Goal: Task Accomplishment & Management: Use online tool/utility

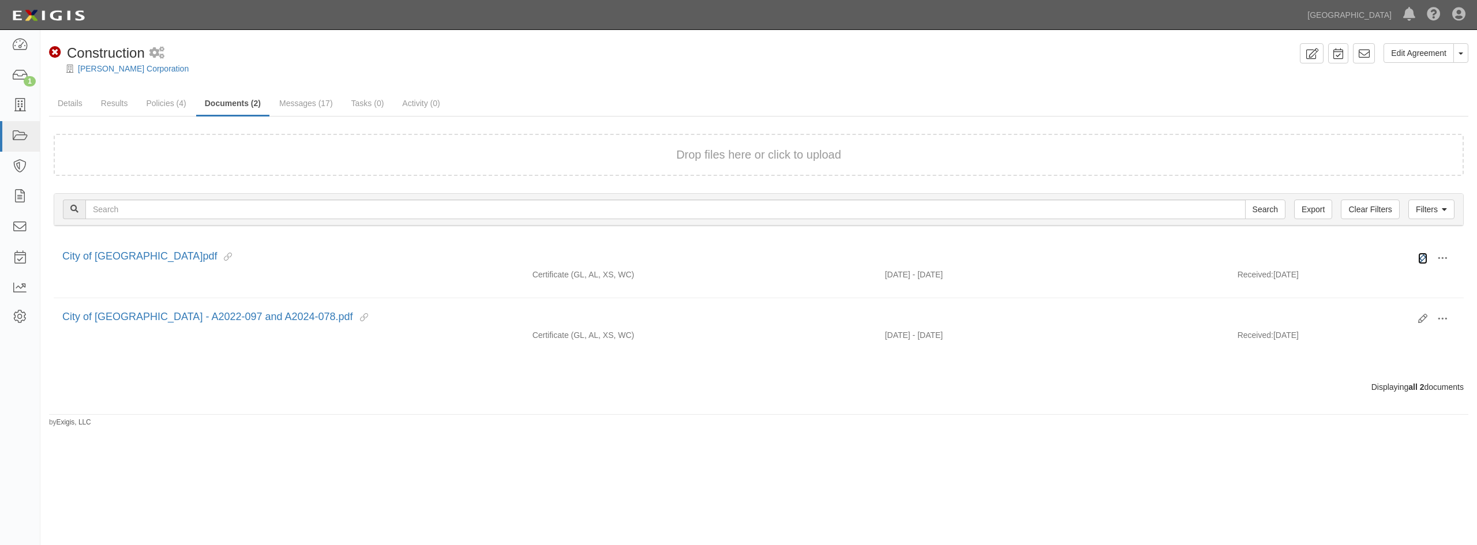
click at [1418, 257] on icon at bounding box center [1422, 258] width 9 height 9
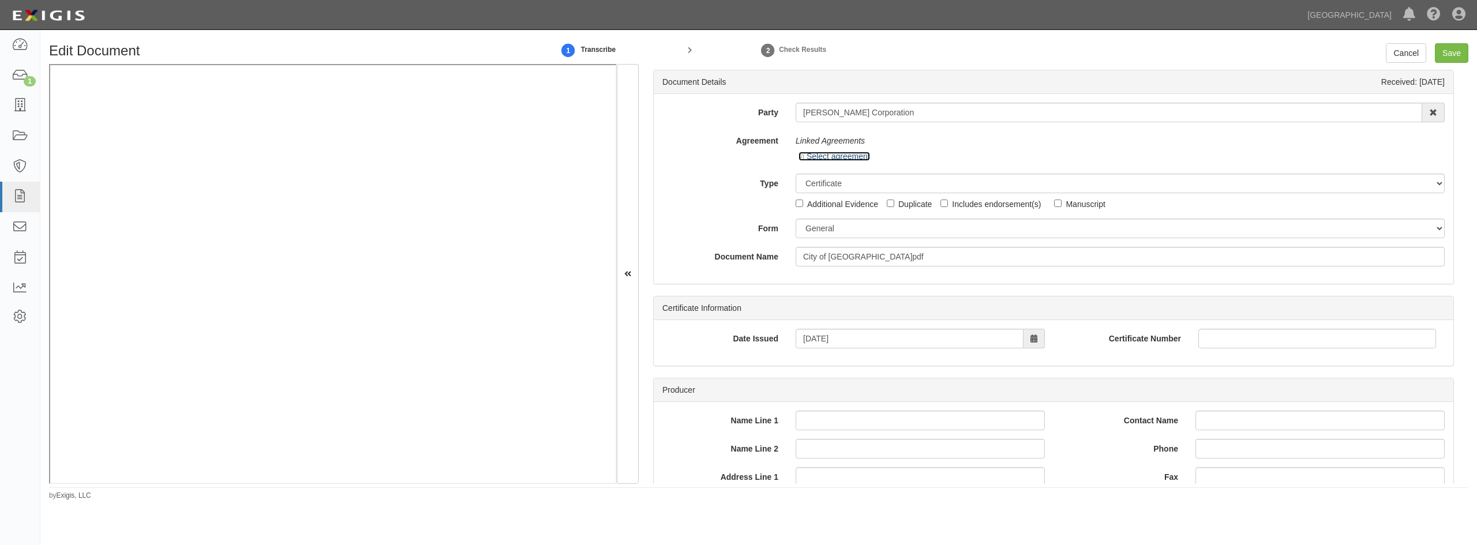
click at [801, 158] on icon at bounding box center [803, 158] width 8 height 6
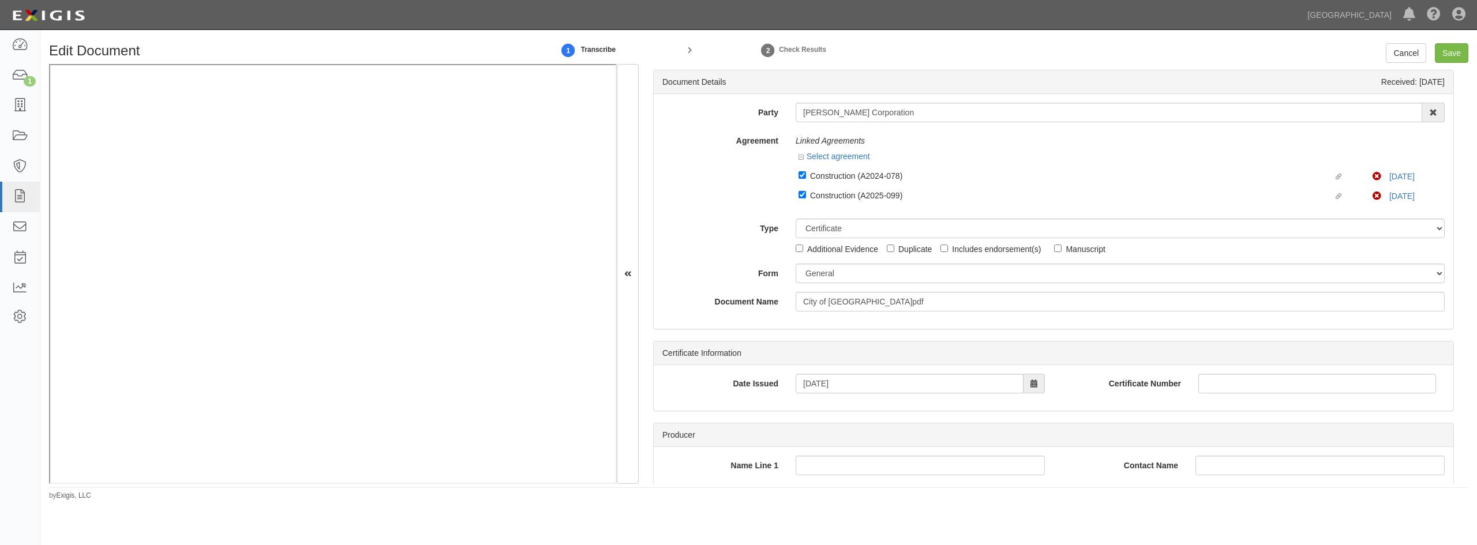
click at [804, 194] on label "Linked agreement Construction (A2025-099) Linked agreement" at bounding box center [1086, 197] width 574 height 16
click at [729, 224] on label "Type" at bounding box center [720, 227] width 133 height 16
click at [796, 224] on select "Unassigned Binder Cancellation Notice Certificate Contract Endorsement Insuranc…" at bounding box center [1120, 229] width 649 height 20
click at [801, 193] on input "Linked agreement Construction (A2025-099) Linked agreement" at bounding box center [803, 195] width 8 height 8
checkbox input "false"
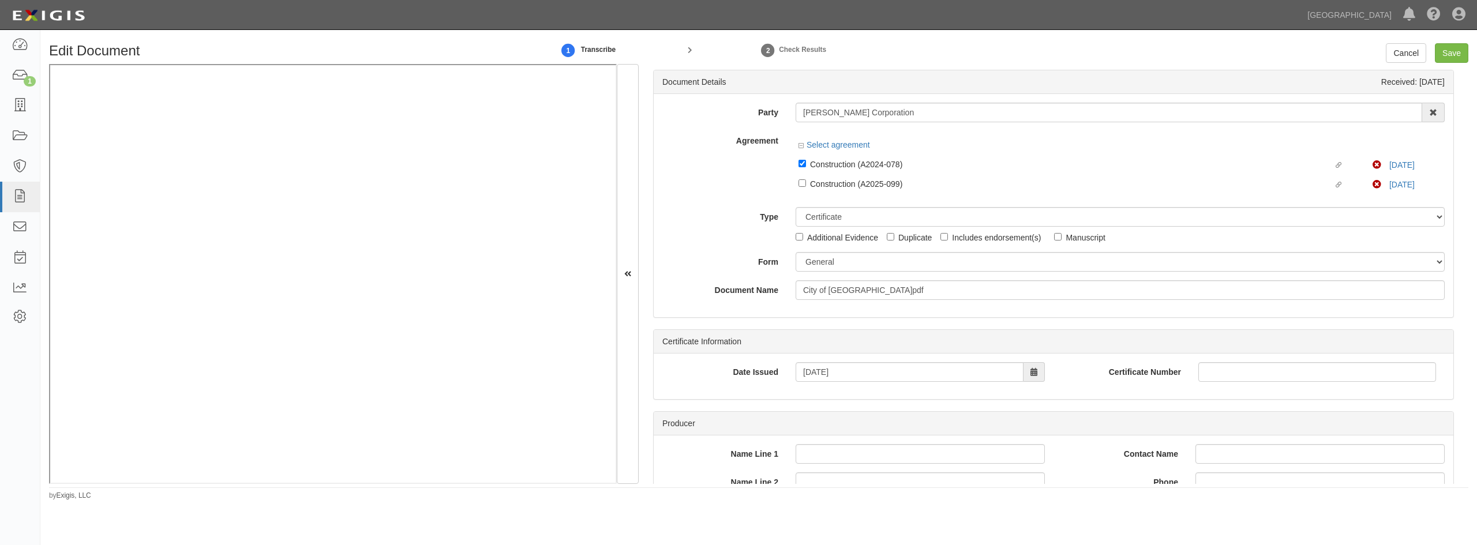
click at [758, 208] on label "Type" at bounding box center [720, 215] width 133 height 16
click at [796, 208] on select "Unassigned Binder Cancellation Notice Certificate Contract Endorsement Insuranc…" at bounding box center [1120, 217] width 649 height 20
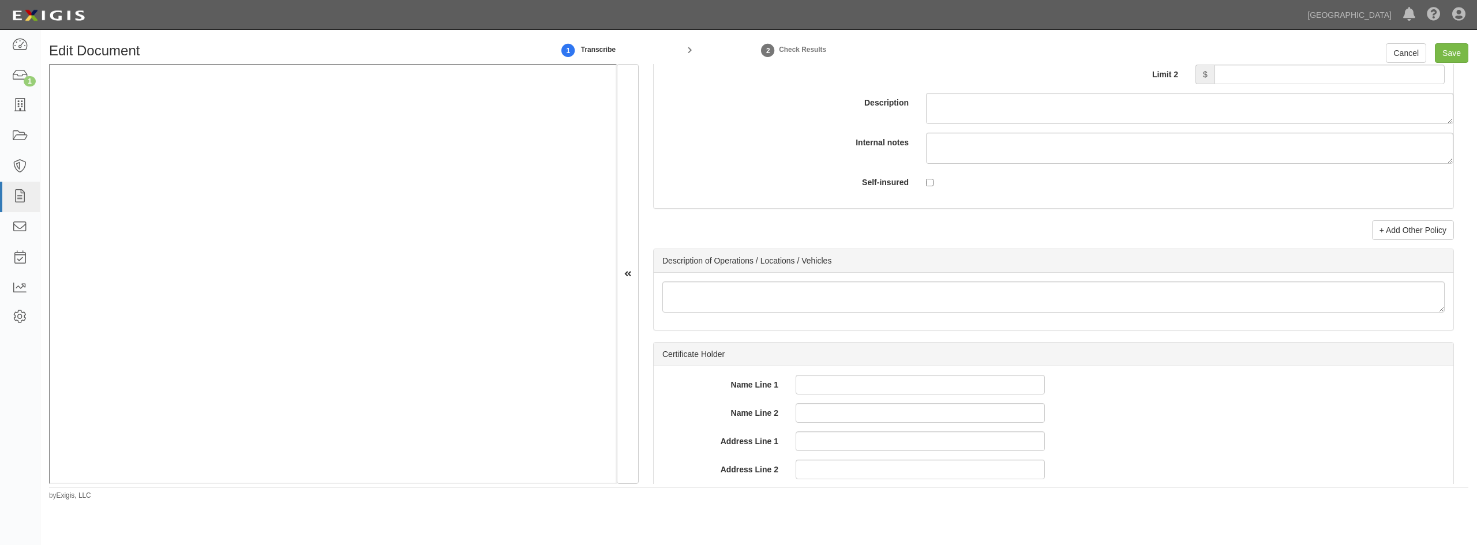
scroll to position [3541, 0]
click at [1444, 51] on input "Save" at bounding box center [1451, 53] width 33 height 20
type input "1000000"
type input "100000"
type input "5000"
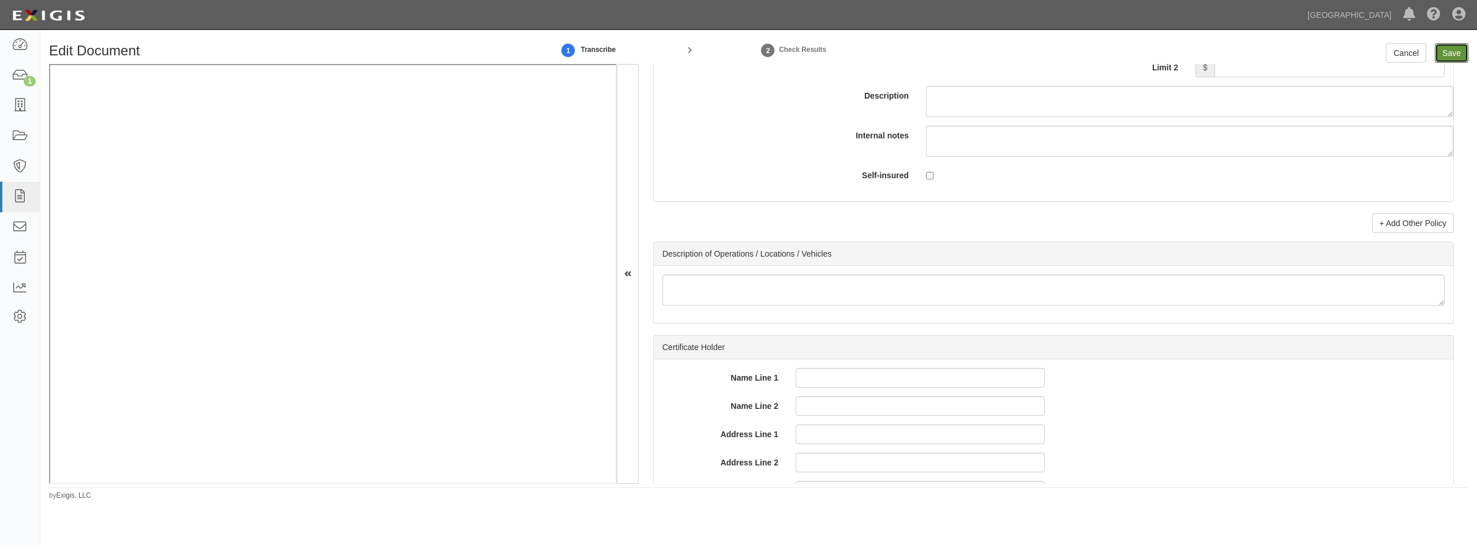
type input "1000000"
type input "2000000"
type input "1000000"
type input "5000000"
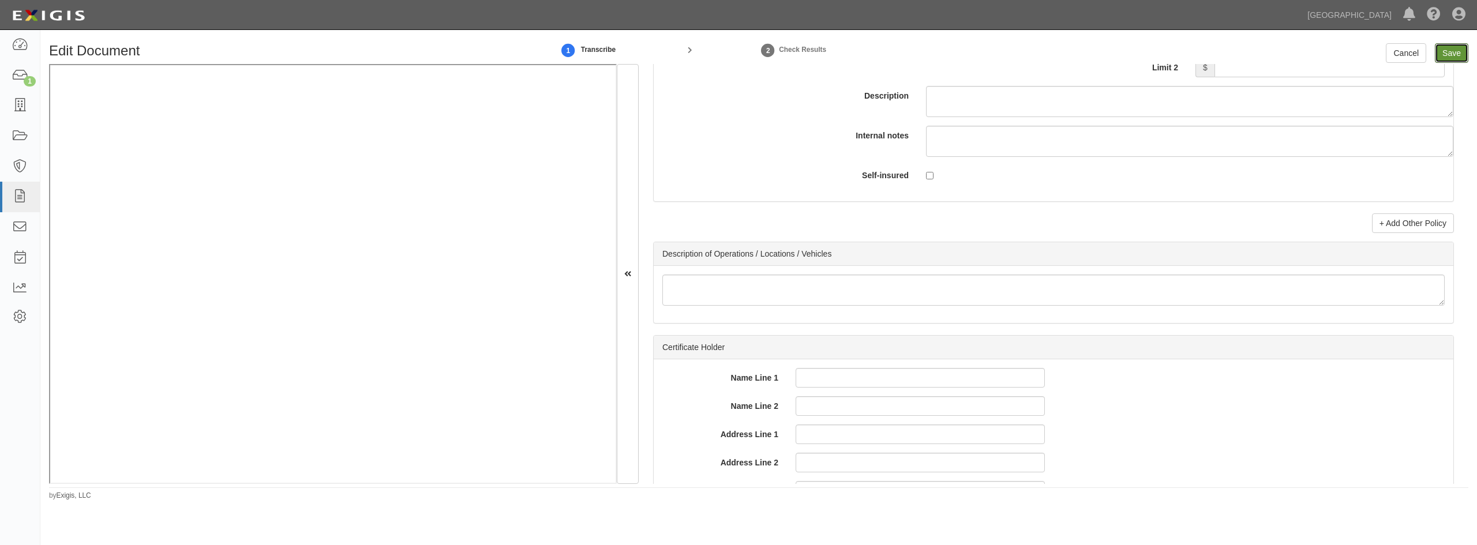
type input "5000000"
type input "1000000"
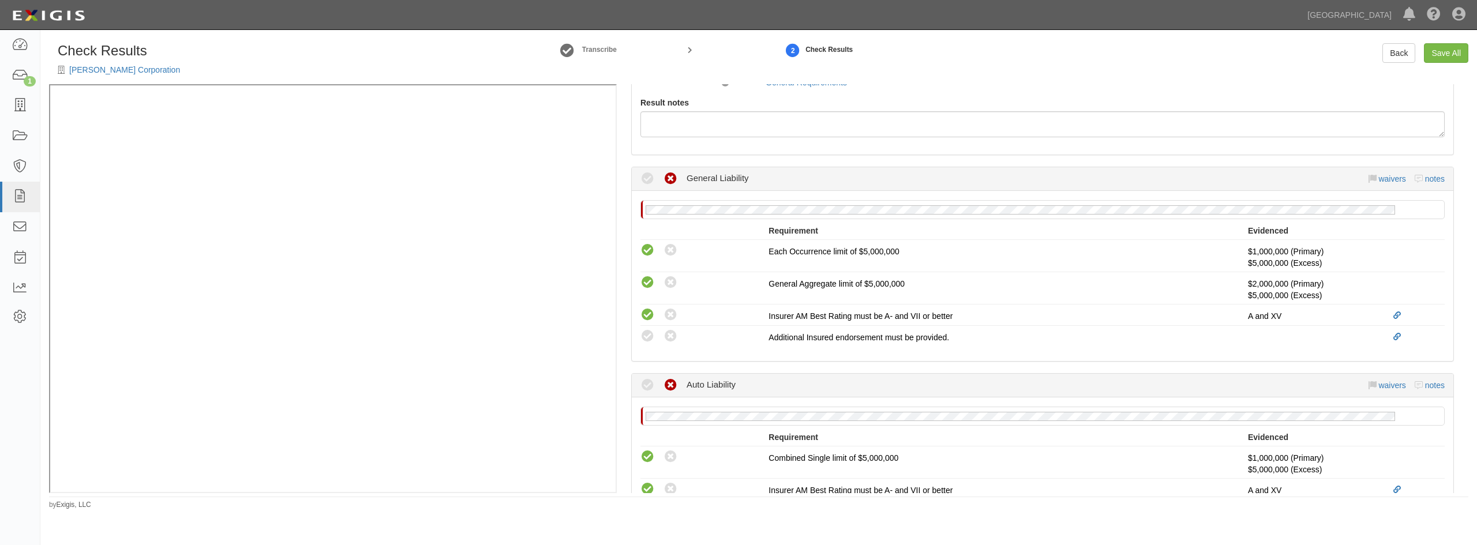
scroll to position [288, 0]
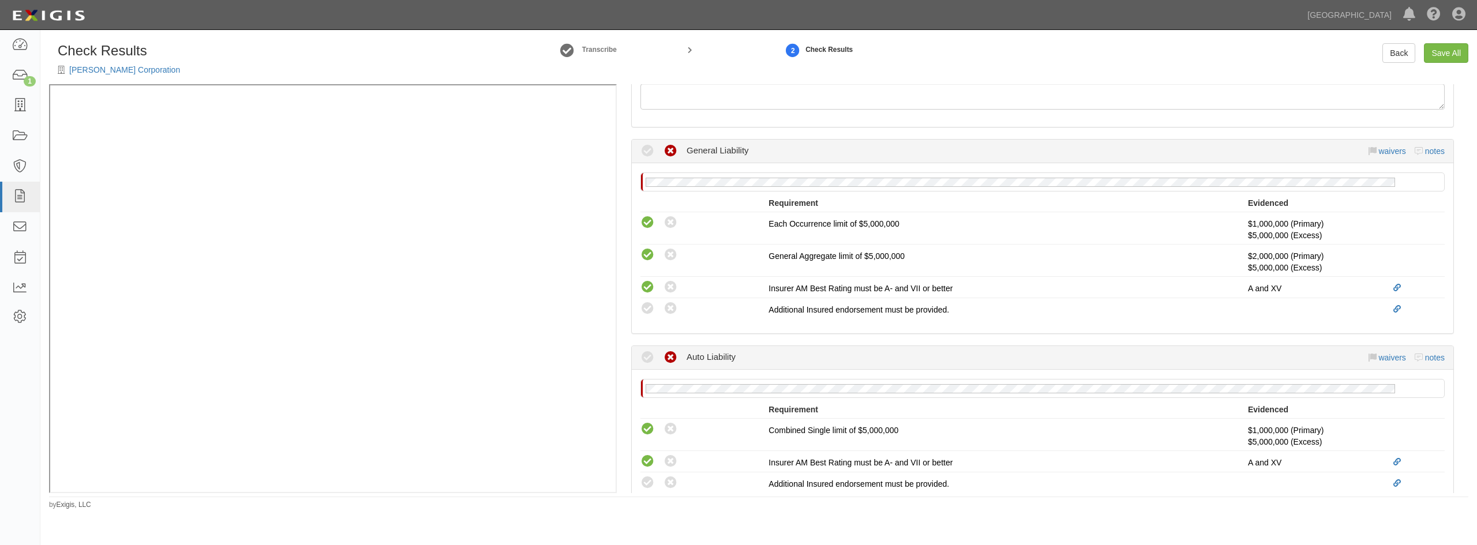
click at [646, 309] on icon at bounding box center [647, 309] width 14 height 14
radio input "true"
click at [620, 331] on div "Manage Policies (GL, AL, XS, WC) Certificate; 7/8/2025; City of Chino Hills.pdf…" at bounding box center [1043, 288] width 852 height 409
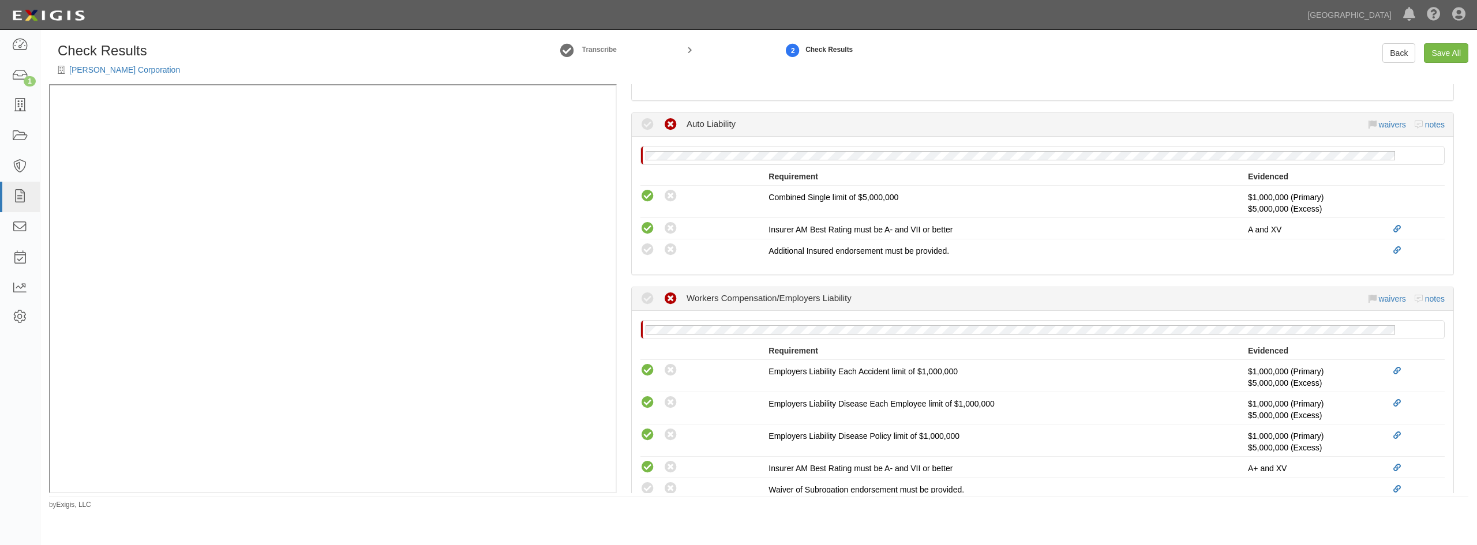
scroll to position [577, 0]
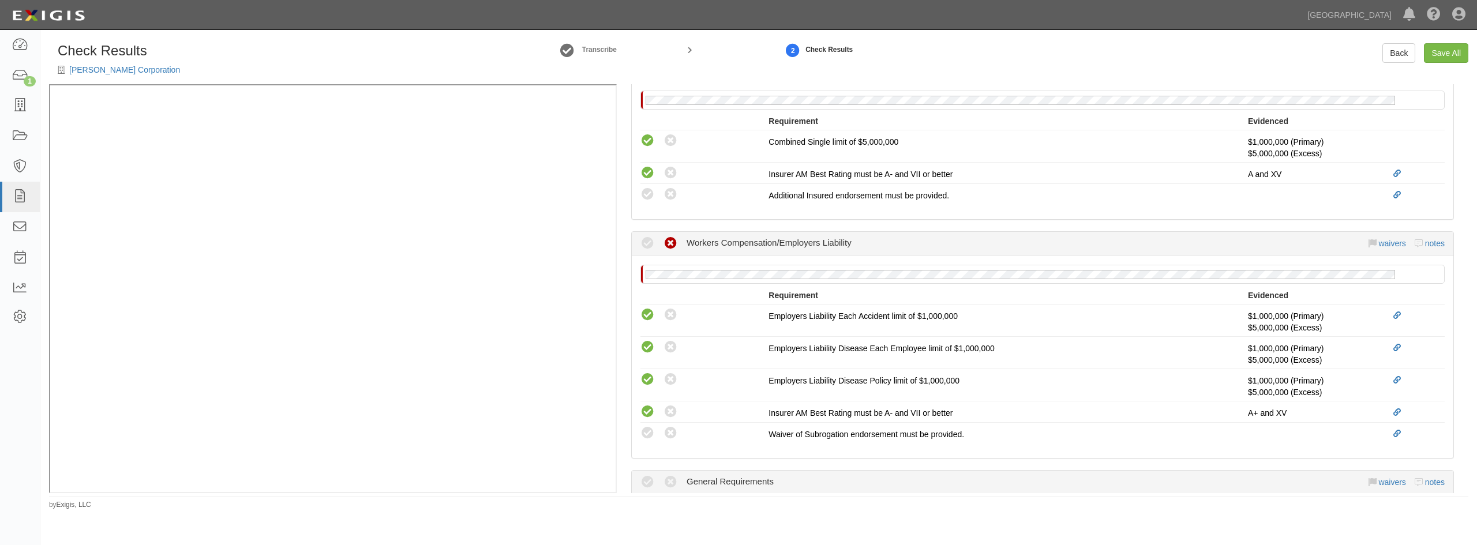
click at [644, 194] on icon at bounding box center [647, 195] width 14 height 14
radio input "true"
click at [651, 428] on icon at bounding box center [647, 433] width 14 height 14
radio input "true"
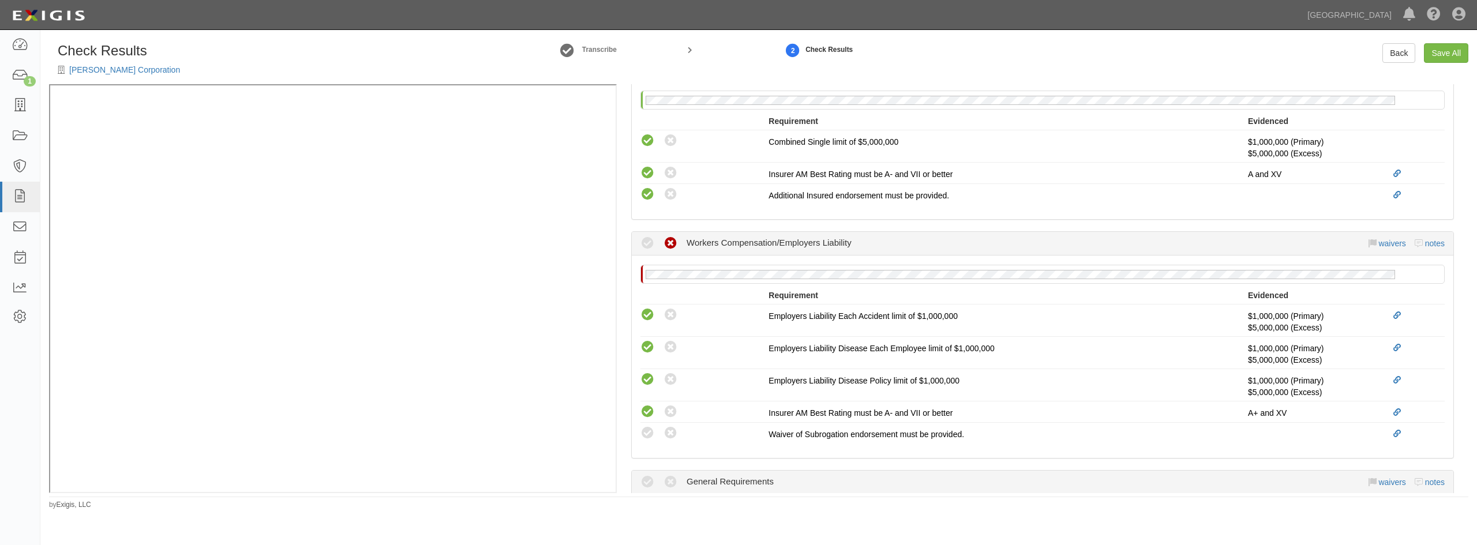
radio input "true"
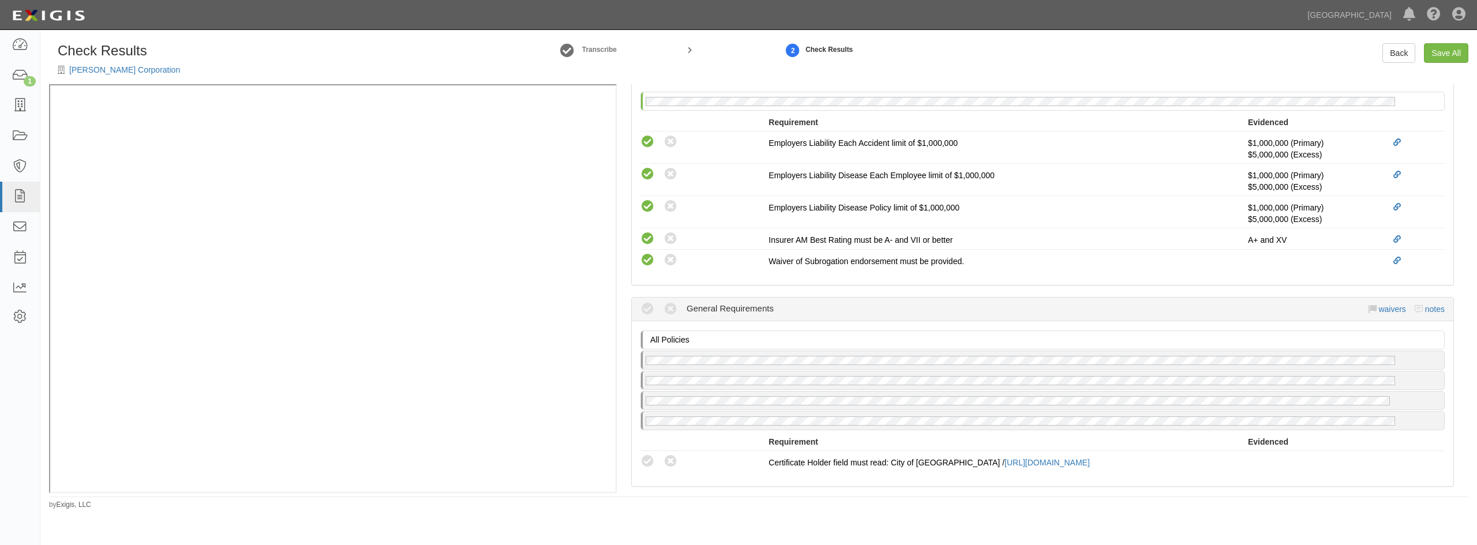
click at [647, 462] on icon at bounding box center [647, 462] width 14 height 14
radio input "true"
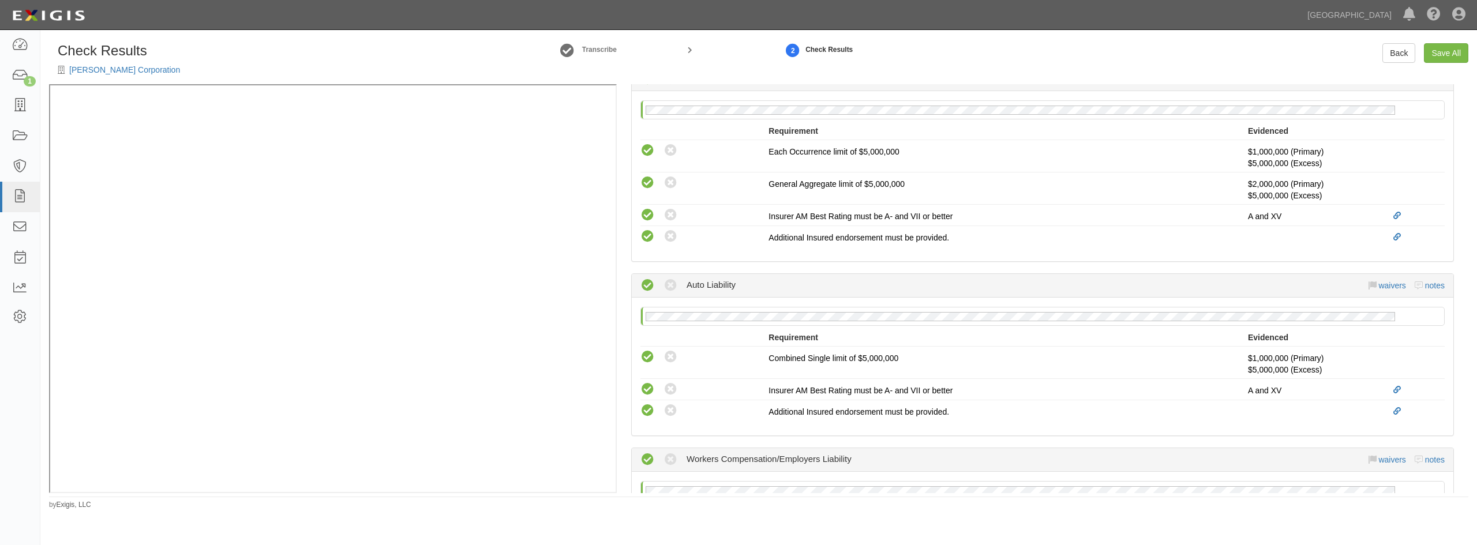
scroll to position [317, 0]
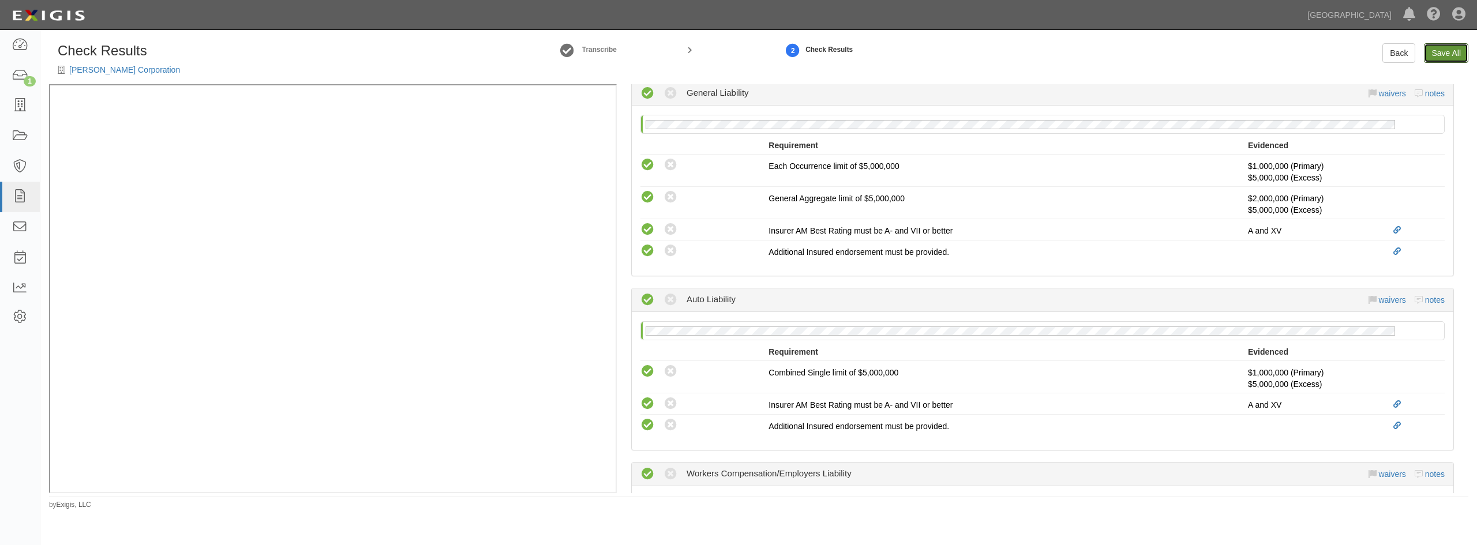
click at [1462, 49] on link "Save All" at bounding box center [1446, 53] width 44 height 20
radio input "false"
radio input "true"
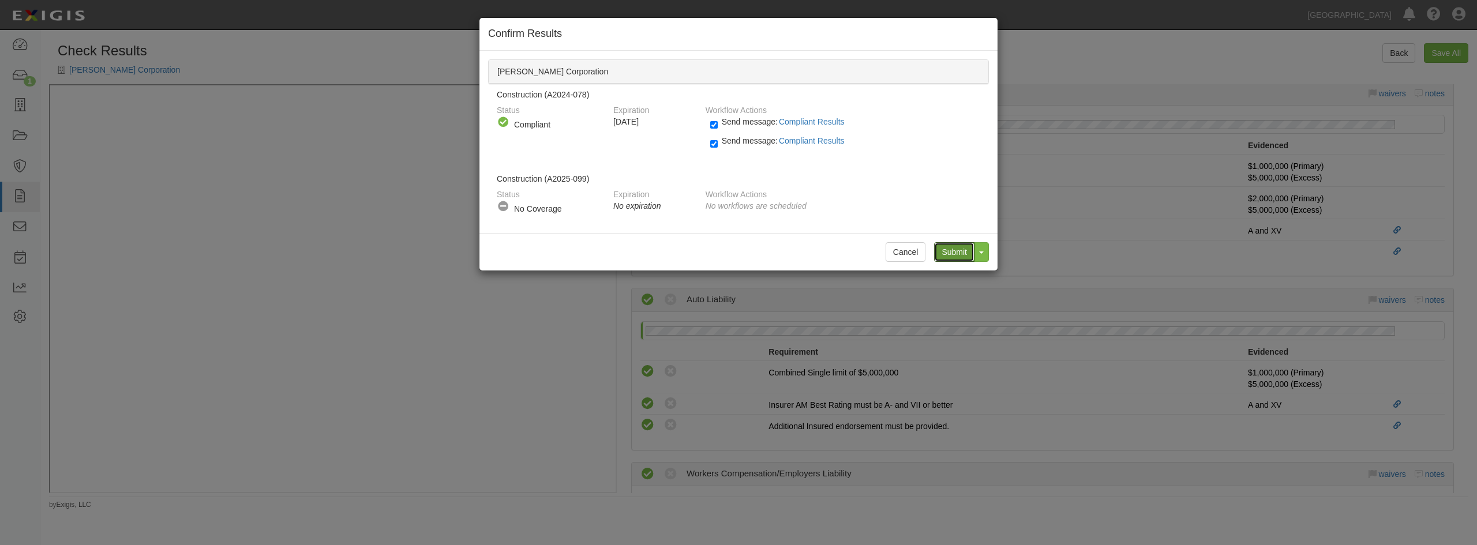
click at [949, 256] on input "Submit" at bounding box center [954, 252] width 40 height 20
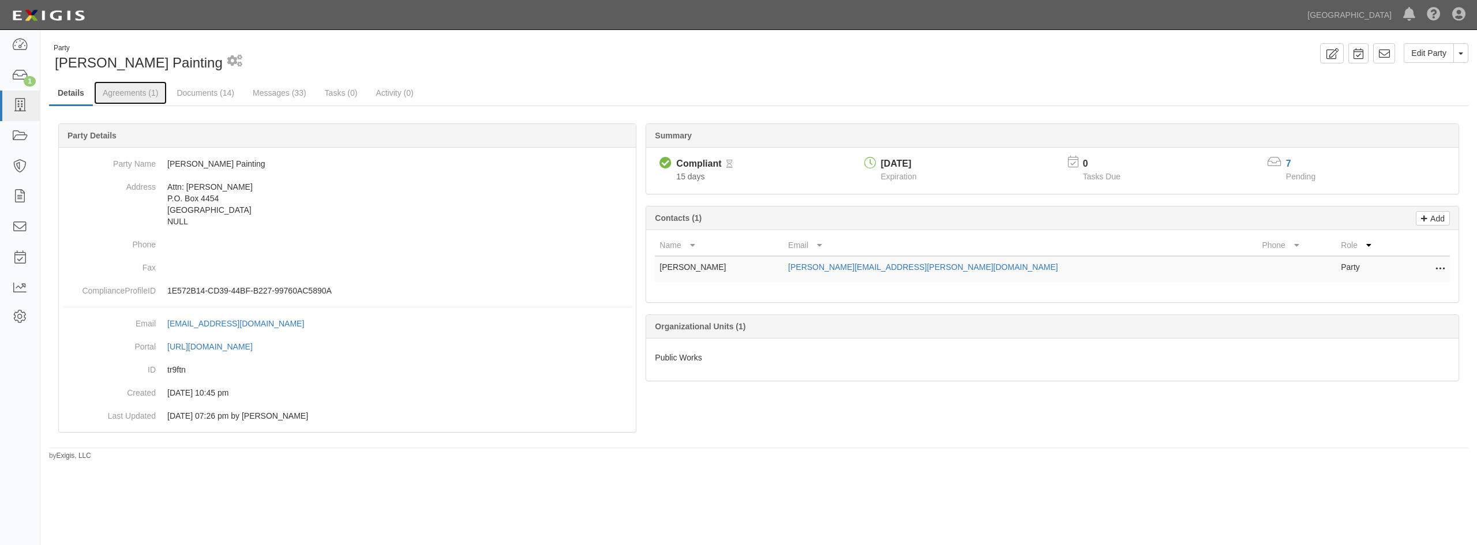
click at [124, 91] on link "Agreements (1)" at bounding box center [130, 92] width 73 height 23
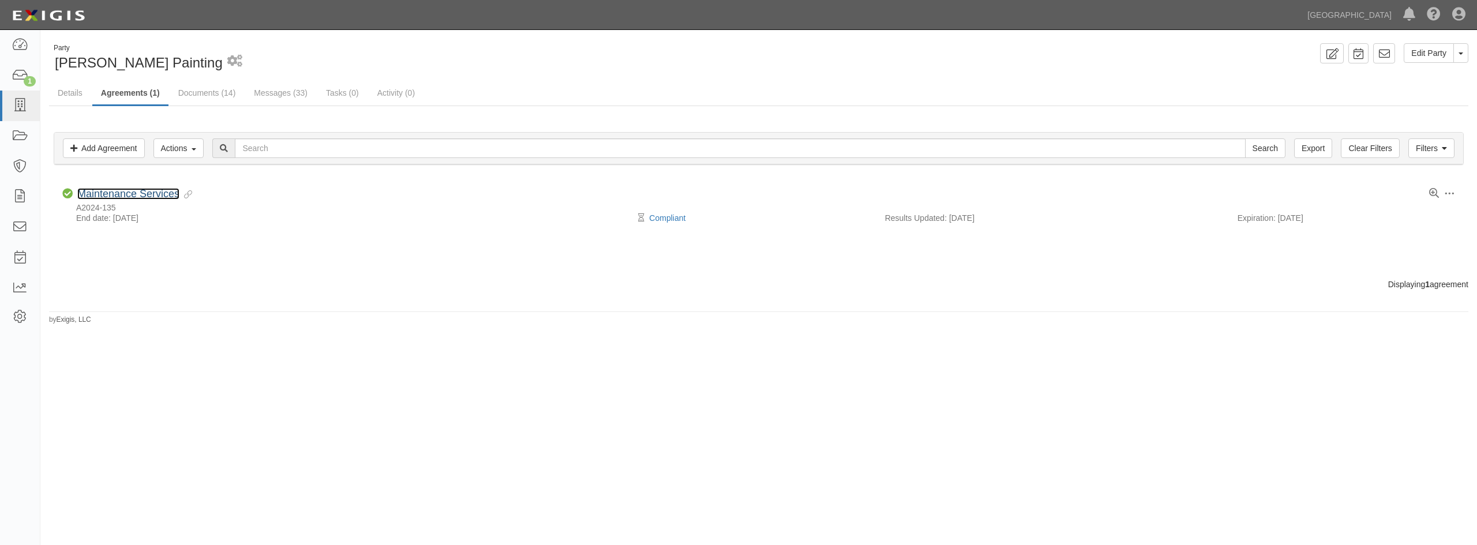
click at [117, 190] on link "Maintenance Services" at bounding box center [128, 194] width 102 height 12
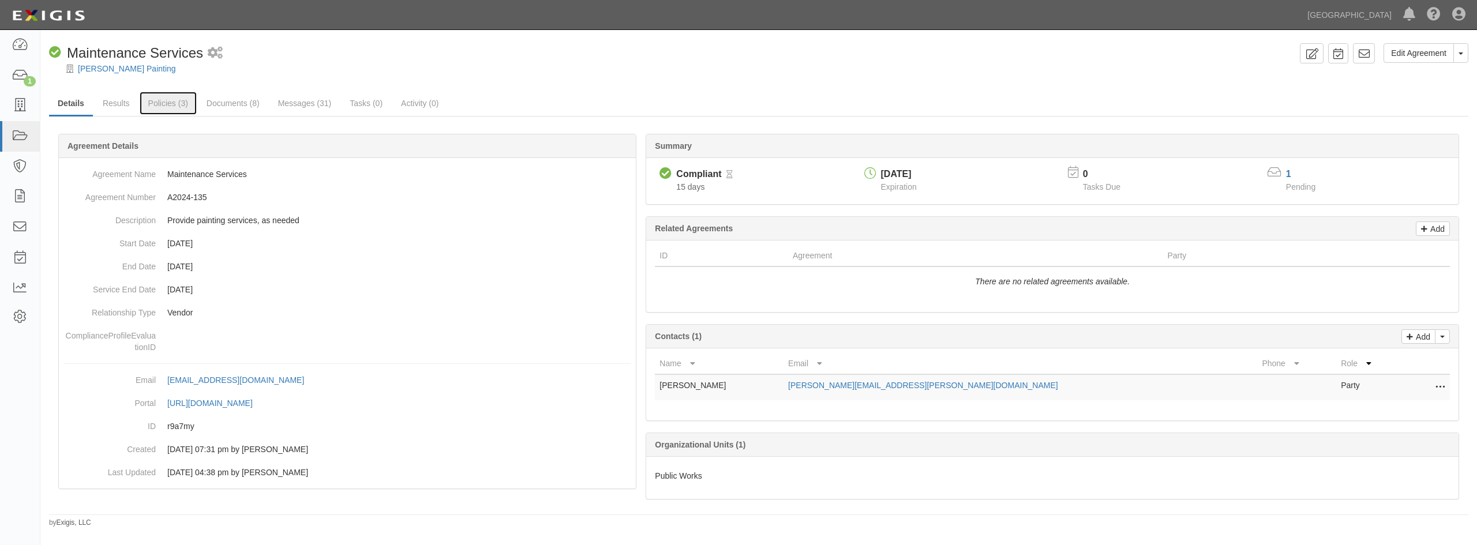
click at [163, 103] on link "Policies (3)" at bounding box center [168, 103] width 57 height 23
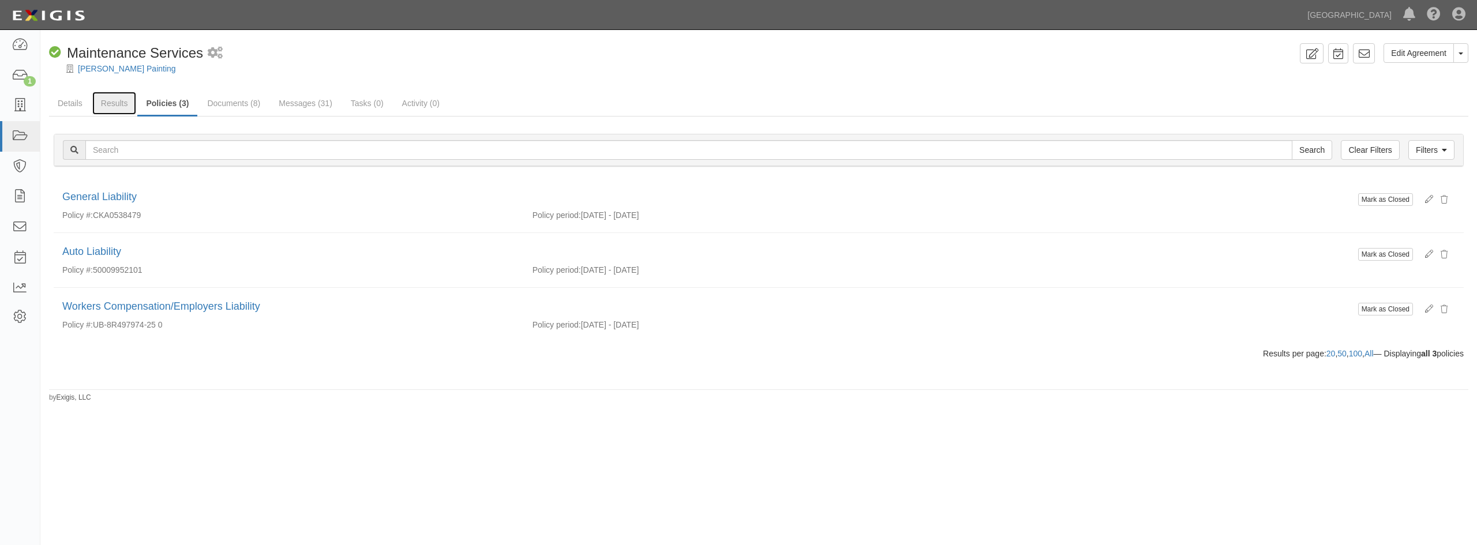
click at [121, 101] on link "Results" at bounding box center [114, 103] width 44 height 23
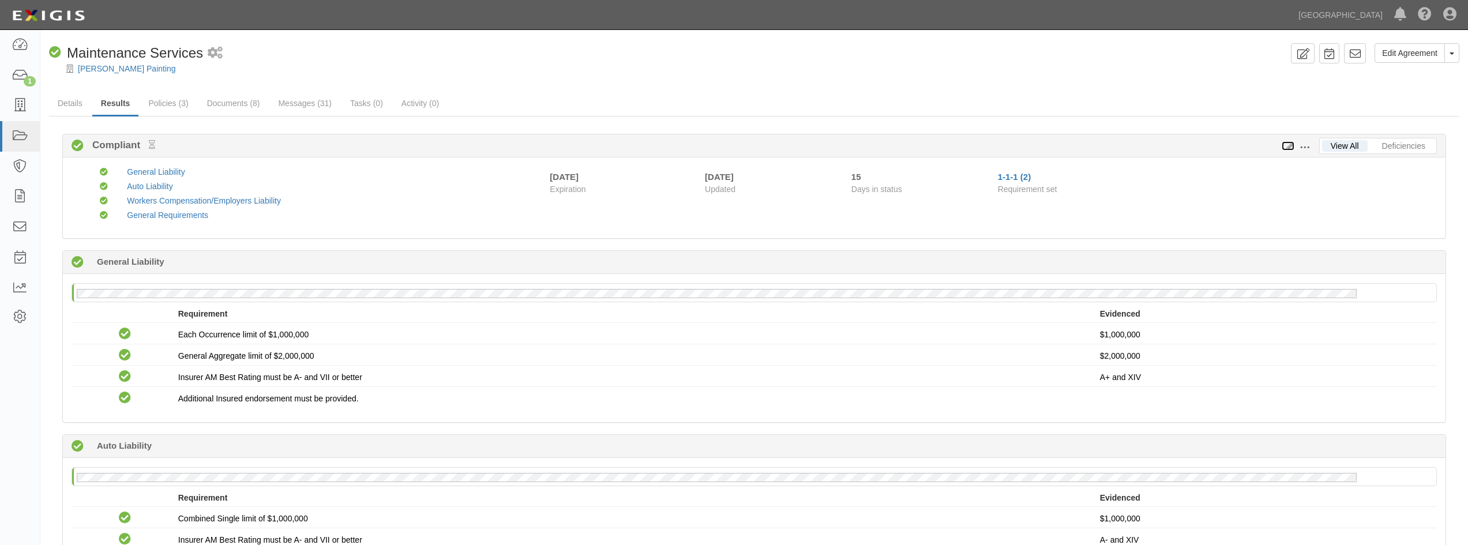
click at [1289, 146] on icon at bounding box center [1288, 147] width 13 height 8
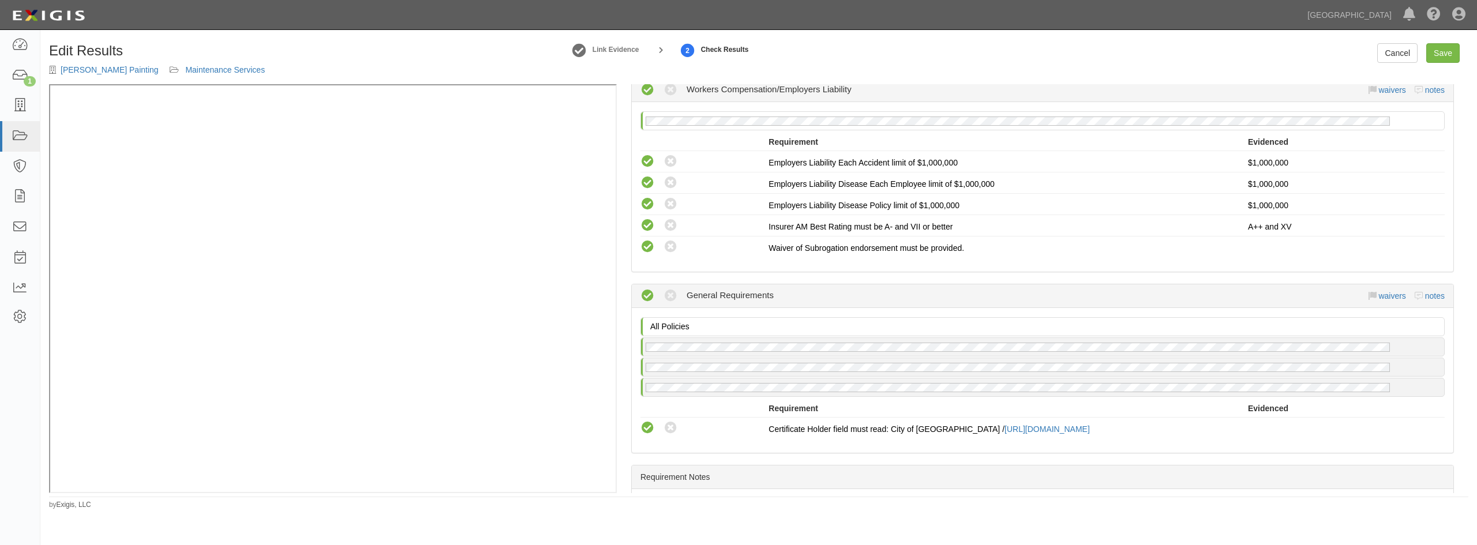
scroll to position [635, 0]
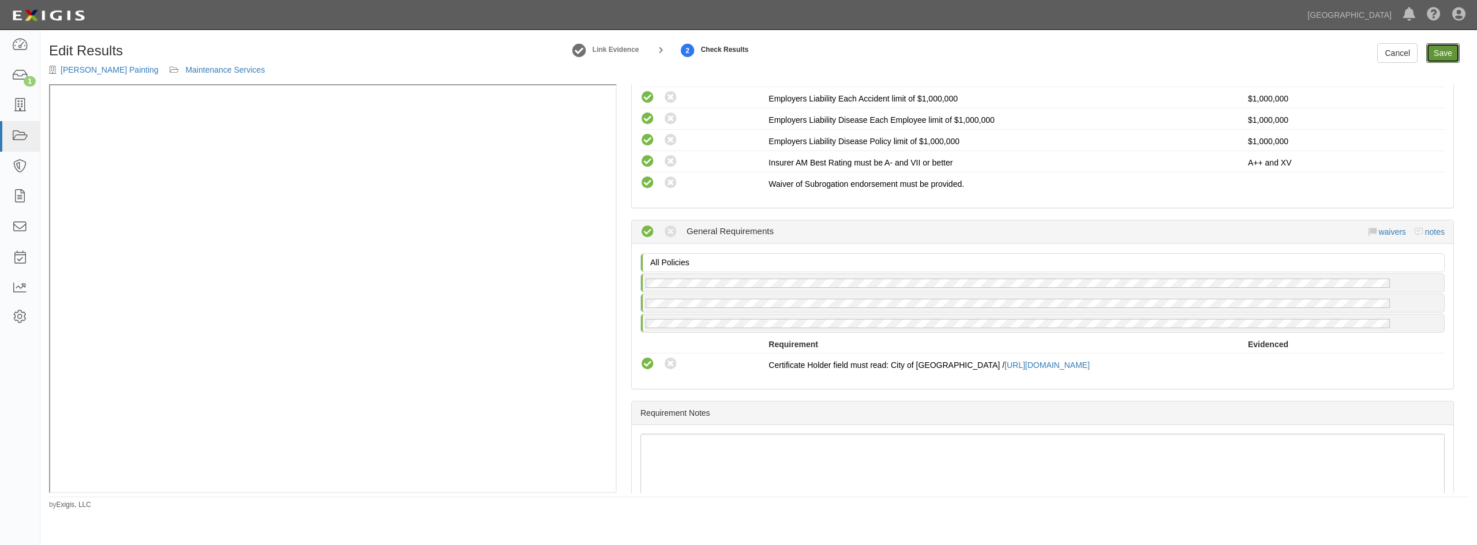
click at [1438, 53] on link "Save" at bounding box center [1442, 53] width 33 height 20
radio input "true"
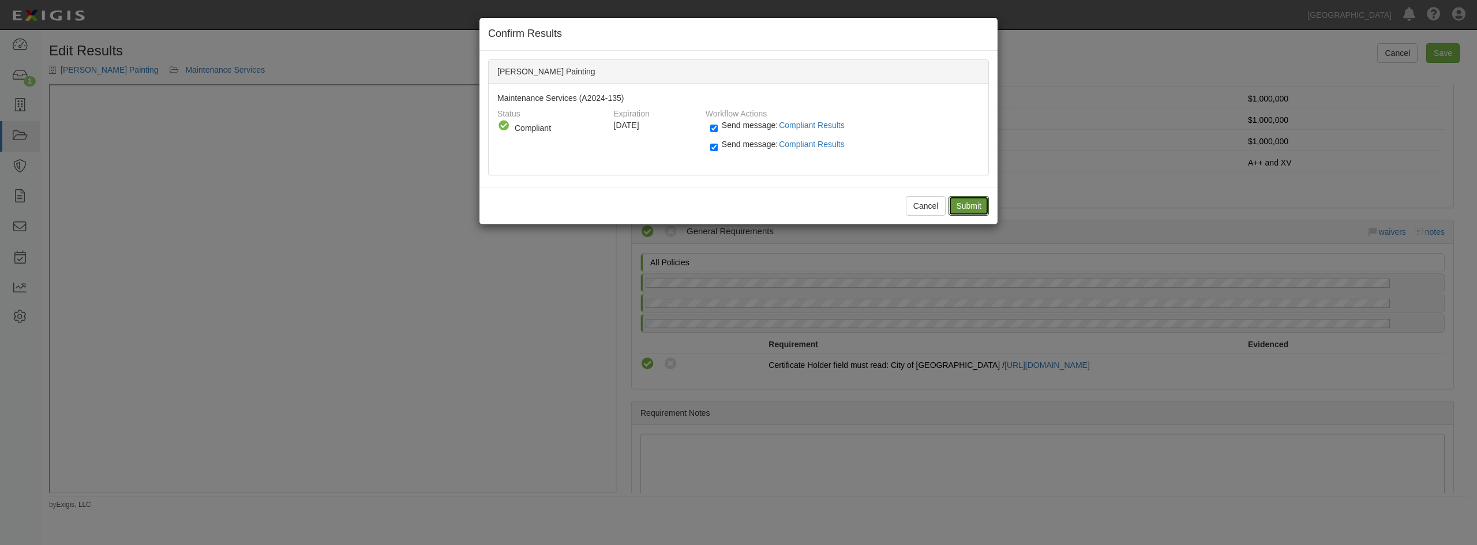
click at [954, 206] on input "Submit" at bounding box center [969, 206] width 40 height 20
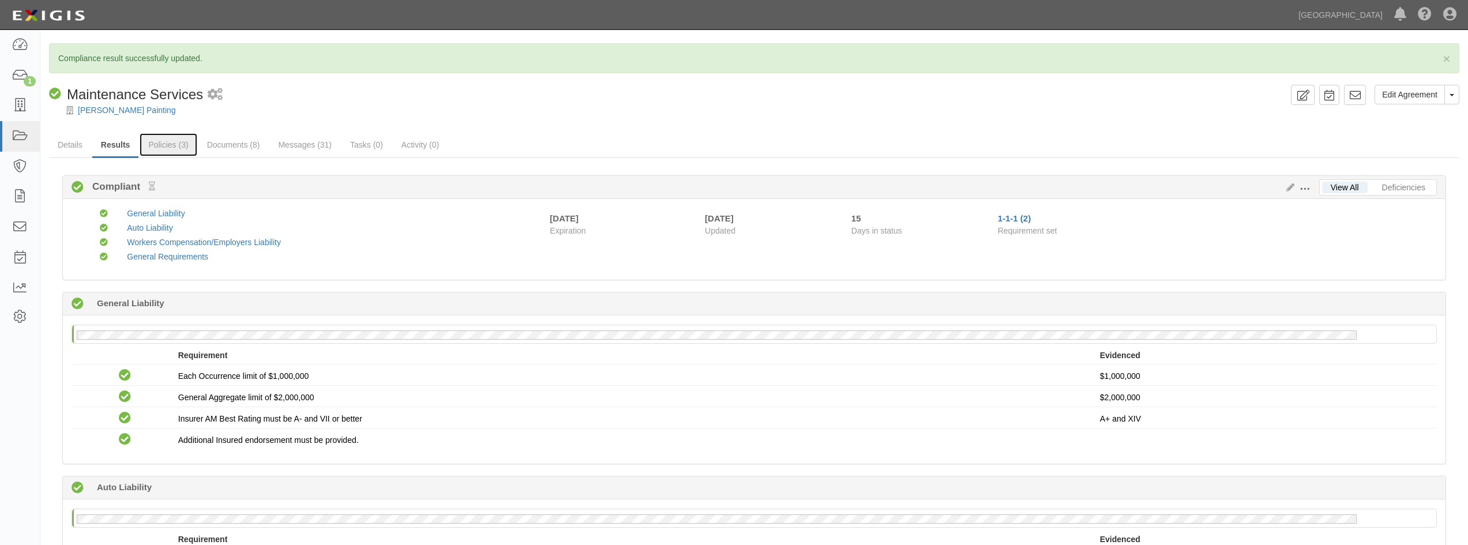
click at [166, 147] on link "Policies (3)" at bounding box center [168, 144] width 57 height 23
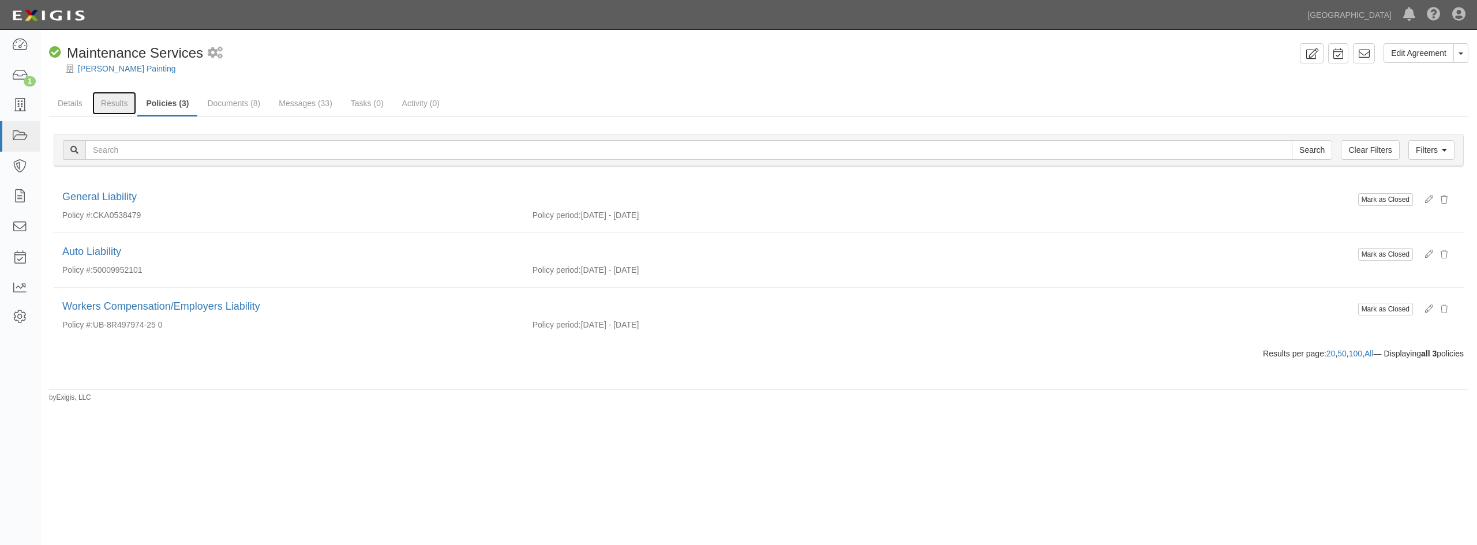
click at [111, 101] on link "Results" at bounding box center [114, 103] width 44 height 23
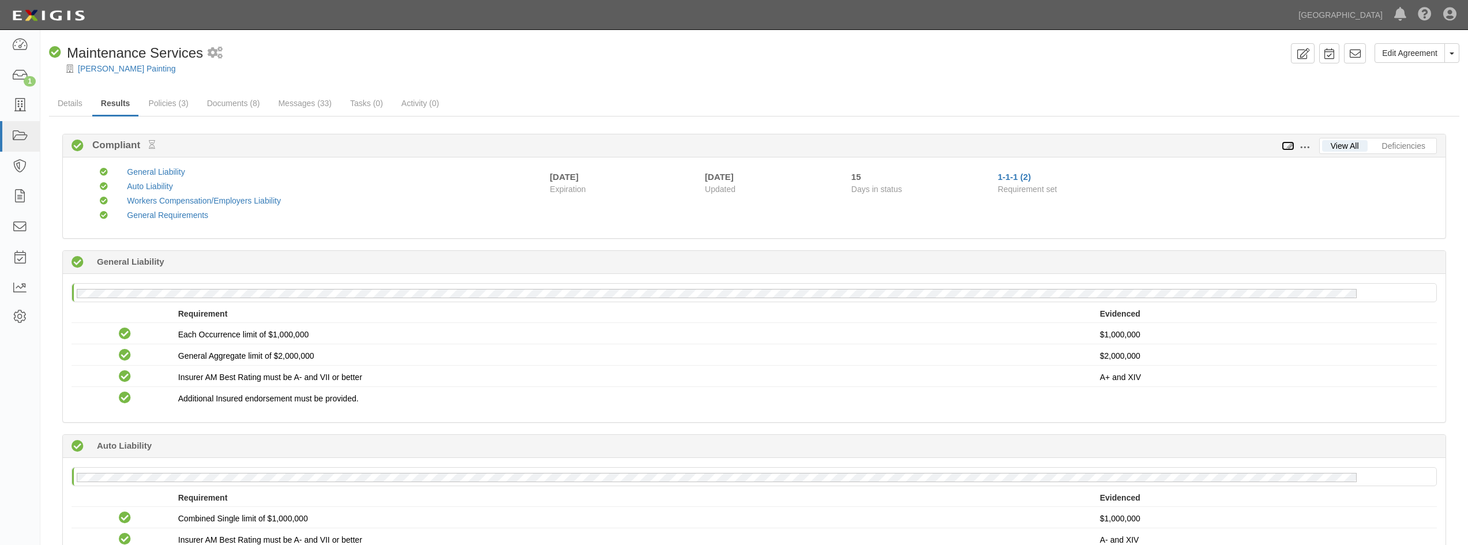
click at [1289, 144] on icon at bounding box center [1288, 147] width 13 height 8
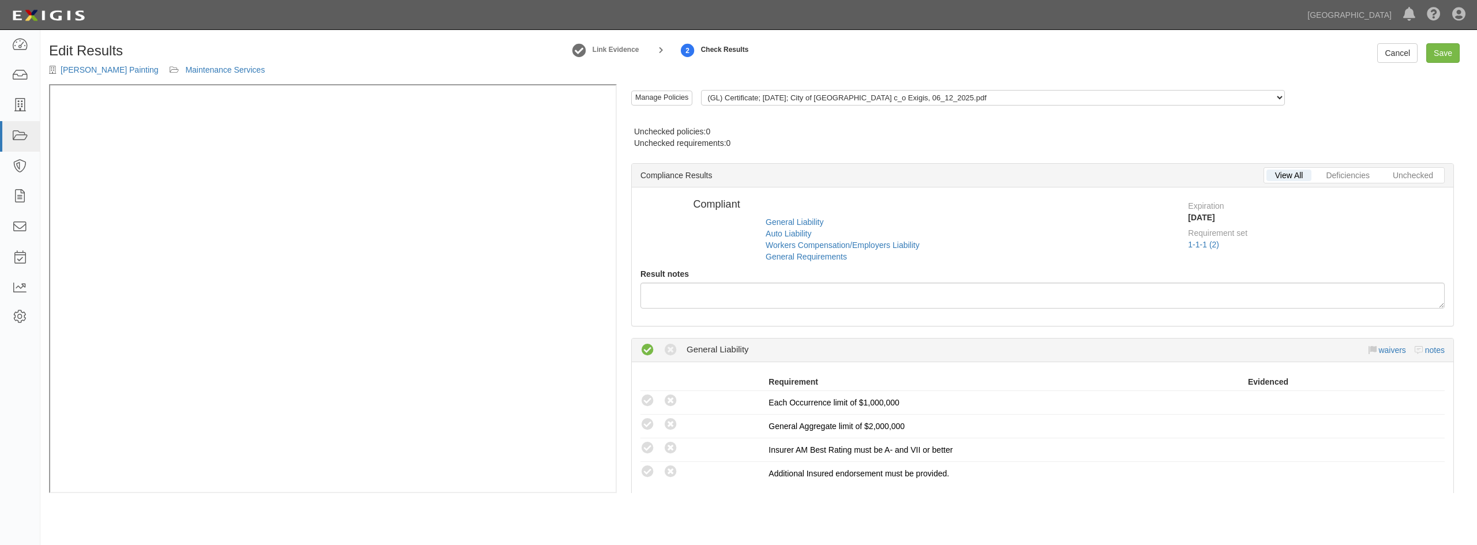
radio input "false"
radio input "true"
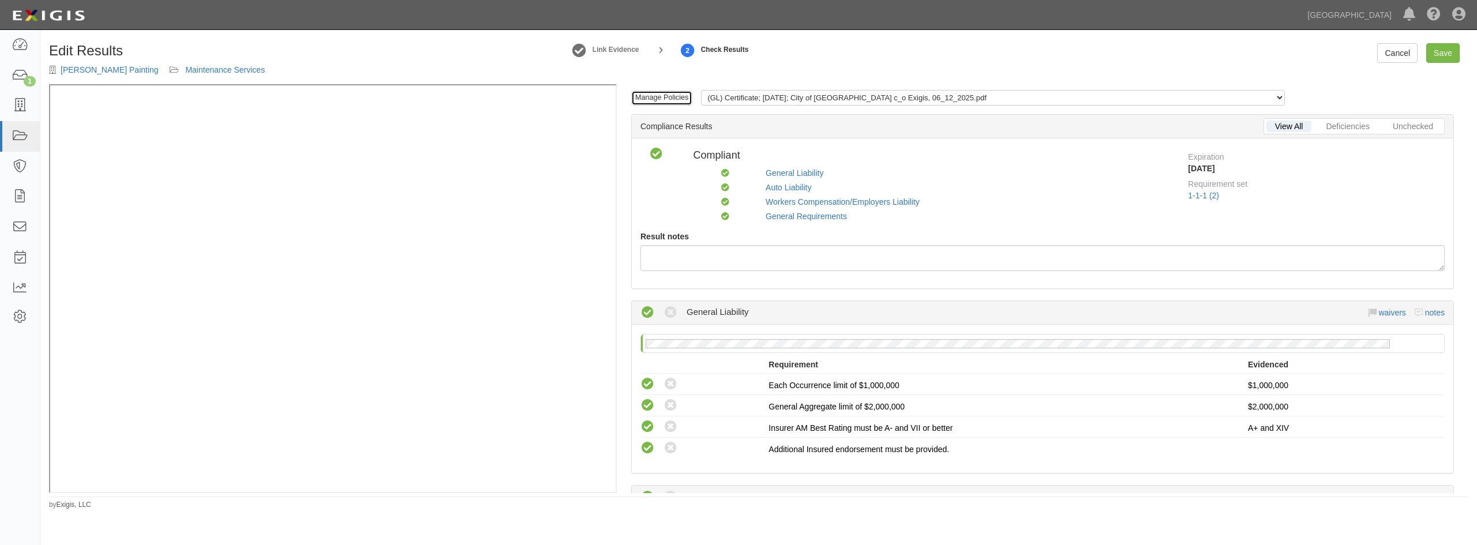
click at [650, 97] on link "Manage Policies" at bounding box center [661, 98] width 61 height 15
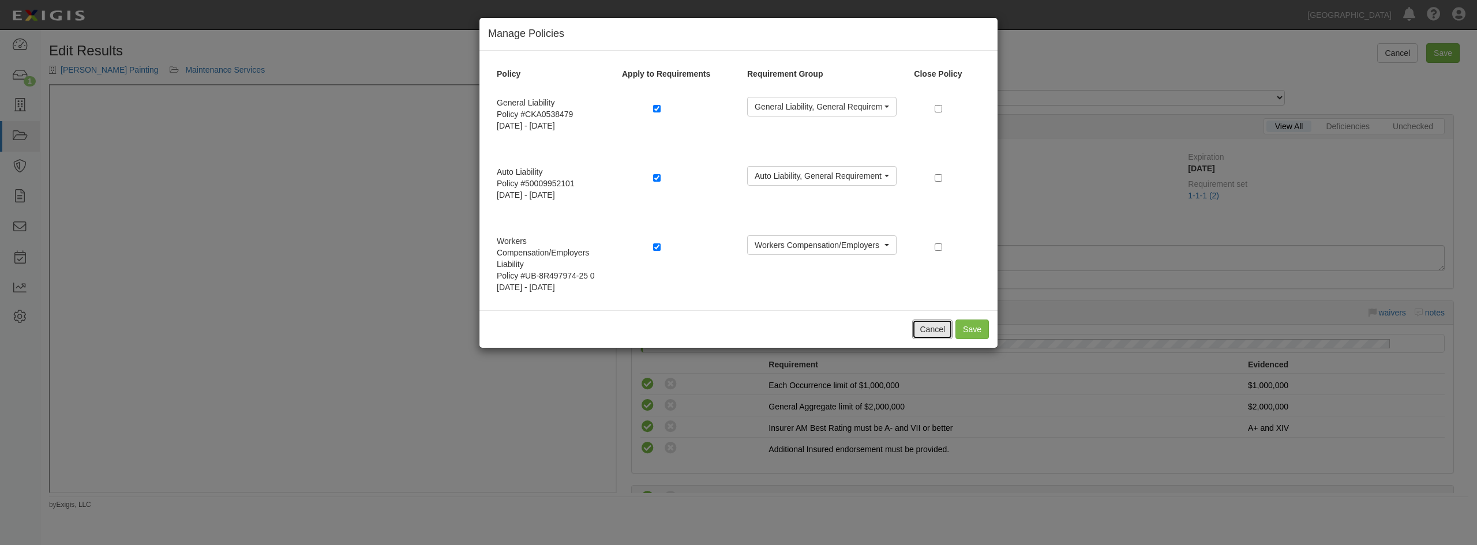
drag, startPoint x: 938, startPoint y: 328, endPoint x: 947, endPoint y: 325, distance: 10.1
click at [937, 328] on button "Cancel" at bounding box center [932, 330] width 40 height 20
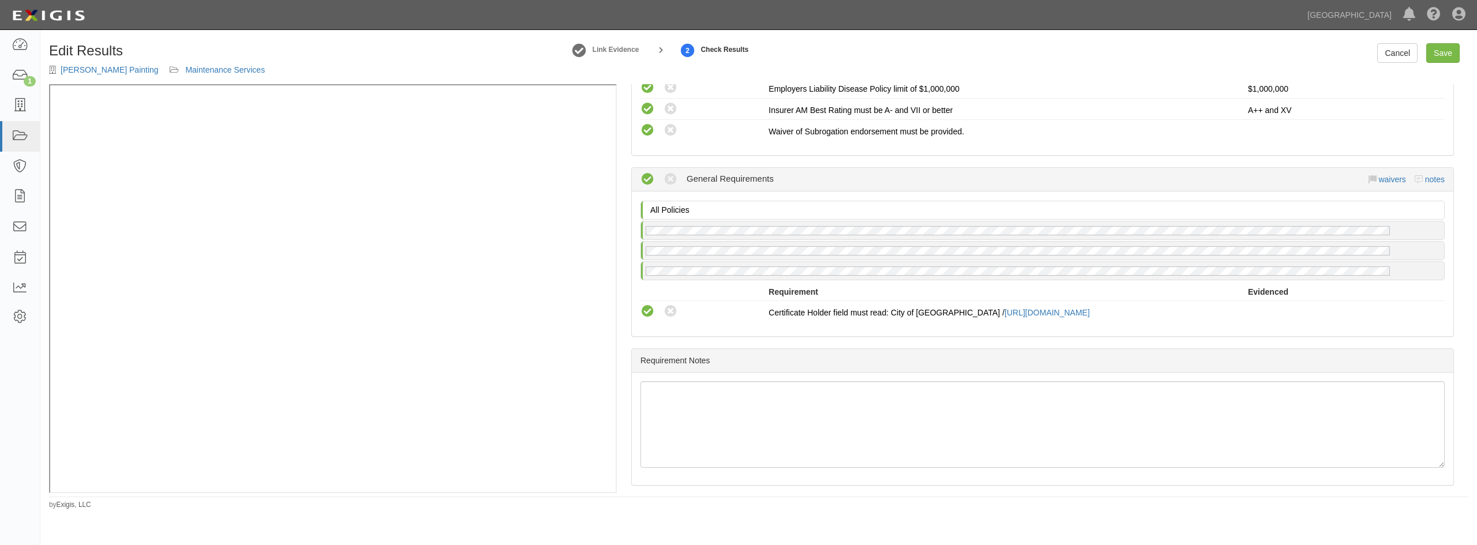
scroll to position [697, 0]
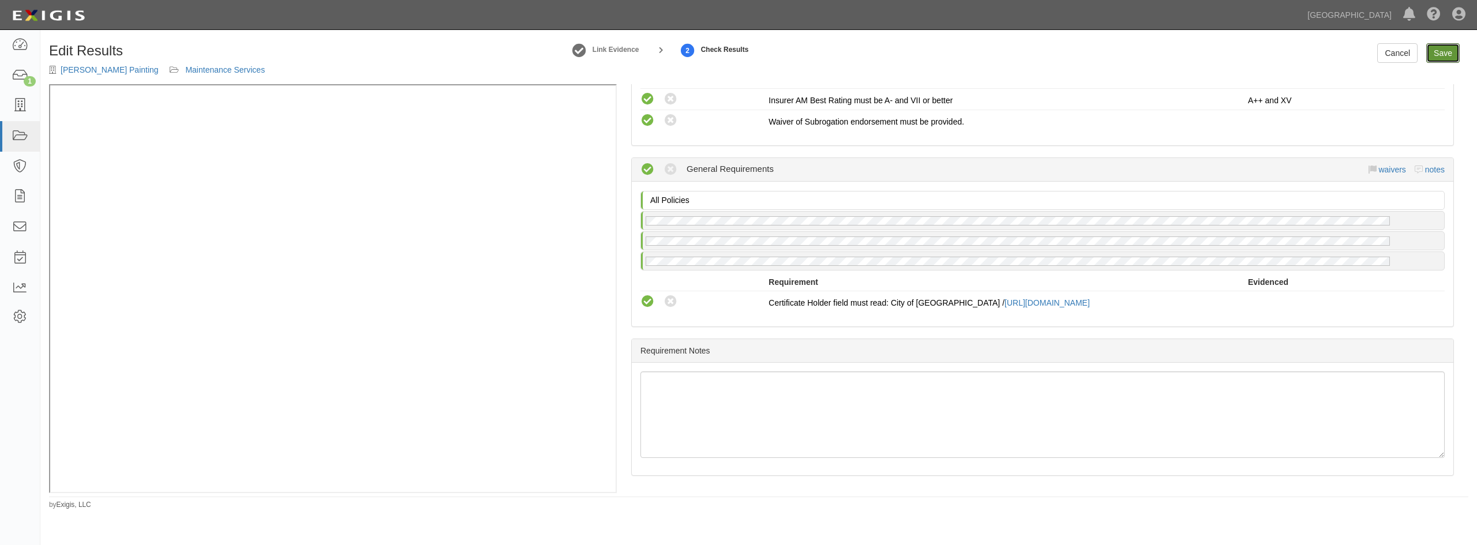
click at [1432, 54] on link "Save" at bounding box center [1442, 53] width 33 height 20
radio input "true"
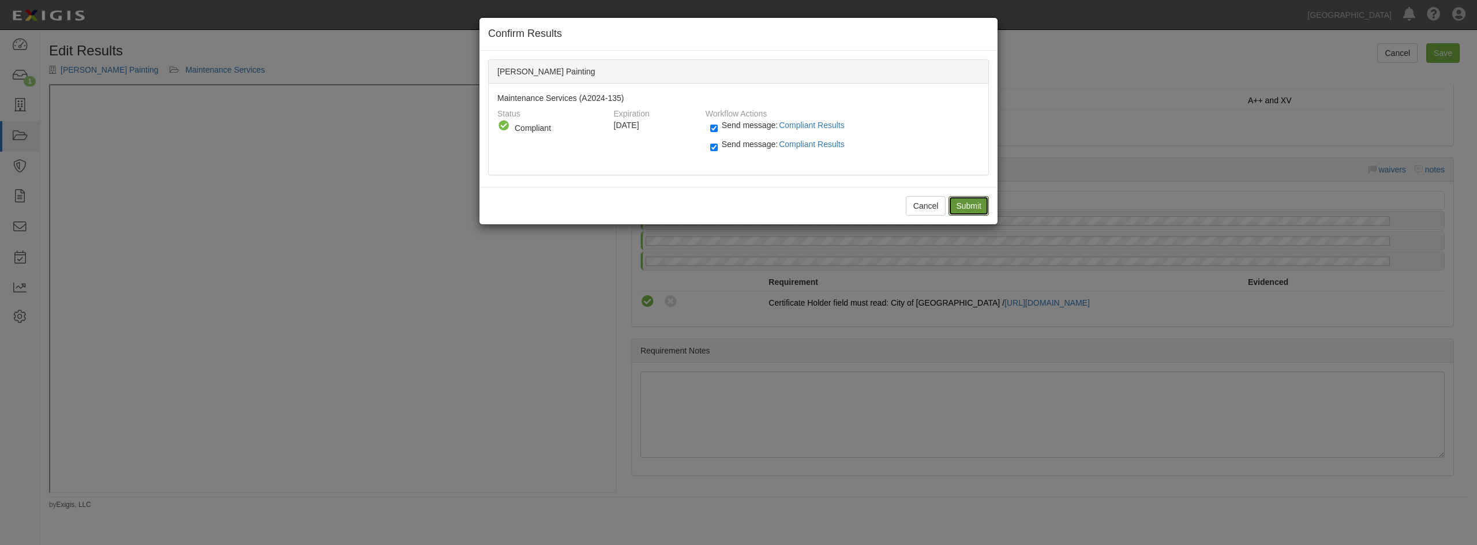
click at [968, 203] on input "Submit" at bounding box center [969, 206] width 40 height 20
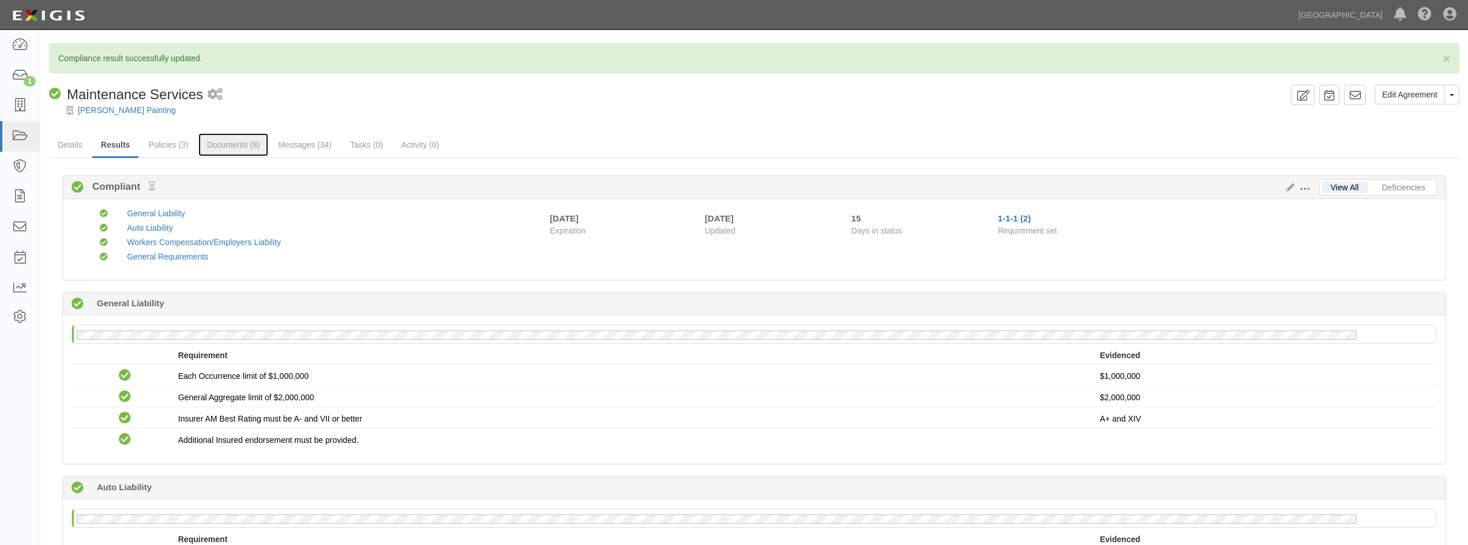
click at [233, 143] on link "Documents (8)" at bounding box center [233, 144] width 70 height 23
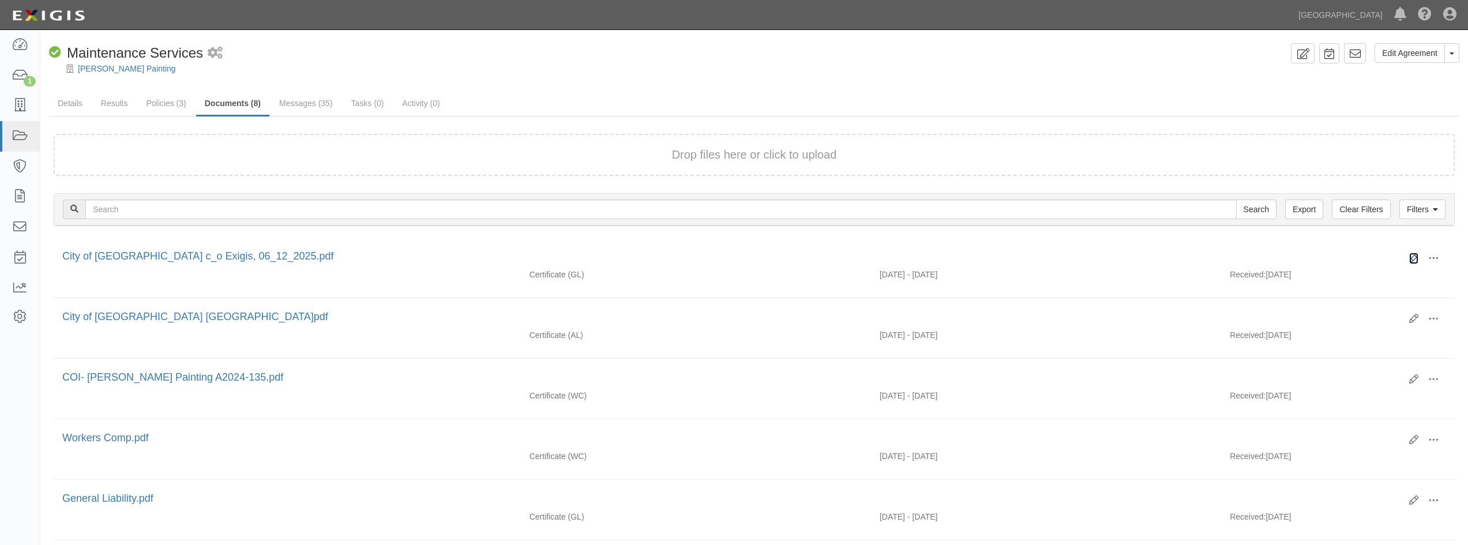
click at [1414, 256] on icon at bounding box center [1414, 258] width 9 height 9
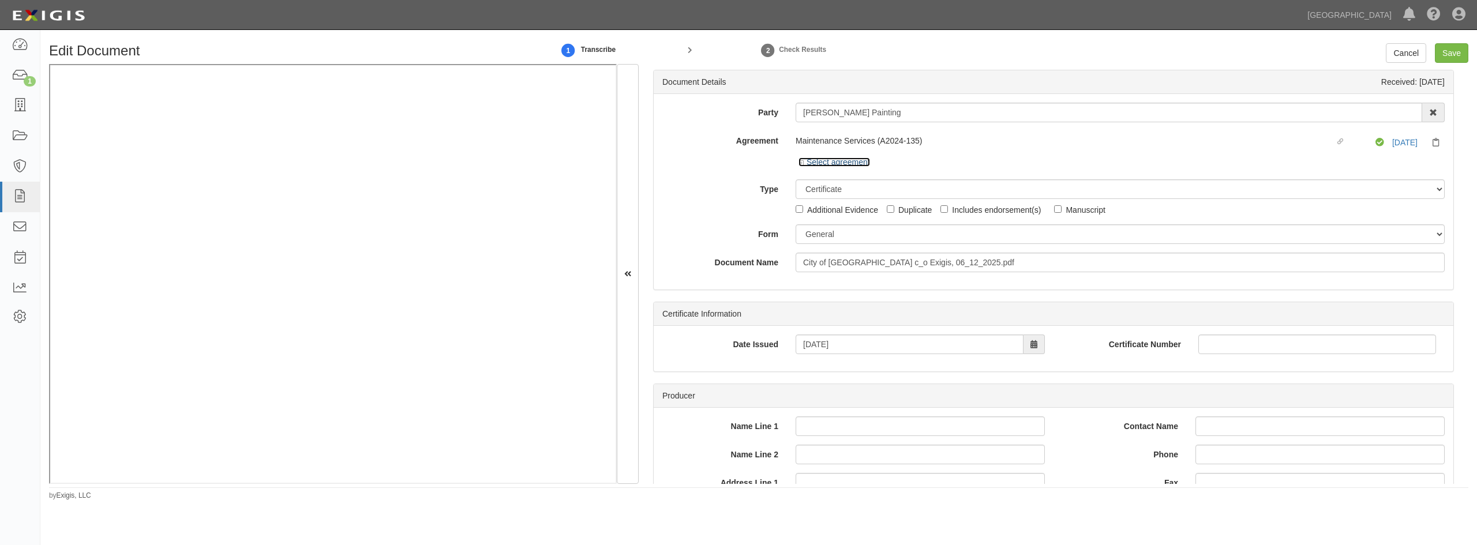
click at [800, 163] on icon at bounding box center [803, 163] width 8 height 6
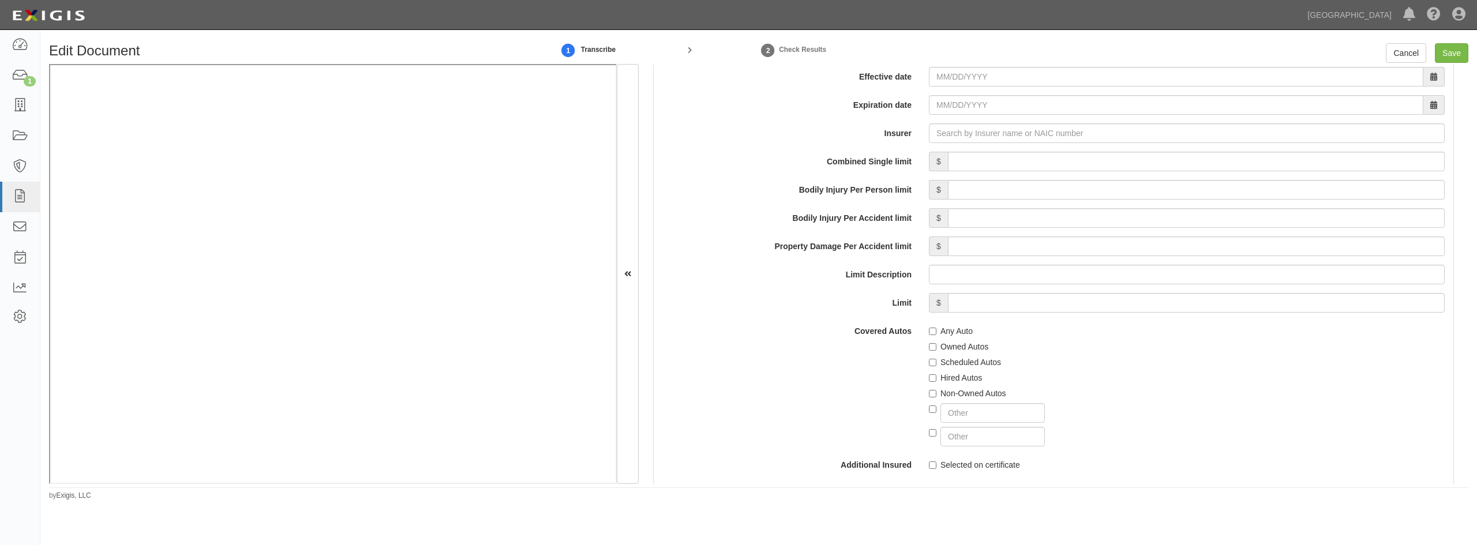
scroll to position [1731, 0]
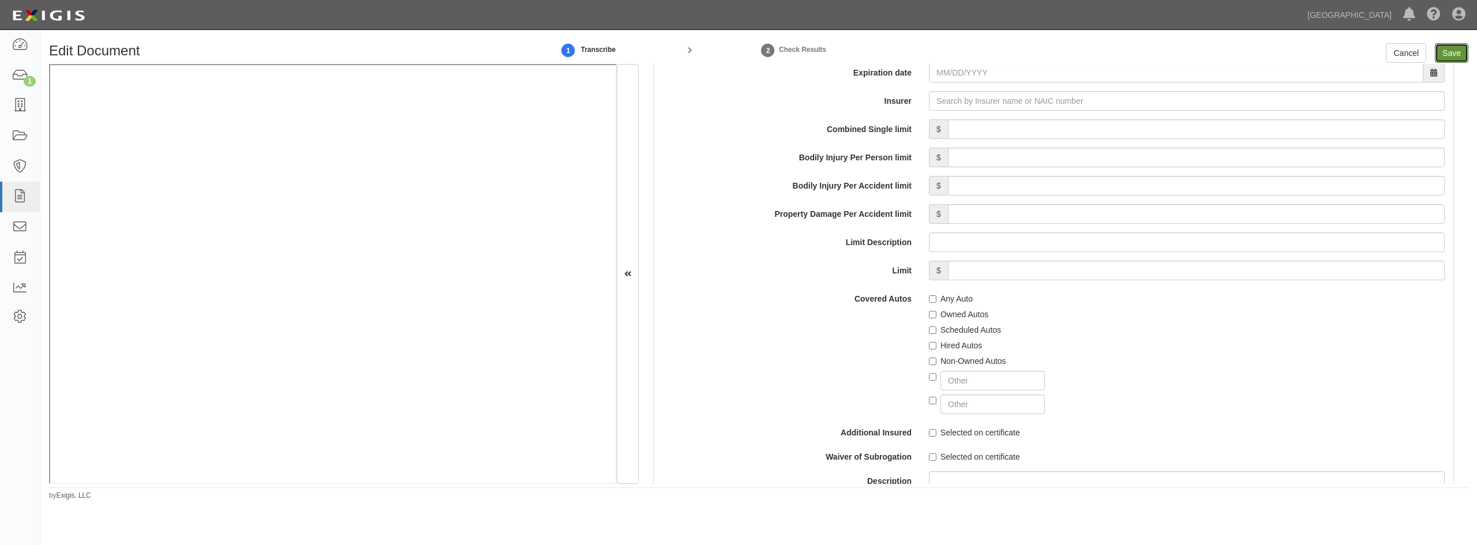
click at [1452, 49] on input "Save" at bounding box center [1451, 53] width 33 height 20
type input "1000000"
type input "300000"
type input "5000"
type input "1000000"
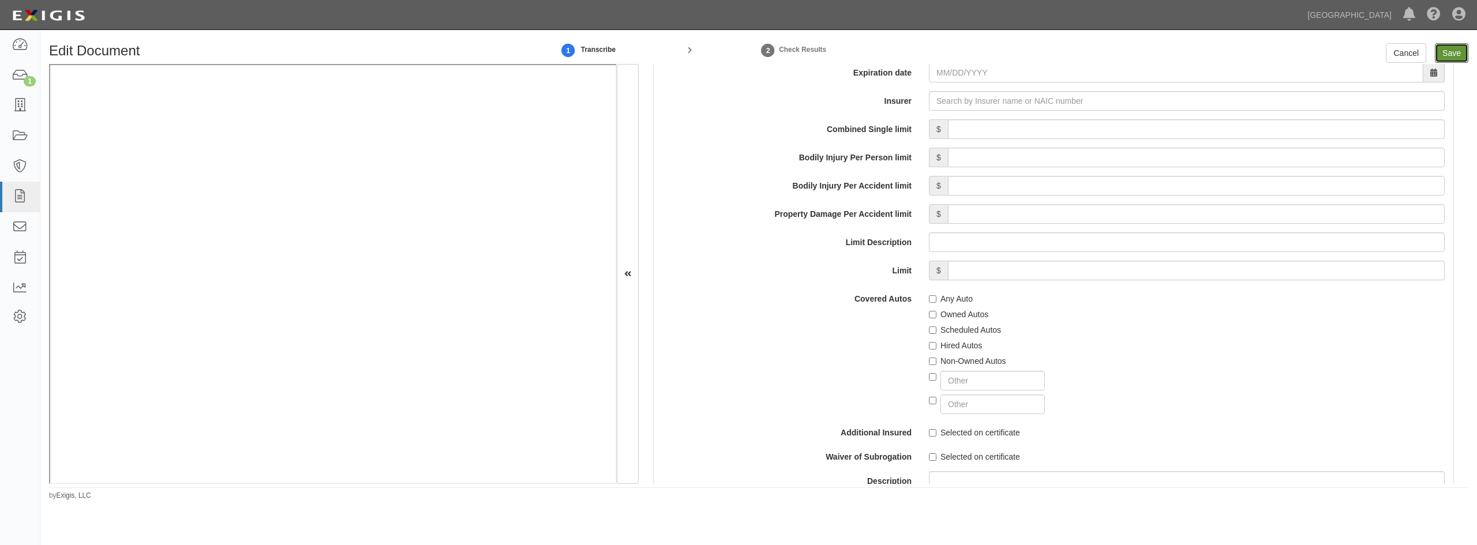
type input "2000000"
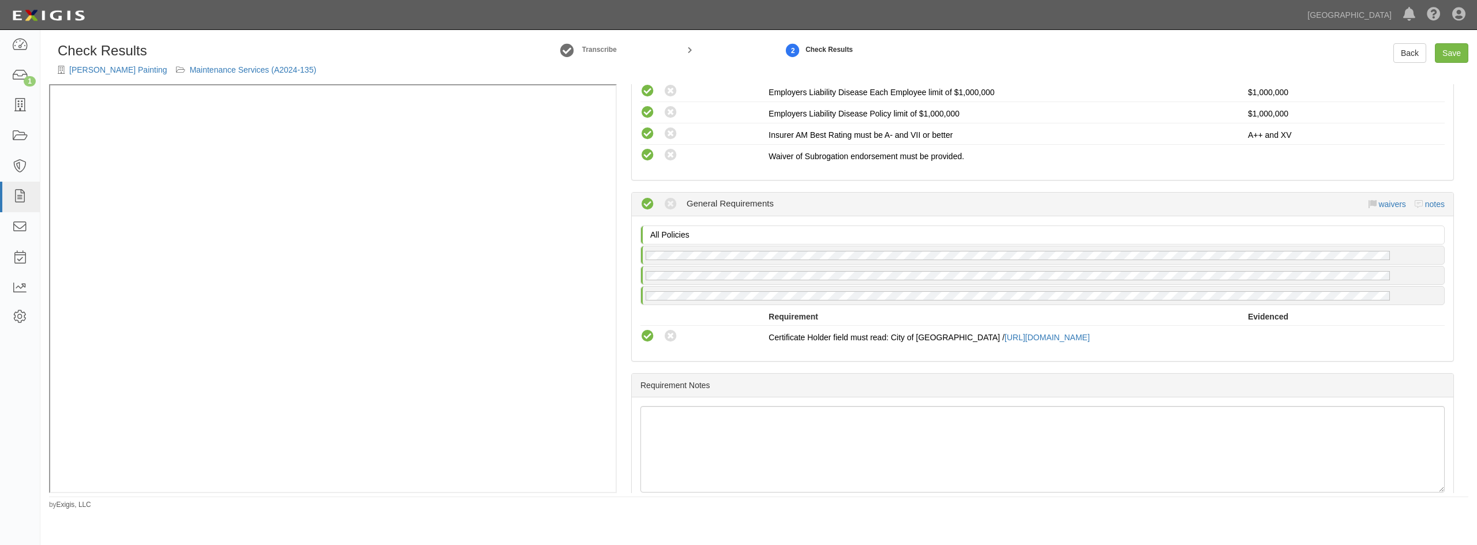
scroll to position [701, 0]
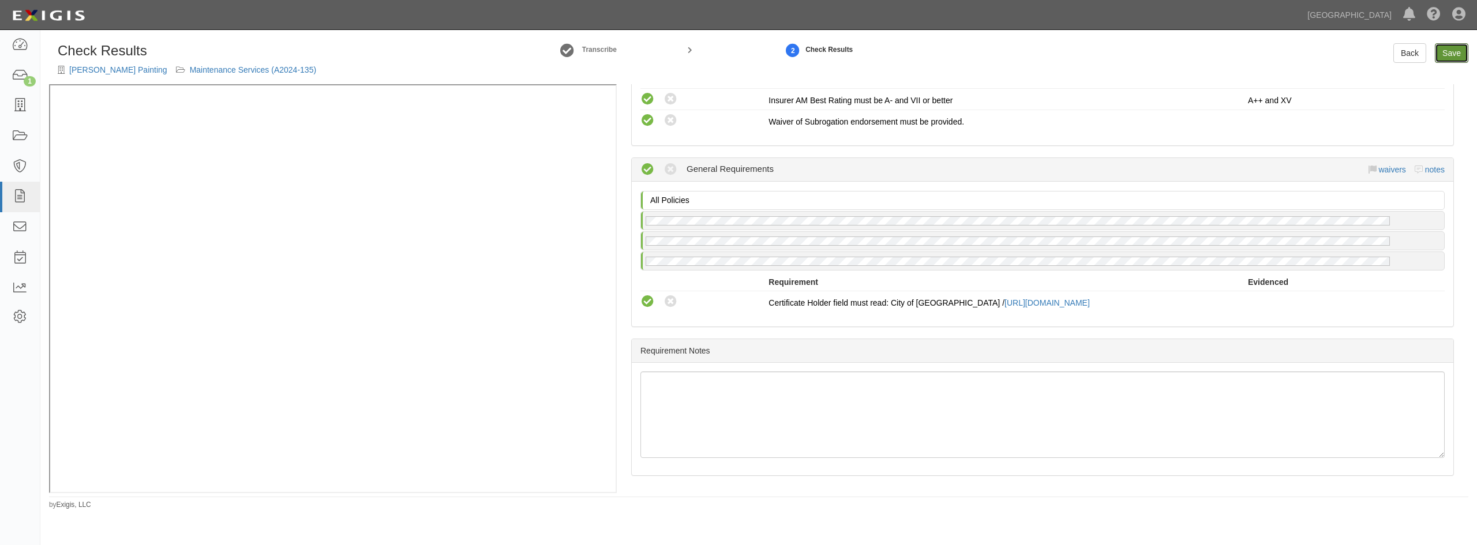
click at [1444, 54] on link "Save" at bounding box center [1451, 53] width 33 height 20
radio input "true"
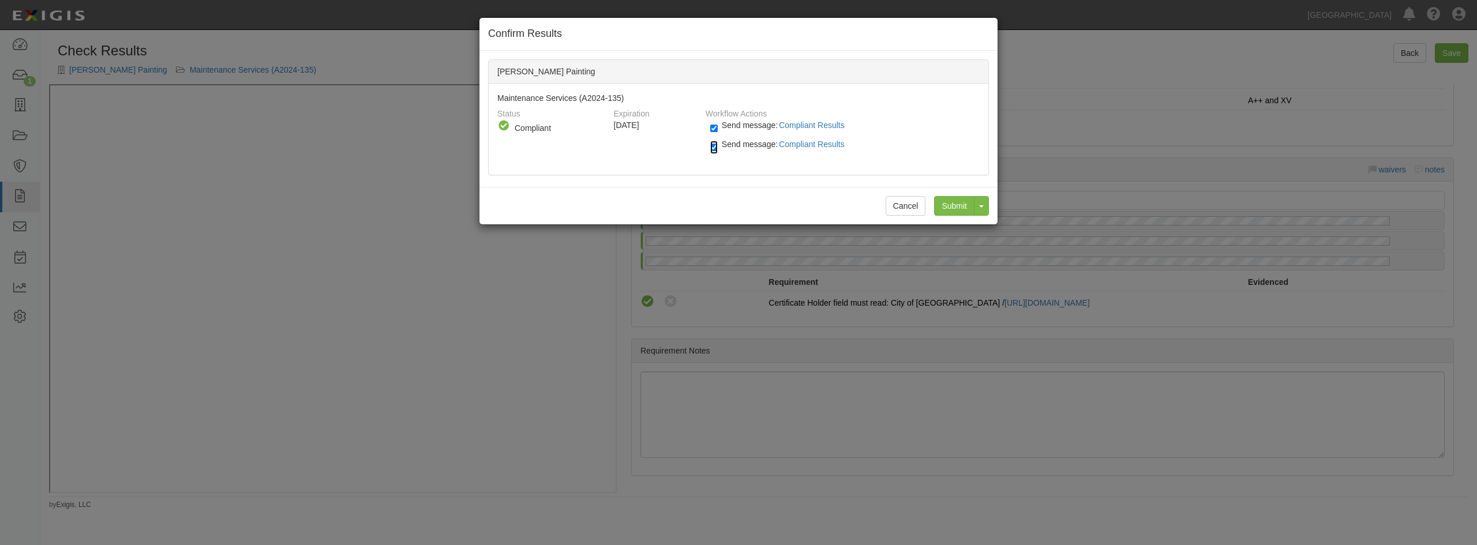
click at [715, 148] on input "Send message: Compliant Results" at bounding box center [714, 147] width 8 height 13
checkbox input "false"
click at [714, 127] on input "Send message: Compliant Results" at bounding box center [714, 128] width 8 height 13
checkbox input "false"
click at [954, 206] on input "Submit" at bounding box center [954, 206] width 40 height 20
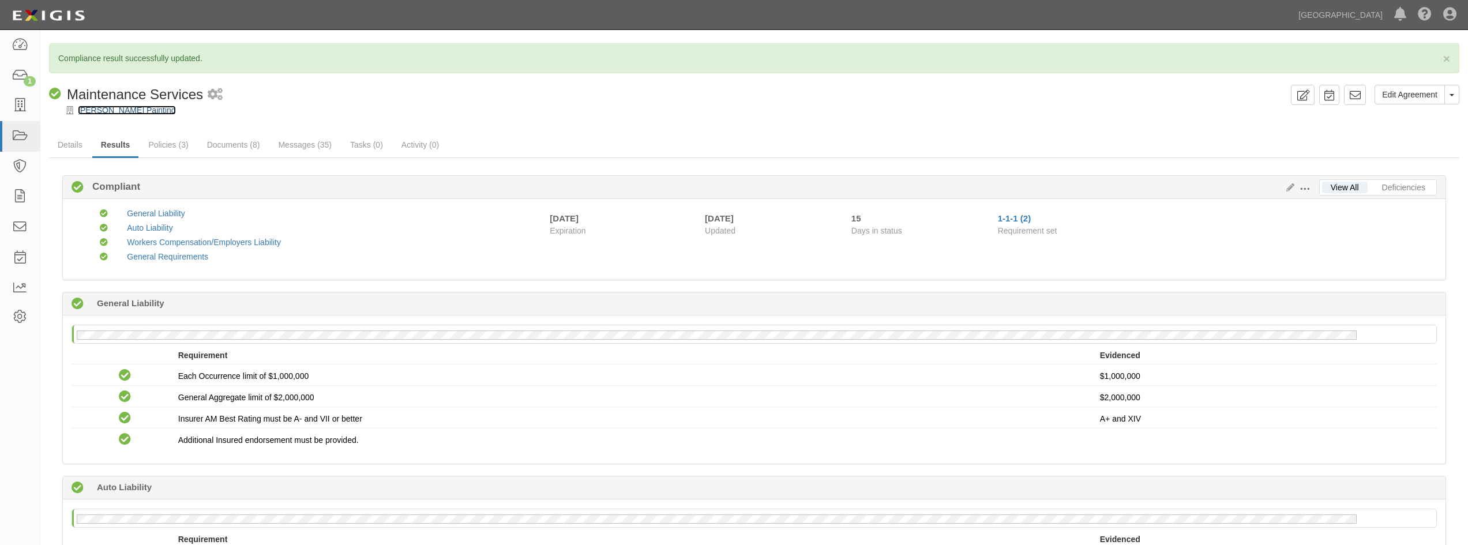
click at [129, 106] on link "[PERSON_NAME] Painting" at bounding box center [127, 110] width 98 height 9
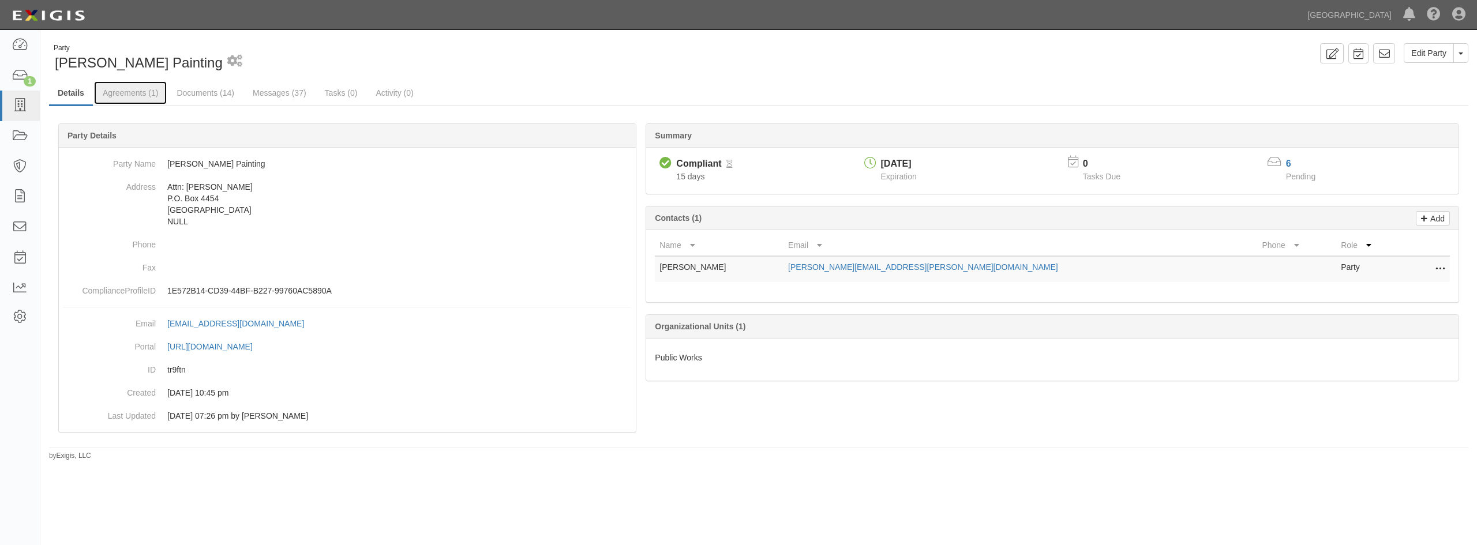
click at [128, 94] on link "Agreements (1)" at bounding box center [130, 92] width 73 height 23
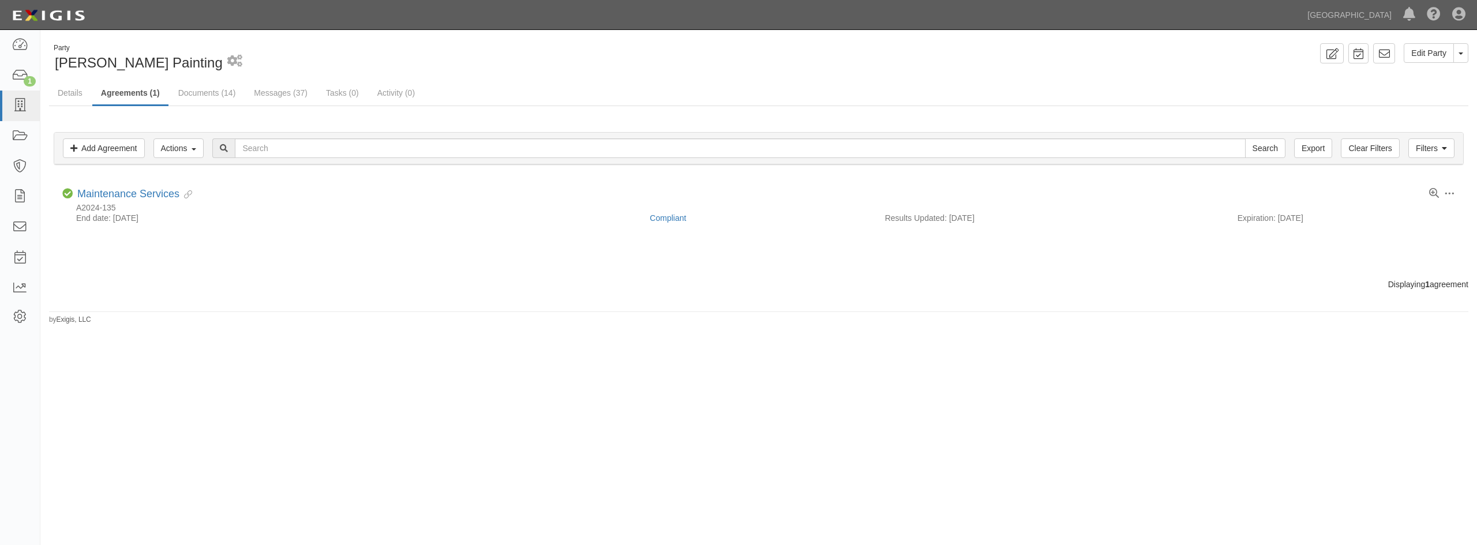
click at [153, 203] on div "A2024-135" at bounding box center [758, 208] width 1393 height 10
click at [159, 191] on link "Maintenance Services" at bounding box center [128, 194] width 102 height 12
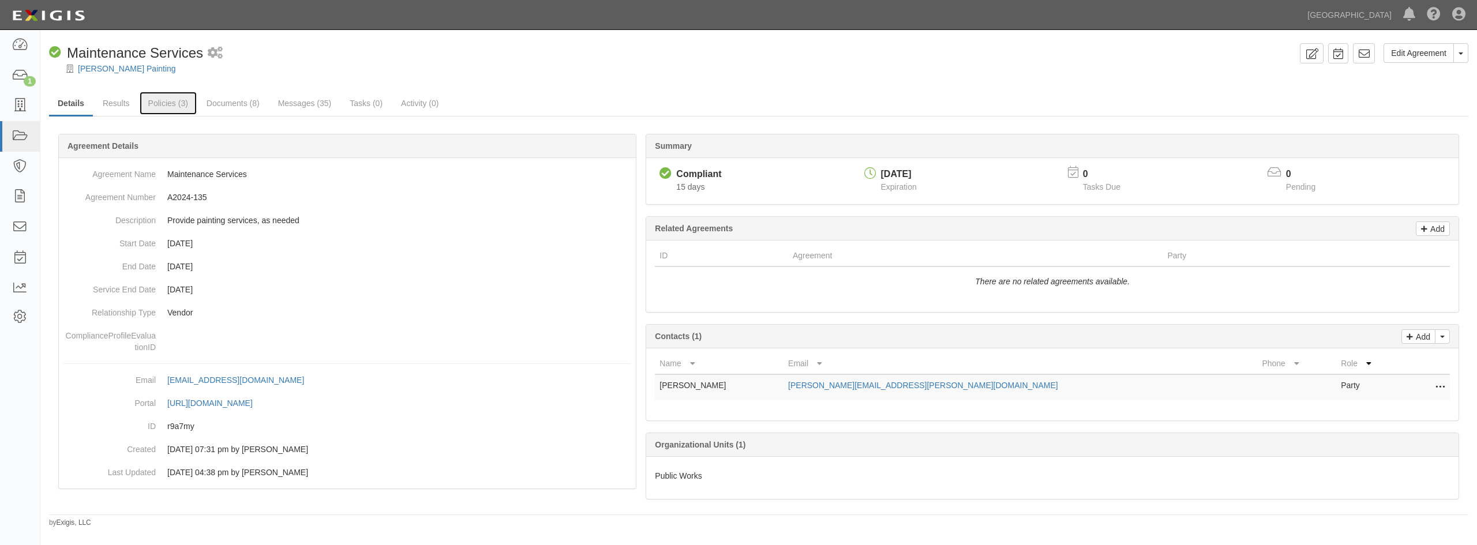
click at [170, 102] on link "Policies (3)" at bounding box center [168, 103] width 57 height 23
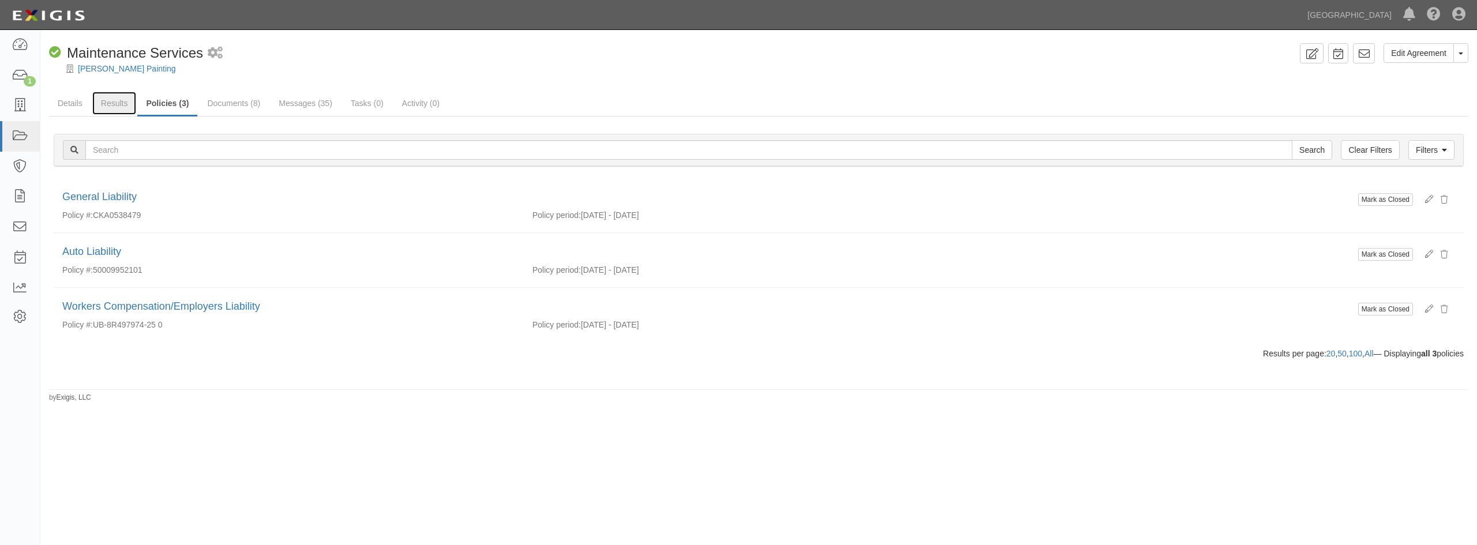
click at [106, 101] on link "Results" at bounding box center [114, 103] width 44 height 23
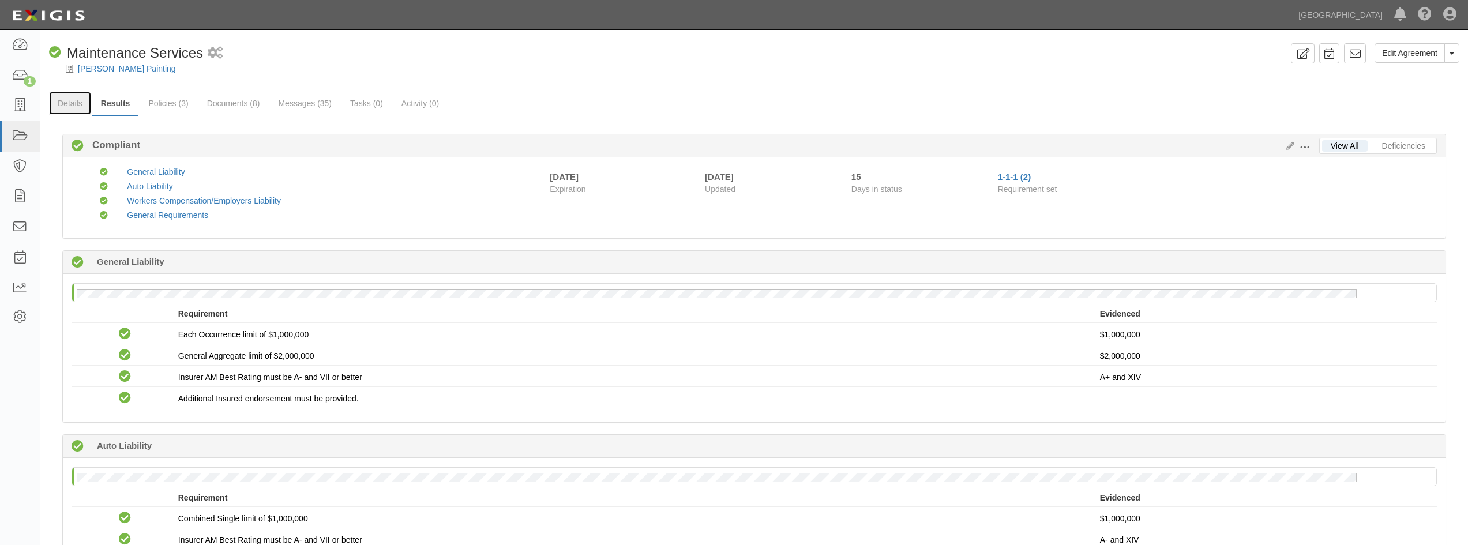
click at [66, 102] on link "Details" at bounding box center [70, 103] width 42 height 23
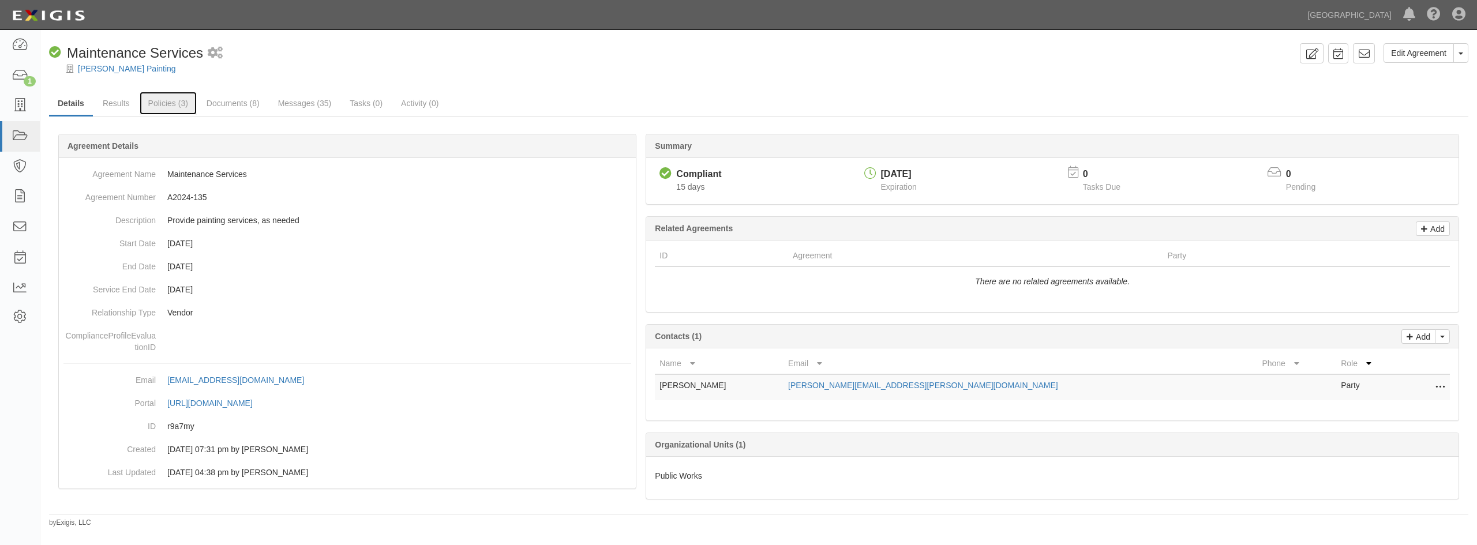
click at [164, 103] on link "Policies (3)" at bounding box center [168, 103] width 57 height 23
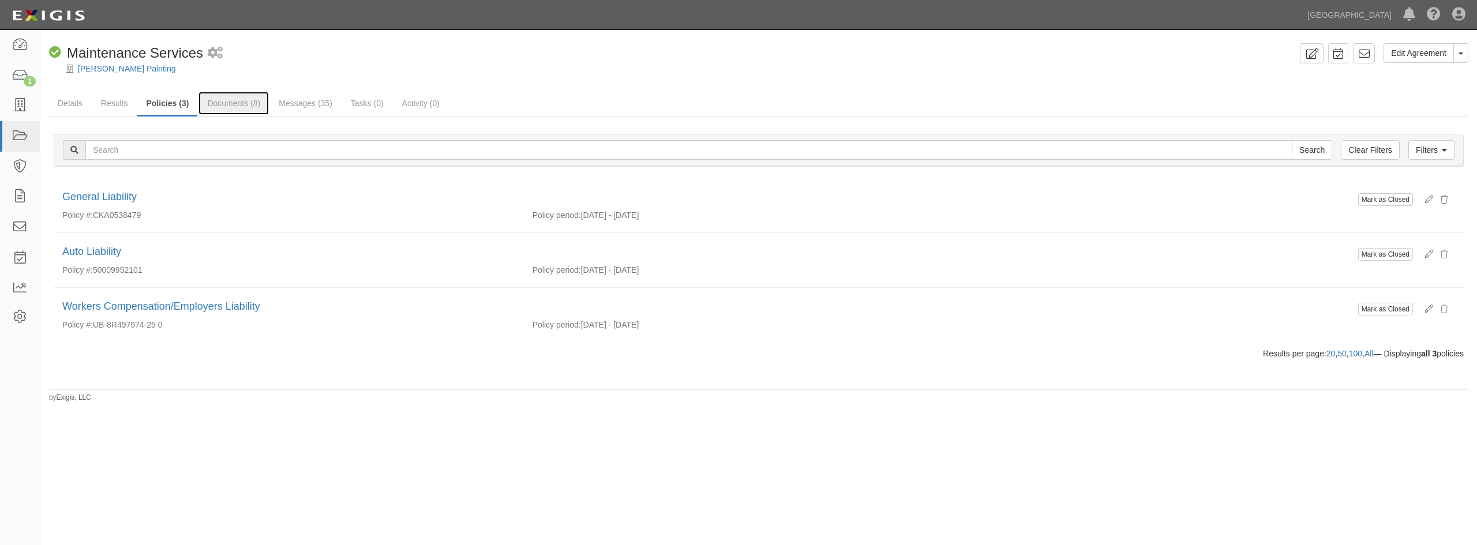
click at [242, 104] on link "Documents (8)" at bounding box center [233, 103] width 70 height 23
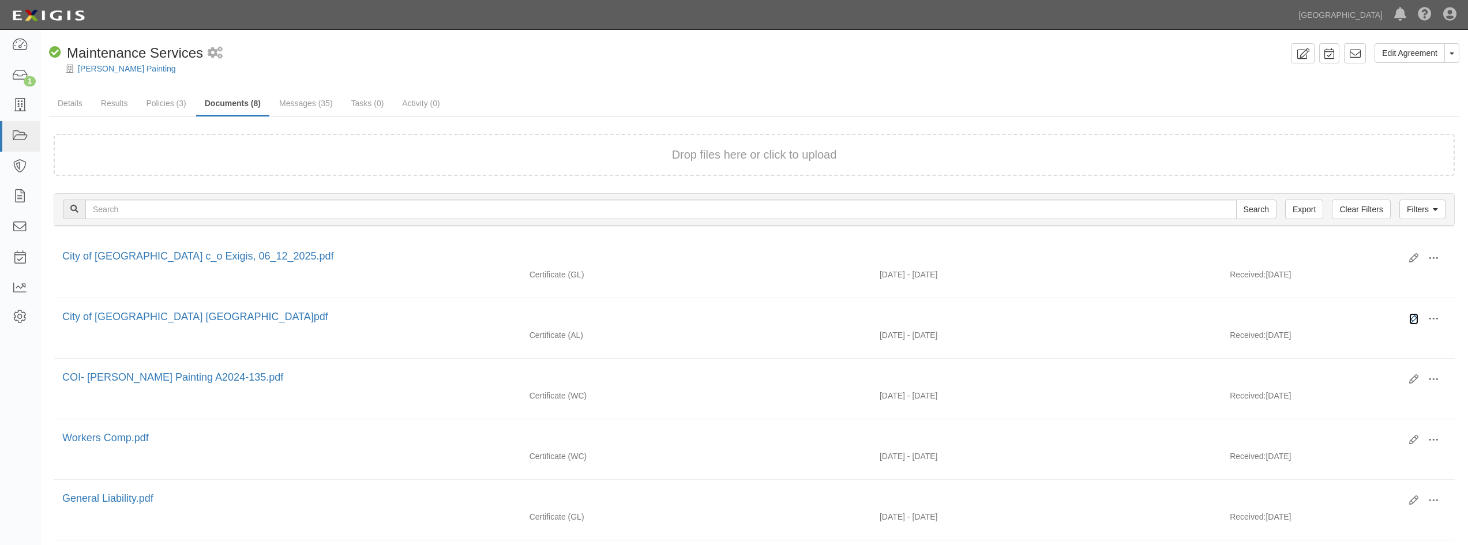
click at [1417, 316] on icon at bounding box center [1414, 318] width 9 height 9
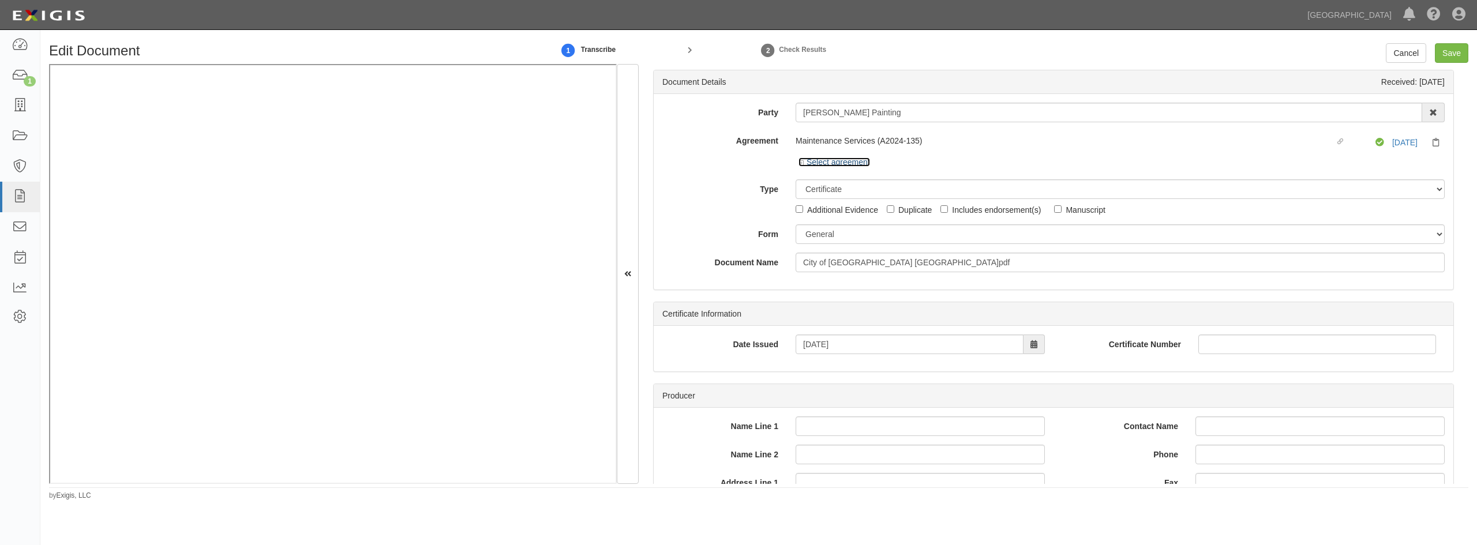
click at [799, 160] on icon at bounding box center [803, 163] width 8 height 6
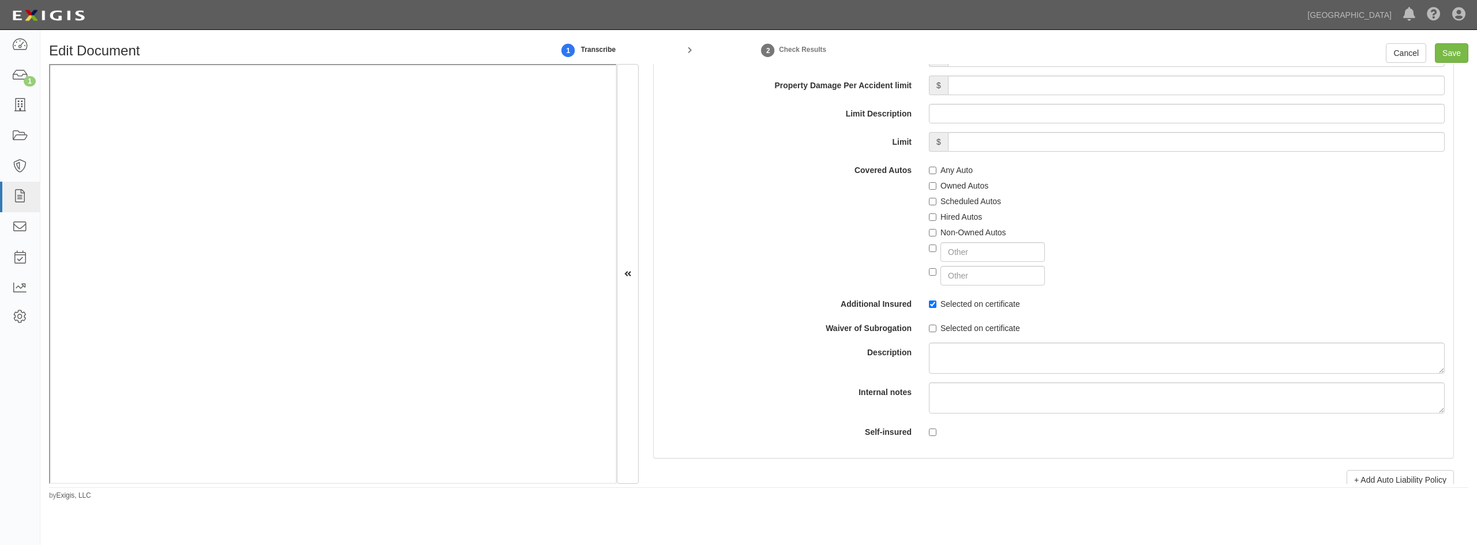
scroll to position [1904, 0]
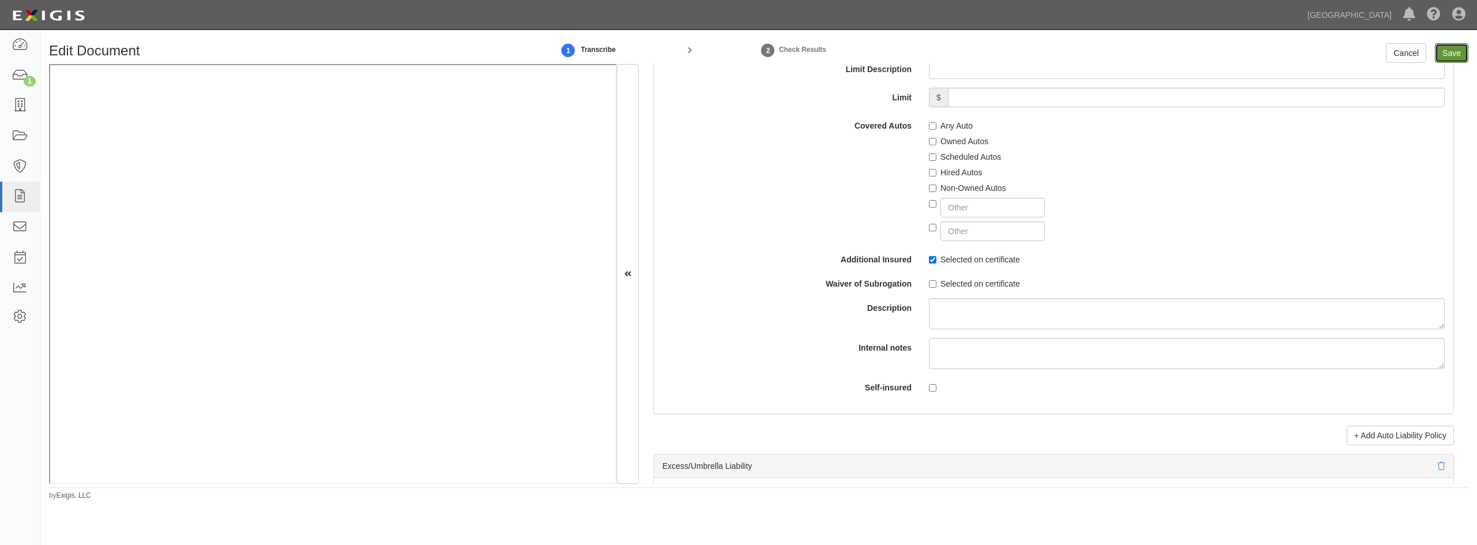
click at [1449, 50] on input "Save" at bounding box center [1451, 53] width 33 height 20
type input "1000000"
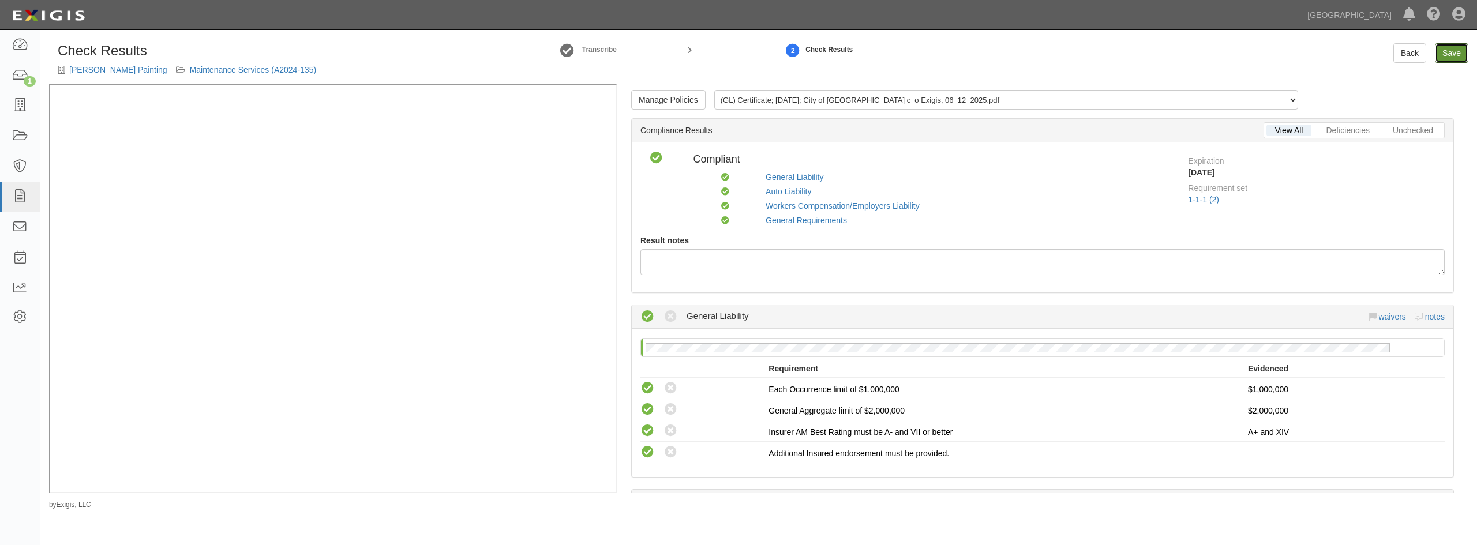
click at [1449, 50] on link "Save" at bounding box center [1451, 53] width 33 height 20
radio input "true"
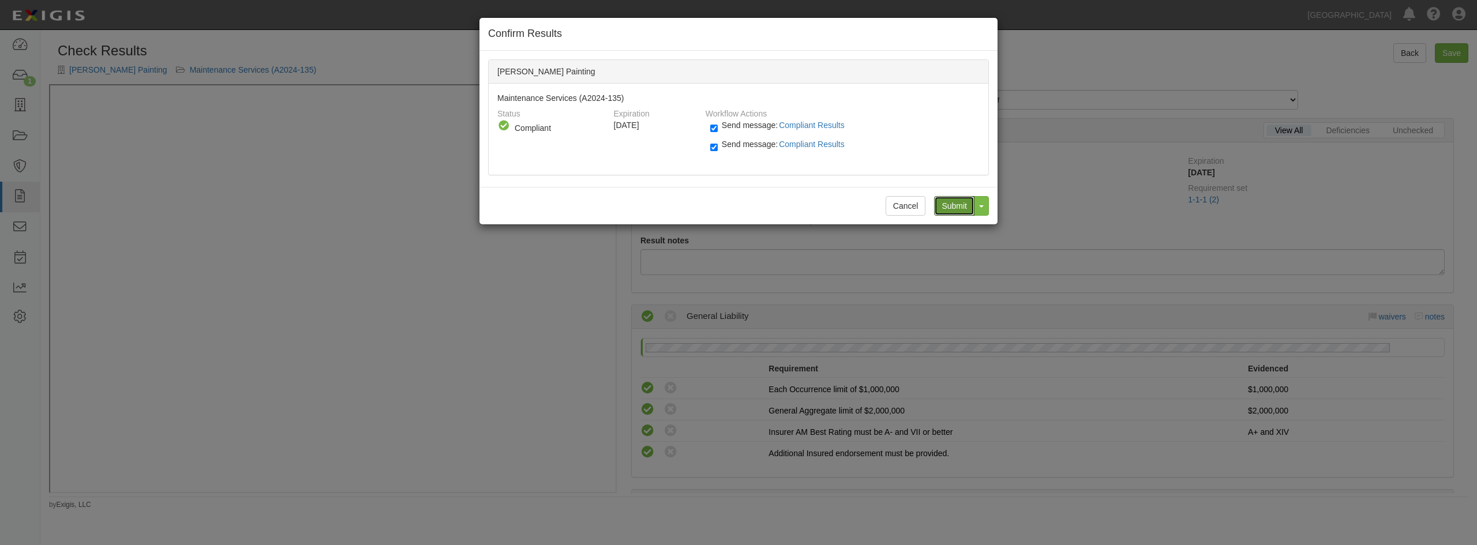
click at [953, 205] on input "Submit" at bounding box center [954, 206] width 40 height 20
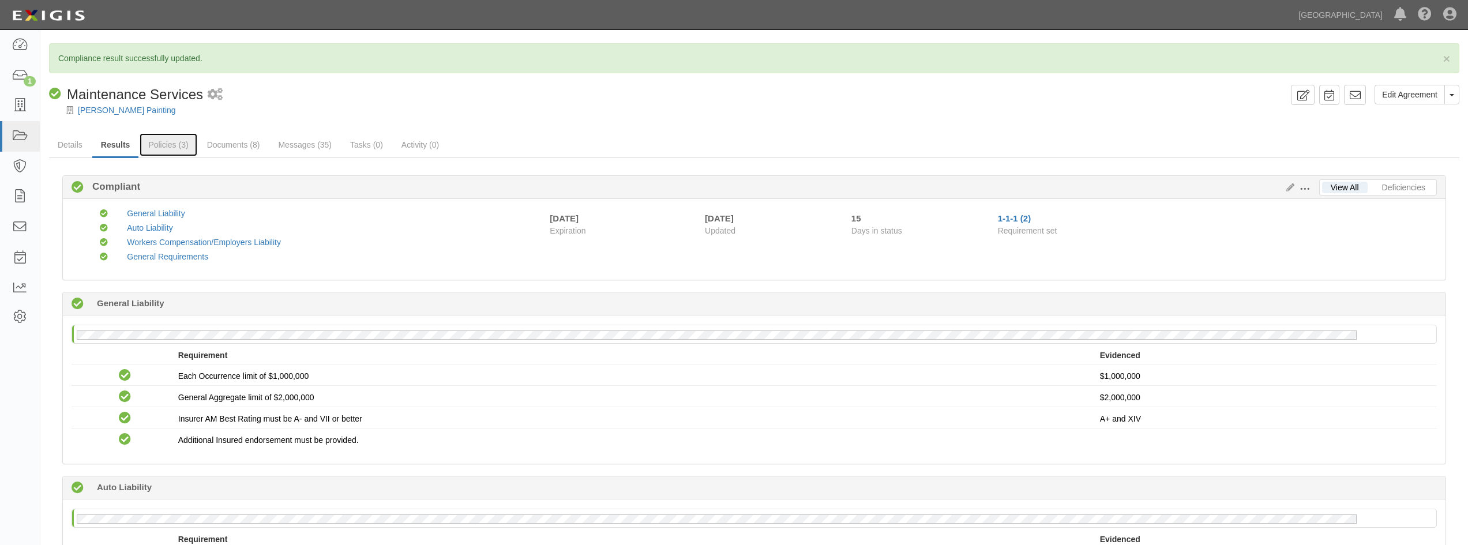
click at [162, 143] on link "Policies (3)" at bounding box center [168, 144] width 57 height 23
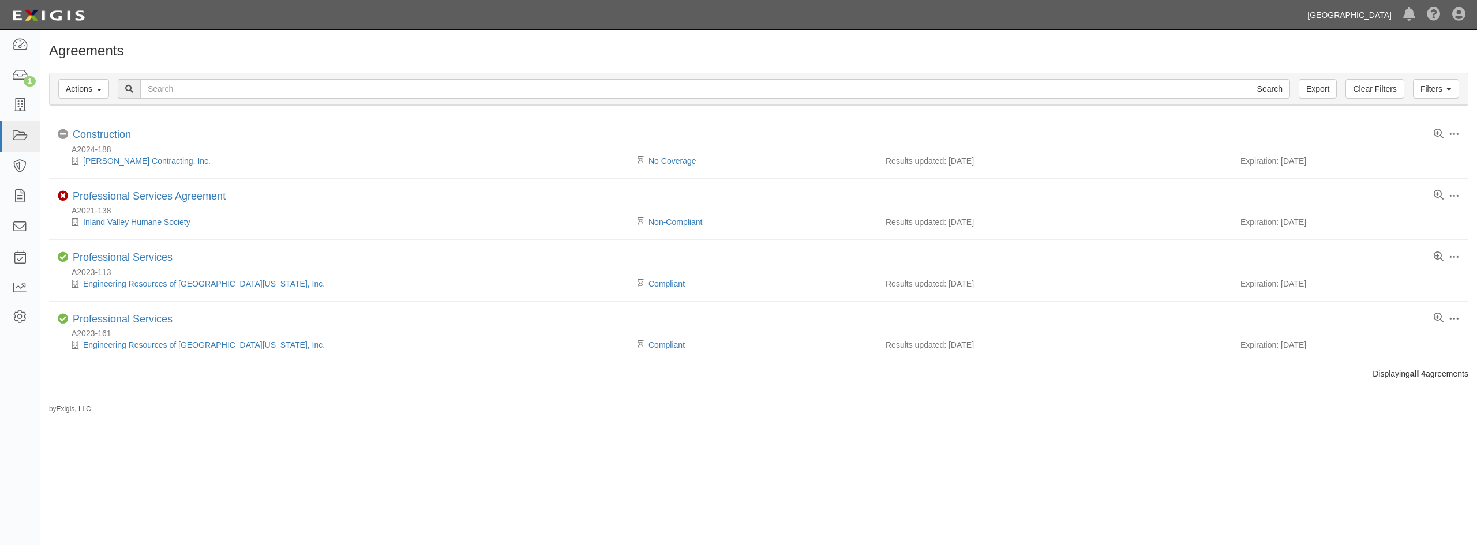
drag, startPoint x: 109, startPoint y: 218, endPoint x: 1367, endPoint y: 15, distance: 1274.1
click at [1367, 15] on link "[GEOGRAPHIC_DATA]" at bounding box center [1350, 14] width 96 height 23
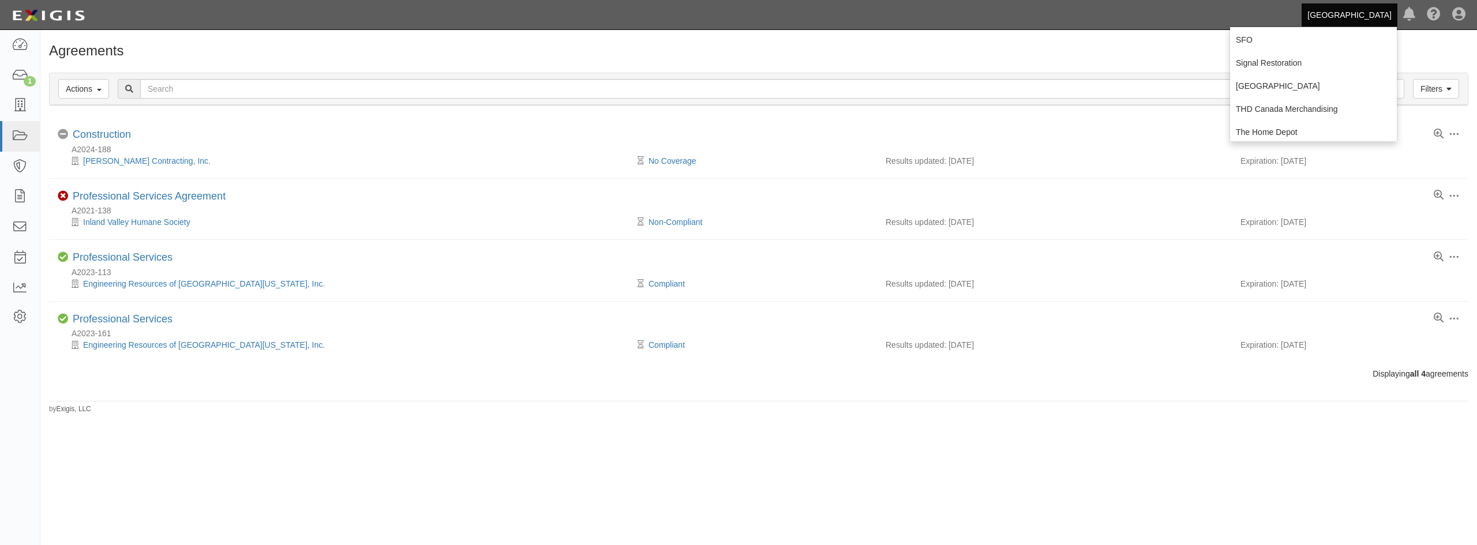
scroll to position [231, 0]
click at [1261, 39] on link "Sacramento Municipal Utility District" at bounding box center [1313, 41] width 167 height 23
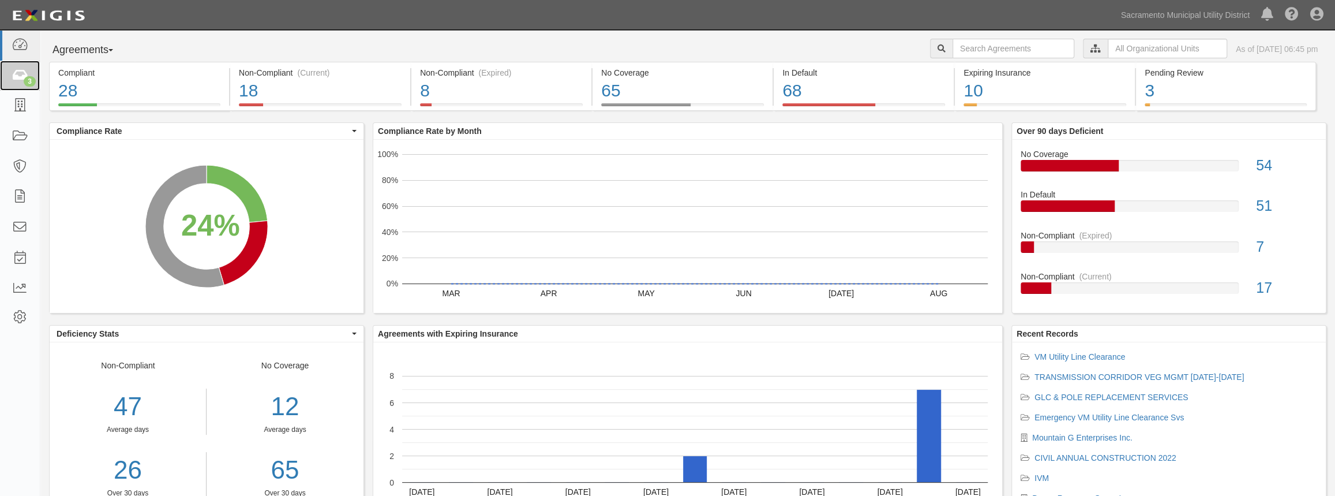
click at [24, 77] on div "3" at bounding box center [30, 81] width 12 height 10
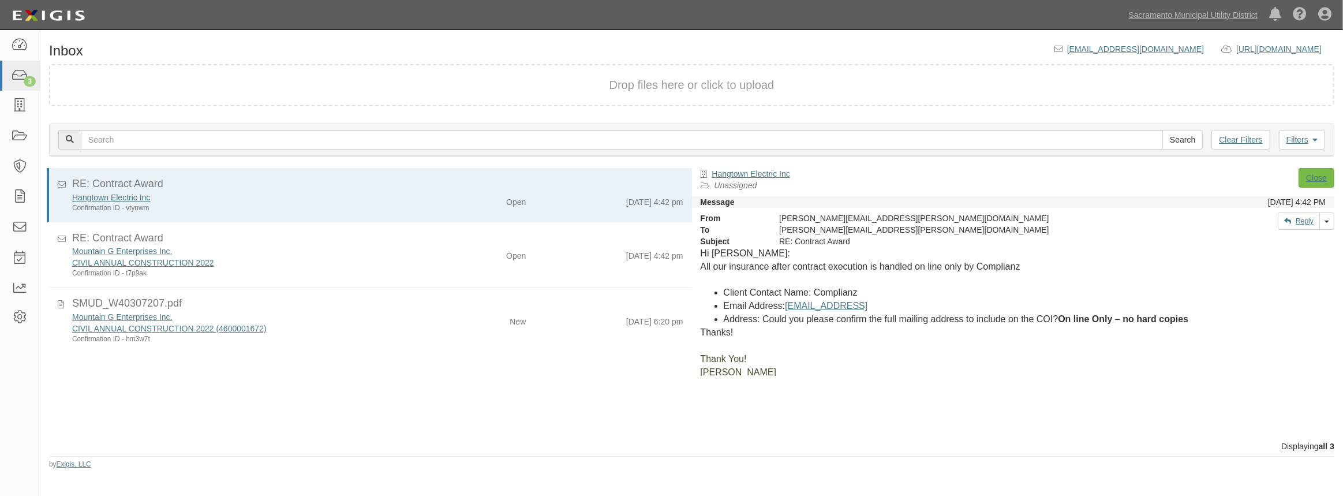
click at [959, 373] on p "Greg Hovious" at bounding box center [1012, 372] width 625 height 13
click at [480, 403] on div "RE: Contract Award Hangtown Electric Inc Confirmation ID - vtynwm Open 9/16/25 …" at bounding box center [365, 304] width 651 height 272
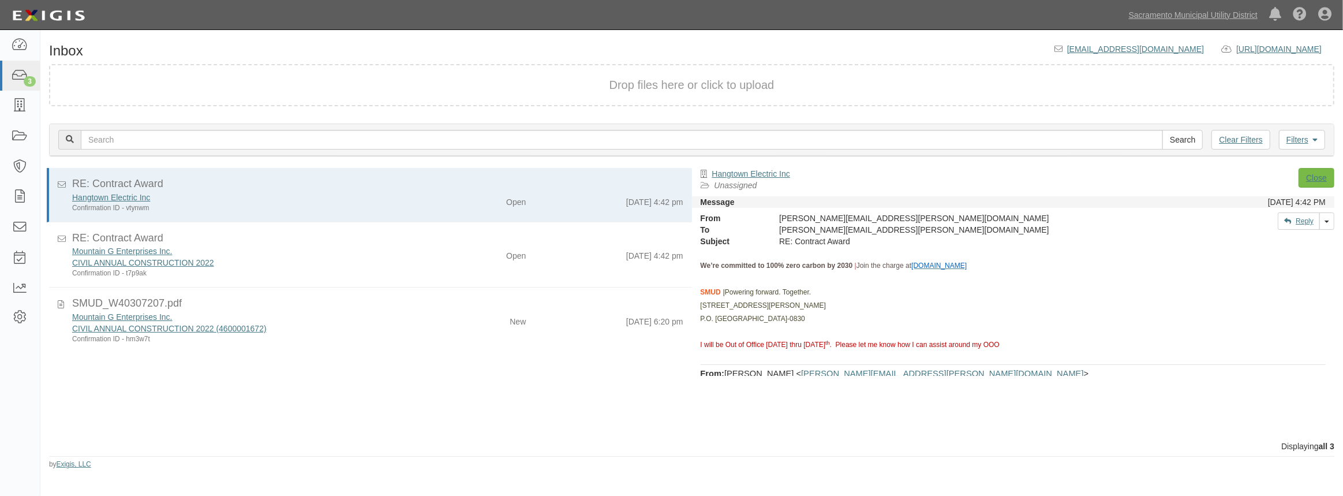
scroll to position [1101, 0]
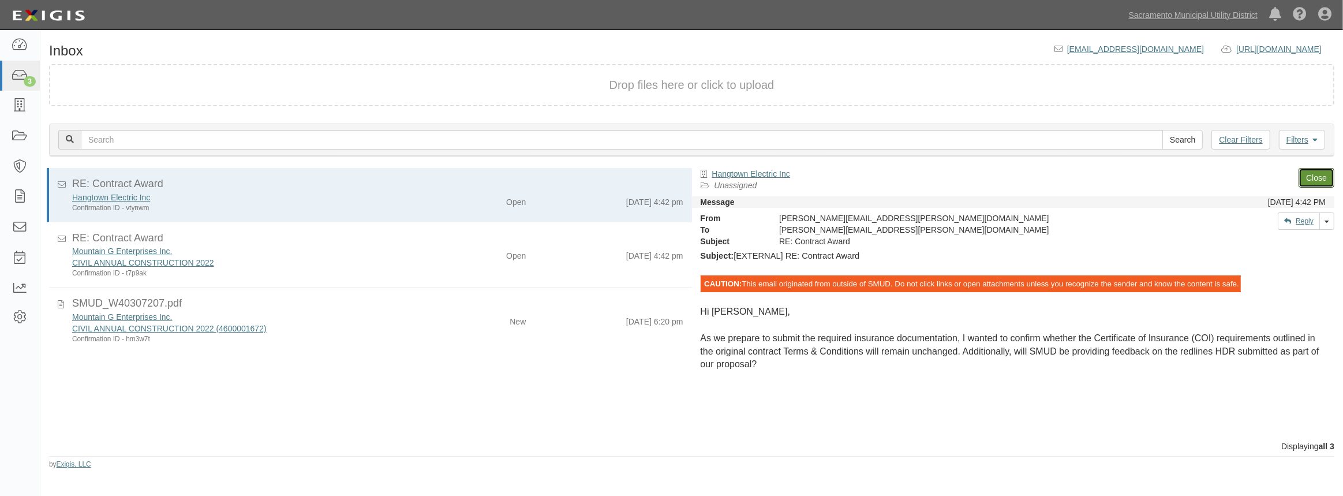
click at [1318, 174] on link "Close" at bounding box center [1316, 178] width 36 height 20
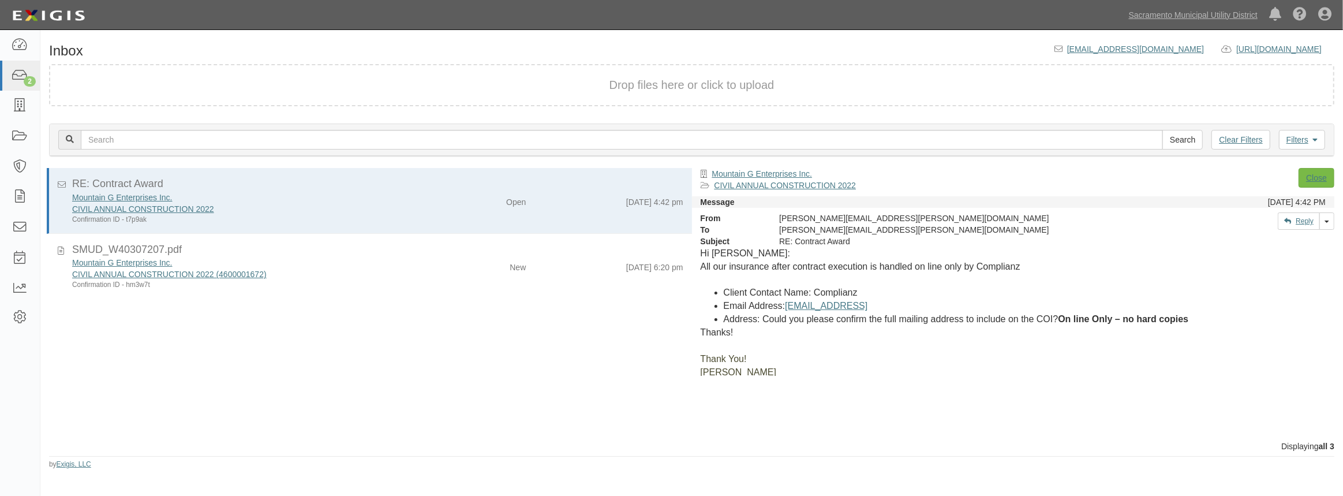
click at [406, 200] on div "Mountain G Enterprises Inc." at bounding box center [246, 198] width 349 height 12
click at [1319, 185] on link "Close" at bounding box center [1316, 178] width 36 height 20
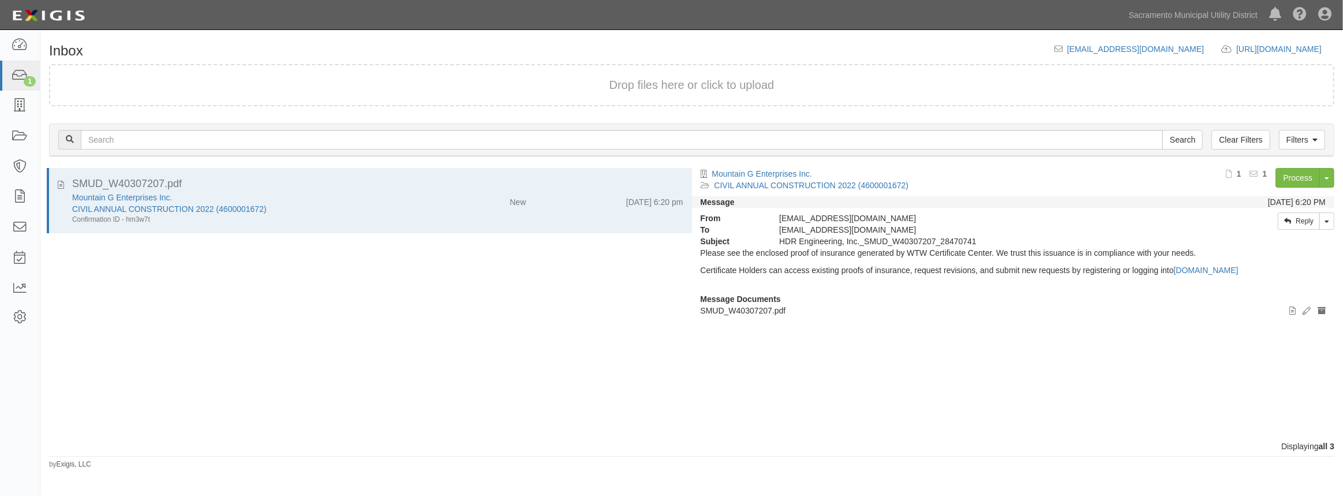
click at [932, 293] on div "Message Documents View Edit document Archive document SMUD_W40307207.pdf" at bounding box center [1013, 307] width 643 height 29
click at [1146, 17] on link "Sacramento Municipal Utility District" at bounding box center [1193, 14] width 140 height 23
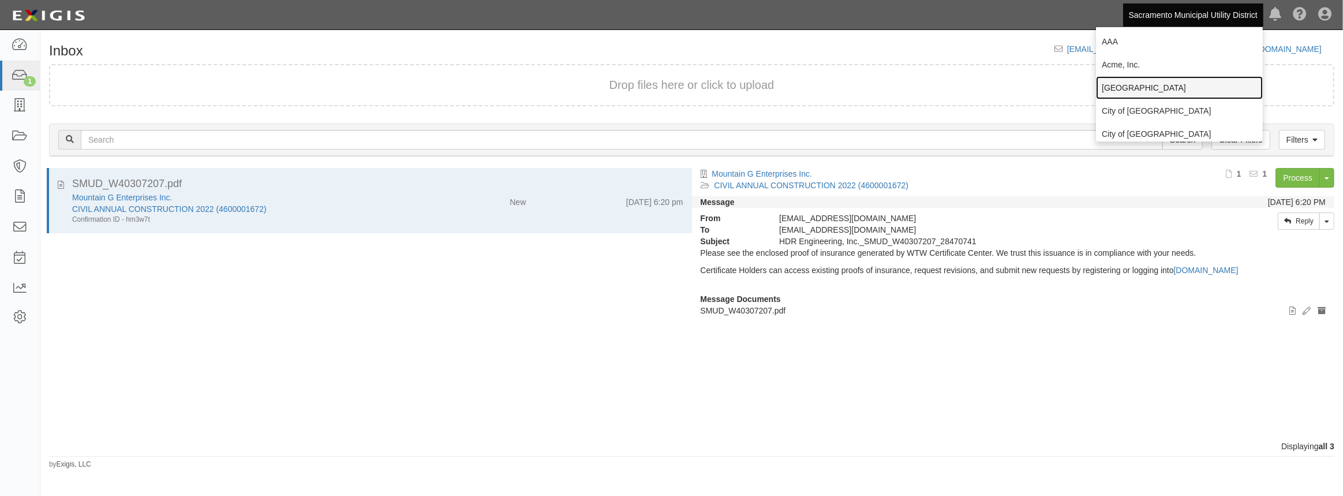
click at [1118, 90] on link "[GEOGRAPHIC_DATA]" at bounding box center [1179, 87] width 167 height 23
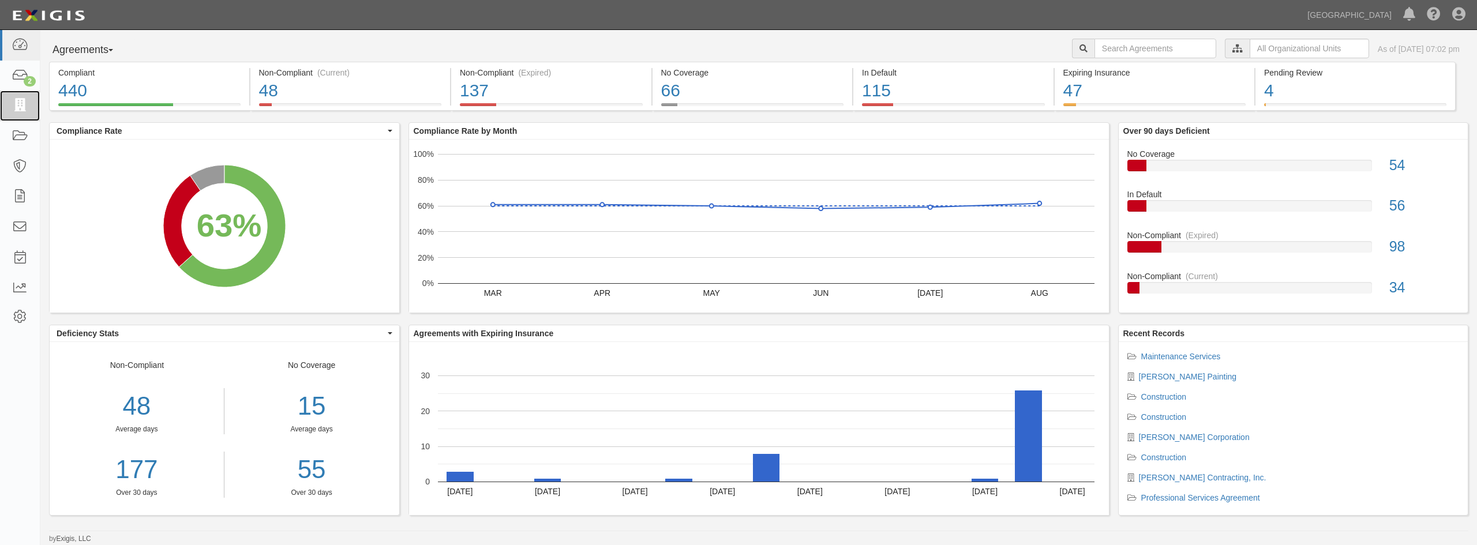
click at [16, 100] on icon at bounding box center [20, 105] width 16 height 13
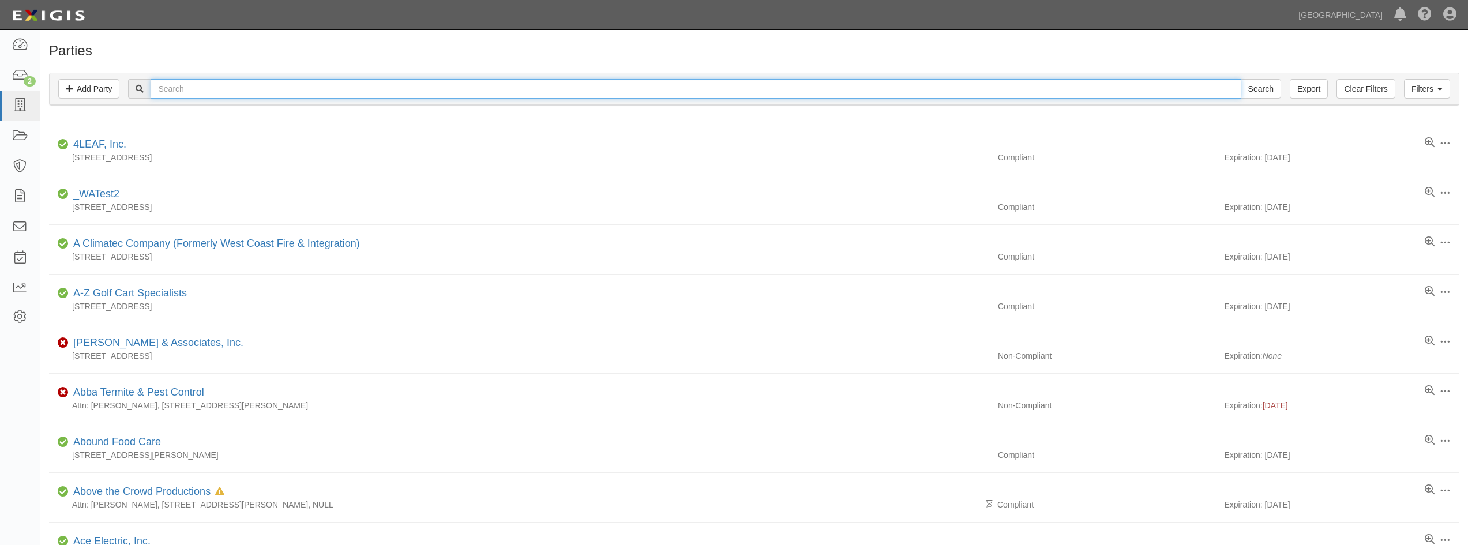
click at [217, 94] on input "text" at bounding box center [696, 89] width 1091 height 20
click at [168, 90] on input "text" at bounding box center [696, 89] width 1091 height 20
click at [179, 89] on input "text" at bounding box center [696, 89] width 1091 height 20
type input "a2024-188"
click at [1241, 79] on input "Search" at bounding box center [1261, 89] width 40 height 20
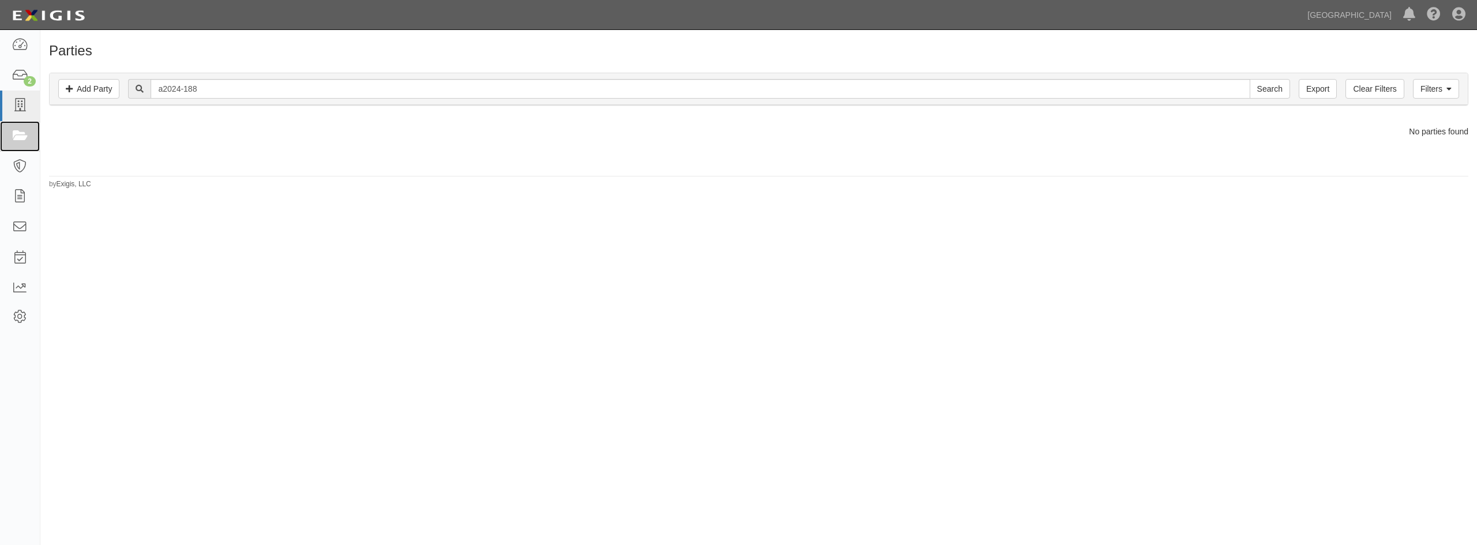
click at [24, 141] on icon at bounding box center [20, 136] width 16 height 13
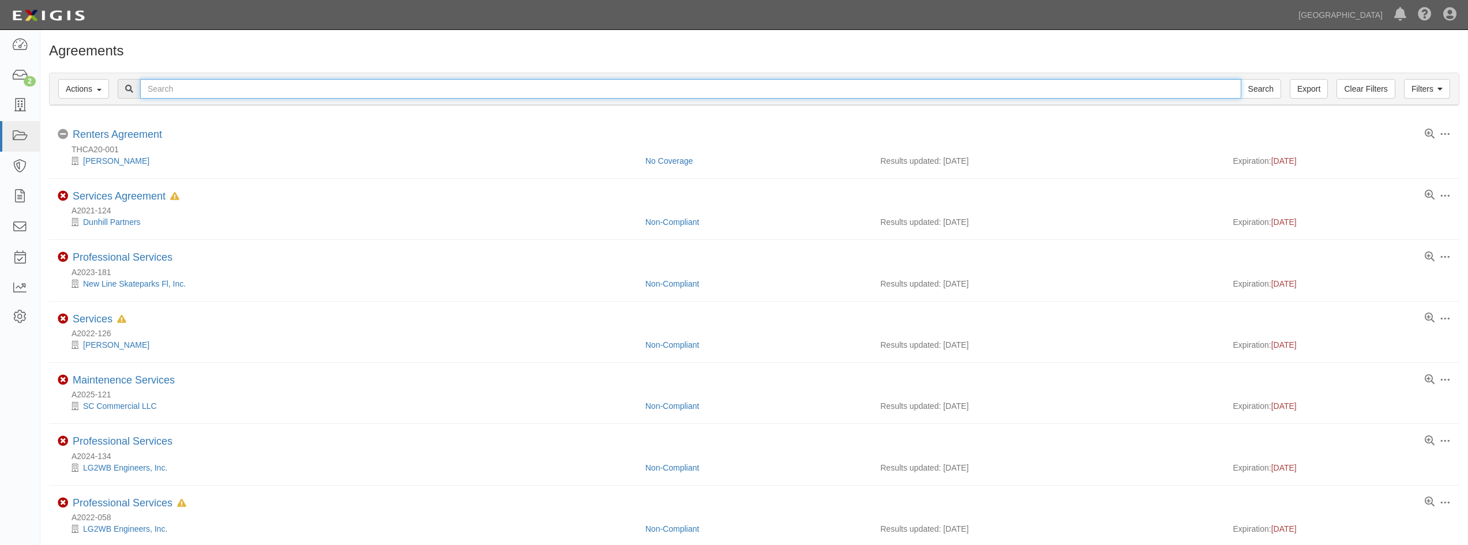
drag, startPoint x: 0, startPoint y: 0, endPoint x: 260, endPoint y: 93, distance: 275.8
click at [260, 93] on input "text" at bounding box center [690, 89] width 1101 height 20
type input "a2024-188"
click at [1241, 79] on input "Search" at bounding box center [1261, 89] width 40 height 20
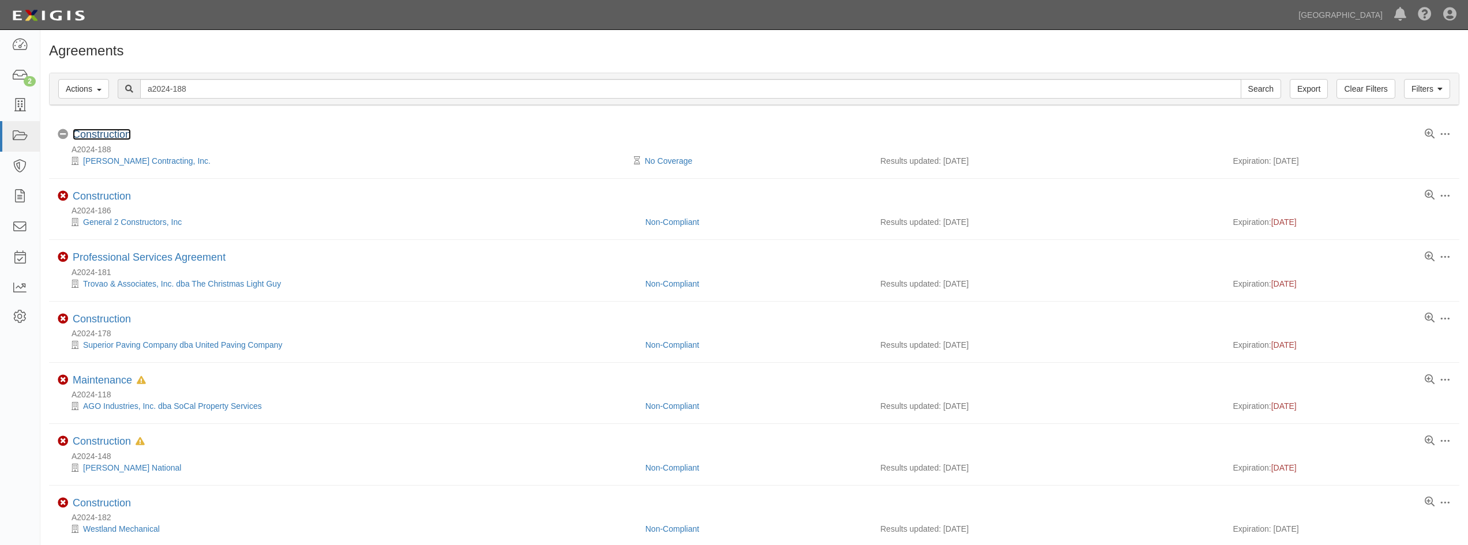
click at [93, 134] on link "Construction" at bounding box center [102, 135] width 58 height 12
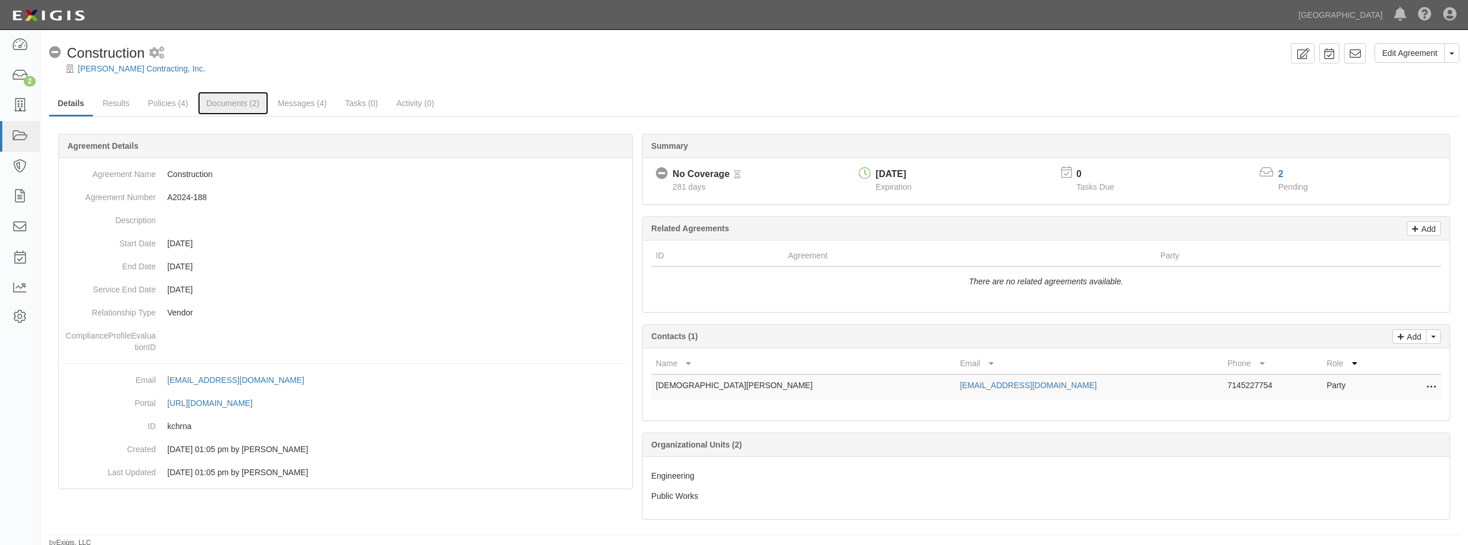
click at [220, 99] on link "Documents (2)" at bounding box center [233, 103] width 70 height 23
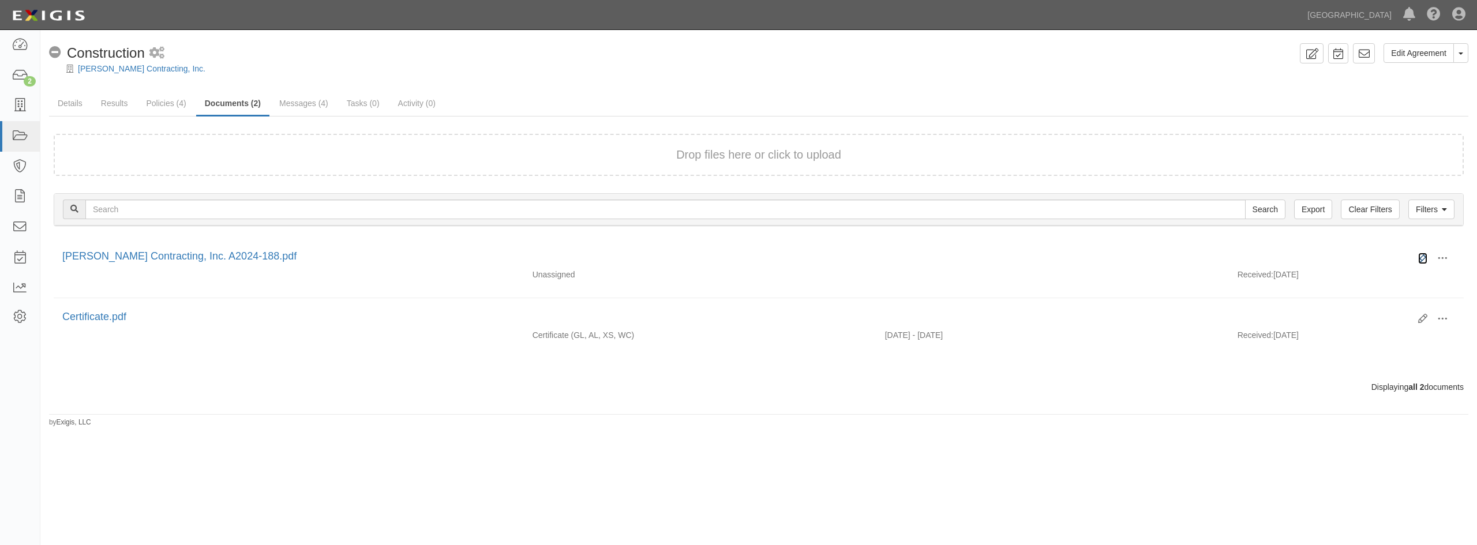
click at [1423, 257] on icon at bounding box center [1422, 258] width 9 height 9
click at [1419, 254] on icon at bounding box center [1422, 258] width 9 height 9
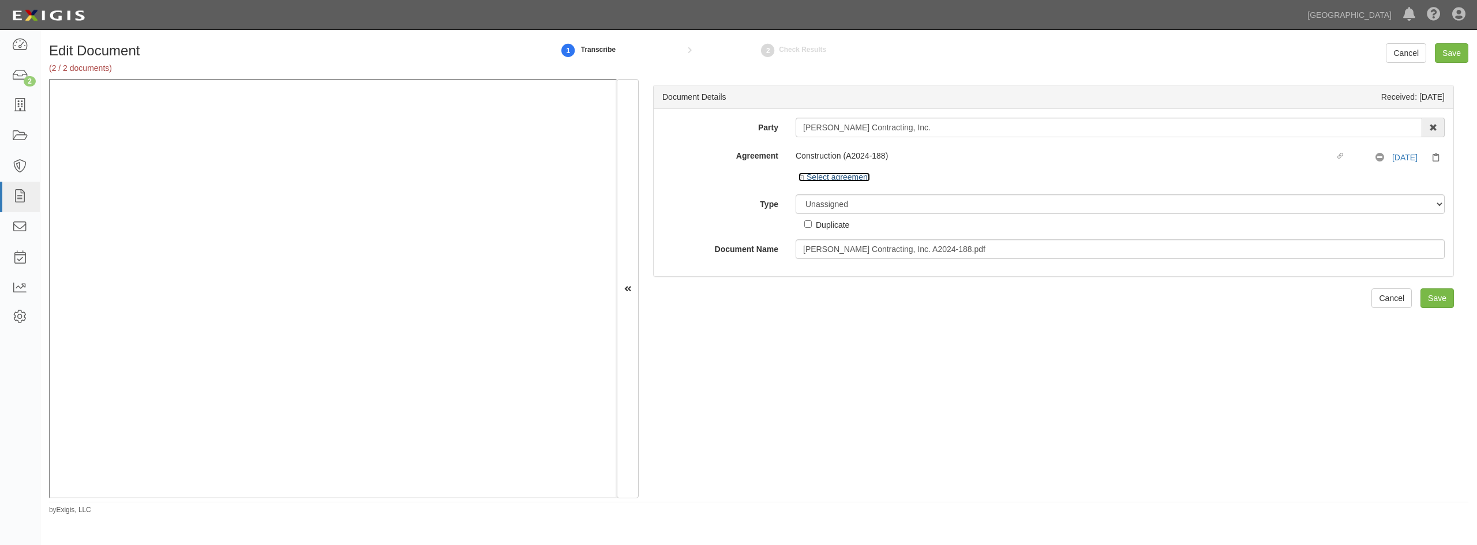
click at [804, 177] on icon at bounding box center [803, 178] width 8 height 6
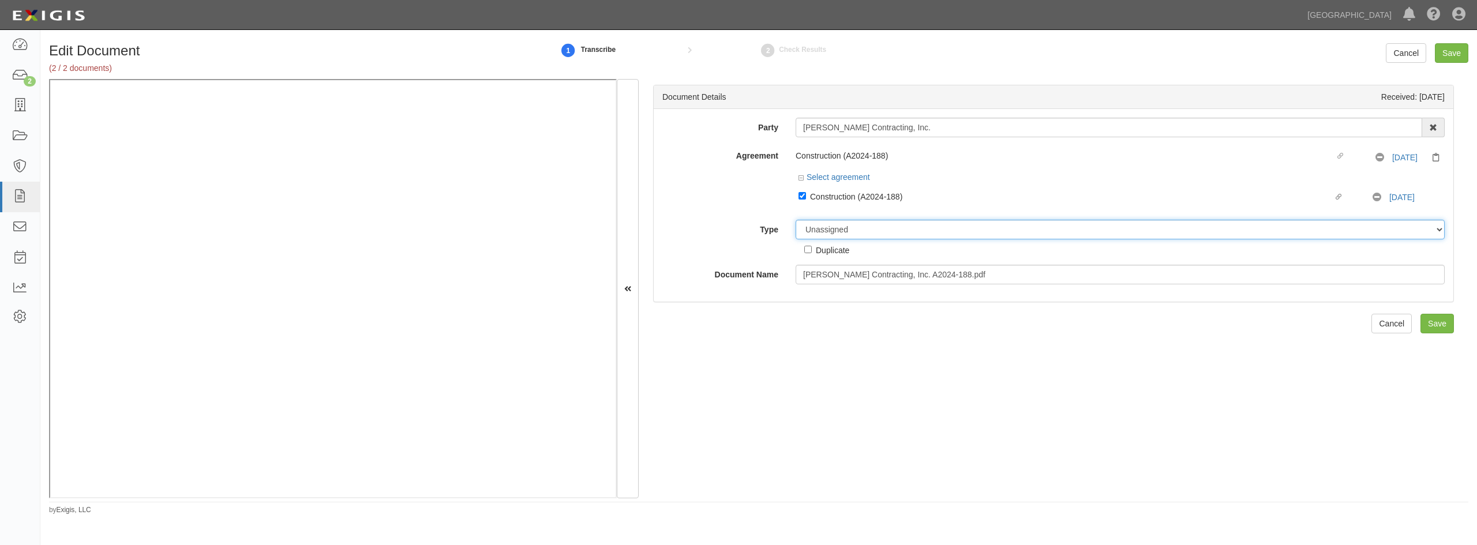
click at [834, 231] on select "Unassigned Binder Cancellation Notice Certificate Contract Endorsement Insuranc…" at bounding box center [1120, 230] width 649 height 20
click at [796, 220] on select "Unassigned Binder Cancellation Notice Certificate Contract Endorsement Insuranc…" at bounding box center [1120, 230] width 649 height 20
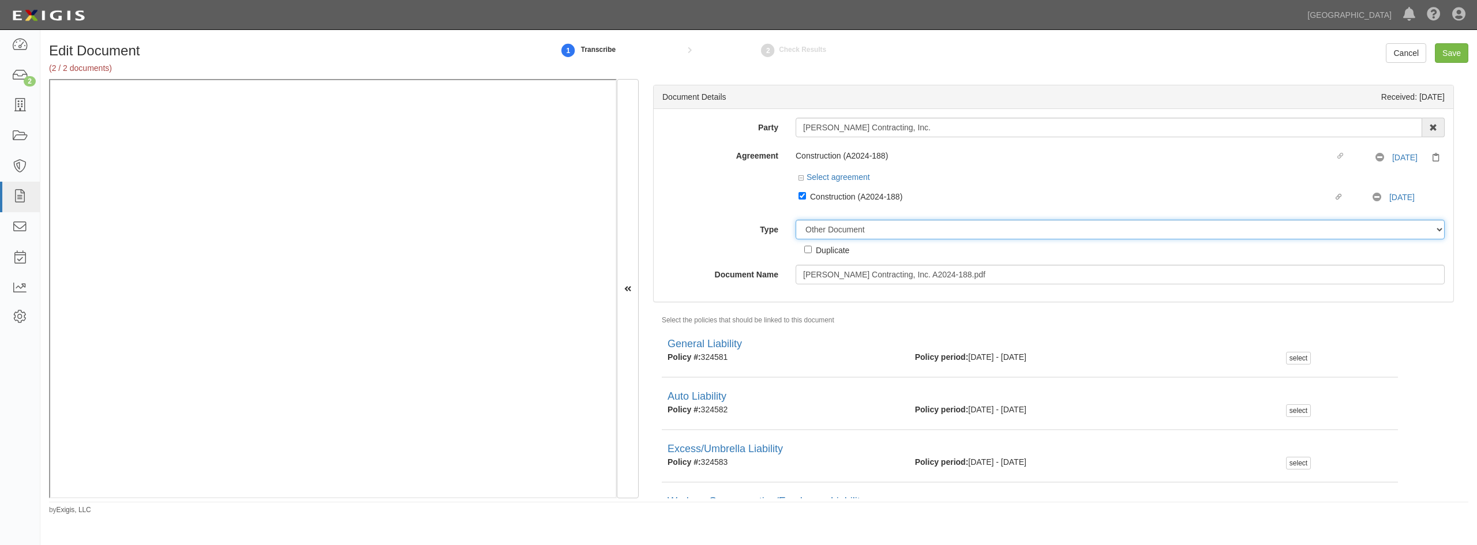
click at [986, 222] on select "Unassigned Binder Cancellation Notice Certificate Contract Endorsement Insuranc…" at bounding box center [1120, 230] width 649 height 20
select select "ContractDetail"
click at [796, 220] on select "Unassigned Binder Cancellation Notice Certificate Contract Endorsement Insuranc…" at bounding box center [1120, 230] width 649 height 20
click at [1447, 60] on input "Save" at bounding box center [1451, 53] width 33 height 20
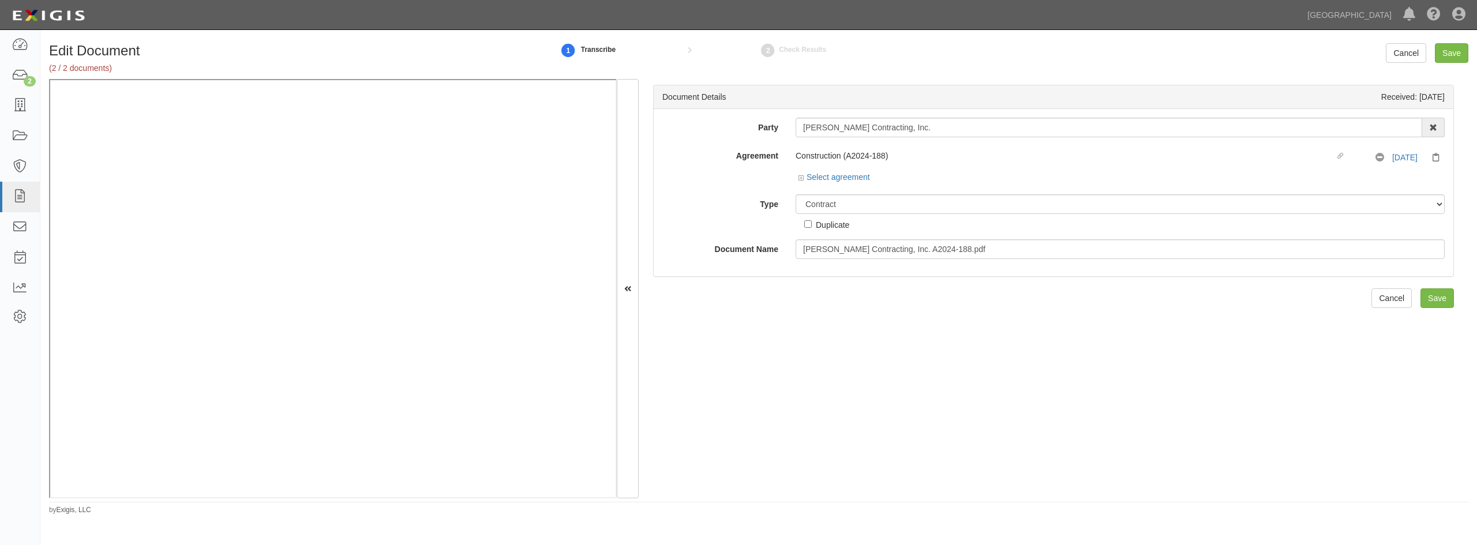
select select "ContractDetail"
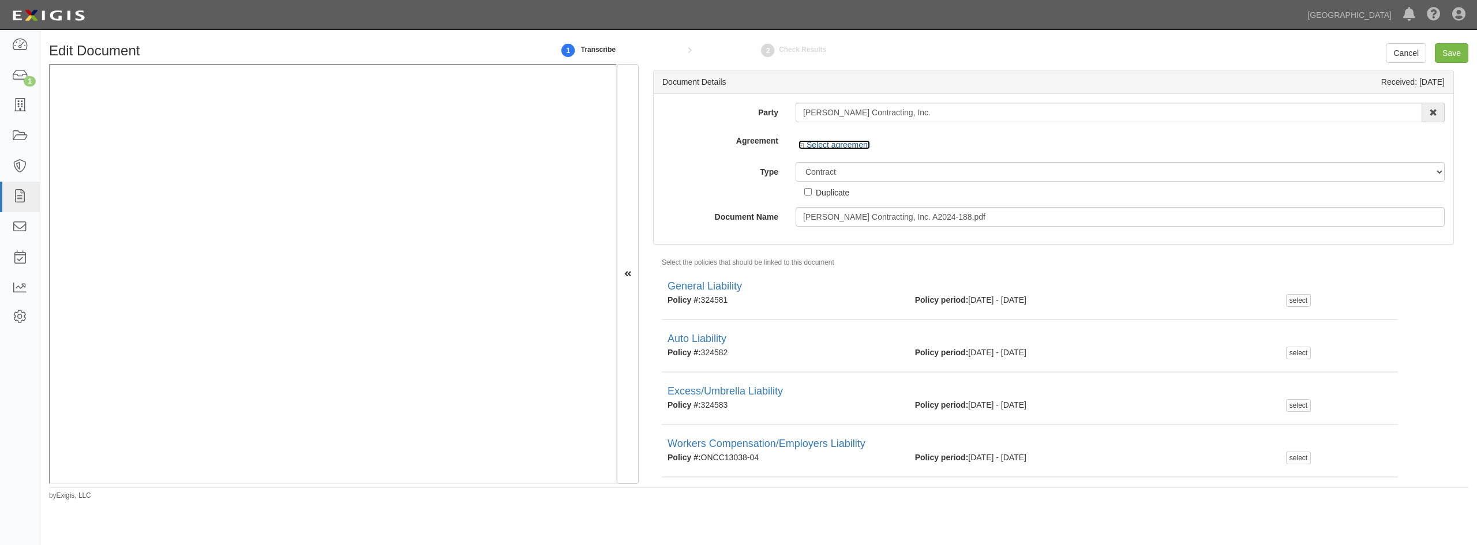
click at [804, 146] on icon at bounding box center [803, 146] width 8 height 6
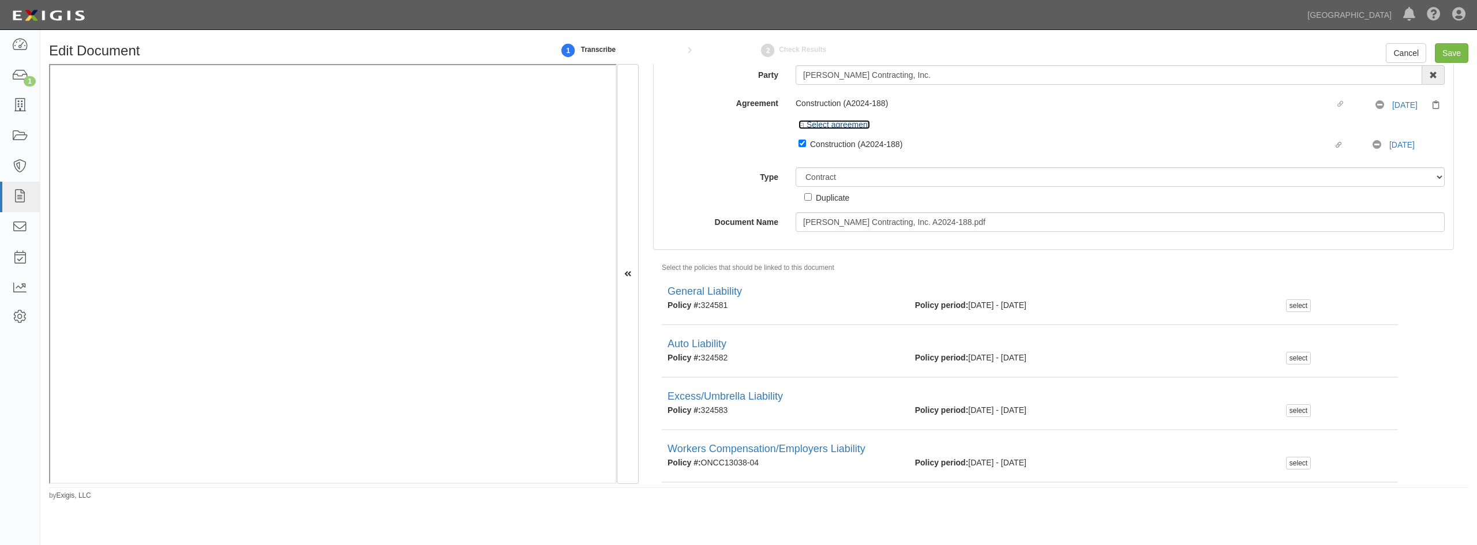
scroll to position [76, 0]
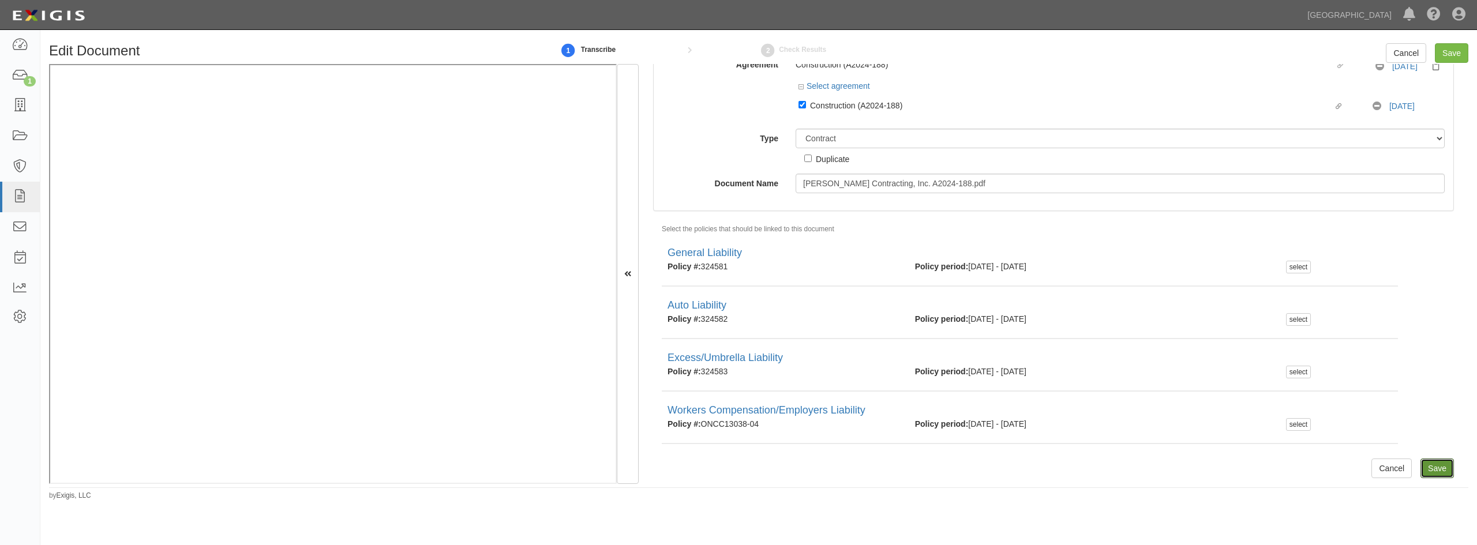
click at [1426, 473] on input "Save" at bounding box center [1437, 469] width 33 height 20
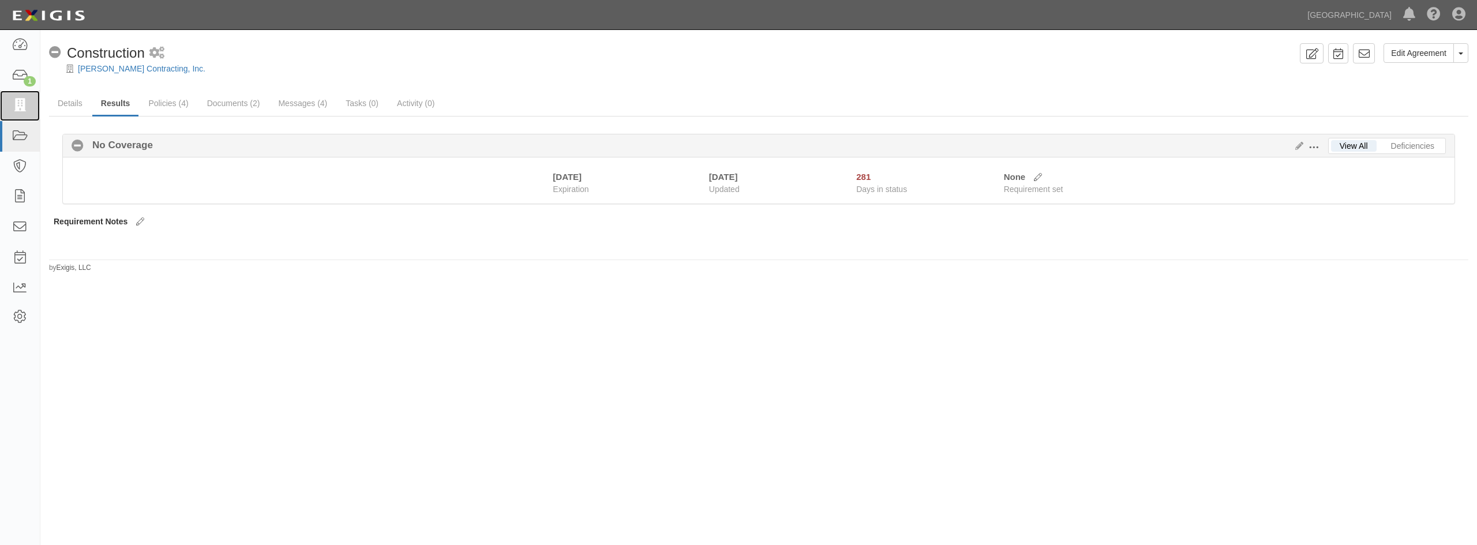
click at [16, 108] on icon at bounding box center [20, 105] width 16 height 13
click at [17, 134] on icon at bounding box center [20, 136] width 16 height 13
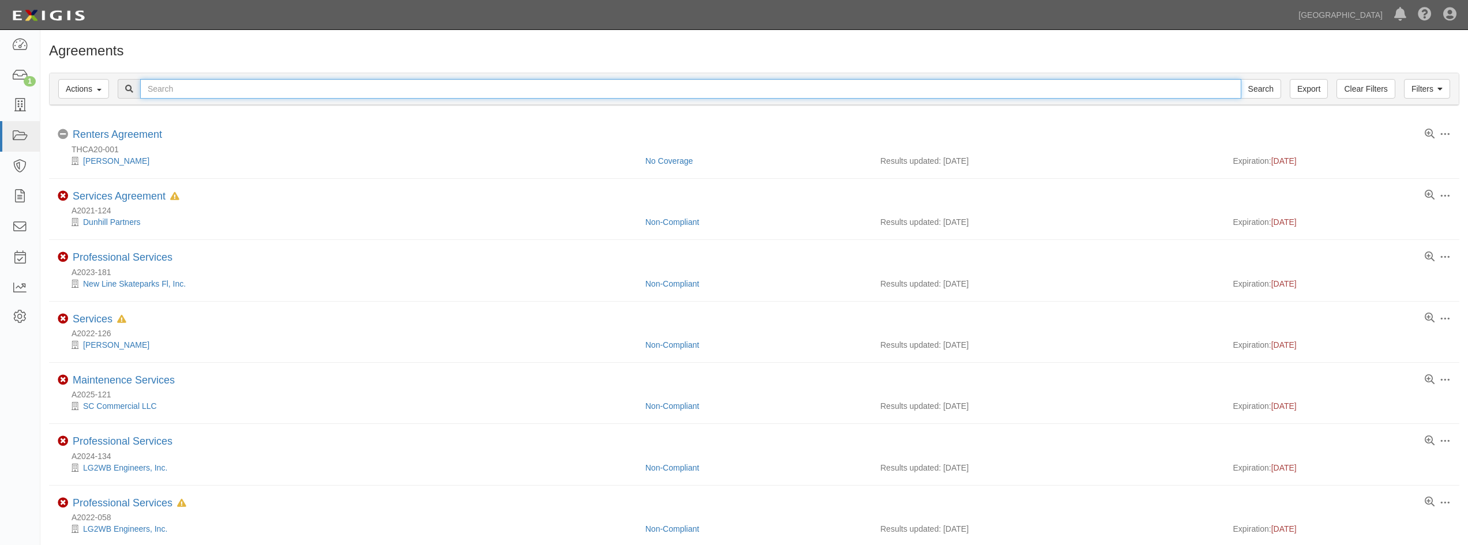
click at [192, 81] on input "text" at bounding box center [690, 89] width 1101 height 20
type input "a2024-"
click at [1241, 79] on input "Search" at bounding box center [1261, 89] width 40 height 20
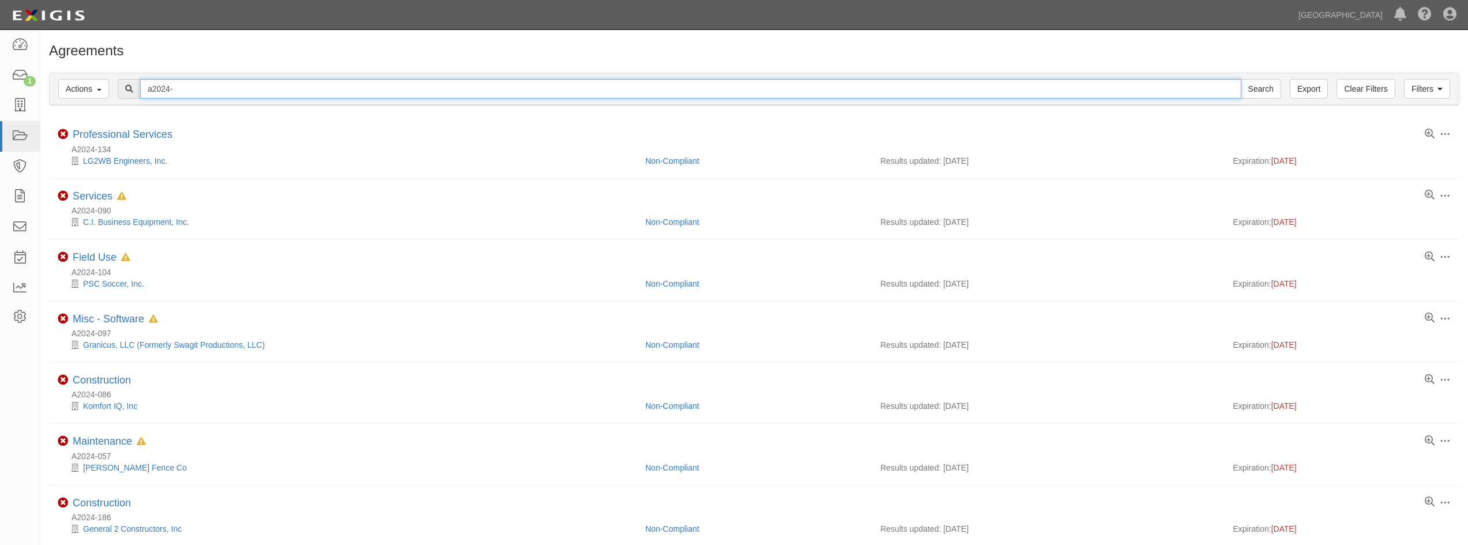
click at [178, 90] on input "a2024-" at bounding box center [690, 89] width 1101 height 20
type input "a2024-188"
click at [1241, 79] on input "Search" at bounding box center [1261, 89] width 40 height 20
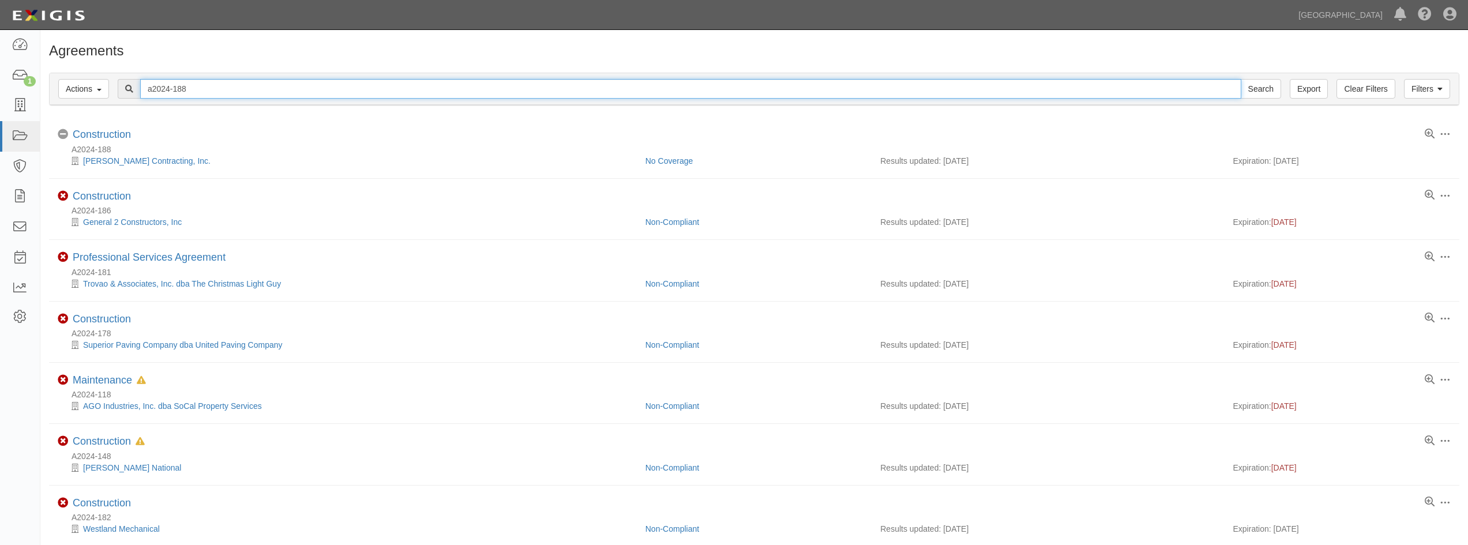
drag, startPoint x: 204, startPoint y: 91, endPoint x: 129, endPoint y: 91, distance: 74.4
click at [130, 91] on div "a2024-188 Search" at bounding box center [700, 89] width 1164 height 20
type input "a2024-201"
click at [1241, 79] on input "Search" at bounding box center [1261, 89] width 40 height 20
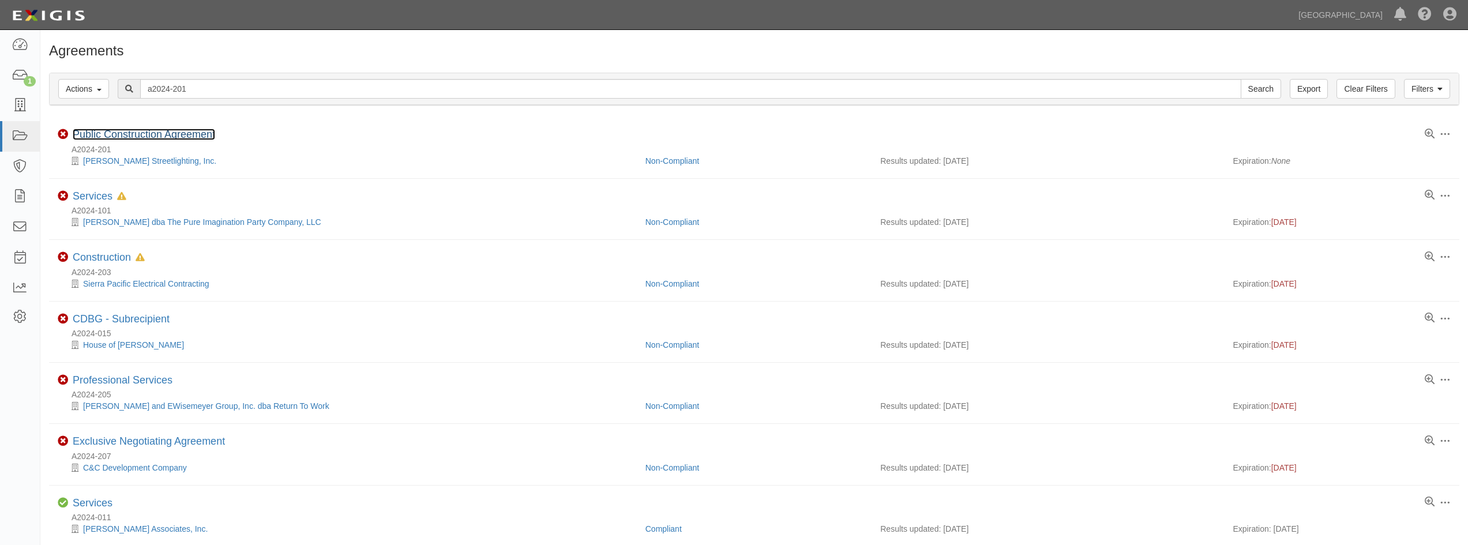
click at [141, 136] on link "Public Construction Agreement" at bounding box center [144, 135] width 143 height 12
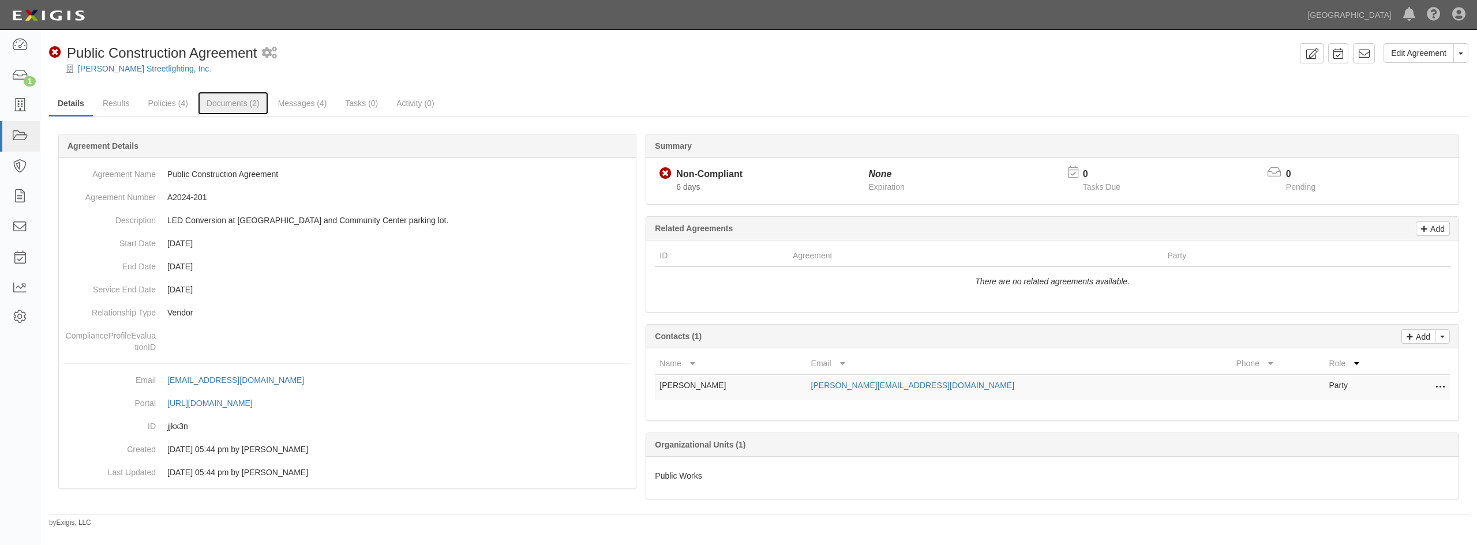
click at [232, 99] on link "Documents (2)" at bounding box center [233, 103] width 70 height 23
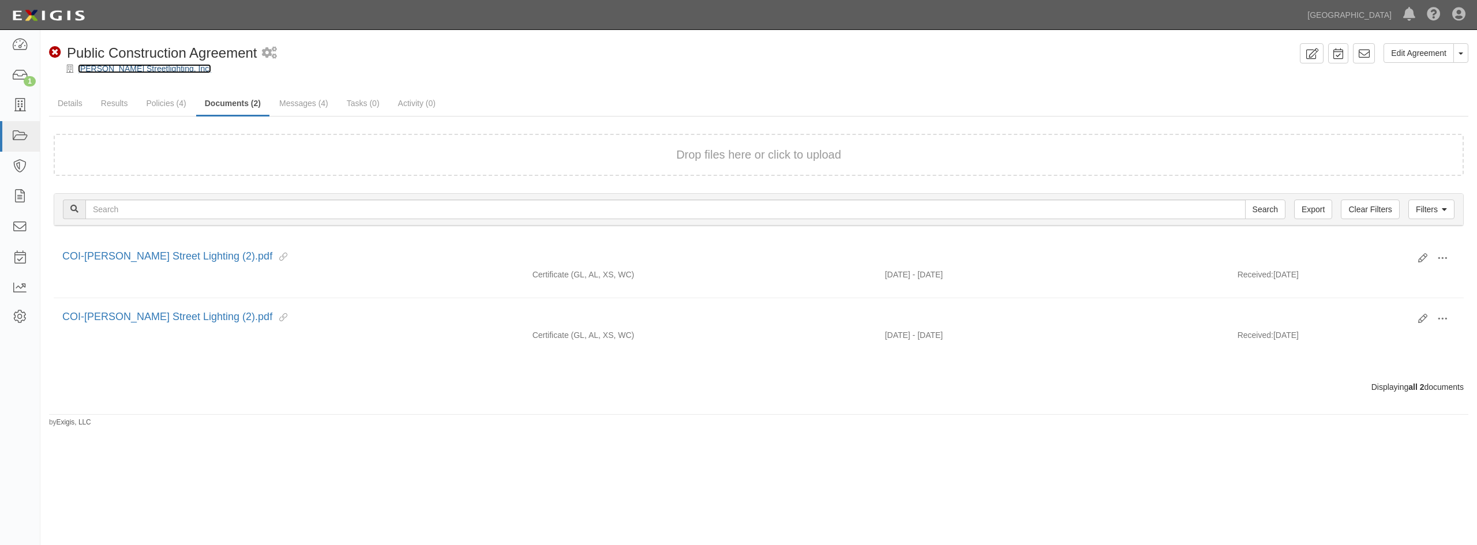
click at [96, 73] on link "[PERSON_NAME] Streetlighting, Inc." at bounding box center [144, 68] width 133 height 9
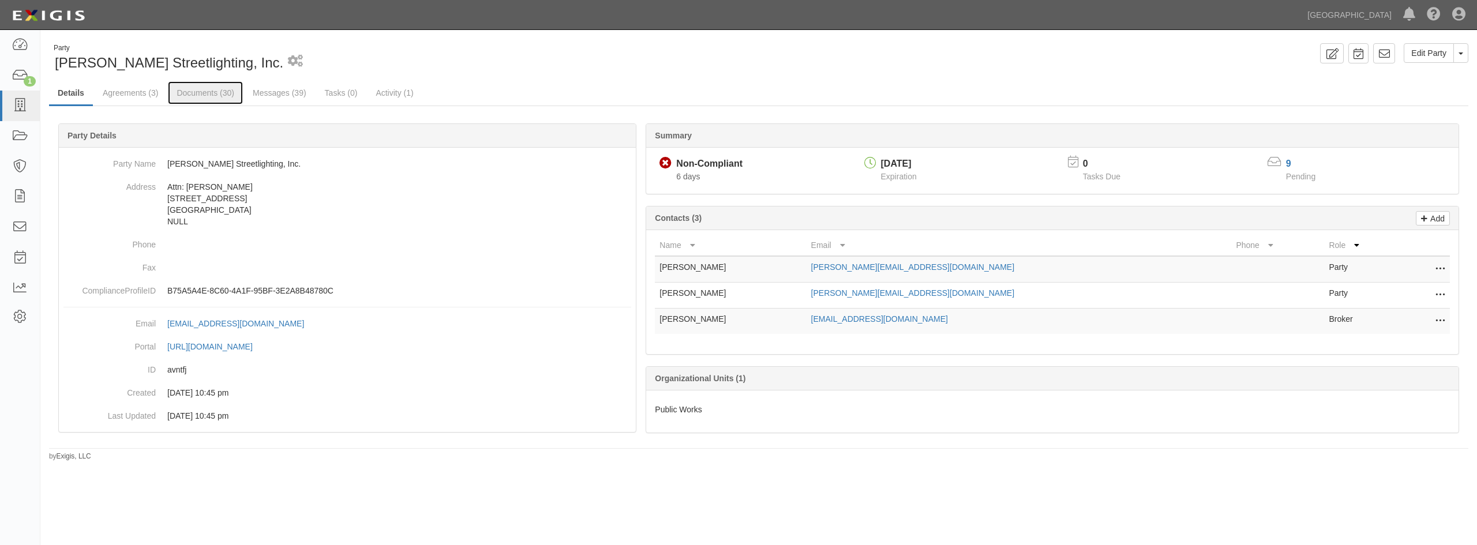
click at [211, 92] on link "Documents (30)" at bounding box center [205, 92] width 75 height 23
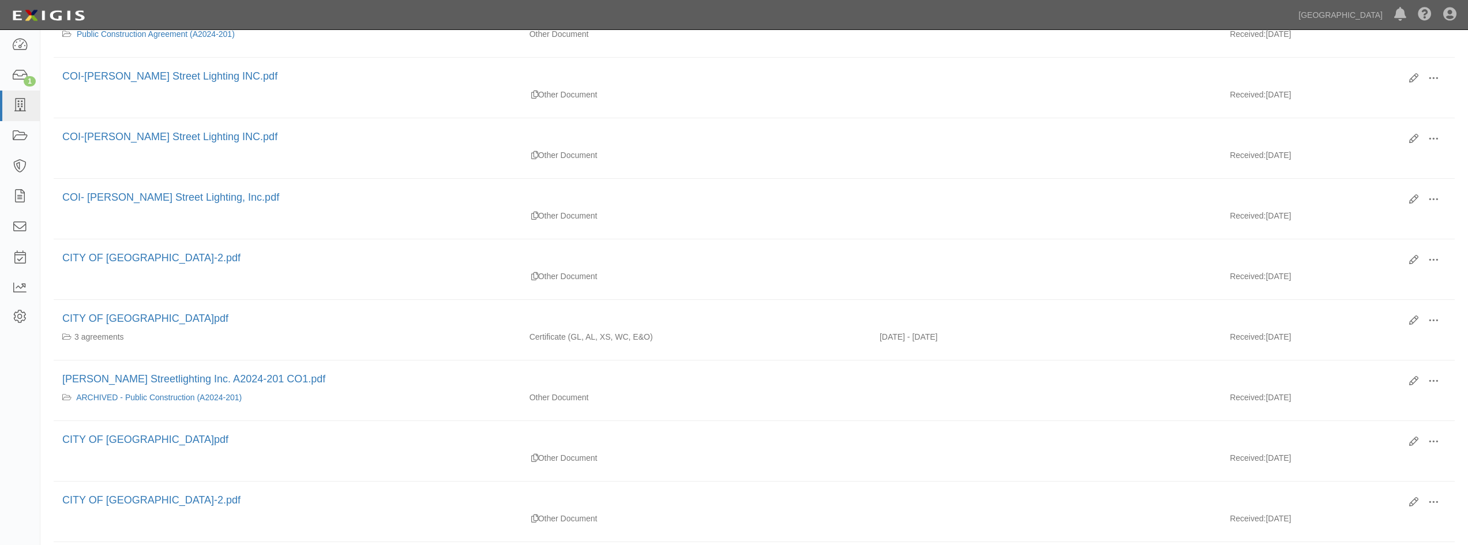
scroll to position [231, 0]
click at [1438, 380] on span at bounding box center [1434, 381] width 10 height 10
click at [1383, 398] on link "View" at bounding box center [1377, 397] width 91 height 21
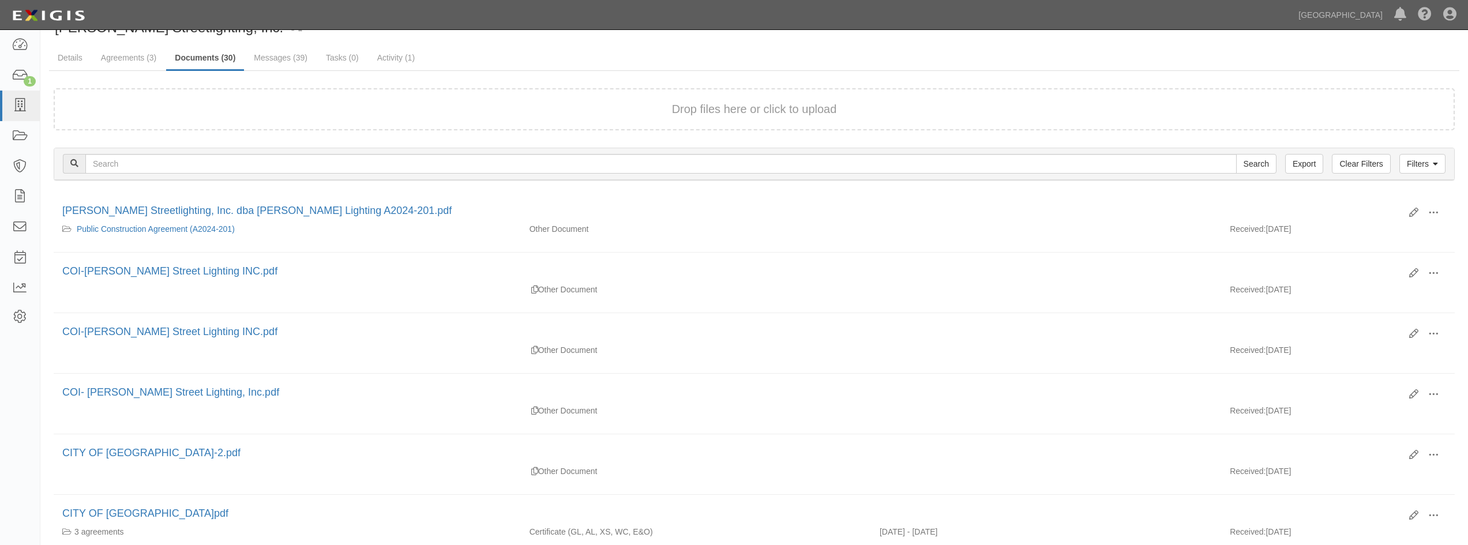
scroll to position [0, 0]
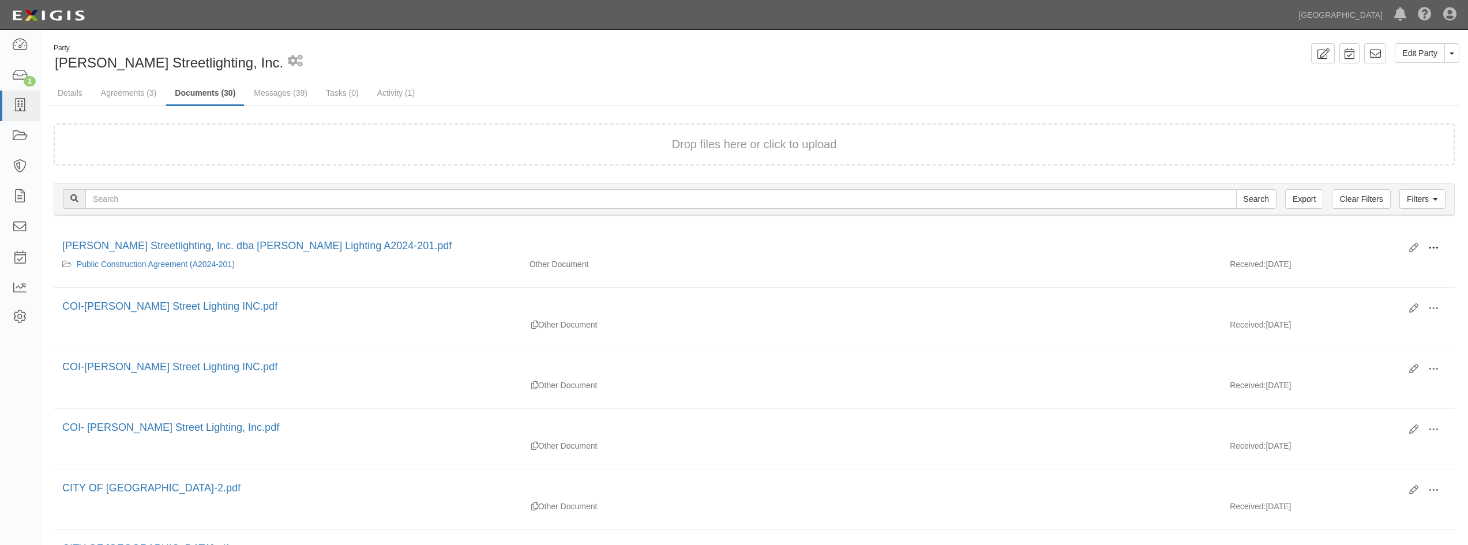
click at [1432, 247] on span at bounding box center [1434, 248] width 10 height 10
click at [1387, 268] on link "View" at bounding box center [1377, 264] width 91 height 21
click at [128, 88] on link "Agreements (3)" at bounding box center [128, 92] width 73 height 23
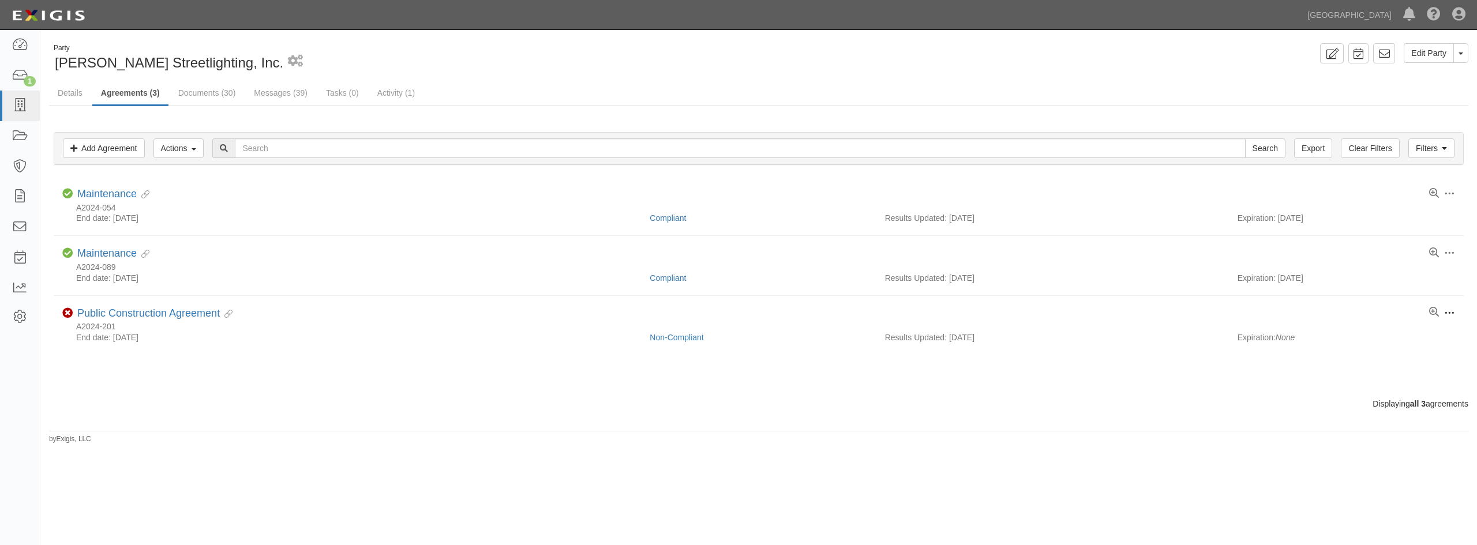
click at [1450, 310] on span at bounding box center [1449, 313] width 10 height 10
click at [1375, 394] on link "Archive" at bounding box center [1395, 397] width 91 height 21
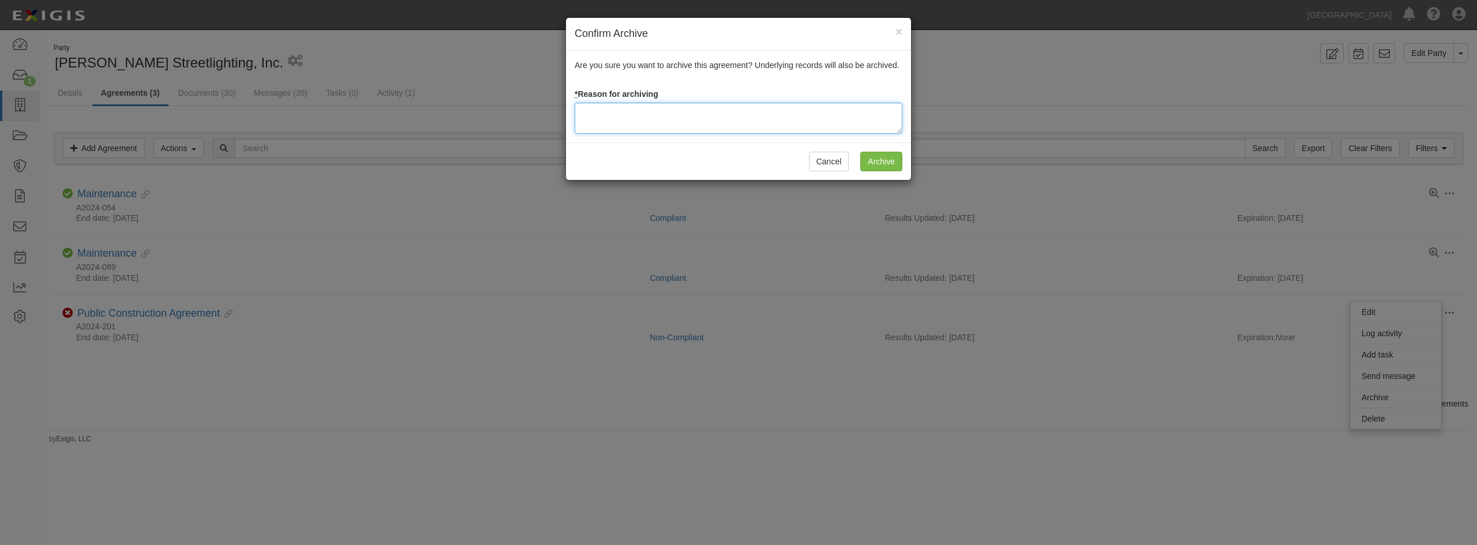
click at [635, 119] on textarea at bounding box center [739, 118] width 328 height 31
type textarea "c"
type textarea "notice of completion received."
click at [866, 160] on input "Archive" at bounding box center [881, 162] width 42 height 20
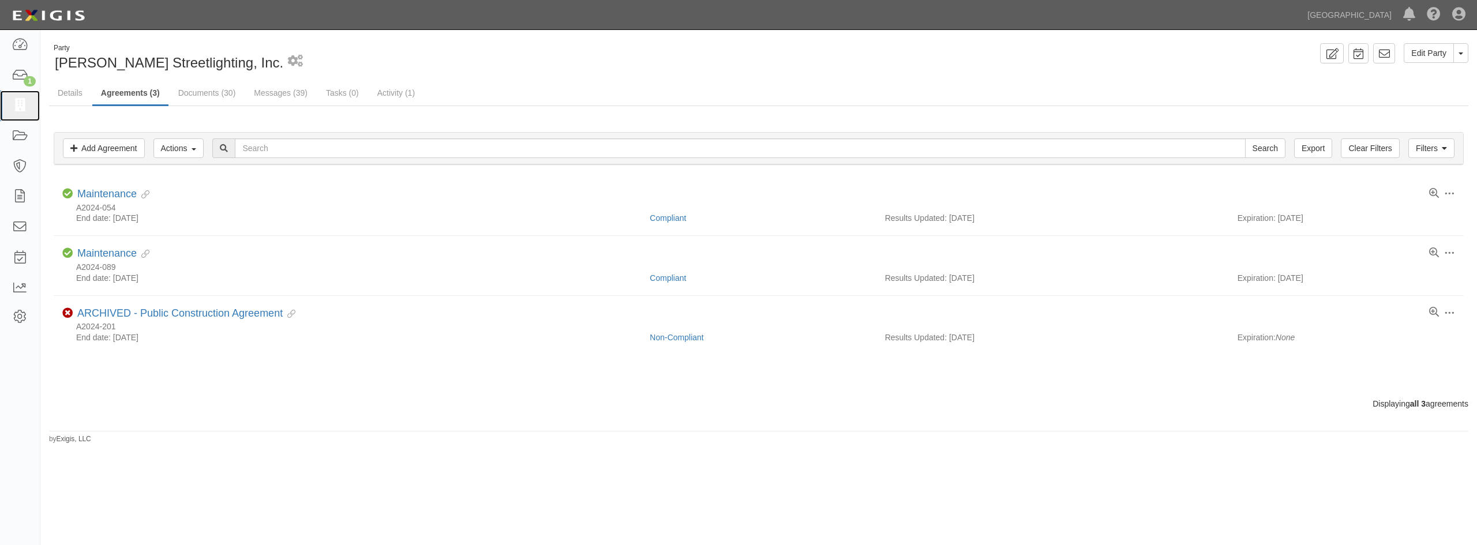
click at [18, 99] on icon at bounding box center [20, 105] width 16 height 13
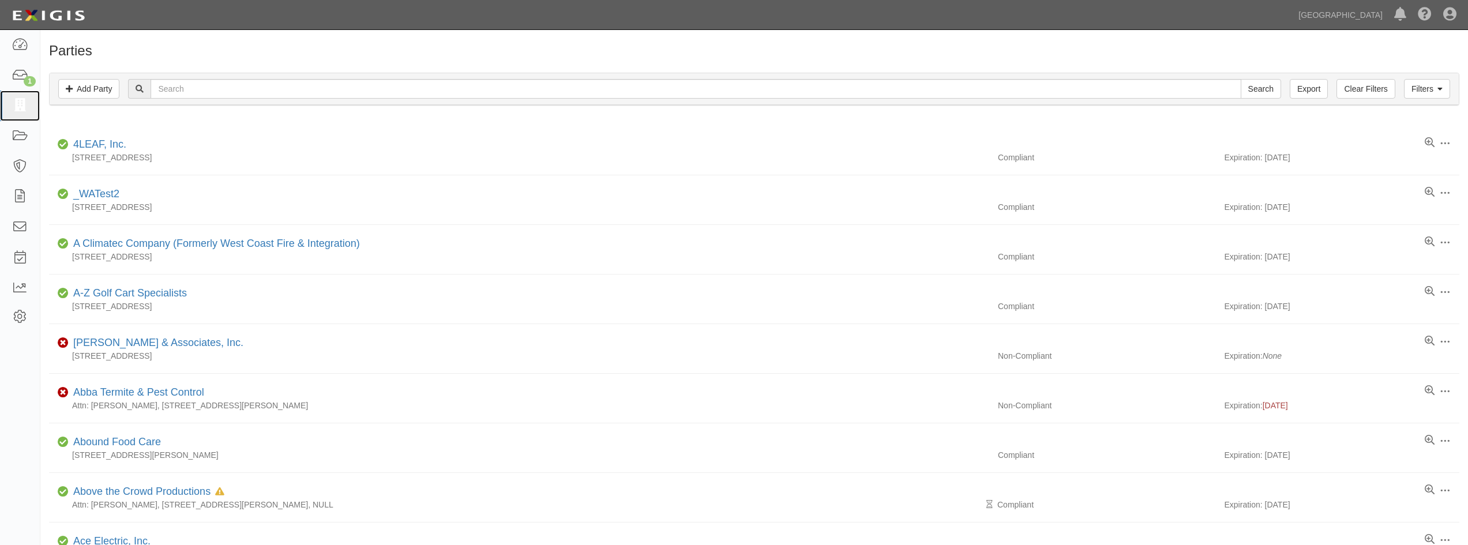
click at [15, 106] on icon at bounding box center [20, 105] width 16 height 13
click at [174, 90] on input "text" at bounding box center [696, 89] width 1091 height 20
type input "copp"
click at [1241, 79] on input "Search" at bounding box center [1261, 89] width 40 height 20
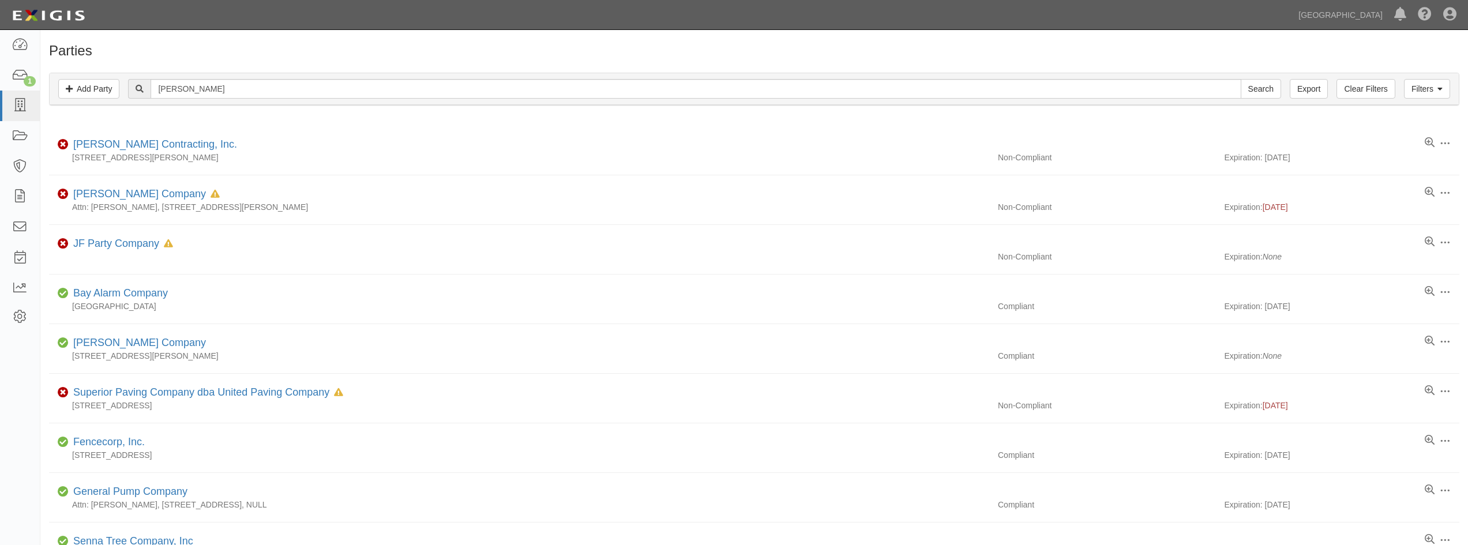
click at [121, 149] on div "[PERSON_NAME] Contracting, Inc." at bounding box center [153, 144] width 168 height 15
click at [118, 145] on link "[PERSON_NAME] Contracting, Inc." at bounding box center [155, 144] width 164 height 12
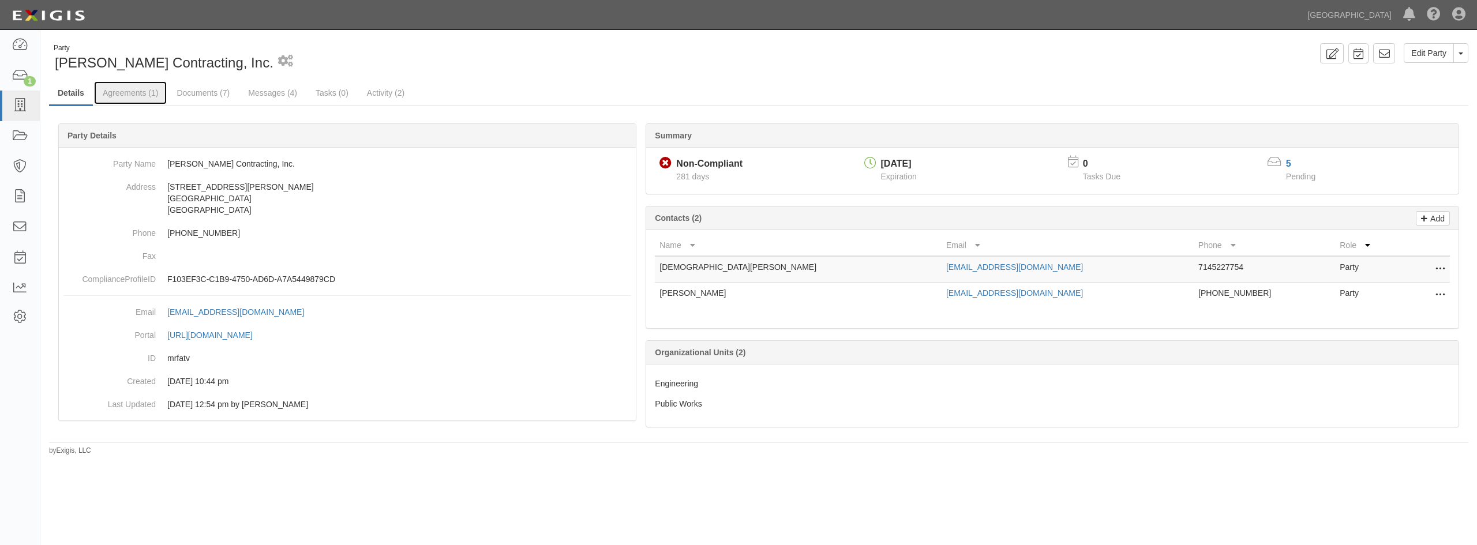
click at [122, 88] on link "Agreements (1)" at bounding box center [130, 92] width 73 height 23
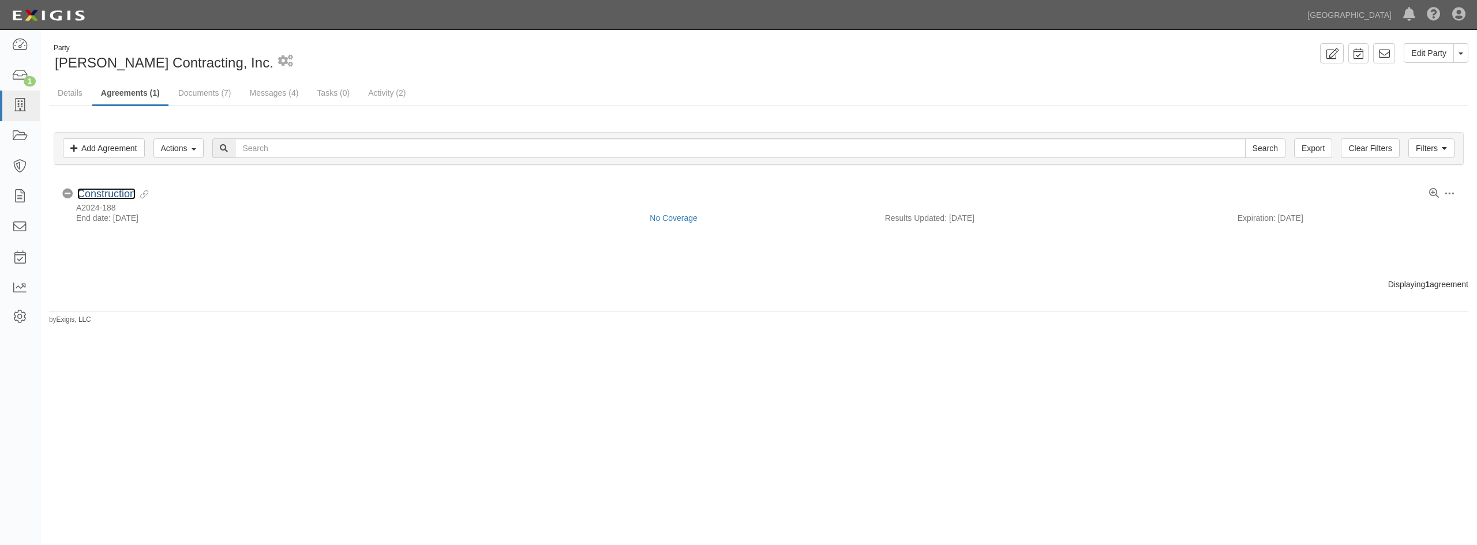
click at [112, 189] on link "Construction" at bounding box center [106, 194] width 58 height 12
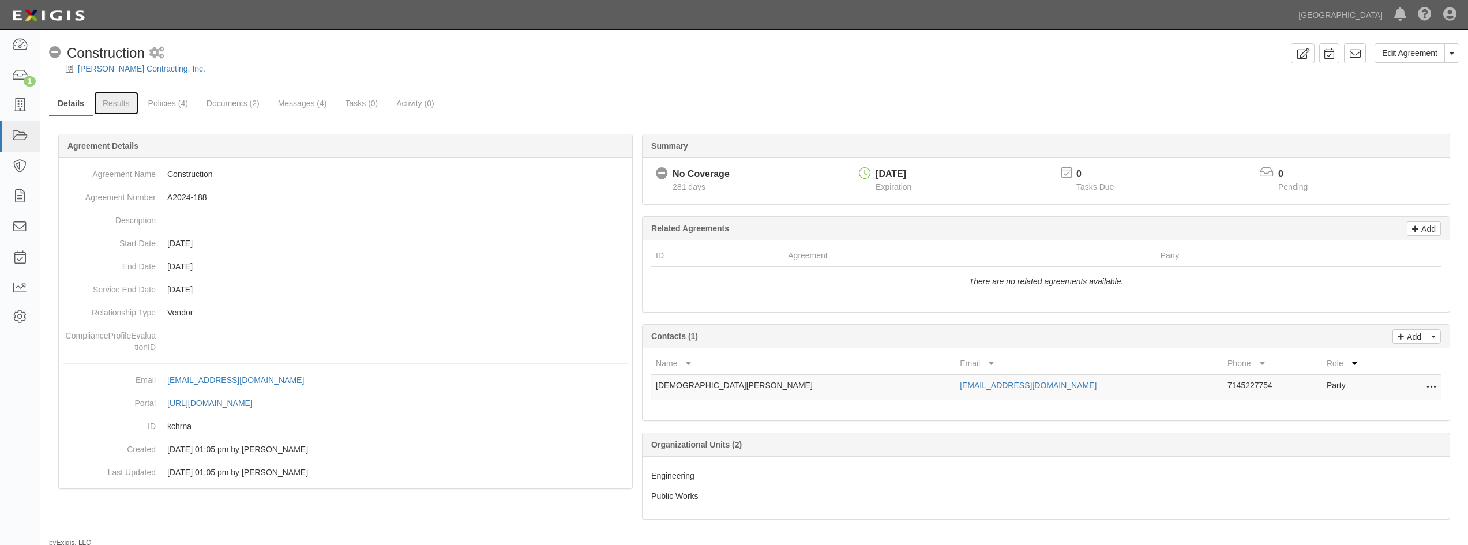
click at [115, 108] on link "Results" at bounding box center [116, 103] width 44 height 23
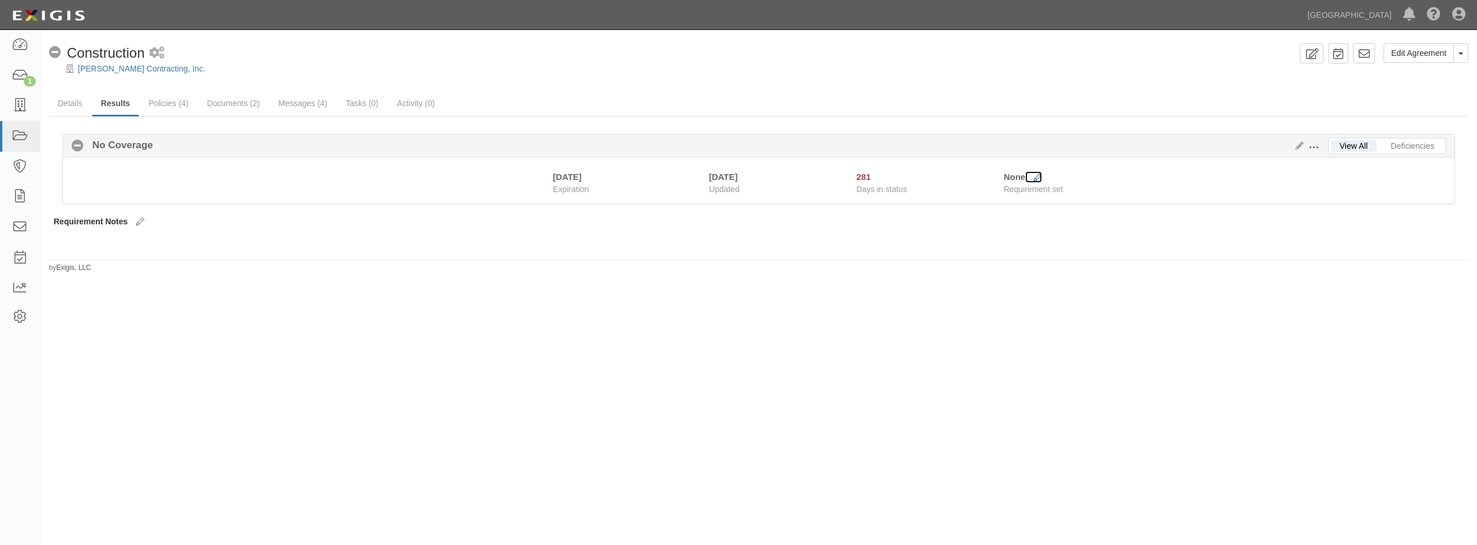
click at [1037, 178] on icon at bounding box center [1038, 178] width 8 height 8
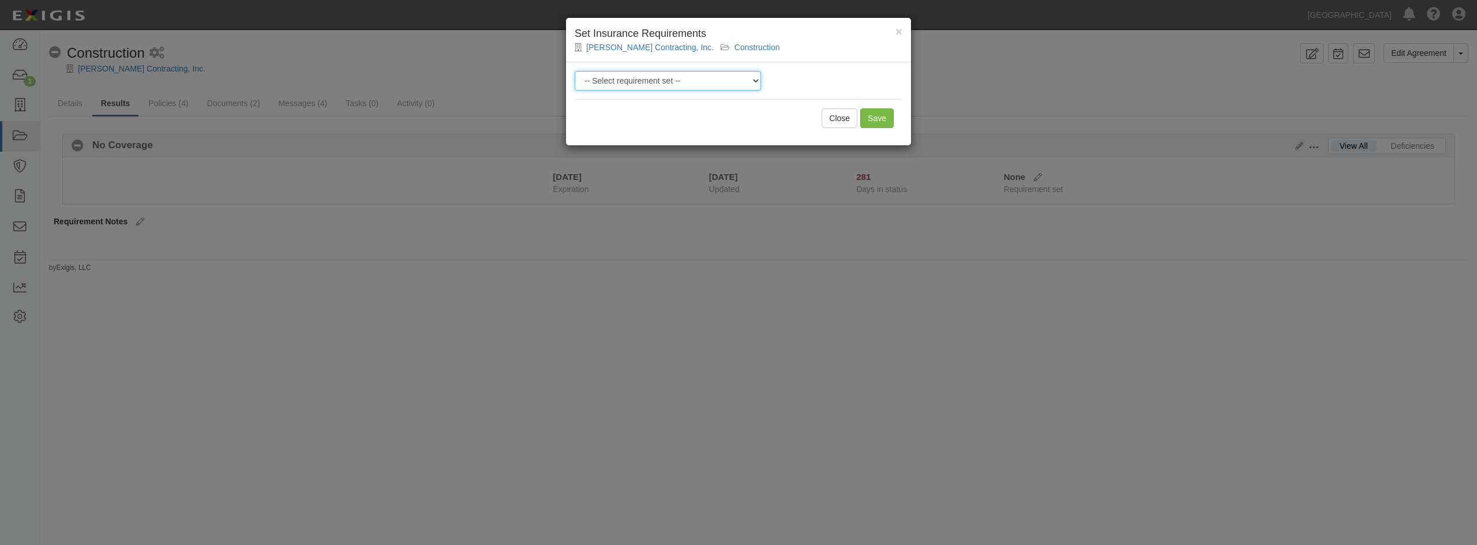
click at [685, 82] on select "-- Select requirement set -- 0-0-0-.03 Prof. Liability 0-0-0-1 CYB 0-1-0-0-1 E&…" at bounding box center [668, 81] width 186 height 20
click at [575, 71] on select "-- Select requirement set -- 0-0-0-.03 Prof. Liability 0-0-0-1 CYB 0-1-0-0-1 E&…" at bounding box center [668, 81] width 186 height 20
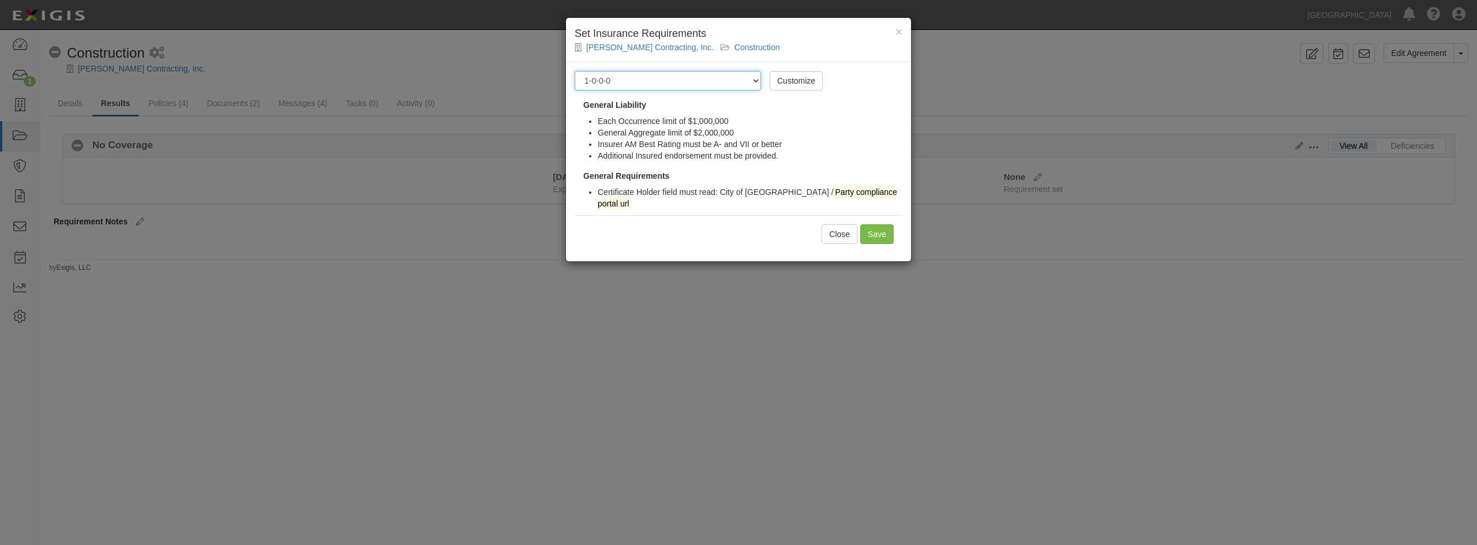
click at [758, 82] on select "-- Select requirement set -- 0-0-0-.03 Prof. Liability 0-0-0-1 CYB 0-1-0-0-1 E&…" at bounding box center [668, 81] width 186 height 20
click at [575, 71] on select "-- Select requirement set -- 0-0-0-.03 Prof. Liability 0-0-0-1 CYB 0-1-0-0-1 E&…" at bounding box center [668, 81] width 186 height 20
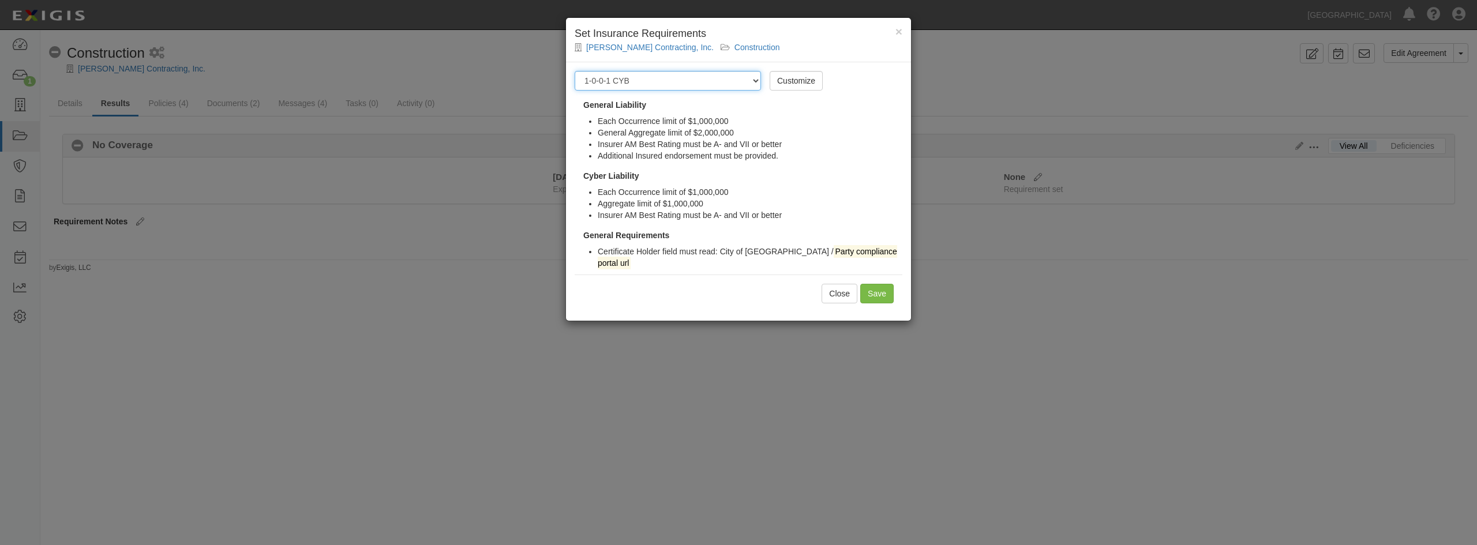
click at [755, 85] on select "-- Select requirement set -- 0-0-0-.03 Prof. Liability 0-0-0-1 CYB 0-1-0-0-1 E&…" at bounding box center [668, 81] width 186 height 20
click at [575, 71] on select "-- Select requirement set -- 0-0-0-.03 Prof. Liability 0-0-0-1 CYB 0-1-0-0-1 E&…" at bounding box center [668, 81] width 186 height 20
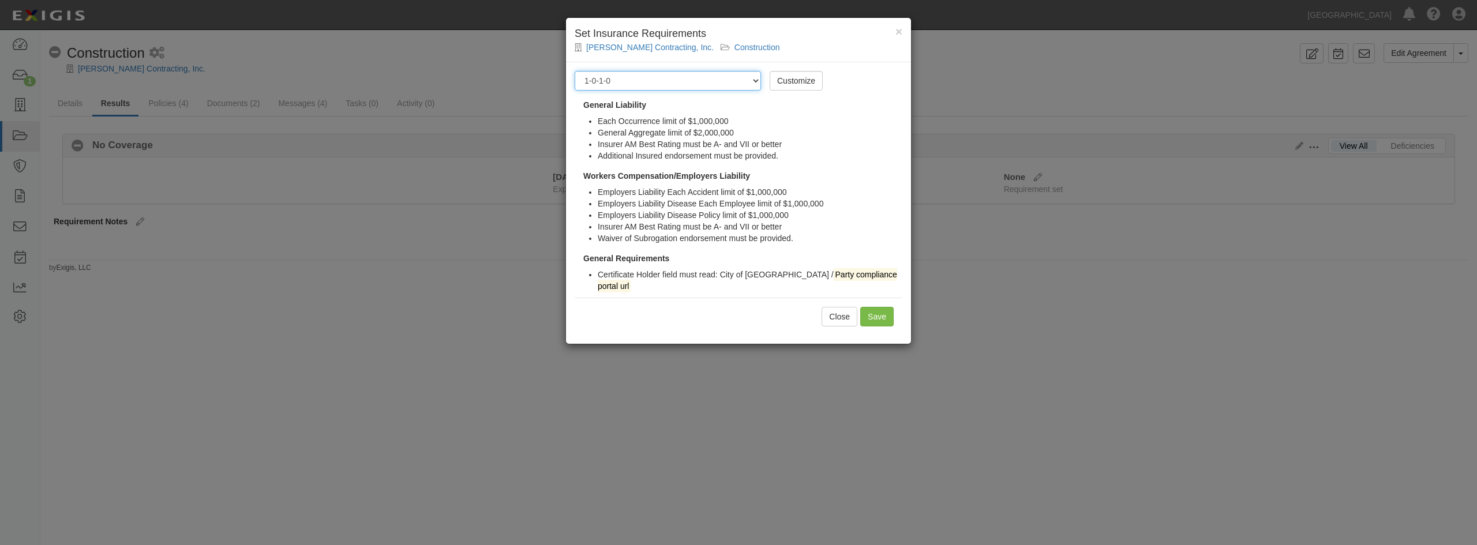
click at [754, 81] on select "-- Select requirement set -- 0-0-0-.03 Prof. Liability 0-0-0-1 CYB 0-1-0-0-1 E&…" at bounding box center [668, 81] width 186 height 20
click at [575, 71] on select "-- Select requirement set -- 0-0-0-.03 Prof. Liability 0-0-0-1 CYB 0-1-0-0-1 E&…" at bounding box center [668, 81] width 186 height 20
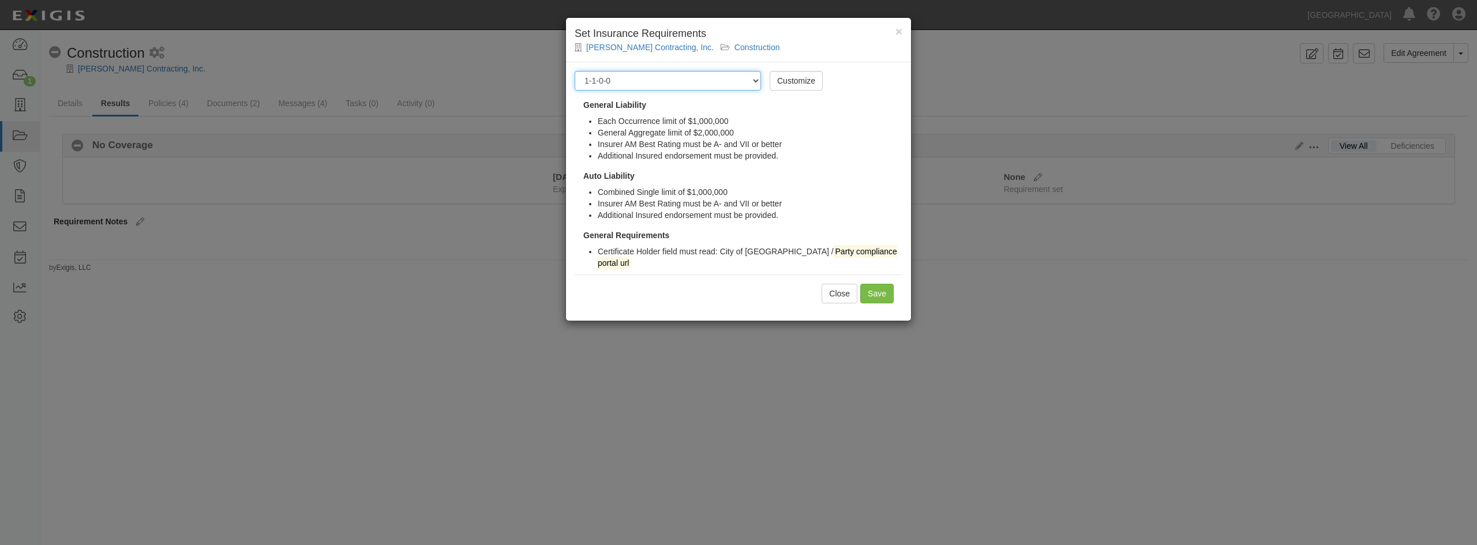
click at [755, 81] on select "-- Select requirement set -- 0-0-0-.03 Prof. Liability 0-0-0-1 CYB 0-1-0-0-1 E&…" at bounding box center [668, 81] width 186 height 20
click at [575, 71] on select "-- Select requirement set -- 0-0-0-.03 Prof. Liability 0-0-0-1 CYB 0-1-0-0-1 E&…" at bounding box center [668, 81] width 186 height 20
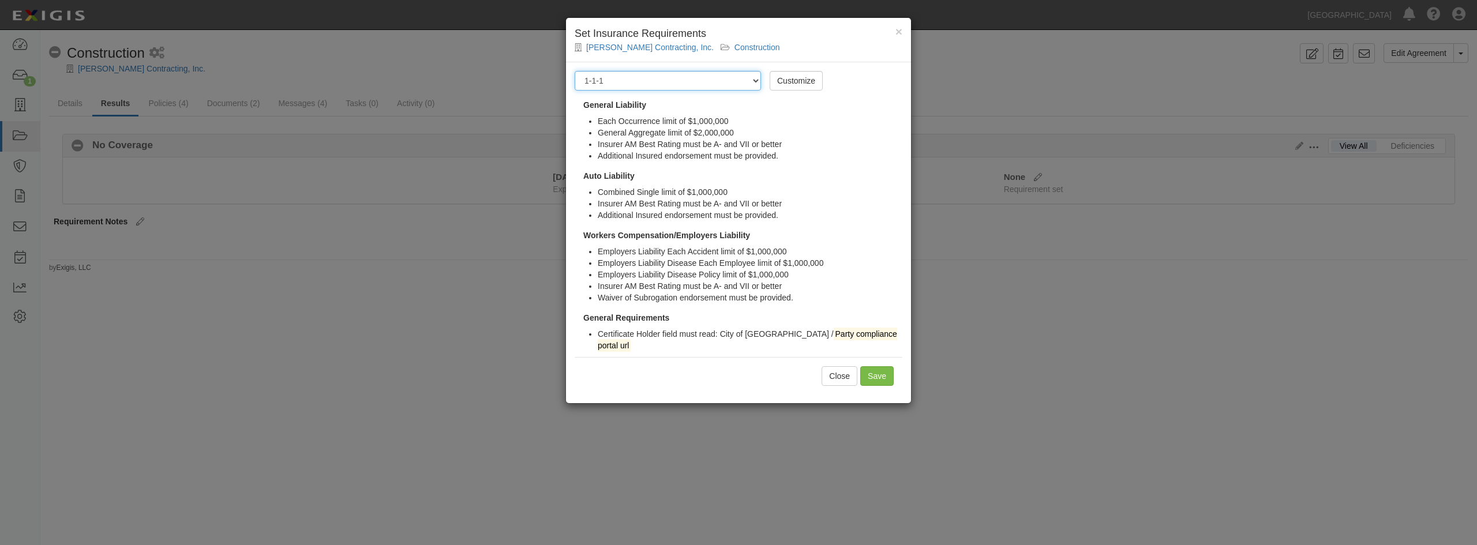
click at [756, 81] on select "-- Select requirement set -- 0-0-0-.03 Prof. Liability 0-0-0-1 CYB 0-1-0-0-1 E&…" at bounding box center [668, 81] width 186 height 20
click at [575, 71] on select "-- Select requirement set -- 0-0-0-.03 Prof. Liability 0-0-0-1 CYB 0-1-0-0-1 E&…" at bounding box center [668, 81] width 186 height 20
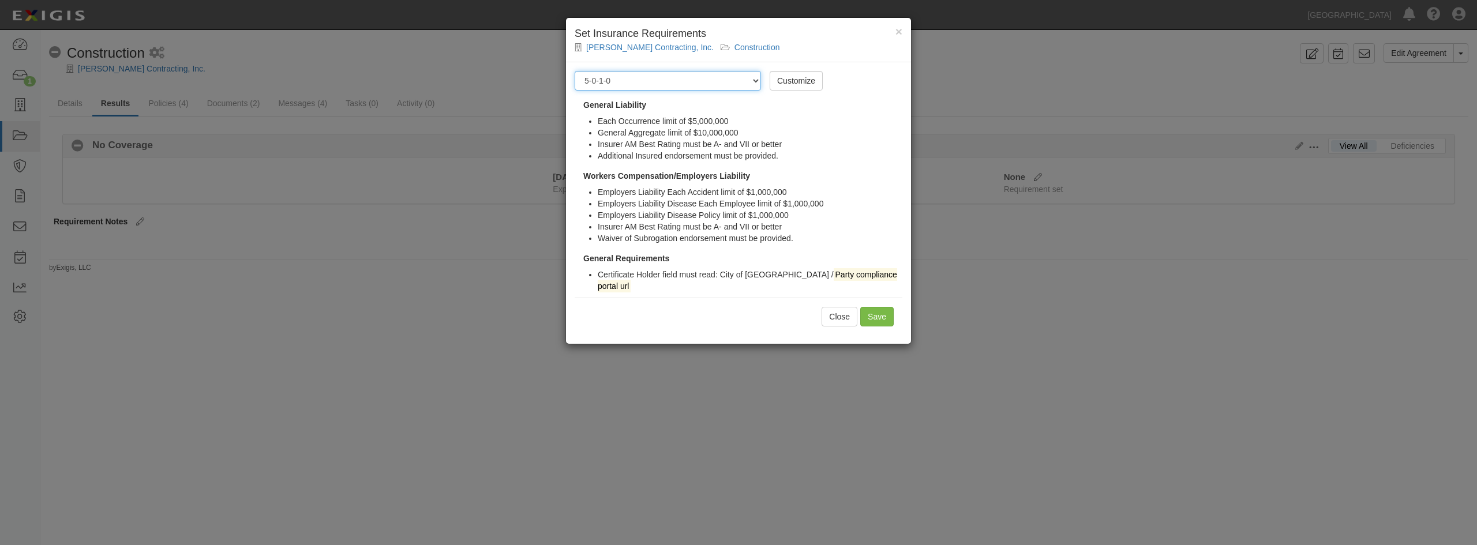
click at [756, 77] on select "-- Select requirement set -- 0-0-0-.03 Prof. Liability 0-0-0-1 CYB 0-1-0-0-1 E&…" at bounding box center [668, 81] width 186 height 20
select select "54313"
click at [575, 71] on select "-- Select requirement set -- 0-0-0-.03 Prof. Liability 0-0-0-1 CYB 0-1-0-0-1 E&…" at bounding box center [668, 81] width 186 height 20
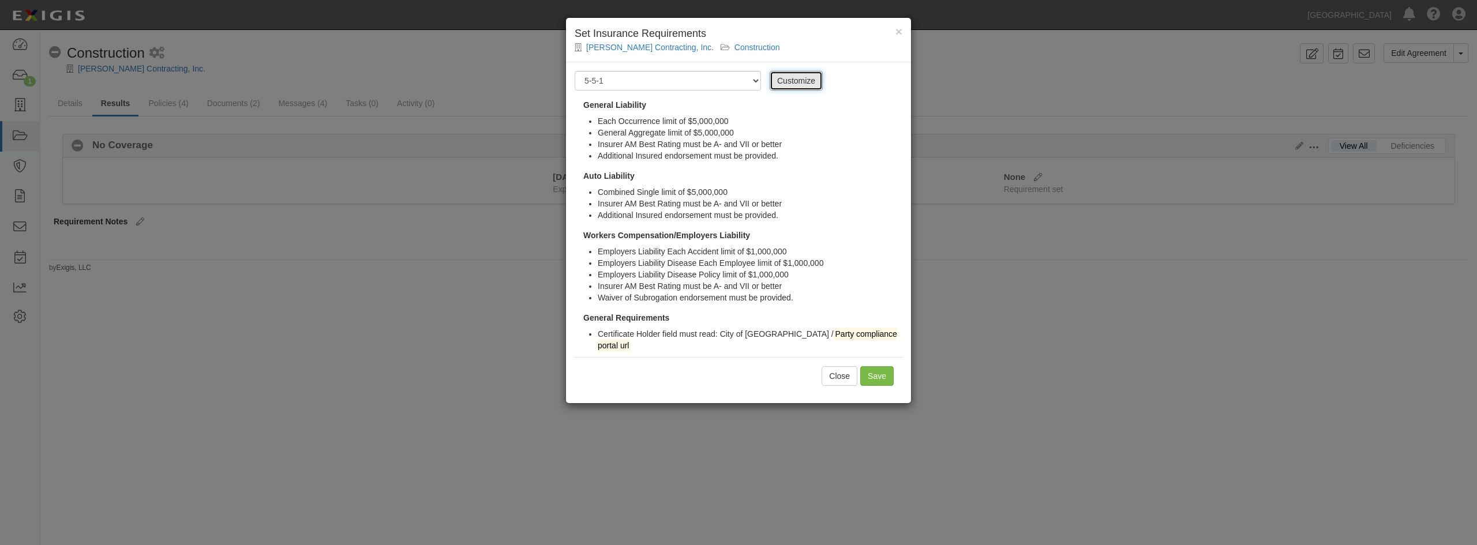
click at [804, 77] on link "Customize" at bounding box center [796, 81] width 53 height 20
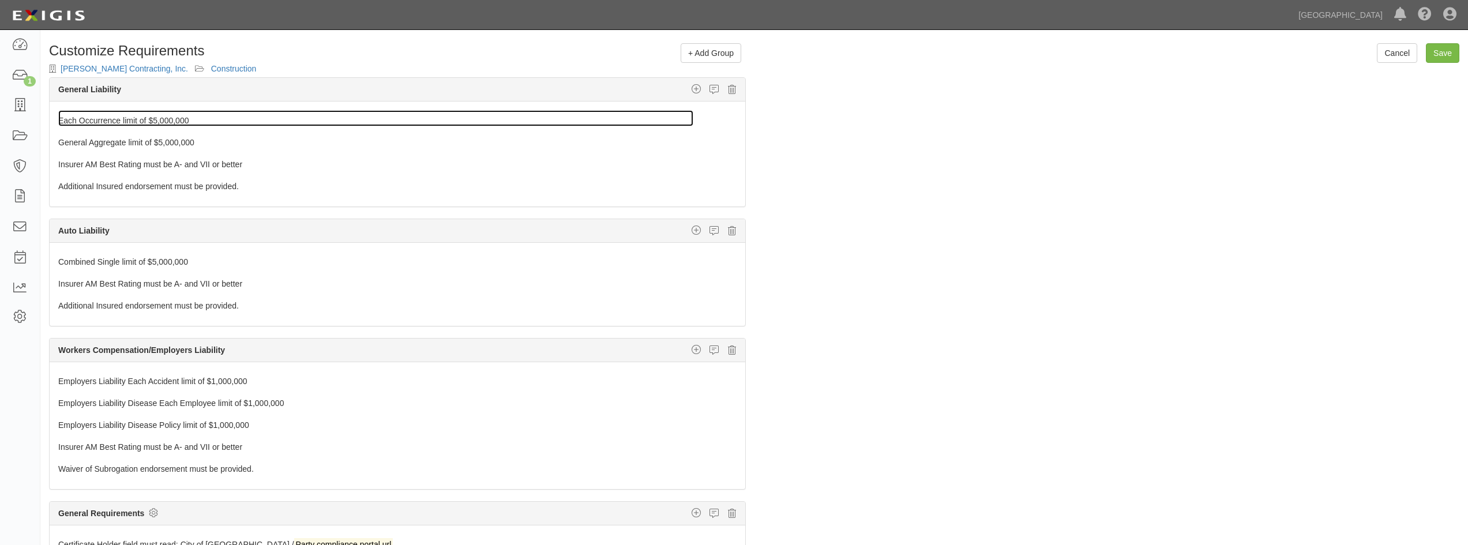
click at [241, 118] on link "Each Occurrence limit of $5,000,000" at bounding box center [375, 118] width 635 height 16
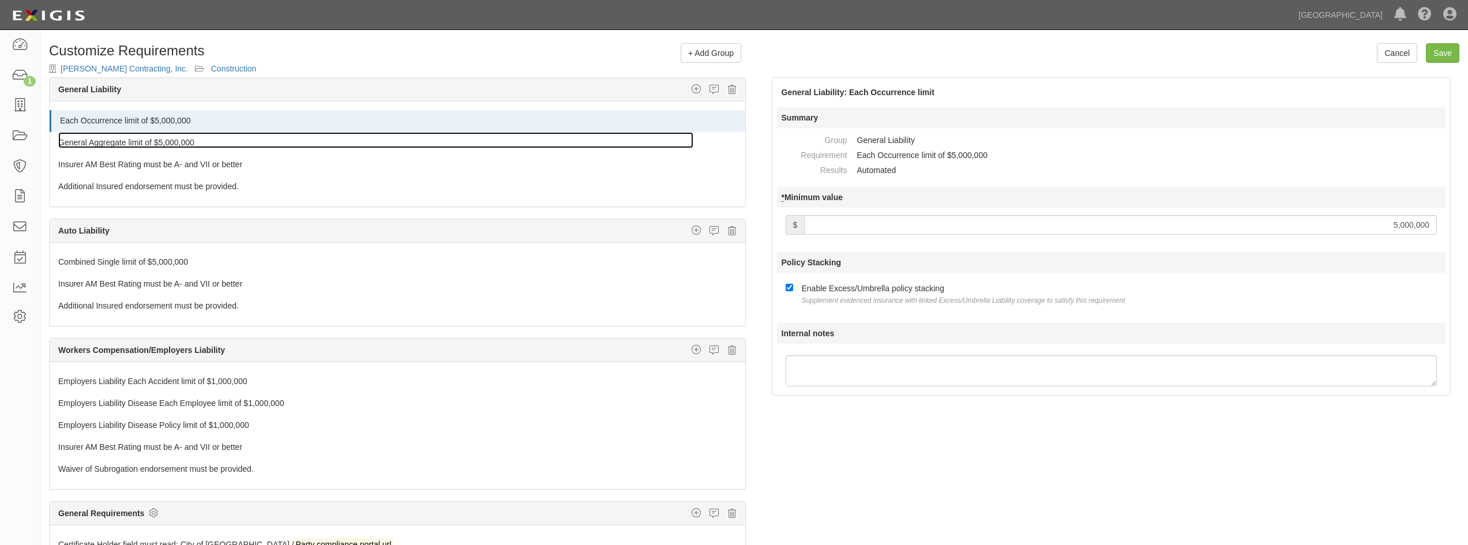
click at [250, 138] on link "General Aggregate limit of $5,000,000" at bounding box center [375, 140] width 635 height 16
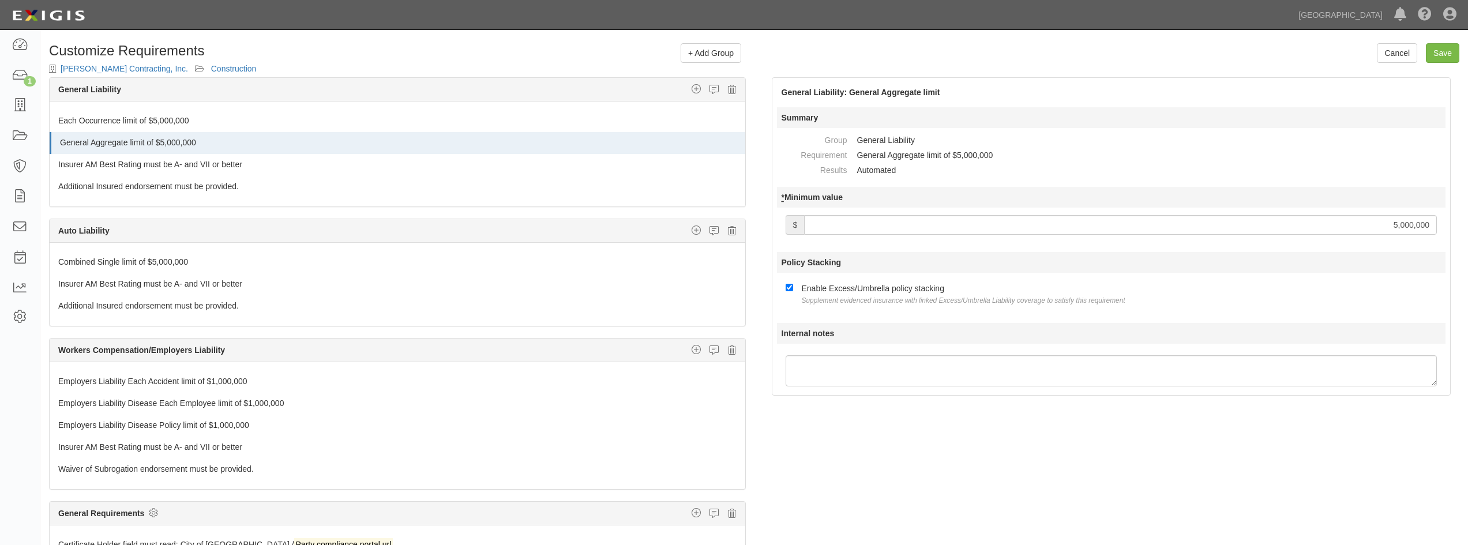
drag, startPoint x: 1392, startPoint y: 218, endPoint x: 1477, endPoint y: 213, distance: 84.4
click at [1468, 213] on html "Toggle navigation Dashboard 1 Inbox Parties Agreements Coverages Documents Mess…" at bounding box center [734, 305] width 1468 height 611
type input "10,000,000"
click at [1098, 446] on div "The requirements in red require changes in order to save. General Liability Add…" at bounding box center [754, 335] width 1428 height 517
click at [1443, 50] on link "Save" at bounding box center [1442, 53] width 33 height 20
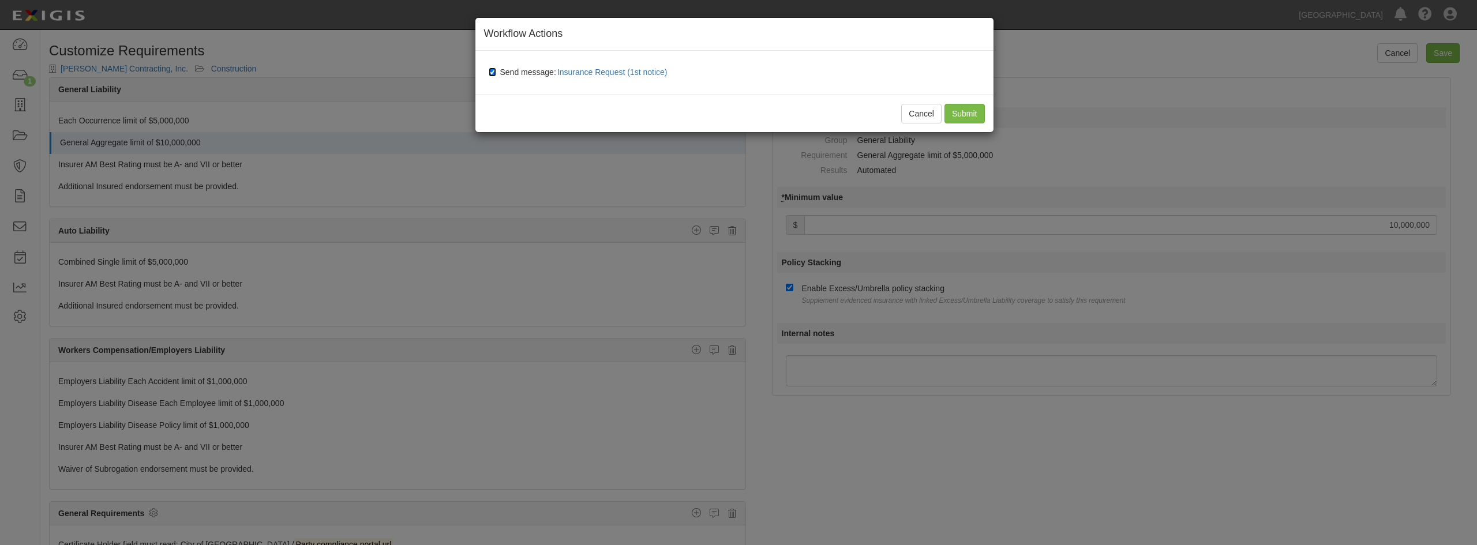
click at [492, 74] on input "Send message: Insurance Request (1st notice)" at bounding box center [493, 72] width 8 height 9
checkbox input "false"
click at [961, 108] on input "Submit" at bounding box center [965, 114] width 40 height 20
type input "10000000"
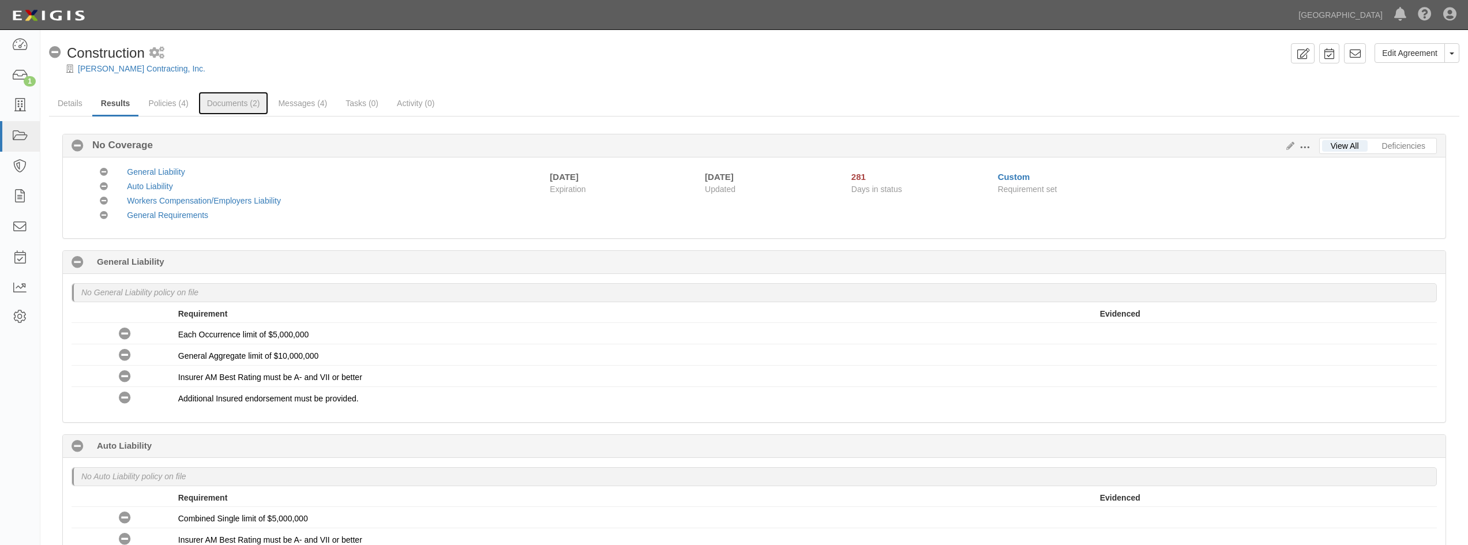
click at [226, 101] on link "Documents (2)" at bounding box center [233, 103] width 70 height 23
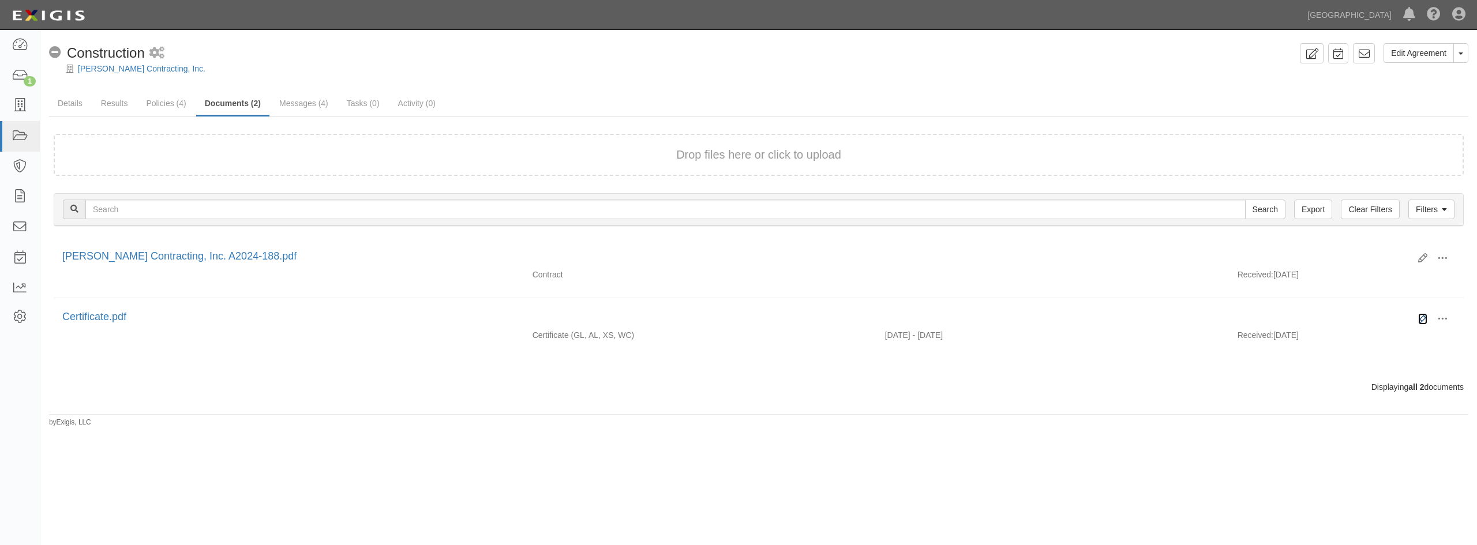
click at [1424, 318] on icon at bounding box center [1422, 318] width 9 height 9
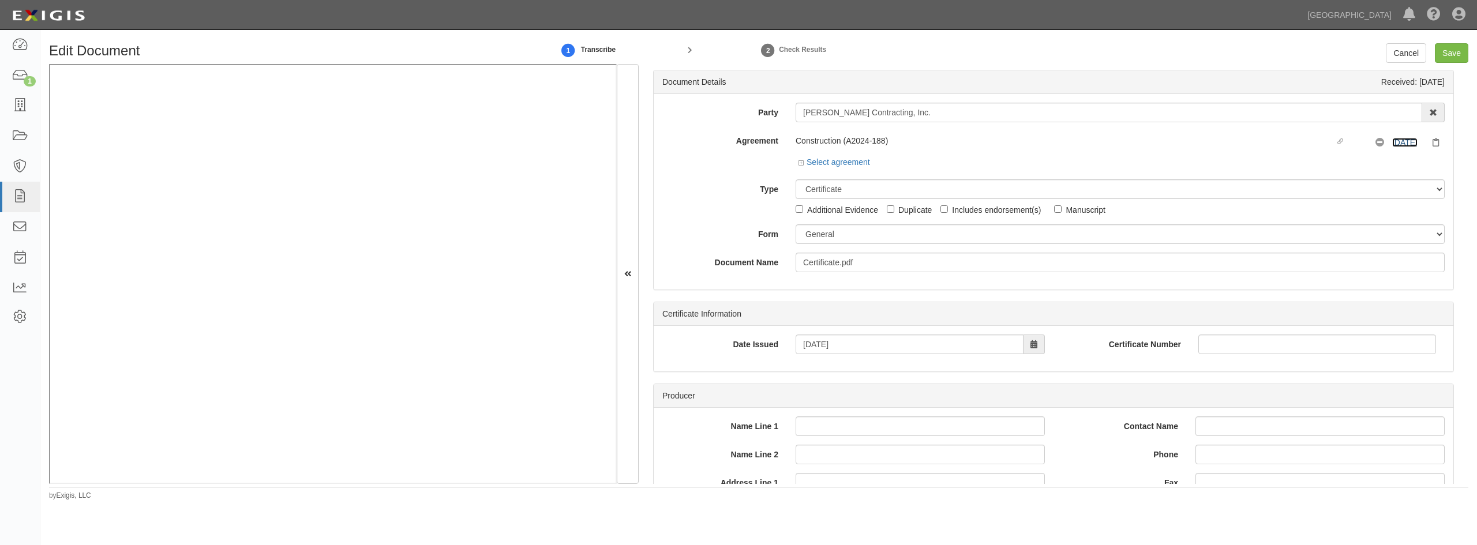
click at [1405, 141] on link "11/1/25" at bounding box center [1404, 142] width 25 height 9
click at [799, 166] on icon at bounding box center [803, 163] width 8 height 6
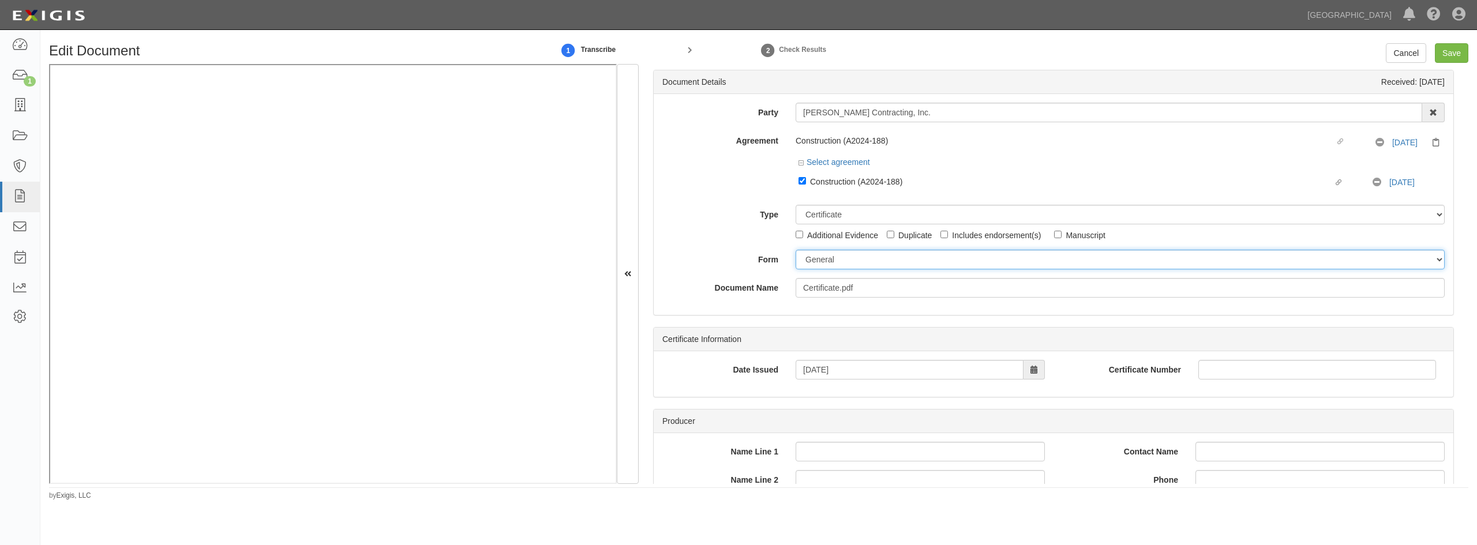
click at [831, 260] on select "ACORD 25 (2016/03) ACORD 101 ACORD 855 NY (2014/05) General" at bounding box center [1120, 260] width 649 height 20
click at [738, 288] on label "Document Name" at bounding box center [720, 286] width 133 height 16
click at [796, 288] on input "Certificate.pdf" at bounding box center [1120, 288] width 649 height 20
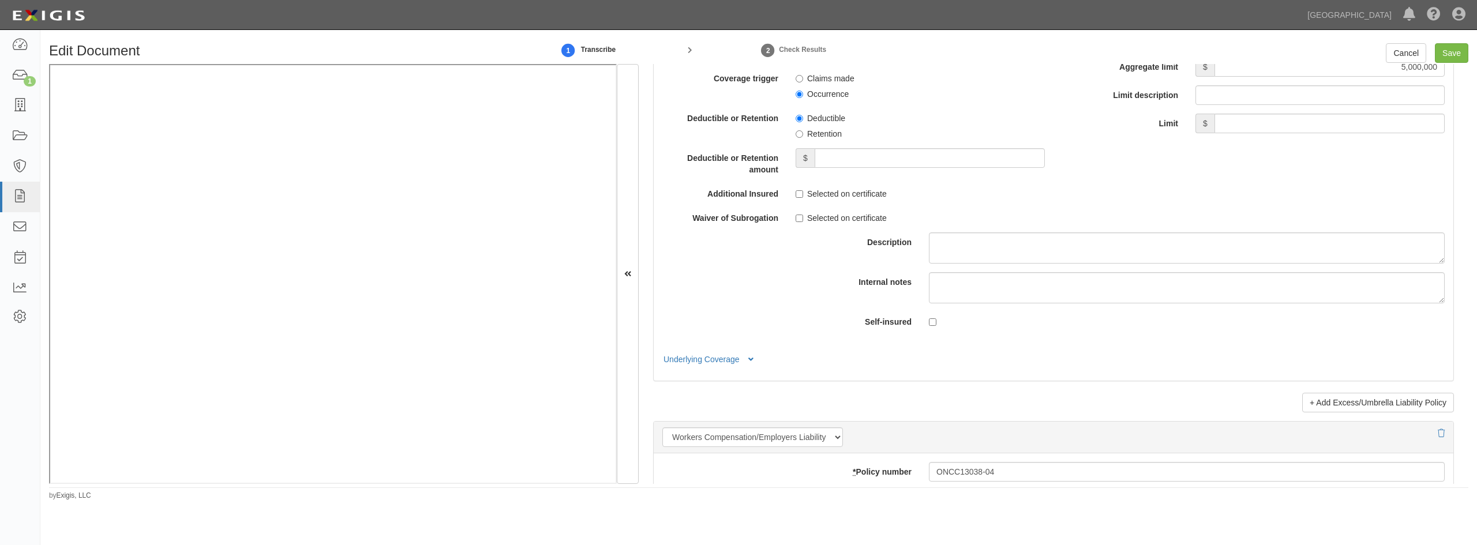
scroll to position [2481, 0]
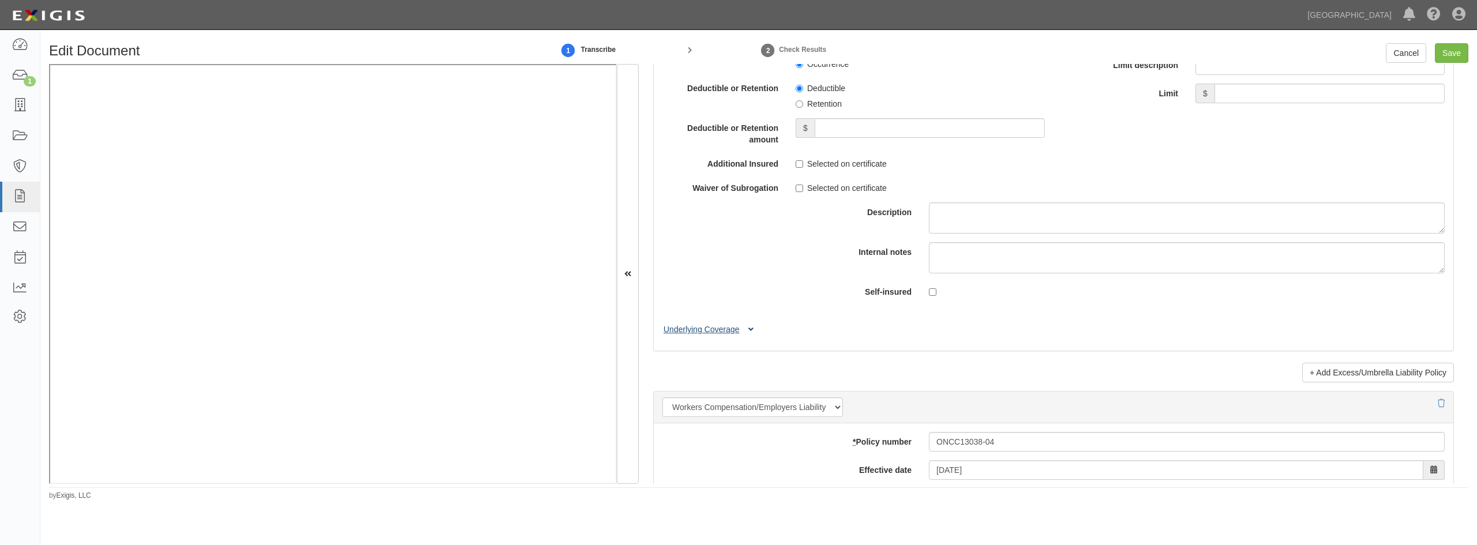
click at [699, 330] on button "Underlying Coverage" at bounding box center [710, 330] width 96 height 12
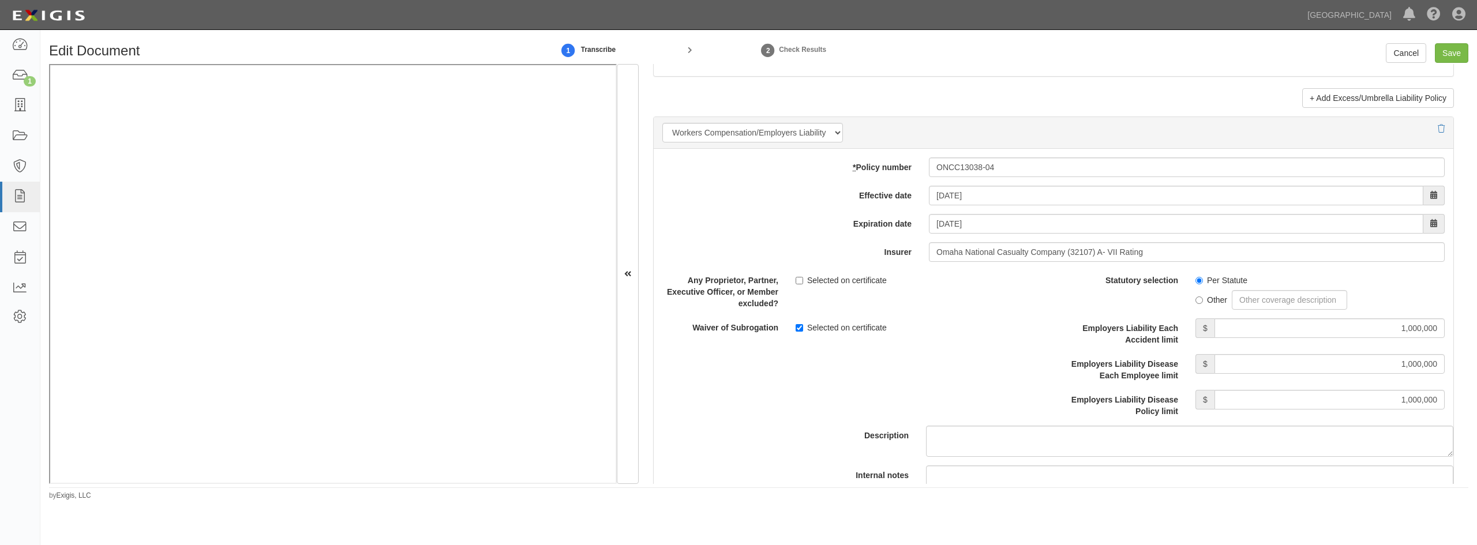
scroll to position [2943, 0]
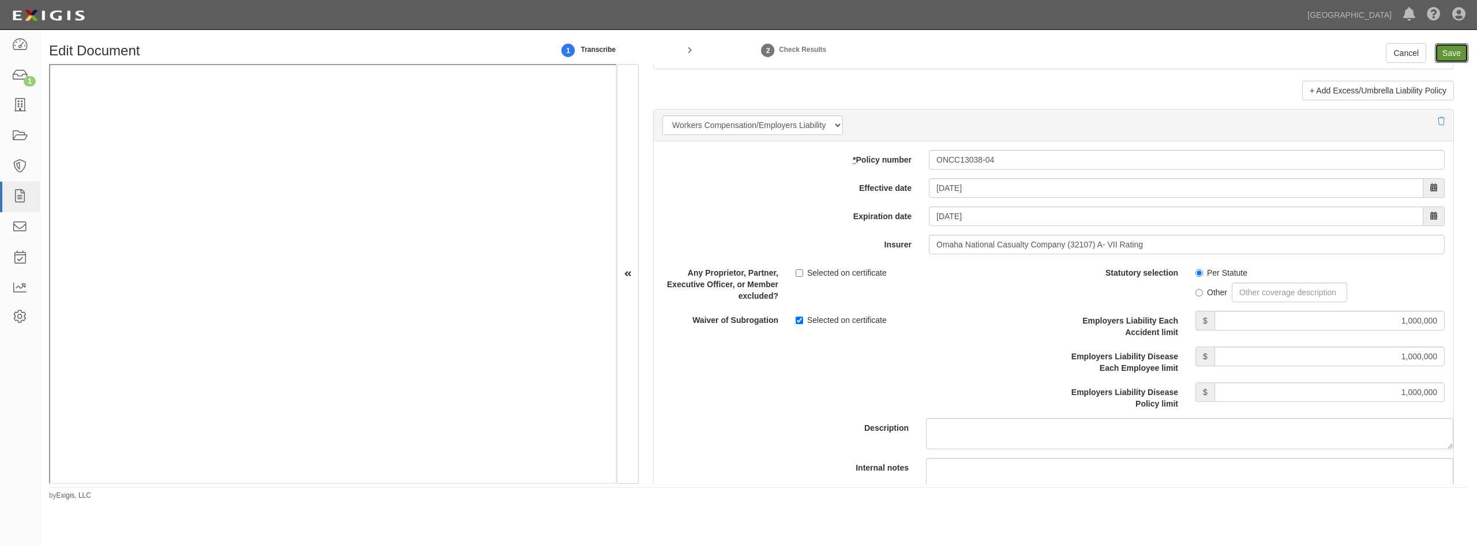
click at [1445, 54] on input "Save" at bounding box center [1451, 53] width 33 height 20
type input "1000000"
type input "100000"
type input "15000"
type input "1000000"
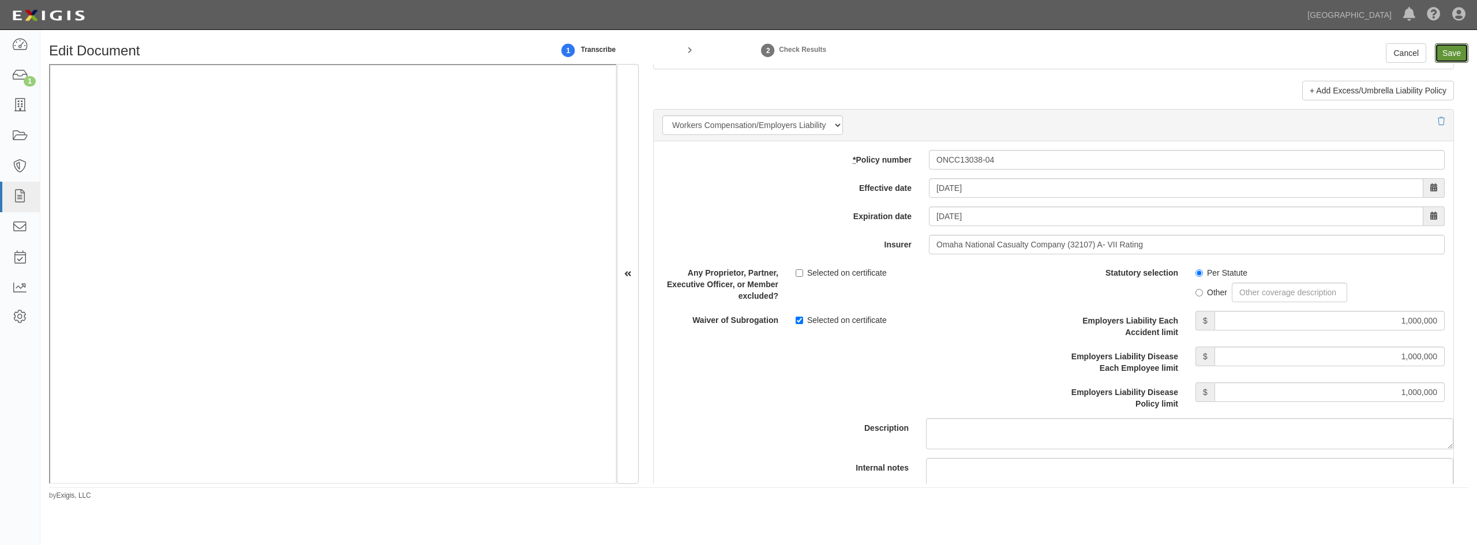
type input "2000000"
type input "1000000"
type input "5000000"
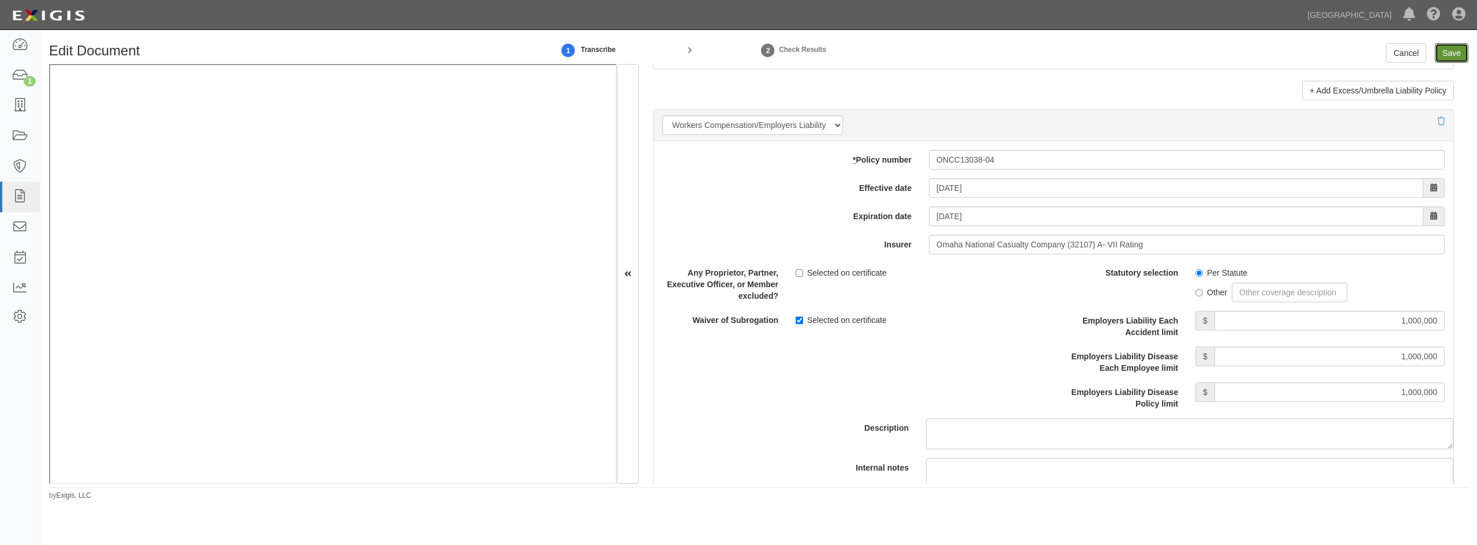
type input "1000000"
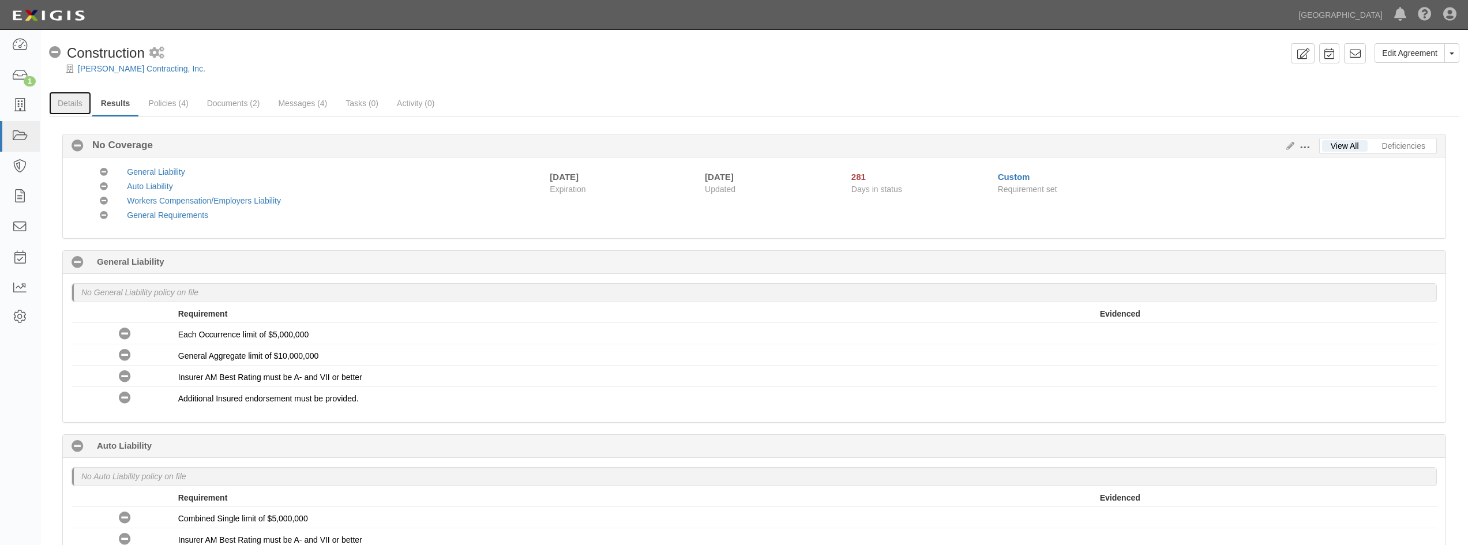
click at [70, 107] on link "Details" at bounding box center [70, 103] width 42 height 23
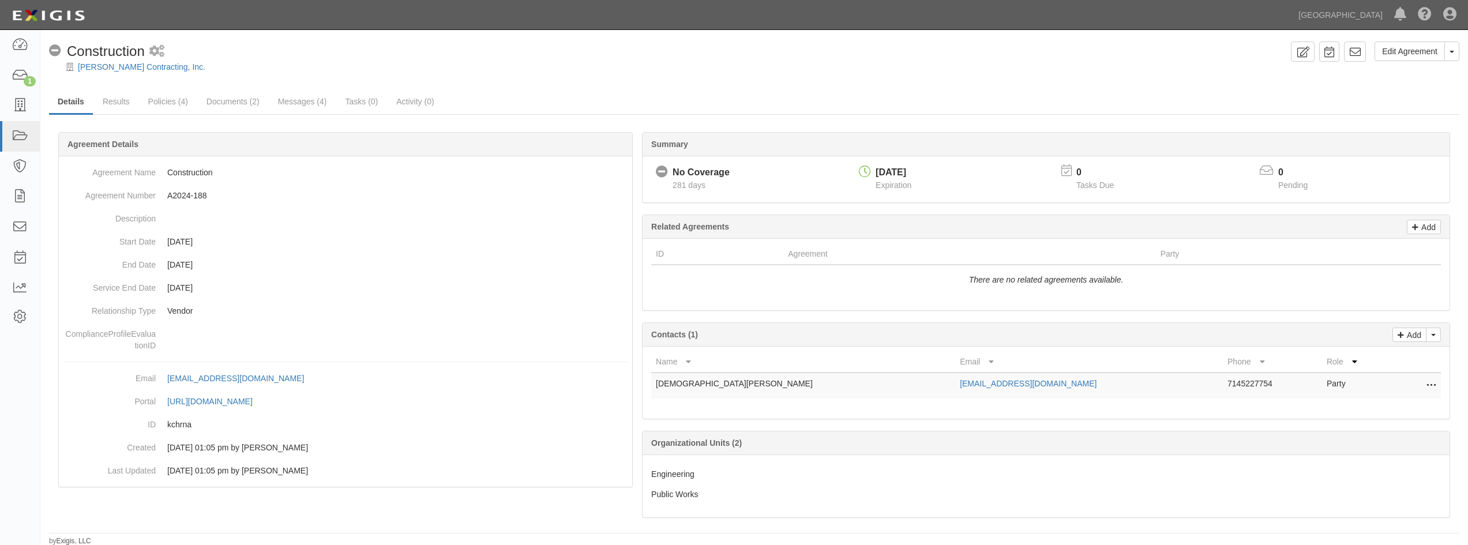
scroll to position [3, 0]
click at [229, 103] on link "Documents (2)" at bounding box center [233, 100] width 70 height 23
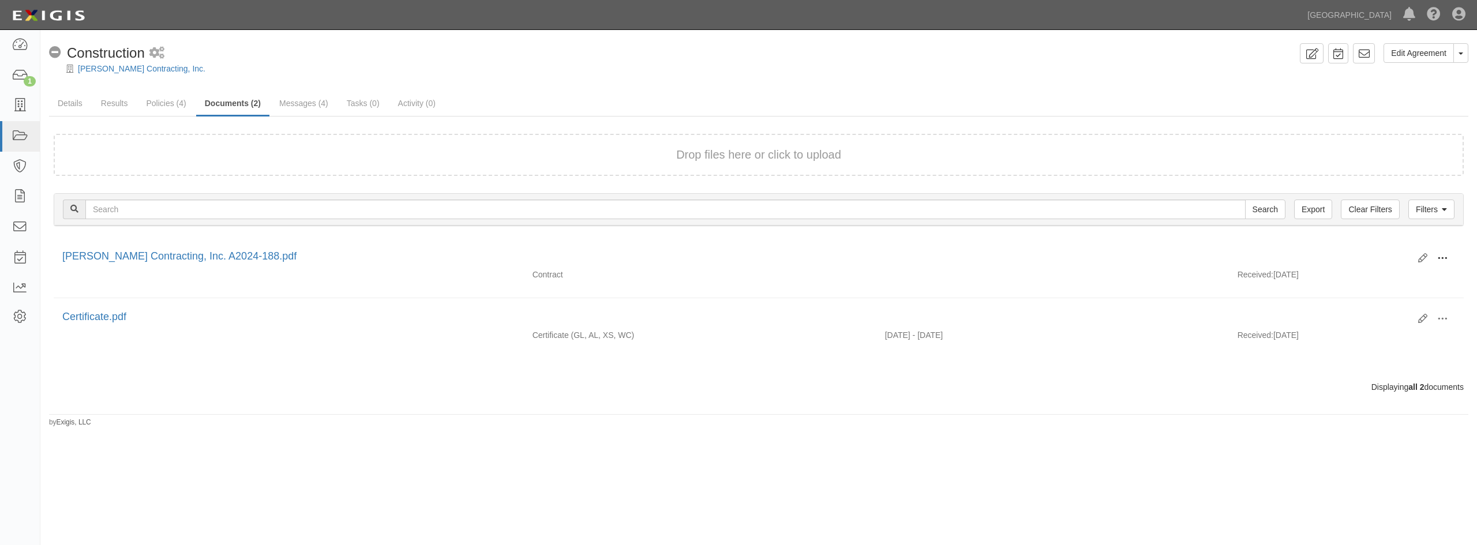
click at [1442, 257] on span at bounding box center [1442, 258] width 10 height 10
click at [1349, 276] on link "View" at bounding box center [1386, 275] width 91 height 21
click at [115, 102] on link "Results" at bounding box center [114, 103] width 44 height 23
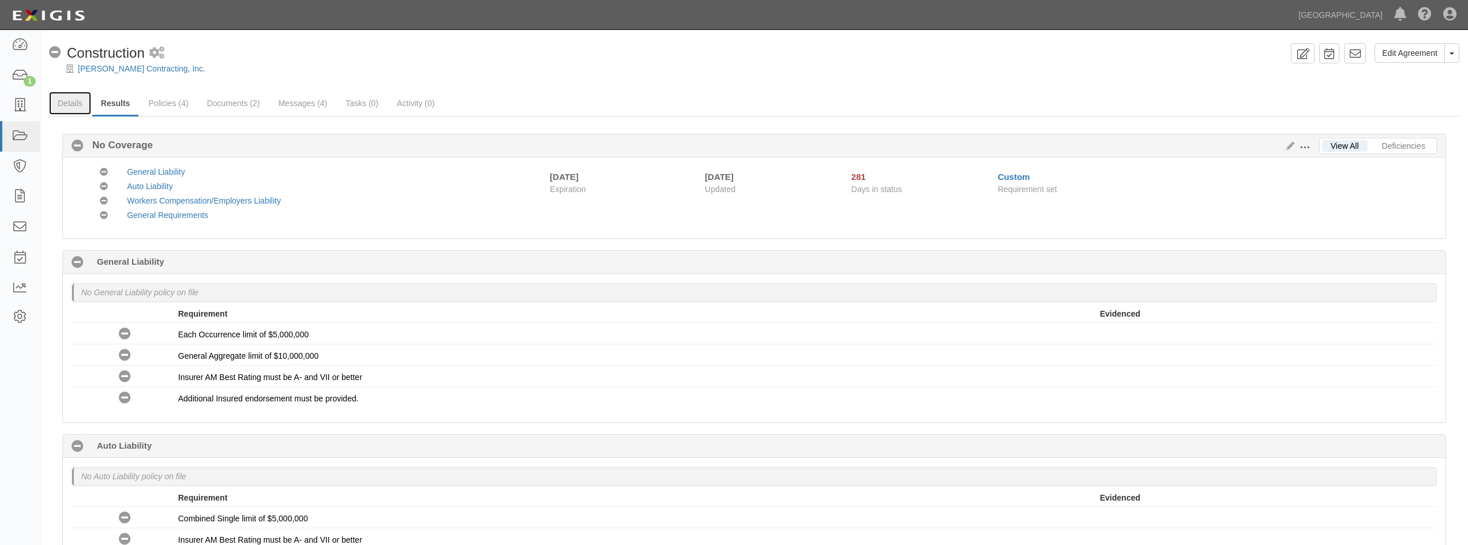
click at [71, 102] on link "Details" at bounding box center [70, 103] width 42 height 23
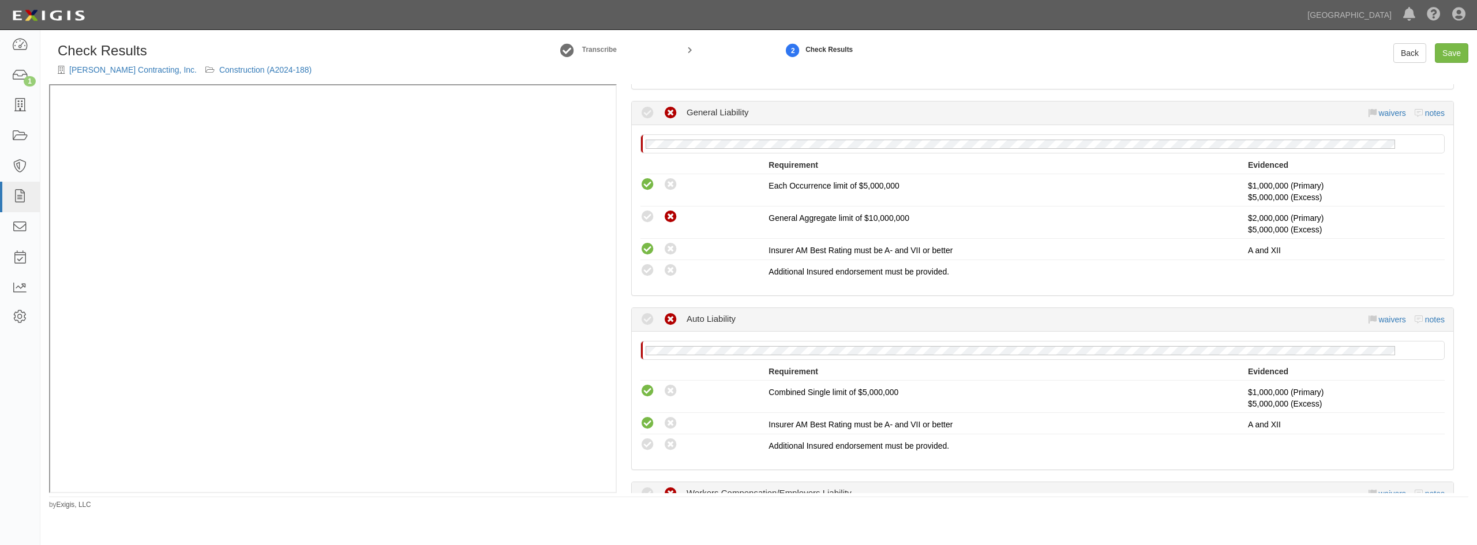
scroll to position [231, 0]
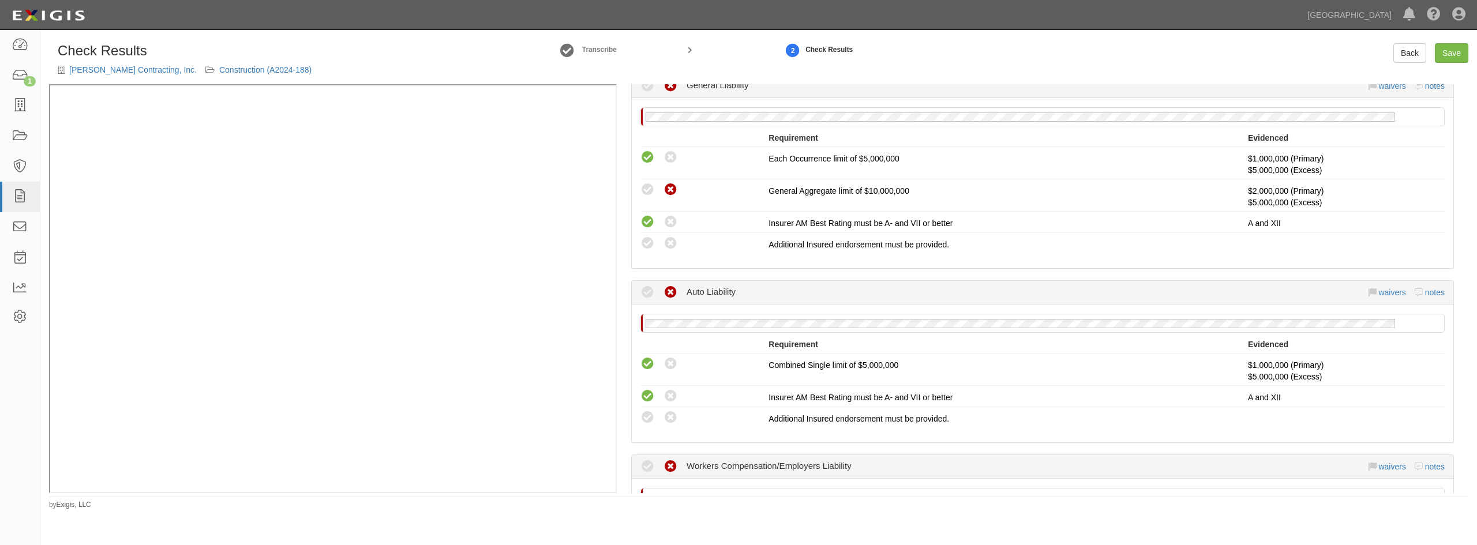
click at [644, 416] on icon at bounding box center [647, 418] width 14 height 14
radio input "true"
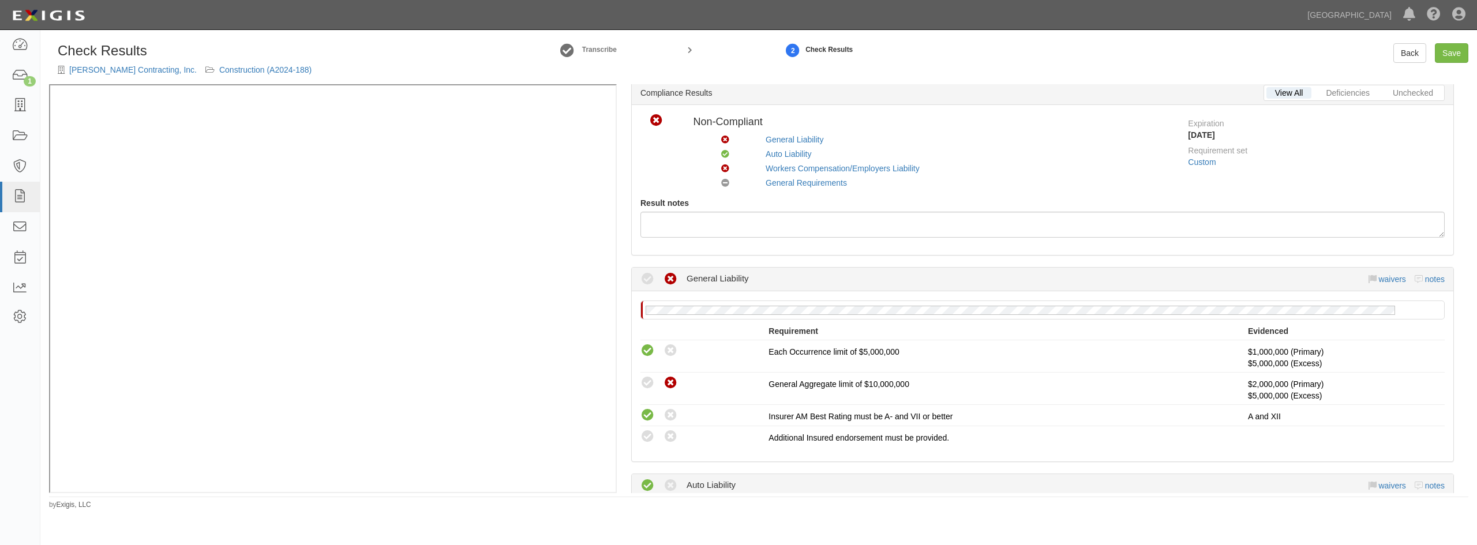
scroll to position [58, 0]
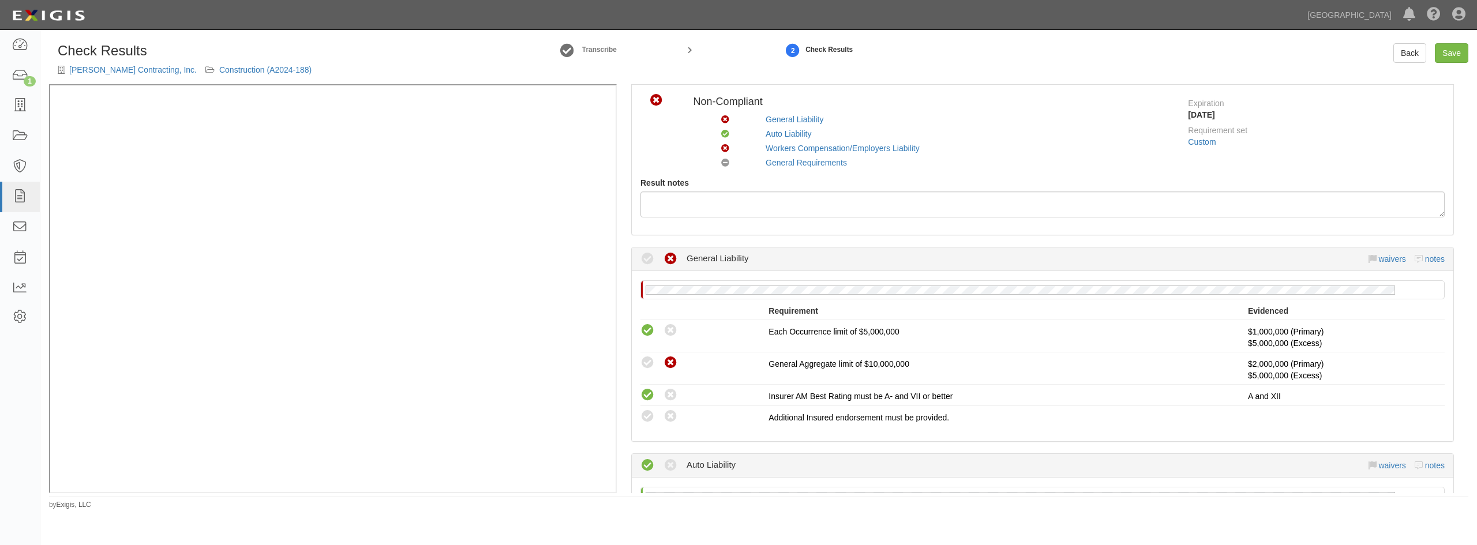
click at [645, 417] on icon at bounding box center [647, 417] width 14 height 14
radio input "true"
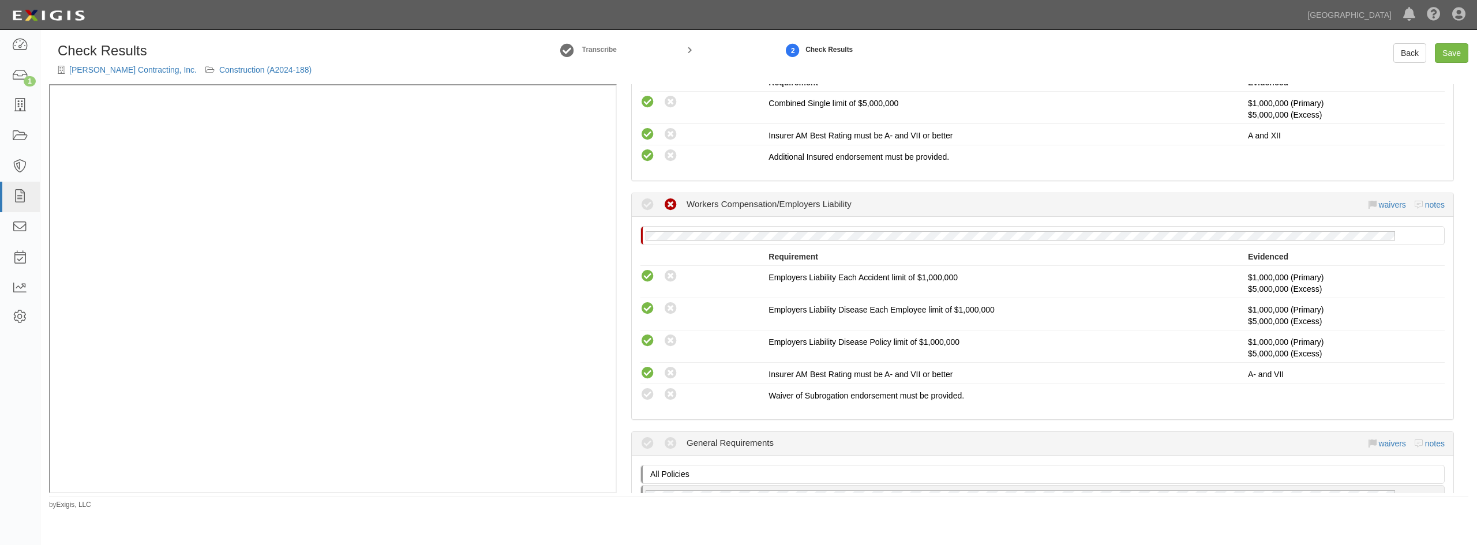
scroll to position [577, 0]
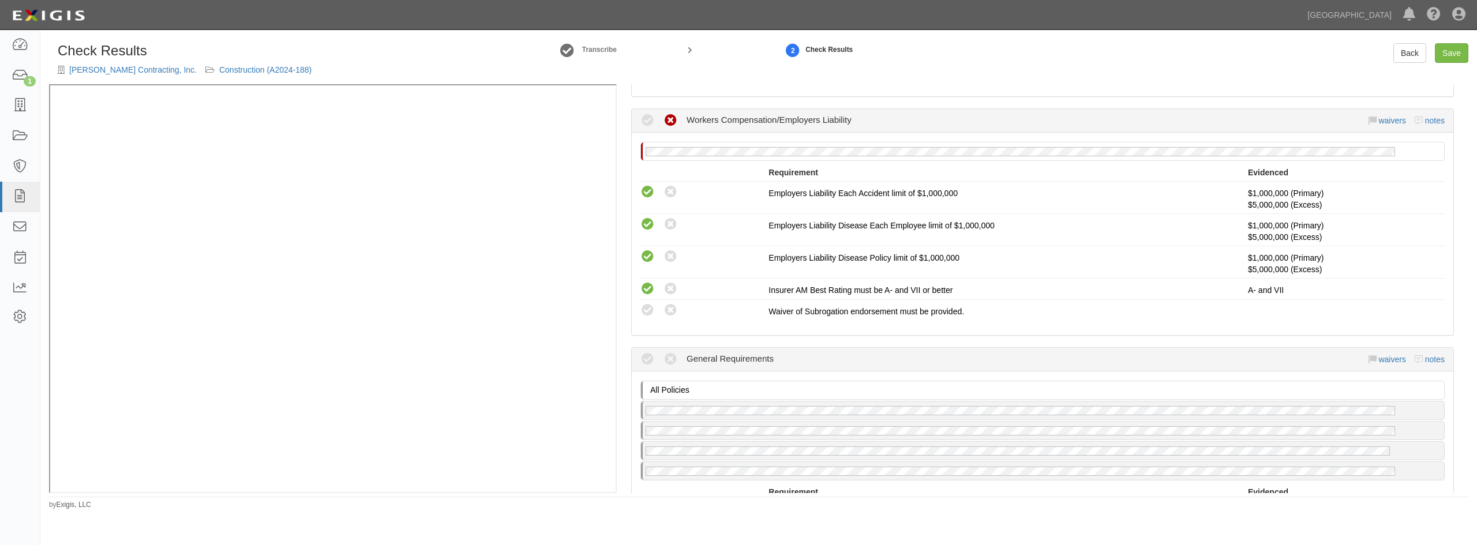
click at [645, 316] on icon at bounding box center [647, 311] width 14 height 14
radio input "true"
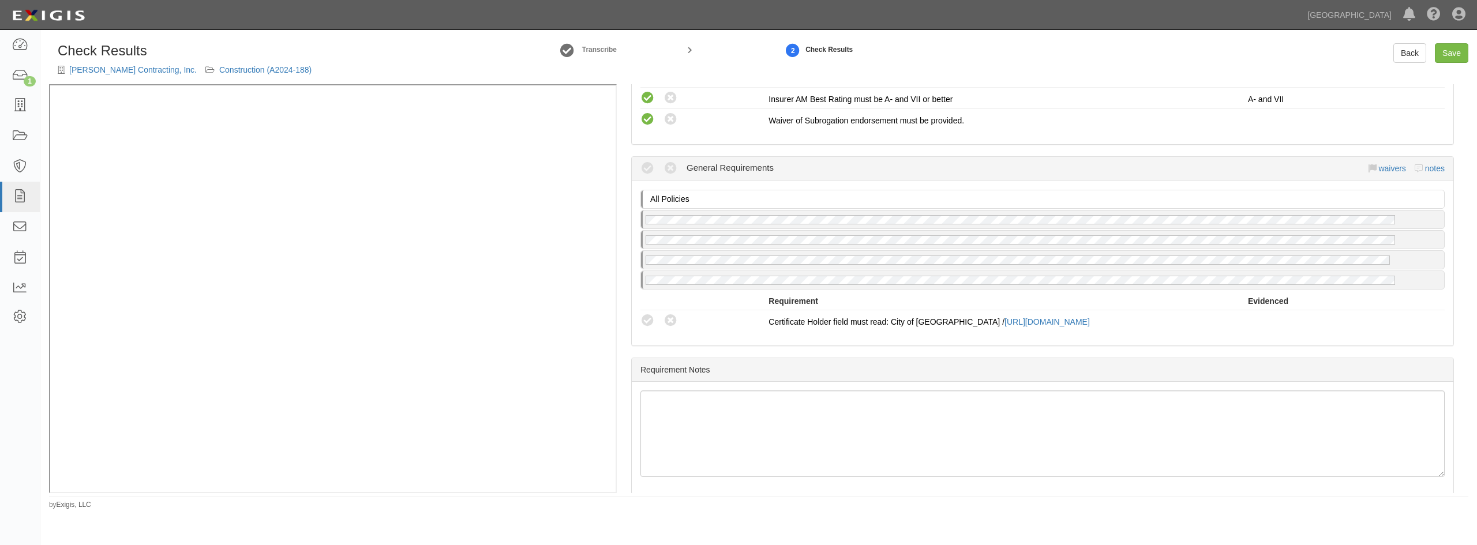
scroll to position [787, 0]
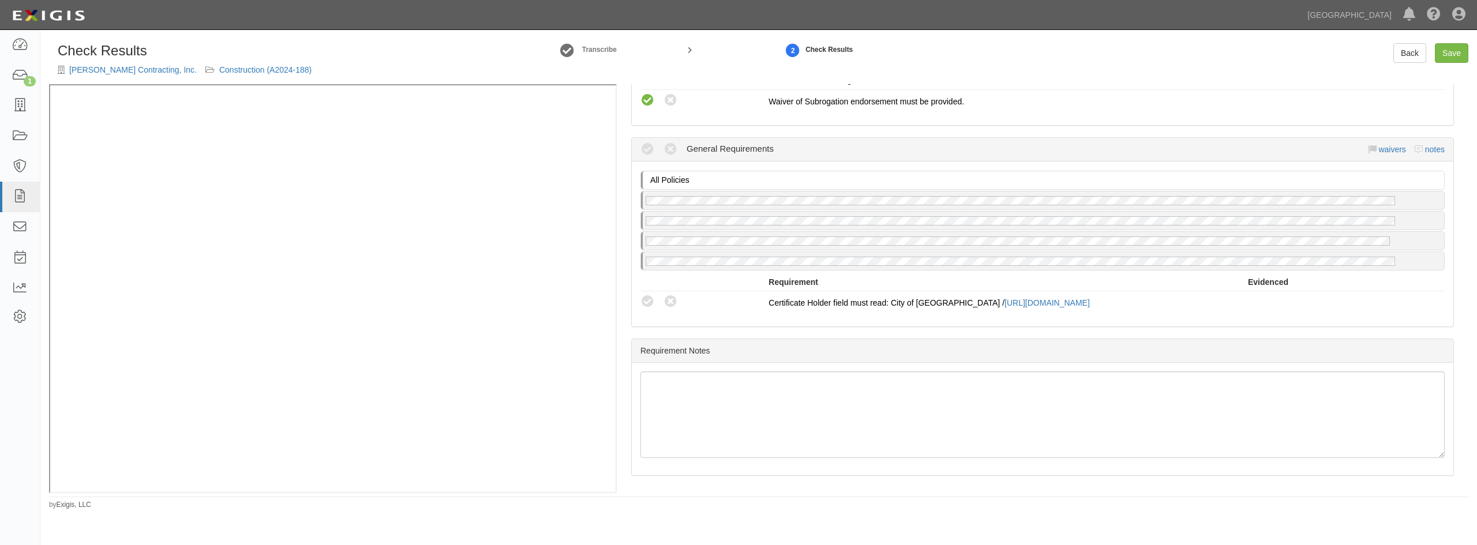
click at [645, 304] on icon at bounding box center [647, 302] width 14 height 14
radio input "true"
click at [1444, 54] on link "Save" at bounding box center [1451, 53] width 33 height 20
radio input "true"
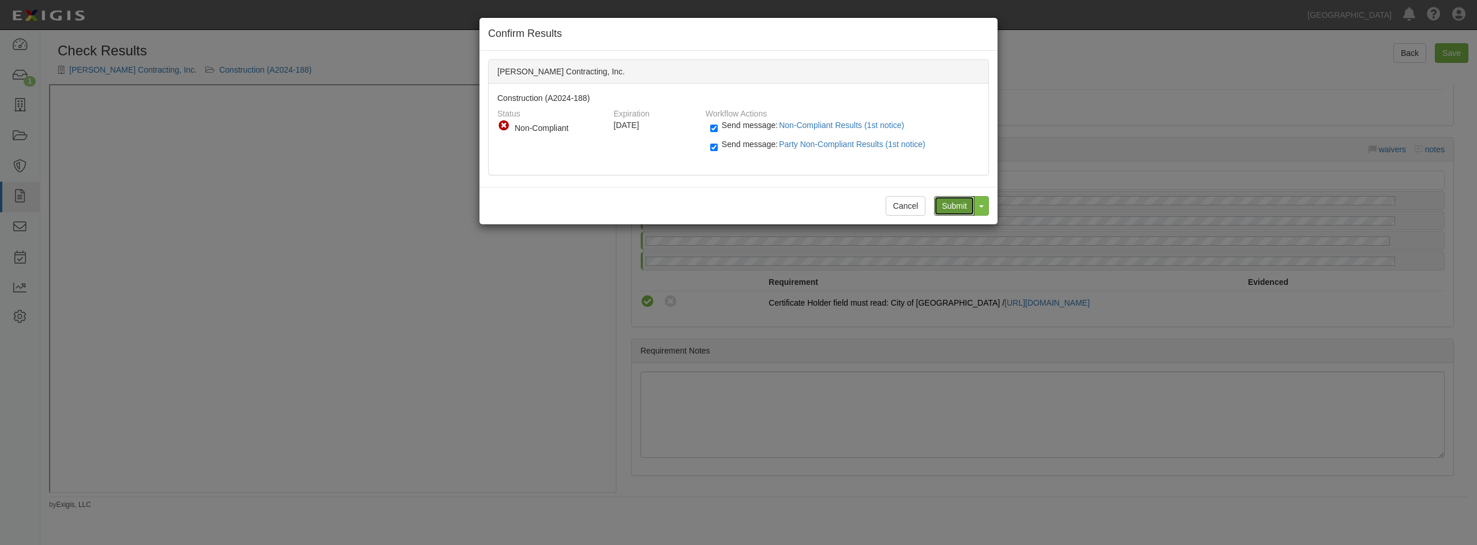
click at [950, 205] on input "Submit" at bounding box center [954, 206] width 40 height 20
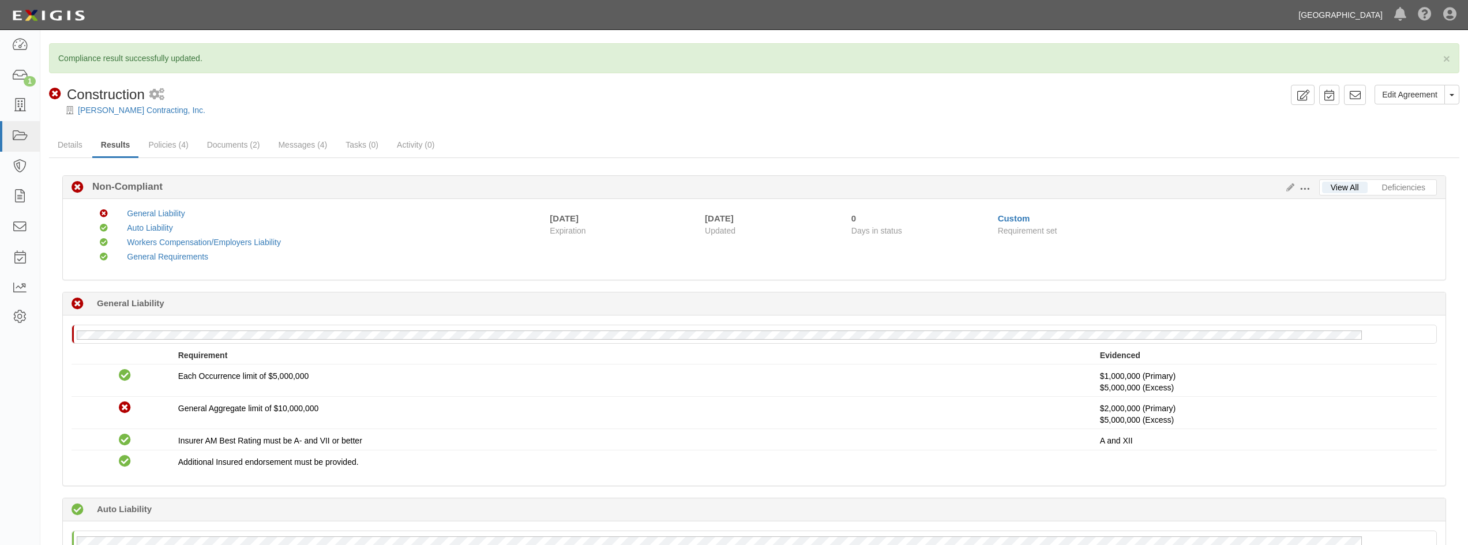
click at [1346, 13] on link "[GEOGRAPHIC_DATA]" at bounding box center [1341, 14] width 96 height 23
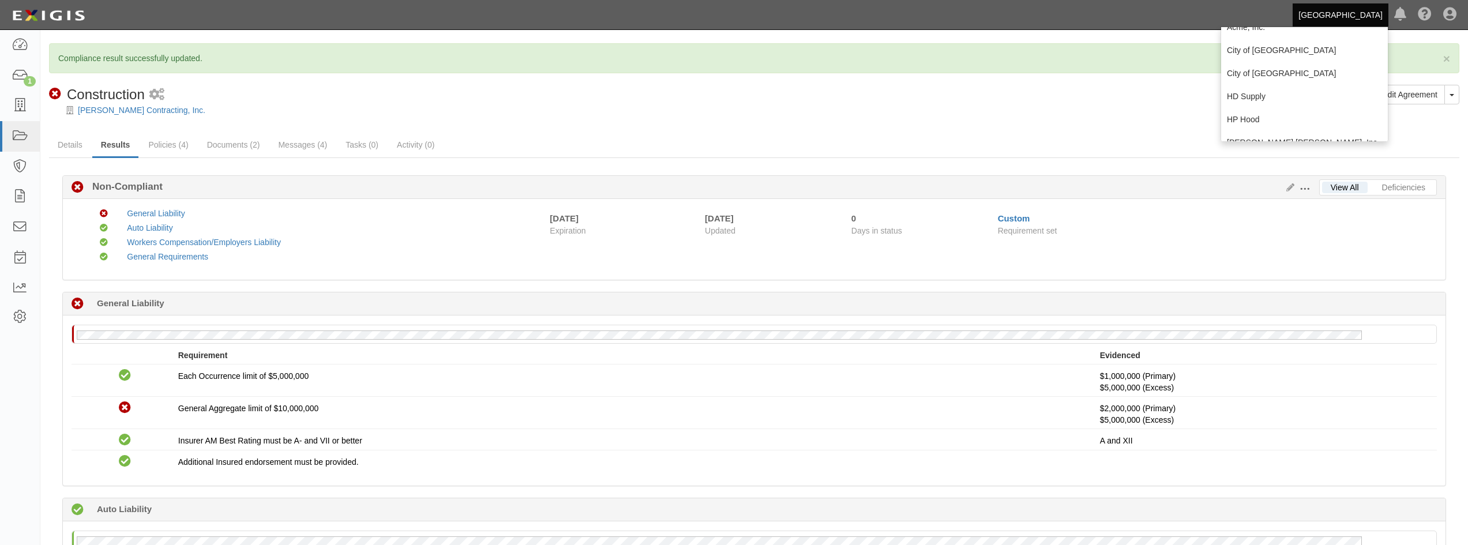
scroll to position [58, 0]
click at [1261, 83] on link "HD Supply" at bounding box center [1305, 76] width 167 height 23
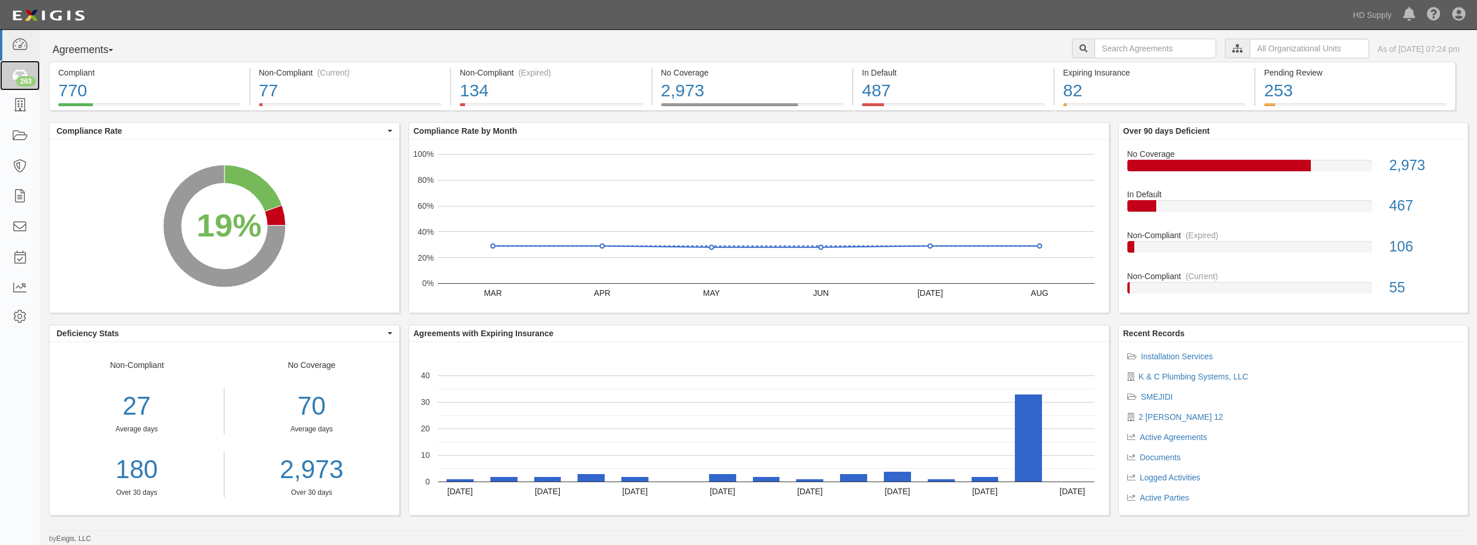
click at [22, 81] on div "263" at bounding box center [26, 81] width 20 height 10
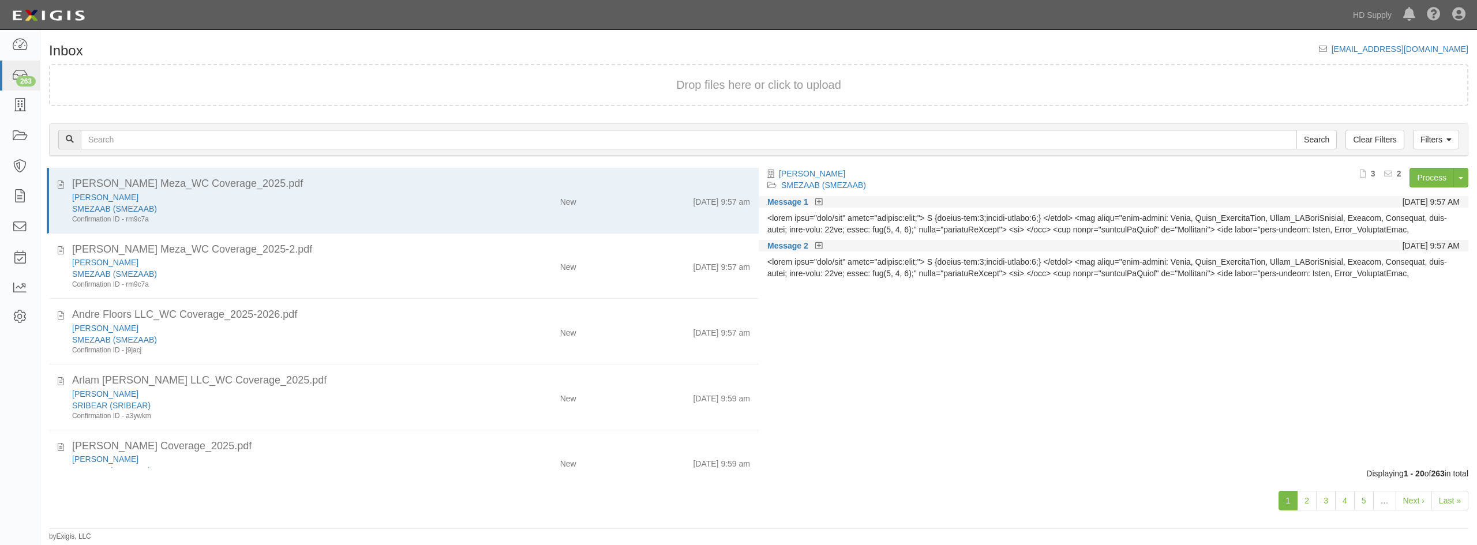
click at [605, 204] on div "[DATE] 9:57 am" at bounding box center [672, 200] width 174 height 16
click at [379, 199] on div "[PERSON_NAME]" at bounding box center [266, 198] width 388 height 12
click at [1428, 179] on link "Process" at bounding box center [1432, 178] width 44 height 20
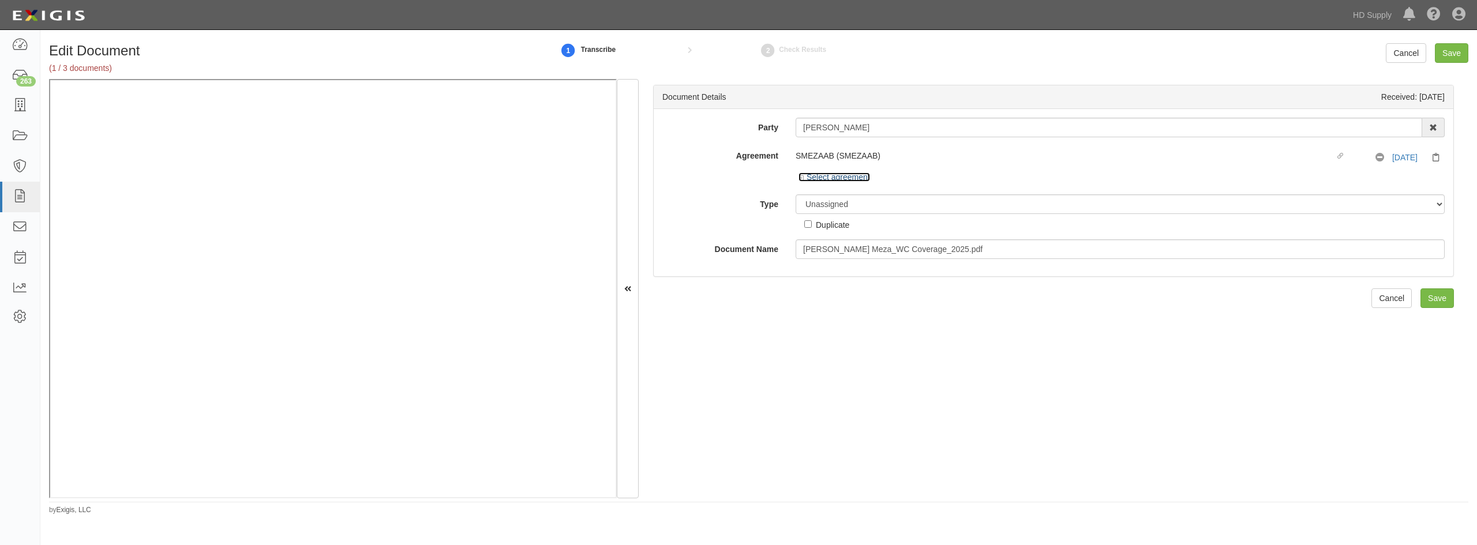
click at [800, 175] on icon at bounding box center [803, 178] width 8 height 6
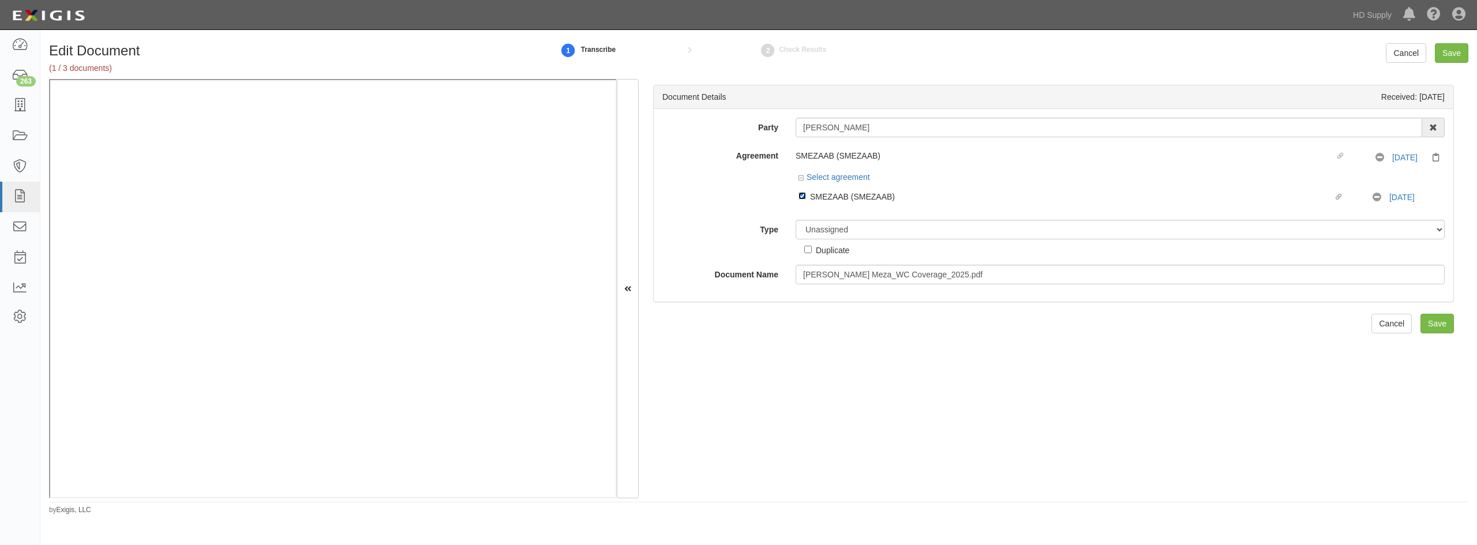
drag, startPoint x: 800, startPoint y: 194, endPoint x: 805, endPoint y: 207, distance: 13.7
click at [799, 194] on input "Linked agreement SMEZAAB (SMEZAAB) Linked agreement" at bounding box center [803, 196] width 8 height 8
checkbox input "false"
click at [816, 225] on select "Unassigned Binder Cancellation Notice Certificate Contract Endorsement Insuranc…" at bounding box center [1120, 224] width 649 height 20
select select "OtherDetail"
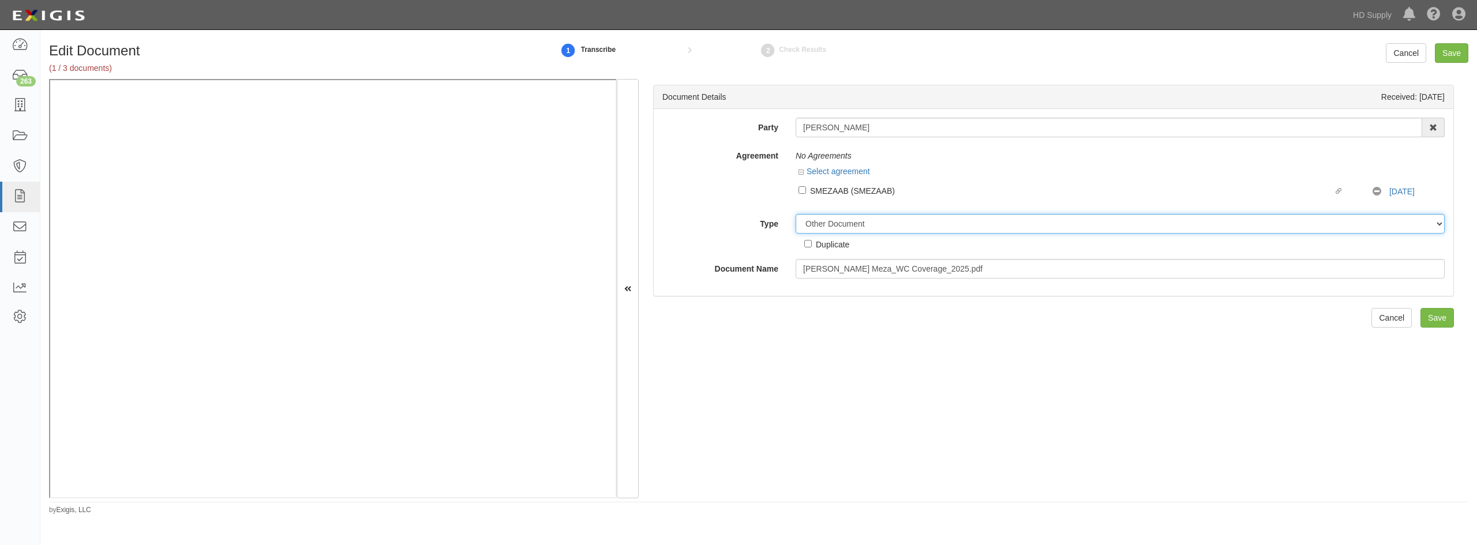
click at [796, 214] on select "Unassigned Binder Cancellation Notice Certificate Contract Endorsement Insuranc…" at bounding box center [1120, 224] width 649 height 20
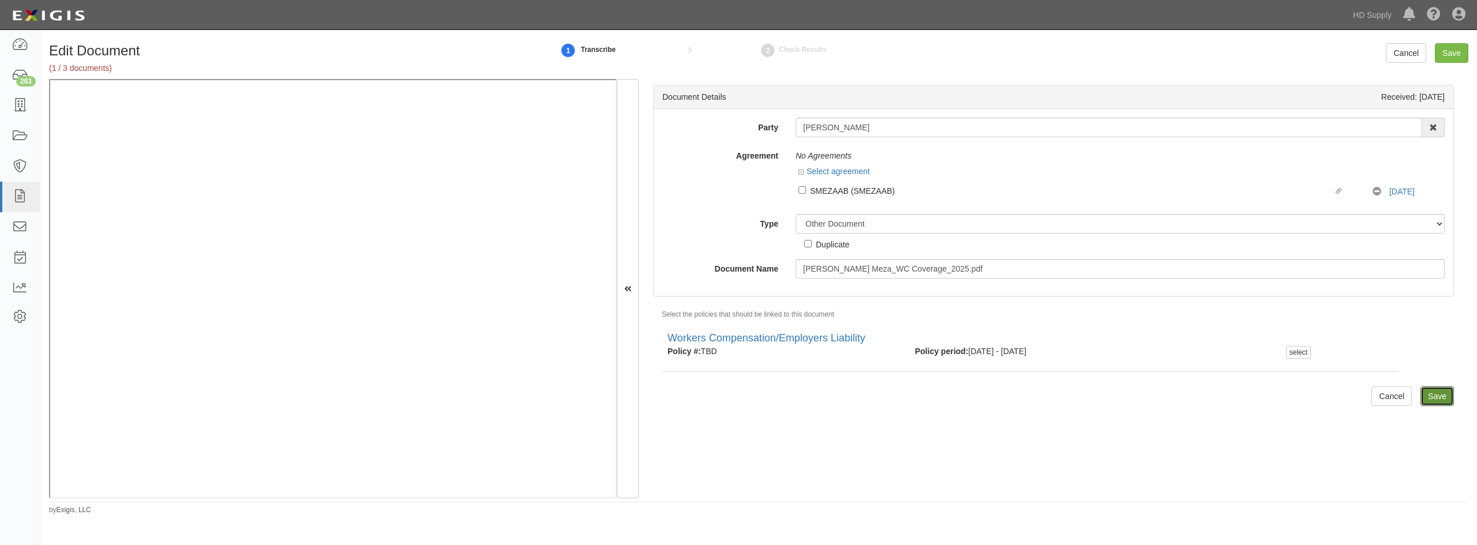
click at [1426, 394] on input "Save" at bounding box center [1437, 397] width 33 height 20
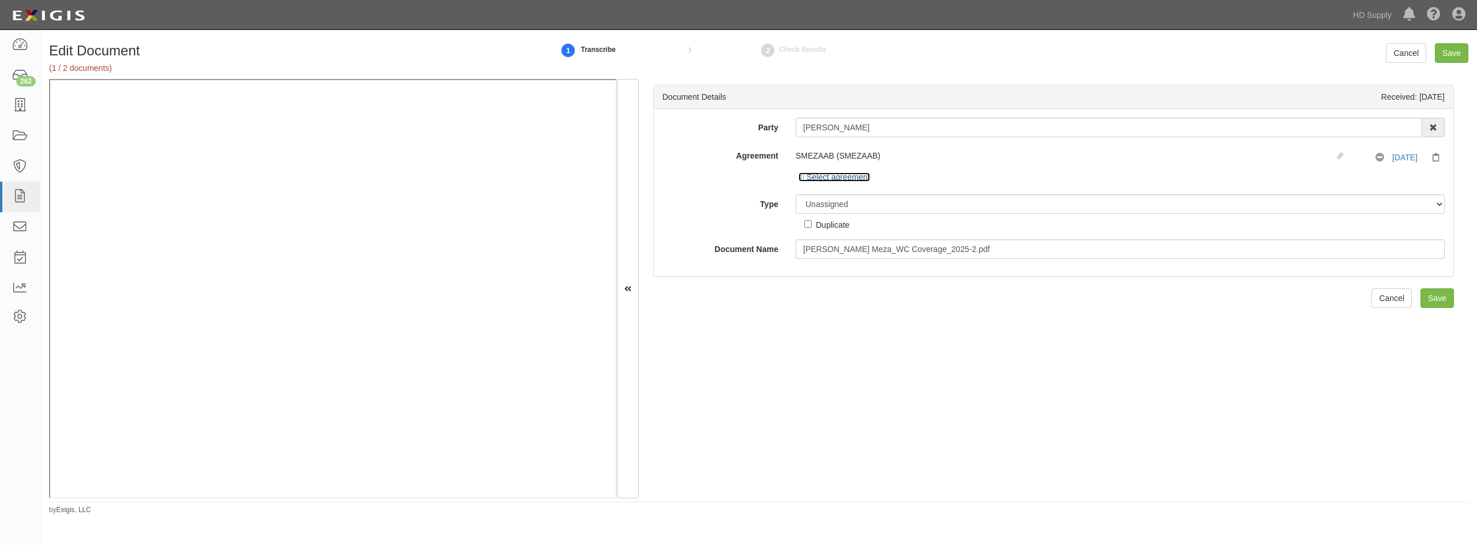
click at [804, 174] on link "Select agreement" at bounding box center [835, 177] width 72 height 9
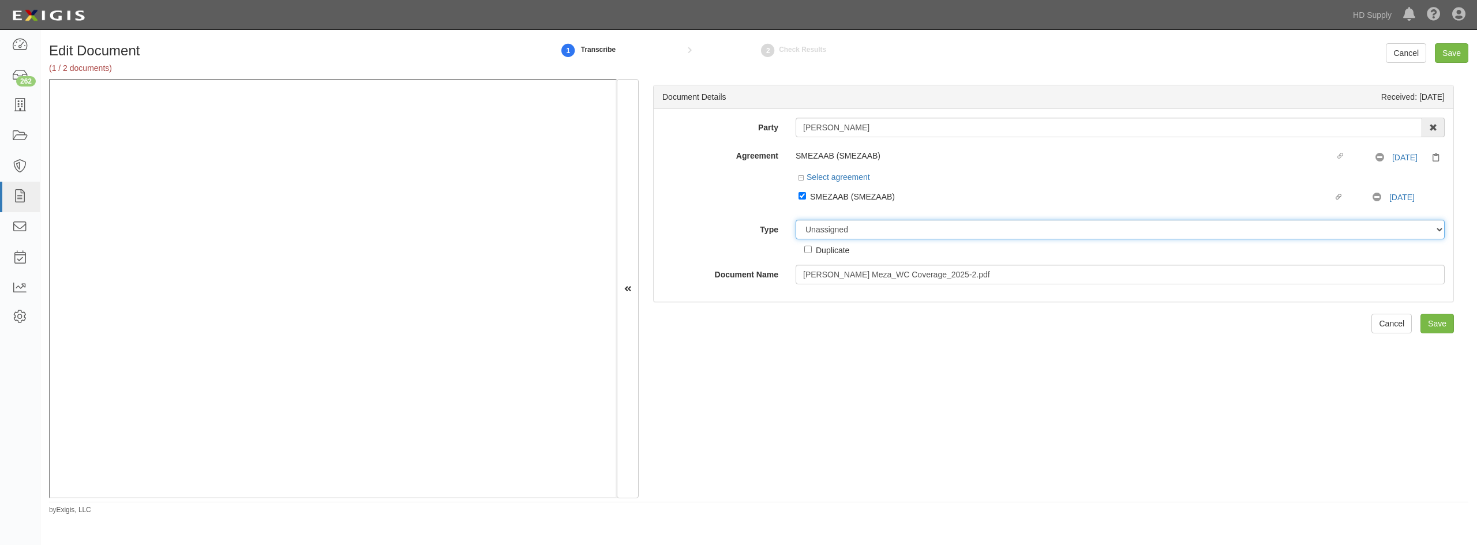
click at [822, 227] on select "Unassigned Binder Cancellation Notice Certificate Contract Endorsement Insuranc…" at bounding box center [1120, 230] width 649 height 20
select select "CertificateDetail"
click at [796, 220] on select "Unassigned Binder Cancellation Notice Certificate Contract Endorsement Insuranc…" at bounding box center [1120, 230] width 649 height 20
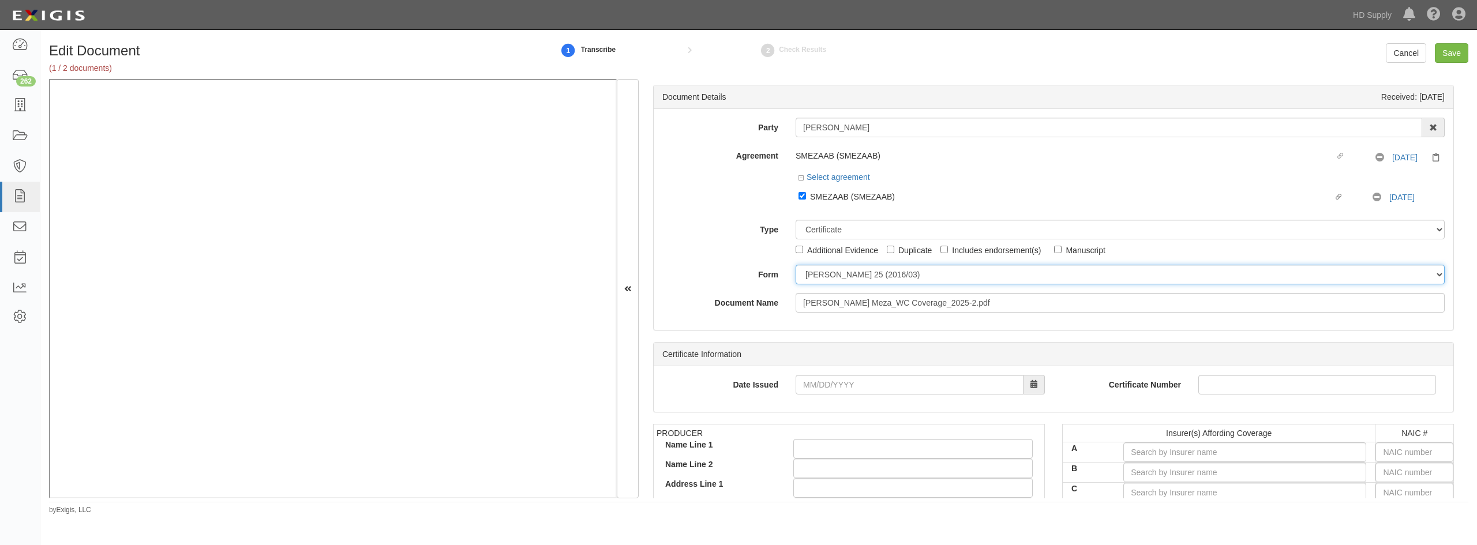
click at [833, 270] on select "[PERSON_NAME] 25 (2016/03) [PERSON_NAME] 101 [PERSON_NAME] 855 NY (2014/05) Gen…" at bounding box center [1120, 275] width 649 height 20
select select "GeneralFormDetail"
click at [796, 265] on select "[PERSON_NAME] 25 (2016/03) [PERSON_NAME] 101 [PERSON_NAME] 855 NY (2014/05) Gen…" at bounding box center [1120, 275] width 649 height 20
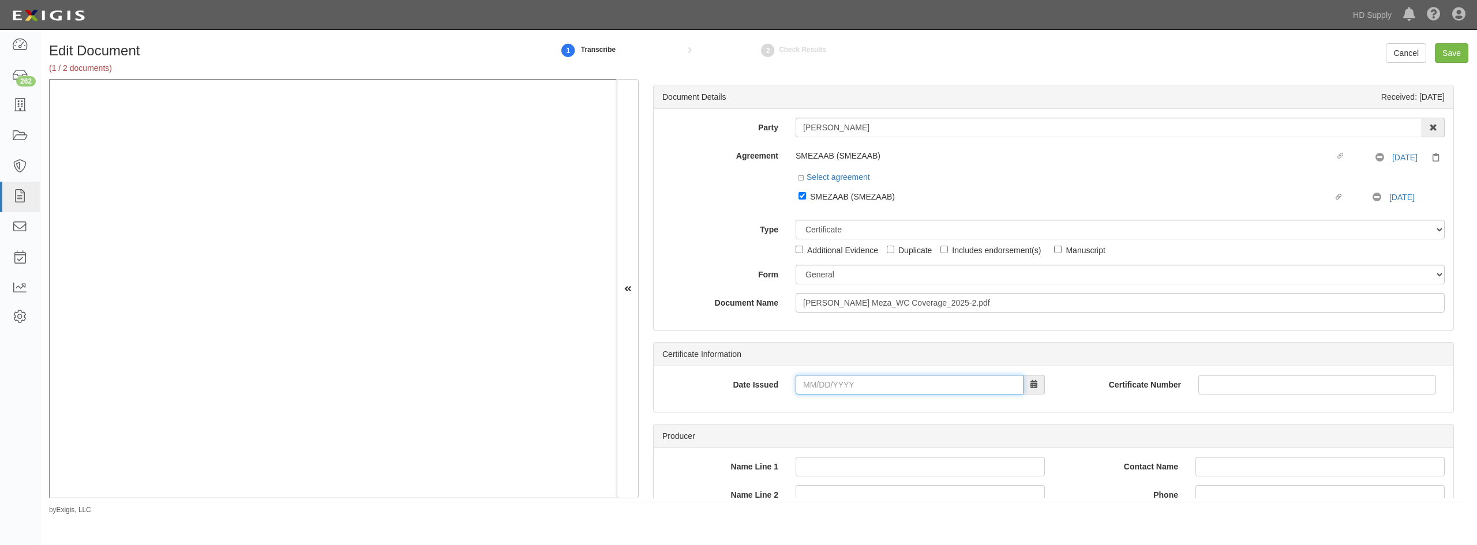
click at [810, 388] on input "Date Issued" at bounding box center [910, 385] width 228 height 20
click at [804, 225] on th "«" at bounding box center [805, 223] width 17 height 17
click at [805, 225] on th "«" at bounding box center [805, 223] width 17 height 17
click at [857, 312] on td "23" at bounding box center [858, 310] width 18 height 17
type input "07/23/2025"
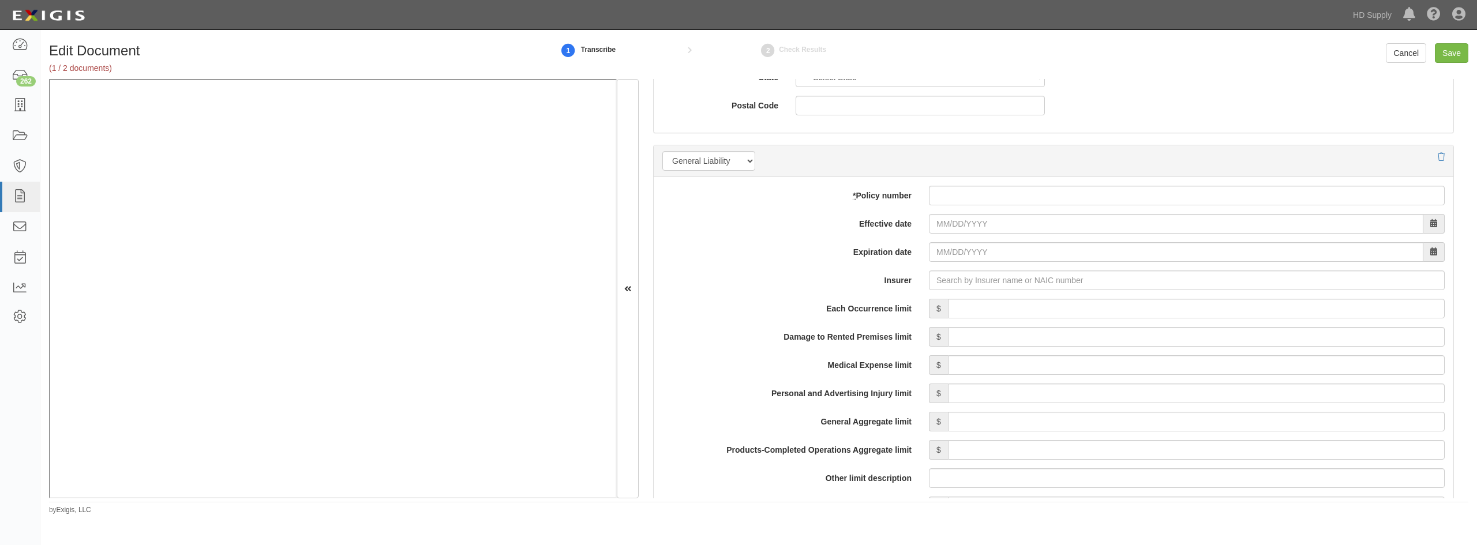
scroll to position [808, 0]
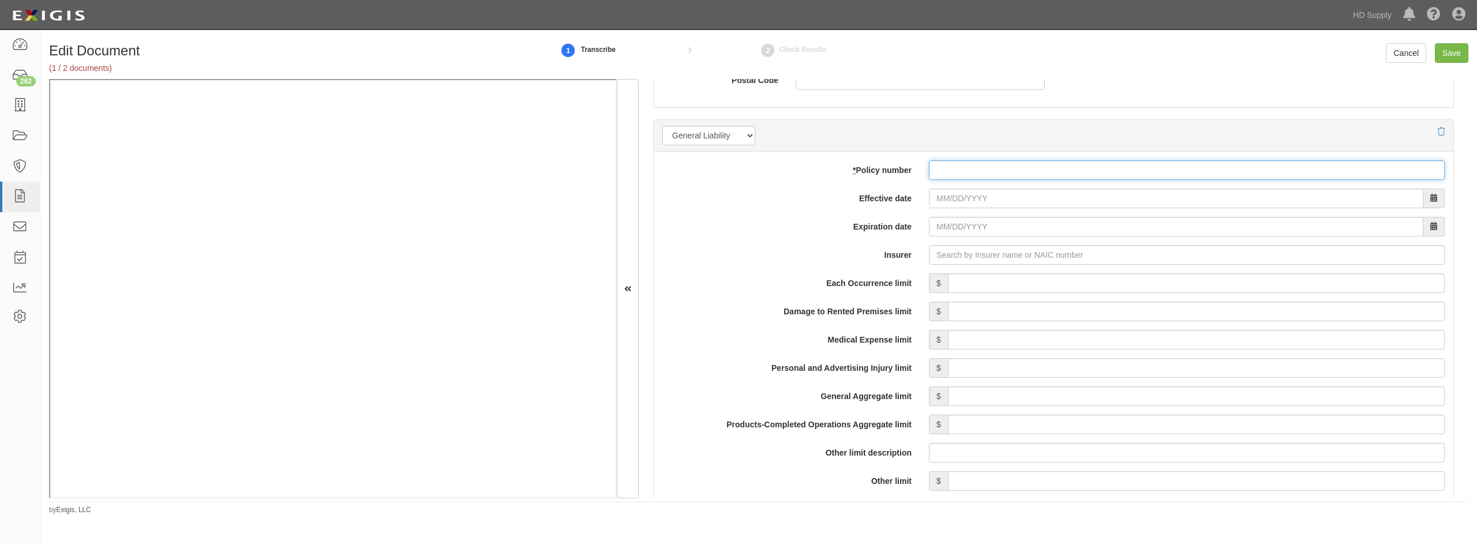
click at [943, 174] on input "* Policy number" at bounding box center [1187, 170] width 516 height 20
type input "csg00030769200"
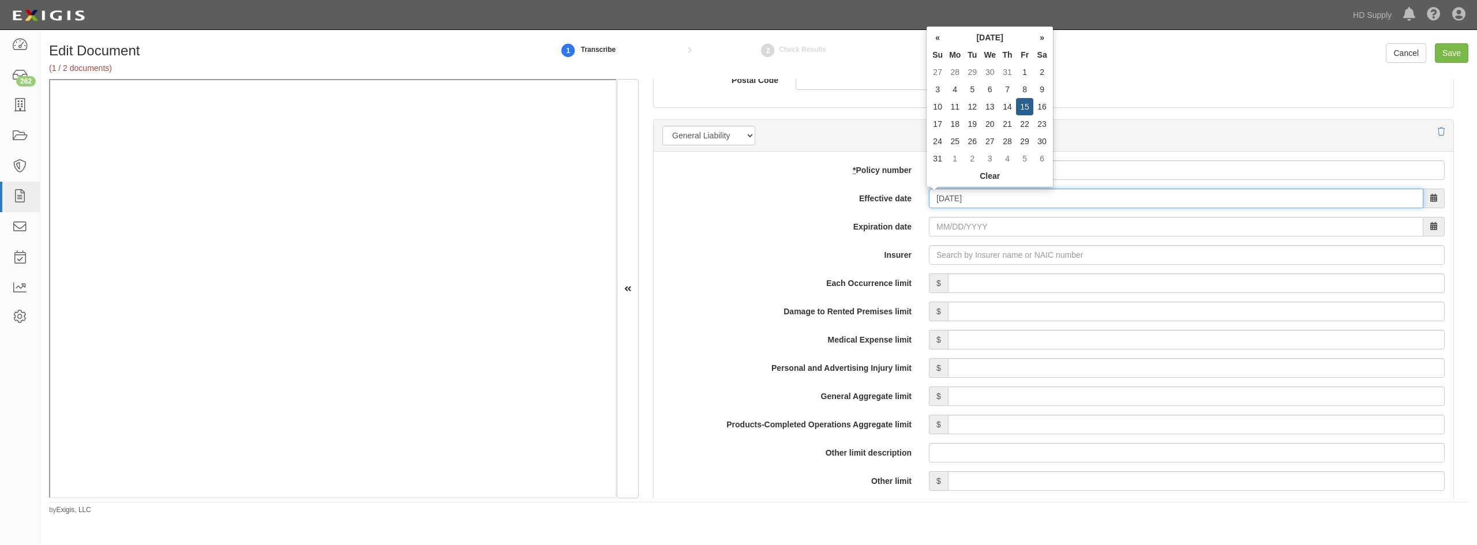
type input "08/15/2025"
type input "08/15/2026"
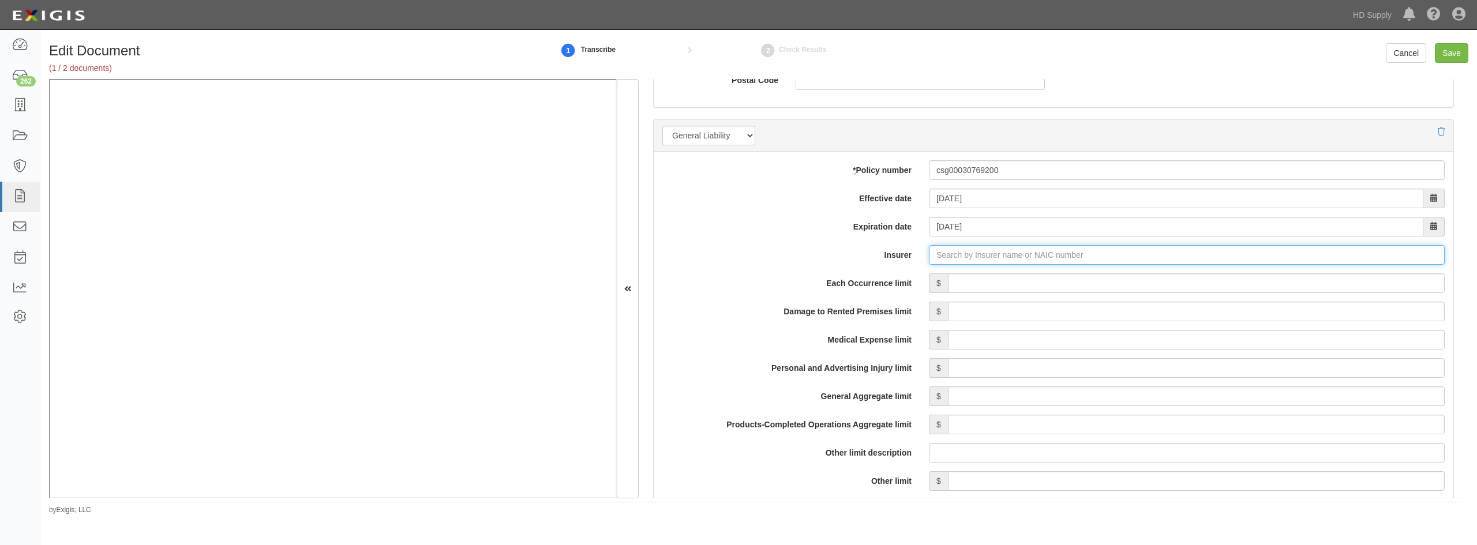
type input "21st Century Advantage Insurance Company (25232) NR Rating"
type input "2"
type input "Spinnaker Insurance Company (24376) A- VIII Rating"
type input "1,000,000"
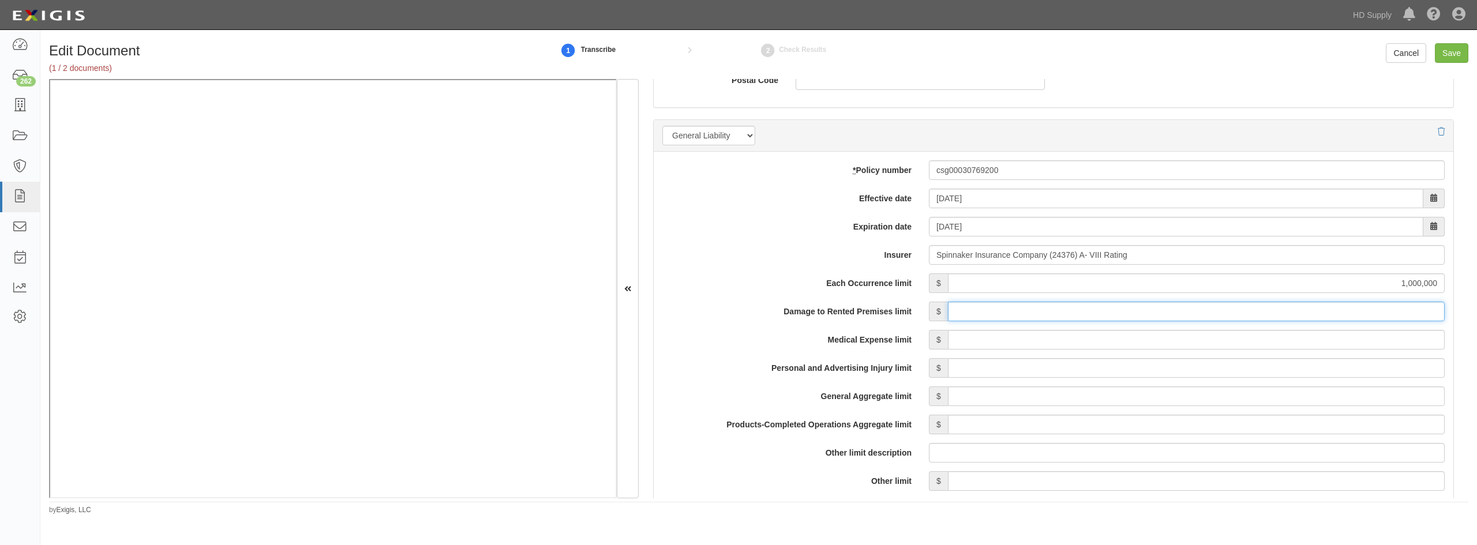
click at [1219, 313] on input "Damage to Rented Premises limit" at bounding box center [1196, 312] width 497 height 20
type input "50,000"
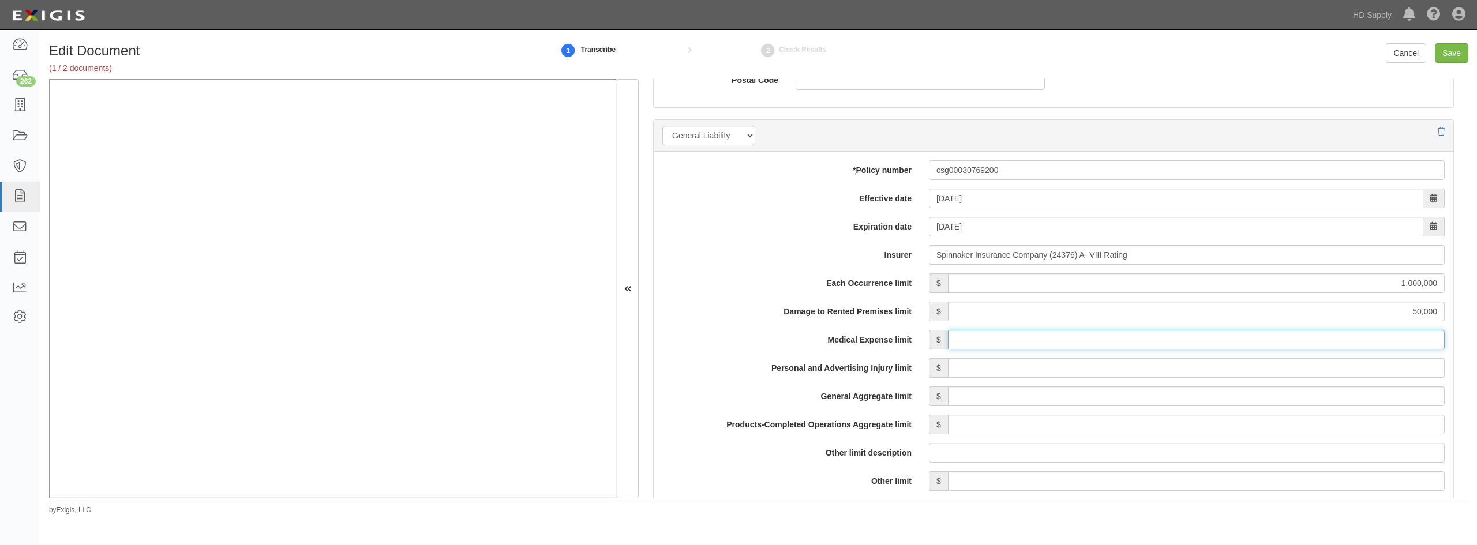
click at [1283, 339] on input "Medical Expense limit" at bounding box center [1196, 340] width 497 height 20
type input "5,000"
click at [1297, 365] on input "Personal and Advertising Injury limit" at bounding box center [1196, 368] width 497 height 20
type input "1,000,000"
click at [1307, 391] on input "General Aggregate limit" at bounding box center [1196, 397] width 497 height 20
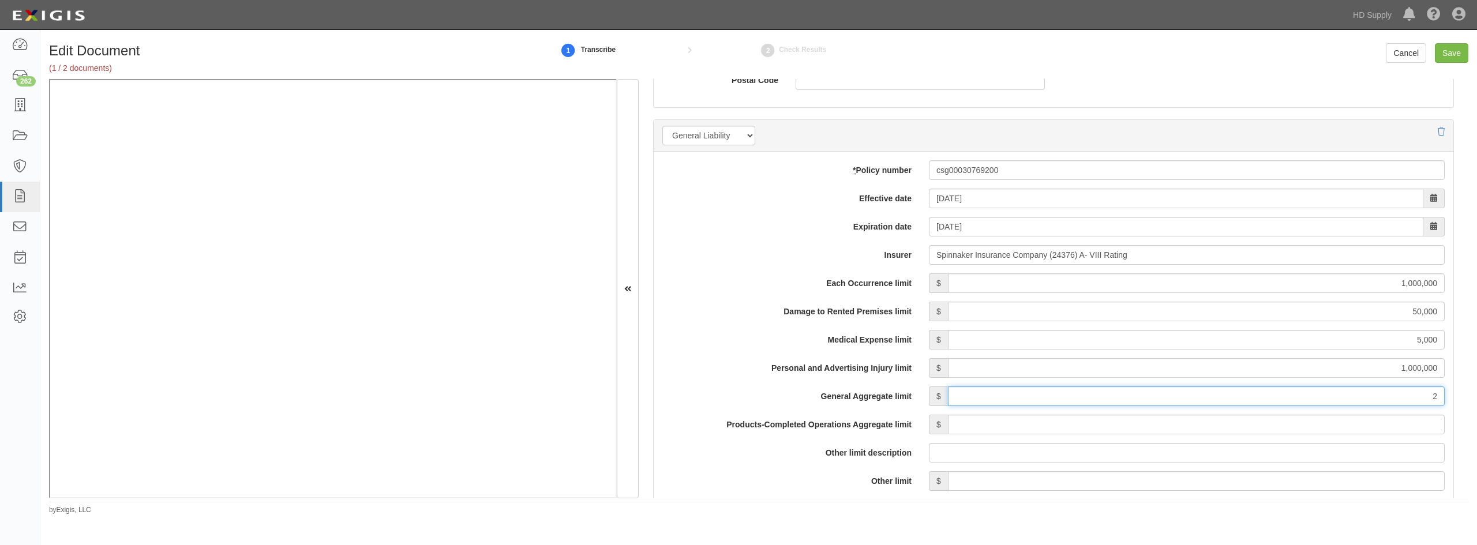
type input "2,000,000"
click at [1300, 424] on input "Products-Completed Operations Aggregate limit" at bounding box center [1196, 425] width 497 height 20
type input "2,000,000"
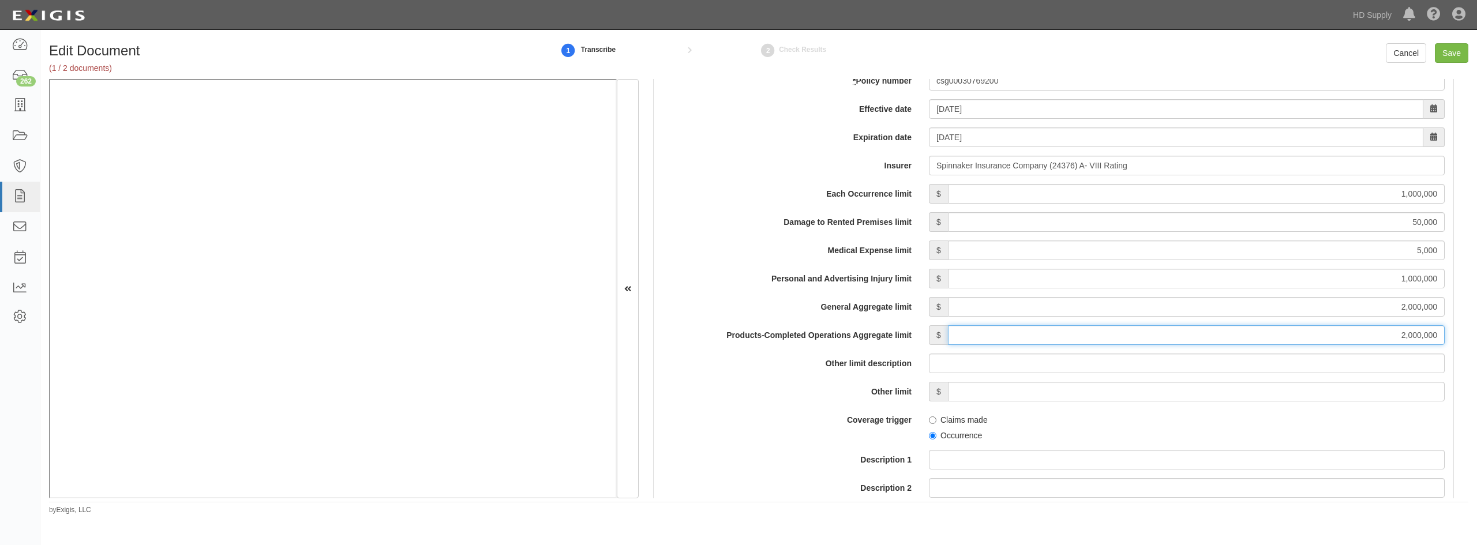
scroll to position [923, 0]
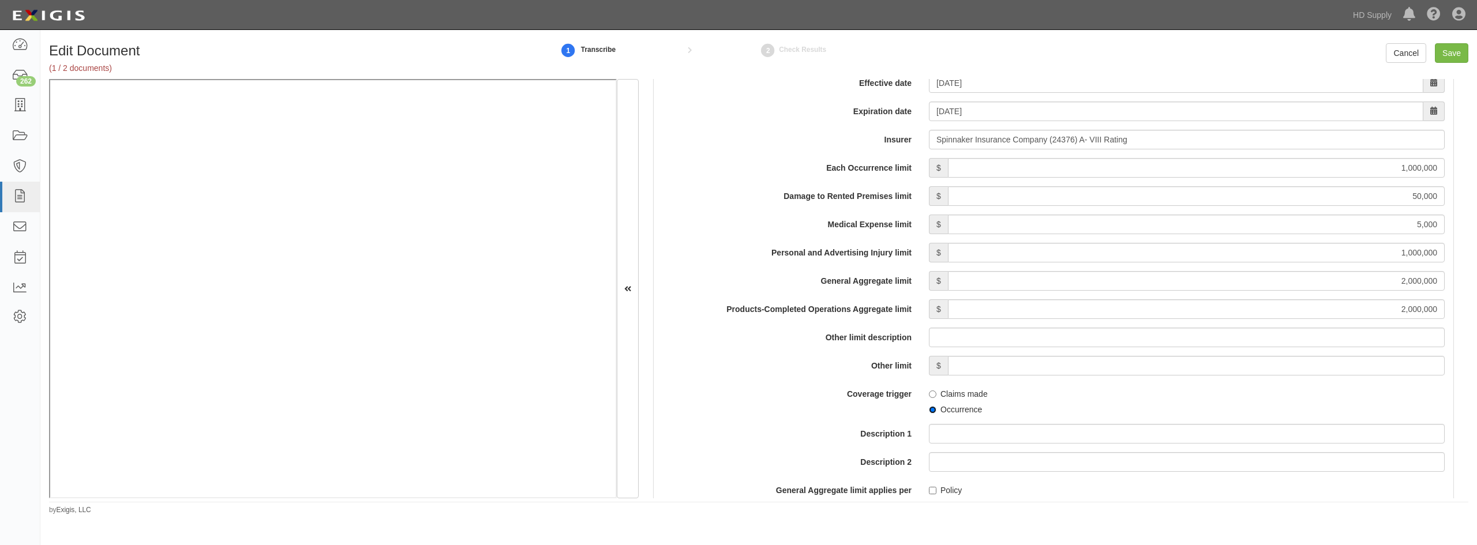
click at [932, 411] on input "Occurrence" at bounding box center [933, 410] width 8 height 8
radio input "true"
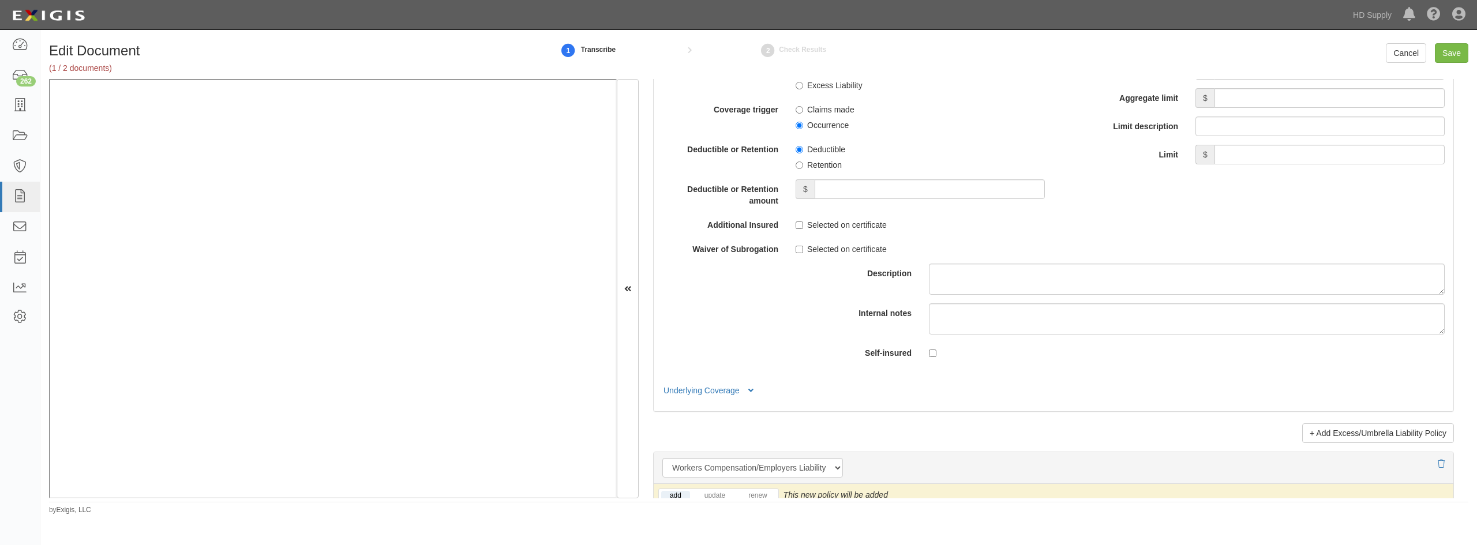
scroll to position [2539, 0]
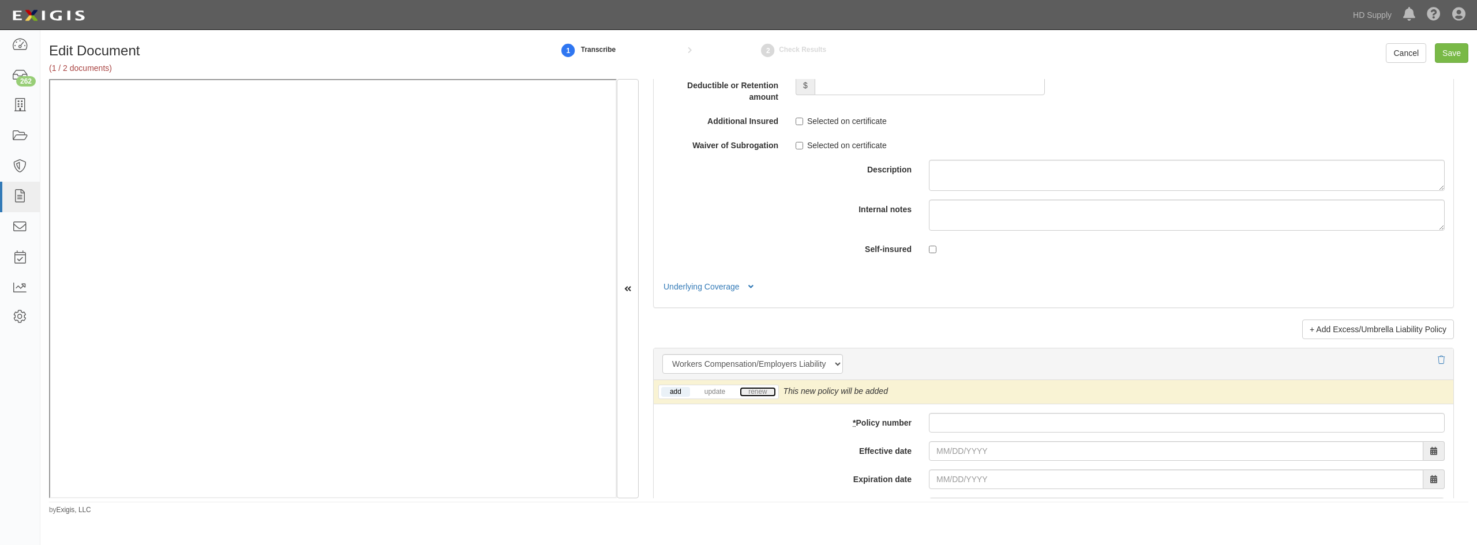
click at [761, 391] on link "renew" at bounding box center [758, 392] width 36 height 10
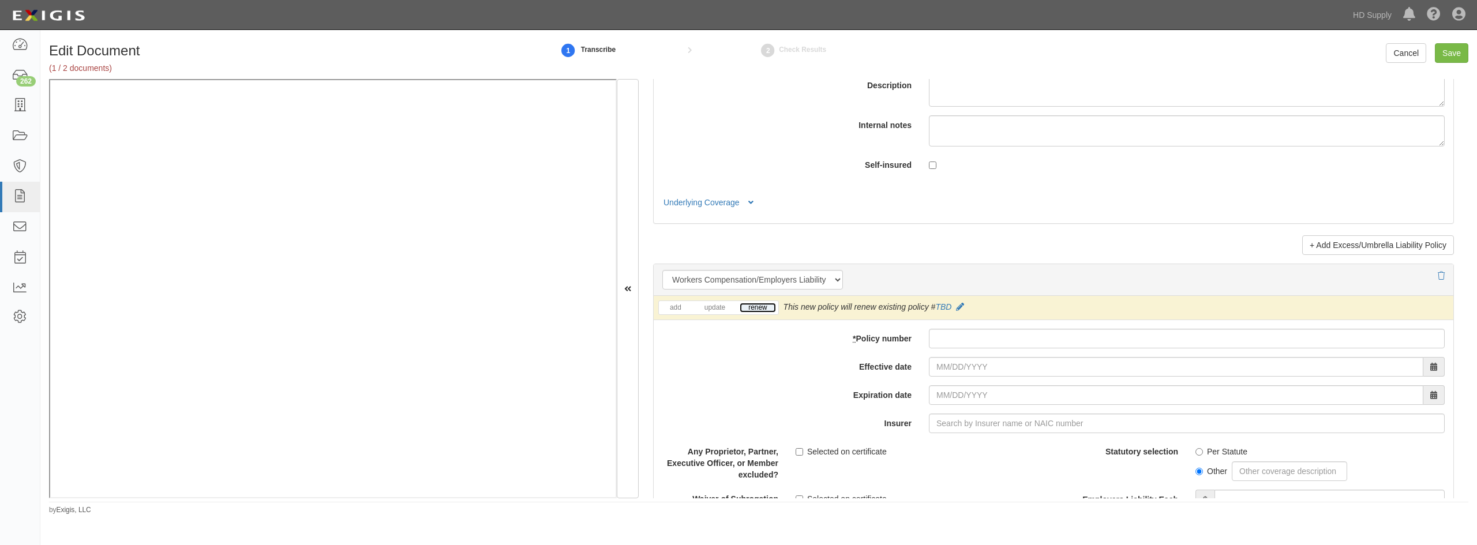
scroll to position [2770, 0]
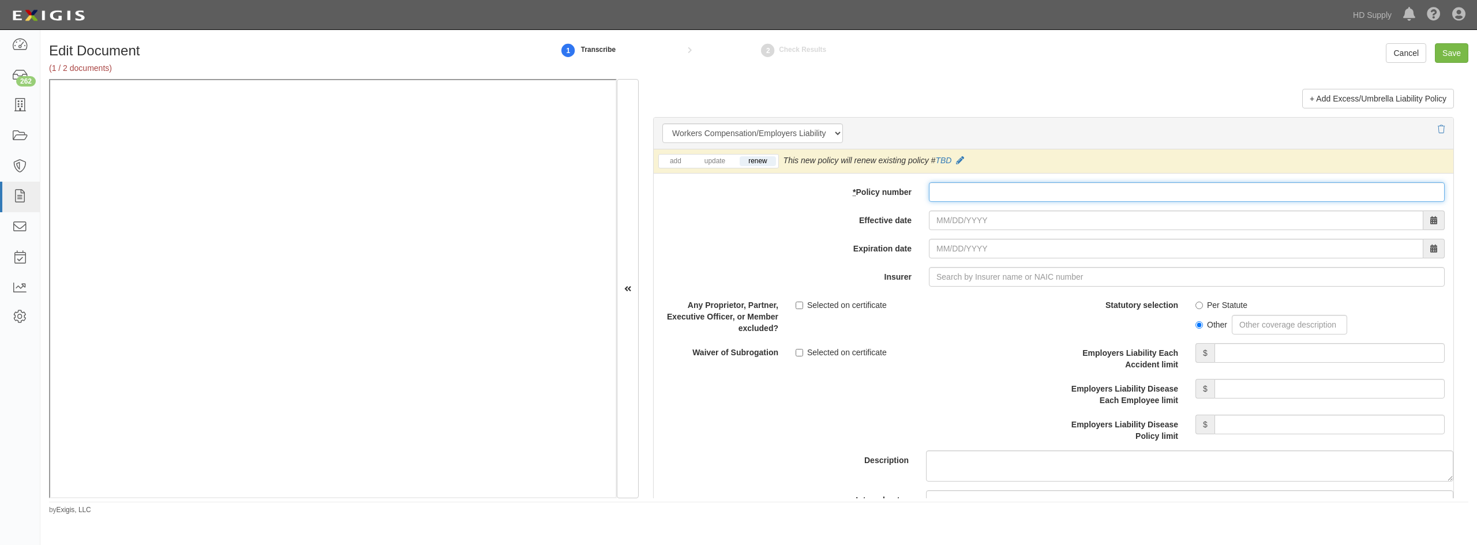
click at [948, 191] on input "* Policy number" at bounding box center [1187, 192] width 516 height 20
type input "n9wc551664"
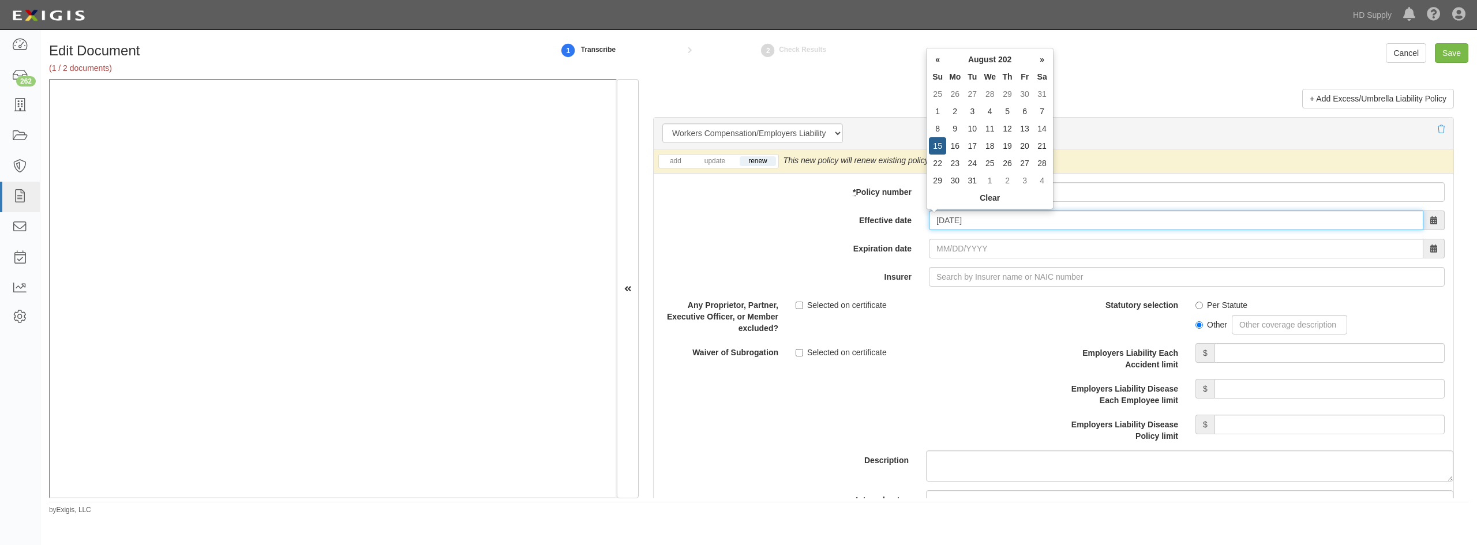
type input "08/15/2025"
type input "08/15/2026"
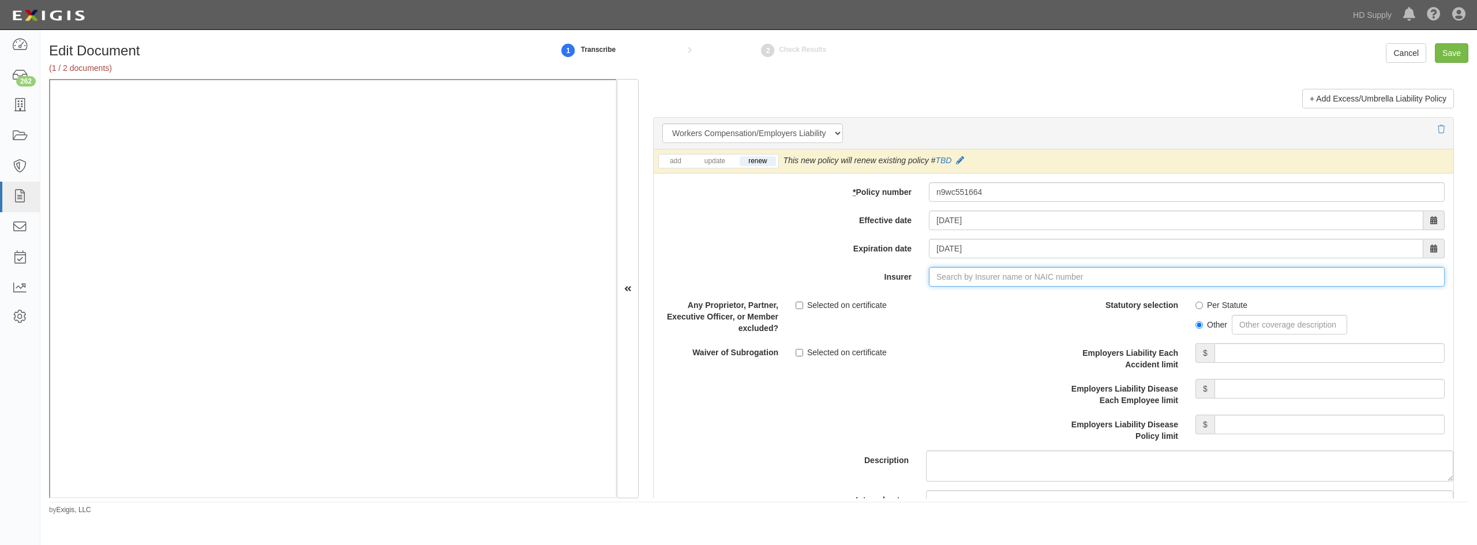
type input "21st Century Advantage Insurance Company (25232) NR Rating"
type input "2"
type input "National Liability & Fire Insurance Co (20052) A++ XV Rating"
drag, startPoint x: 1193, startPoint y: 304, endPoint x: 1204, endPoint y: 320, distance: 19.2
click at [1196, 304] on input "Per Statute" at bounding box center [1200, 306] width 8 height 8
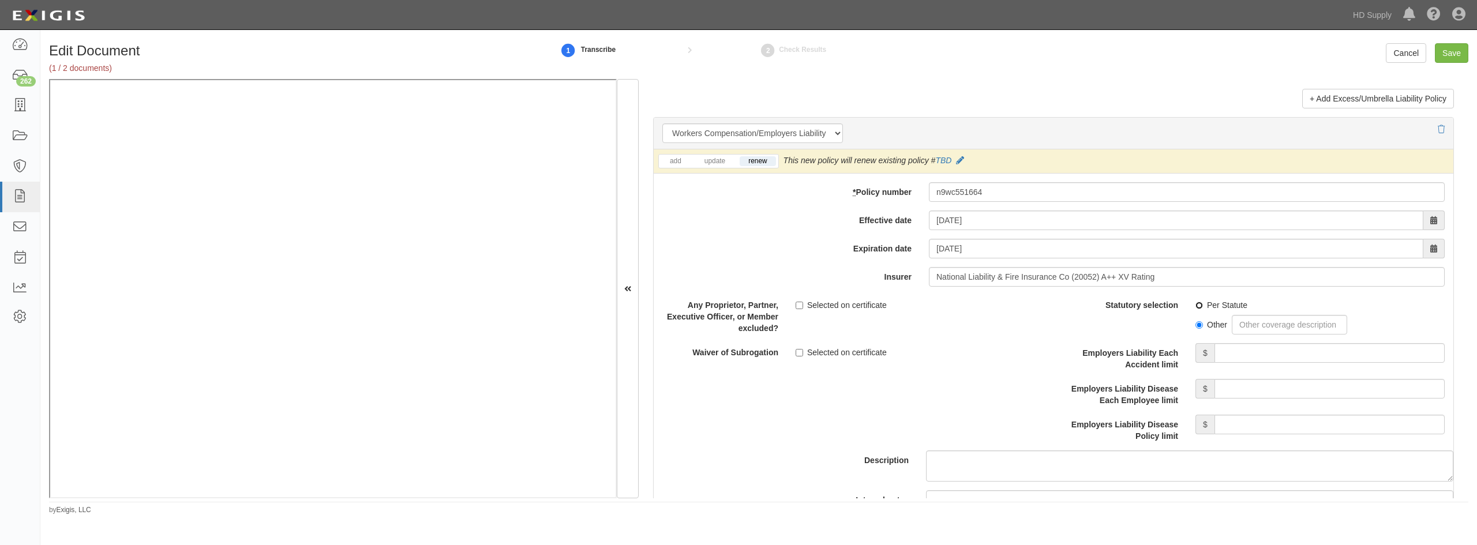
radio input "true"
click at [1254, 349] on input "Employers Liability Each Accident limit" at bounding box center [1330, 353] width 230 height 20
type input "1,000,000"
click at [1299, 390] on input "Employers Liability Disease Each Employee limit" at bounding box center [1330, 389] width 230 height 20
type input "1,000,000"
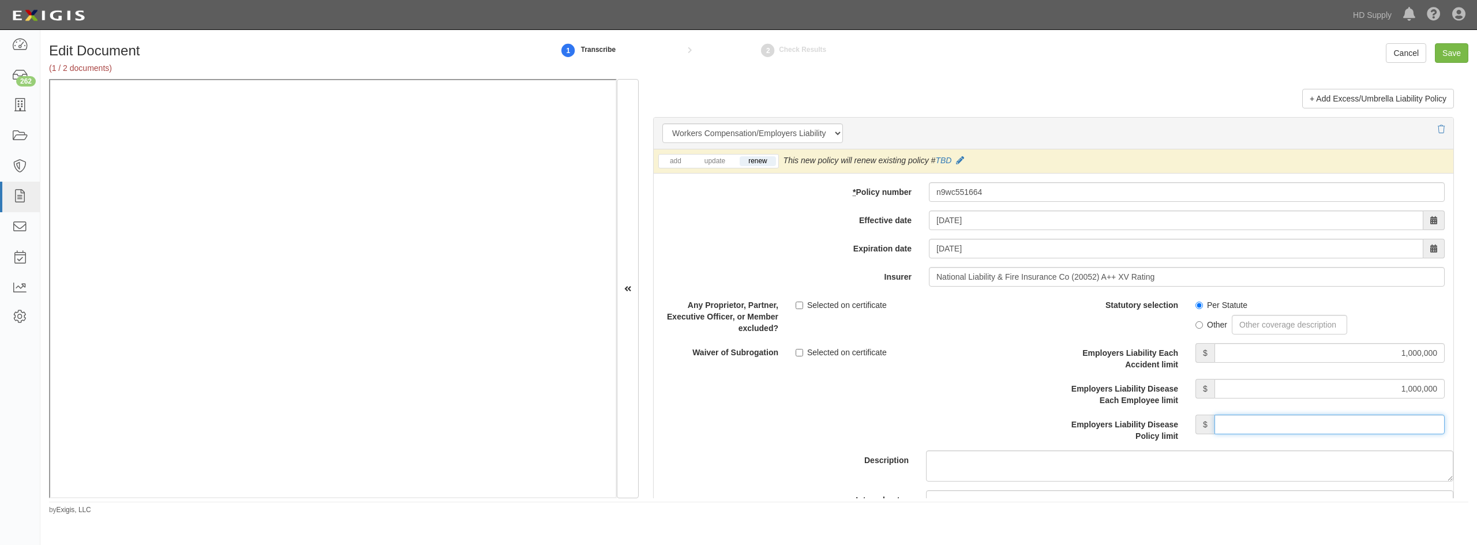
click at [1286, 421] on input "Employers Liability Disease Policy limit" at bounding box center [1330, 425] width 230 height 20
type input "1,000,000"
click at [858, 404] on div "Description" at bounding box center [1053, 388] width 817 height 186
click at [1447, 48] on input "Save" at bounding box center [1451, 53] width 33 height 20
type input "1000000"
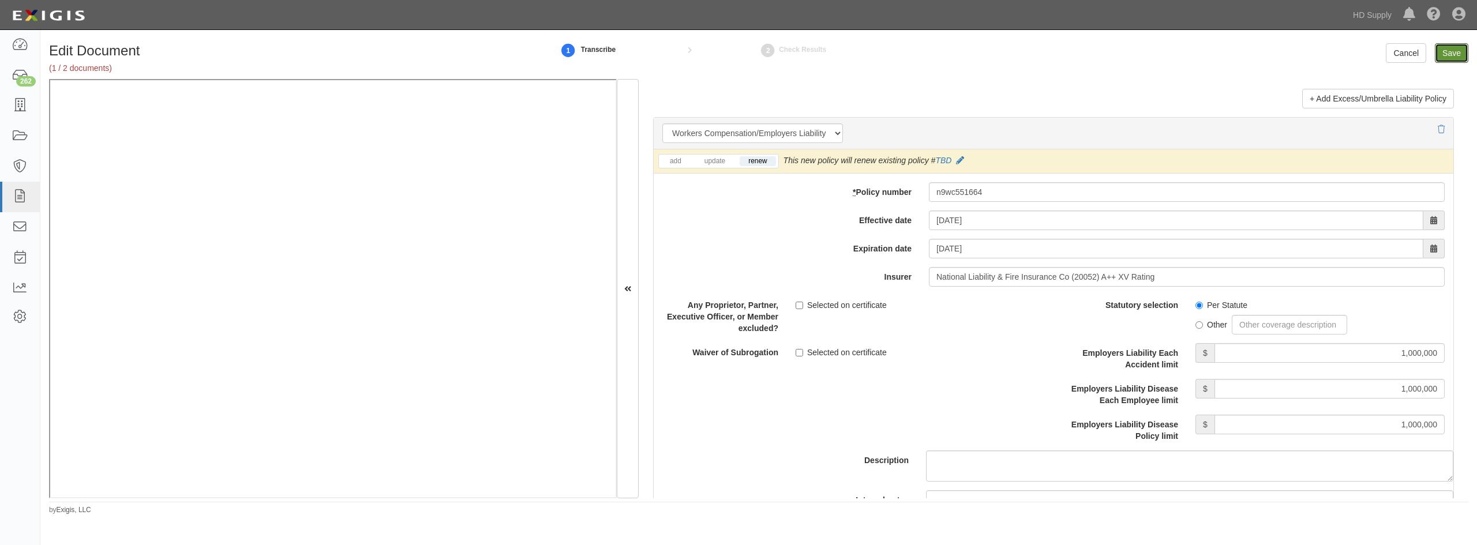
type input "50000"
type input "5000"
type input "1000000"
type input "2000000"
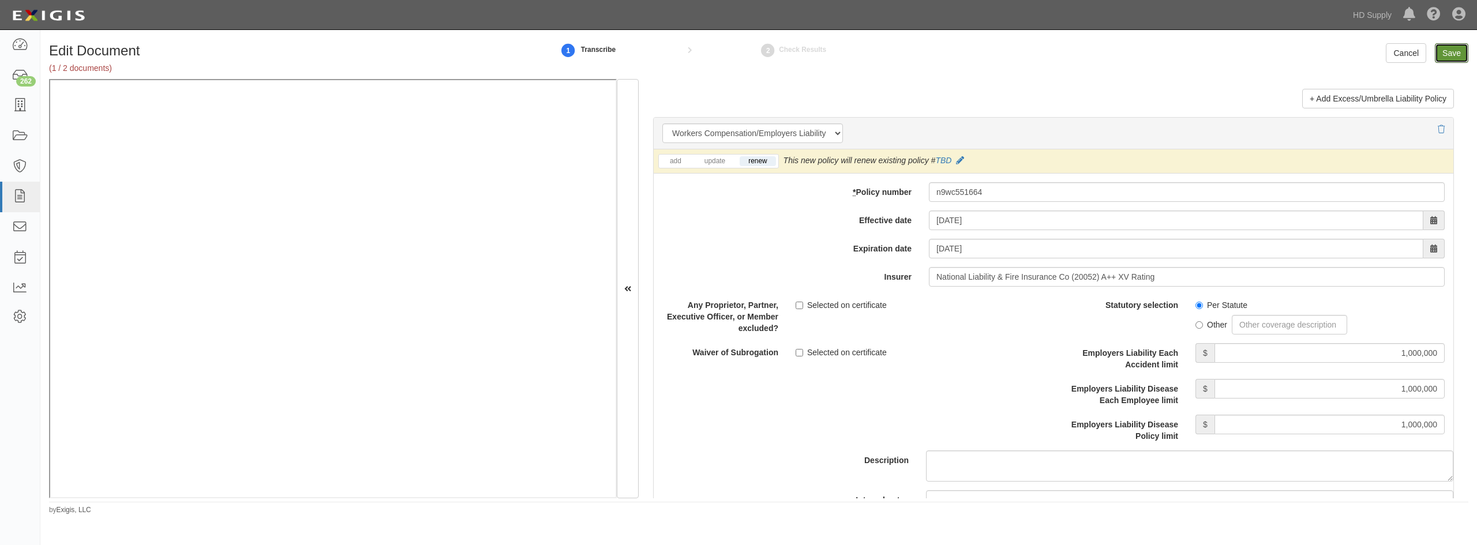
type input "1000000"
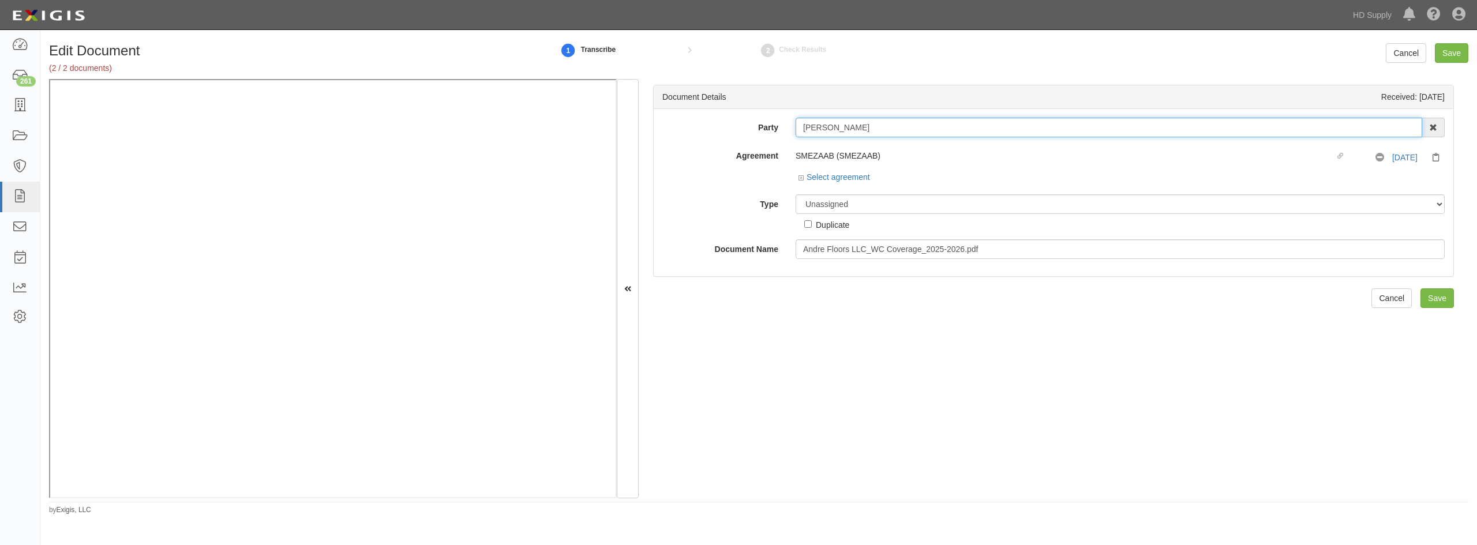
click at [818, 125] on input "[PERSON_NAME]" at bounding box center [1109, 128] width 627 height 20
drag, startPoint x: 882, startPoint y: 128, endPoint x: 719, endPoint y: 106, distance: 164.1
click at [714, 118] on div "Party [PERSON_NAME] 1888 [PERSON_NAME] 1888 [PERSON_NAME] - IMPORT 2 [PERSON_NA…" at bounding box center [1054, 128] width 800 height 20
type input "[PERSON_NAME]"
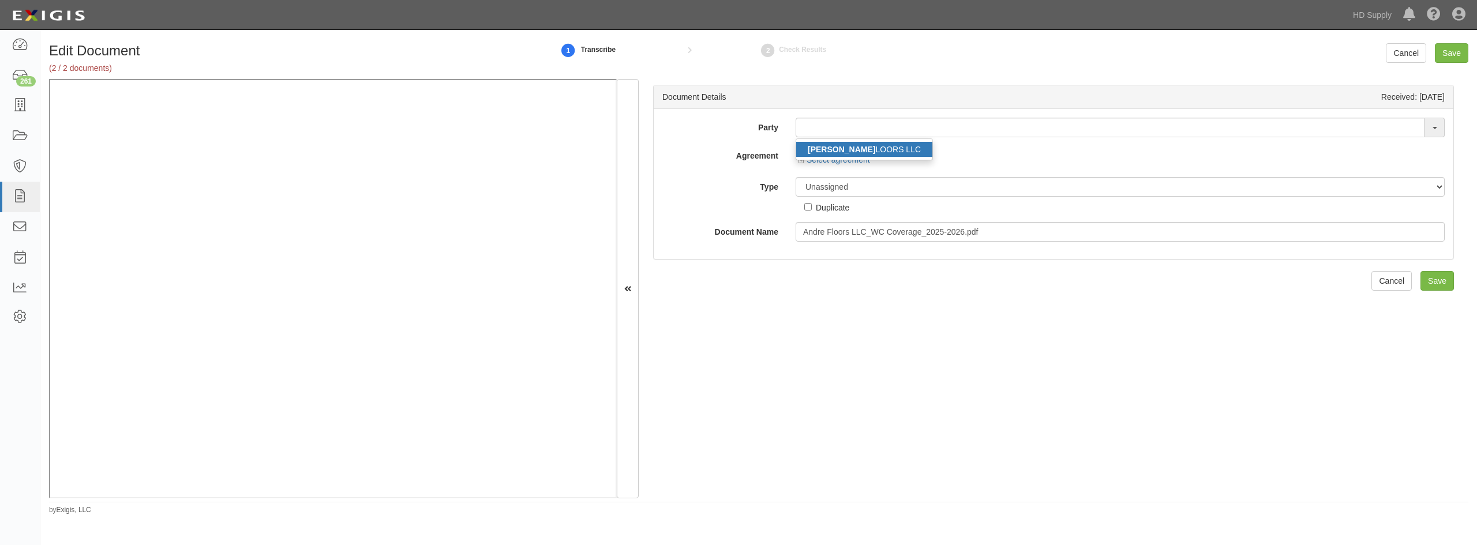
click at [843, 145] on link "ANDRE F LOORS LLC" at bounding box center [864, 149] width 136 height 15
type input "ANDRE FLOORS LLC"
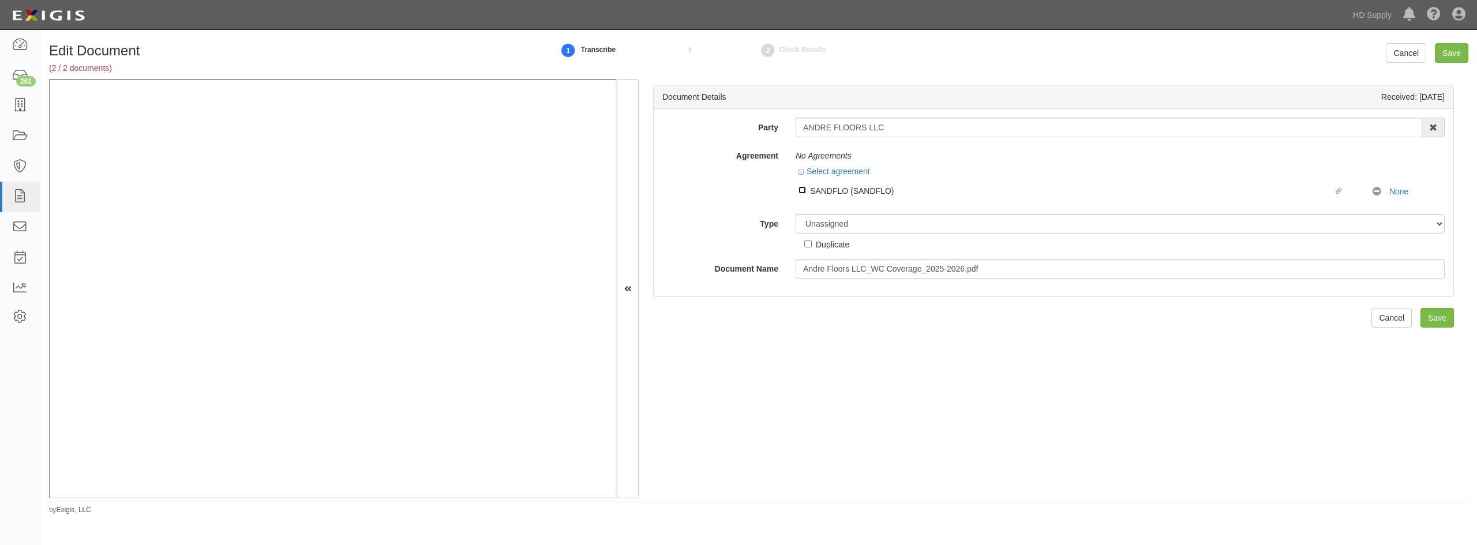
click at [803, 192] on input "Linked agreement SANDFLO (SANDFLO) Linked agreement" at bounding box center [803, 190] width 8 height 8
checkbox input "true"
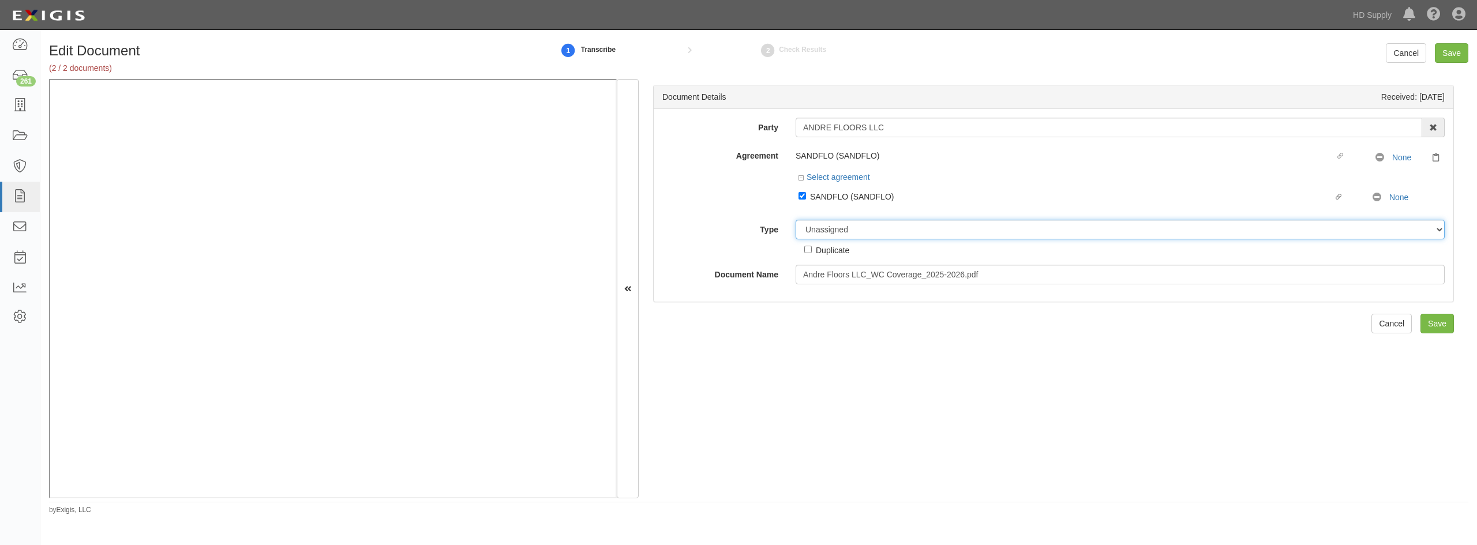
click at [822, 230] on select "Unassigned Binder Cancellation Notice Certificate Contract Endorsement Insuranc…" at bounding box center [1120, 230] width 649 height 20
select select "CertificateDetail"
click at [796, 220] on select "Unassigned Binder Cancellation Notice Certificate Contract Endorsement Insuranc…" at bounding box center [1120, 230] width 649 height 20
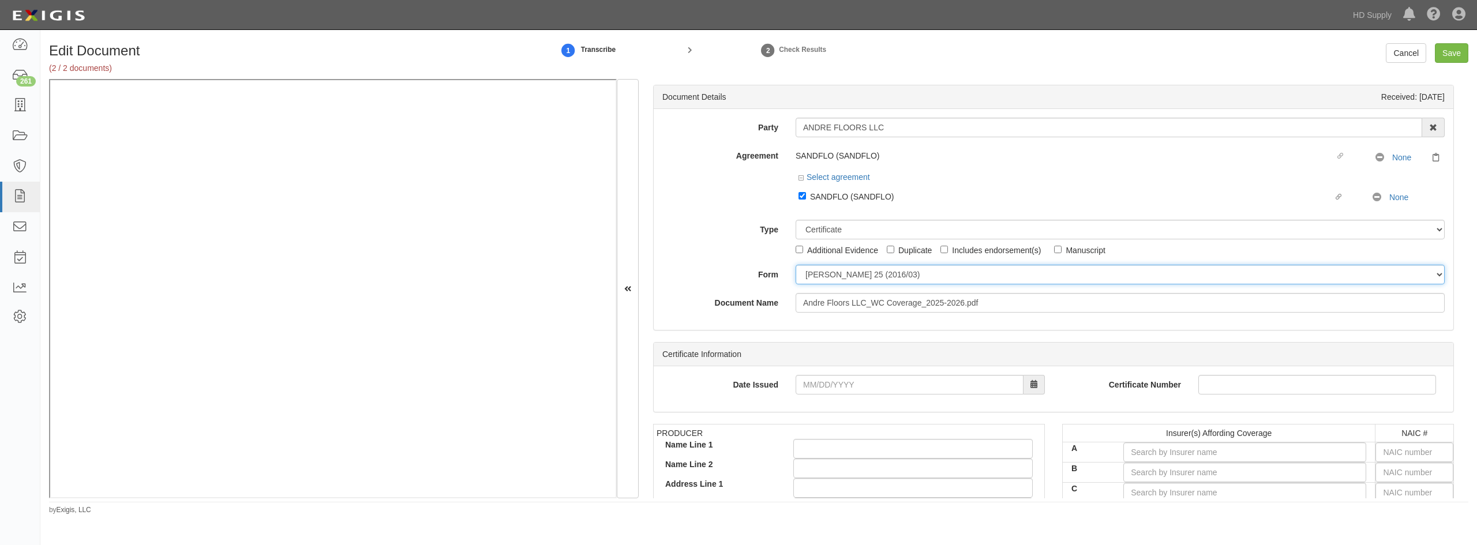
click at [814, 276] on select "ACORD 25 (2016/03) ACORD 101 ACORD 855 NY (2014/05) General" at bounding box center [1120, 275] width 649 height 20
select select "GeneralFormDetail"
click at [796, 265] on select "ACORD 25 (2016/03) ACORD 101 ACORD 855 NY (2014/05) General" at bounding box center [1120, 275] width 649 height 20
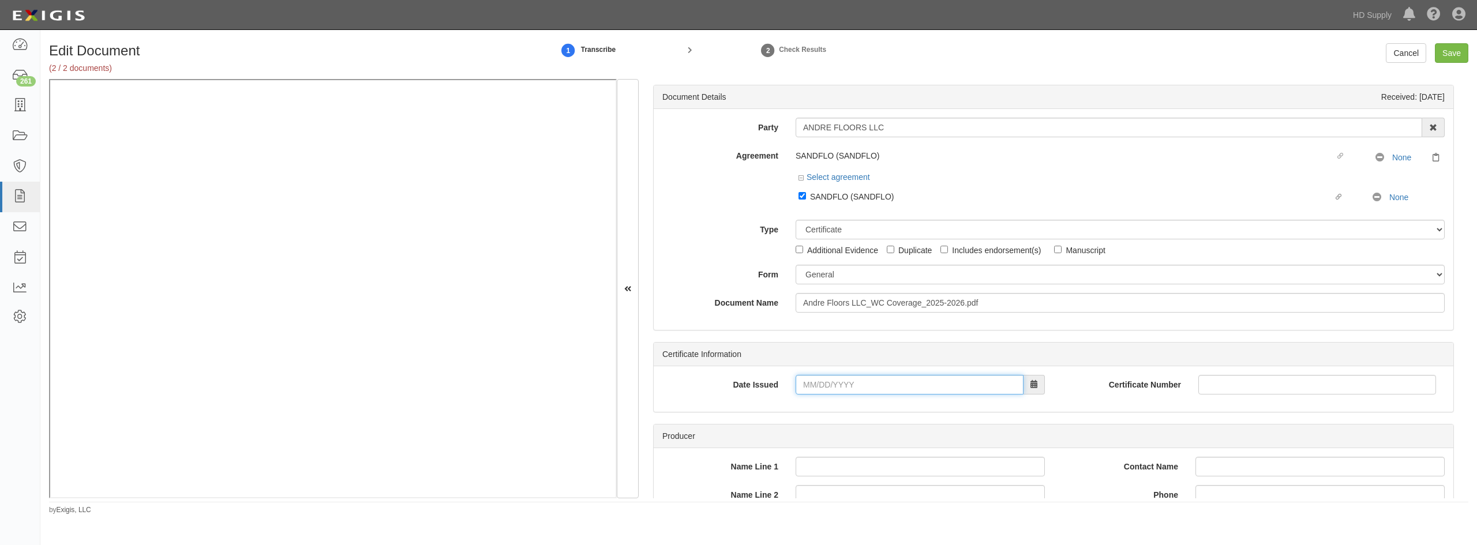
click at [805, 384] on input "Date Issued" at bounding box center [910, 385] width 228 height 20
type input "06/06/2025"
click at [706, 398] on div "Date Issued 06/06/2025" at bounding box center [854, 389] width 400 height 28
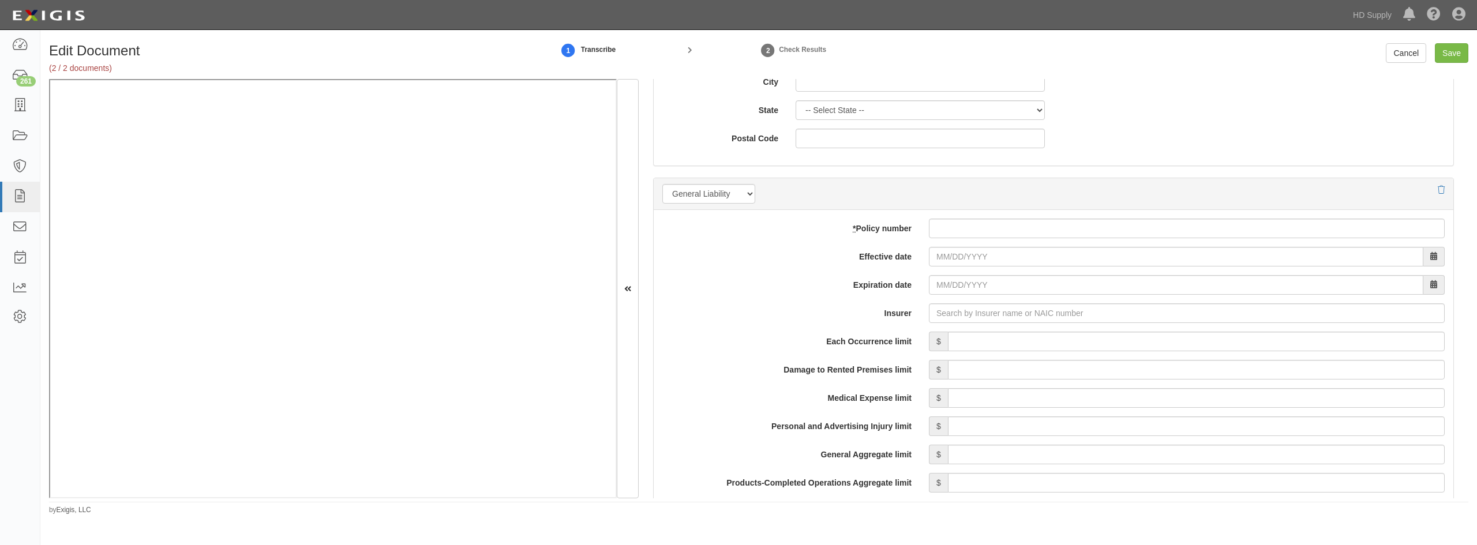
scroll to position [750, 0]
click at [947, 233] on input "* Policy number" at bounding box center [1187, 228] width 516 height 20
type input "bgga0025675003"
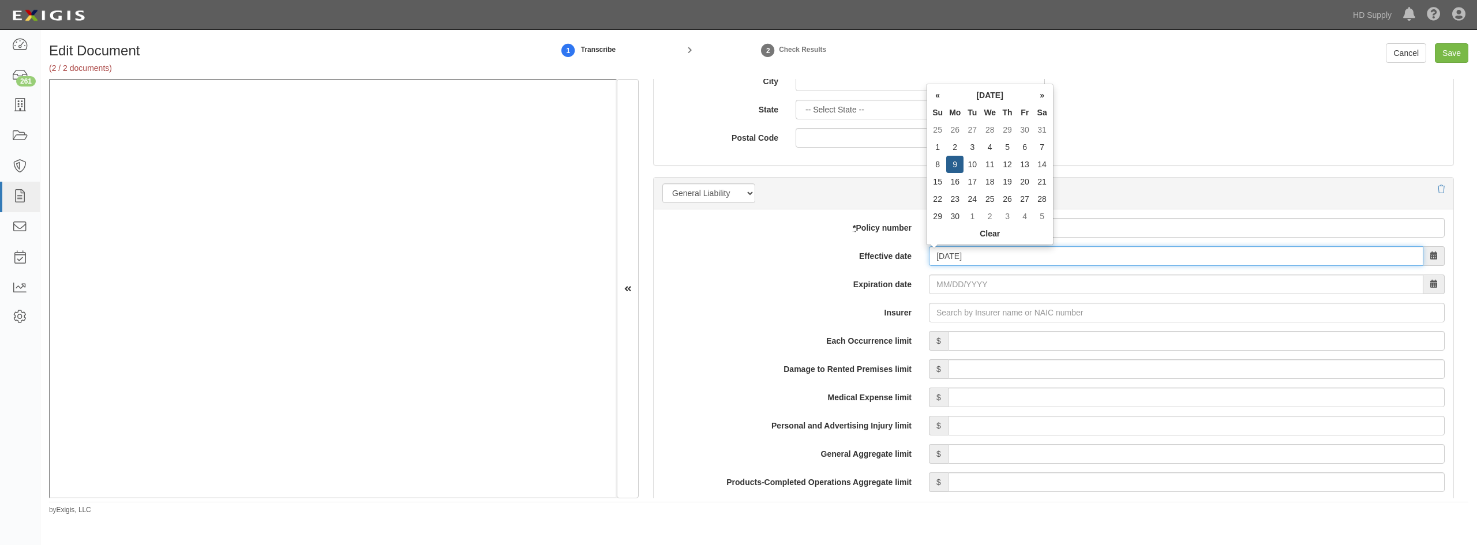
type input "06/09/2025"
type input "06/09/2026"
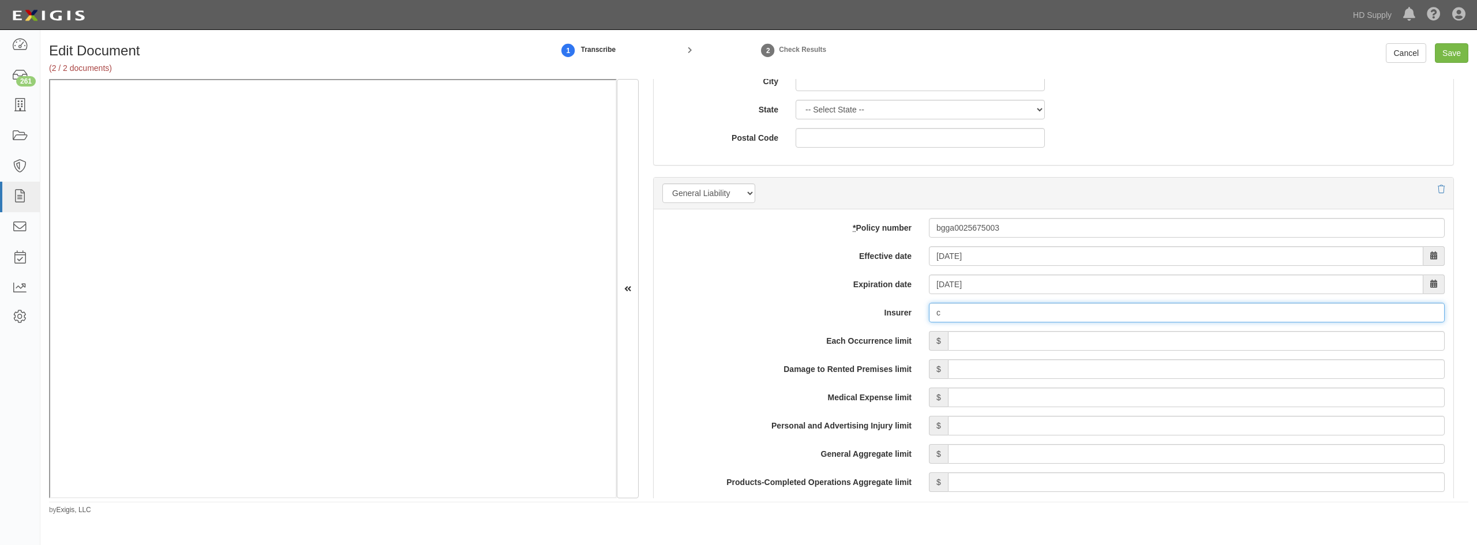
type input "cl"
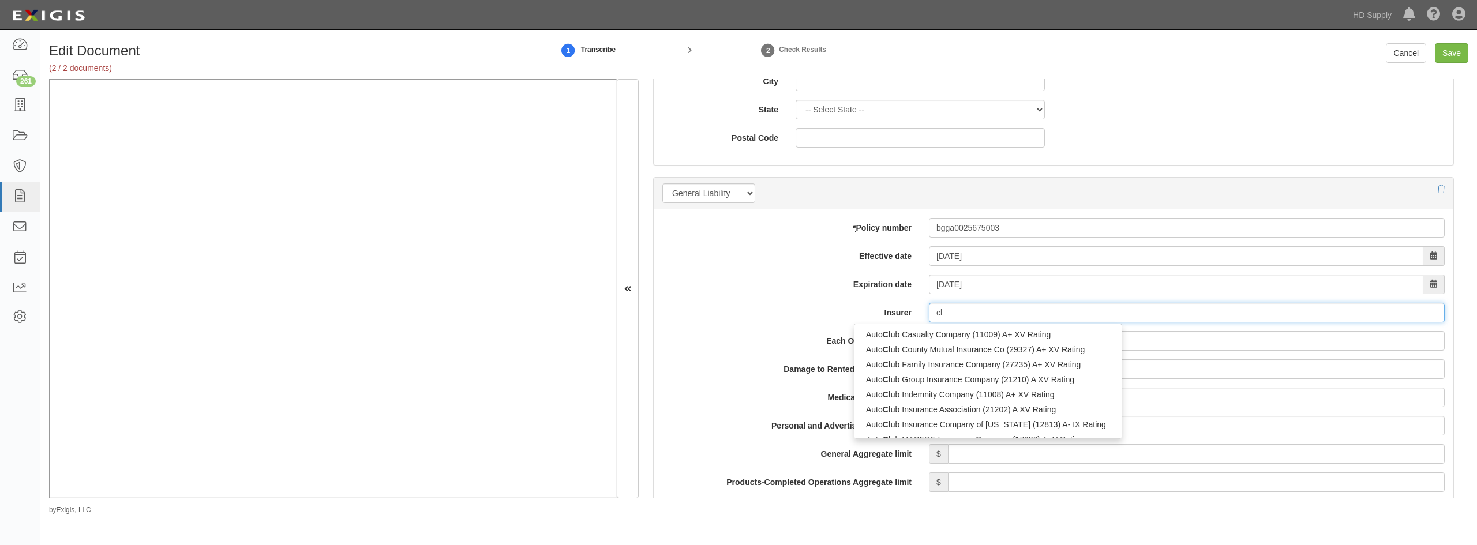
type input "clear Blue Insurance Company (28860) A- IX Rating"
type input "clear"
type input "clear blue Insurance Company (28860) A- IX Rating"
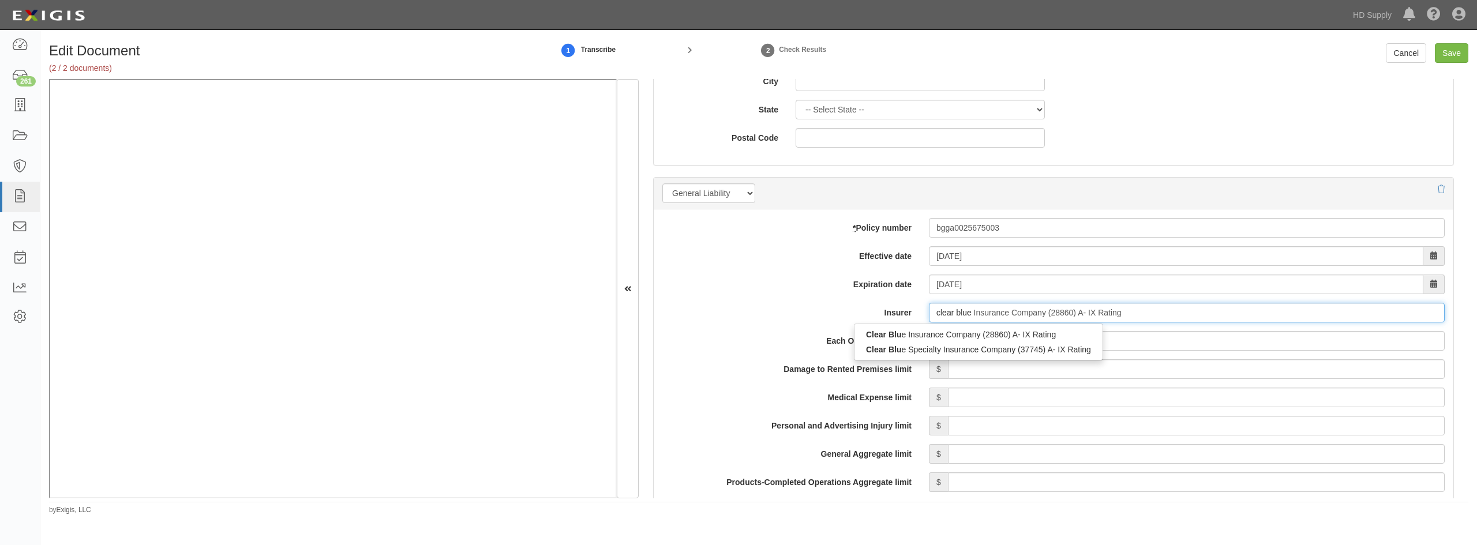
type input "clear blue"
click at [919, 333] on div "Clear Blue Insurance Company (28860) A- IX Rating" at bounding box center [978, 334] width 246 height 15
type input "Clear Blue Insurance Company (28860) A- IX Rating"
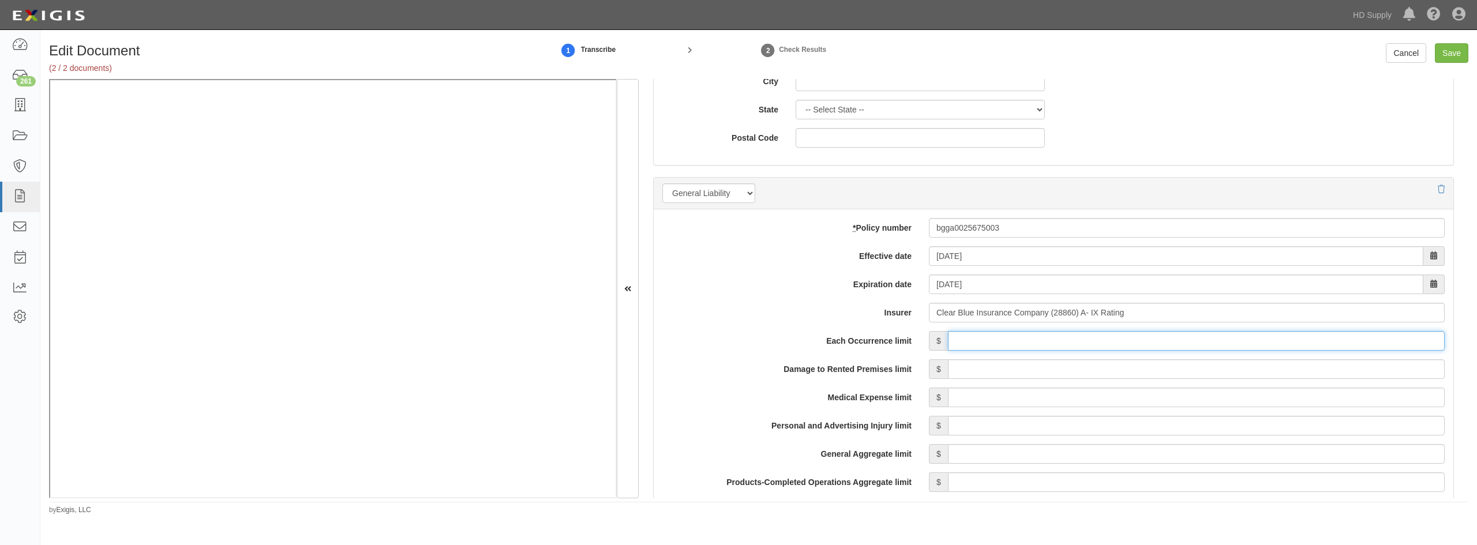
click at [1135, 338] on input "Each Occurrence limit" at bounding box center [1196, 341] width 497 height 20
type input "1,000,000"
click at [1256, 372] on input "Damage to Rented Premises limit" at bounding box center [1196, 369] width 497 height 20
type input "300,000"
click at [1303, 395] on input "Medical Expense limit" at bounding box center [1196, 398] width 497 height 20
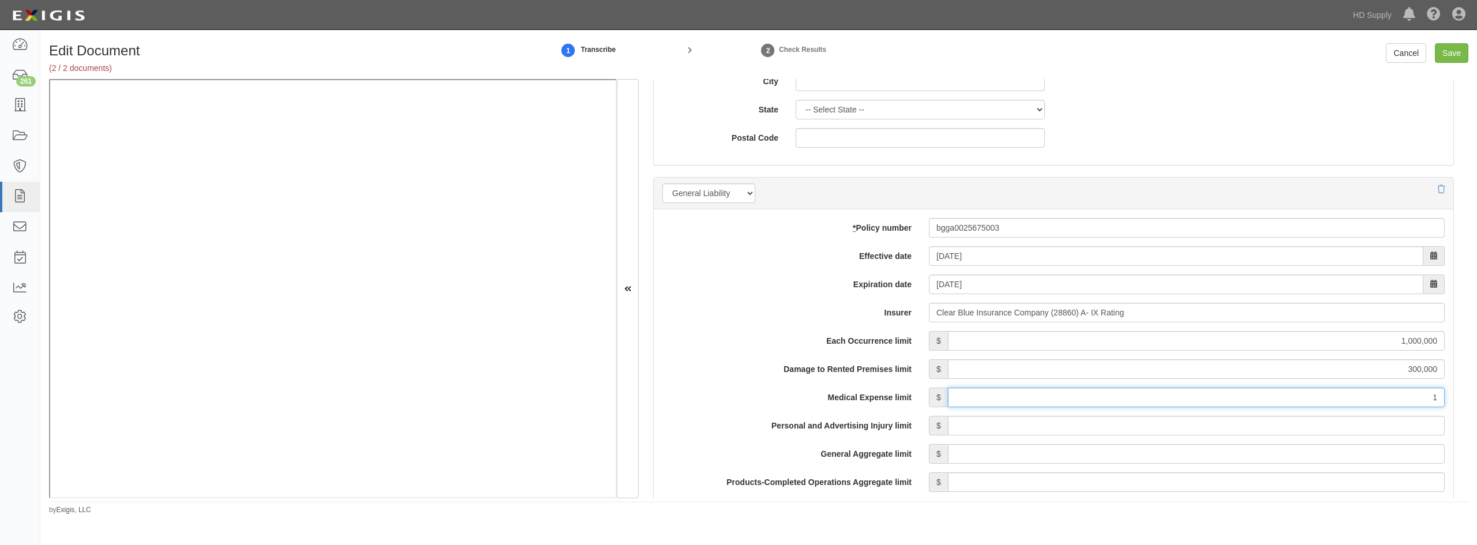
type input "10,000"
click at [1270, 429] on input "Personal and Advertising Injury limit" at bounding box center [1196, 426] width 497 height 20
type input "1,000,000"
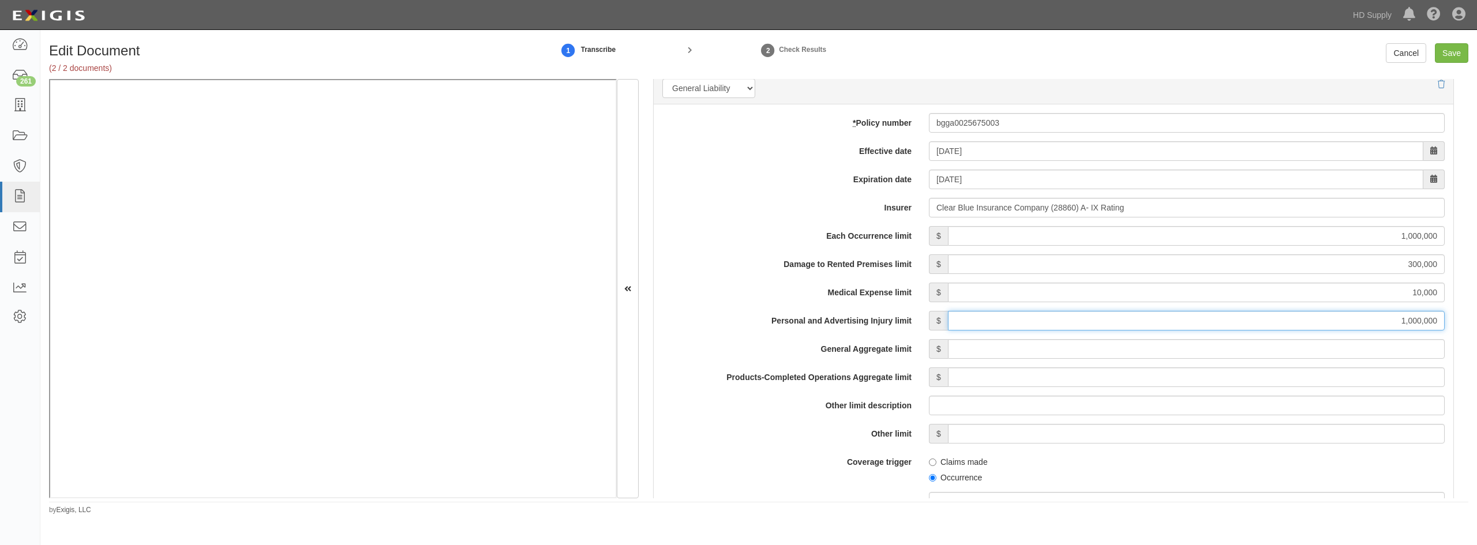
scroll to position [865, 0]
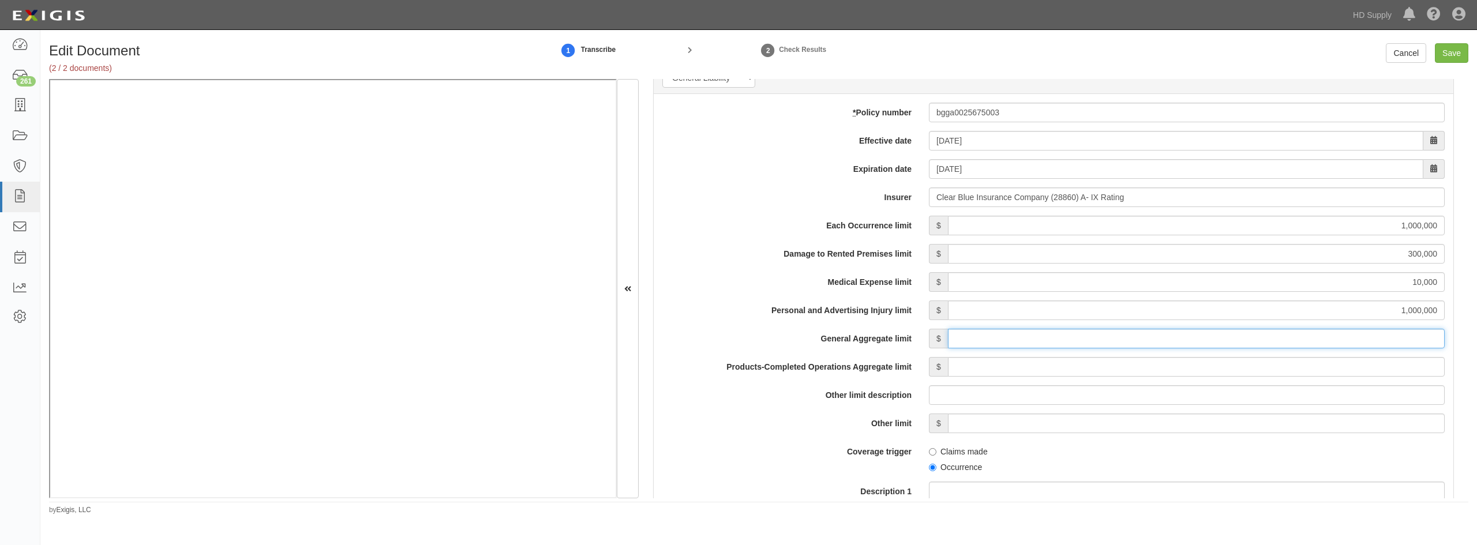
click at [1317, 339] on input "General Aggregate limit" at bounding box center [1196, 339] width 497 height 20
type input "2,000,000"
click at [1297, 366] on input "Products-Completed Operations Aggregate limit" at bounding box center [1196, 367] width 497 height 20
type input "2,000,000"
click at [778, 468] on div "Coverage trigger Claims made Occurrence" at bounding box center [1054, 457] width 800 height 31
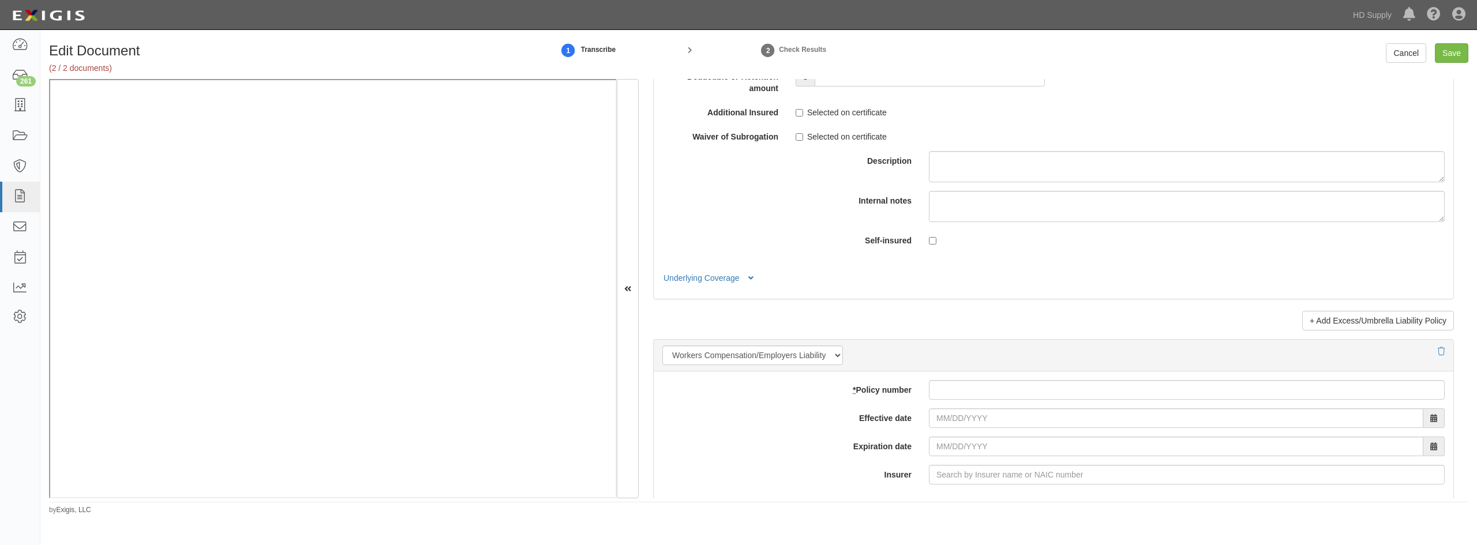
scroll to position [2654, 0]
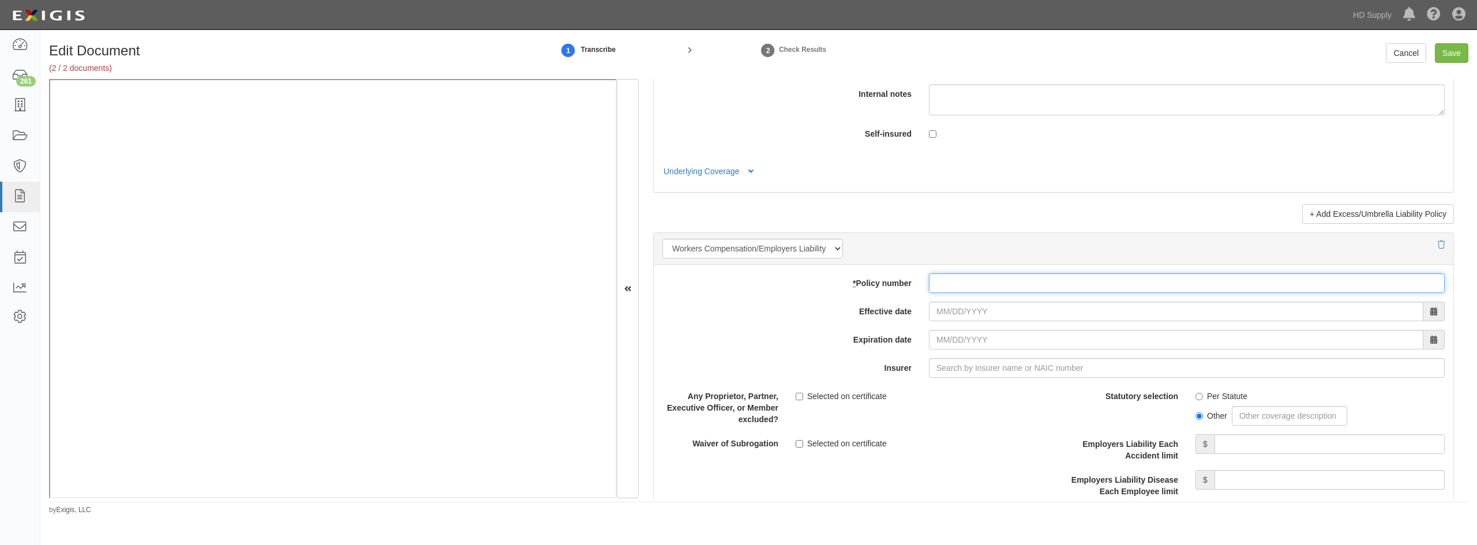
click at [969, 285] on input "* Policy number" at bounding box center [1187, 283] width 516 height 20
type input "fwga0025675303"
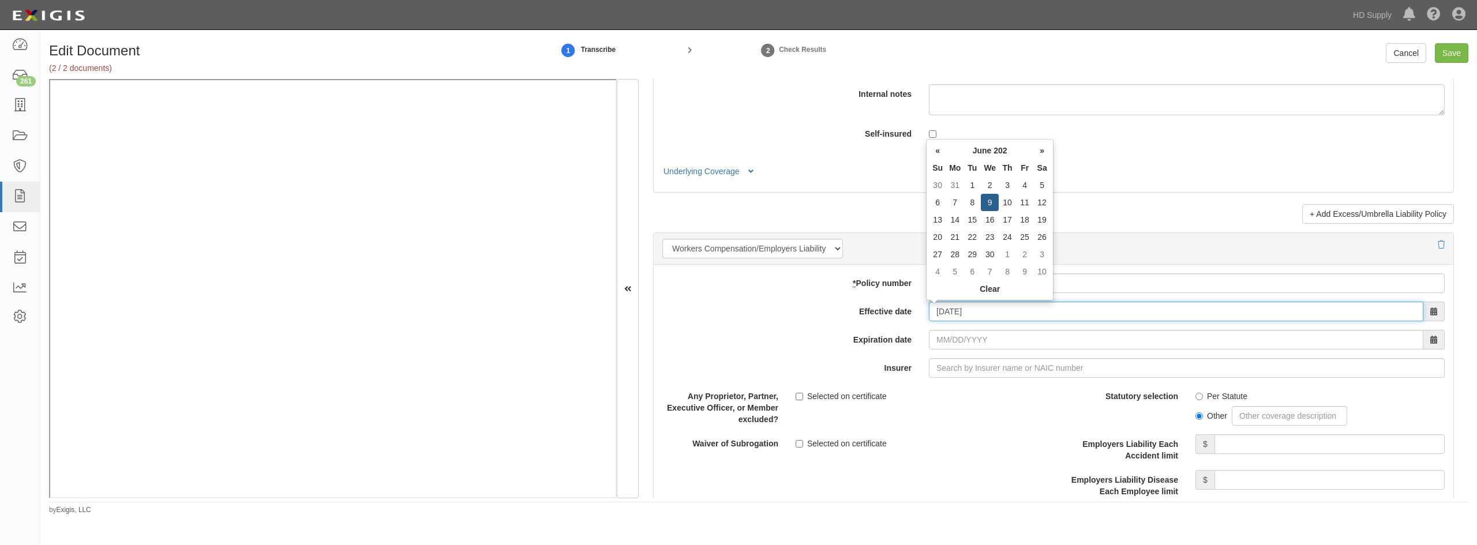
type input "06/09/2025"
type input "06/09/2026"
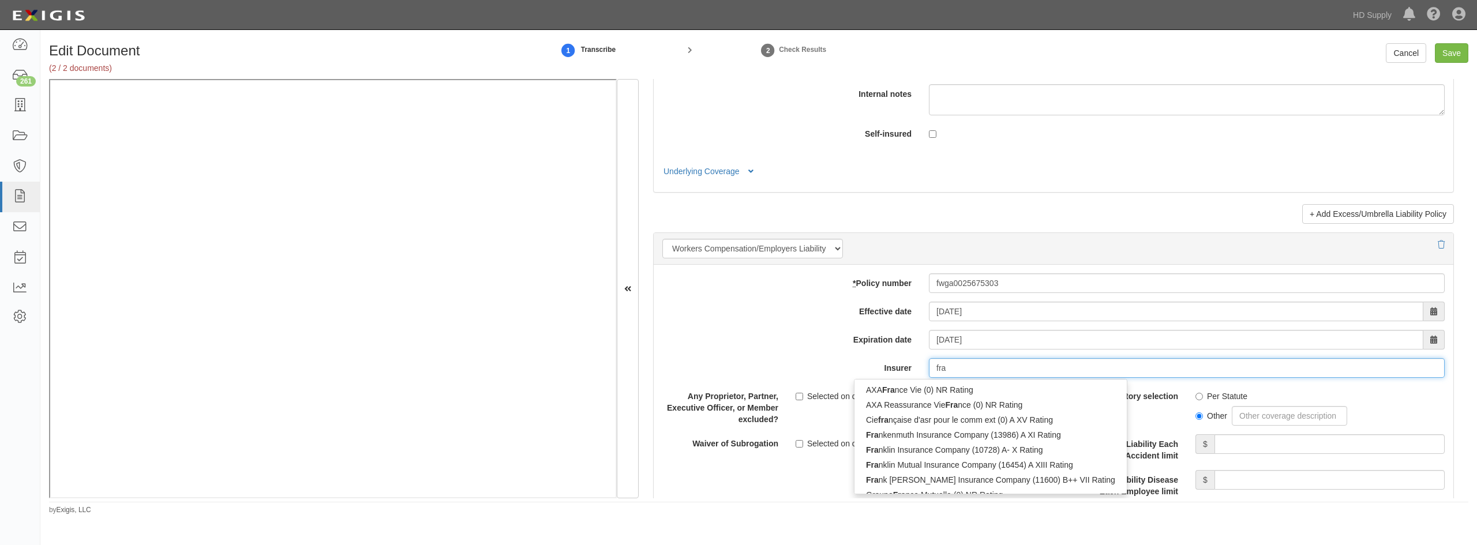
type input "fran"
type input "frankenmuth Insurance Company (13986) A XI Rating"
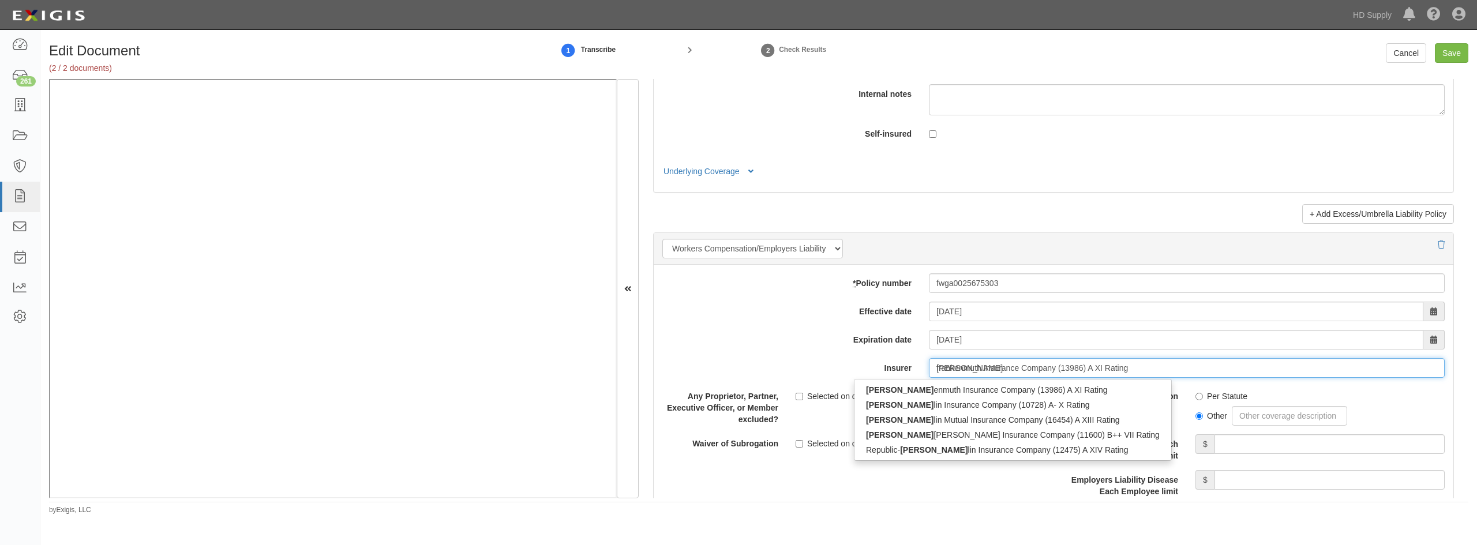
type input "frank"
type input "frank winston Crum Insurance Company (11600) B++ VII Rating"
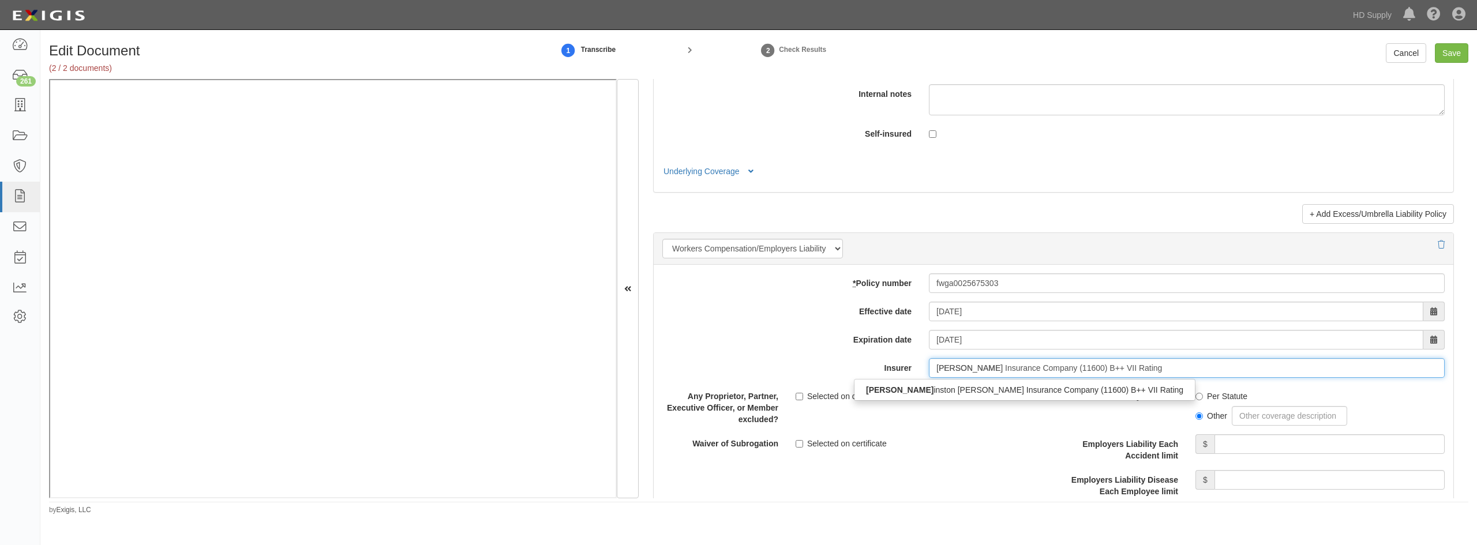
type input "frank wi"
click at [962, 391] on div "Frank Wi nston Crum Insurance Company (11600) B++ VII Rating" at bounding box center [1024, 390] width 339 height 15
type input "Frank Winston Crum Insurance Company (11600) B++ VII Rating"
click at [1196, 395] on input "Per Statute" at bounding box center [1200, 397] width 8 height 8
radio input "true"
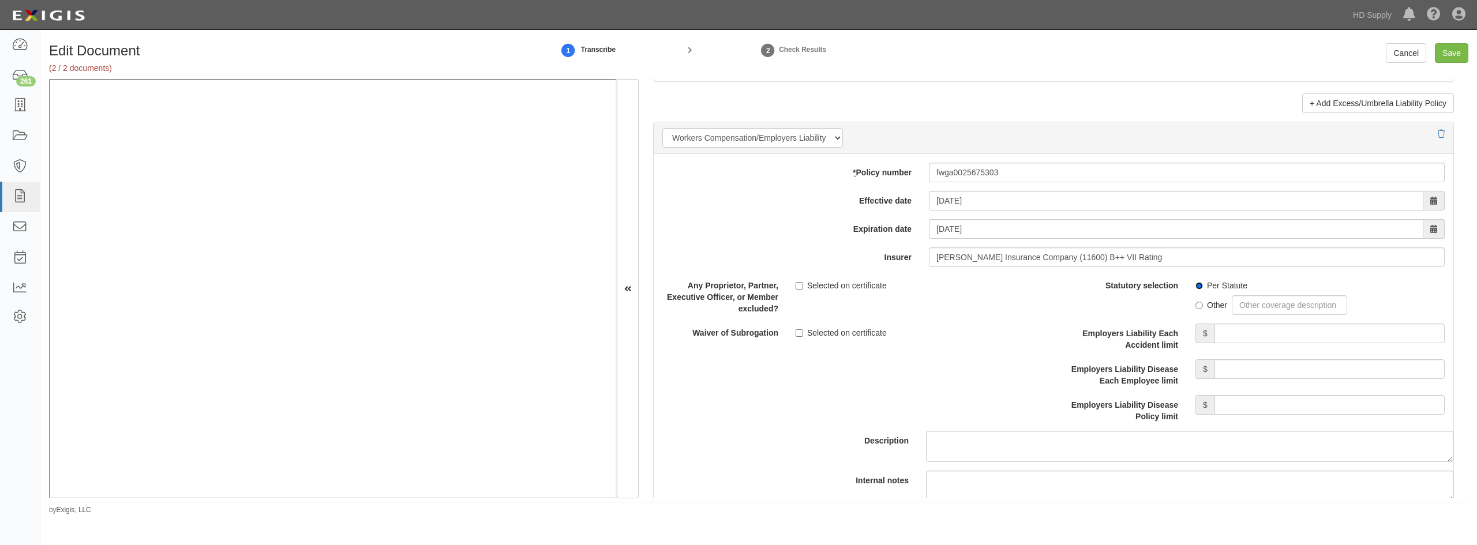
scroll to position [2770, 0]
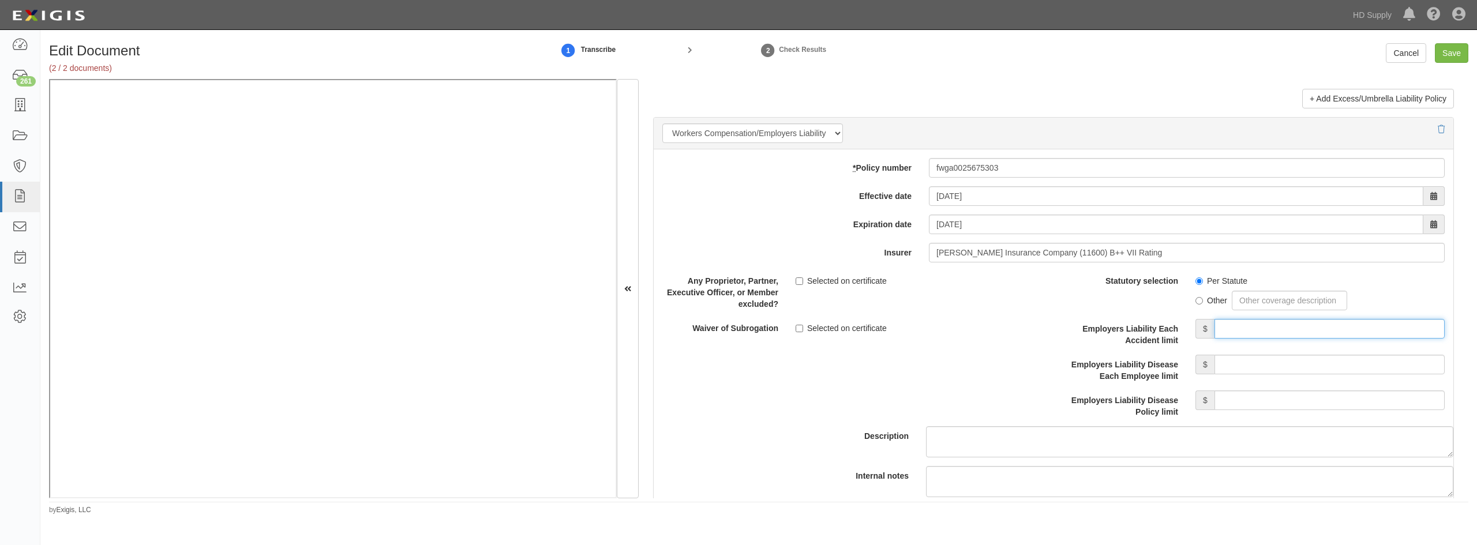
drag, startPoint x: 1216, startPoint y: 331, endPoint x: 1233, endPoint y: 333, distance: 16.8
click at [1216, 331] on input "Employers Liability Each Accident limit" at bounding box center [1330, 329] width 230 height 20
type input "1,000,000"
click at [1269, 355] on input "Employers Liability Disease Each Employee limit" at bounding box center [1330, 365] width 230 height 20
type input "1,000,000"
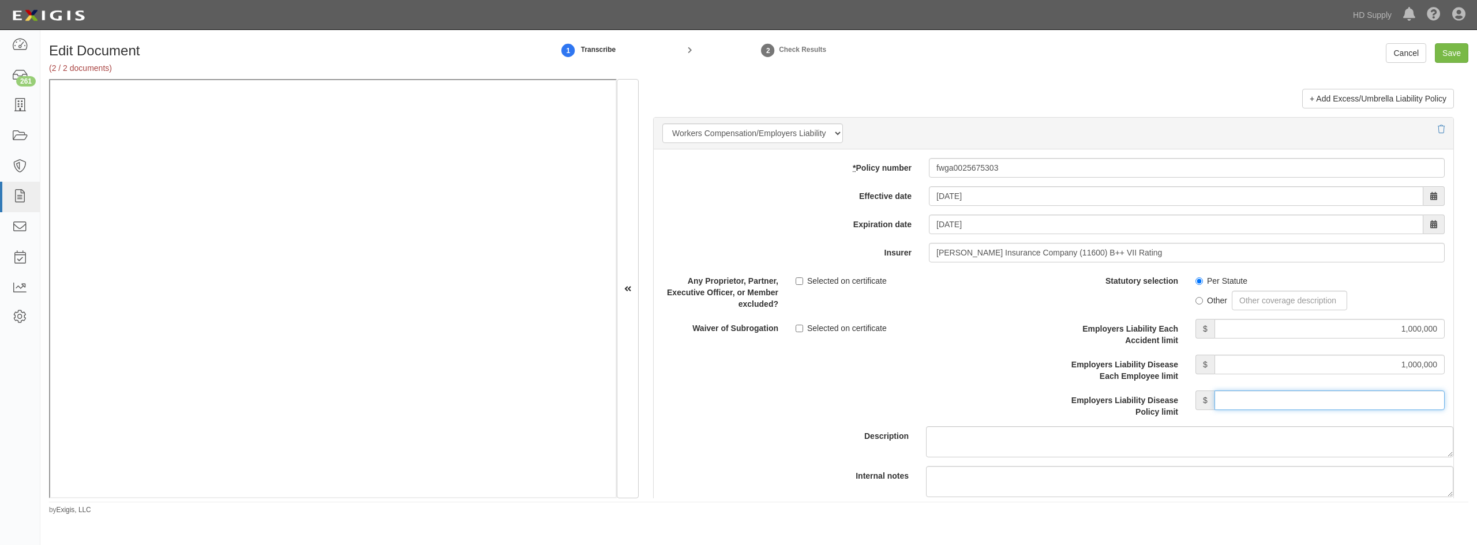
click at [1251, 401] on input "Employers Liability Disease Policy limit" at bounding box center [1330, 401] width 230 height 20
type input "1,000,000"
click at [977, 356] on div "Description" at bounding box center [1053, 364] width 817 height 186
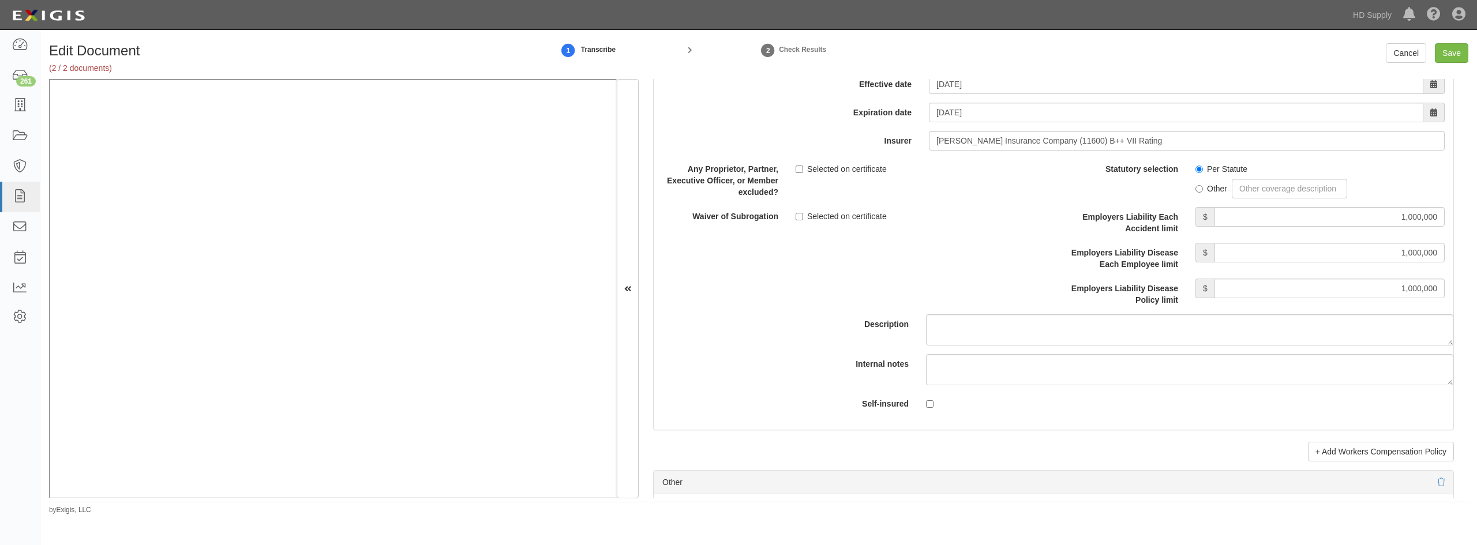
scroll to position [2885, 0]
click at [1463, 51] on input "Save" at bounding box center [1451, 53] width 33 height 20
type input "1000000"
type input "300000"
type input "10000"
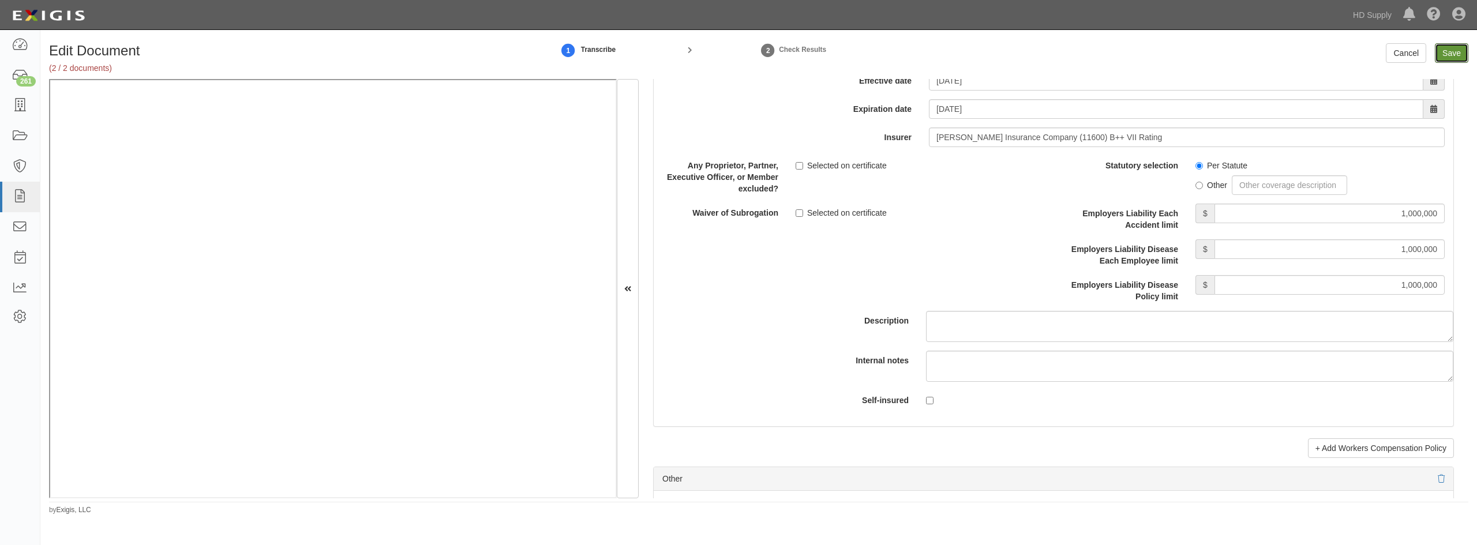
type input "1000000"
type input "2000000"
type input "1000000"
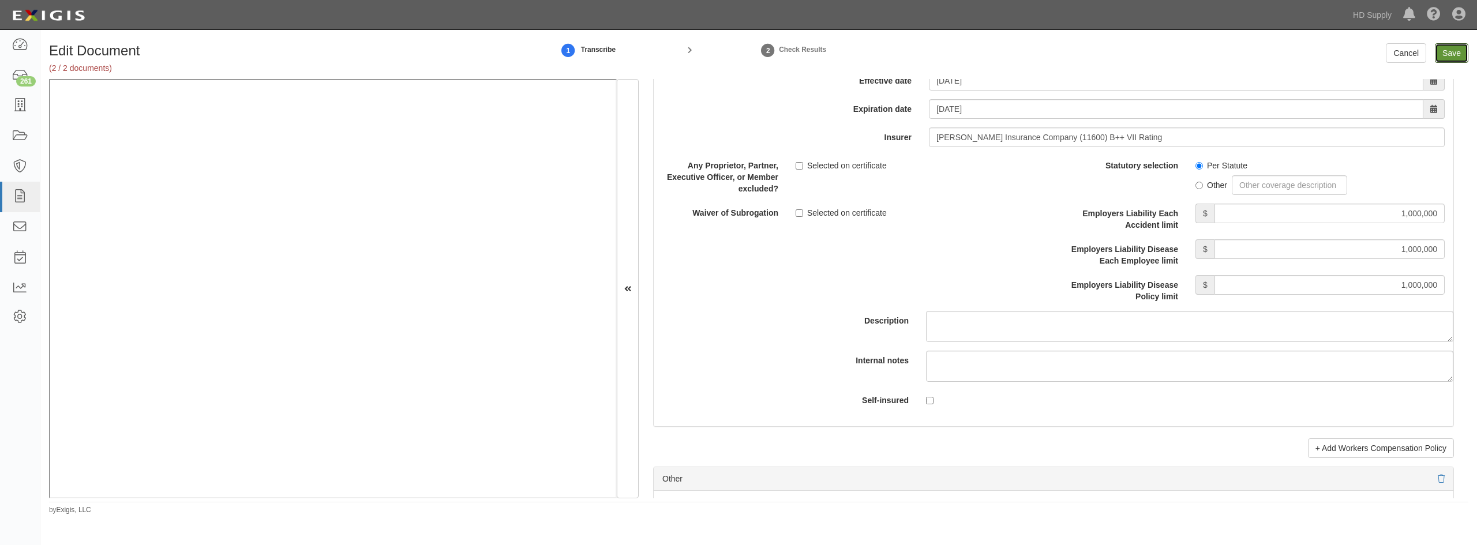
type input "1000000"
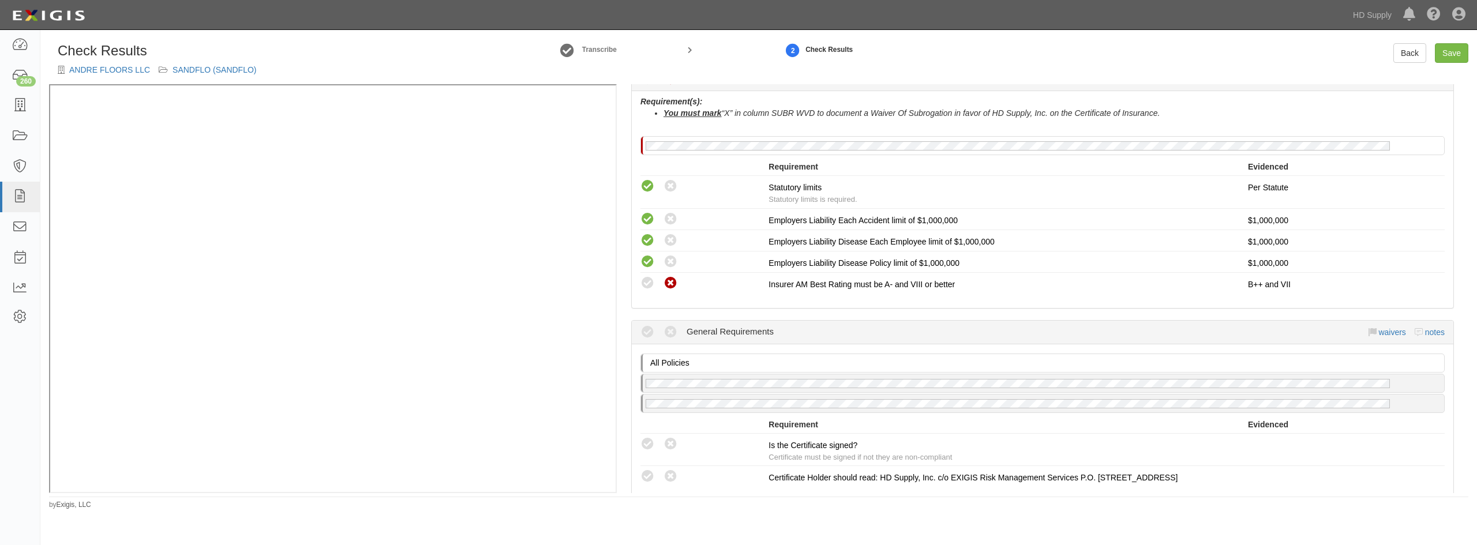
scroll to position [808, 0]
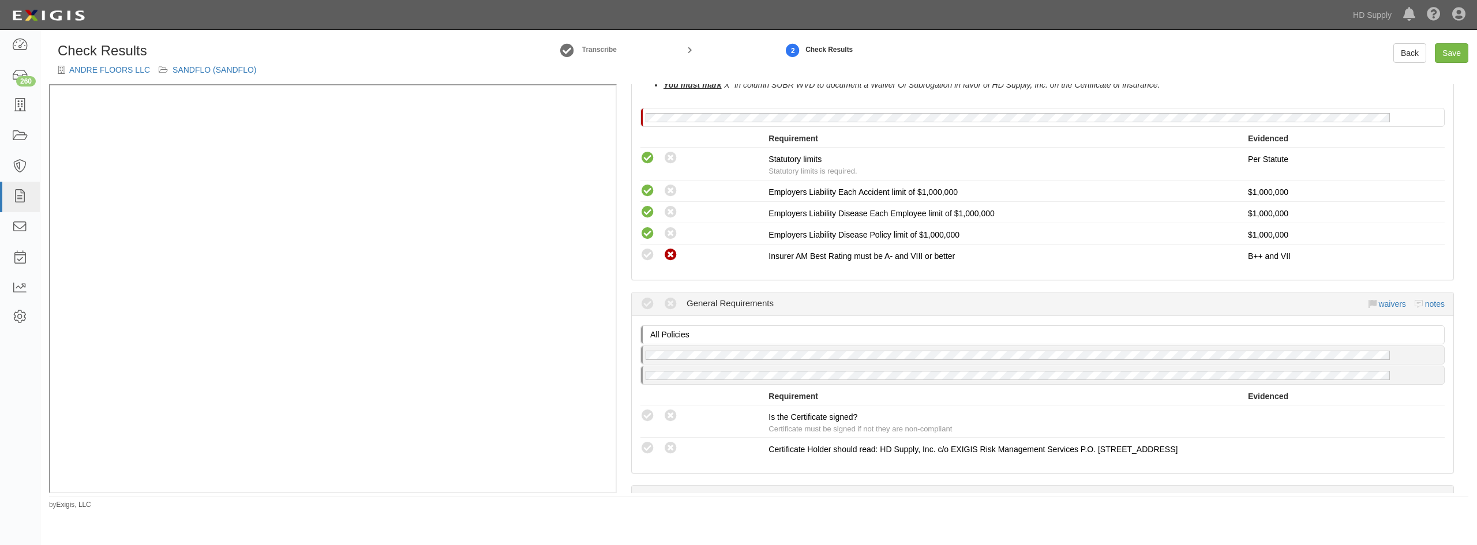
click at [649, 417] on icon at bounding box center [647, 416] width 14 height 14
radio input "true"
click at [1448, 55] on link "Save" at bounding box center [1451, 53] width 33 height 20
radio input "true"
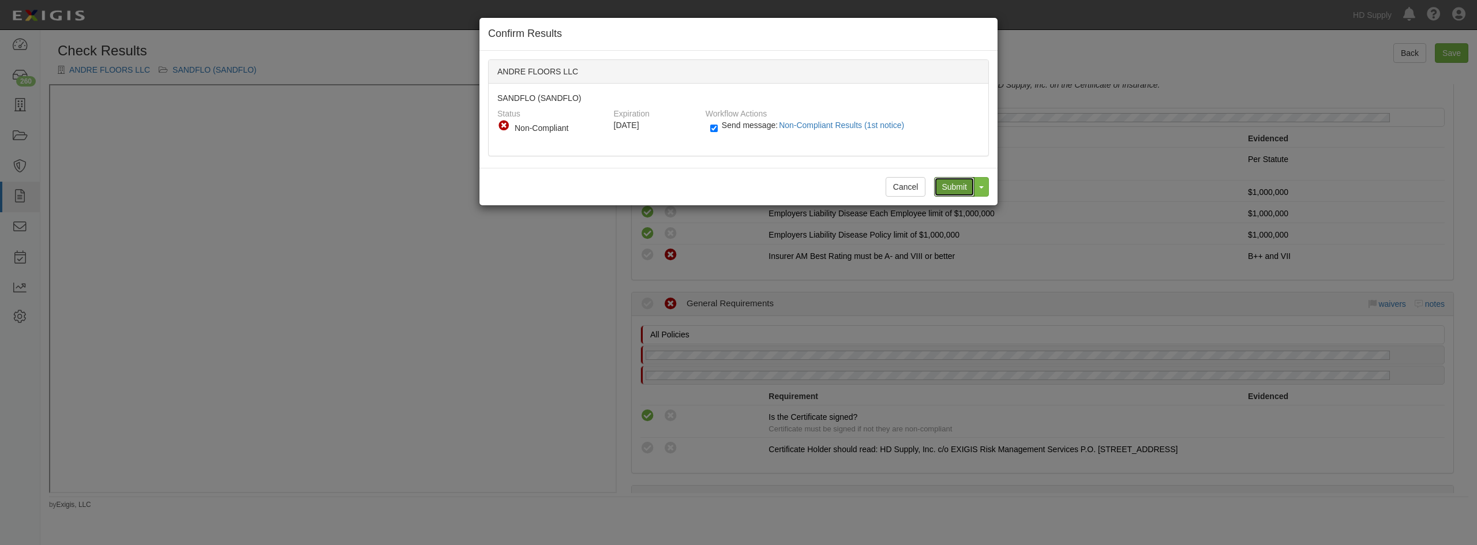
click at [956, 188] on input "Submit" at bounding box center [954, 187] width 40 height 20
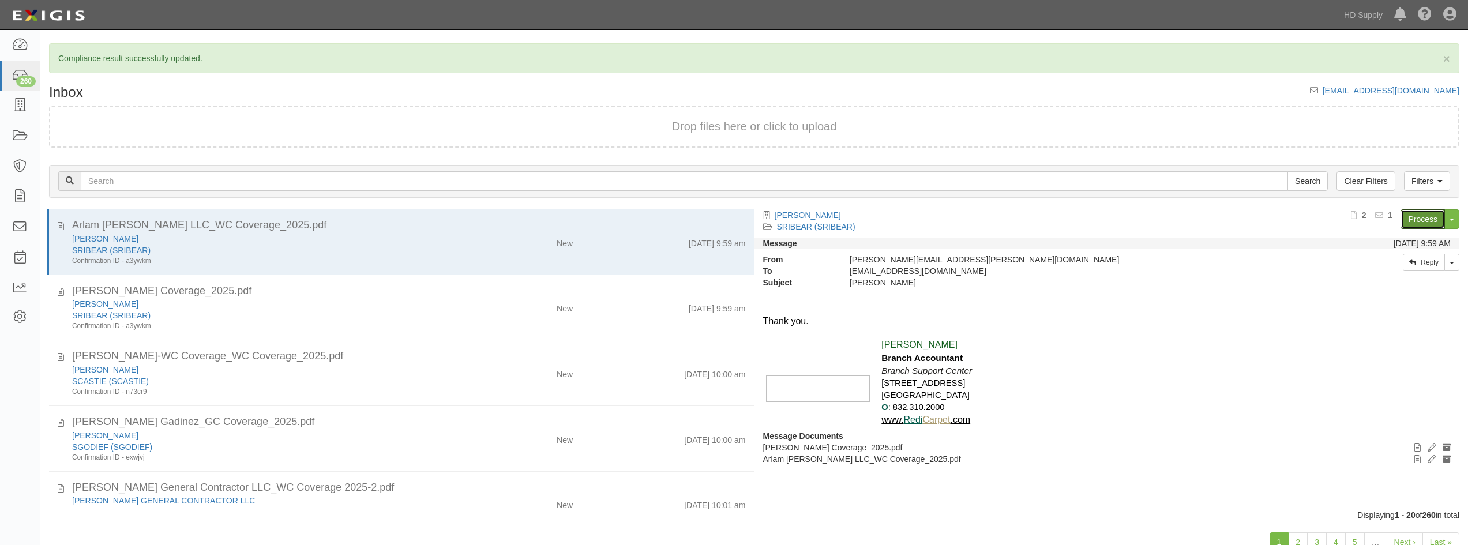
click at [1424, 222] on link "Process" at bounding box center [1423, 219] width 44 height 20
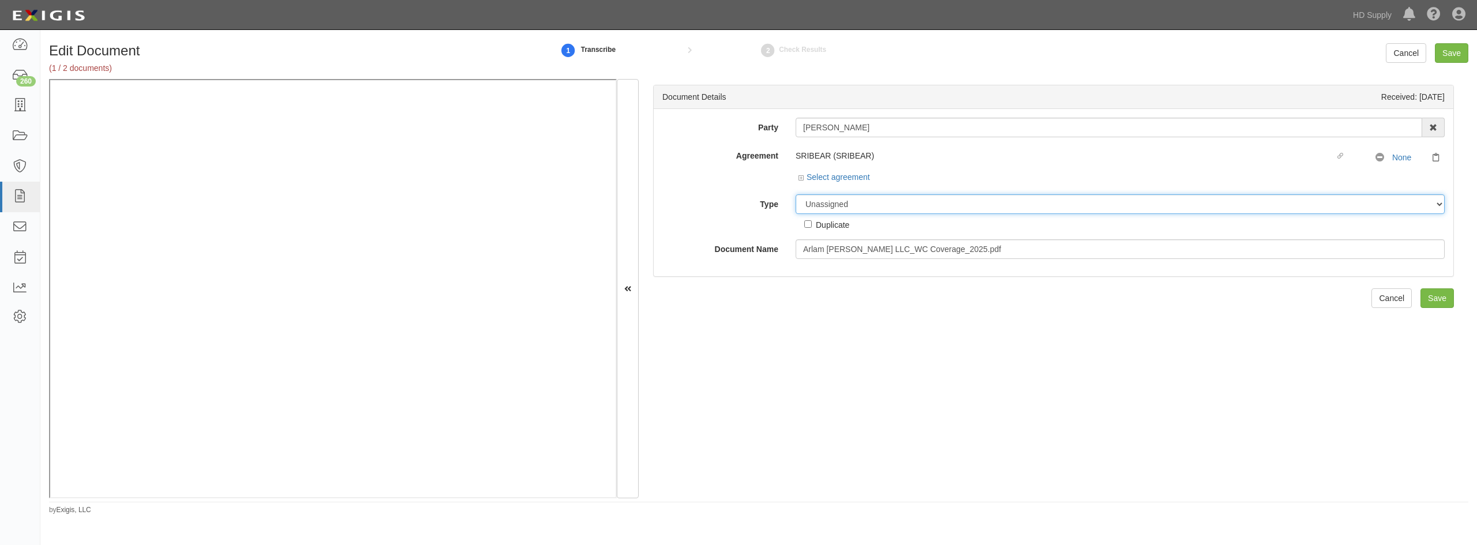
click at [816, 204] on select "Unassigned Binder Cancellation Notice Certificate Contract Endorsement Insuranc…" at bounding box center [1120, 204] width 649 height 20
select select "OtherDetail"
click at [796, 194] on select "Unassigned Binder Cancellation Notice Certificate Contract Endorsement Insuranc…" at bounding box center [1120, 204] width 649 height 20
click at [1437, 337] on input "Save" at bounding box center [1437, 339] width 33 height 20
click at [823, 201] on select "Unassigned Binder Cancellation Notice Certificate Contract Endorsement Insuranc…" at bounding box center [1120, 204] width 649 height 20
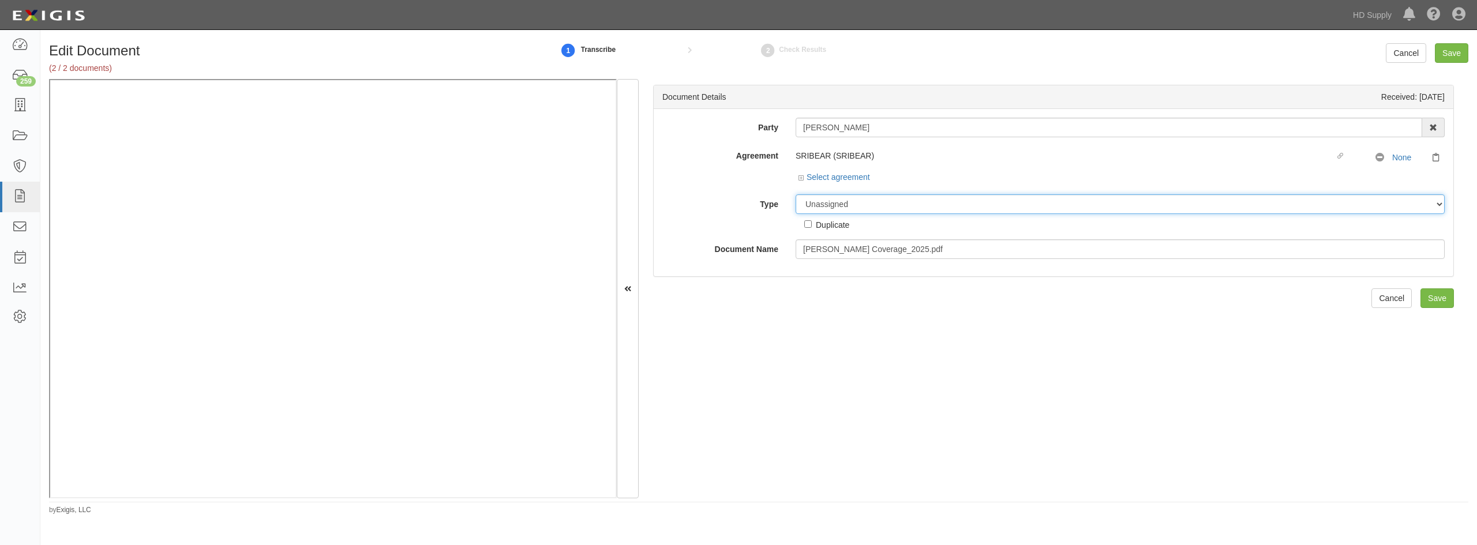
select select "OtherDetail"
click at [796, 194] on select "Unassigned Binder Cancellation Notice Certificate Contract Endorsement Insuranc…" at bounding box center [1120, 204] width 649 height 20
click at [1421, 340] on input "Save" at bounding box center [1437, 339] width 33 height 20
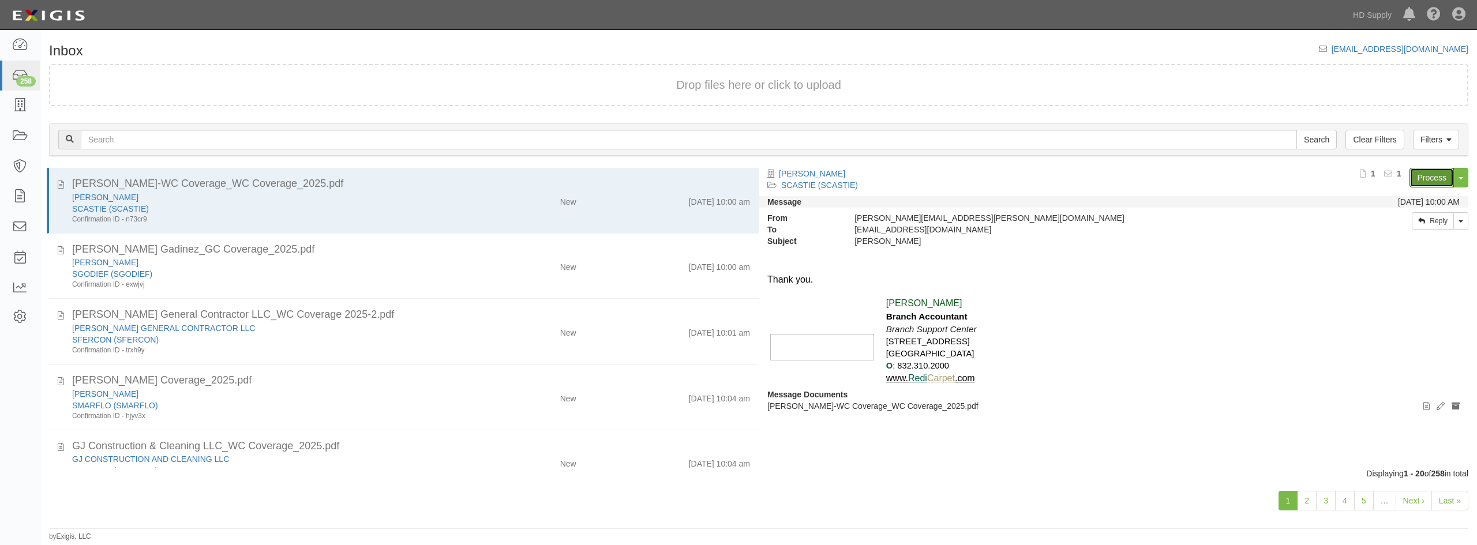
click at [1432, 182] on link "Process" at bounding box center [1432, 178] width 44 height 20
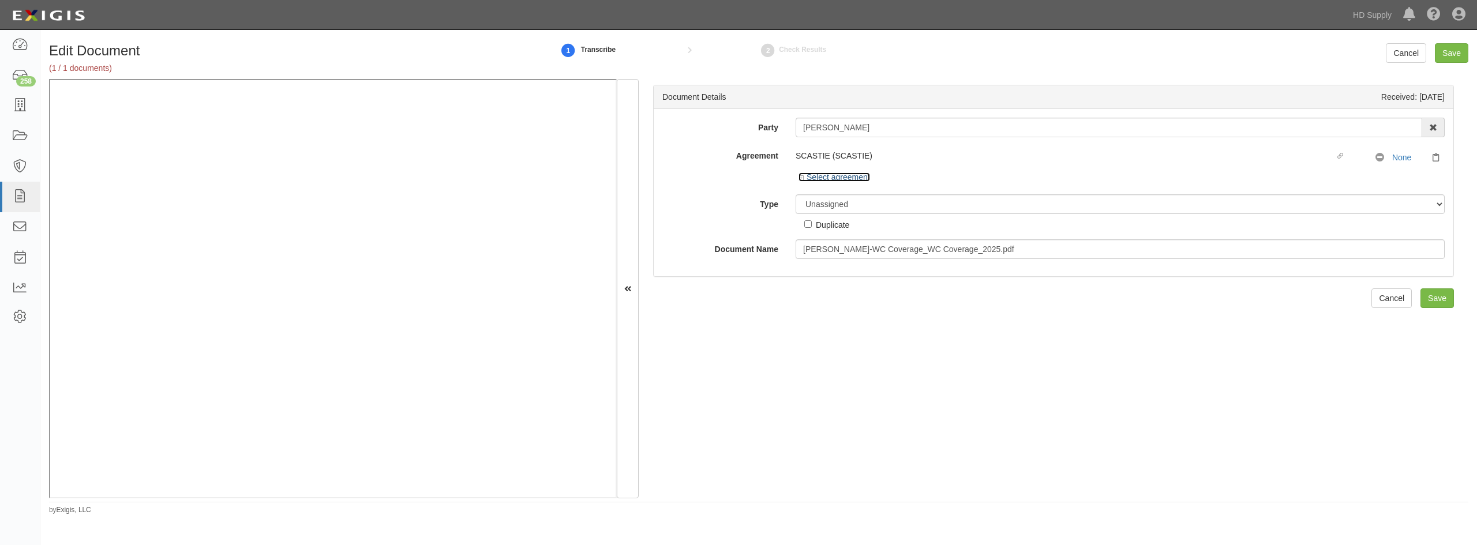
click at [799, 179] on icon at bounding box center [803, 178] width 8 height 6
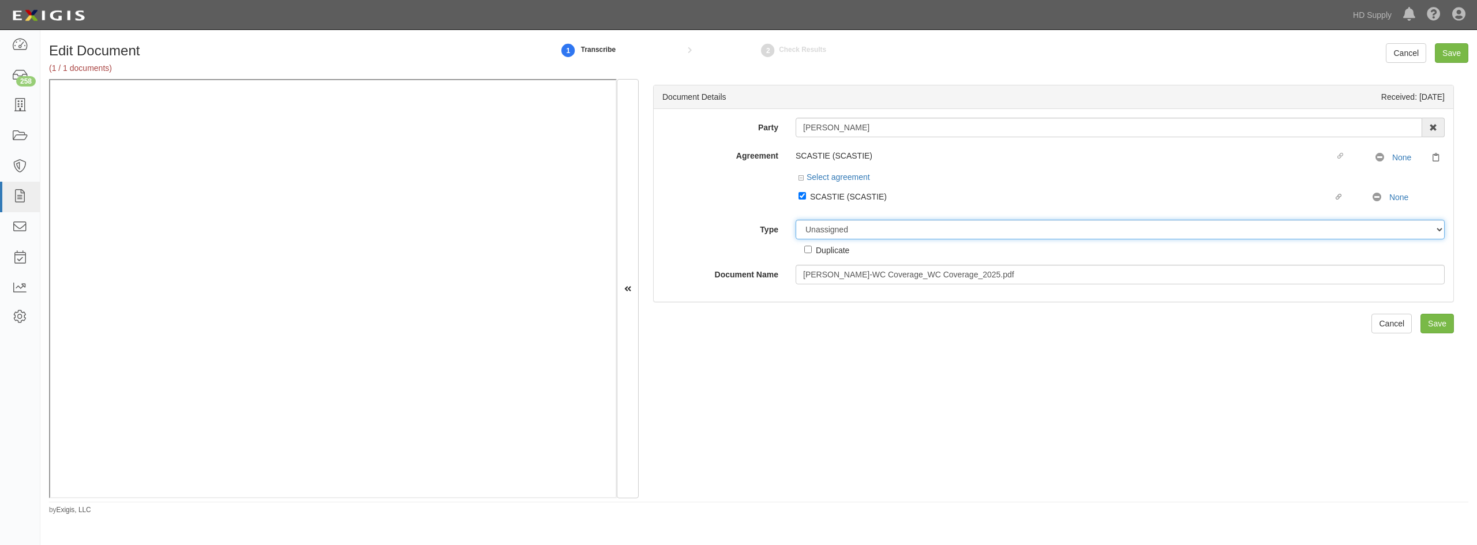
click at [808, 233] on select "Unassigned Binder Cancellation Notice Certificate Contract Endorsement Insuranc…" at bounding box center [1120, 230] width 649 height 20
select select "CertificateDetail"
click at [796, 220] on select "Unassigned Binder Cancellation Notice Certificate Contract Endorsement Insuranc…" at bounding box center [1120, 230] width 649 height 20
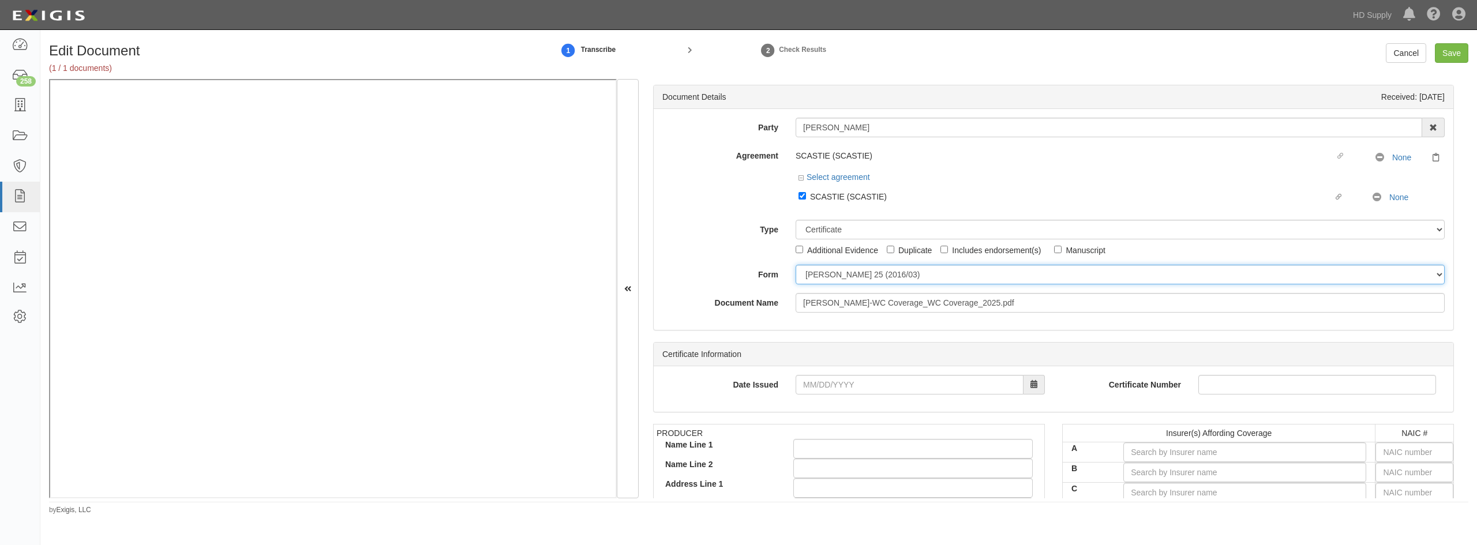
click at [808, 278] on select "ACORD 25 (2016/03) ACORD 101 ACORD 855 NY (2014/05) General" at bounding box center [1120, 275] width 649 height 20
select select "GeneralFormDetail"
click at [796, 265] on select "ACORD 25 (2016/03) ACORD 101 ACORD 855 NY (2014/05) General" at bounding box center [1120, 275] width 649 height 20
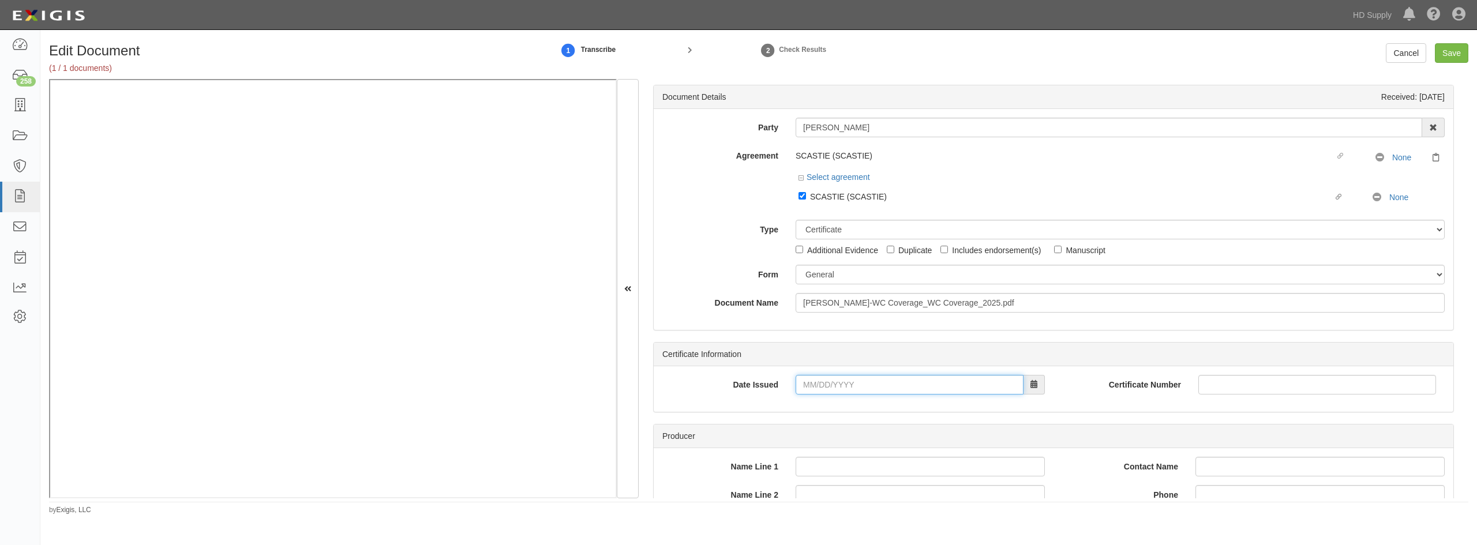
click at [813, 384] on input "Date Issued" at bounding box center [910, 385] width 228 height 20
click at [807, 224] on th "«" at bounding box center [805, 223] width 17 height 17
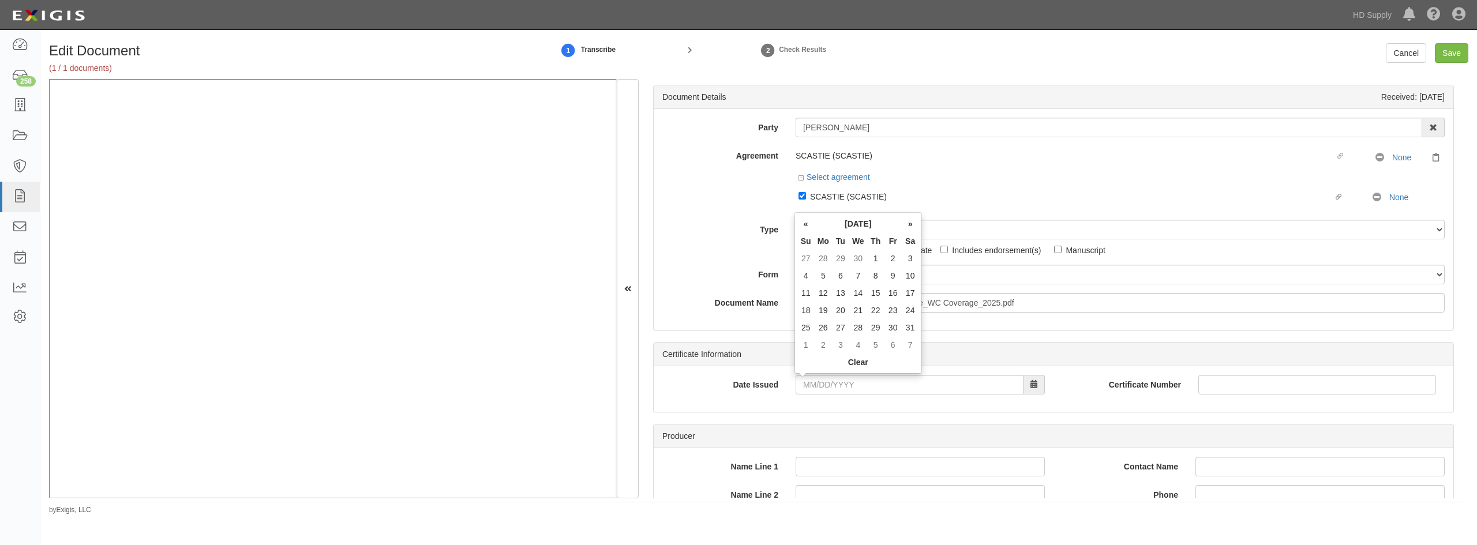
click at [807, 224] on th "«" at bounding box center [805, 223] width 17 height 17
click at [841, 291] on td "15" at bounding box center [840, 292] width 17 height 17
type input "04/15/2025"
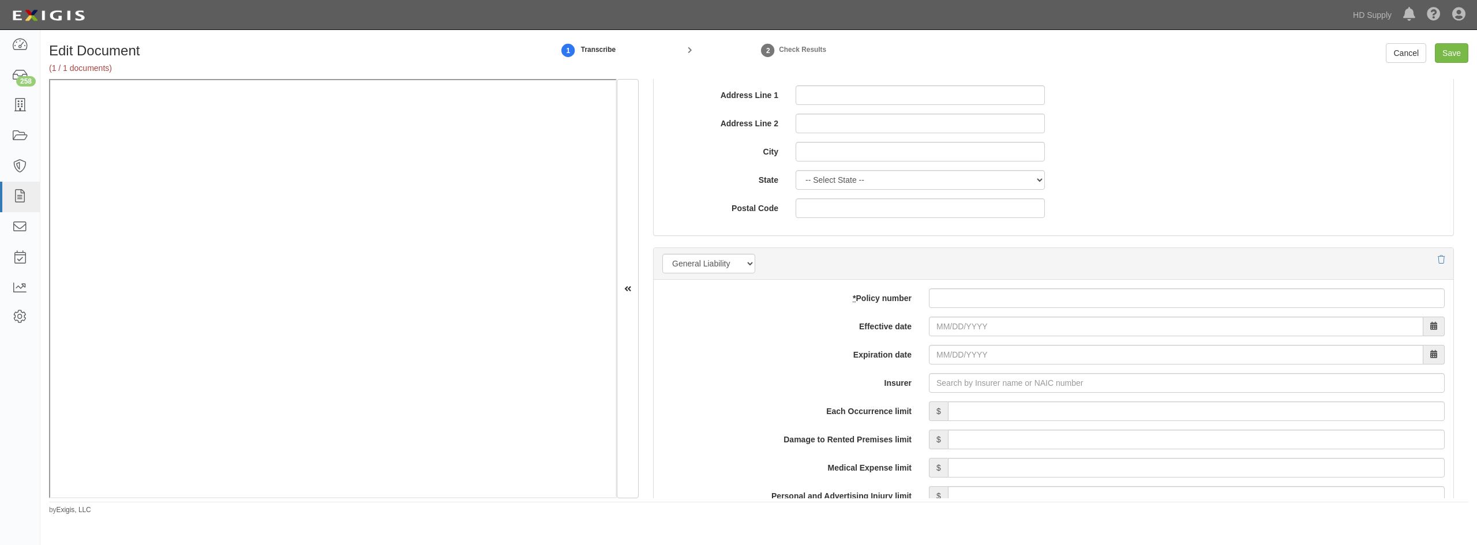
scroll to position [692, 0]
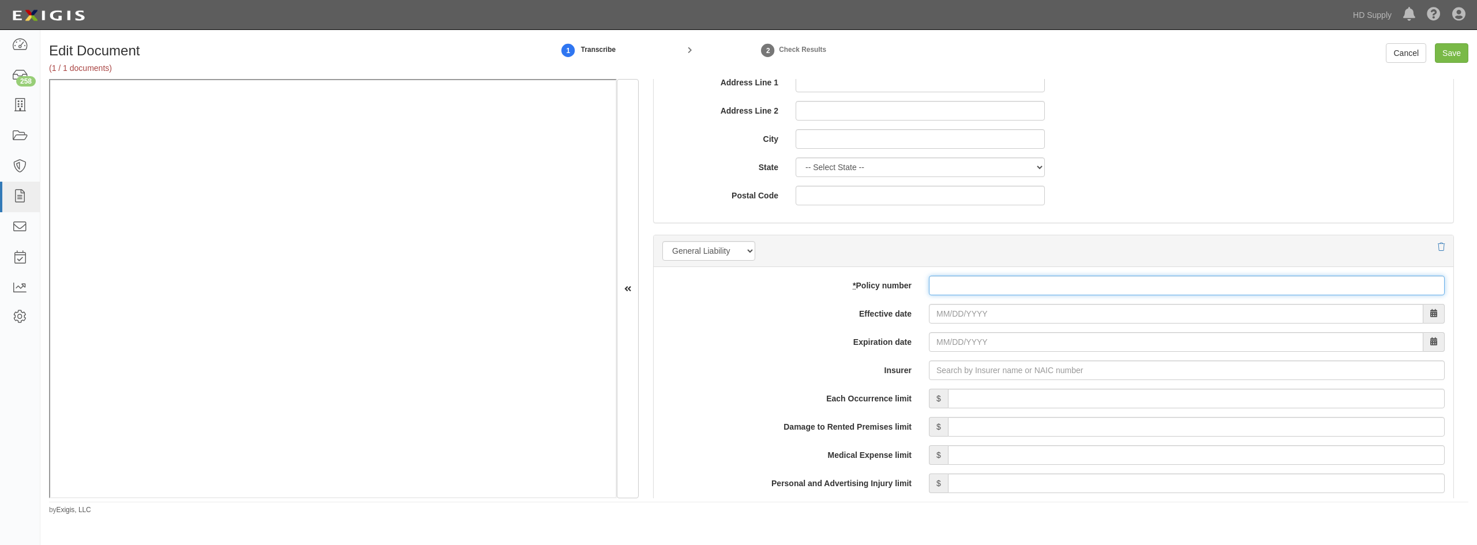
click at [941, 294] on input "* Policy number" at bounding box center [1187, 286] width 516 height 20
type input "pgr973069463"
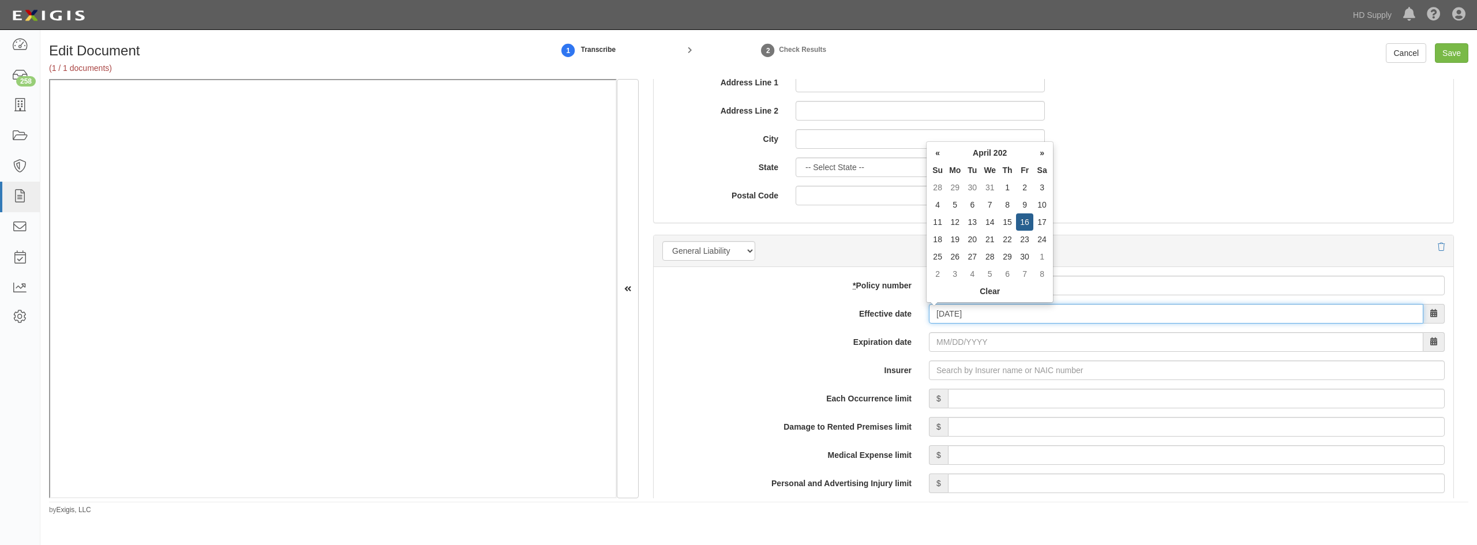
type input "04/16/2025"
type input "04/16/2026"
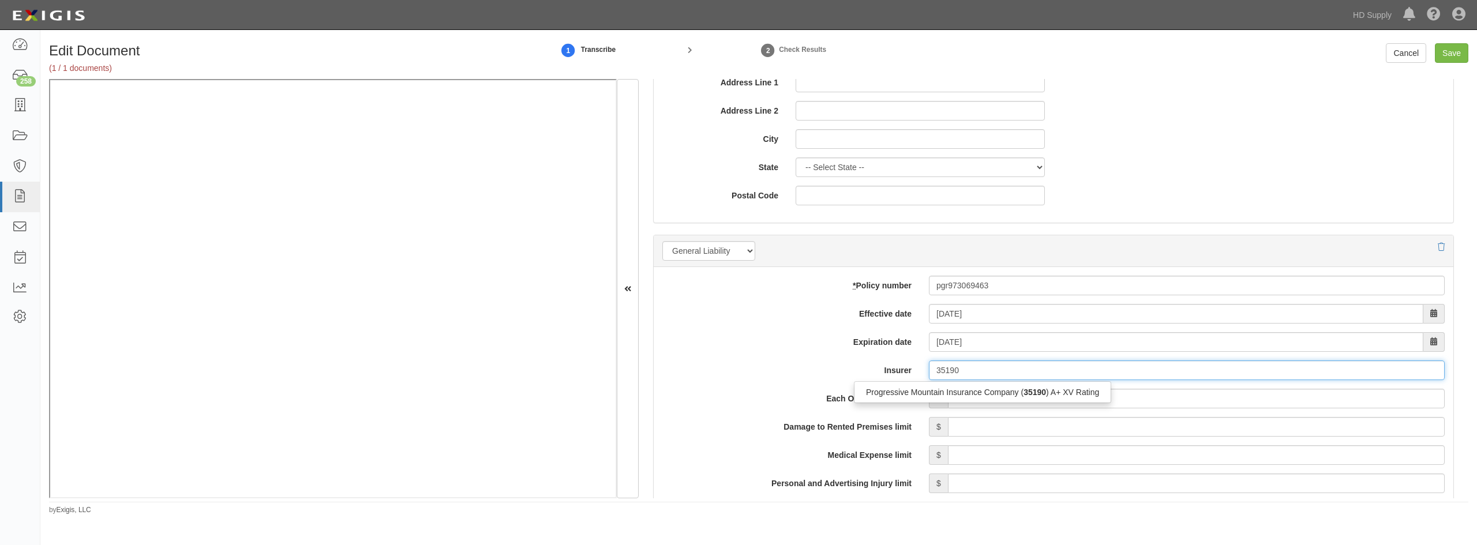
click at [968, 392] on div "Progressive Mountain Insurance Company ( 35190 ) A+ XV Rating" at bounding box center [983, 392] width 256 height 15
type input "Progressive Mountain Insurance Company (35190) A+ XV Rating"
click at [1095, 398] on input "Each Occurrence limit" at bounding box center [1196, 399] width 497 height 20
type input "1,000,000"
click at [1326, 425] on input "Damage to Rented Premises limit" at bounding box center [1196, 427] width 497 height 20
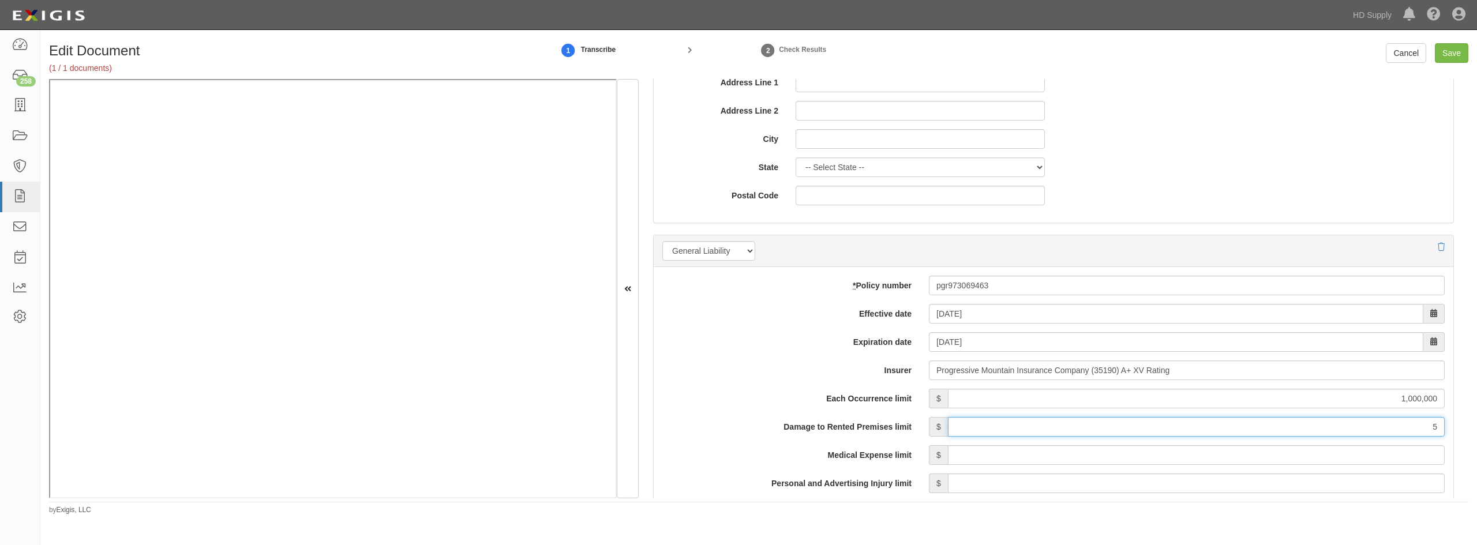
type input "50,000"
click at [1290, 456] on input "Medical Expense limit" at bounding box center [1196, 455] width 497 height 20
type input "5,000"
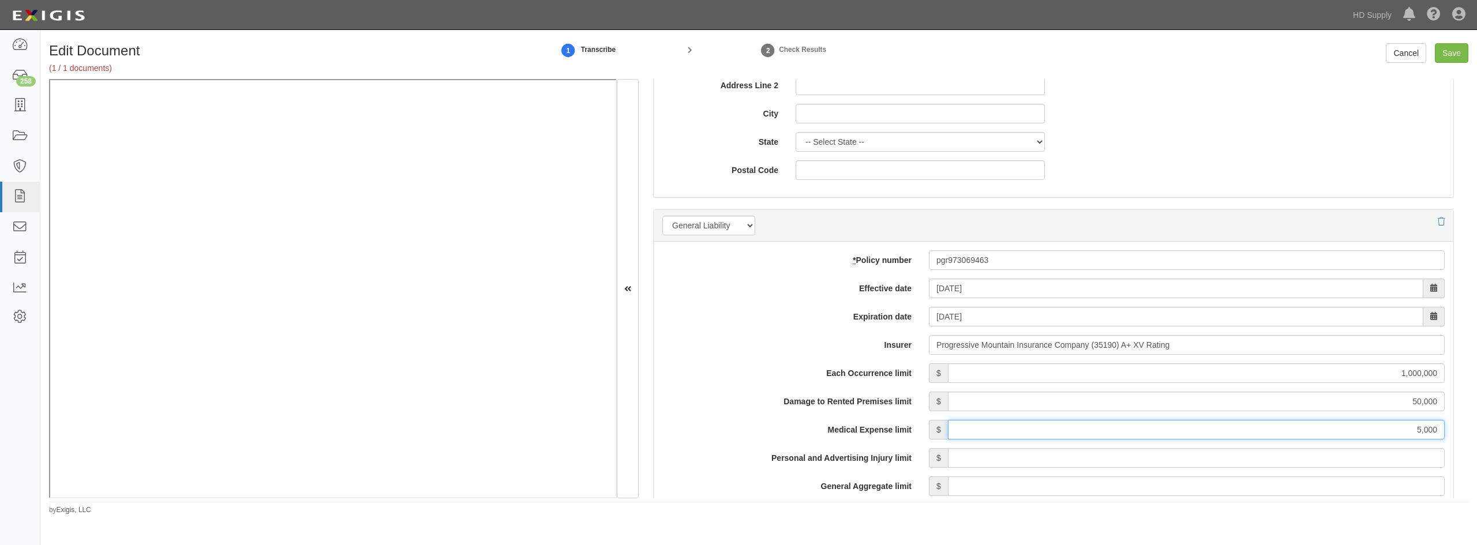
scroll to position [750, 0]
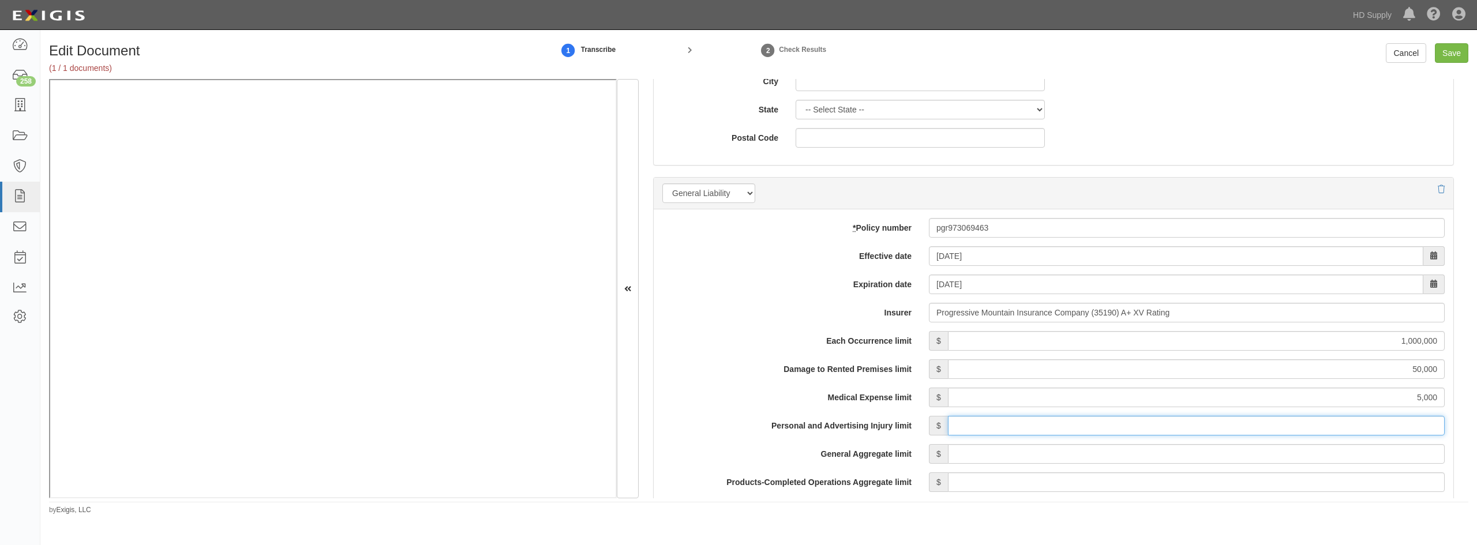
click at [1315, 423] on input "Personal and Advertising Injury limit" at bounding box center [1196, 426] width 497 height 20
type input "1,000,000"
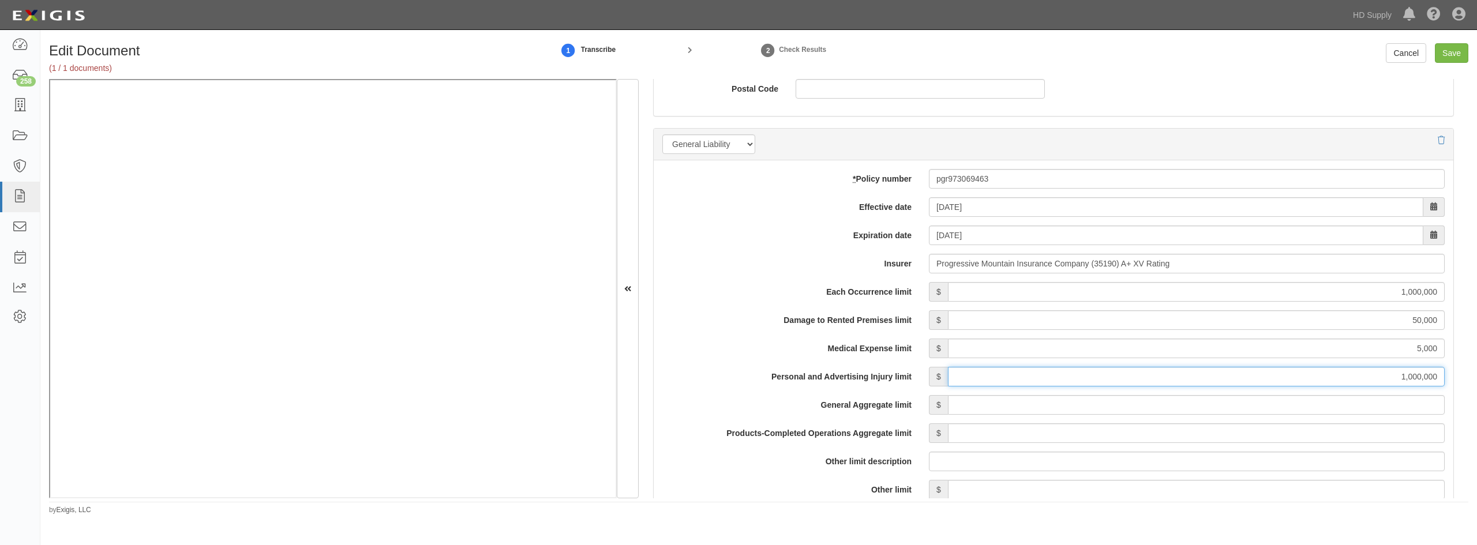
scroll to position [865, 0]
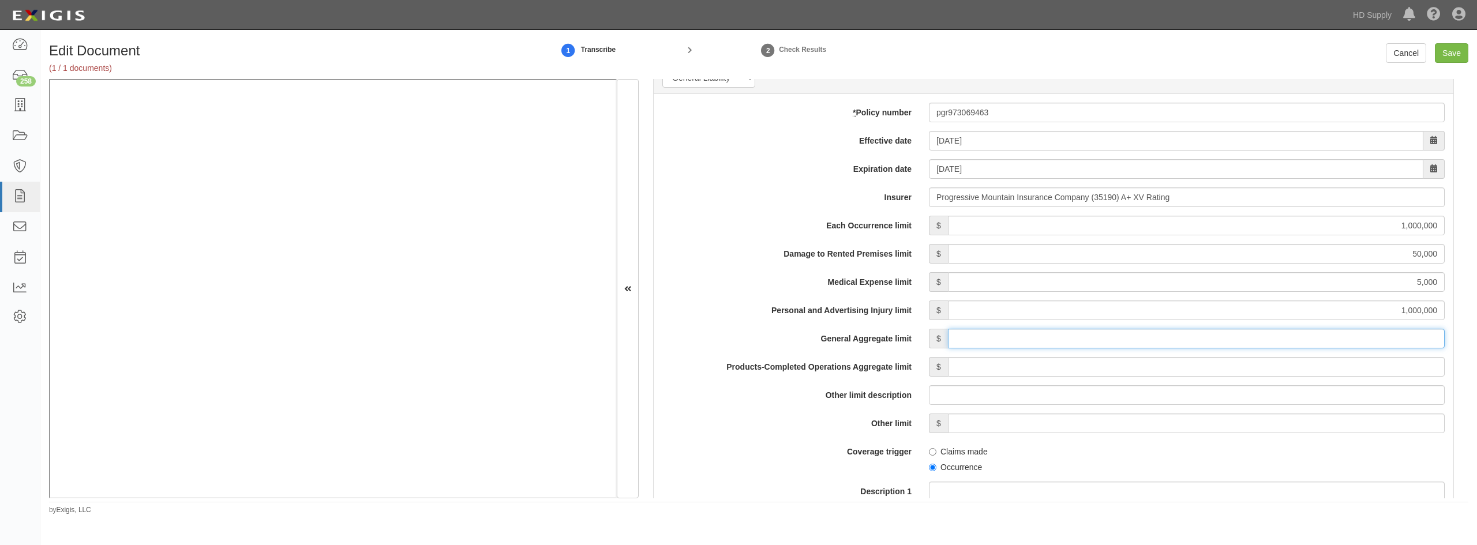
click at [1293, 341] on input "General Aggregate limit" at bounding box center [1196, 339] width 497 height 20
type input "2,000,000"
click at [1306, 368] on input "Products-Completed Operations Aggregate limit" at bounding box center [1196, 367] width 497 height 20
type input "2,000,000"
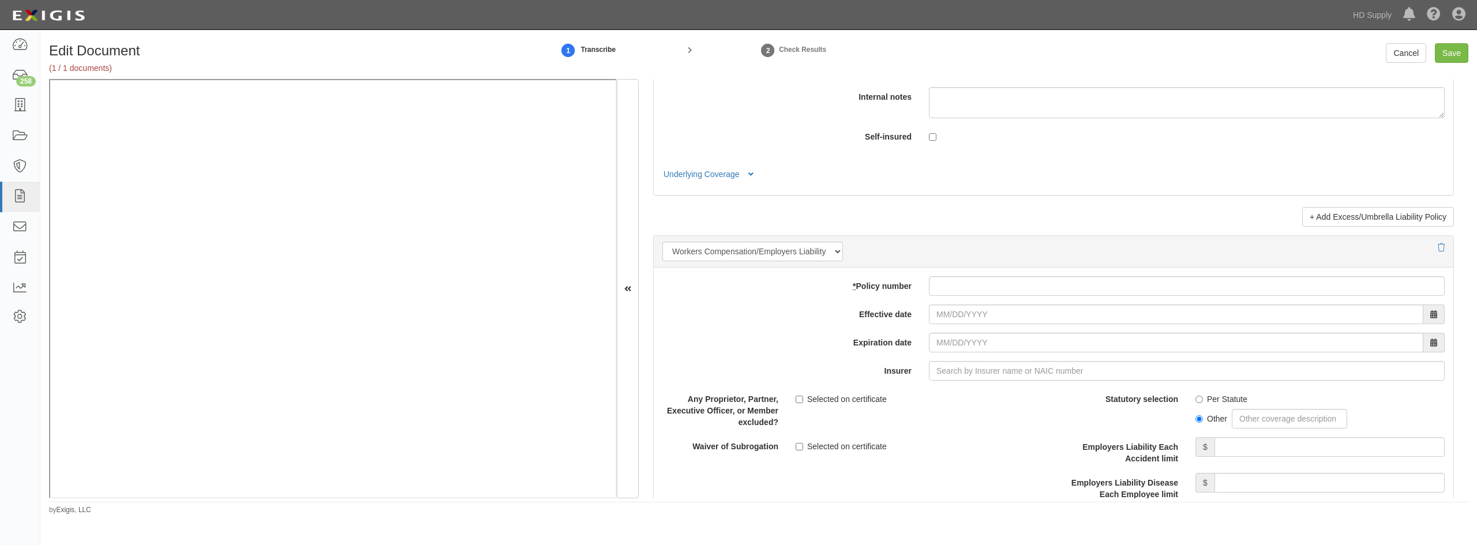
scroll to position [2654, 0]
click at [970, 287] on input "* Policy number" at bounding box center [1187, 283] width 516 height 20
type input "twga0000875101"
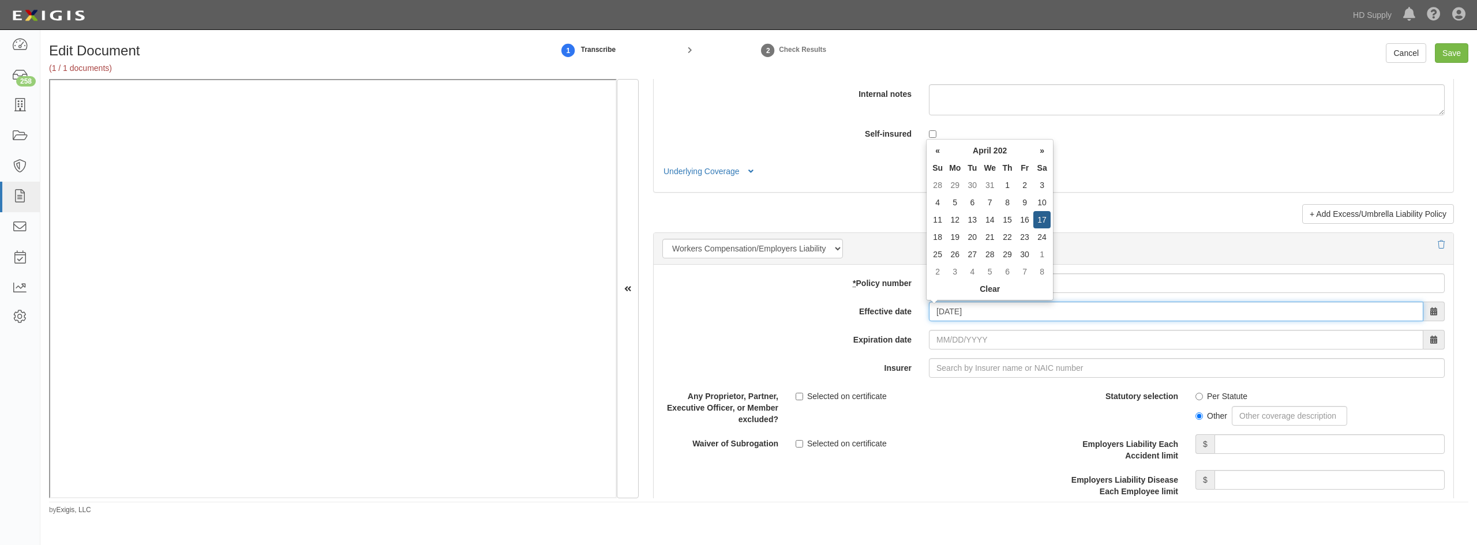
type input "04/17/2025"
type input "04/17/2026"
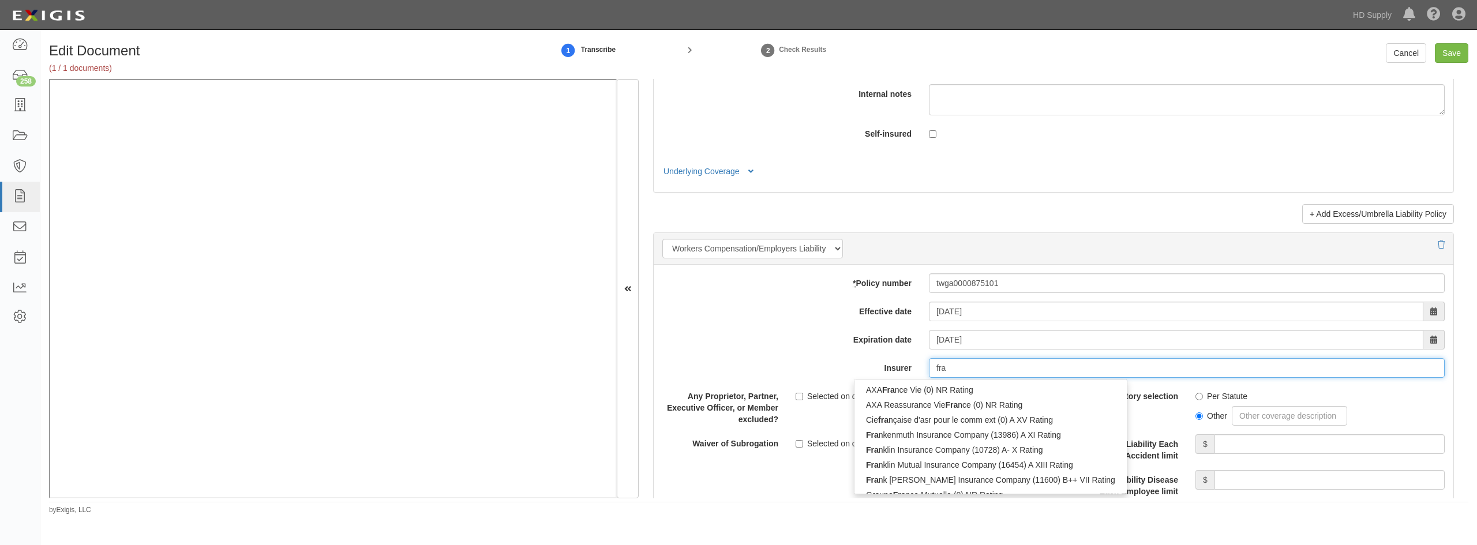
type input "fran"
type input "frankenmuth Insurance Company (13986) A XI Rating"
type input "frank"
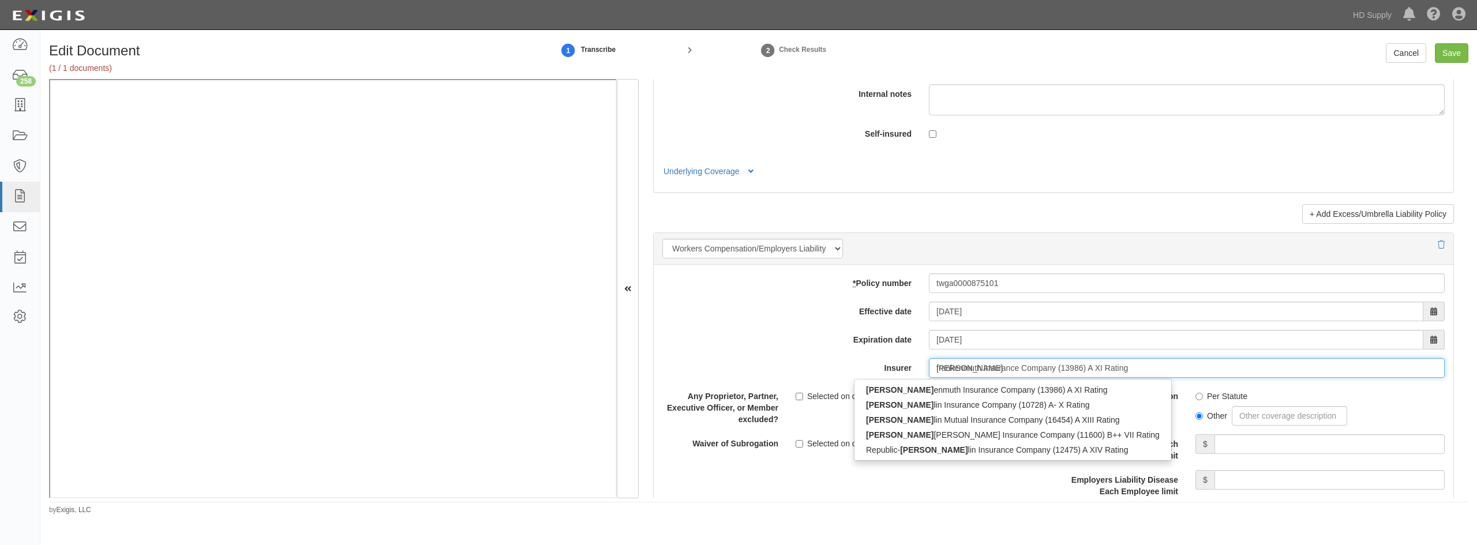
type input "frank"
type input "frank winston Crum Insurance Company (11600) B++ VII Rating"
type input "frank wi"
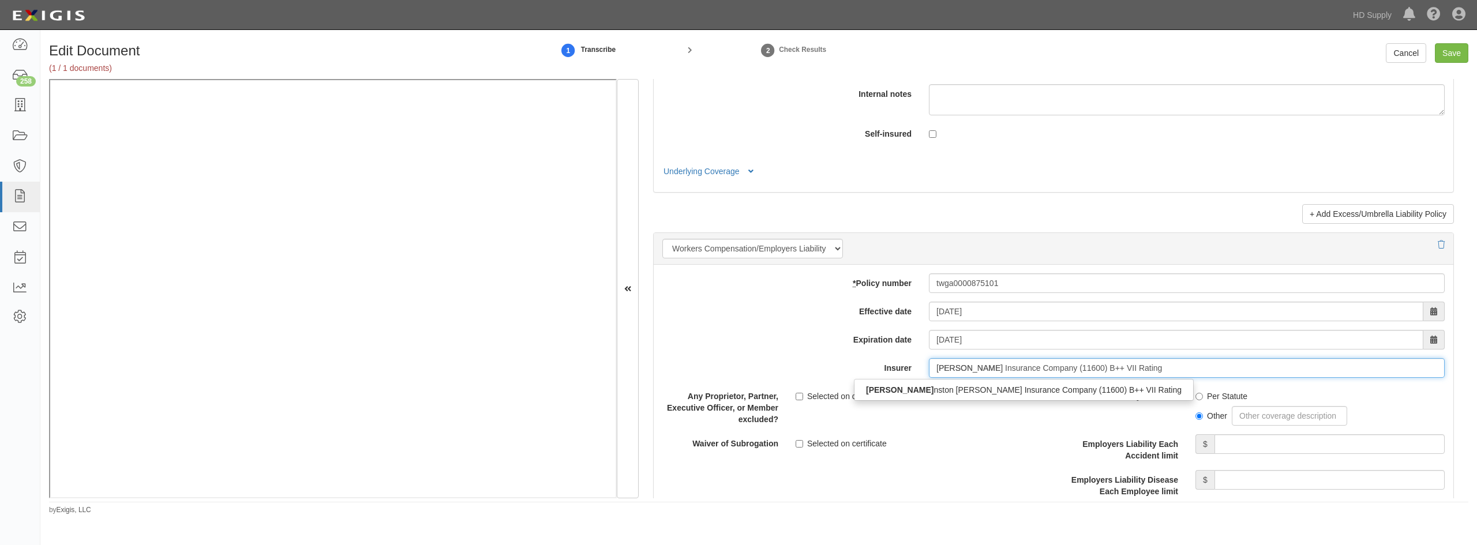
click at [916, 391] on div "Frank Wi nston Crum Insurance Company (11600) B++ VII Rating" at bounding box center [1024, 390] width 339 height 15
type input "Frank Winston Crum Insurance Company (11600) B++ VII Rating"
click at [1196, 394] on input "Per Statute" at bounding box center [1200, 397] width 8 height 8
radio input "true"
click at [1276, 452] on input "Employers Liability Each Accident limit" at bounding box center [1330, 444] width 230 height 20
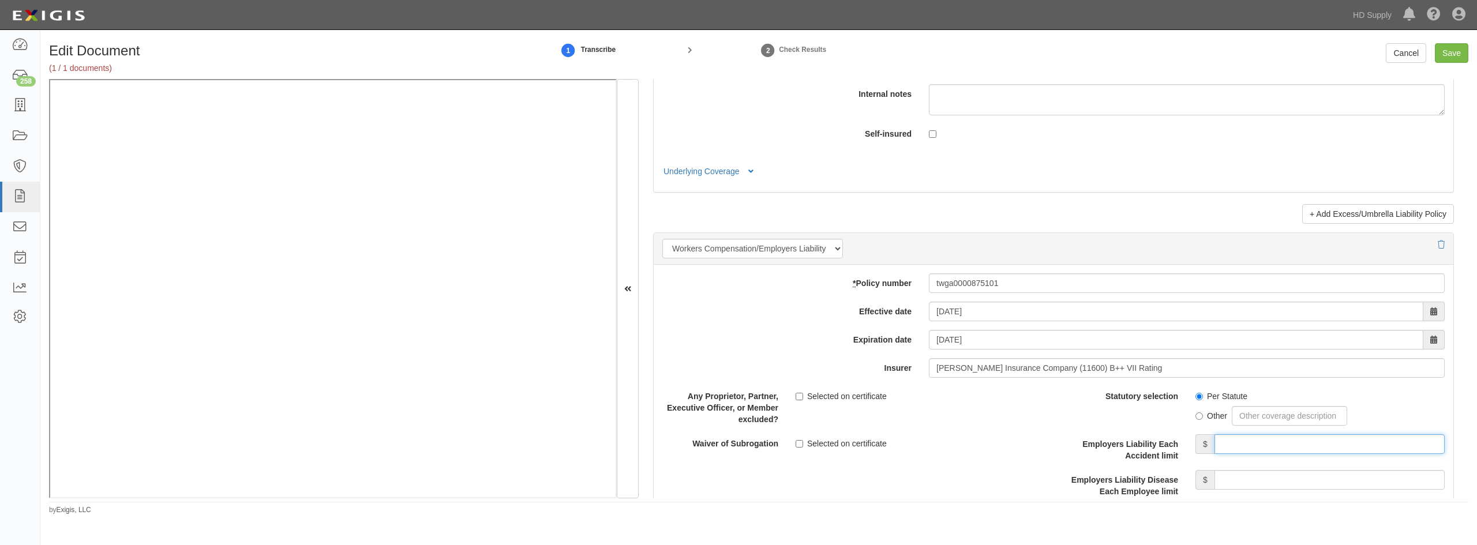
type input "1,000,000"
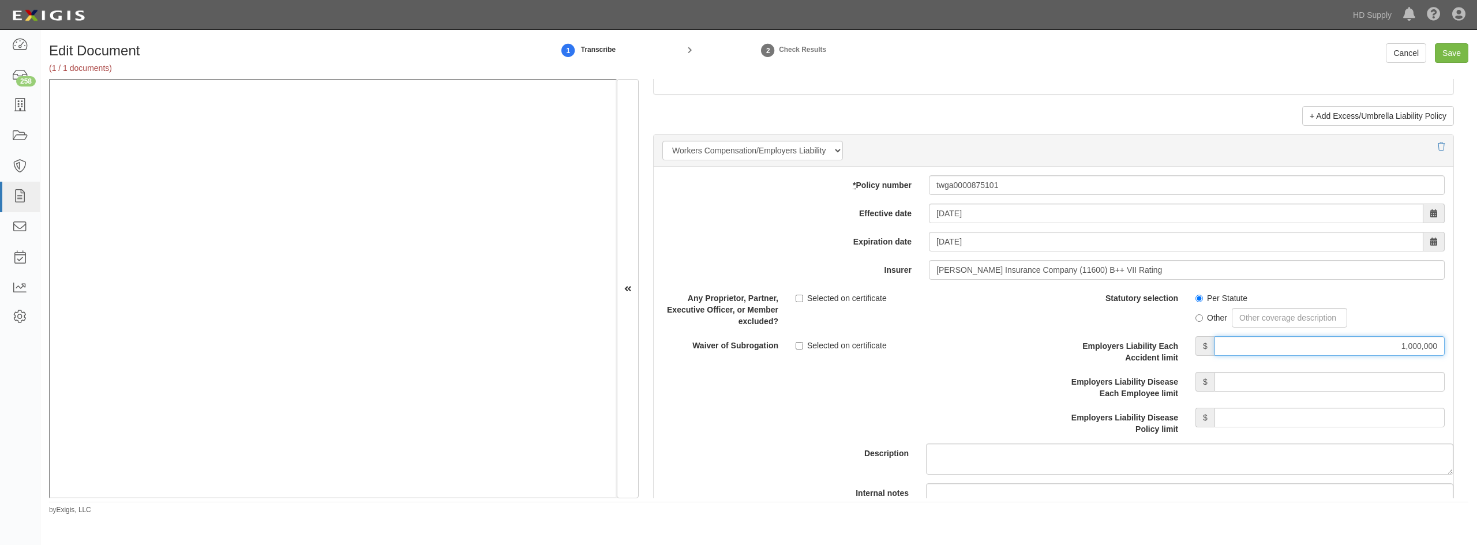
scroll to position [2885, 0]
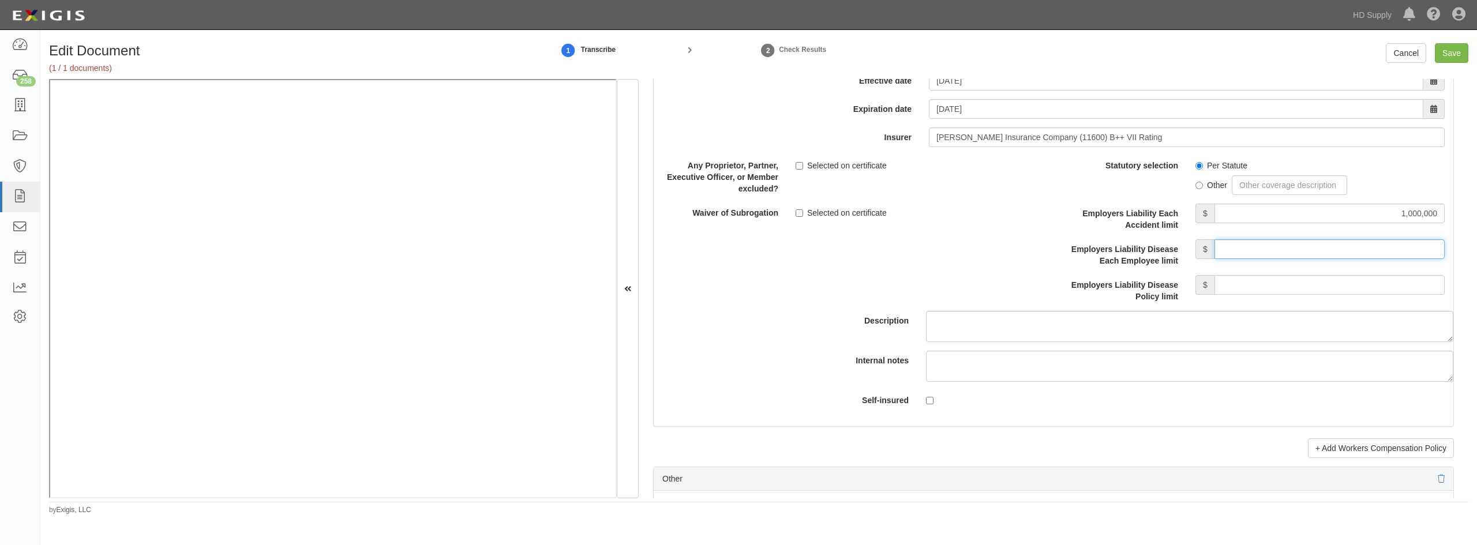
click at [1354, 249] on input "Employers Liability Disease Each Employee limit" at bounding box center [1330, 249] width 230 height 20
type input "1,000,000"
click at [1310, 278] on input "Employers Liability Disease Policy limit" at bounding box center [1330, 285] width 230 height 20
type input "1,000,000"
drag, startPoint x: 808, startPoint y: 387, endPoint x: 822, endPoint y: 383, distance: 14.4
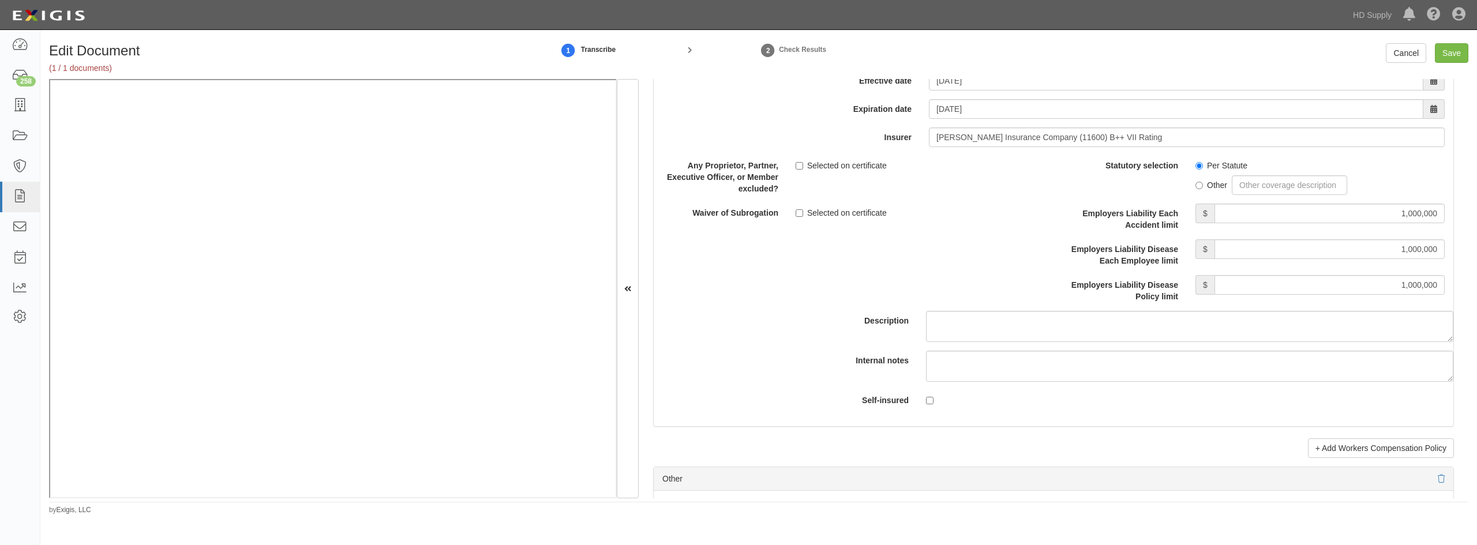
click at [808, 387] on div "Any Proprietor, Partner, Executive Officer, or Member excluded? Selected on cer…" at bounding box center [1054, 287] width 800 height 262
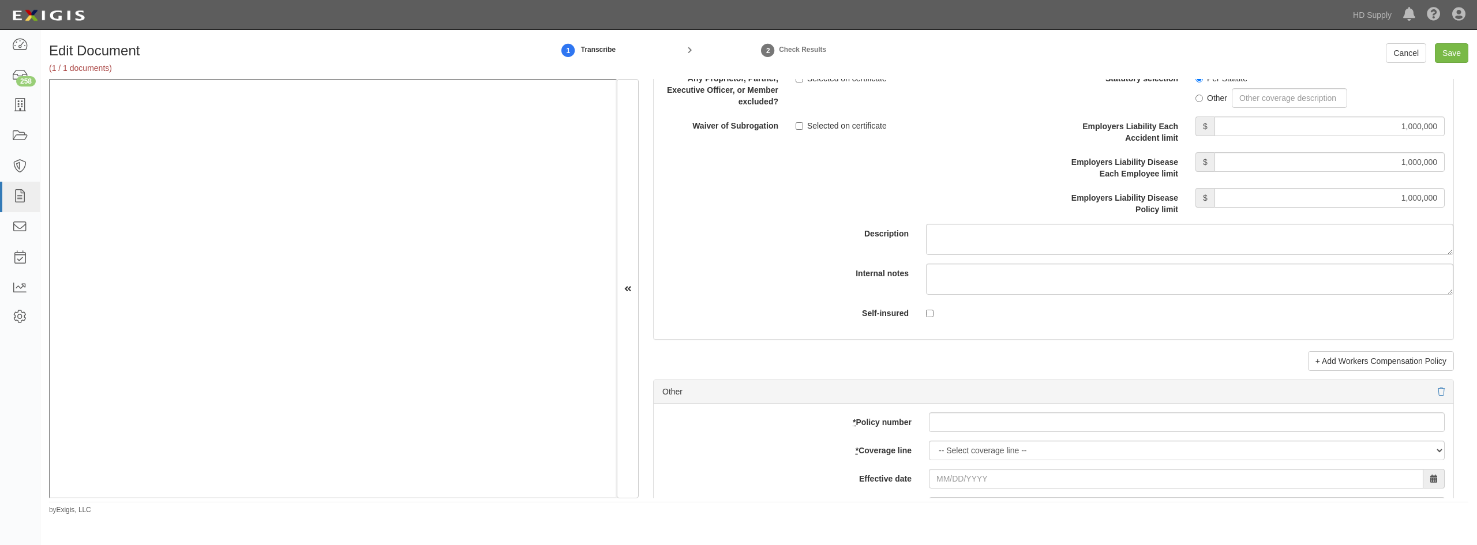
scroll to position [3058, 0]
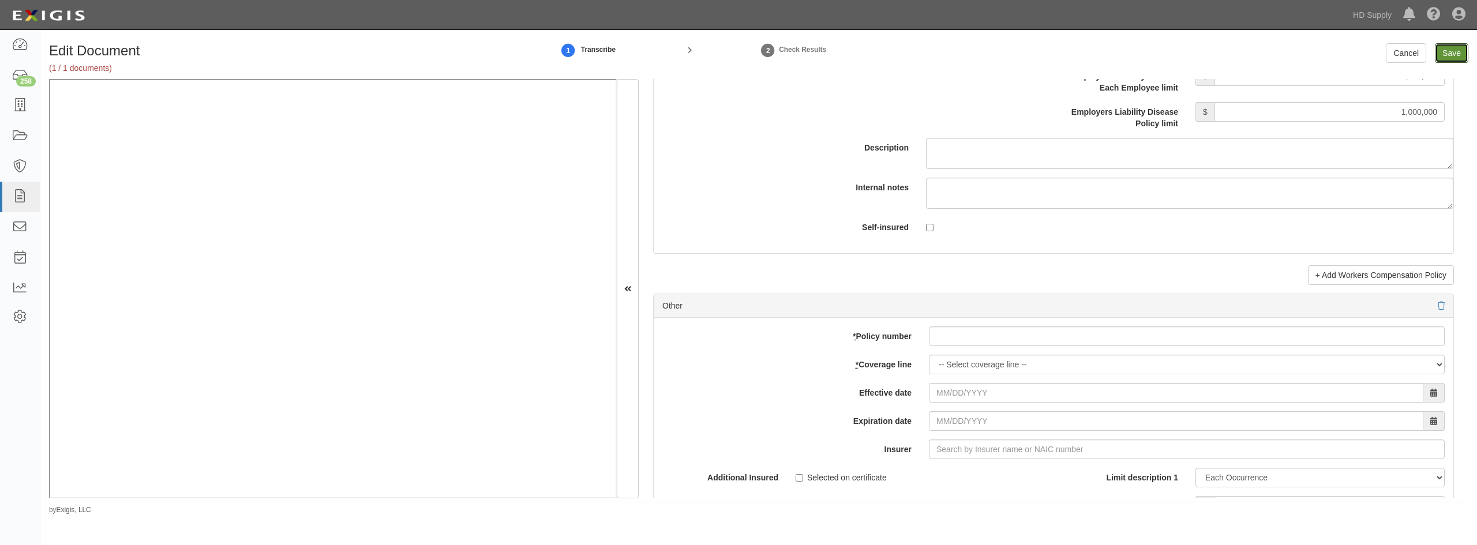
click at [1455, 49] on input "Save" at bounding box center [1451, 53] width 33 height 20
type input "1000000"
type input "50000"
type input "5000"
type input "1000000"
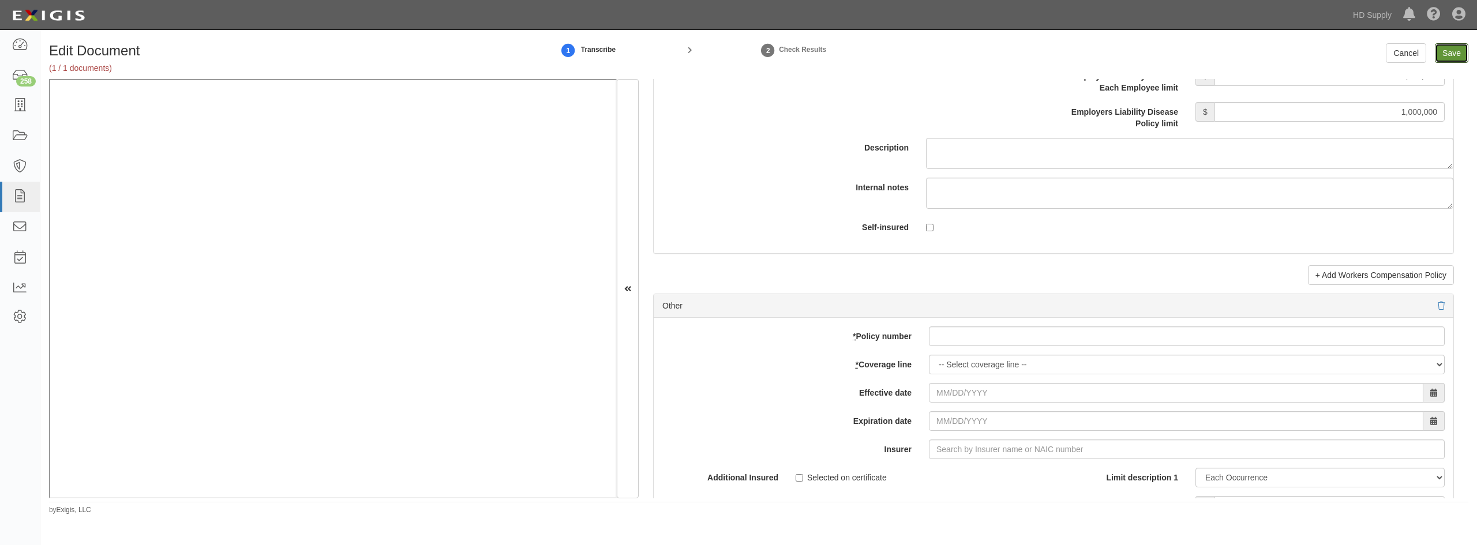
type input "2000000"
type input "1000000"
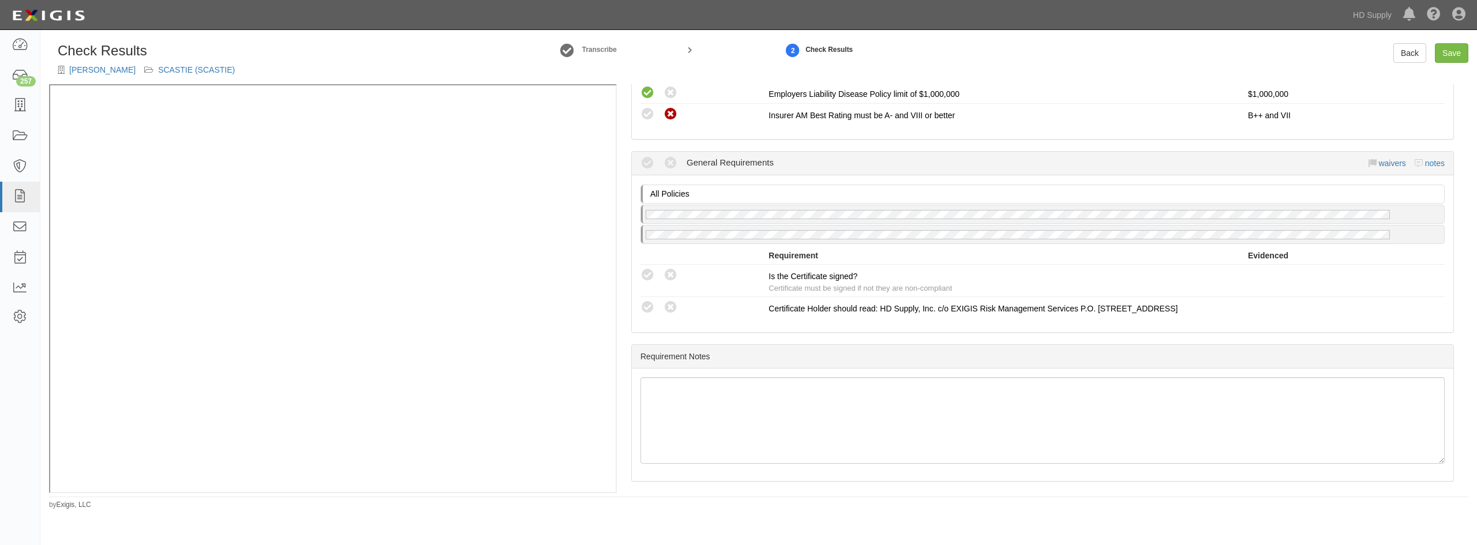
scroll to position [954, 0]
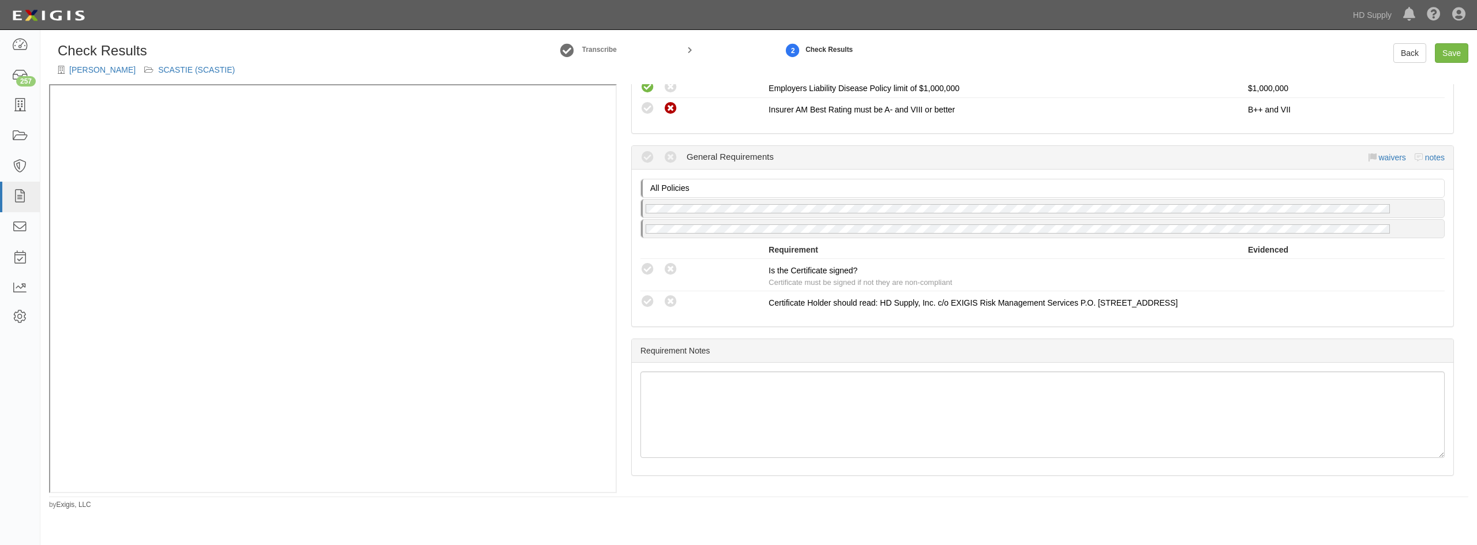
click at [646, 269] on icon at bounding box center [647, 270] width 14 height 14
radio input "true"
drag, startPoint x: 912, startPoint y: 340, endPoint x: 608, endPoint y: 370, distance: 305.6
click at [911, 339] on div "Requirement Notes" at bounding box center [1043, 351] width 822 height 24
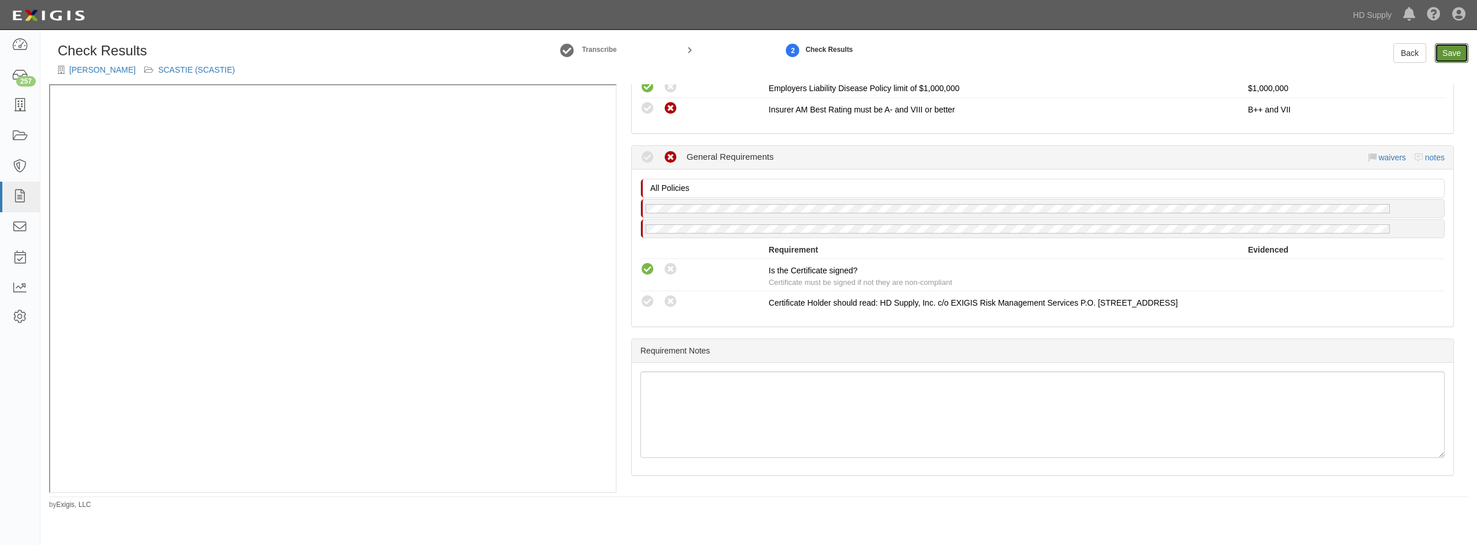
click at [1455, 54] on link "Save" at bounding box center [1451, 53] width 33 height 20
radio input "true"
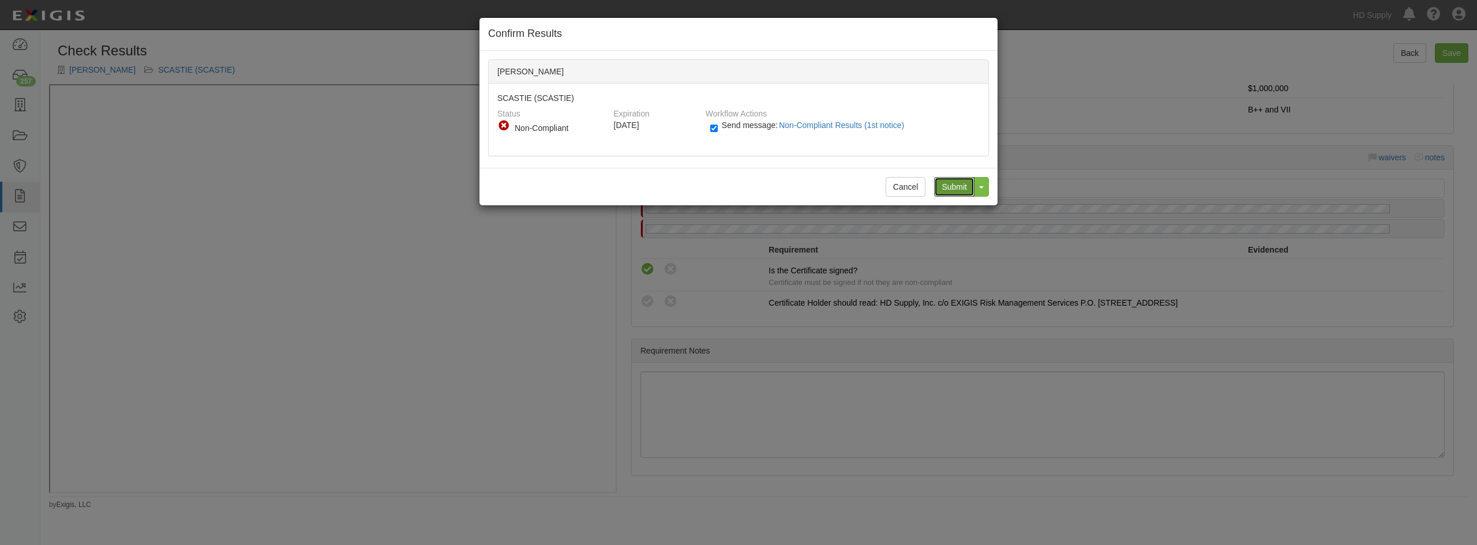
click at [950, 189] on input "Submit" at bounding box center [954, 187] width 40 height 20
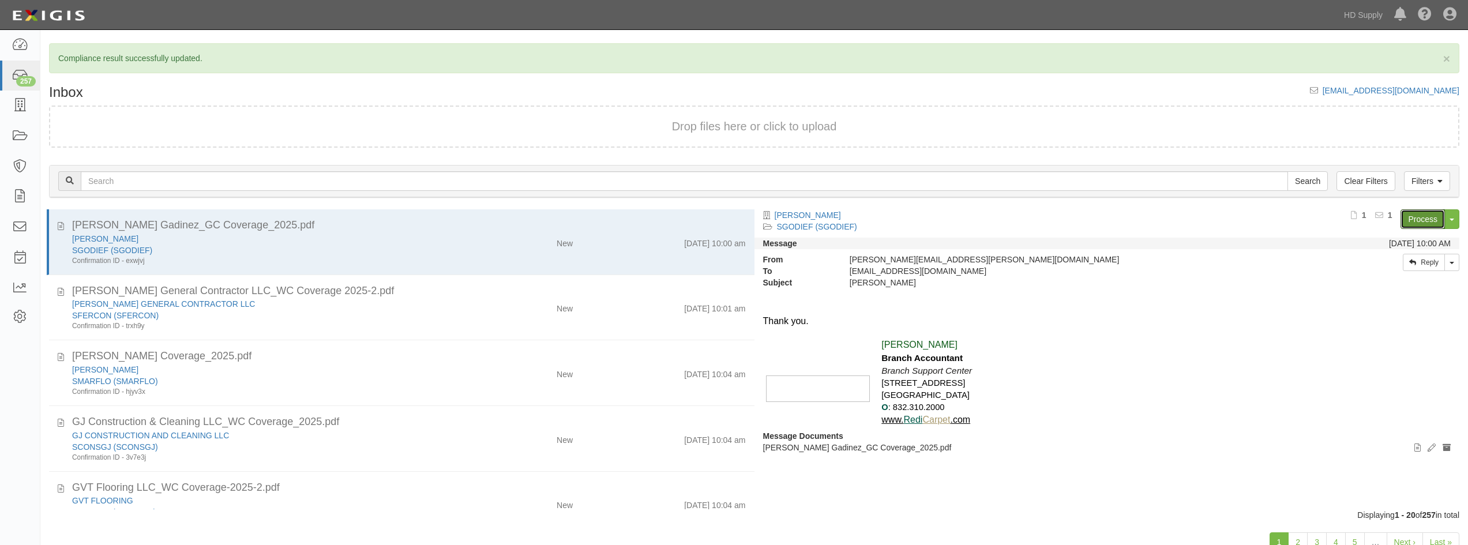
click at [1417, 218] on link "Process" at bounding box center [1423, 219] width 44 height 20
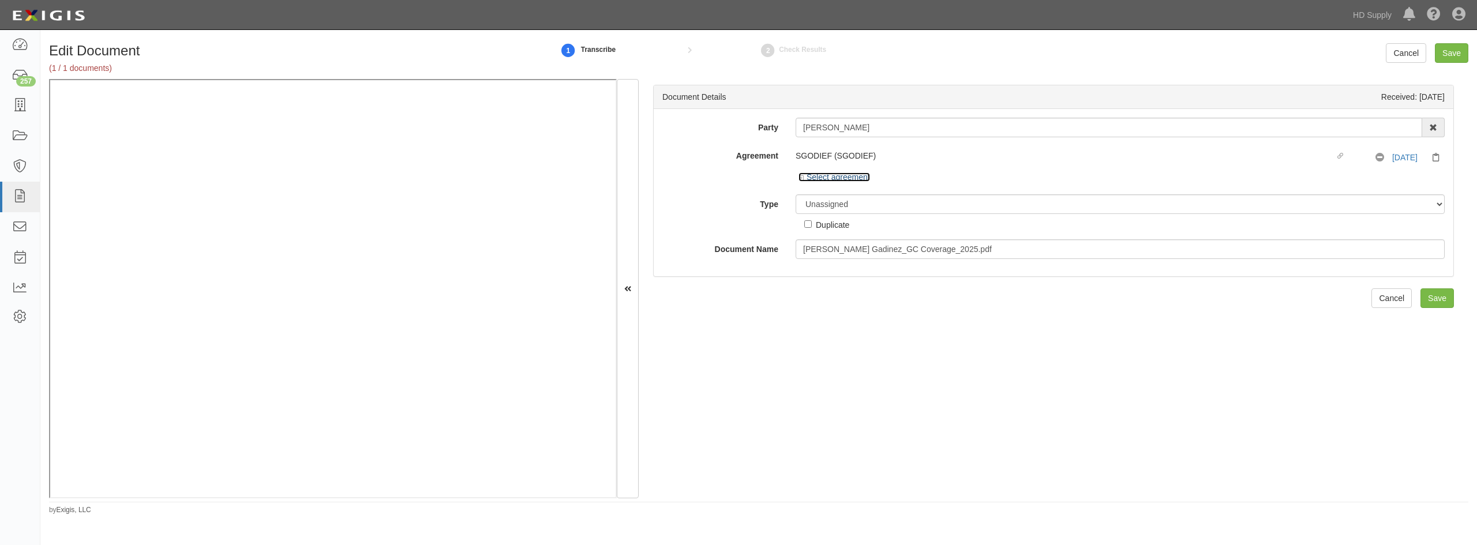
click at [801, 181] on icon at bounding box center [803, 178] width 8 height 6
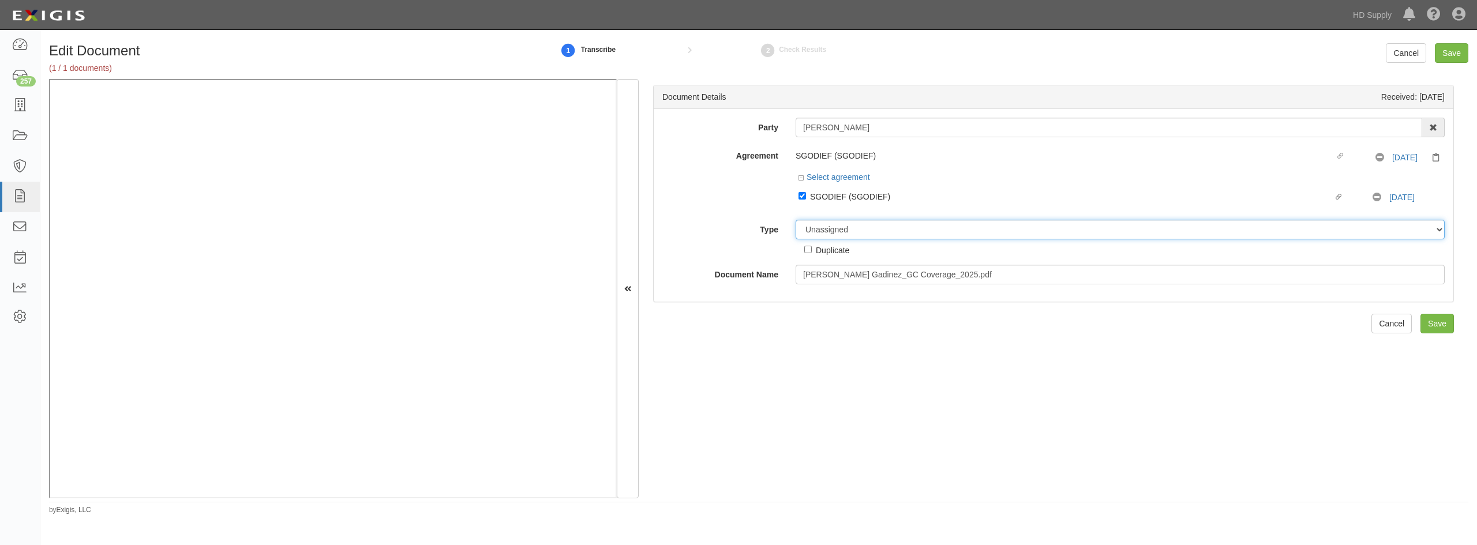
click at [814, 230] on select "Unassigned Binder Cancellation Notice Certificate Contract Endorsement Insuranc…" at bounding box center [1120, 230] width 649 height 20
select select "CertificateDetail"
click at [796, 220] on select "Unassigned Binder Cancellation Notice Certificate Contract Endorsement Insuranc…" at bounding box center [1120, 230] width 649 height 20
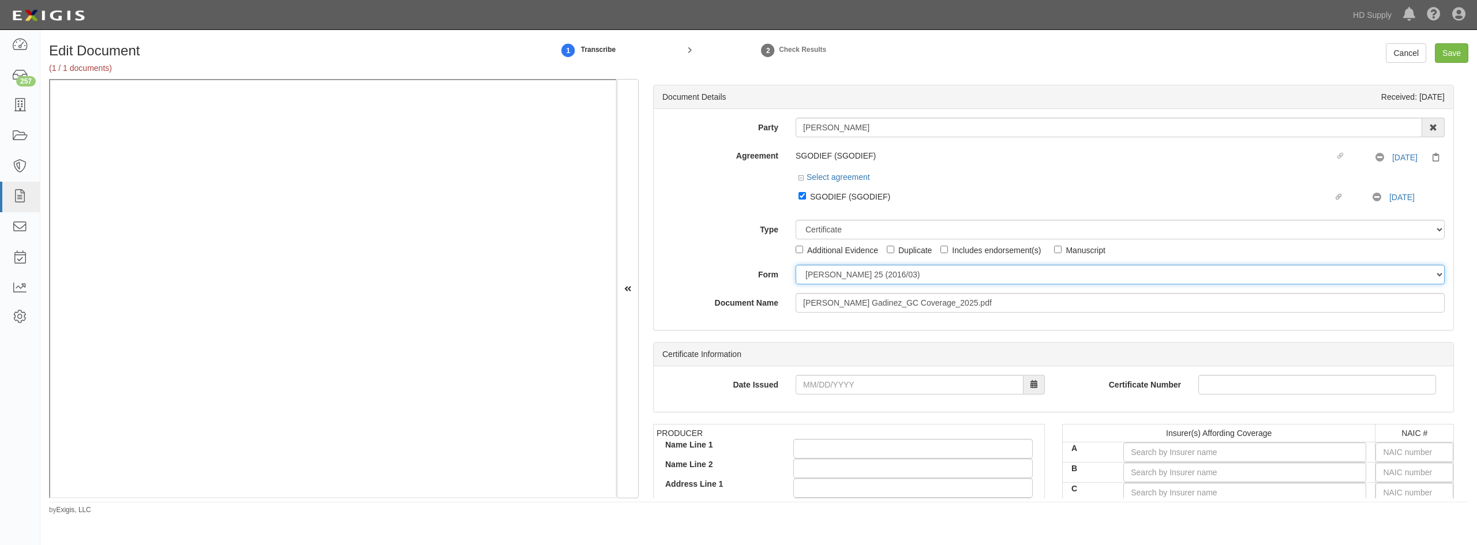
click at [825, 271] on select "[PERSON_NAME] 25 (2016/03) [PERSON_NAME] 101 [PERSON_NAME] 855 NY (2014/05) Gen…" at bounding box center [1120, 275] width 649 height 20
select select "GeneralFormDetail"
click at [796, 265] on select "[PERSON_NAME] 25 (2016/03) [PERSON_NAME] 101 [PERSON_NAME] 855 NY (2014/05) Gen…" at bounding box center [1120, 275] width 649 height 20
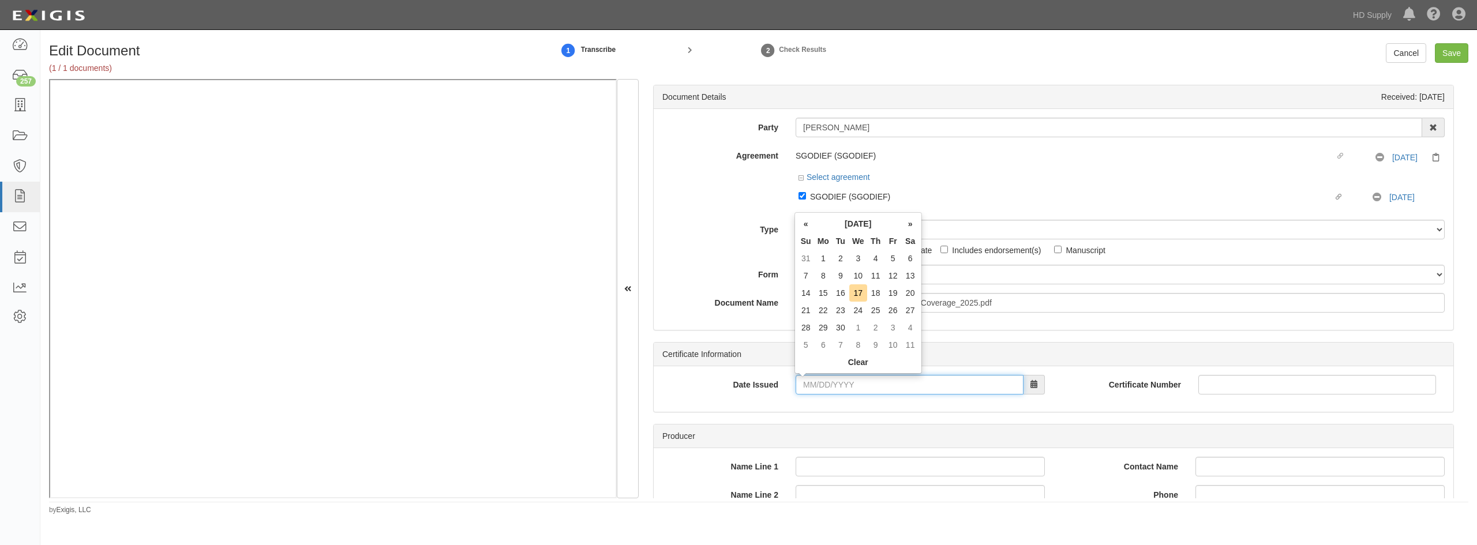
click at [807, 383] on input "Date Issued" at bounding box center [910, 385] width 228 height 20
click at [857, 310] on td "24" at bounding box center [858, 310] width 18 height 17
click at [842, 390] on input "09/24/2025" at bounding box center [910, 385] width 228 height 20
type input "09/24/2024"
click at [752, 392] on div "Date Issued 09/24/2024" at bounding box center [854, 385] width 400 height 20
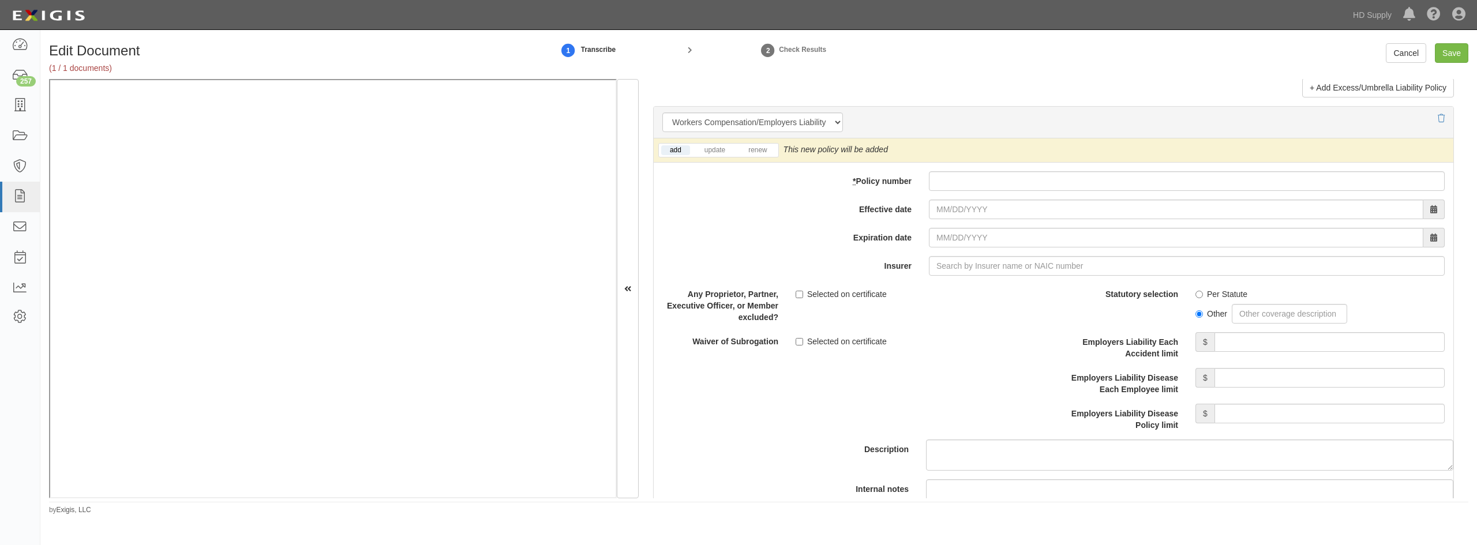
scroll to position [2827, 0]
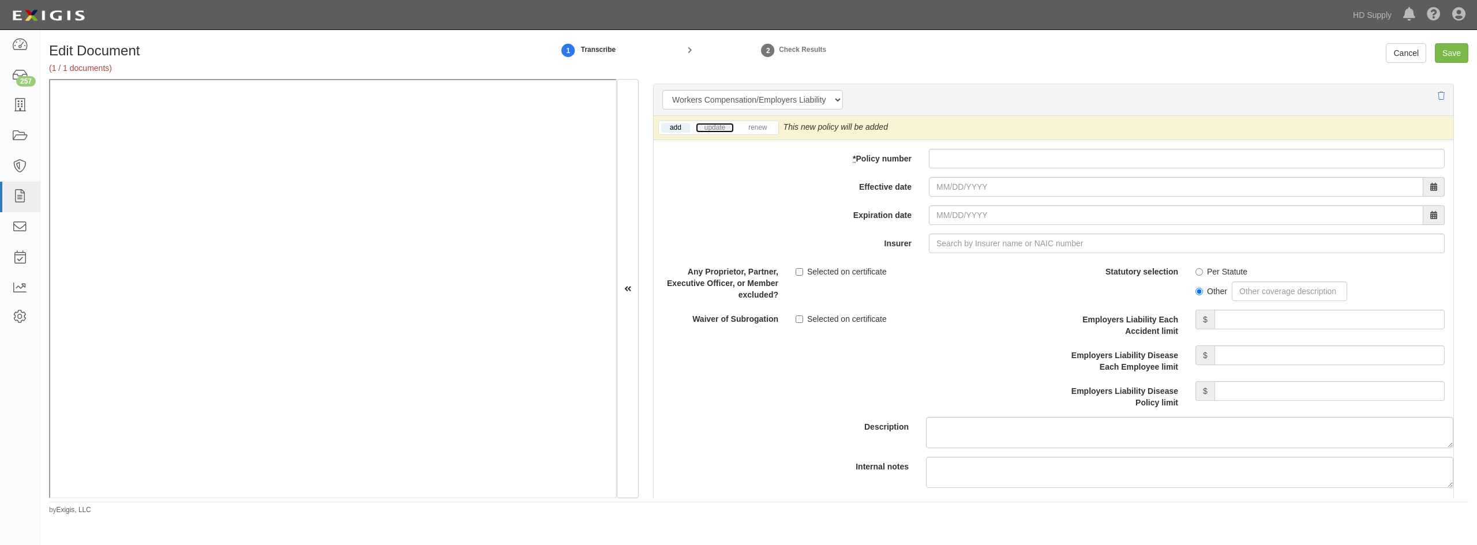
click at [716, 127] on link "update" at bounding box center [715, 128] width 38 height 10
click at [948, 153] on input "* Policy number" at bounding box center [1187, 159] width 516 height 20
type input "1auiga160153616900"
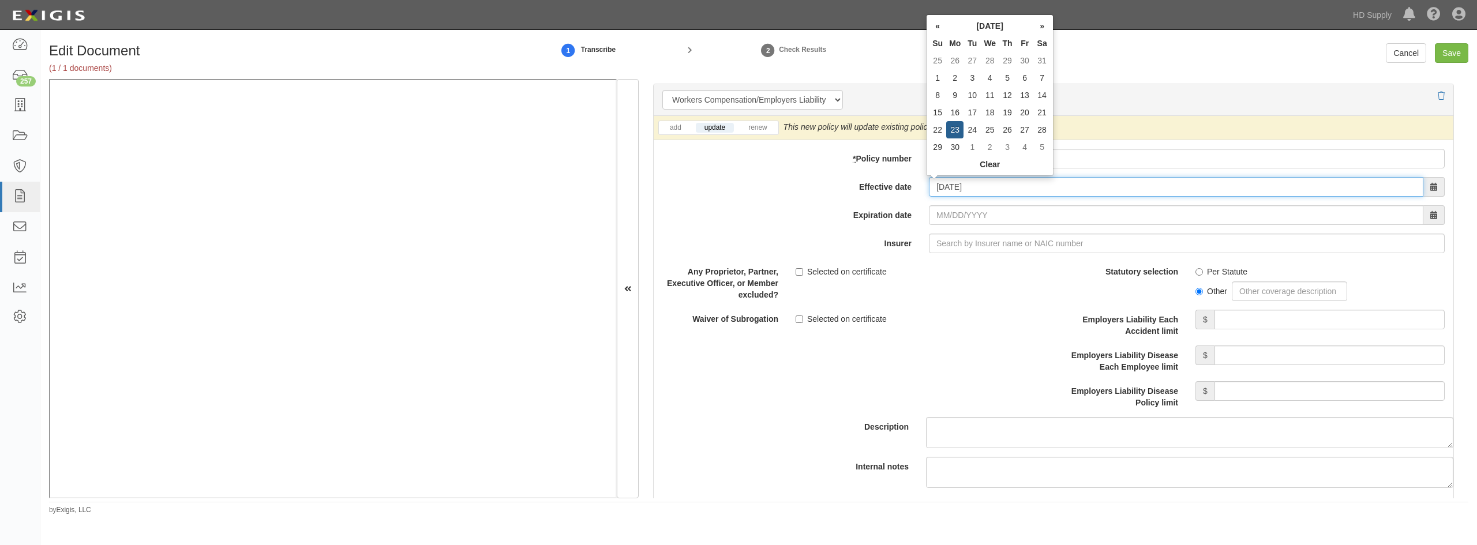
type input "09/23/2024"
type input "09/23/2025"
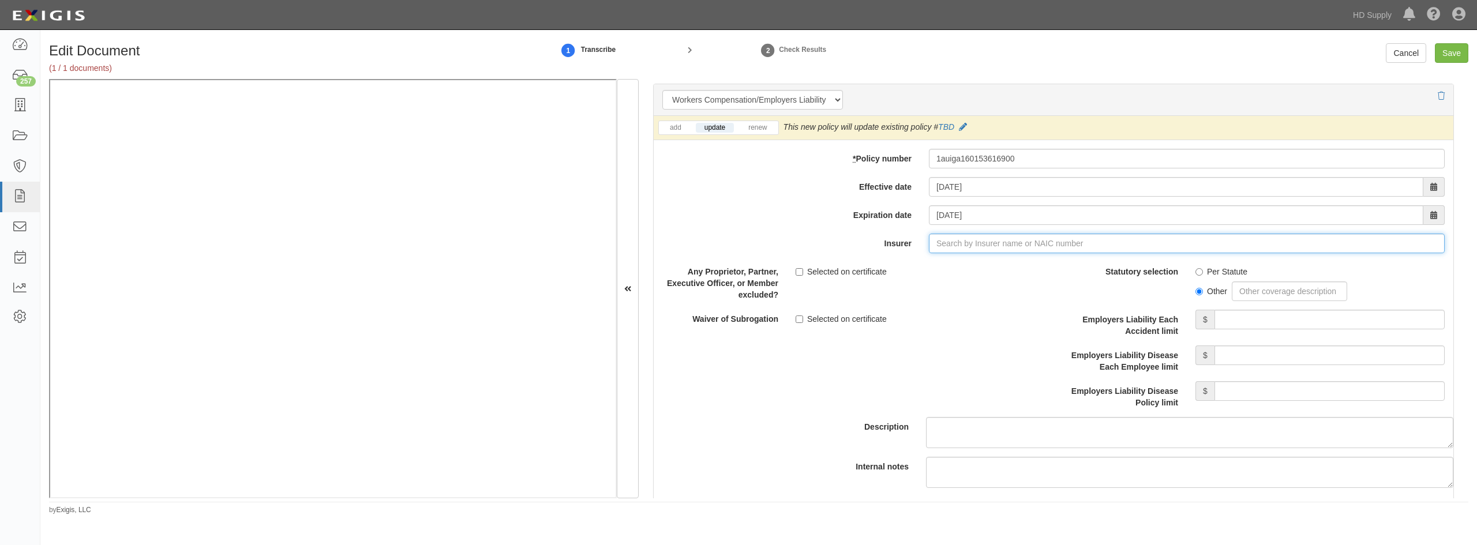
type input "a"
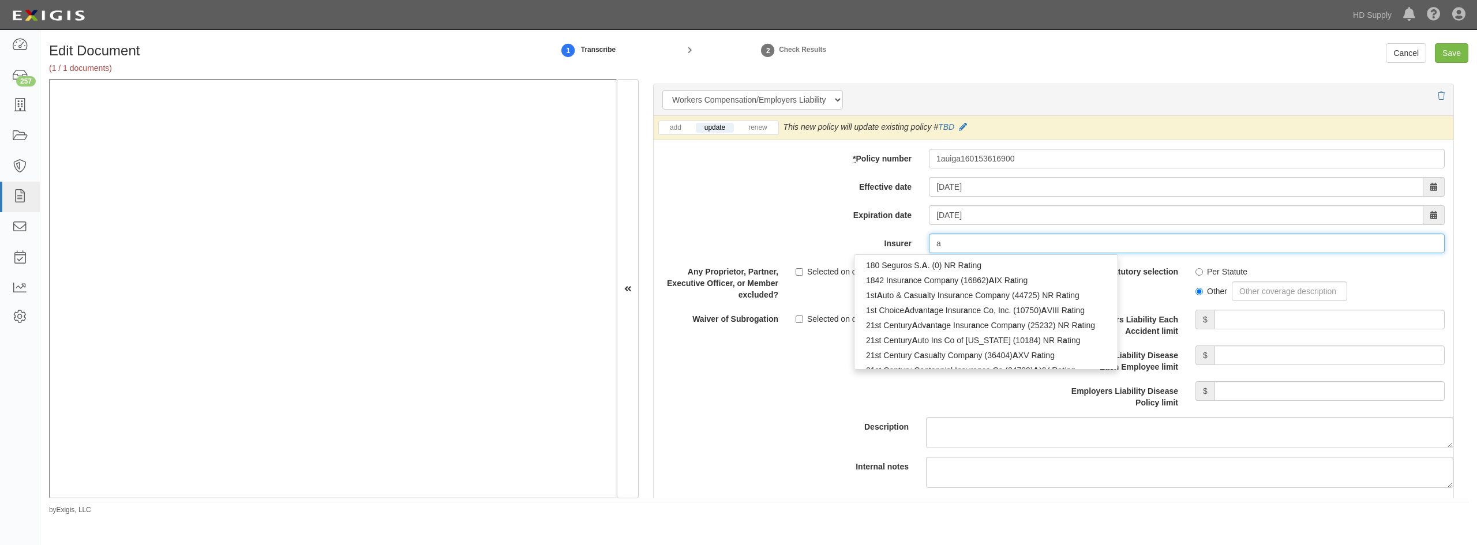
type input "acadia Insurance Company (31325) A+ XV Rating"
type input "ac"
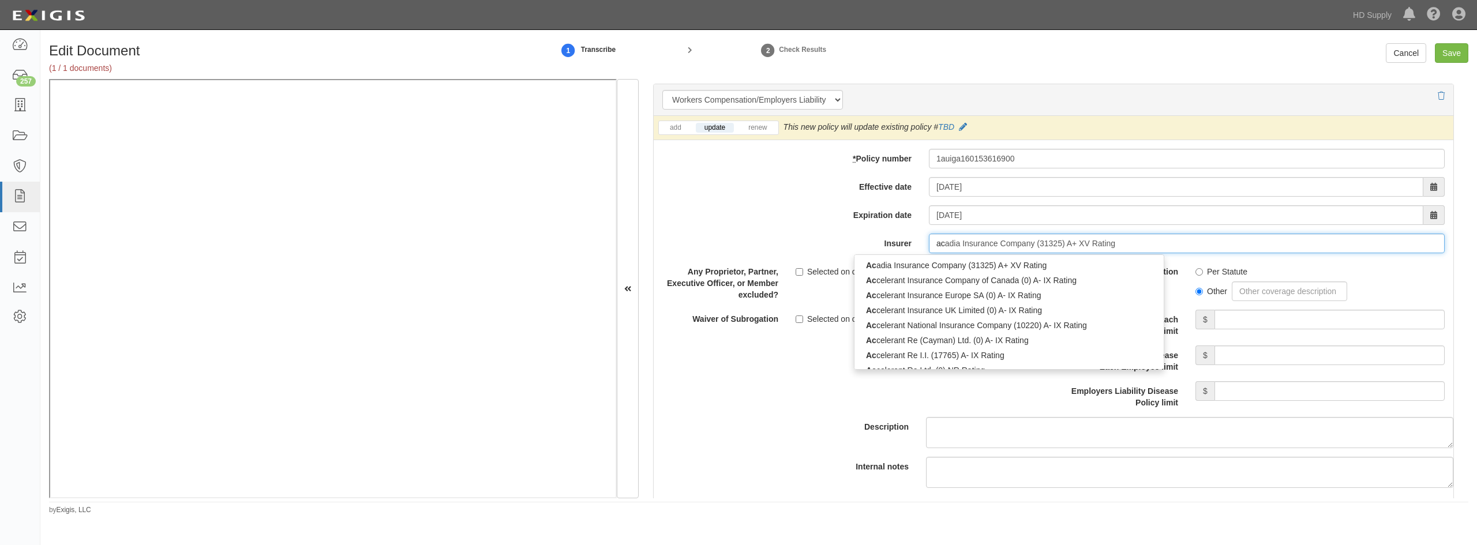
type input "accelerant Insurance Company of Canada (0) A- IX Rating"
type input "acc"
type input "accredited Ins (Europe) Ltd (UKB) (0) NR Rating"
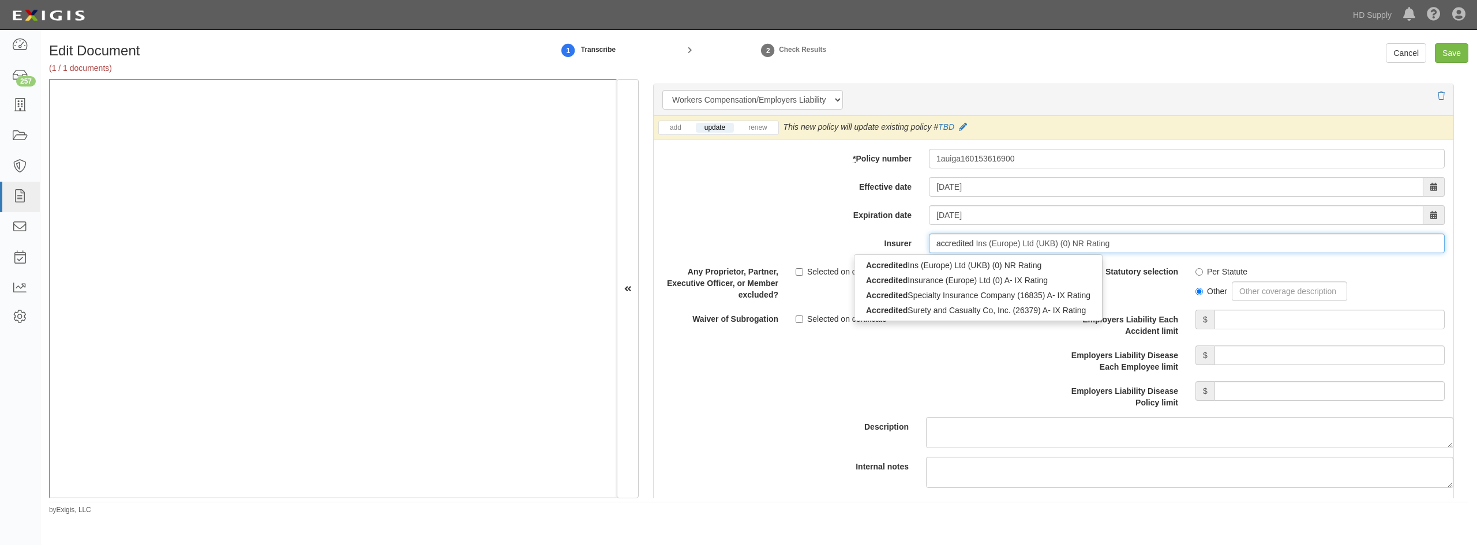
type input "accredited"
type input "accredited surety and Casualty Co, Inc. (26379) A- IX Rating"
type input "accredited sure"
click at [931, 262] on div "Accredited Sure ty and Casualty Co, Inc. (26379) A- IX Rating" at bounding box center [978, 265] width 246 height 15
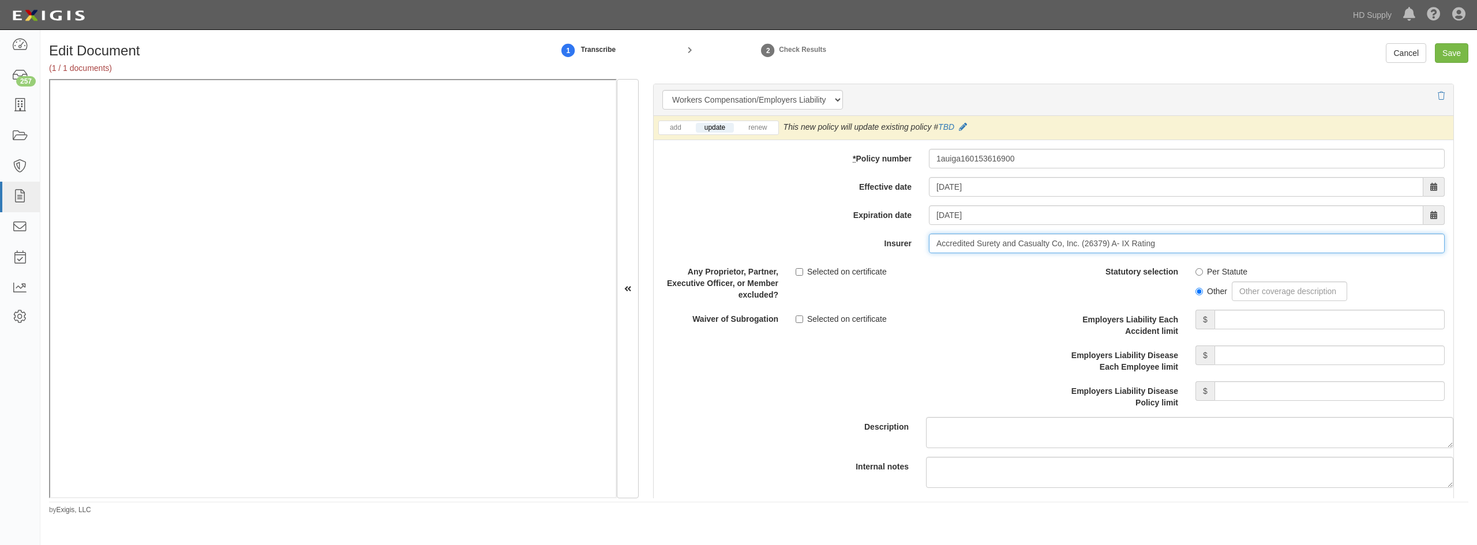
type input "Accredited Surety and Casualty Co, Inc. (26379) A- IX Rating"
click at [1196, 272] on input "Per Statute" at bounding box center [1200, 272] width 8 height 8
radio input "true"
click at [1253, 316] on input "Employers Liability Each Accident limit" at bounding box center [1330, 320] width 230 height 20
type input "1,000,000"
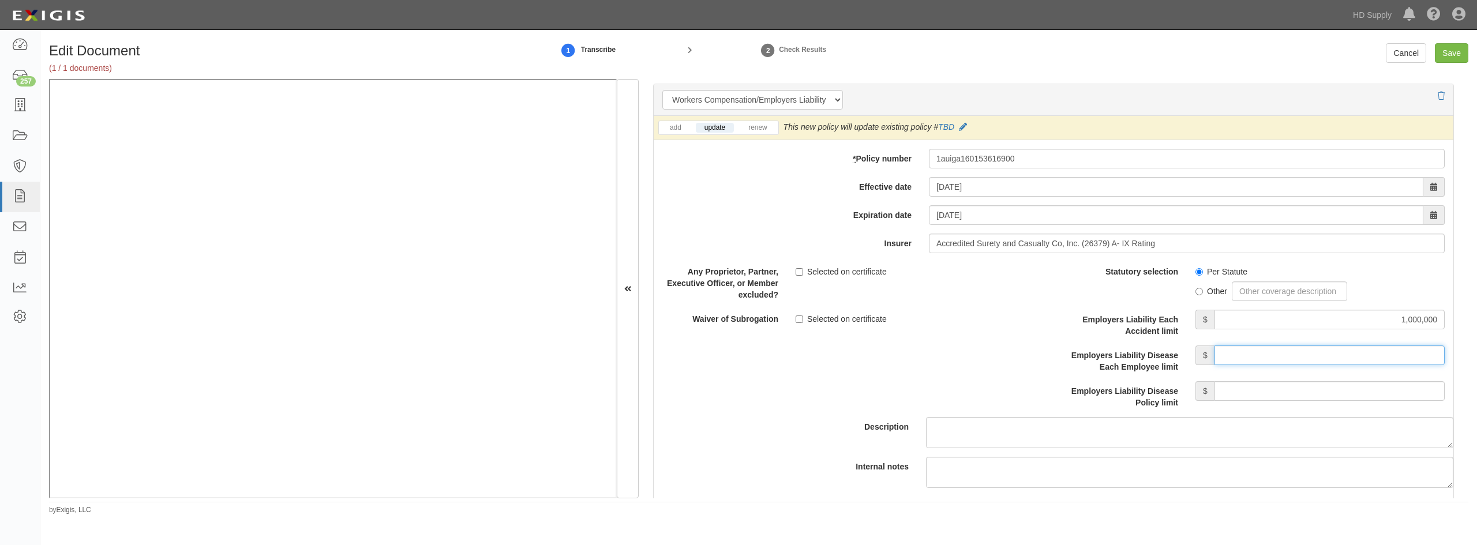
drag, startPoint x: 1278, startPoint y: 349, endPoint x: 1282, endPoint y: 358, distance: 9.9
click at [1278, 349] on input "Employers Liability Disease Each Employee limit" at bounding box center [1330, 356] width 230 height 20
type input "1,000,000"
click at [1261, 391] on input "Employers Liability Disease Policy limit" at bounding box center [1330, 391] width 230 height 20
type input "1,000,000"
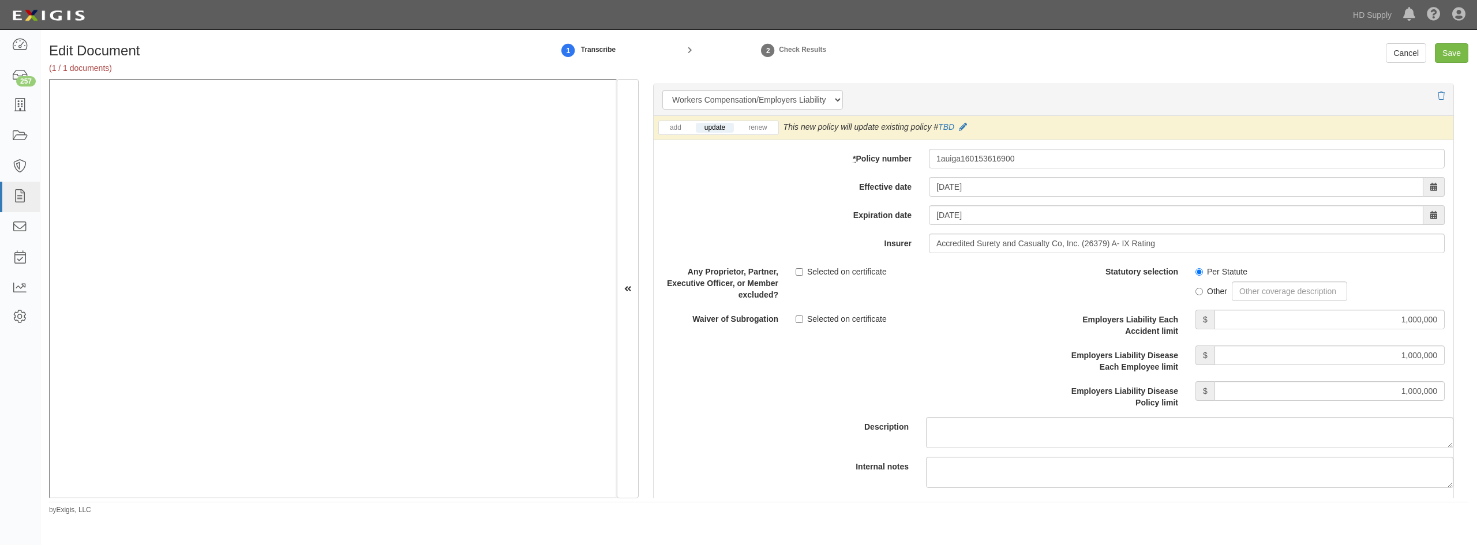
click at [826, 350] on div "Description" at bounding box center [1053, 355] width 817 height 186
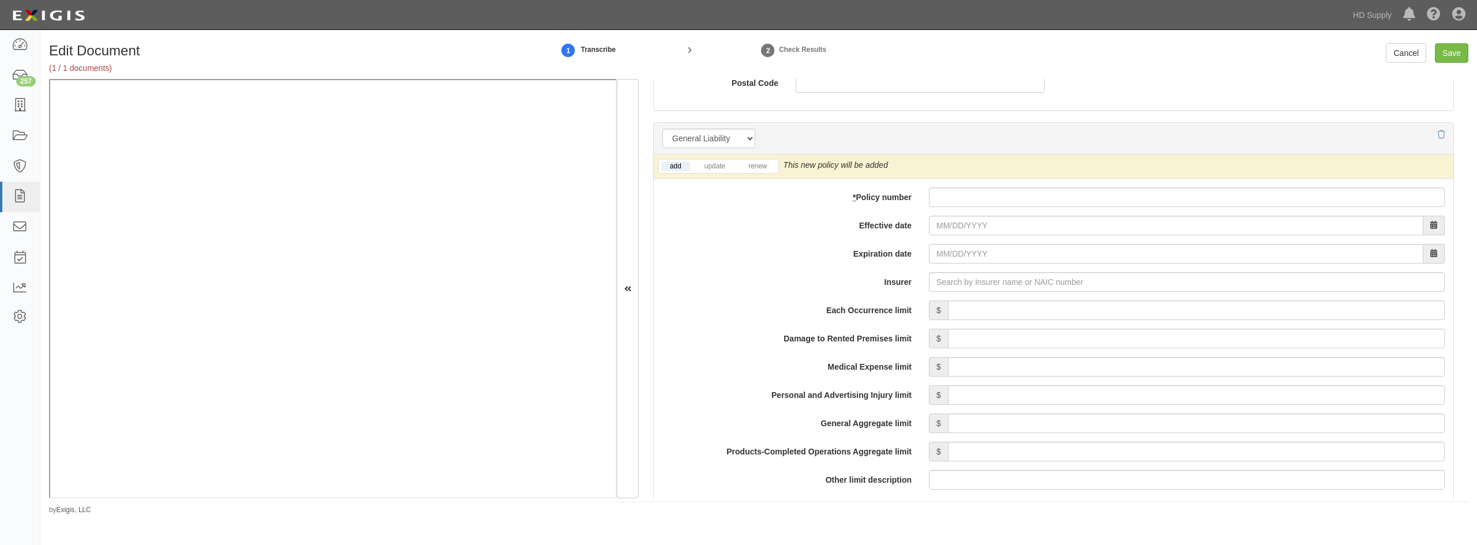
scroll to position [808, 0]
drag, startPoint x: 1006, startPoint y: 192, endPoint x: 1021, endPoint y: 203, distance: 18.6
click at [1006, 189] on input "* Policy number" at bounding box center [1187, 195] width 516 height 20
type input "pgr973146461"
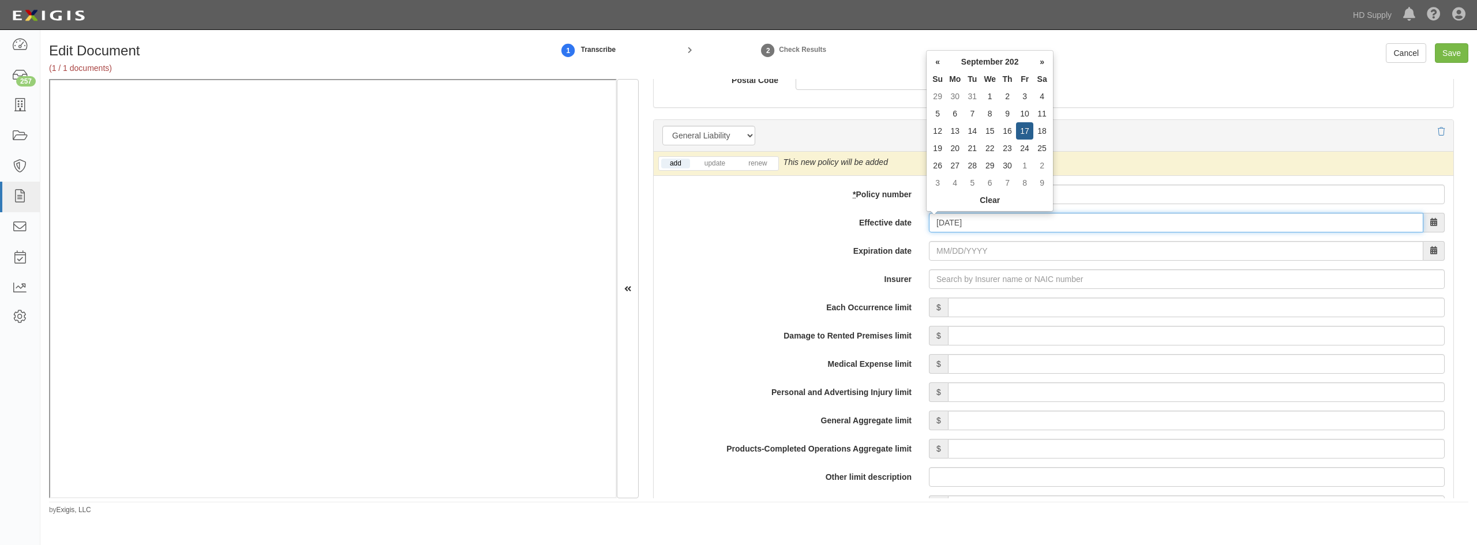
type input "09/17/2024"
type input "09/17/2025"
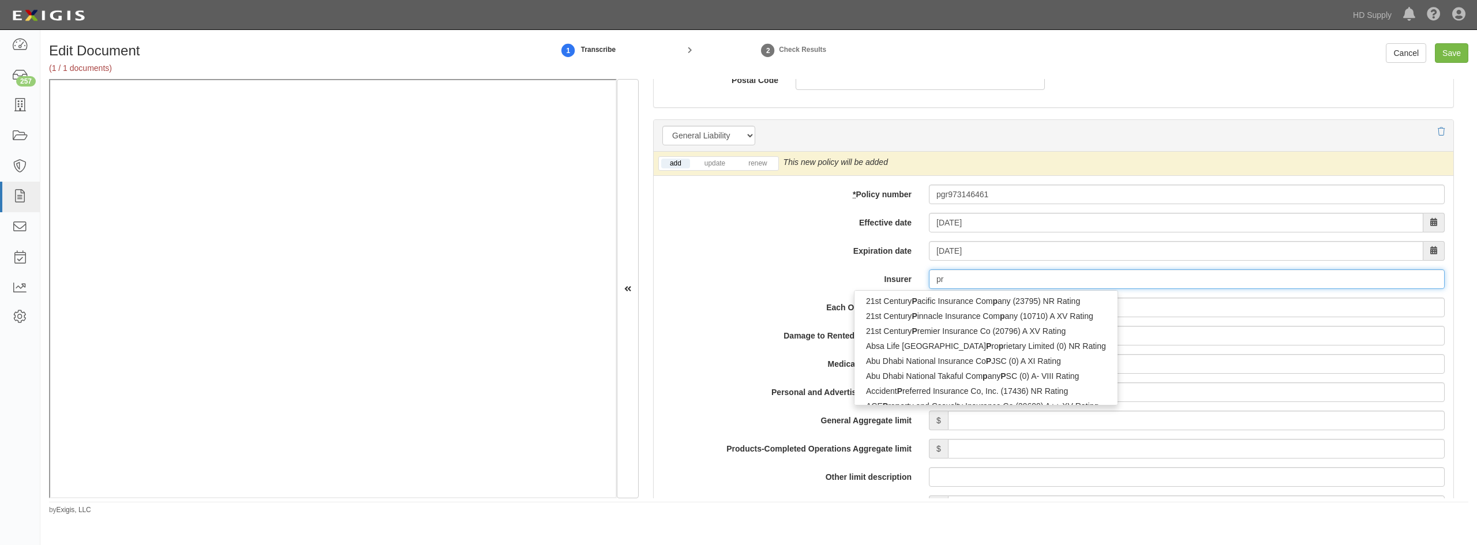
type input "pro"
type input "progressive Advanced Insurance Company (11851) A+ XV Rating"
type input "progressi"
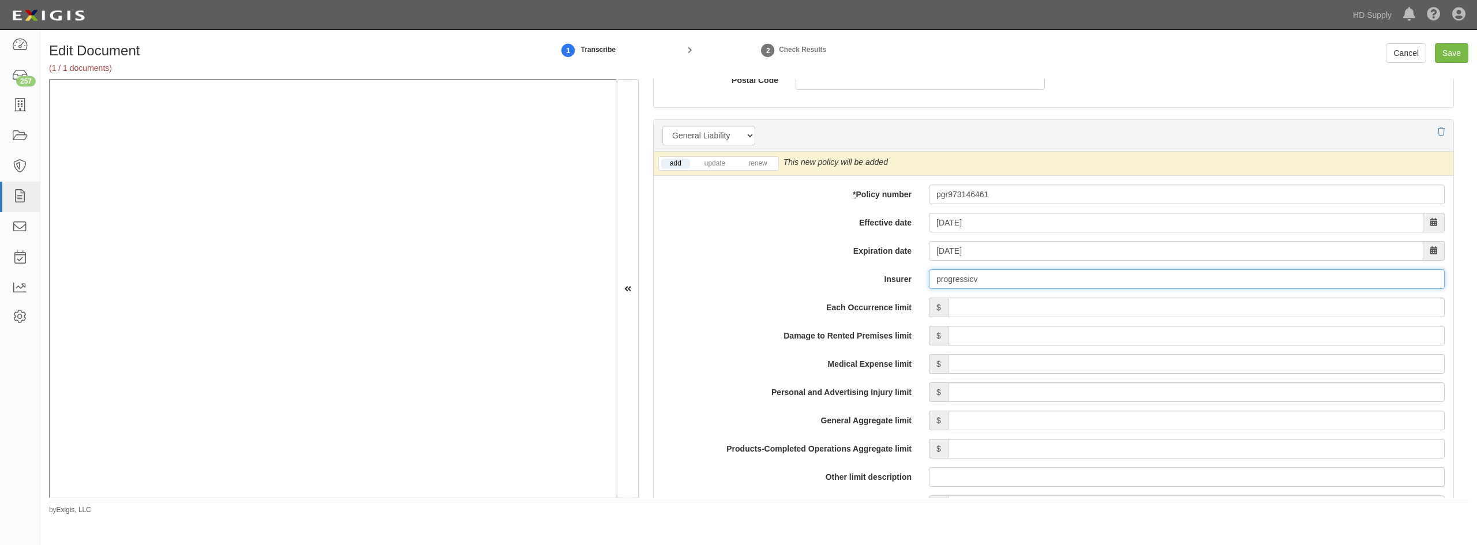
type input "progressic"
type input "progressive Advanced Insurance Company (11851) A+ XV Rating"
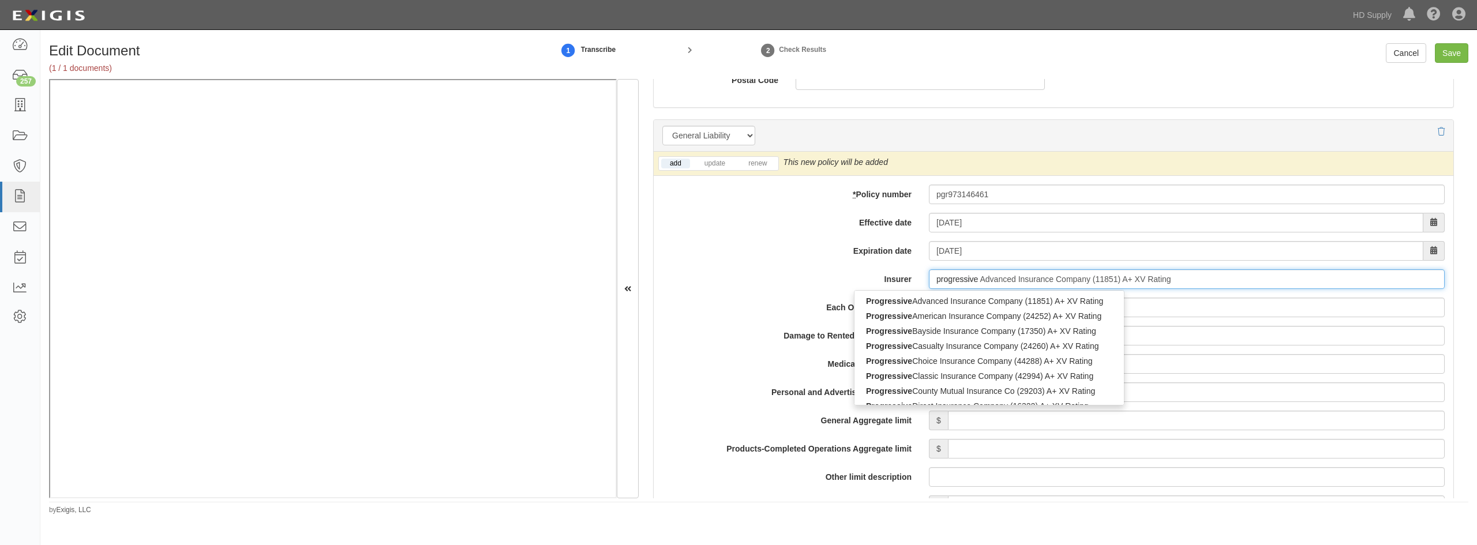
type input "progressive"
type input "progressive max Insurance Company (24279) A+ XV Rating"
type input "progressive m"
type input "progressive mountain Insurance Company (35190) A+ XV Rating"
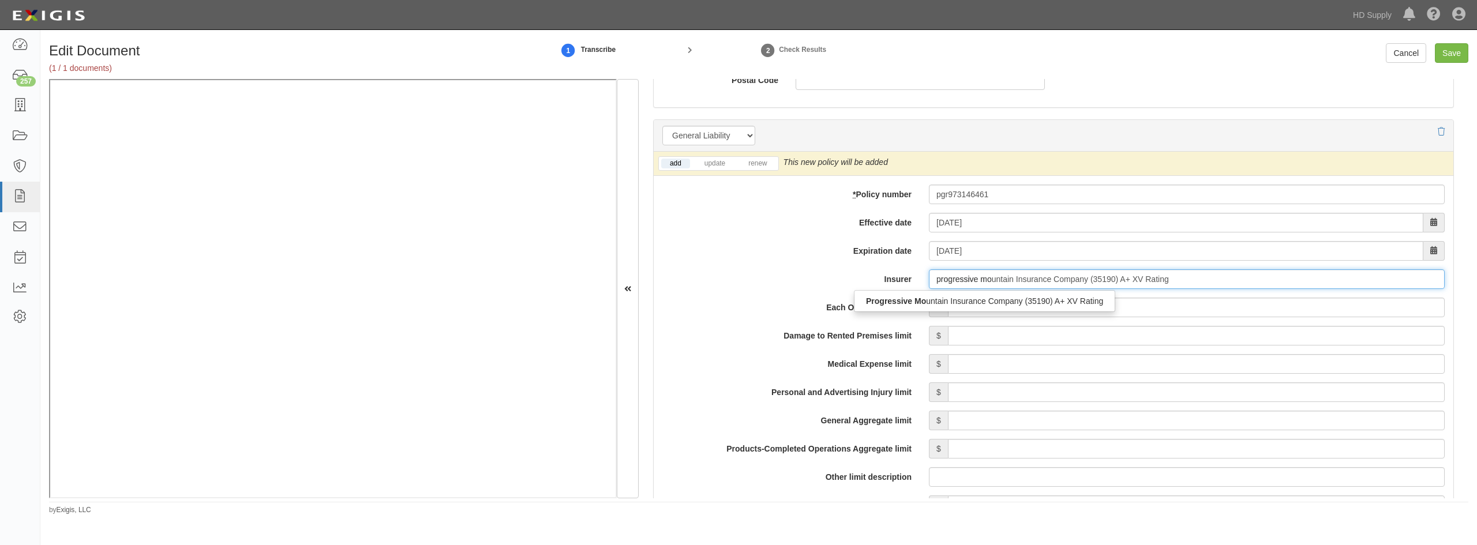
type input "progressive mou"
click at [971, 305] on div "Progressive Mou ntain Insurance Company (35190) A+ XV Rating" at bounding box center [985, 301] width 261 height 15
type input "Progressive Mountain Insurance Company (35190) A+ XV Rating"
click at [1118, 306] on input "Each Occurrence limit" at bounding box center [1196, 308] width 497 height 20
type input "1,000,000"
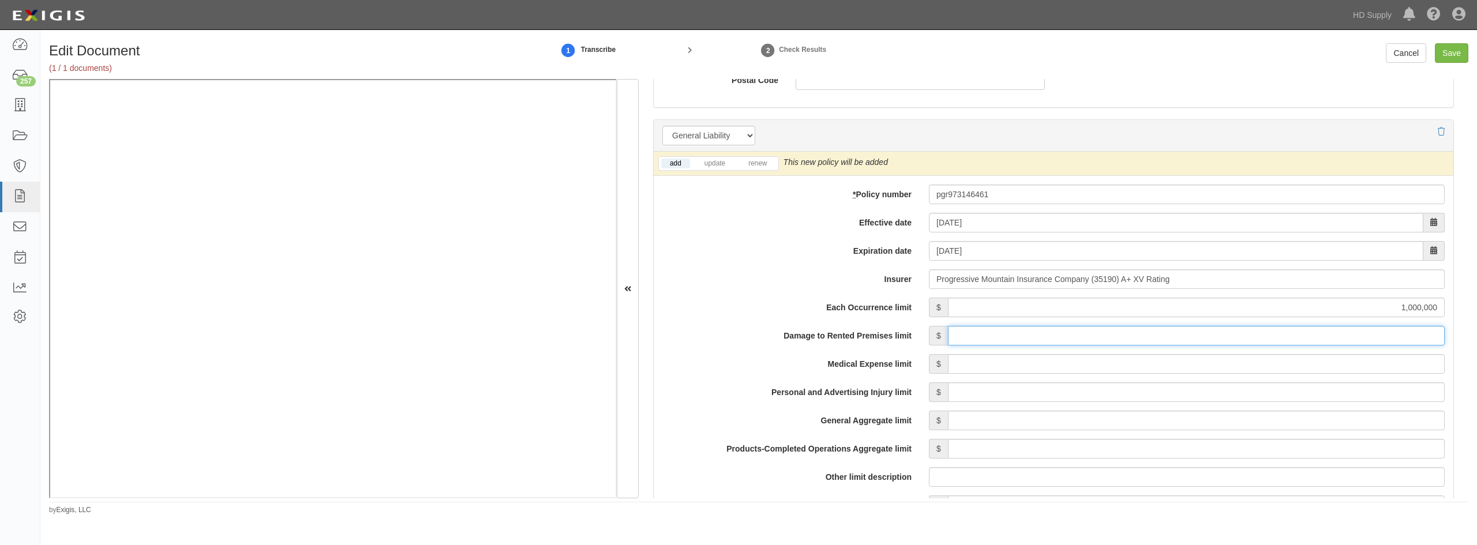
click at [1305, 335] on input "Damage to Rented Premises limit" at bounding box center [1196, 336] width 497 height 20
type input "50,000"
click at [1277, 366] on input "Medical Expense limit" at bounding box center [1196, 364] width 497 height 20
type input "5,000"
click at [1279, 394] on input "Personal and Advertising Injury limit" at bounding box center [1196, 393] width 497 height 20
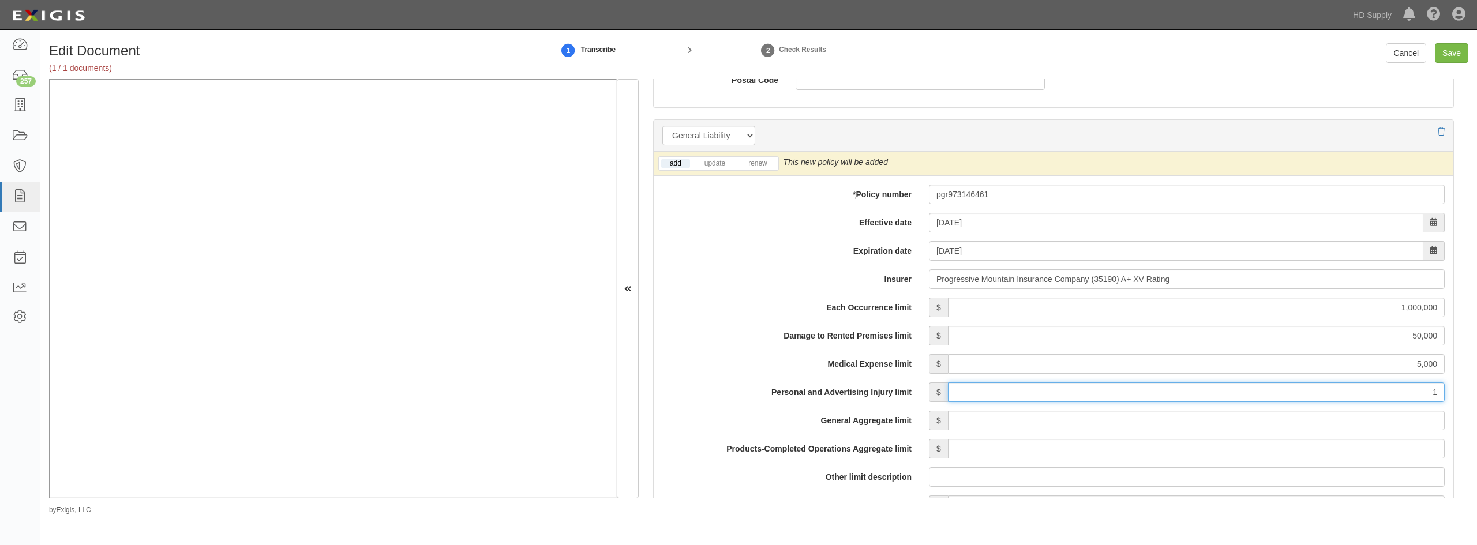
type input "1,000,000"
click at [1284, 419] on input "General Aggregate limit" at bounding box center [1196, 421] width 497 height 20
type input "2,000,000"
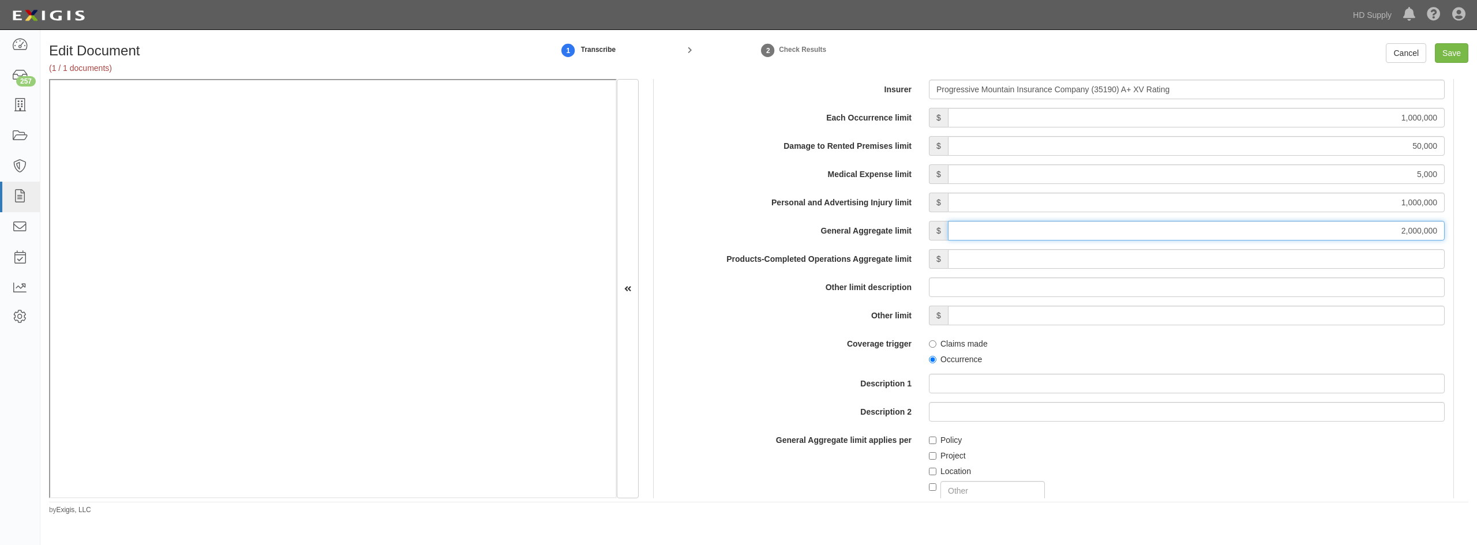
scroll to position [1039, 0]
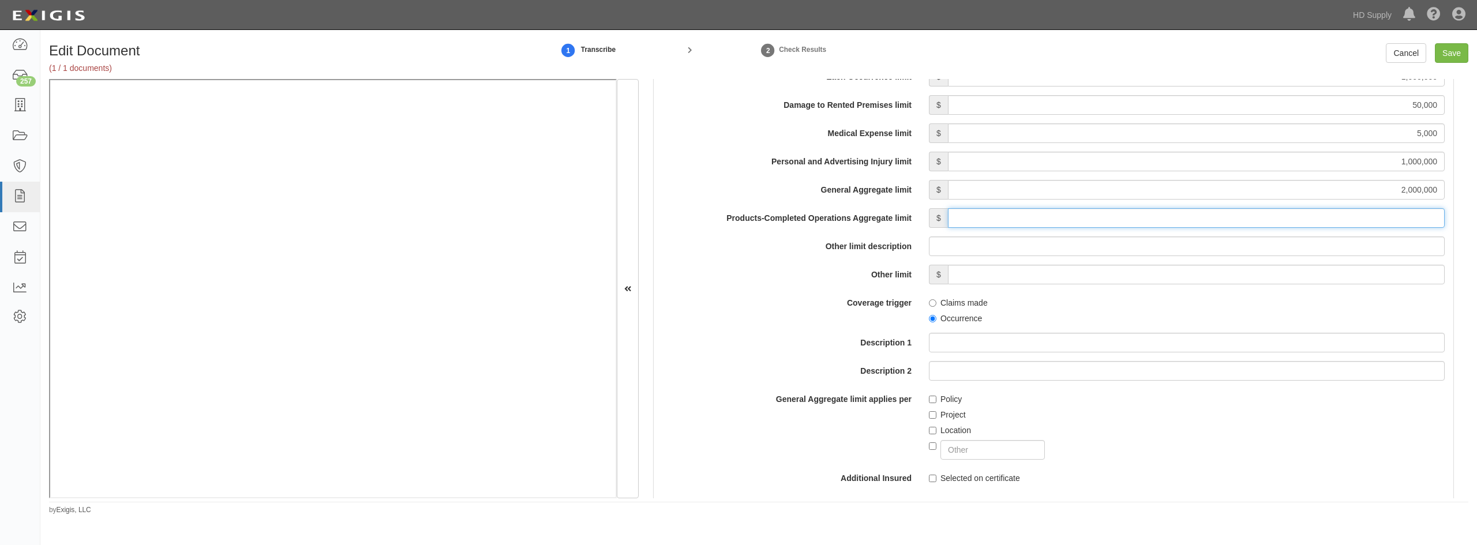
click at [1227, 219] on input "Products-Completed Operations Aggregate limit" at bounding box center [1196, 218] width 497 height 20
type input "2,000,000"
click at [1449, 58] on input "Save" at bounding box center [1451, 53] width 33 height 20
type input "1000000"
type input "50000"
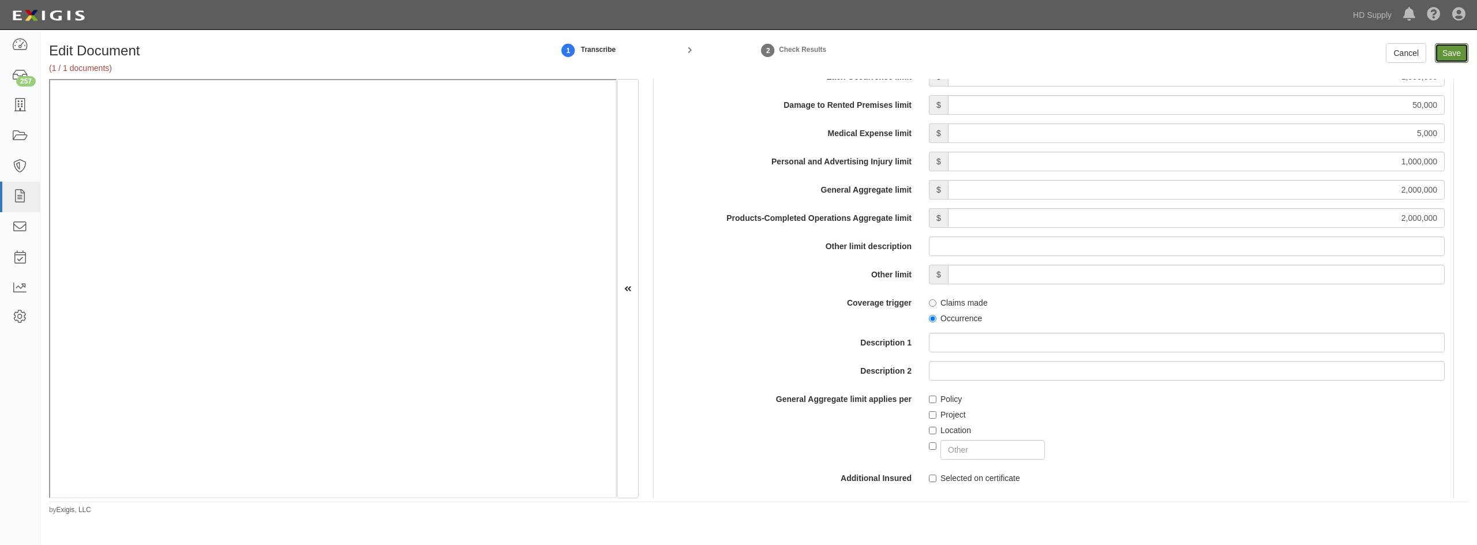
type input "5000"
type input "1000000"
type input "2000000"
type input "1000000"
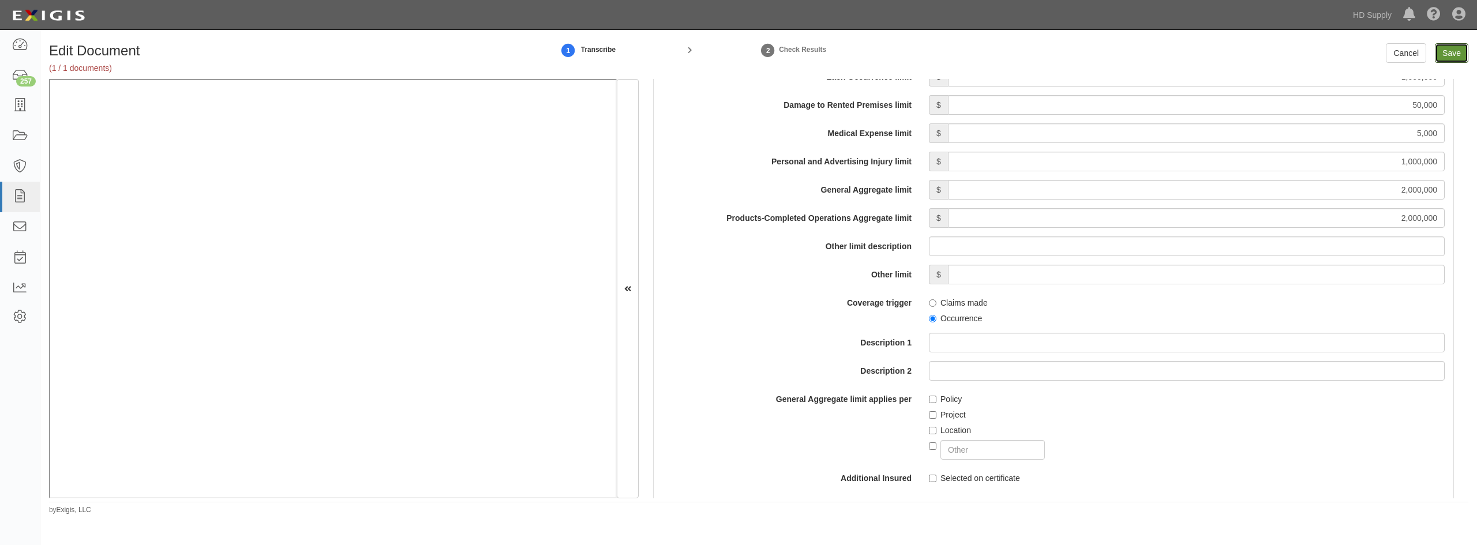
type input "1000000"
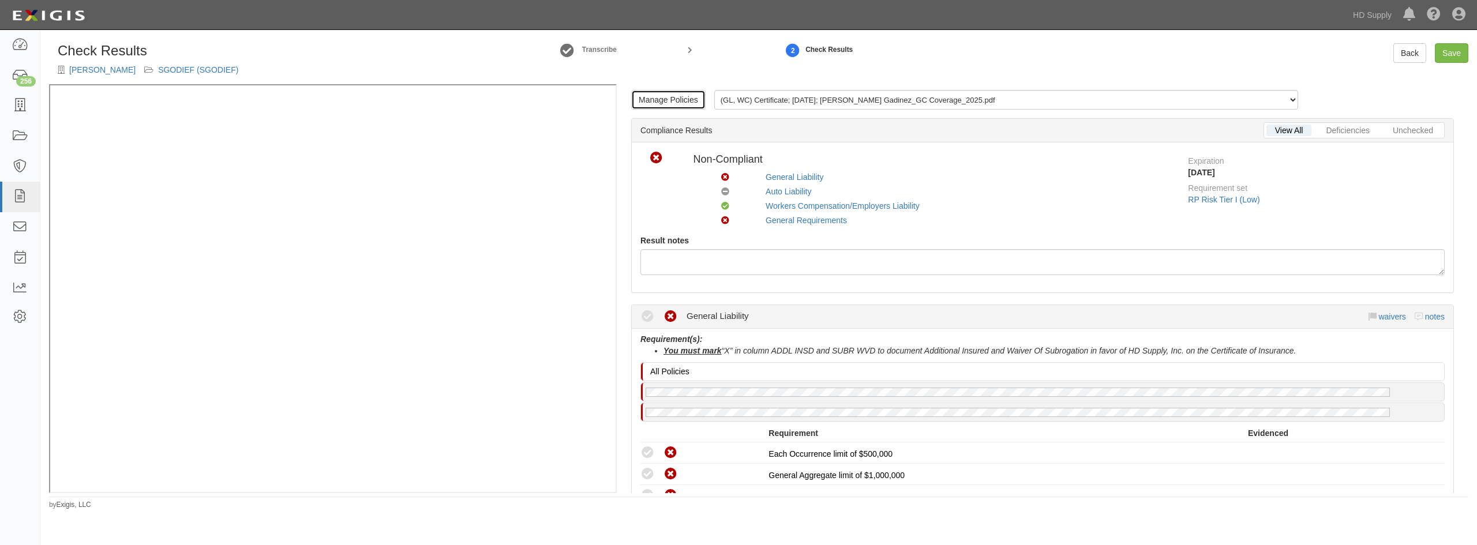
click at [653, 95] on link "Manage Policies" at bounding box center [668, 100] width 74 height 20
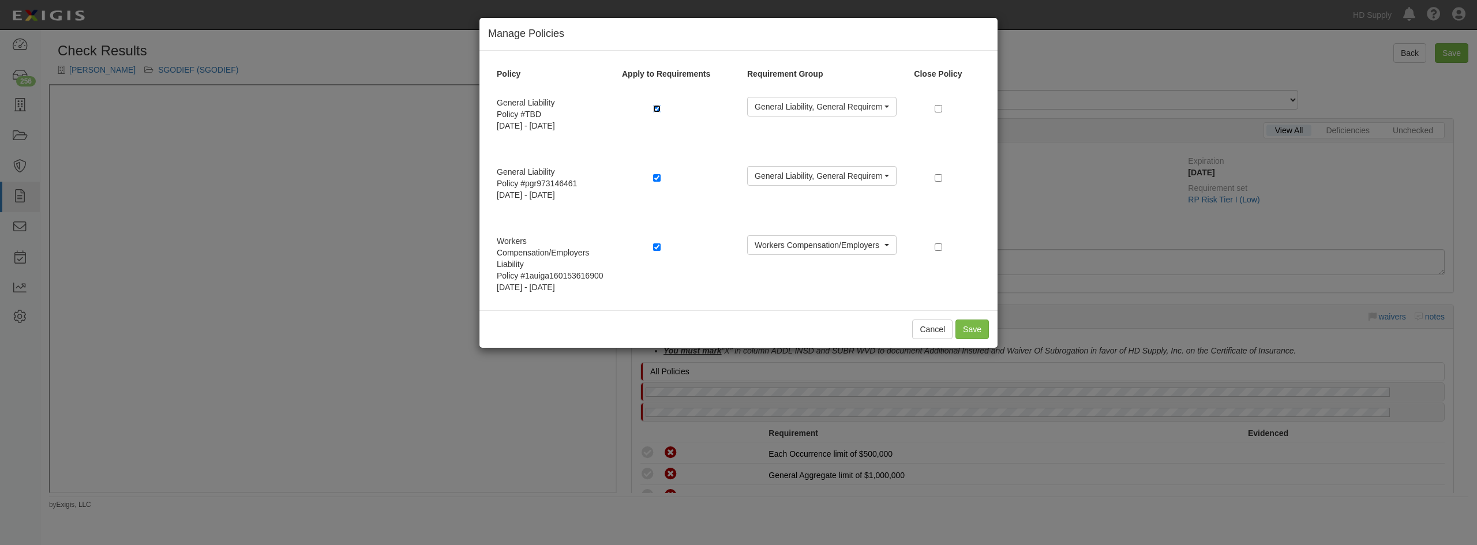
click at [656, 112] on input "checkbox" at bounding box center [657, 109] width 8 height 8
checkbox input "false"
click at [975, 327] on button "Save" at bounding box center [972, 330] width 33 height 20
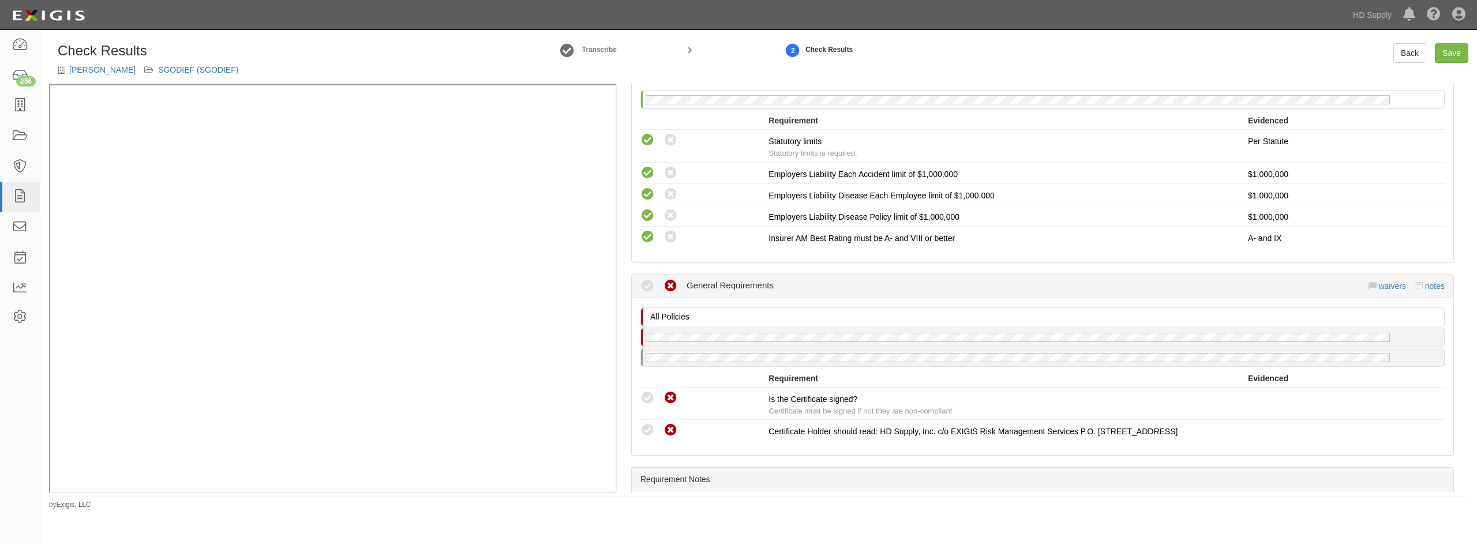
scroll to position [865, 0]
click at [647, 400] on icon at bounding box center [647, 396] width 14 height 14
click at [649, 391] on icon at bounding box center [647, 396] width 14 height 14
click at [642, 394] on icon at bounding box center [647, 396] width 14 height 14
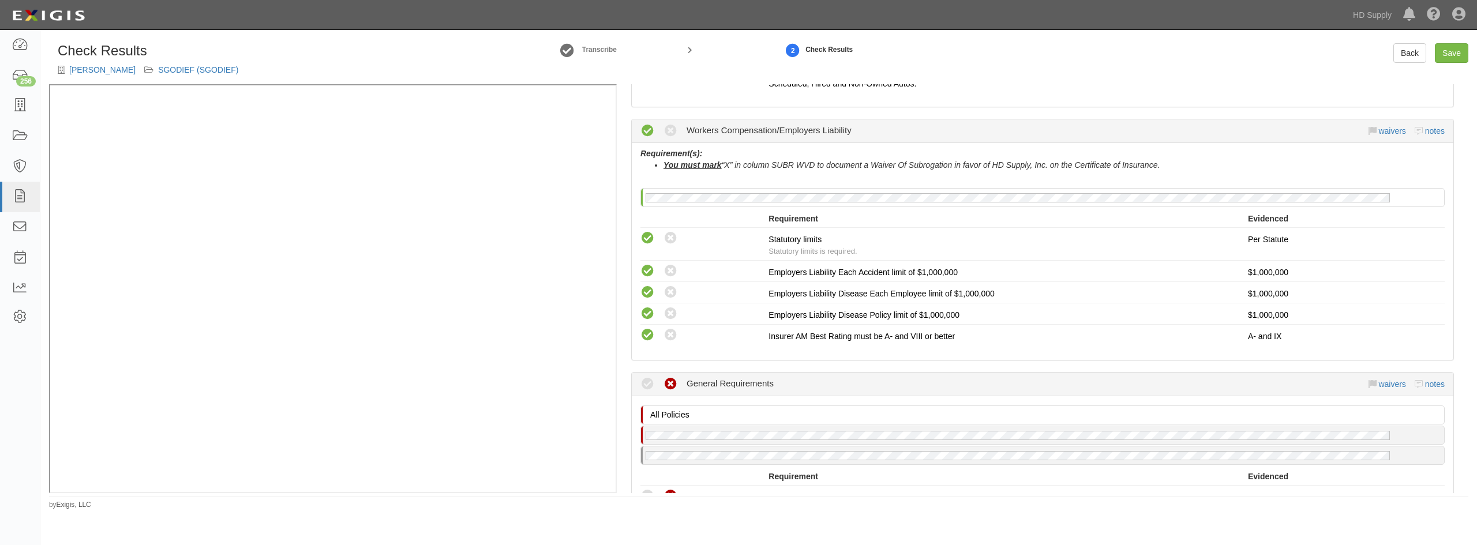
scroll to position [923, 0]
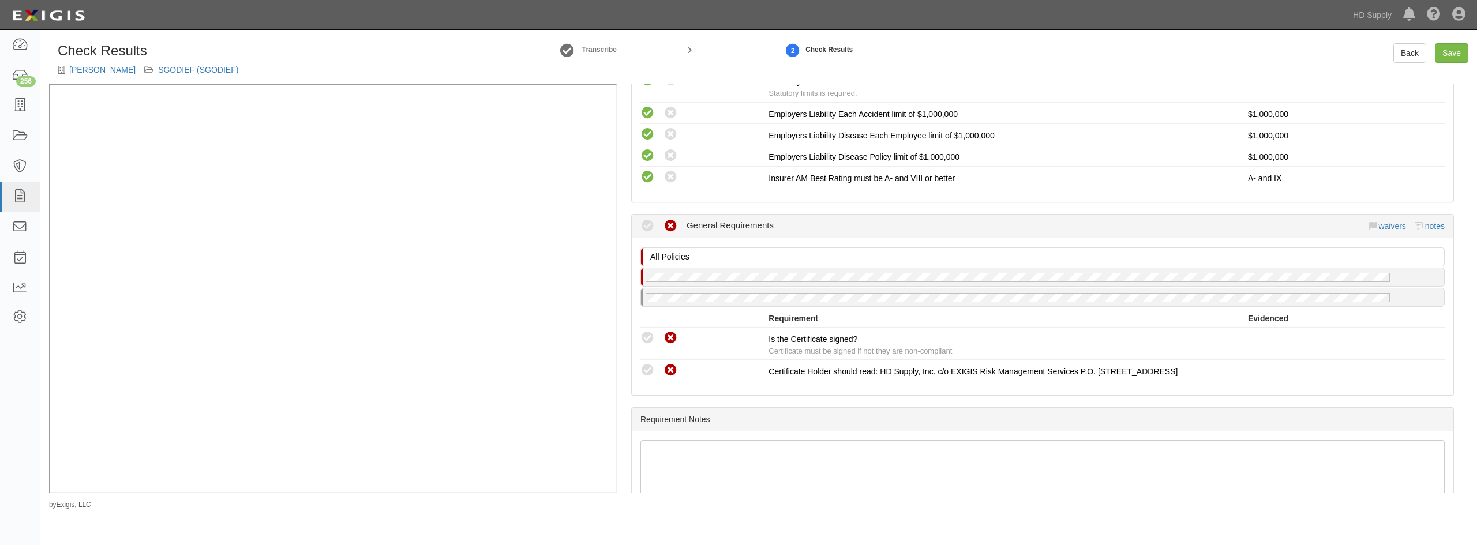
click at [641, 335] on icon at bounding box center [647, 338] width 14 height 14
click at [650, 340] on icon at bounding box center [647, 338] width 14 height 14
click at [1445, 51] on link "Save" at bounding box center [1451, 53] width 33 height 20
radio input "true"
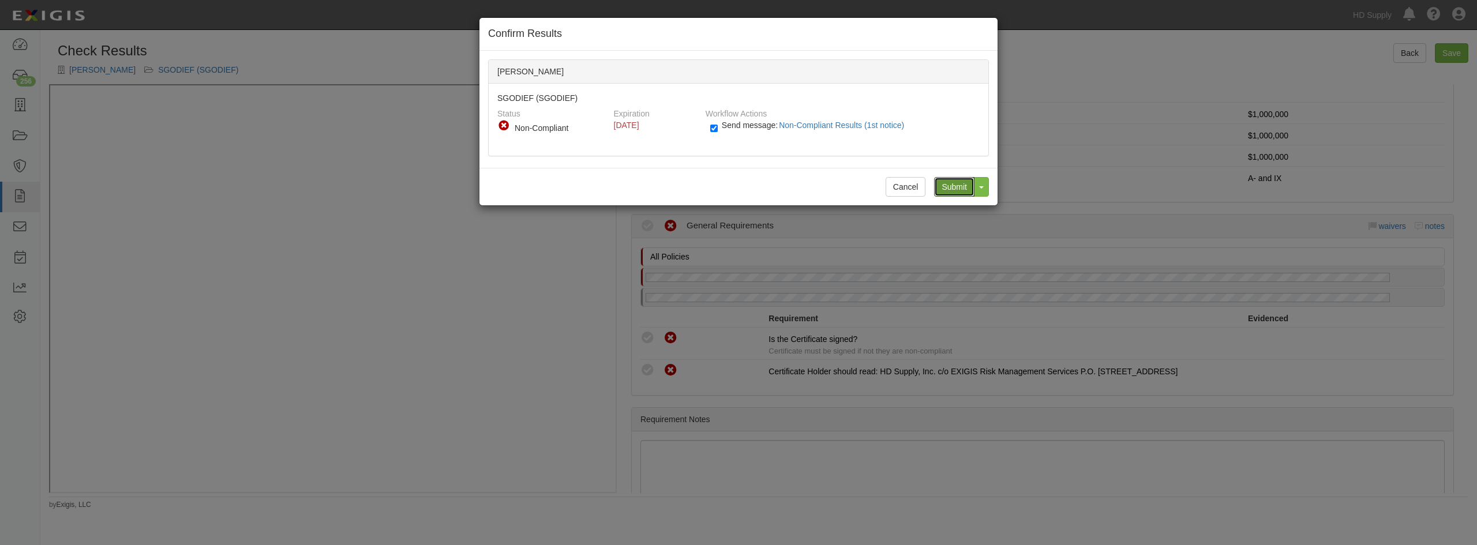
click at [962, 186] on input "Submit" at bounding box center [954, 187] width 40 height 20
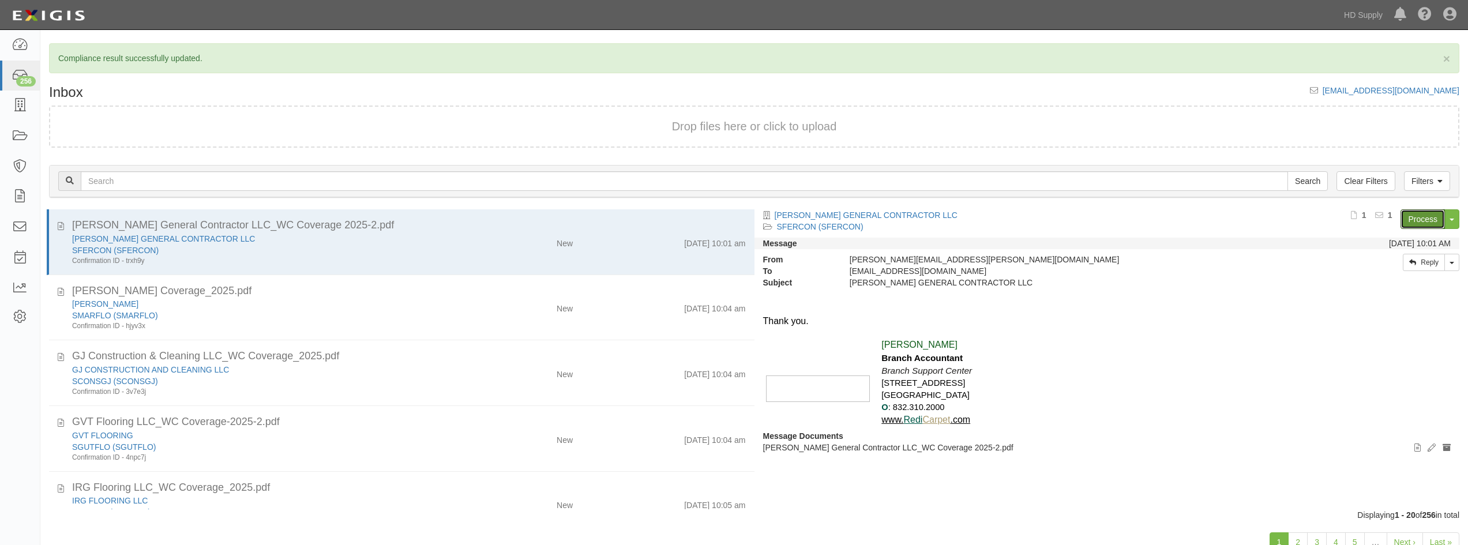
click at [1410, 219] on link "Process" at bounding box center [1423, 219] width 44 height 20
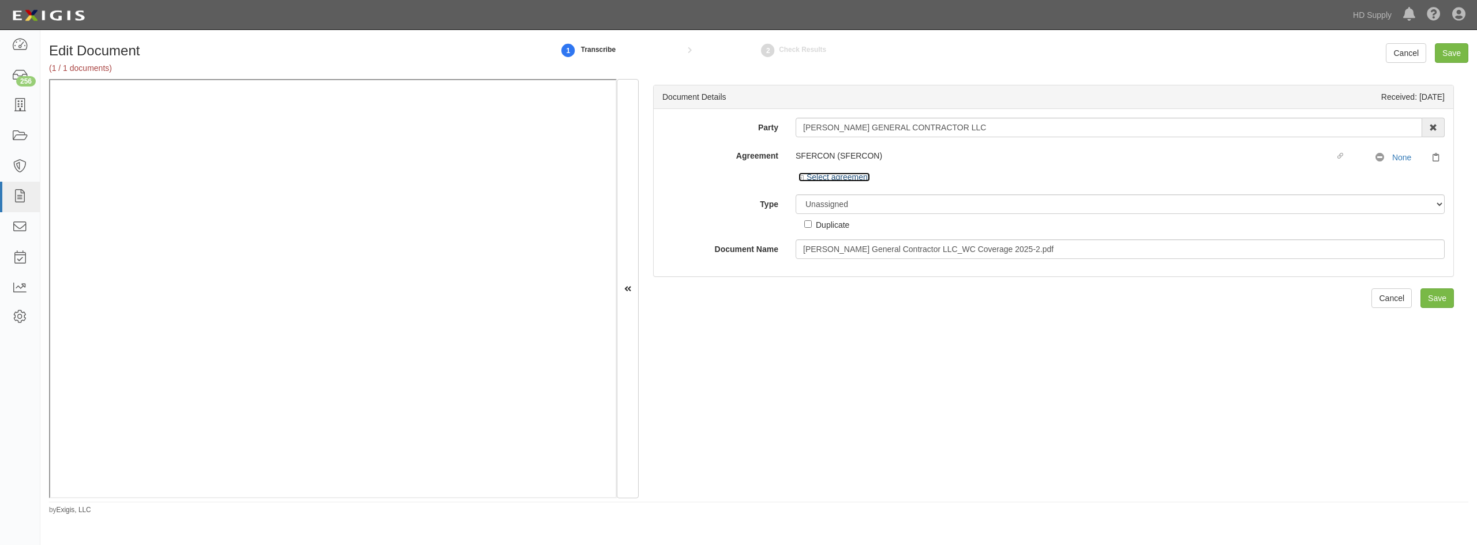
click at [800, 178] on icon at bounding box center [803, 178] width 8 height 6
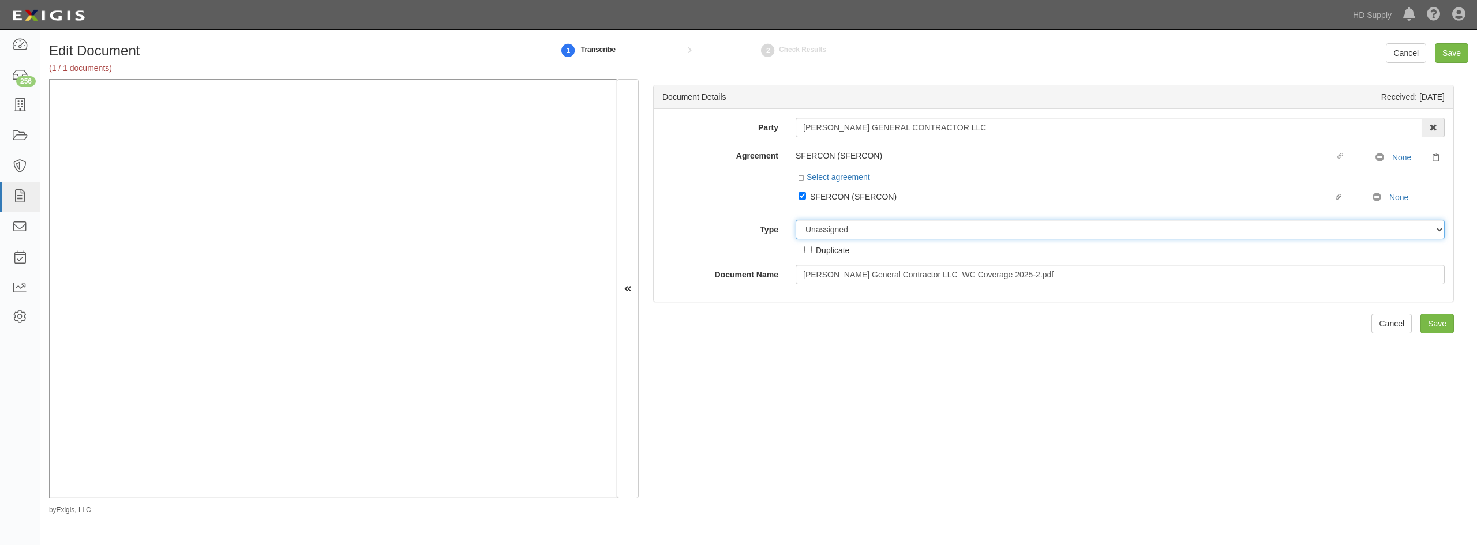
click at [825, 224] on select "Unassigned Binder Cancellation Notice Certificate Contract Endorsement Insuranc…" at bounding box center [1120, 230] width 649 height 20
select select "CertificateDetail"
click at [796, 220] on select "Unassigned Binder Cancellation Notice Certificate Contract Endorsement Insuranc…" at bounding box center [1120, 230] width 649 height 20
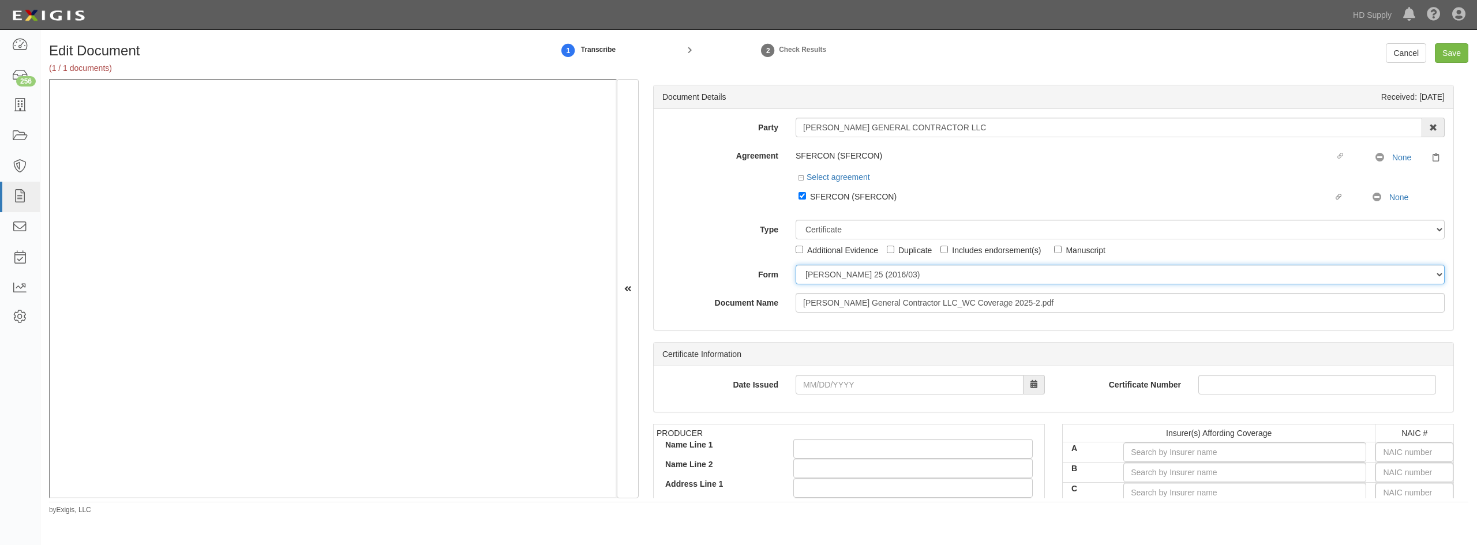
click at [821, 272] on select "[PERSON_NAME] 25 (2016/03) [PERSON_NAME] 101 [PERSON_NAME] 855 NY (2014/05) Gen…" at bounding box center [1120, 275] width 649 height 20
select select "GeneralFormDetail"
click at [796, 265] on select "[PERSON_NAME] 25 (2016/03) [PERSON_NAME] 101 [PERSON_NAME] 855 NY (2014/05) Gen…" at bounding box center [1120, 275] width 649 height 20
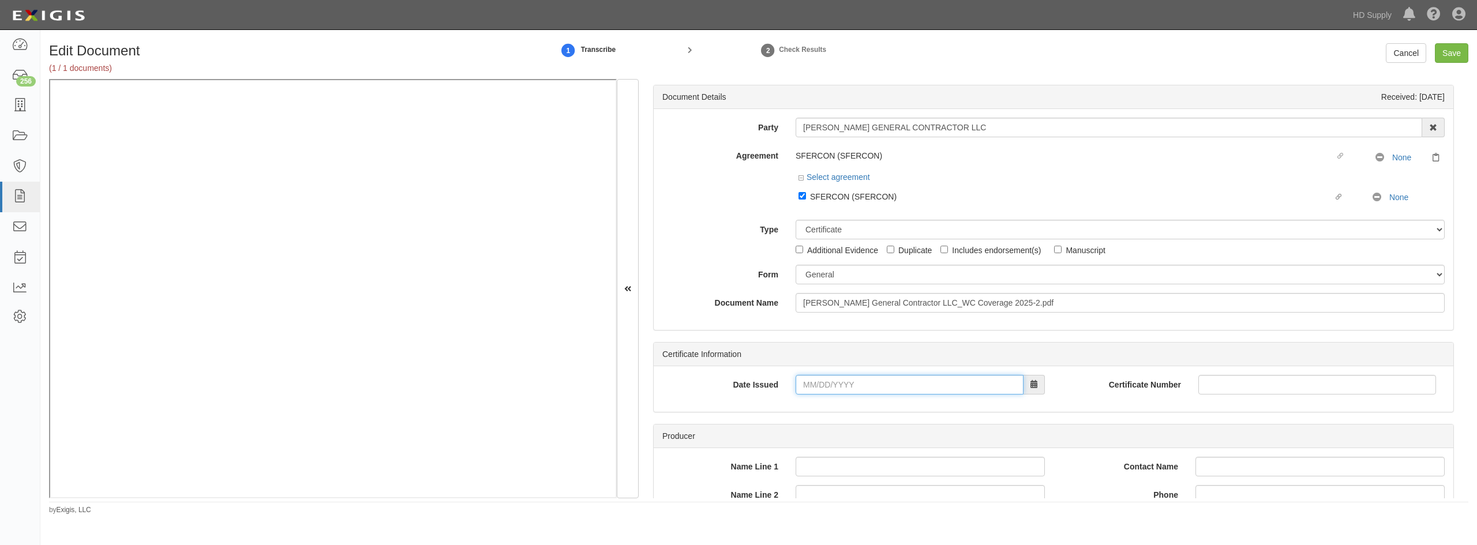
click at [809, 385] on input "Date Issued" at bounding box center [910, 385] width 228 height 20
click at [810, 222] on th "«" at bounding box center [805, 223] width 17 height 17
click at [810, 223] on th "«" at bounding box center [805, 223] width 17 height 17
click at [841, 273] on td "3" at bounding box center [840, 275] width 17 height 17
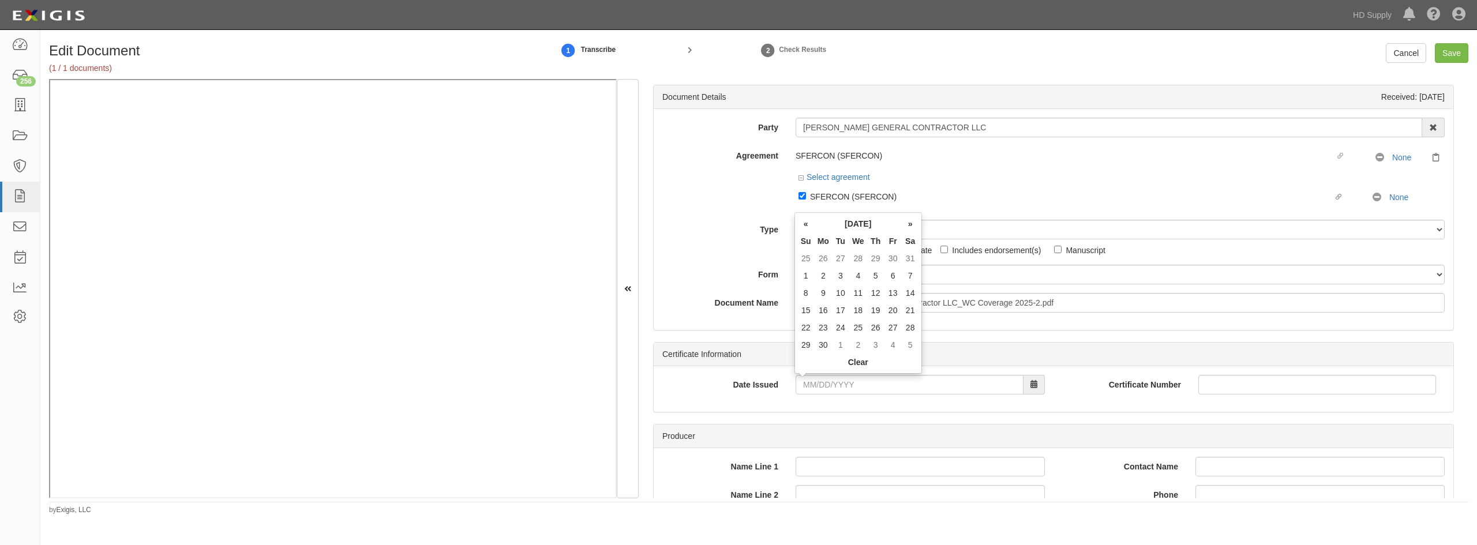
type input "[DATE]"
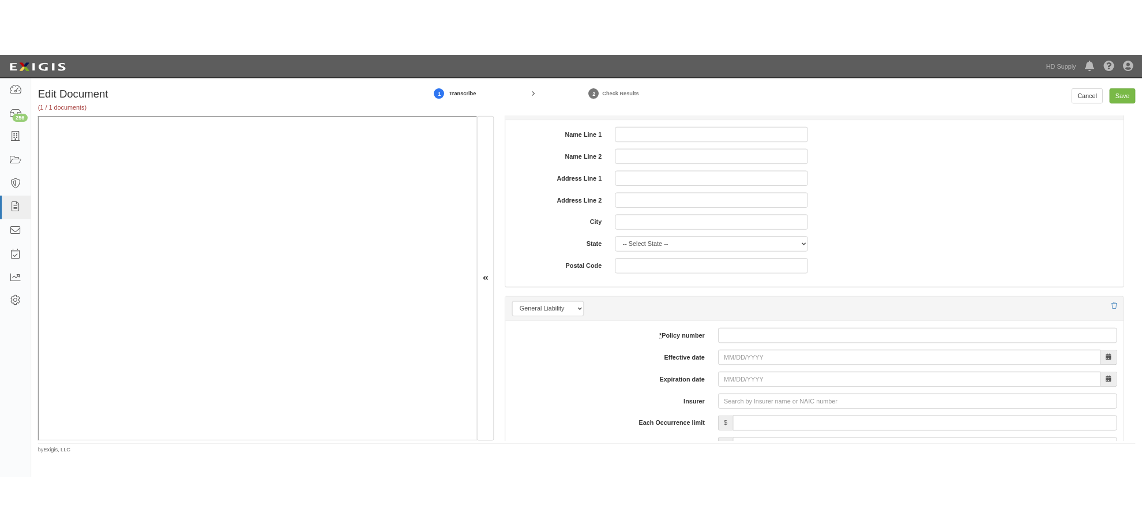
scroll to position [692, 0]
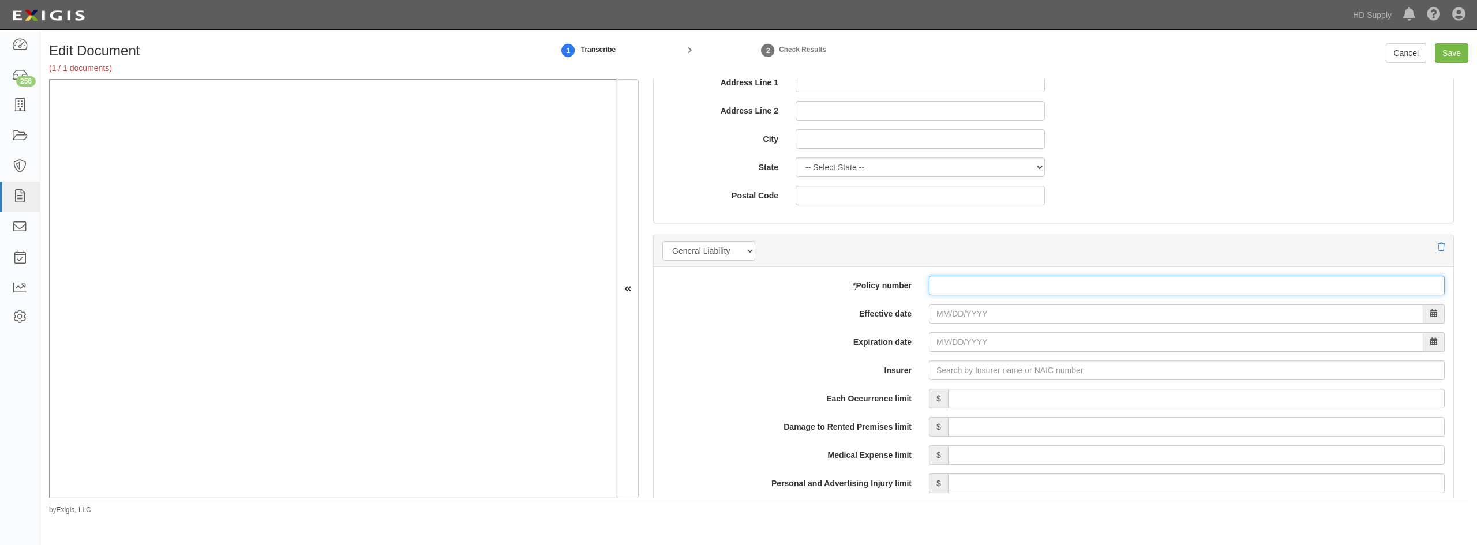
click at [944, 293] on input "* Policy number" at bounding box center [1187, 286] width 516 height 20
type input "fwus503878xb1"
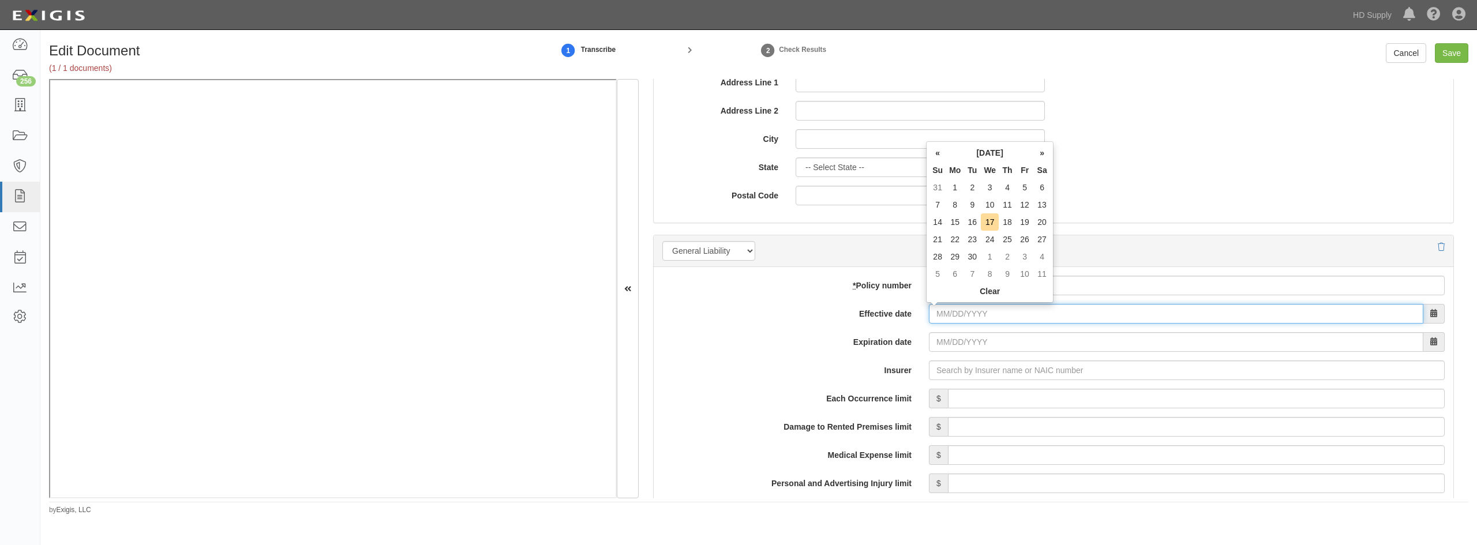
click at [930, 312] on input "Effective date" at bounding box center [1176, 314] width 494 height 20
type input "[DATE]"
click at [945, 348] on input "[DATE]" at bounding box center [1176, 342] width 494 height 20
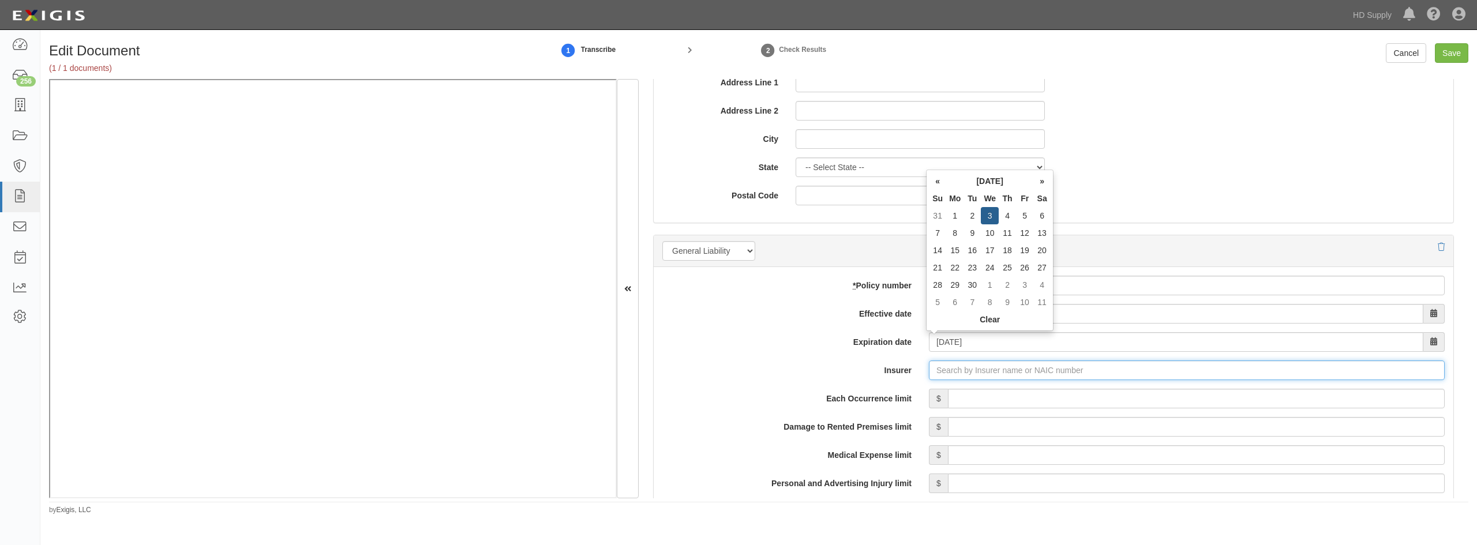
click at [947, 373] on input "Insurer" at bounding box center [1187, 371] width 516 height 20
type input "180 Seguros S.A. (0) NR Rating"
type input "1"
click at [929, 391] on div "[PERSON_NAME] Insurance Company ( 11600 ) B++ VII Rating" at bounding box center [979, 392] width 249 height 15
type input "[PERSON_NAME] Insurance Company (11600) B++ VII Rating"
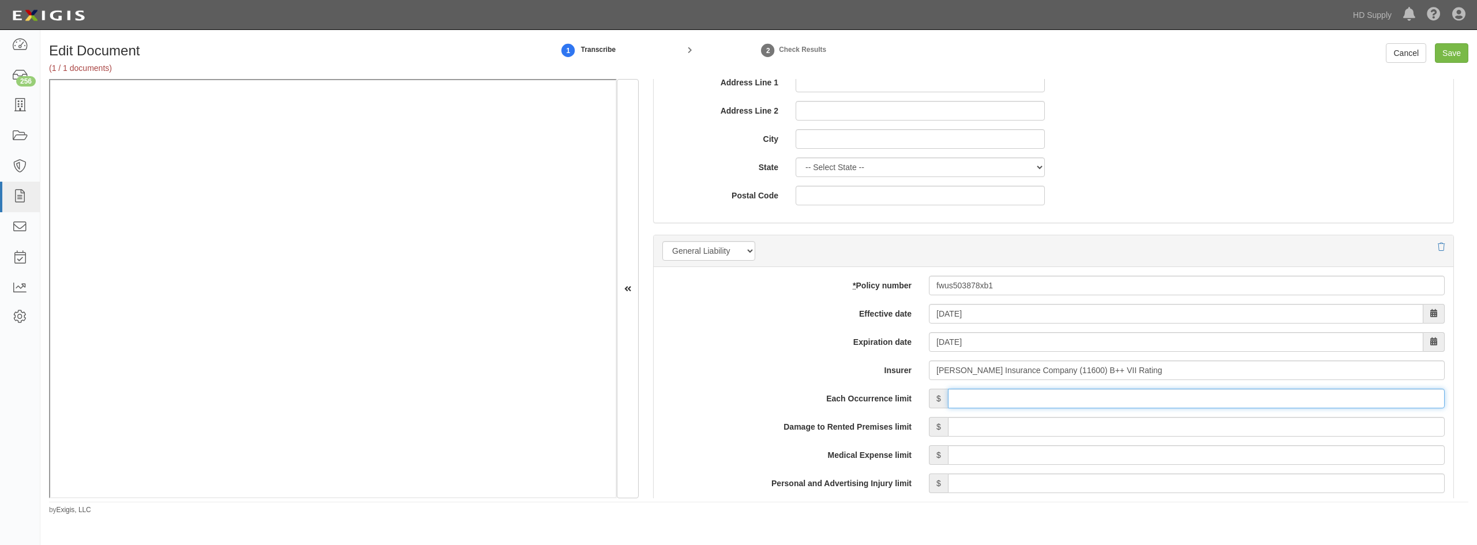
click at [1026, 400] on input "Each Occurrence limit" at bounding box center [1196, 399] width 497 height 20
type input "1,000,000"
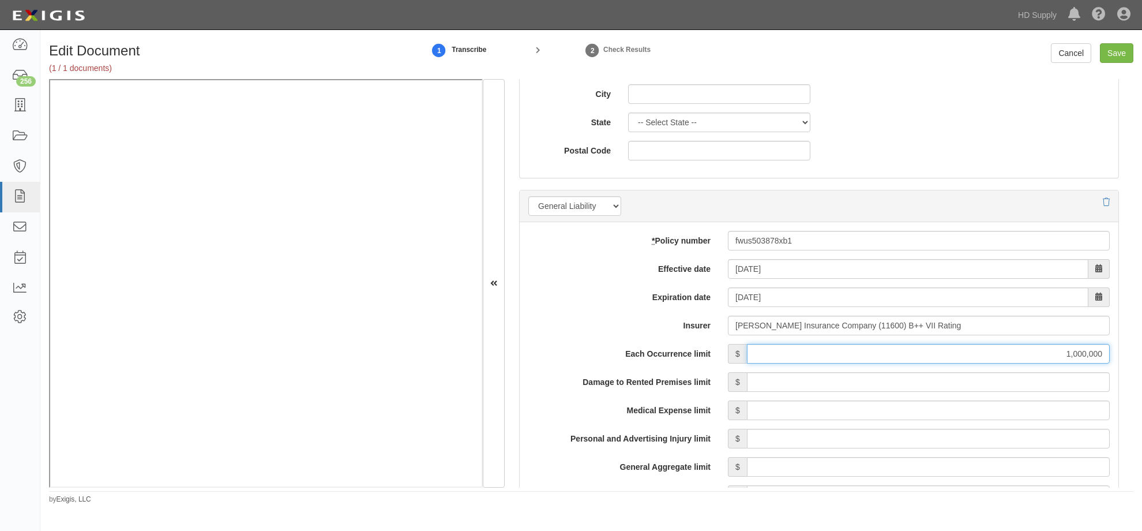
scroll to position [808, 0]
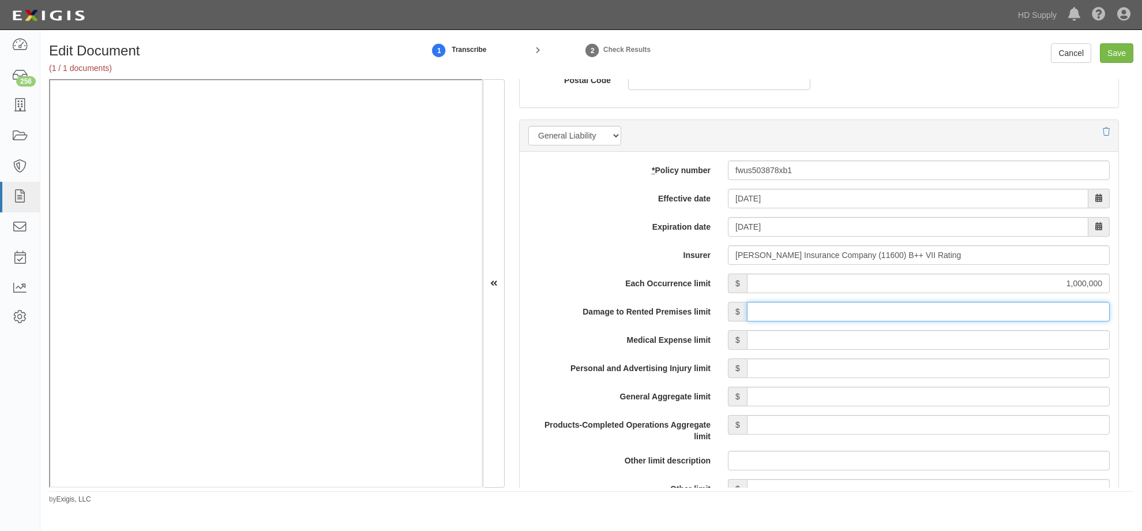
click at [938, 314] on input "Damage to Rented Premises limit" at bounding box center [928, 312] width 363 height 20
type input "300,000"
click at [969, 337] on input "Medical Expense limit" at bounding box center [928, 340] width 363 height 20
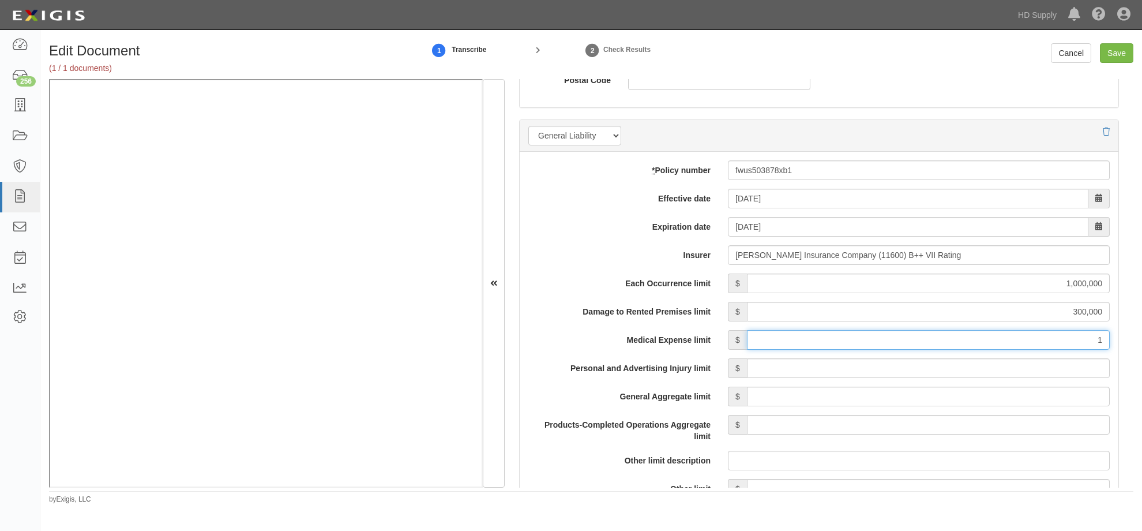
type input "10,000"
click at [969, 368] on input "Personal and Advertising Injury limit" at bounding box center [928, 368] width 363 height 20
type input "1,000,000"
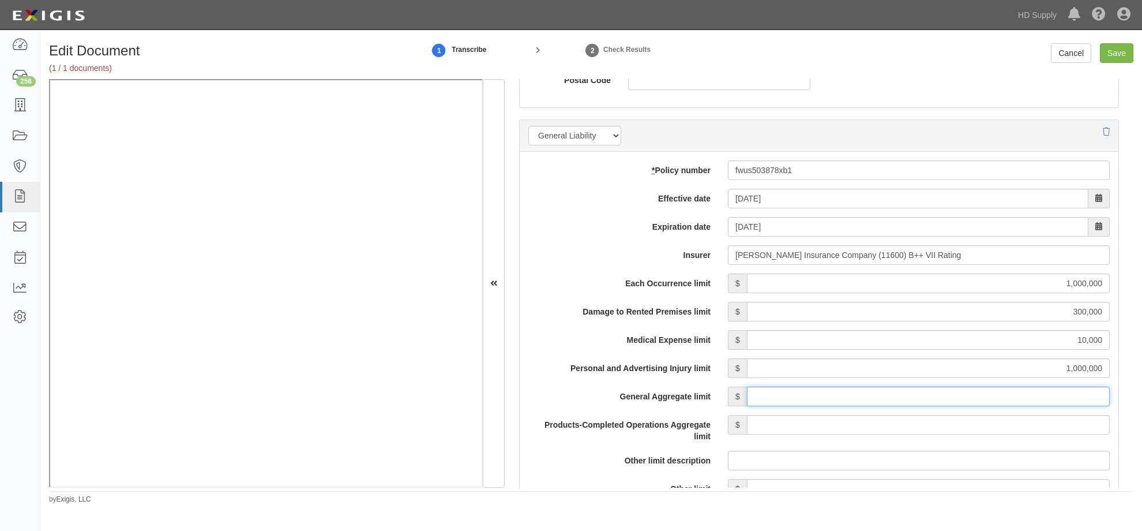
click at [971, 394] on input "General Aggregate limit" at bounding box center [928, 397] width 363 height 20
type input "2,000,000"
click at [972, 422] on input "Products-Completed Operations Aggregate limit" at bounding box center [928, 425] width 363 height 20
type input "2,000,000"
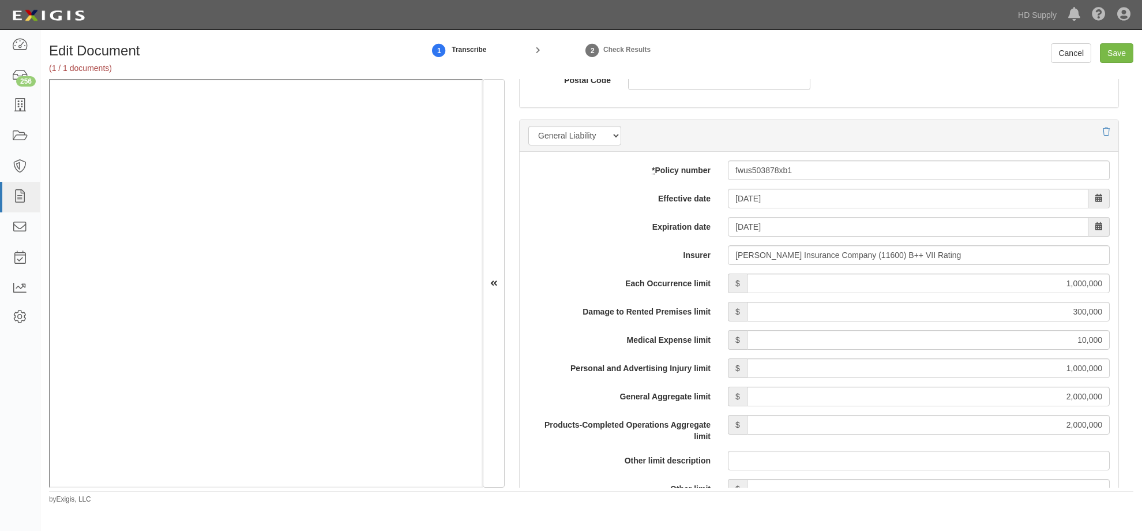
click at [632, 433] on label "Products-Completed Operations Aggregate limit" at bounding box center [620, 428] width 200 height 27
click at [747, 433] on input "2,000,000" at bounding box center [928, 425] width 363 height 20
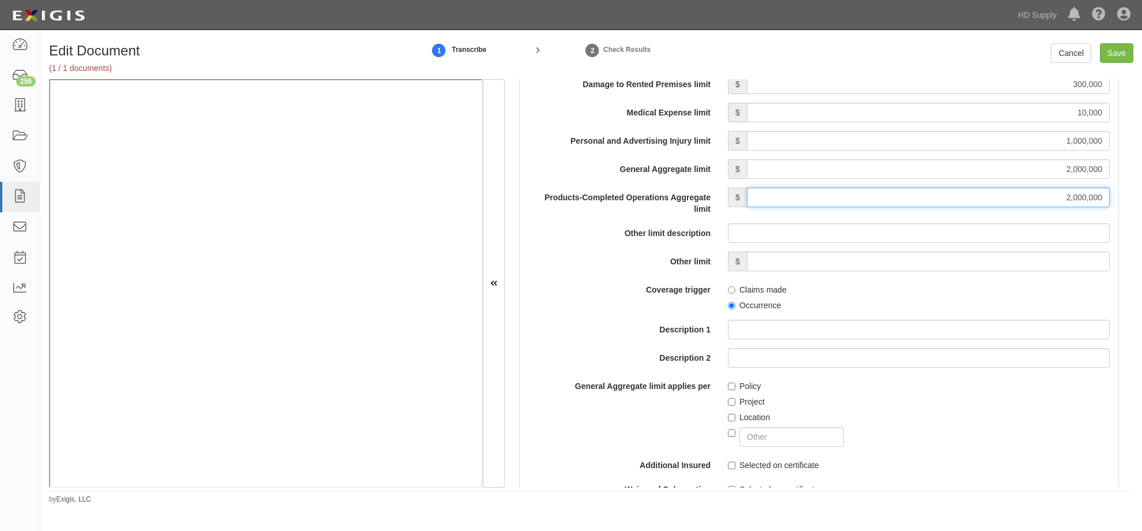
scroll to position [1039, 0]
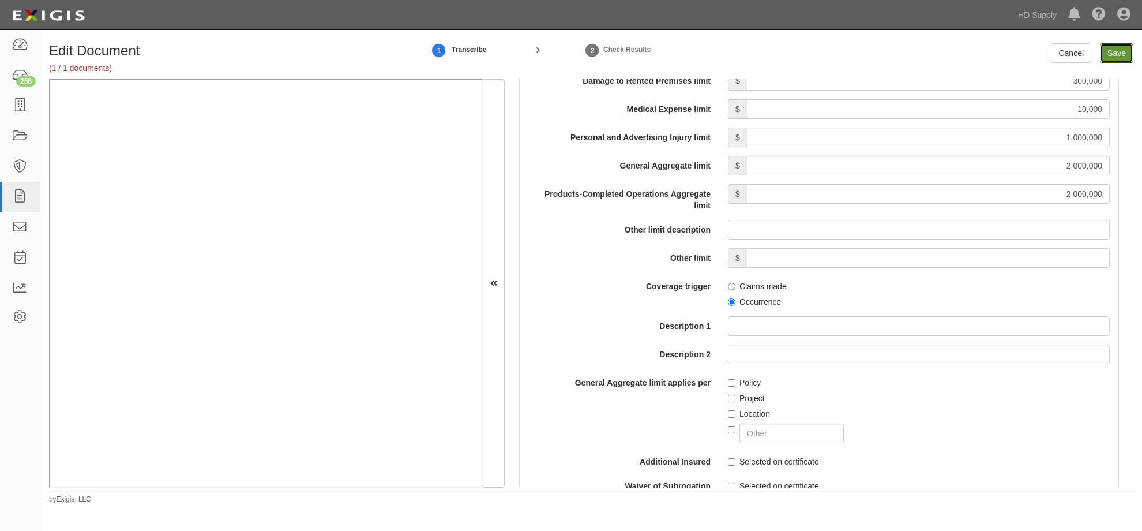
click at [1113, 58] on input "Save" at bounding box center [1116, 53] width 33 height 20
type input "1000000"
type input "300000"
type input "10000"
type input "1000000"
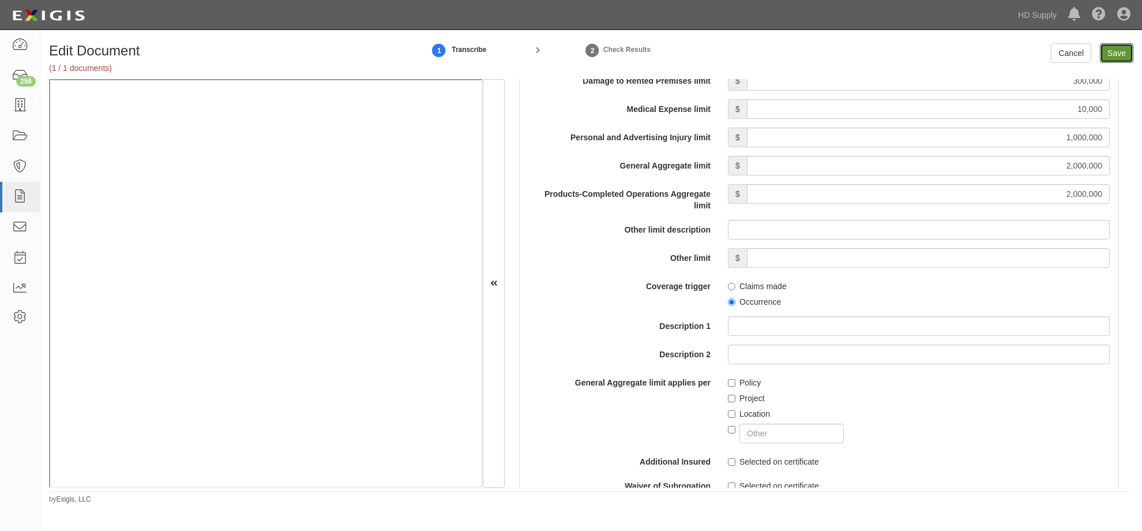
type input "2000000"
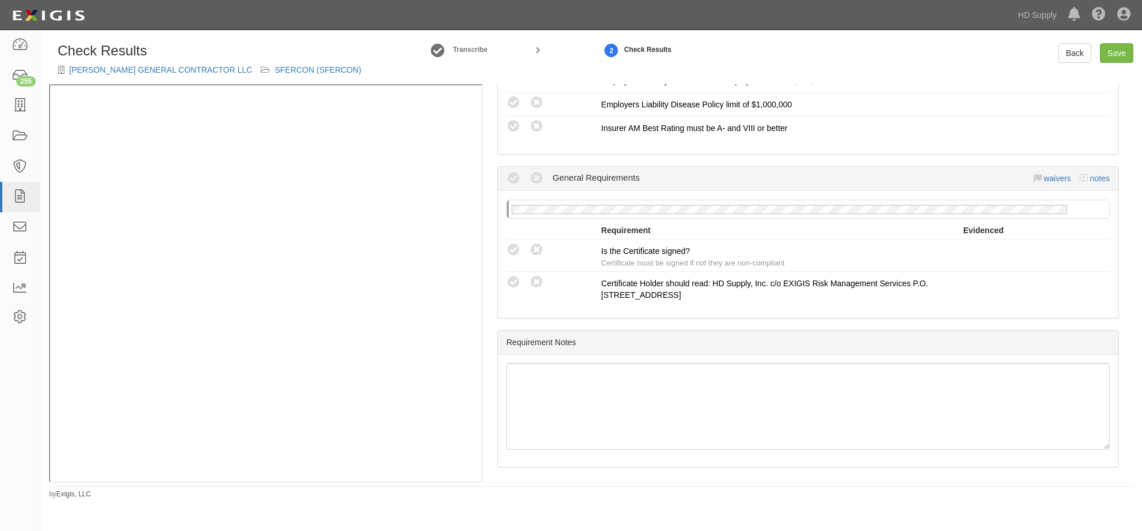
scroll to position [980, 0]
click at [509, 247] on icon at bounding box center [514, 248] width 14 height 14
radio input "true"
click at [1107, 52] on link "Save" at bounding box center [1116, 53] width 33 height 20
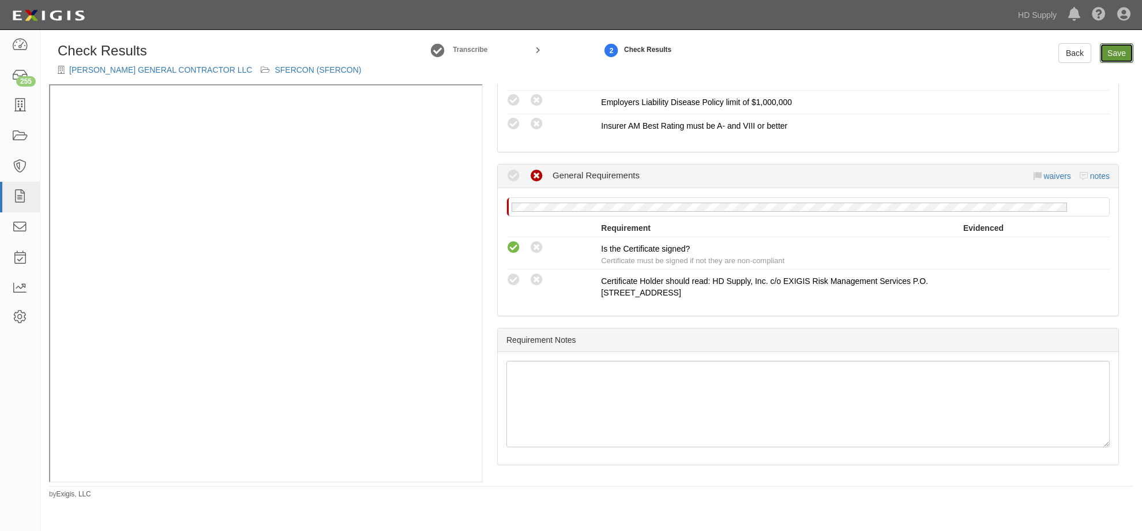
radio input "true"
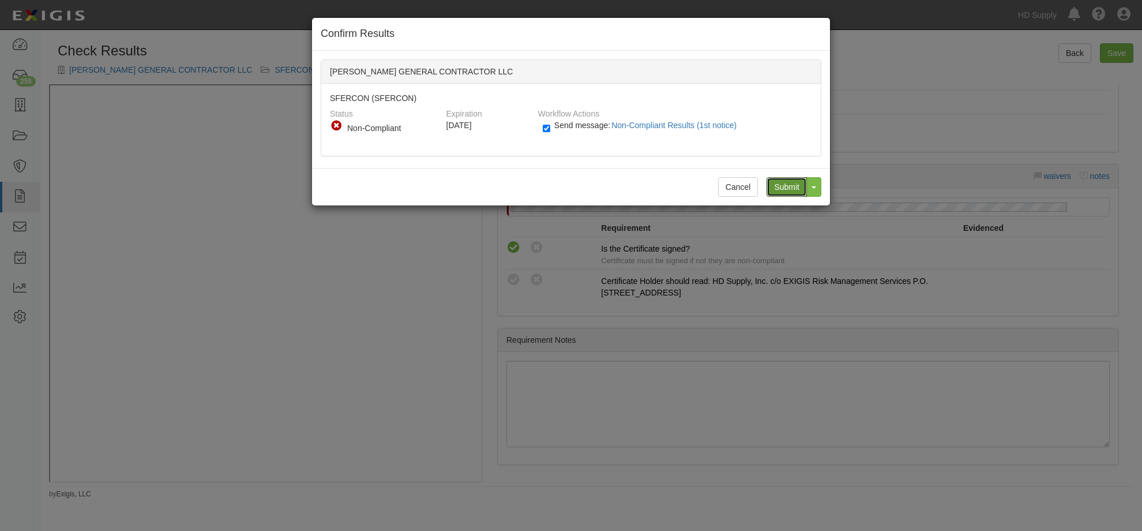
click at [784, 178] on input "Submit" at bounding box center [787, 187] width 40 height 20
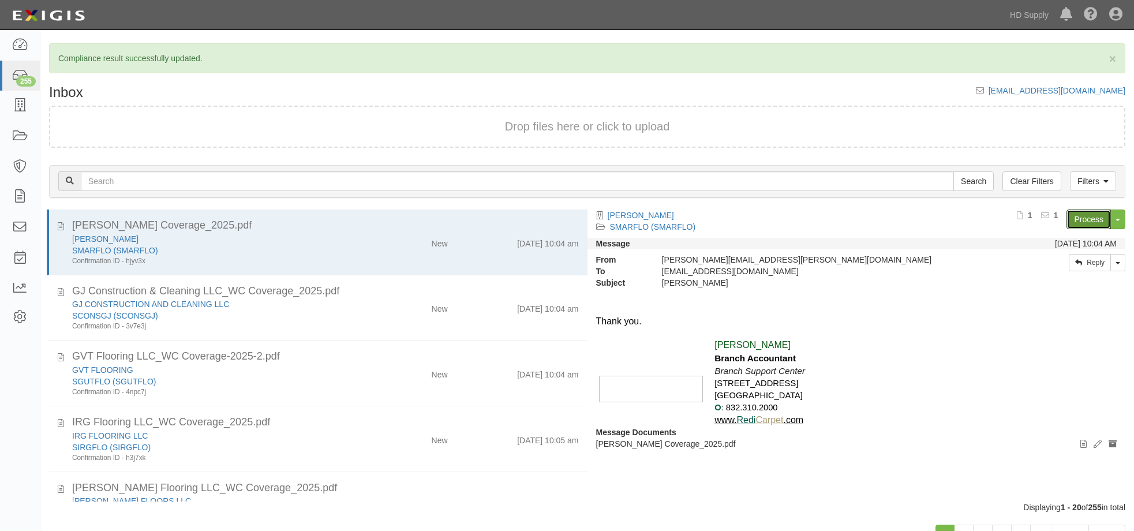
click at [1093, 217] on link "Process" at bounding box center [1088, 219] width 44 height 20
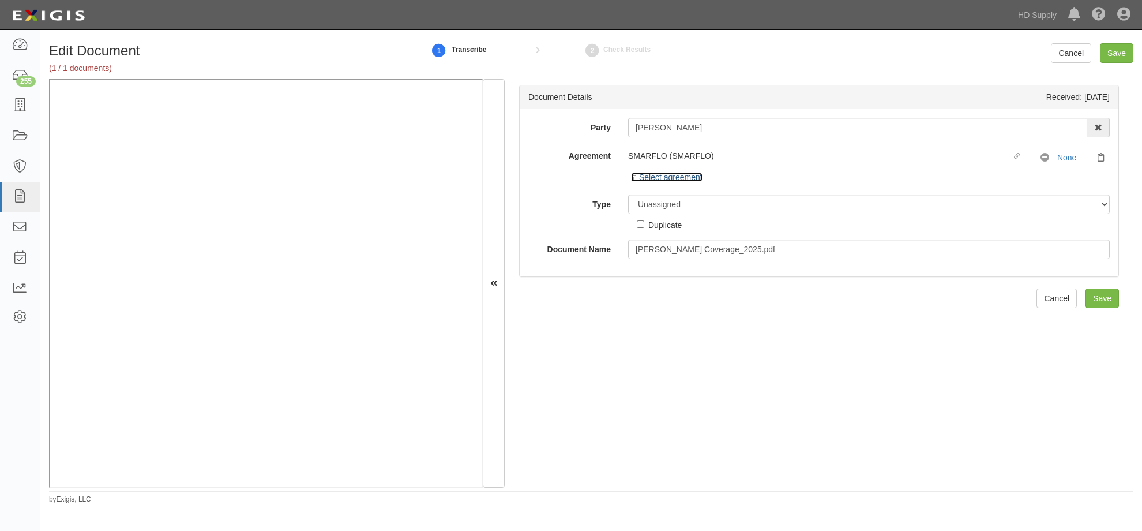
click at [631, 178] on icon at bounding box center [635, 178] width 8 height 6
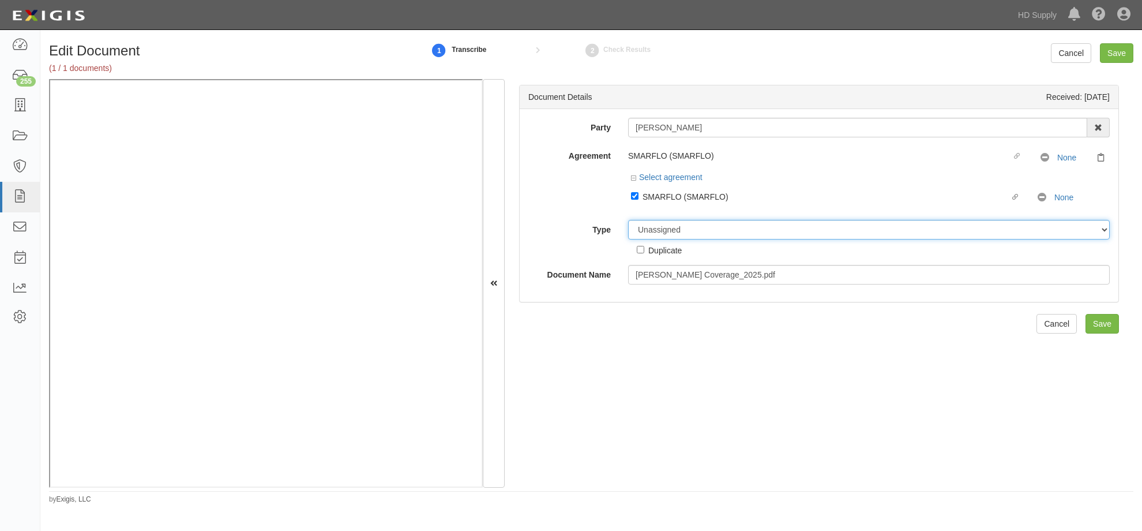
click at [670, 227] on select "Unassigned Binder Cancellation Notice Certificate Contract Endorsement Insuranc…" at bounding box center [869, 230] width 482 height 20
select select "CertificateDetail"
click at [628, 220] on select "Unassigned Binder Cancellation Notice Certificate Contract Endorsement Insuranc…" at bounding box center [869, 230] width 482 height 20
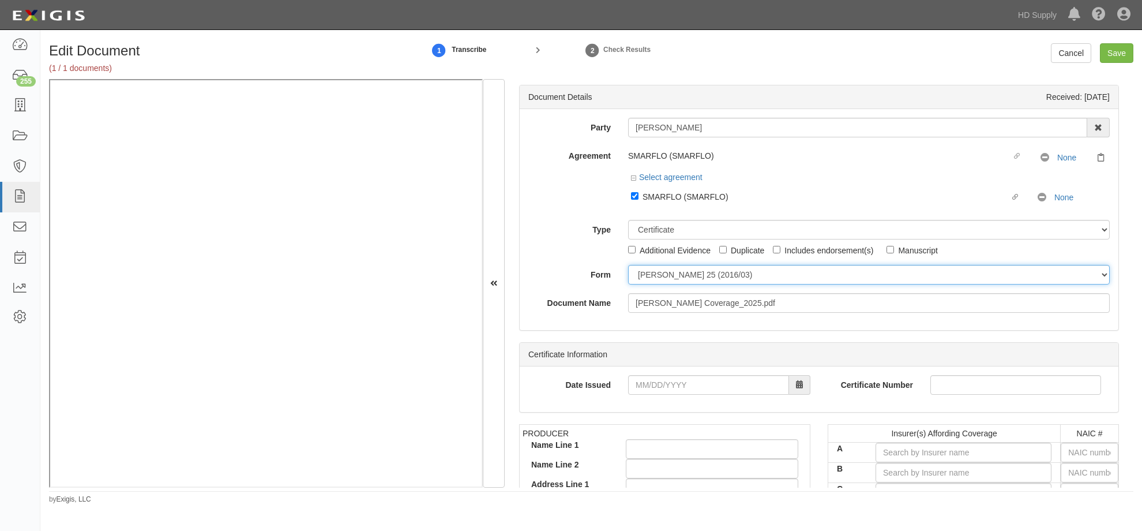
click at [633, 277] on select "[PERSON_NAME] 25 (2016/03) [PERSON_NAME] 101 [PERSON_NAME] 855 NY (2014/05) Gen…" at bounding box center [869, 275] width 482 height 20
select select "GeneralFormDetail"
click at [628, 265] on select "[PERSON_NAME] 25 (2016/03) [PERSON_NAME] 101 [PERSON_NAME] 855 NY (2014/05) Gen…" at bounding box center [869, 275] width 482 height 20
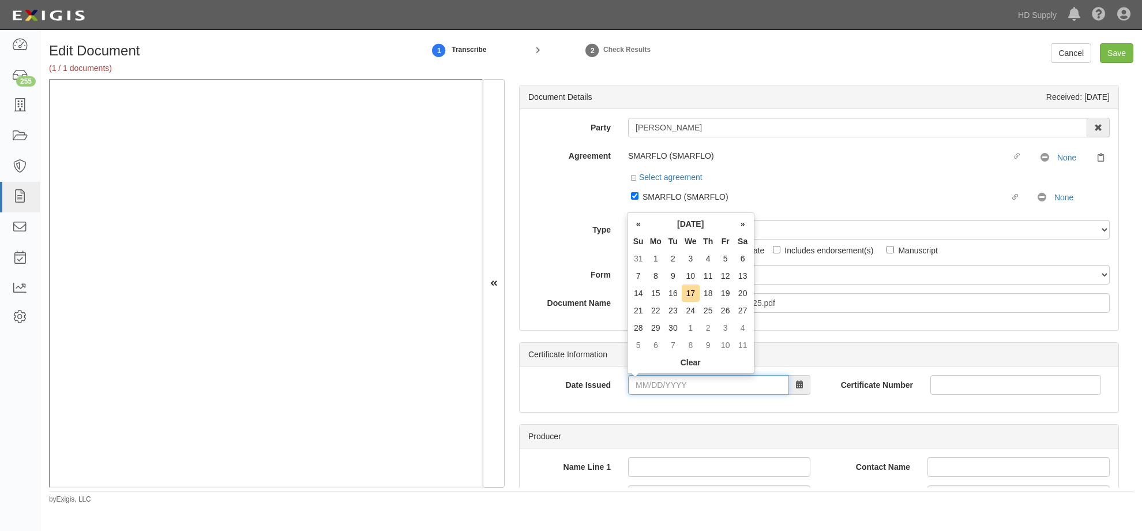
click at [636, 389] on input "Date Issued" at bounding box center [708, 385] width 161 height 20
type input "[DATE]"
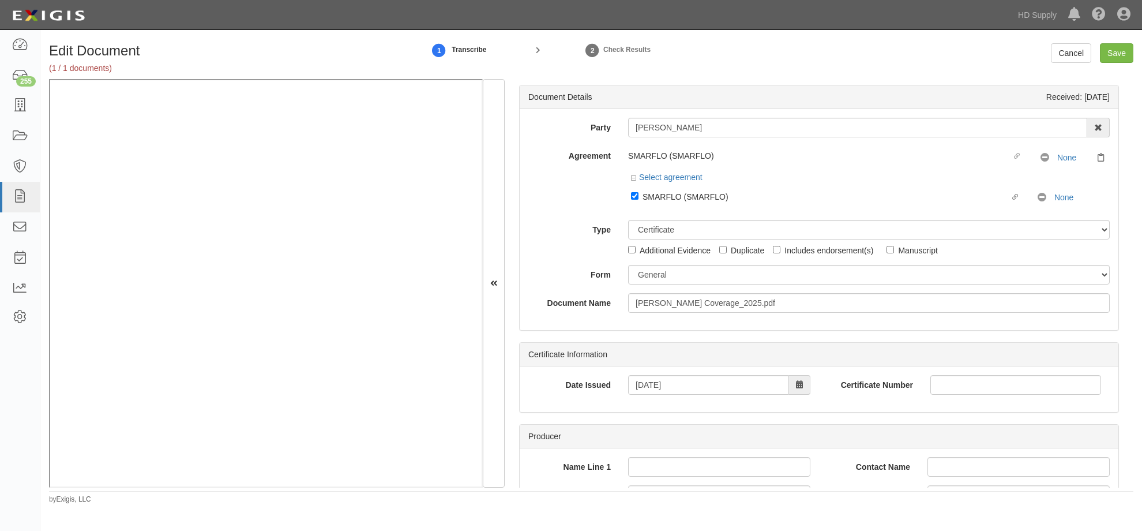
click at [578, 412] on div "Certificate Information Date Issued [DATE] Certificate Number" at bounding box center [819, 377] width 600 height 70
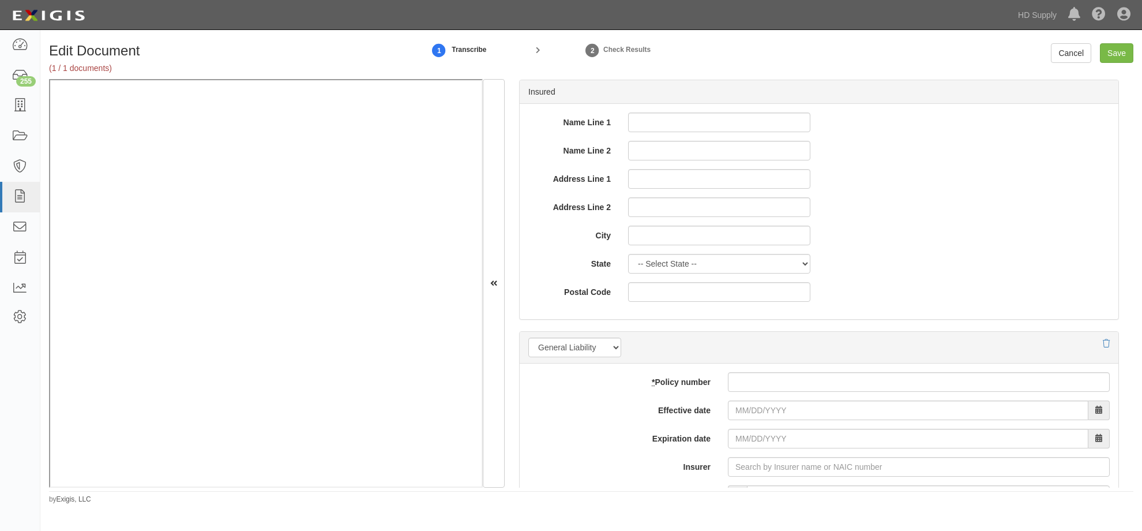
scroll to position [635, 0]
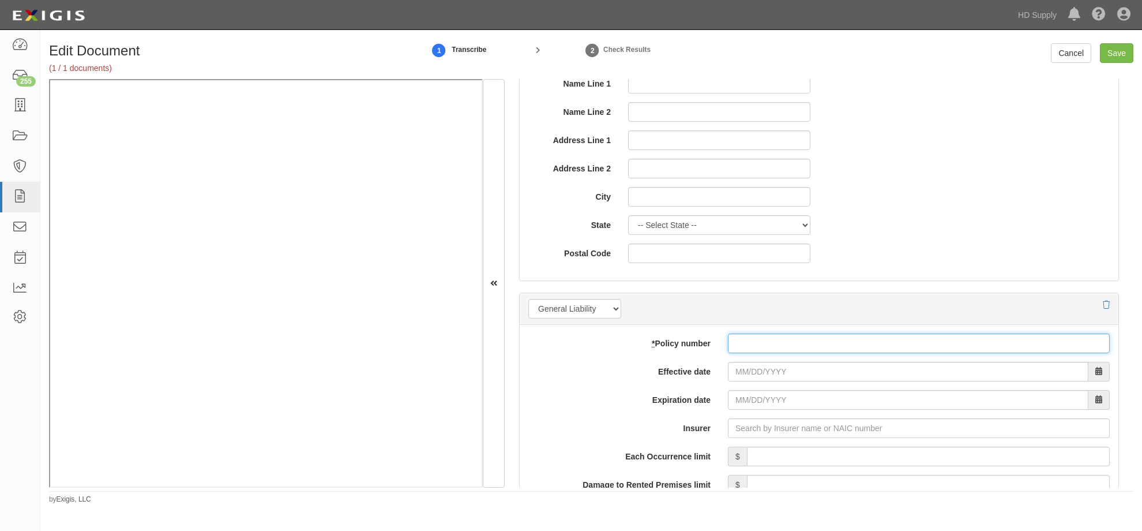
drag, startPoint x: 773, startPoint y: 344, endPoint x: 794, endPoint y: 294, distance: 54.5
click at [771, 340] on input "* Policy number" at bounding box center [919, 344] width 382 height 20
type input "csg0023267400"
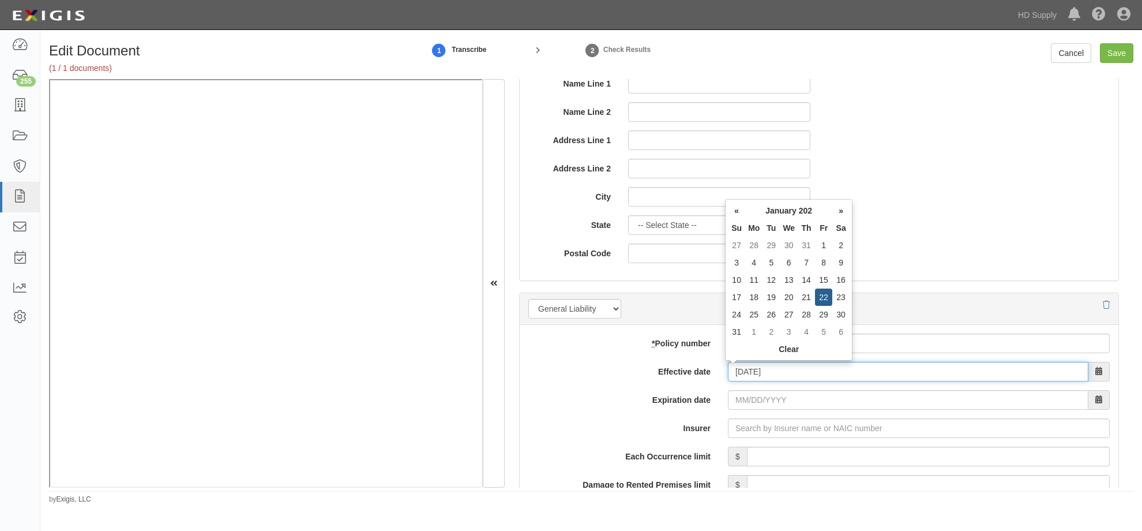
type input "[DATE]"
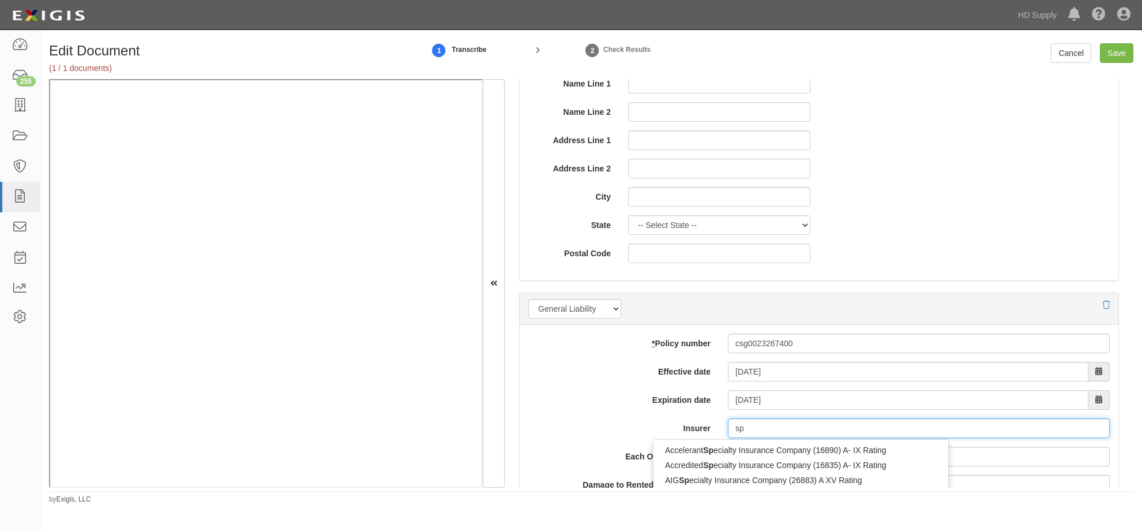
type input "spi"
type input "spinnaker Insurance Company (24376) A- VIII Rating"
type input "spin"
click at [774, 448] on div "Spin naker Insurance Company (24376) A- VIII Rating" at bounding box center [779, 450] width 250 height 15
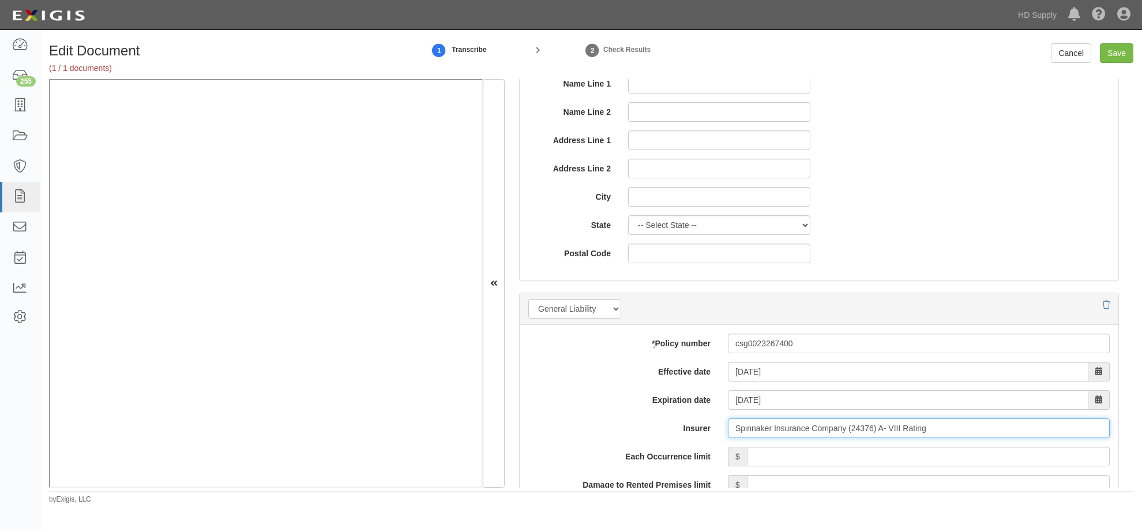
type input "Spinnaker Insurance Company (24376) A- VIII Rating"
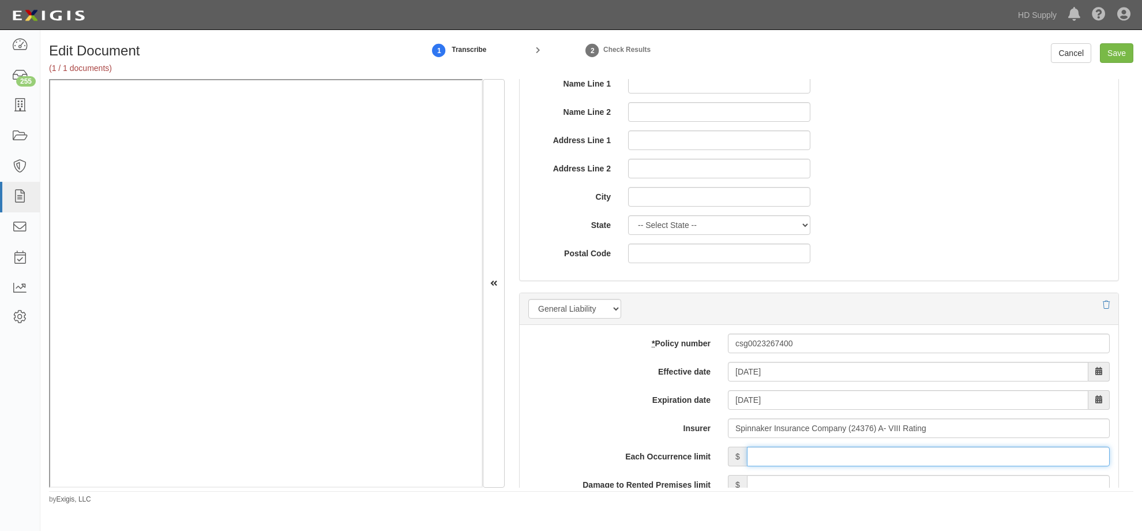
click at [908, 455] on input "Each Occurrence limit" at bounding box center [928, 457] width 363 height 20
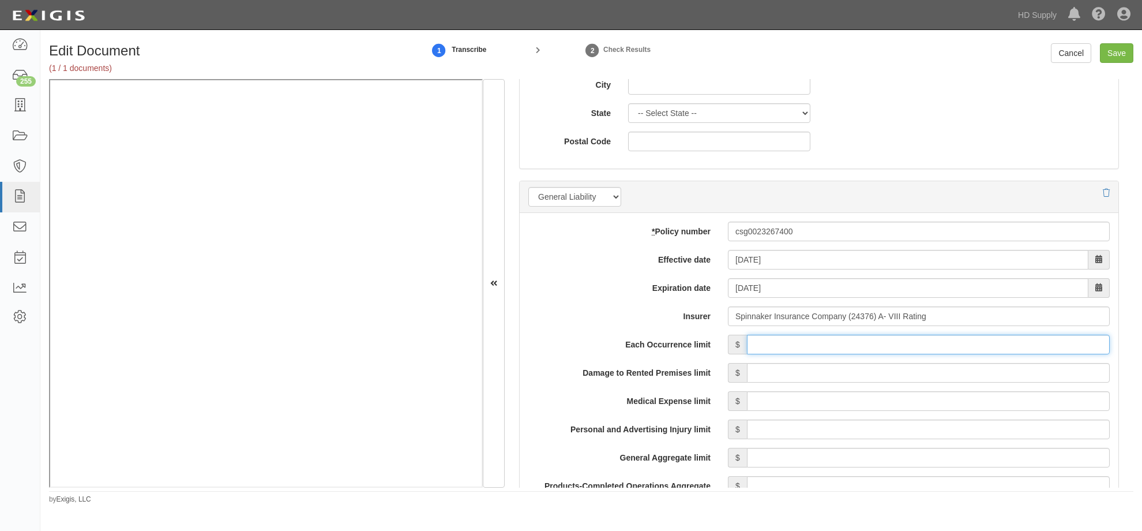
scroll to position [750, 0]
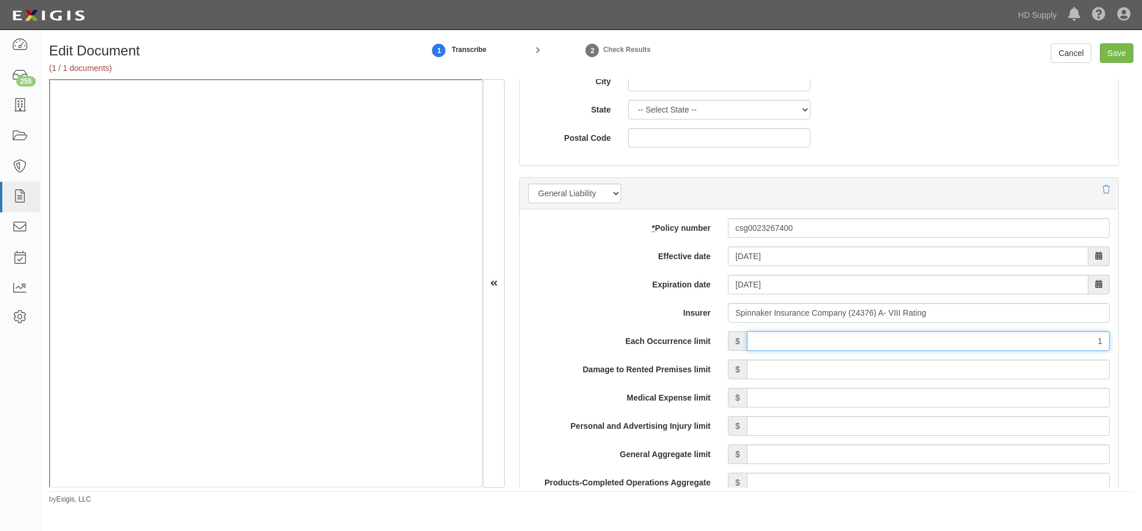
type input "1,000,000"
click at [978, 366] on input "Damage to Rented Premises limit" at bounding box center [928, 369] width 363 height 20
type input "50,000"
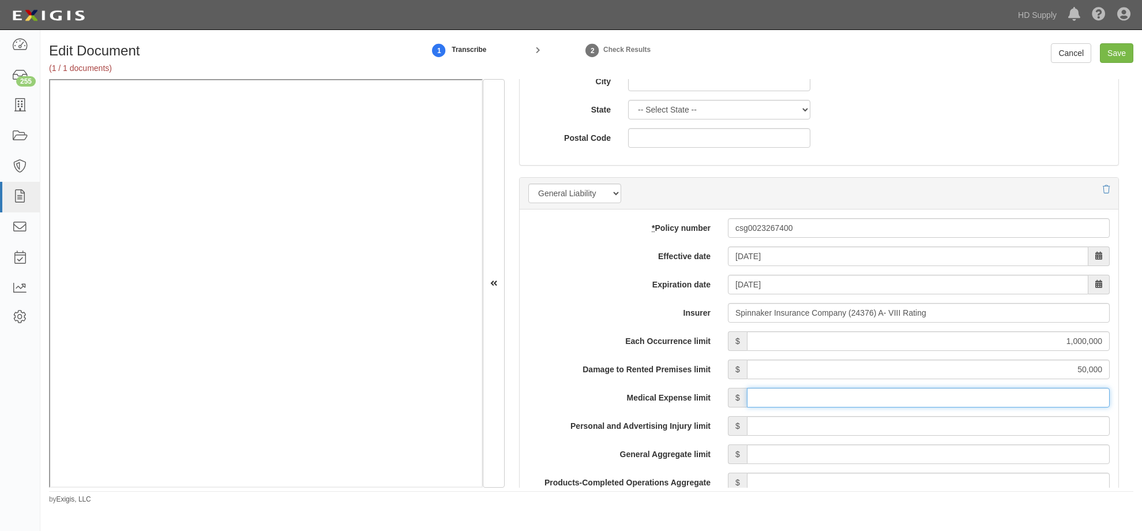
click at [977, 397] on input "Medical Expense limit" at bounding box center [928, 398] width 363 height 20
type input "5,000"
click at [971, 423] on input "Personal and Advertising Injury limit" at bounding box center [928, 426] width 363 height 20
type input "1,000,000"
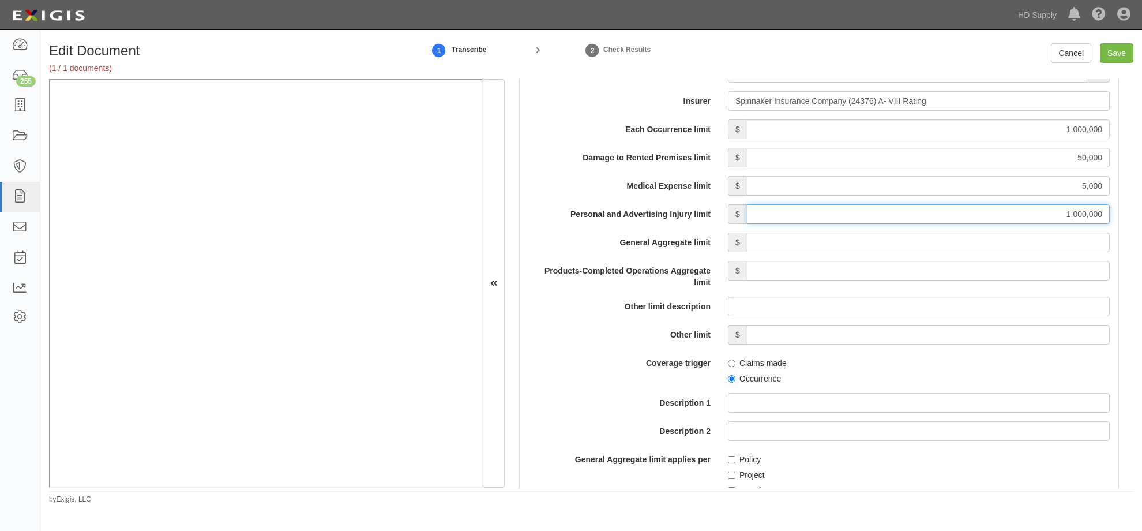
scroll to position [981, 0]
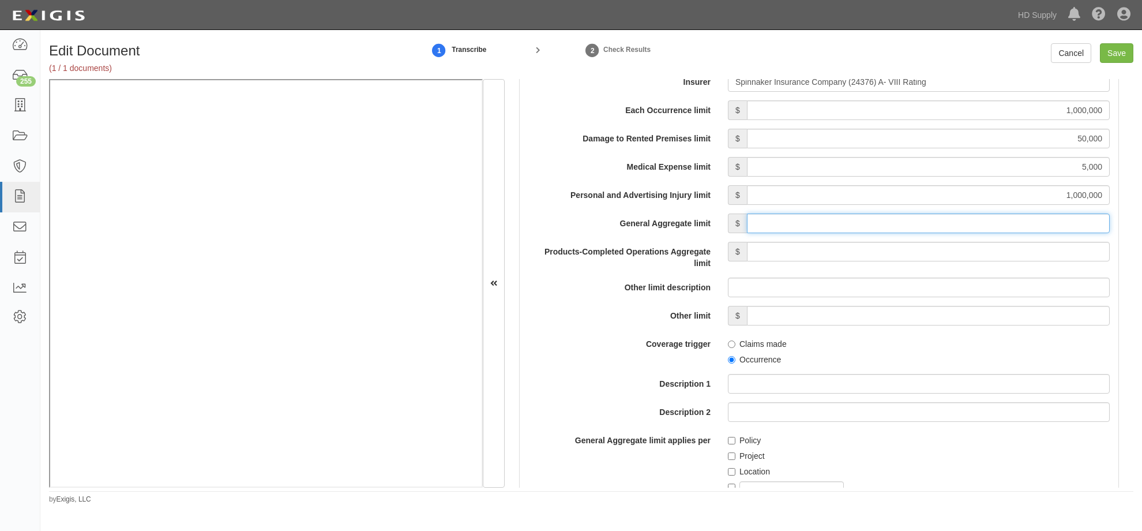
click at [1010, 230] on input "General Aggregate limit" at bounding box center [928, 223] width 363 height 20
type input "2,000,000"
click at [977, 247] on input "Products-Completed Operations Aggregate limit" at bounding box center [928, 252] width 363 height 20
type input "2,000,000"
click at [719, 299] on div "Each Occurrence limit $ 1,000,000 Damage to Rented Premises limit $ 50,000 Medi…" at bounding box center [820, 378] width 582 height 556
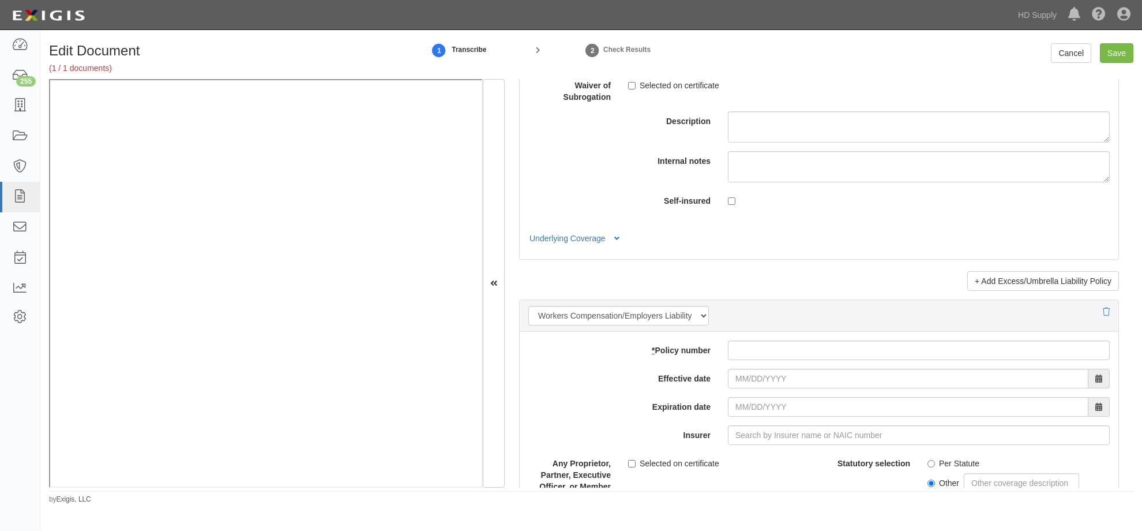
scroll to position [2770, 0]
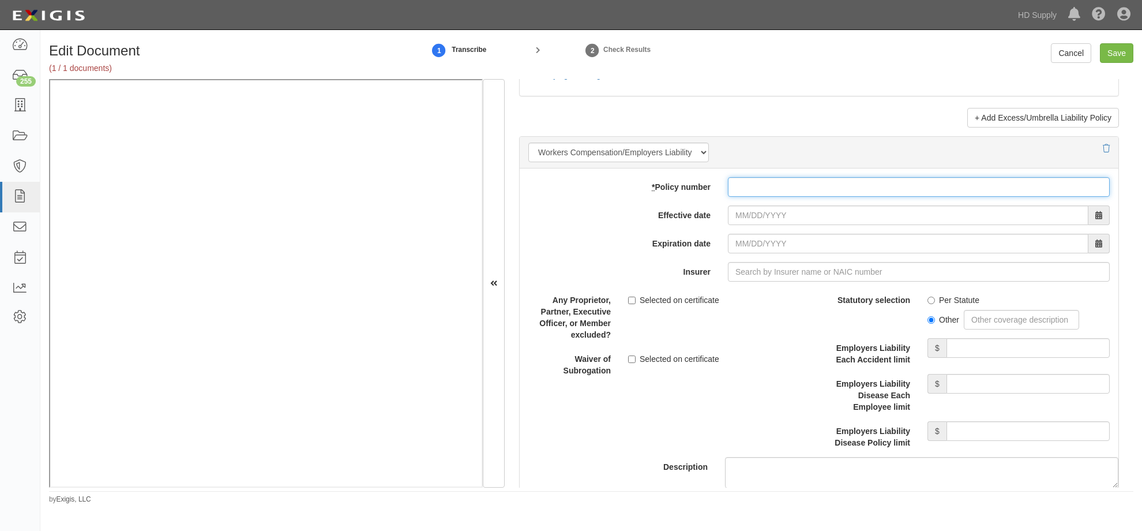
click at [765, 189] on input "* Policy number" at bounding box center [919, 187] width 382 height 20
type input "n9wc781104"
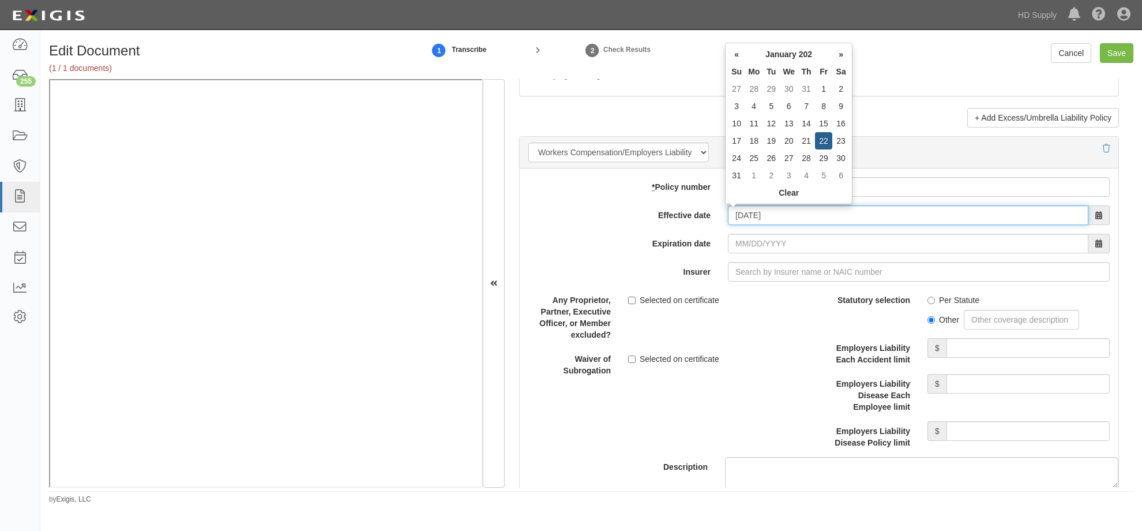
type input "[DATE]"
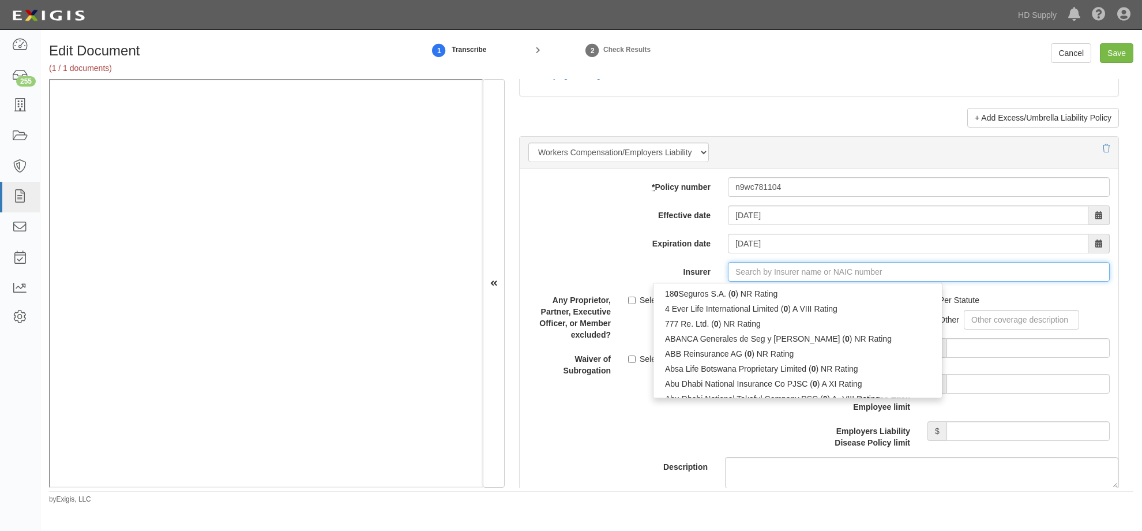
type input "0"
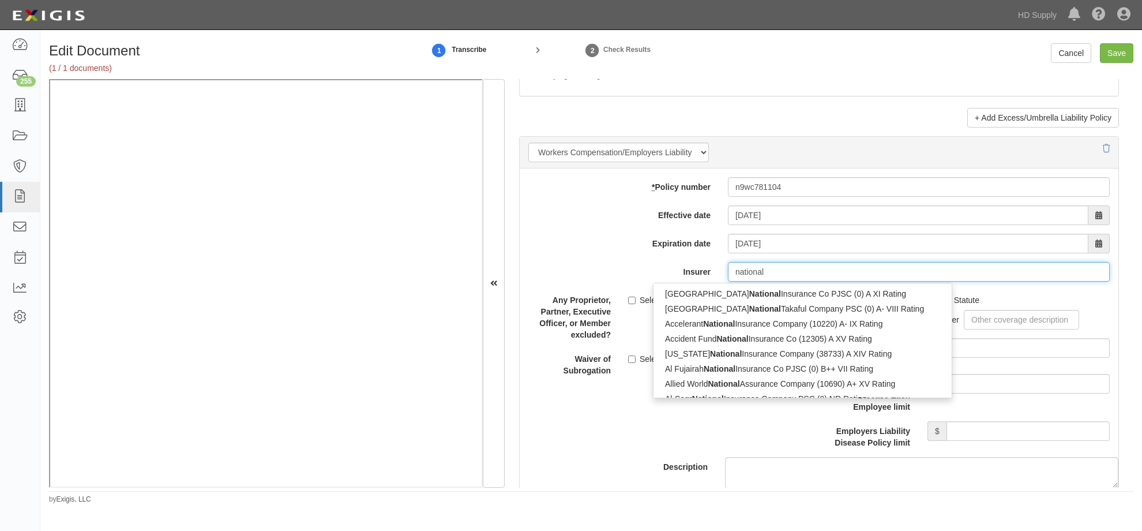
type input "national"
type input "national liability & Fire Insurance Co (20052) A++ XV Rating"
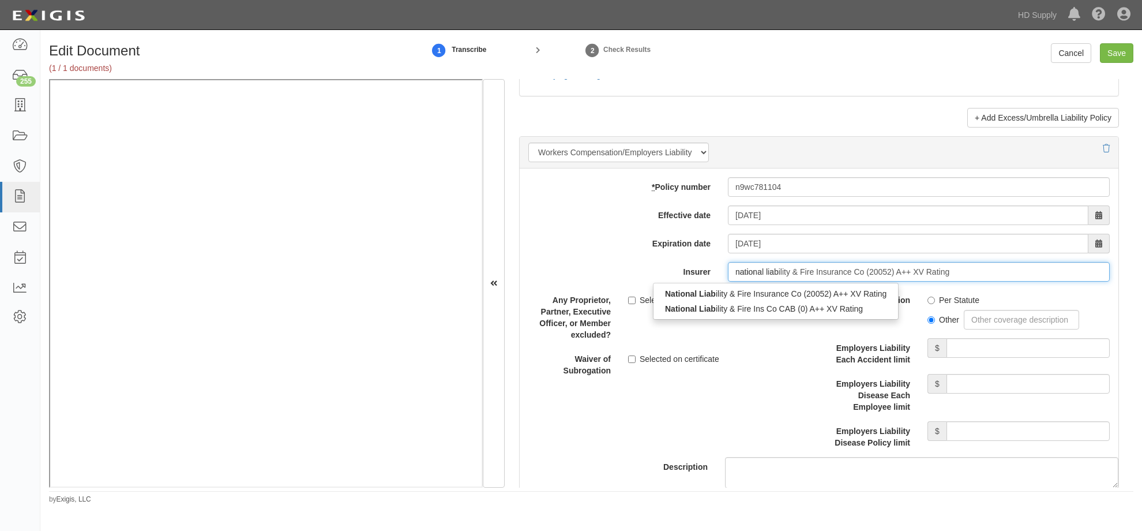
type input "national liabi"
click at [749, 295] on div "National Liabi lity & Fire Insurance Co (20052) A++ XV Rating" at bounding box center [776, 293] width 245 height 15
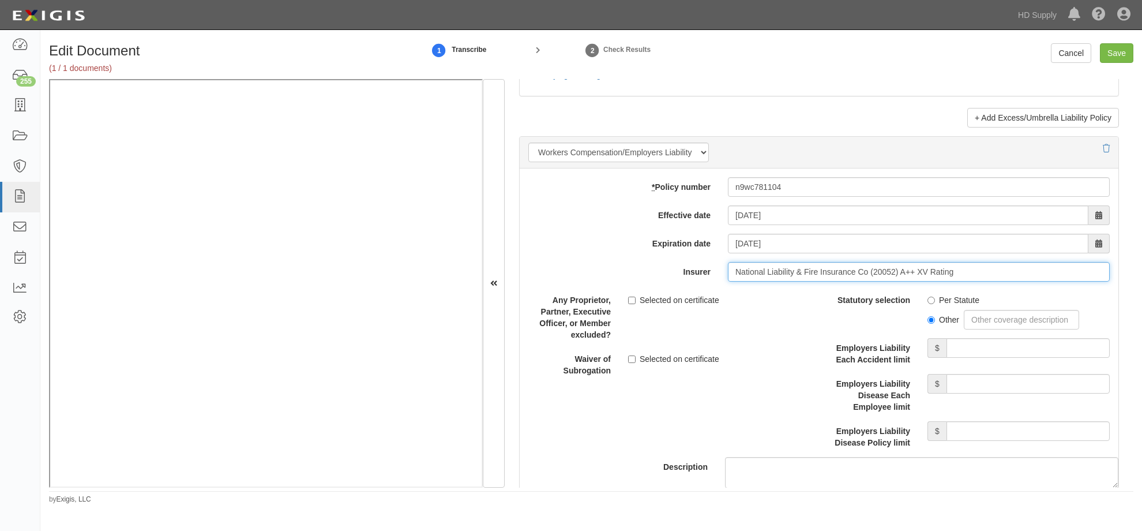
type input "National Liability & Fire Insurance Co (20052) A++ XV Rating"
click at [928, 299] on input "Per Statute" at bounding box center [932, 301] width 8 height 8
radio input "true"
click at [959, 345] on input "Employers Liability Each Accident limit" at bounding box center [1028, 348] width 163 height 20
type input "1,000,000"
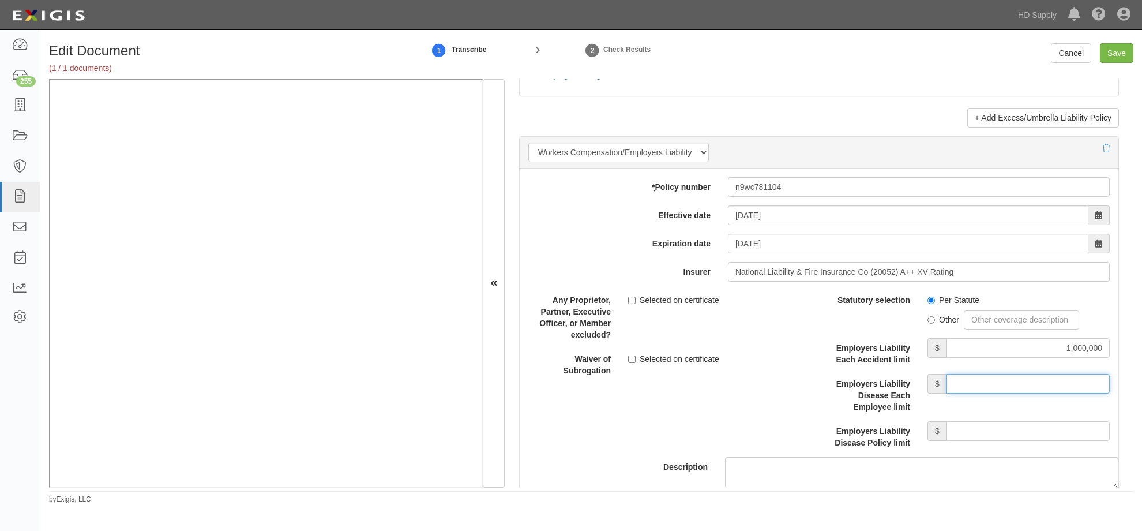
click at [985, 384] on input "Employers Liability Disease Each Employee limit" at bounding box center [1028, 384] width 163 height 20
type input "1,000,000"
drag, startPoint x: 960, startPoint y: 425, endPoint x: 983, endPoint y: 436, distance: 25.3
click at [960, 426] on input "Employers Liability Disease Policy limit" at bounding box center [1028, 431] width 163 height 20
type input "1,000,000"
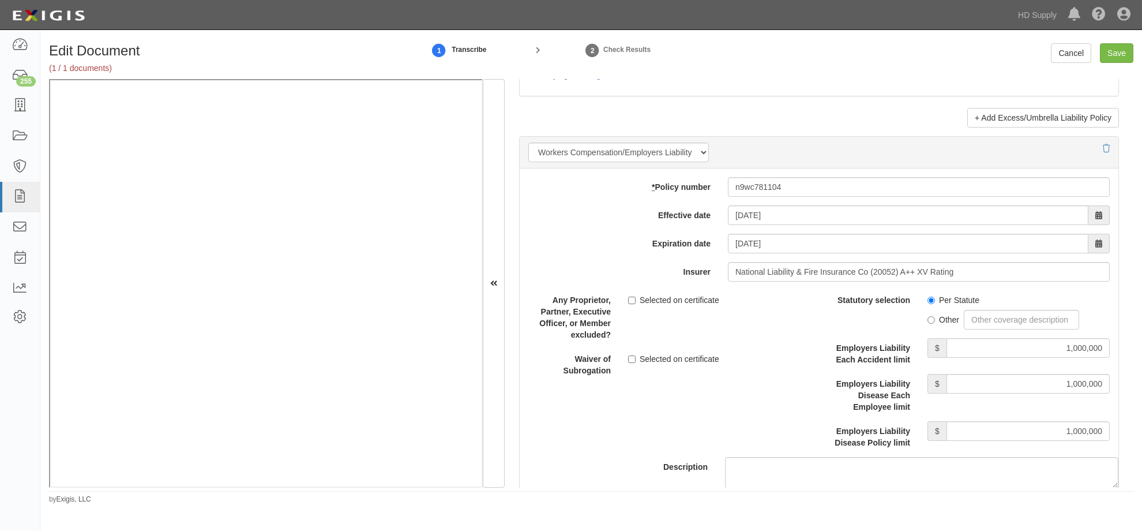
drag, startPoint x: 819, startPoint y: 355, endPoint x: 829, endPoint y: 339, distance: 19.4
click at [819, 355] on label "Employers Liability Each Accident limit" at bounding box center [869, 351] width 100 height 27
click at [947, 355] on input "1,000,000" at bounding box center [1028, 348] width 163 height 20
click at [1121, 52] on input "Save" at bounding box center [1116, 53] width 33 height 20
type input "1000000"
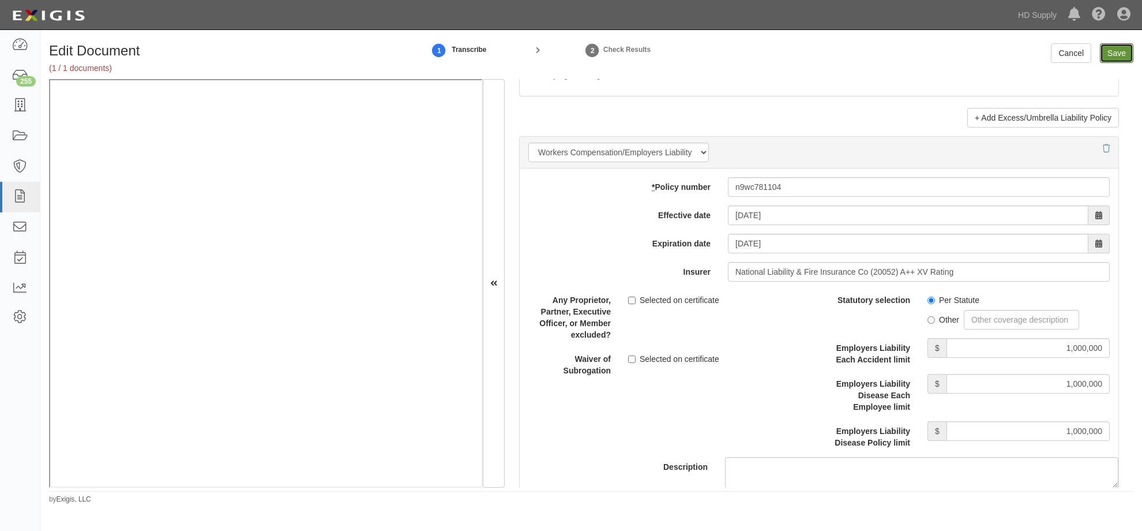
type input "50000"
type input "5000"
type input "1000000"
type input "2000000"
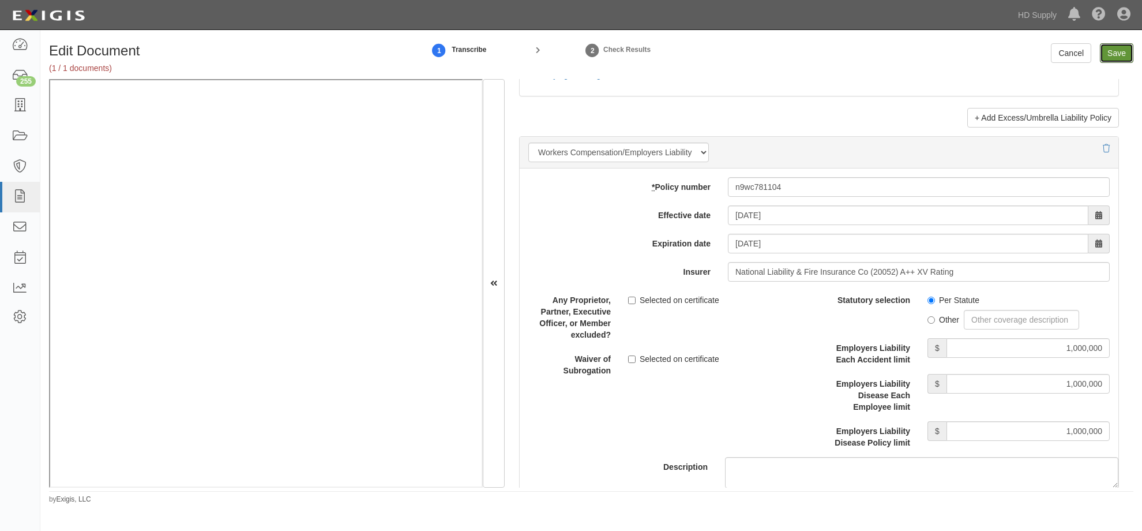
type input "1000000"
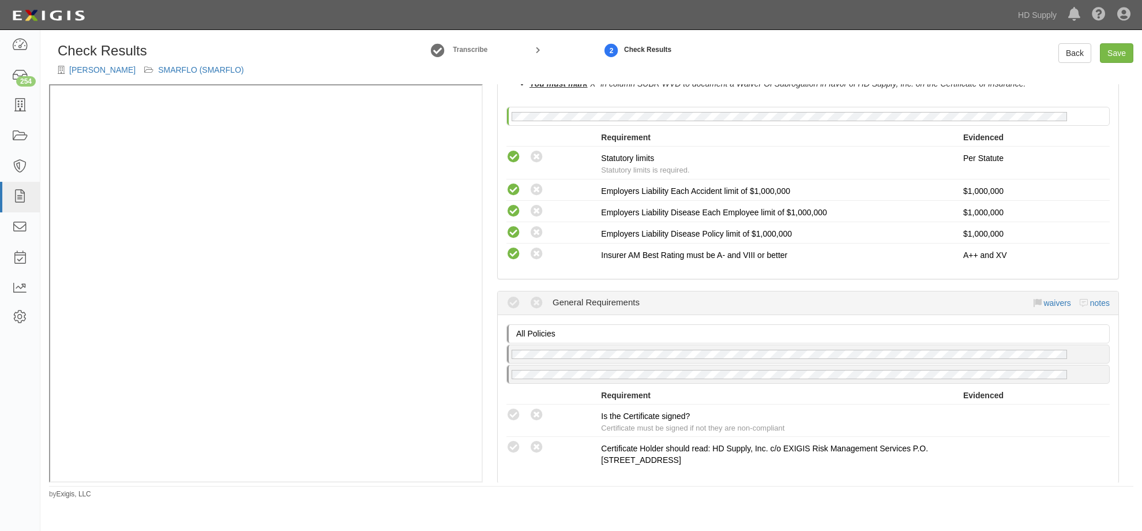
scroll to position [923, 0]
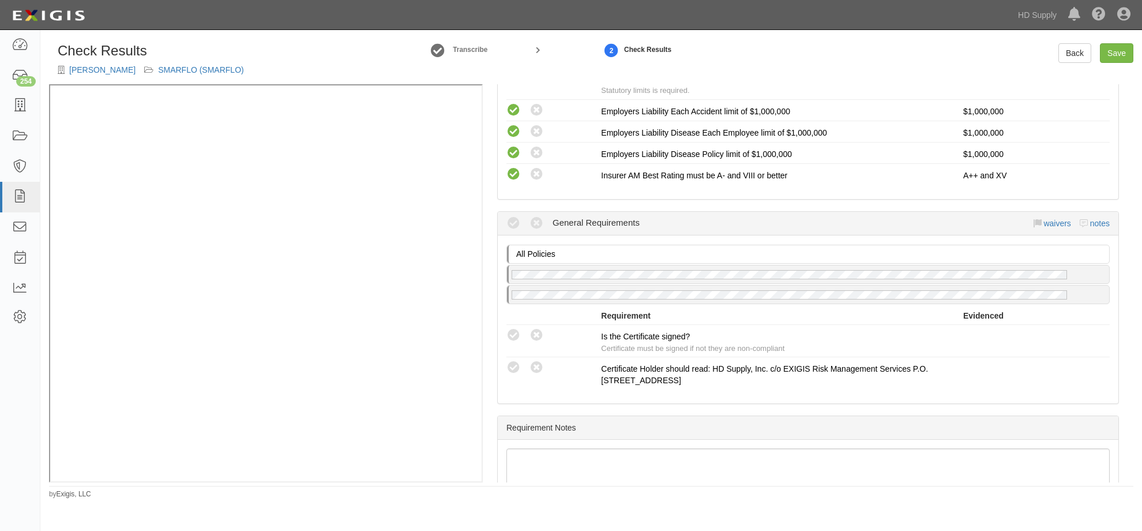
click at [511, 335] on icon at bounding box center [514, 335] width 14 height 14
radio input "true"
click at [1130, 51] on link "Save" at bounding box center [1116, 53] width 33 height 20
radio input "true"
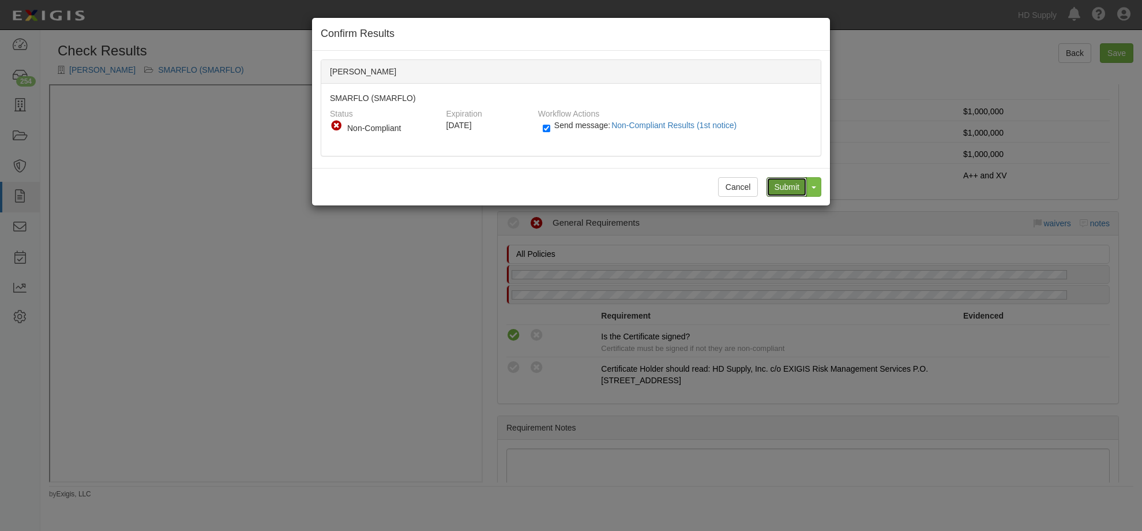
click at [774, 179] on input "Submit" at bounding box center [787, 187] width 40 height 20
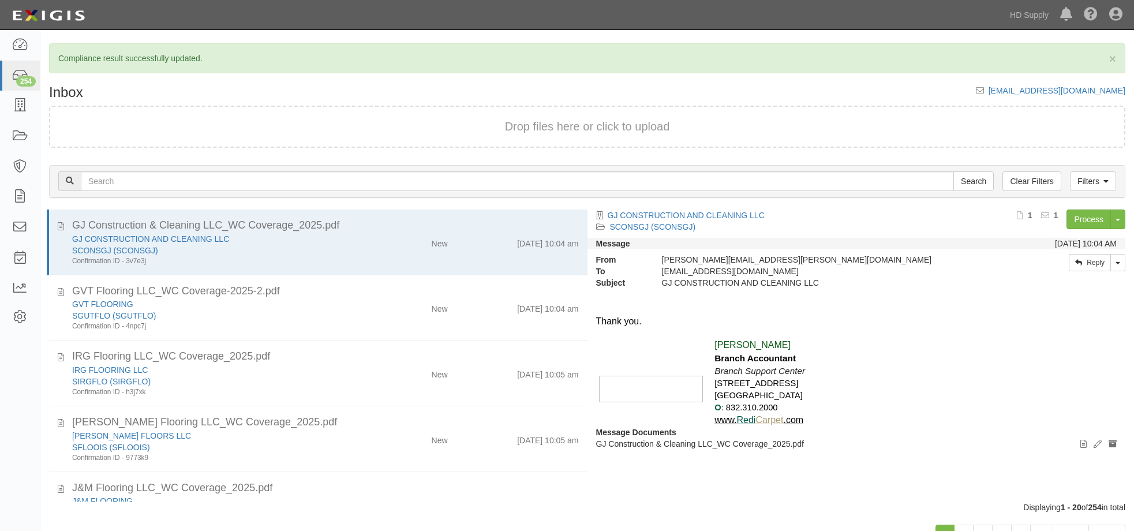
click at [355, 250] on div "SCONSGJ (SCONSGJ)" at bounding box center [216, 251] width 288 height 12
click at [1089, 217] on link "Process" at bounding box center [1088, 219] width 44 height 20
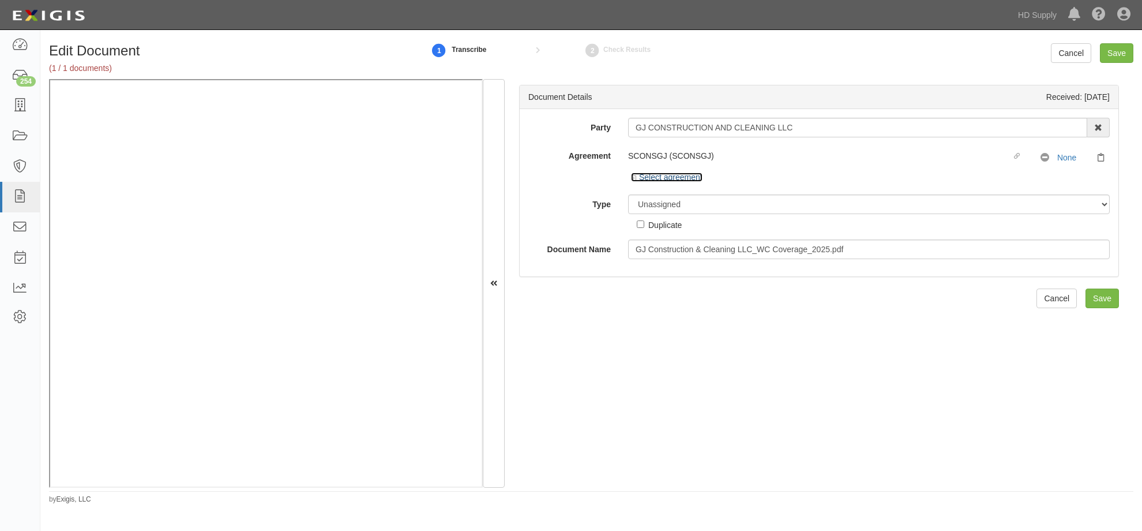
click at [635, 176] on icon at bounding box center [635, 178] width 8 height 6
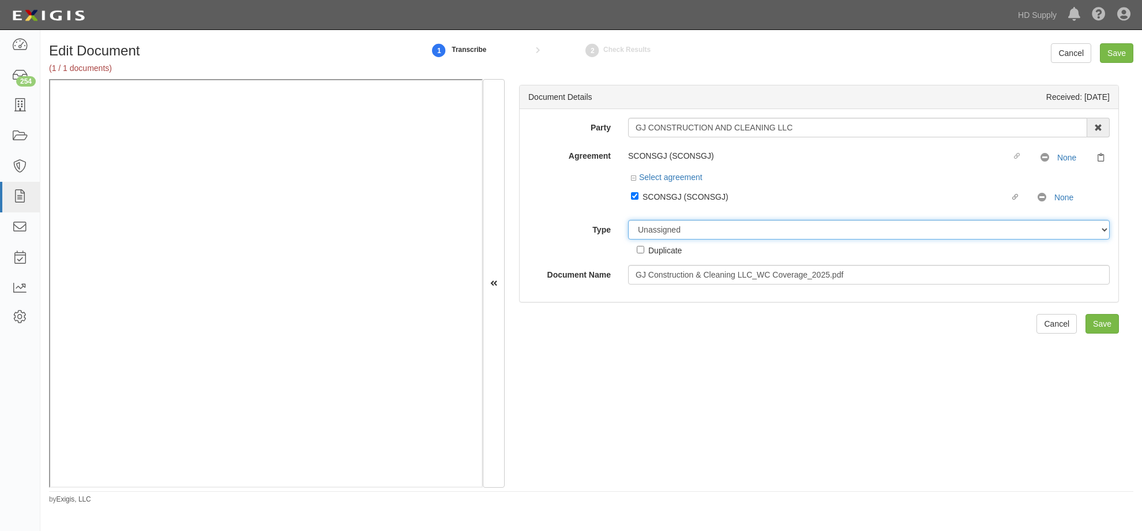
click at [662, 230] on select "Unassigned Binder Cancellation Notice Certificate Contract Endorsement Insuranc…" at bounding box center [869, 230] width 482 height 20
select select "CertificateDetail"
click at [628, 220] on select "Unassigned Binder Cancellation Notice Certificate Contract Endorsement Insuranc…" at bounding box center [869, 230] width 482 height 20
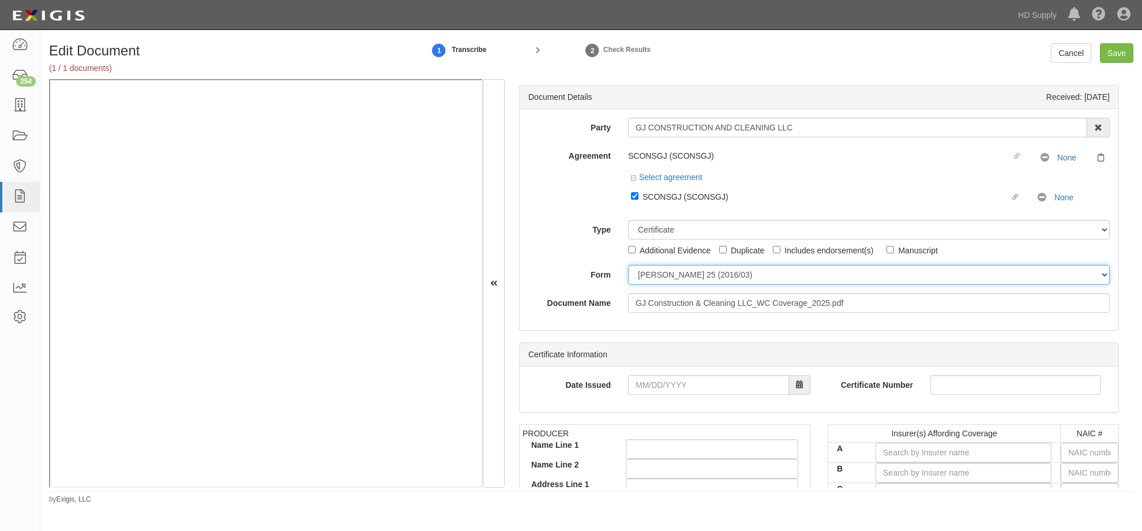
click at [650, 275] on select "[PERSON_NAME] 25 (2016/03) [PERSON_NAME] 101 [PERSON_NAME] 855 NY (2014/05) Gen…" at bounding box center [869, 275] width 482 height 20
select select "GeneralFormDetail"
click at [628, 265] on select "[PERSON_NAME] 25 (2016/03) [PERSON_NAME] 101 [PERSON_NAME] 855 NY (2014/05) Gen…" at bounding box center [869, 275] width 482 height 20
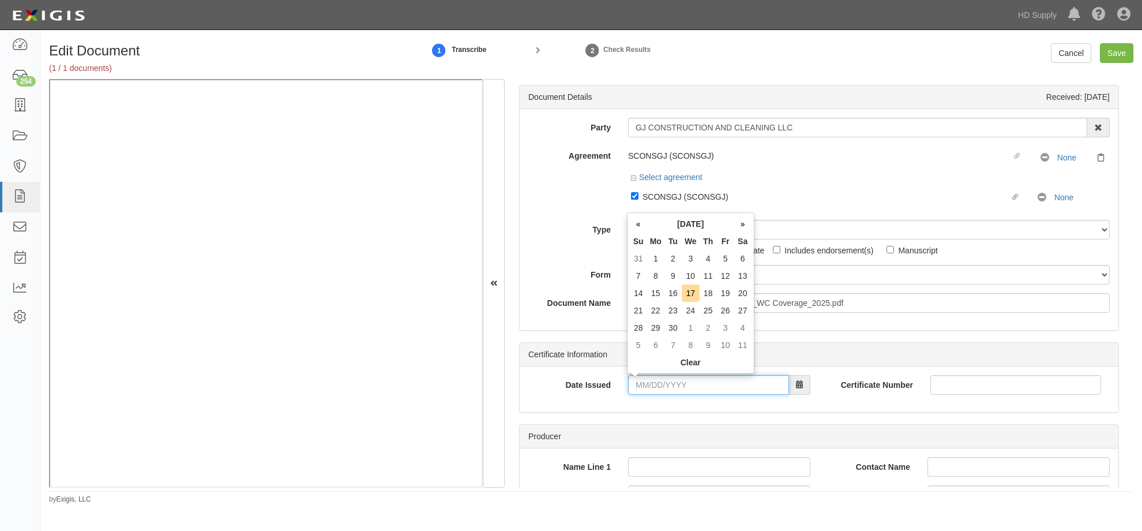
click at [631, 387] on input "Date Issued" at bounding box center [708, 385] width 161 height 20
click at [614, 411] on div "Date Issued 03/19/0202 Certificate Number" at bounding box center [819, 389] width 599 height 46
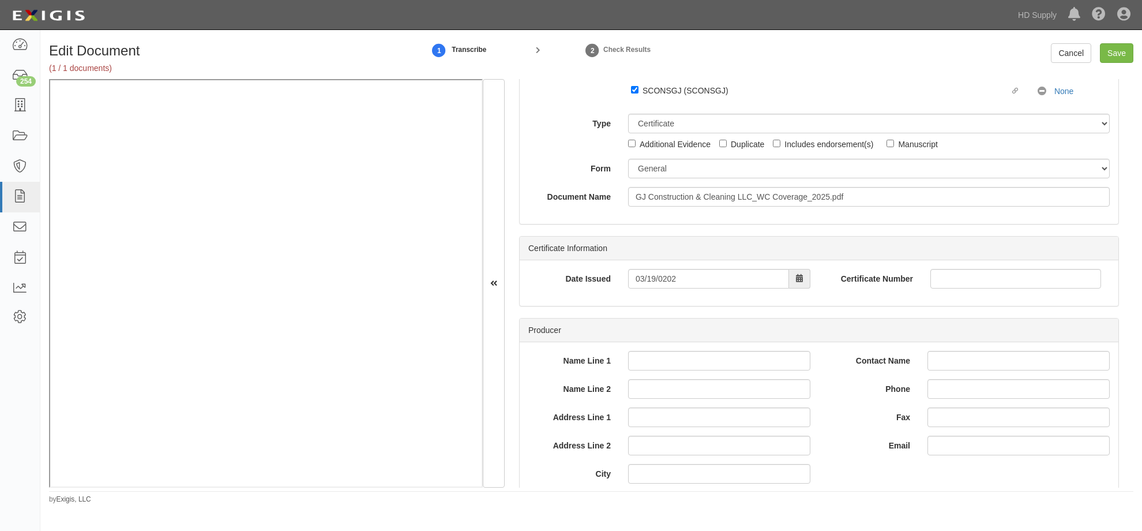
scroll to position [115, 0]
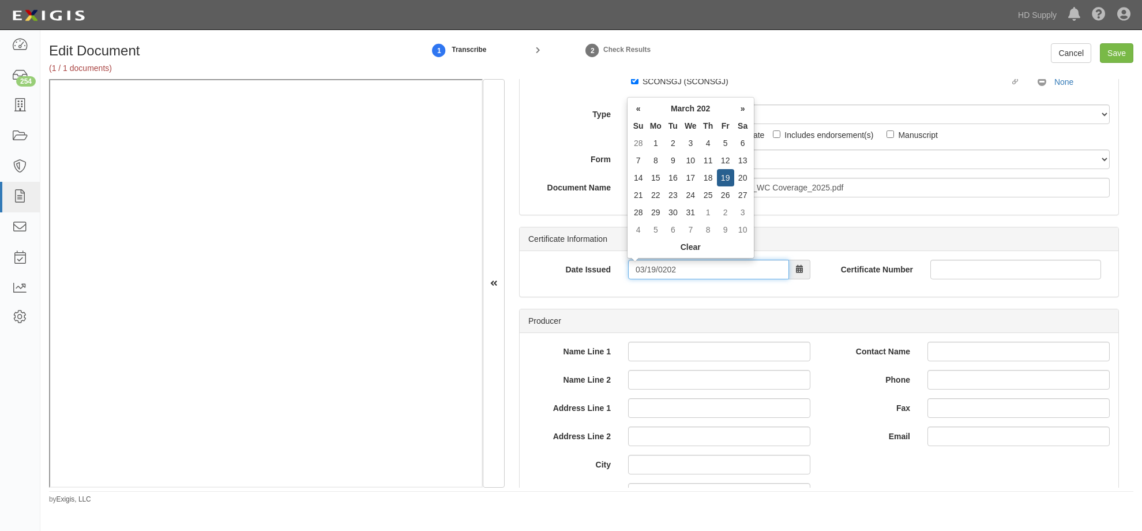
drag, startPoint x: 684, startPoint y: 264, endPoint x: 560, endPoint y: 263, distance: 124.6
click at [560, 263] on div "Date Issued 03/19/0202" at bounding box center [669, 270] width 299 height 20
type input "[DATE]"
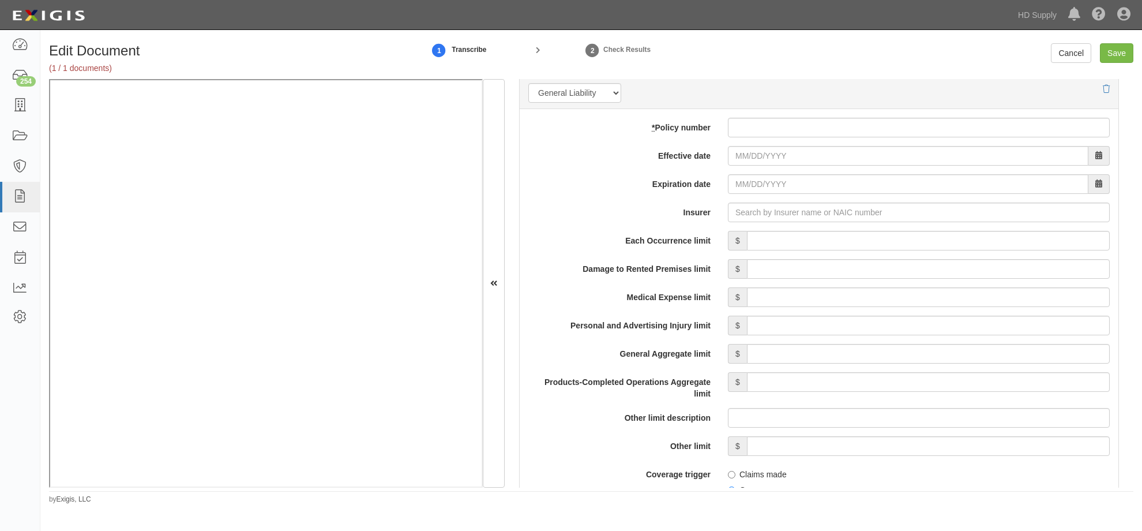
scroll to position [865, 0]
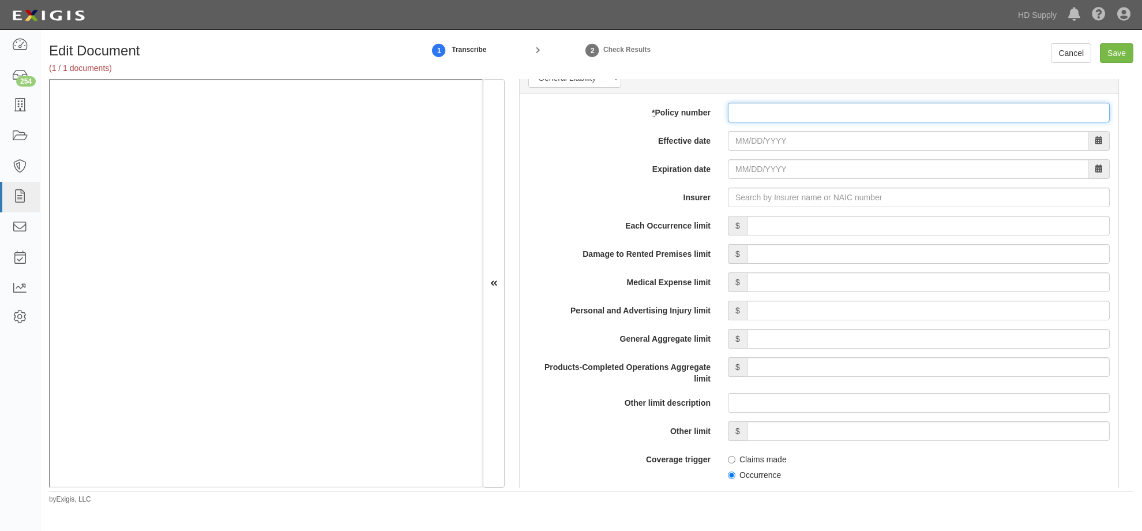
click at [737, 110] on input "* Policy number" at bounding box center [919, 113] width 382 height 20
type input "cp00045650"
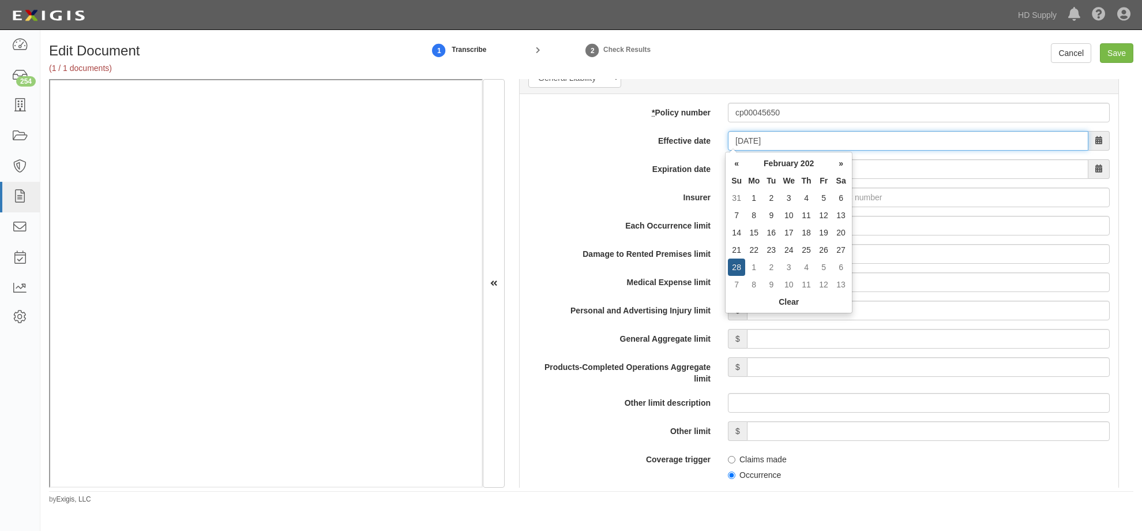
type input "[DATE]"
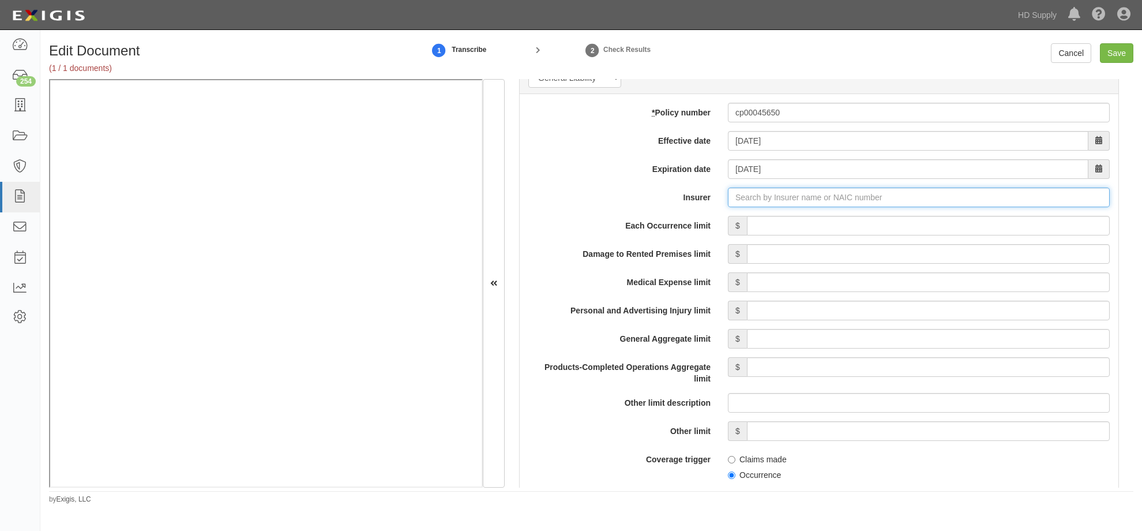
type input "21st Century Advantage Insurance Company (25232) NR Rating"
type input "2"
click at [785, 215] on strong "27138" at bounding box center [783, 219] width 23 height 9
type input "Midvale Indemnity Company (27138) A XV Rating"
click at [840, 220] on input "Each Occurrence limit" at bounding box center [928, 226] width 363 height 20
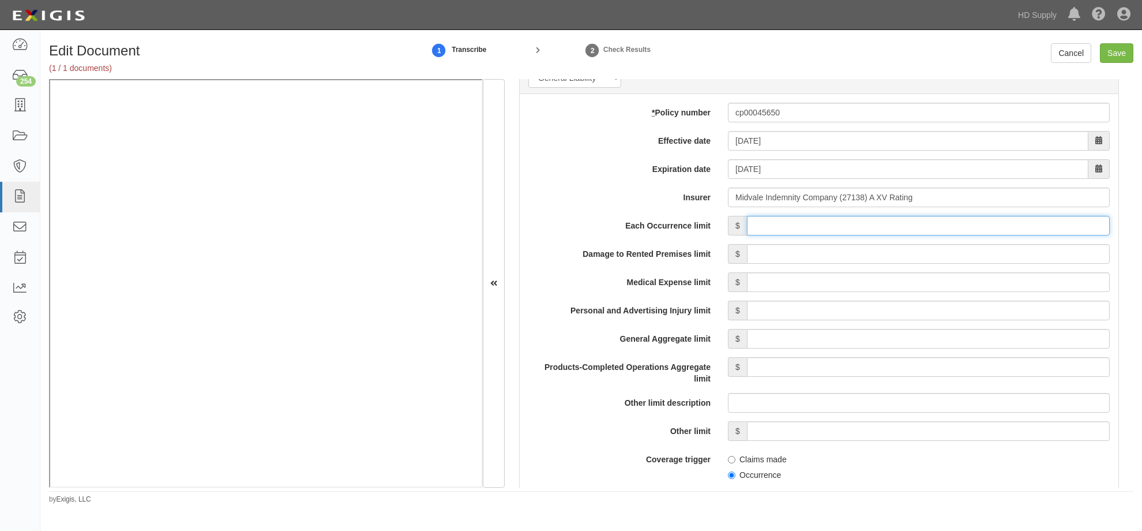
type input "1,000,000"
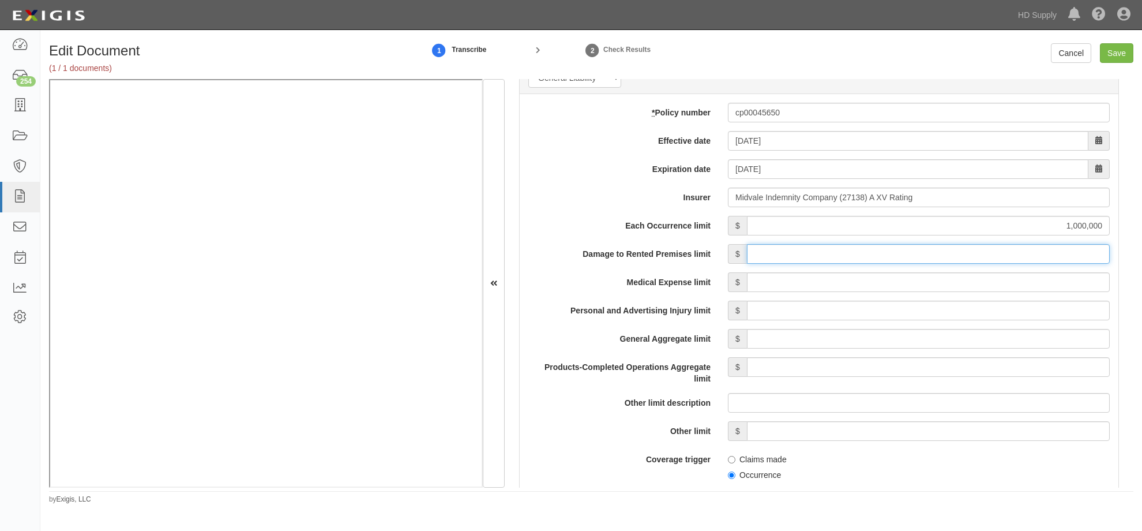
click at [987, 249] on input "Damage to Rented Premises limit" at bounding box center [928, 254] width 363 height 20
type input "100,000"
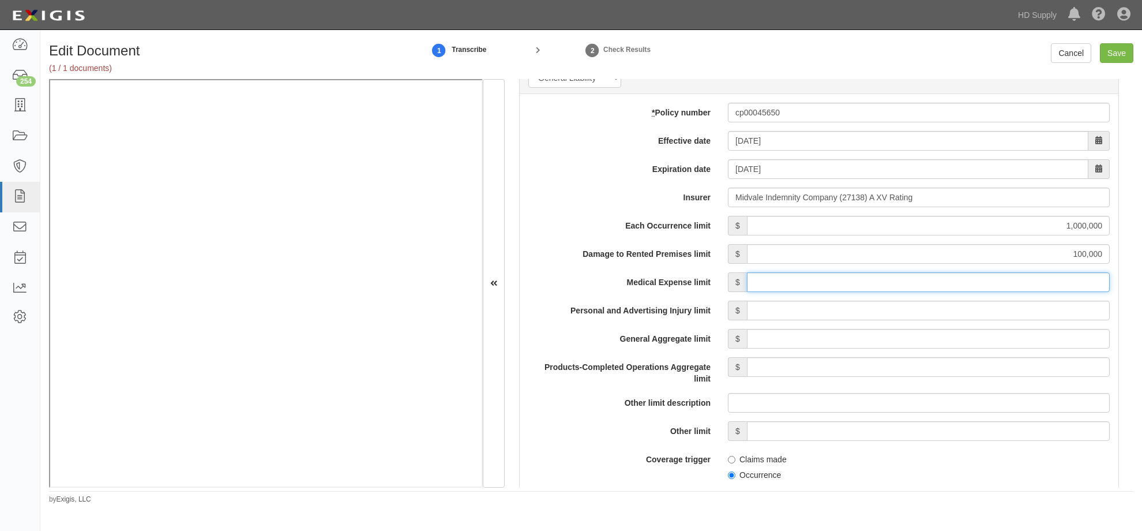
click at [976, 279] on input "Medical Expense limit" at bounding box center [928, 282] width 363 height 20
type input "10,000"
click at [972, 307] on input "Personal and Advertising Injury limit" at bounding box center [928, 311] width 363 height 20
type input "1,000,000"
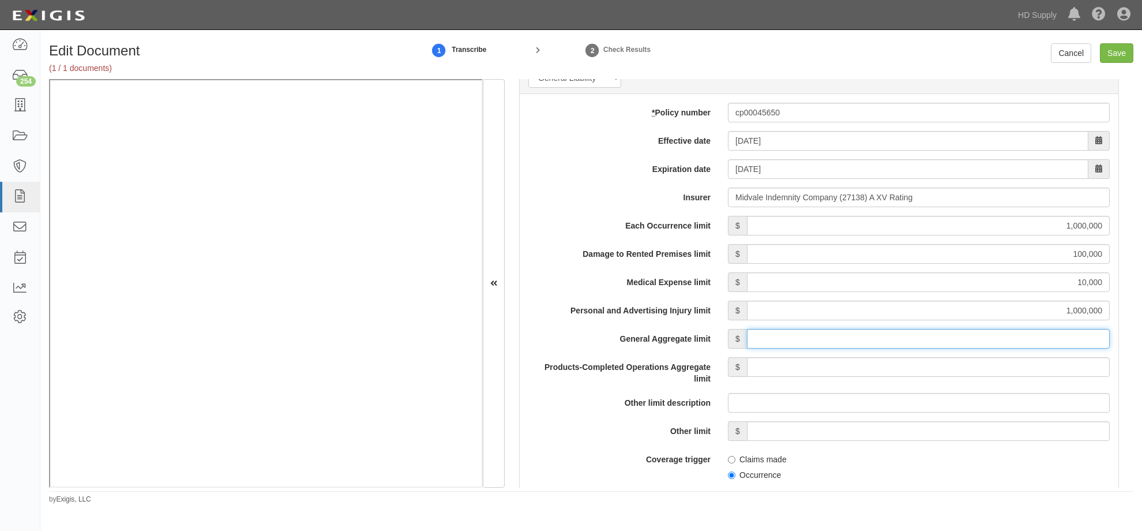
click at [978, 339] on input "General Aggregate limit" at bounding box center [928, 339] width 363 height 20
type input "2,000,000"
drag, startPoint x: 981, startPoint y: 349, endPoint x: 973, endPoint y: 366, distance: 19.9
click at [973, 366] on input "Products-Completed Operations Aggregate limit" at bounding box center [928, 367] width 363 height 20
click at [704, 429] on label "Other limit" at bounding box center [620, 429] width 200 height 16
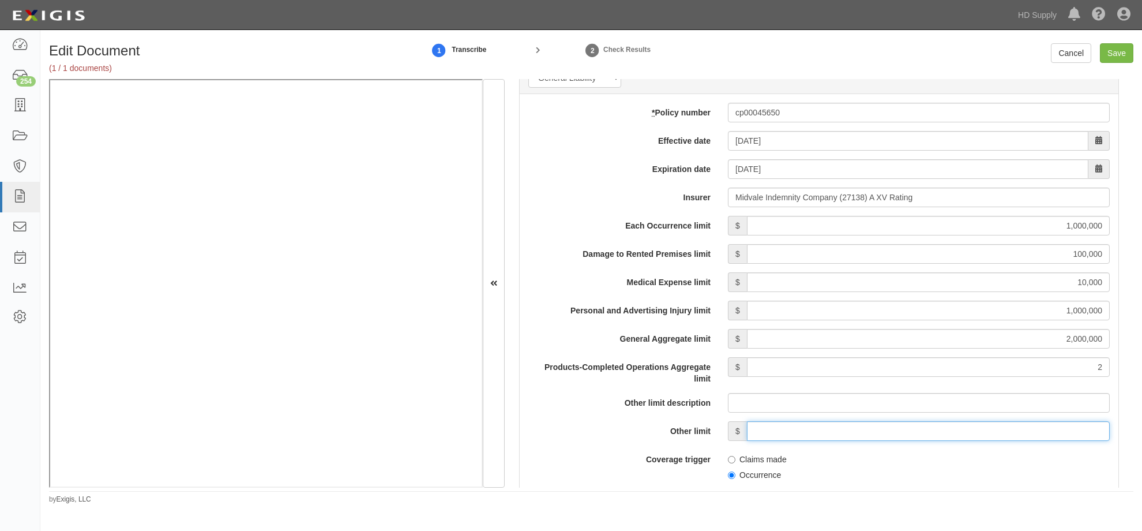
click at [747, 429] on input "Other limit" at bounding box center [928, 431] width 363 height 20
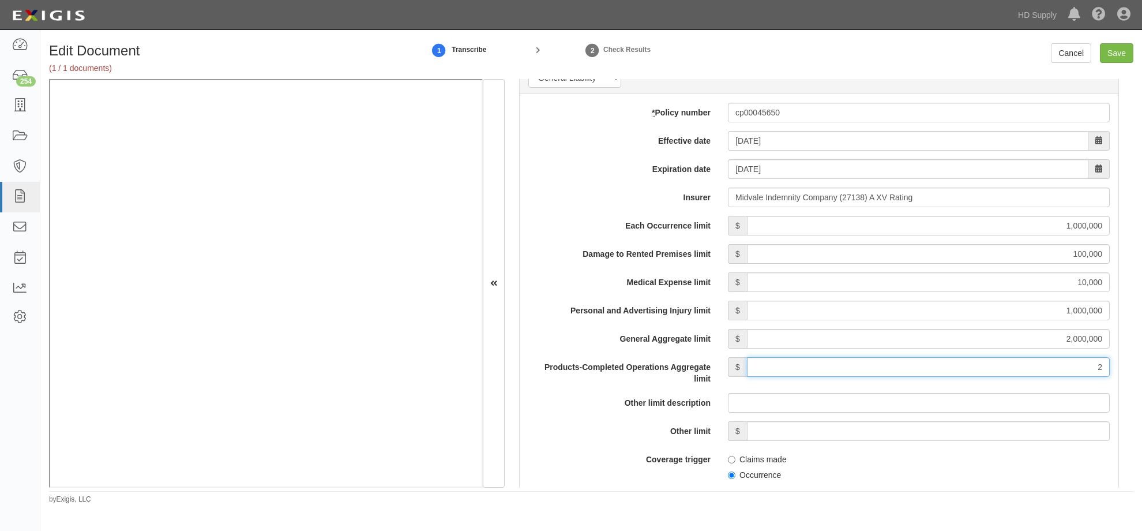
drag, startPoint x: 949, startPoint y: 358, endPoint x: 1142, endPoint y: 357, distance: 192.7
click at [1141, 359] on div "Edit Document (1 / 1 documents) 1 Transcribe 2 Check Results Cancel Save Docume…" at bounding box center [591, 273] width 1102 height 461
type input "2,000,000"
click at [654, 434] on label "Other limit" at bounding box center [620, 429] width 200 height 16
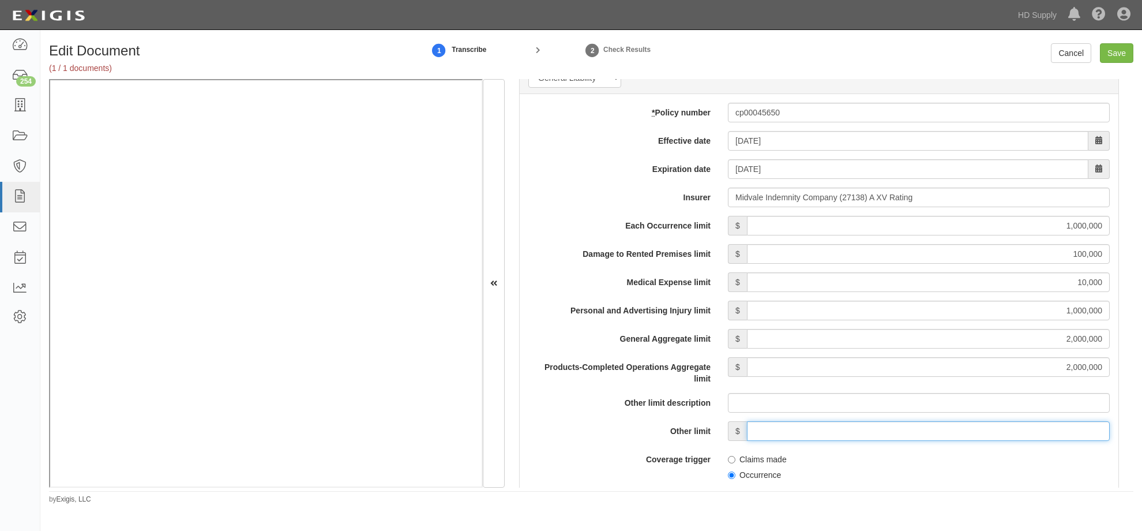
click at [747, 434] on input "Other limit" at bounding box center [928, 431] width 363 height 20
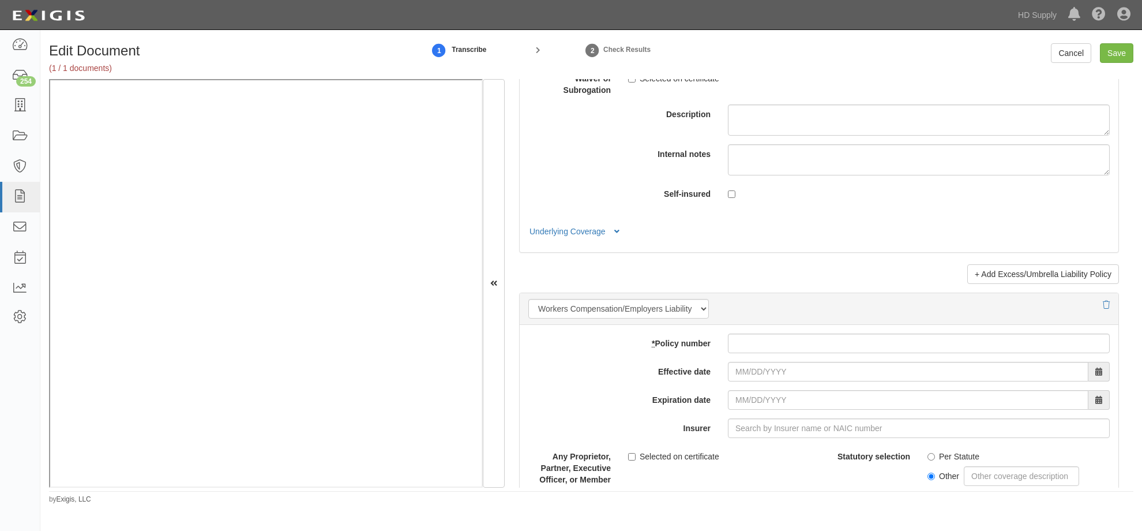
scroll to position [2654, 0]
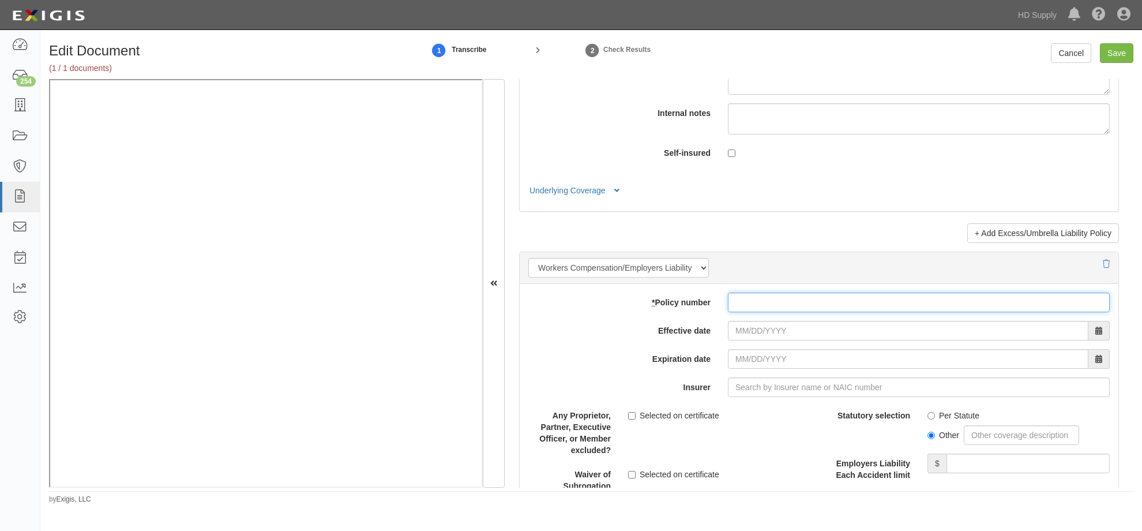
click at [779, 301] on input "* Policy number" at bounding box center [919, 303] width 382 height 20
type input "wcp1018256"
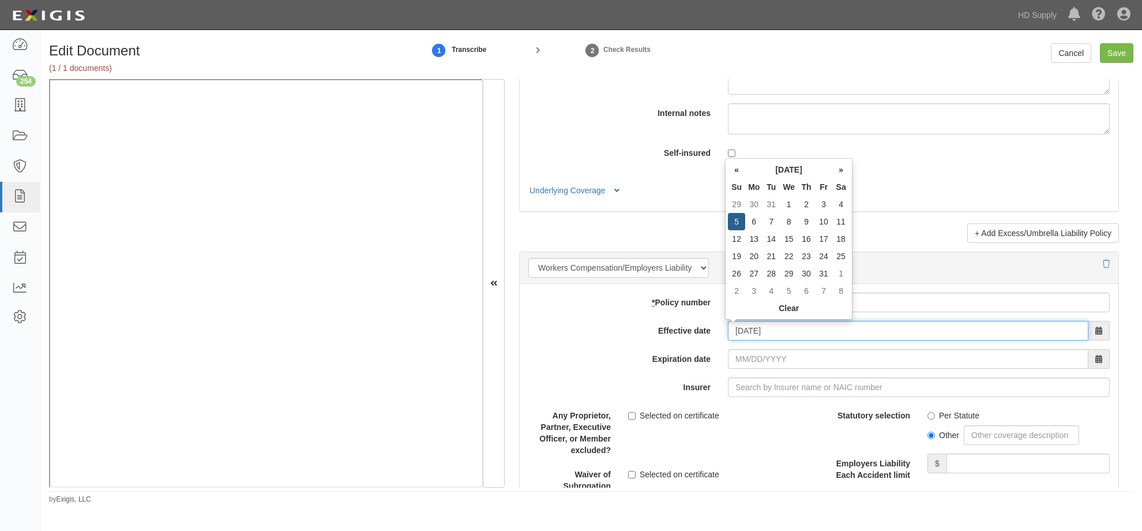
type input "[DATE]"
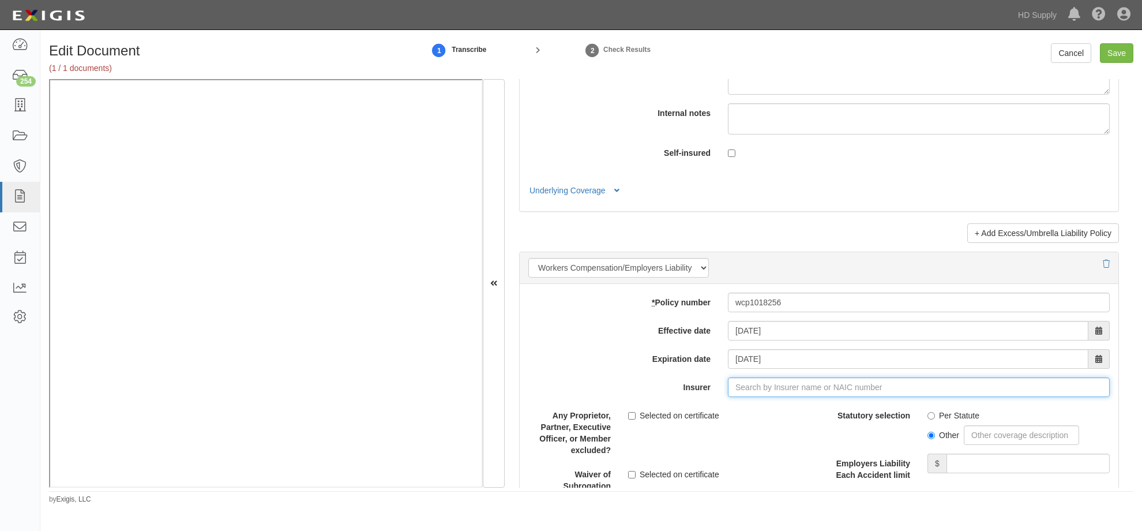
type input "21st Century Advantage Insurance Company (25232) NR Rating"
type input "2"
click at [677, 408] on div "Midvale Indemnity Company ( 2713 8) A XV Rating" at bounding box center [754, 409] width 200 height 15
type input "Midvale Indemnity Company (27138) A XV Rating"
click at [928, 415] on input "Per Statute" at bounding box center [932, 416] width 8 height 8
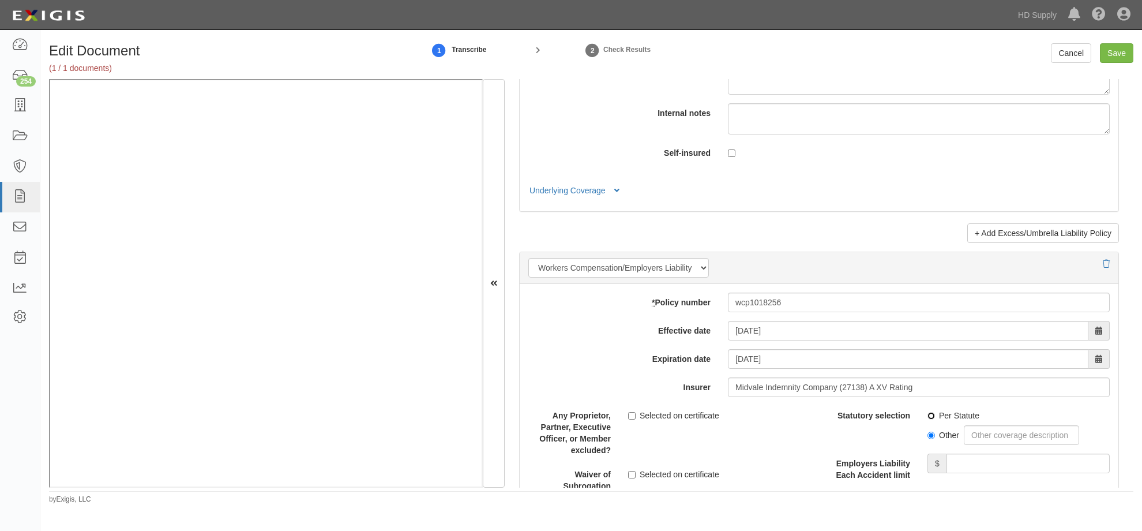
radio input "true"
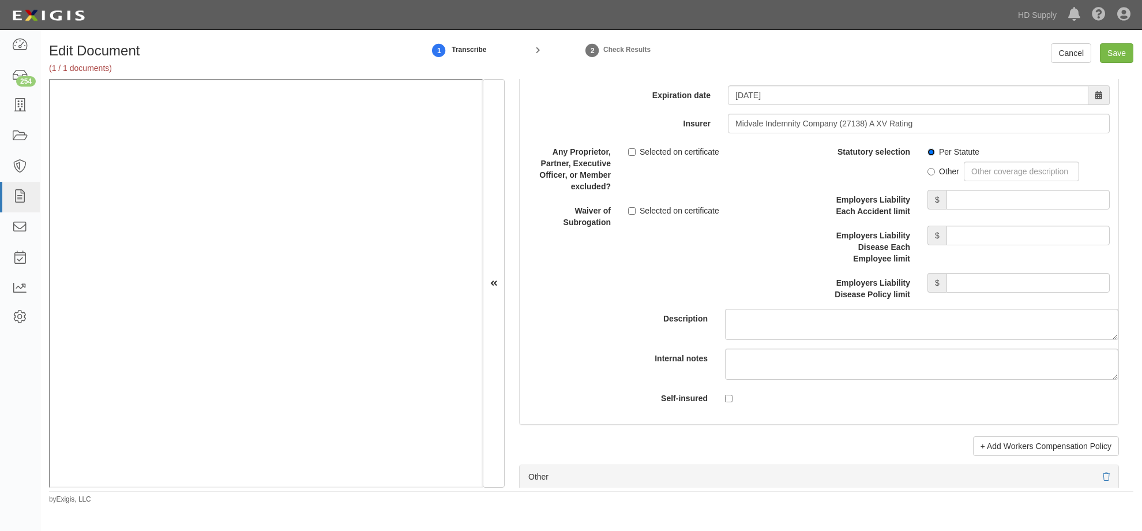
scroll to position [2943, 0]
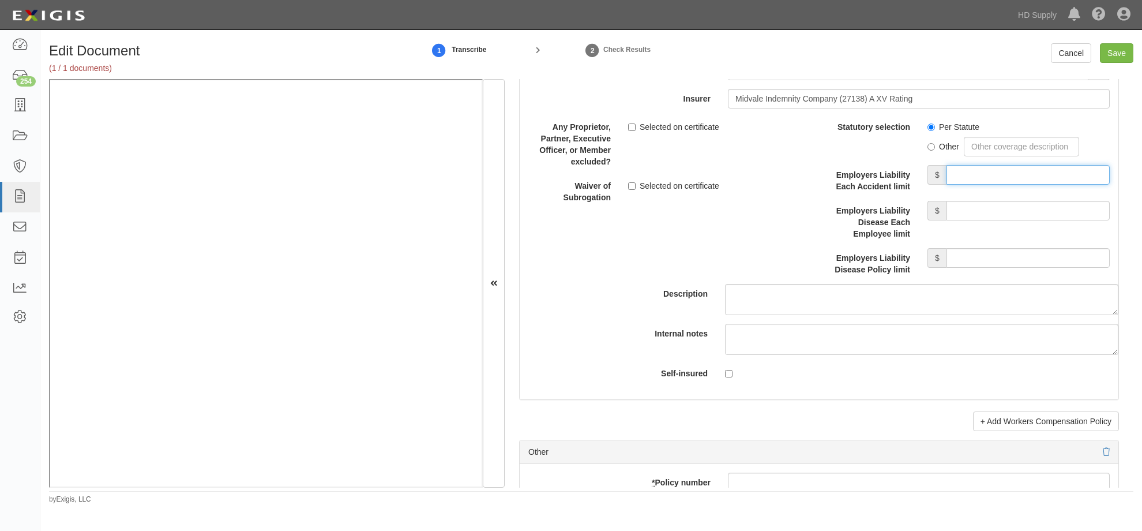
click at [984, 178] on input "Employers Liability Each Accident limit" at bounding box center [1028, 175] width 163 height 20
type input "1,000,000"
click at [992, 209] on input "Employers Liability Disease Each Employee limit" at bounding box center [1028, 211] width 163 height 20
type input "1,000,000"
click at [990, 268] on div "Employers Liability Disease Policy limit $" at bounding box center [968, 261] width 299 height 27
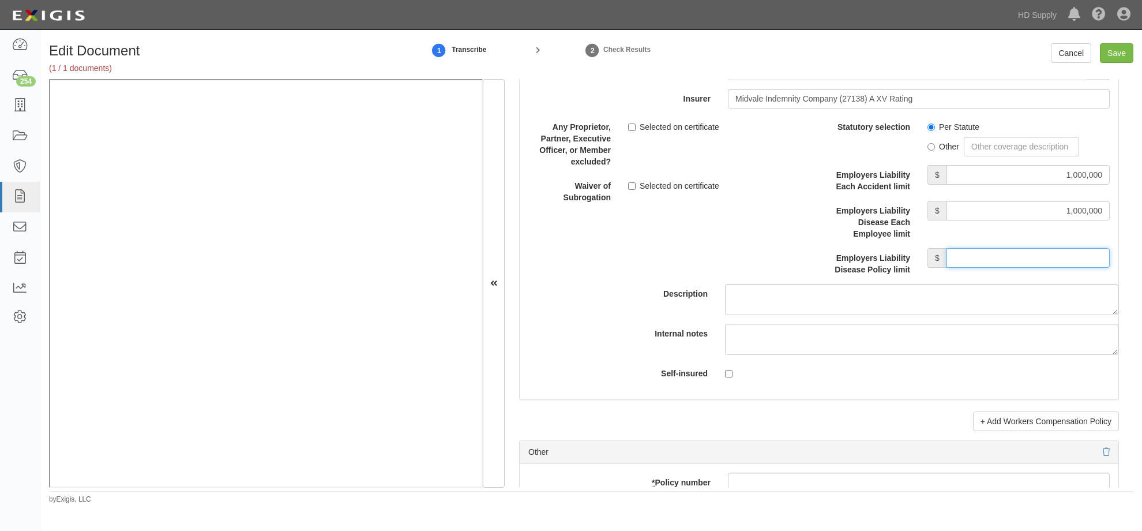
click at [991, 261] on input "Employers Liability Disease Policy limit" at bounding box center [1028, 258] width 163 height 20
type input "1,000,000"
click at [803, 256] on div "Description" at bounding box center [819, 216] width 616 height 198
click at [1120, 51] on input "Save" at bounding box center [1116, 53] width 33 height 20
type input "1000000"
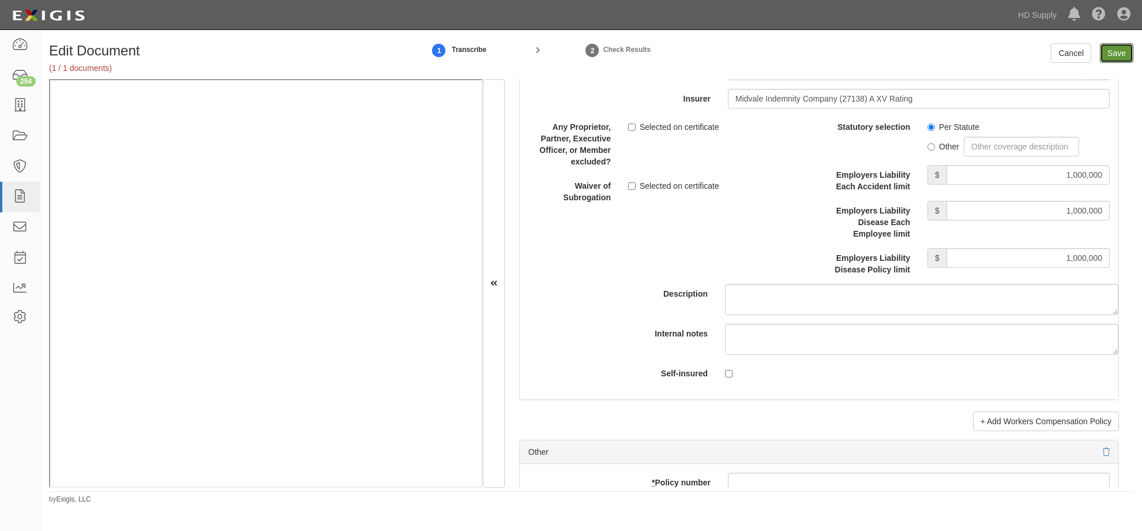
type input "100000"
type input "10000"
type input "1000000"
type input "2000000"
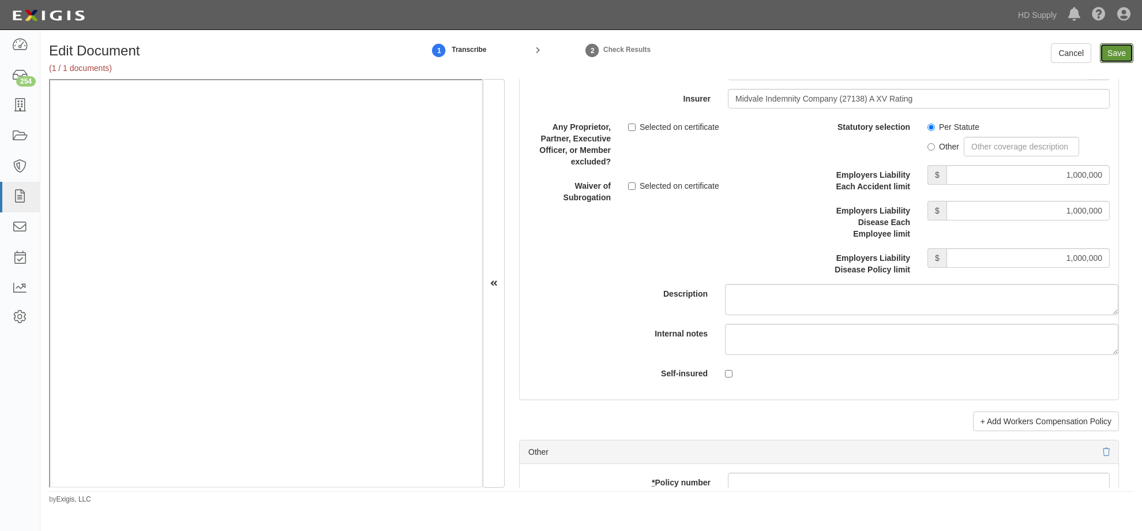
type input "1000000"
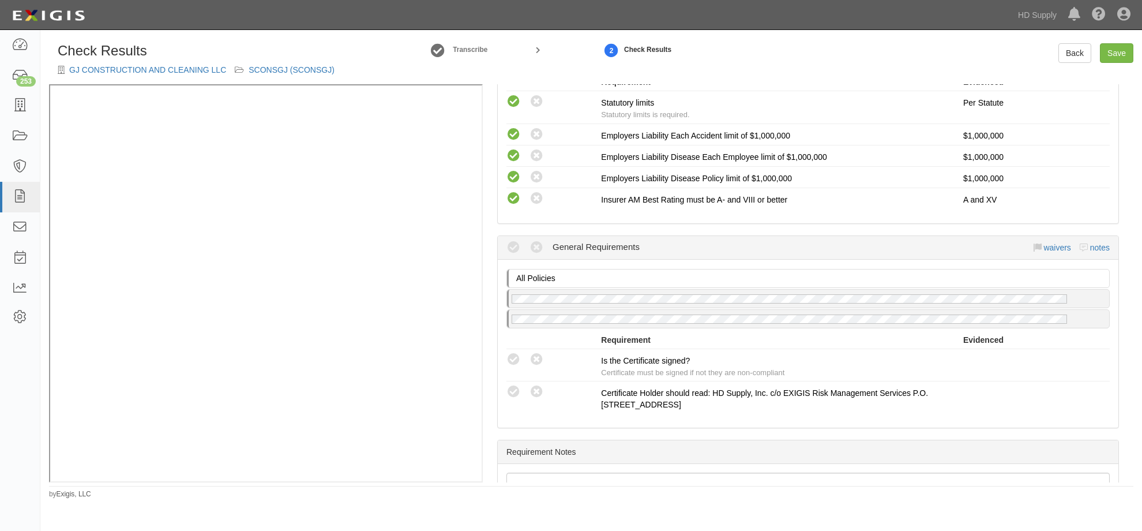
scroll to position [923, 0]
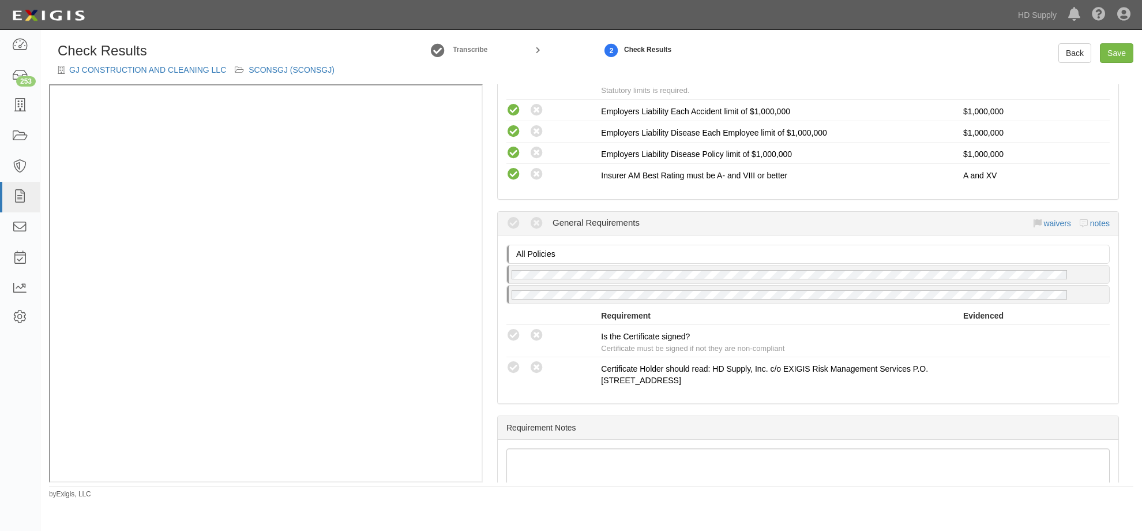
click at [511, 331] on icon at bounding box center [514, 335] width 14 height 14
radio input "true"
click at [595, 387] on li "Compliant Waived Non-Compliant Certificate Holder should read: HD Supply, Inc. …" at bounding box center [809, 373] width 604 height 32
click at [1118, 53] on link "Save" at bounding box center [1116, 53] width 33 height 20
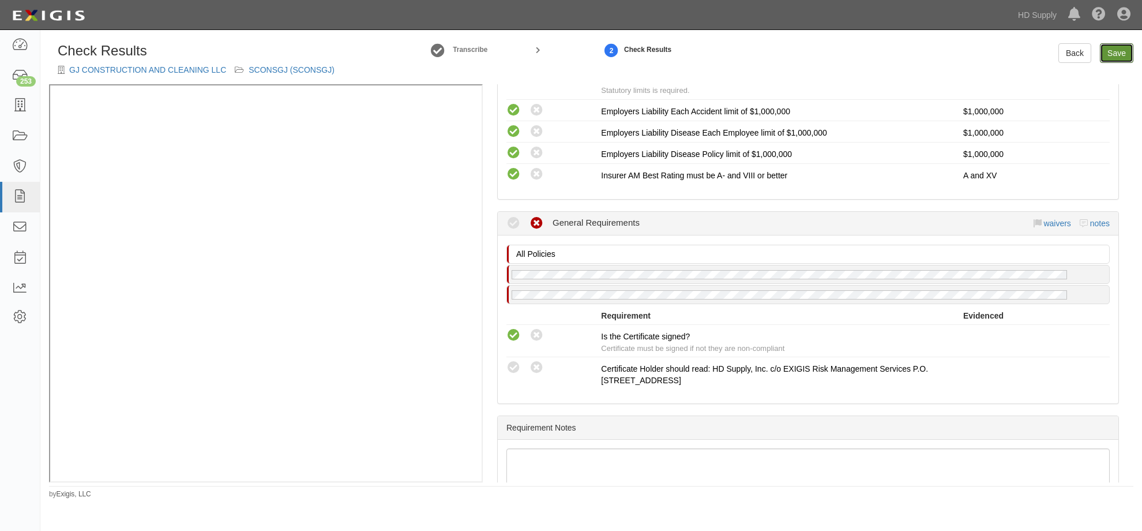
radio input "true"
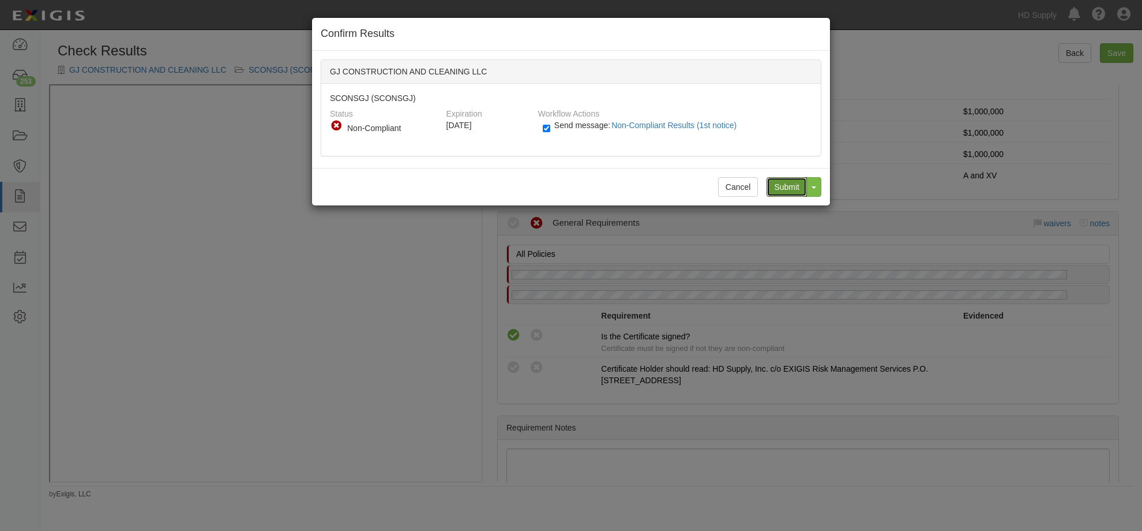
click at [789, 188] on input "Submit" at bounding box center [787, 187] width 40 height 20
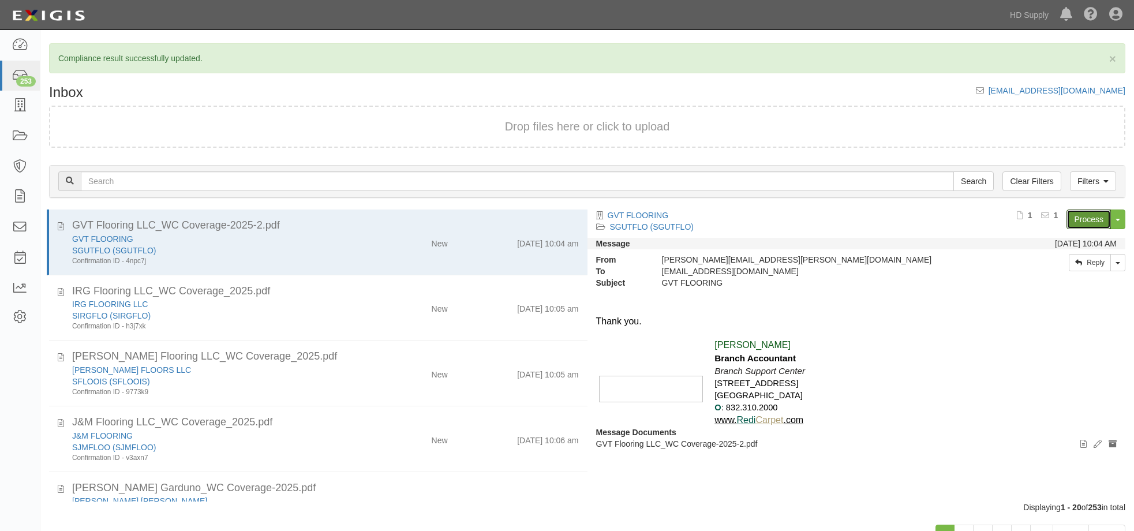
click at [1085, 217] on link "Process" at bounding box center [1088, 219] width 44 height 20
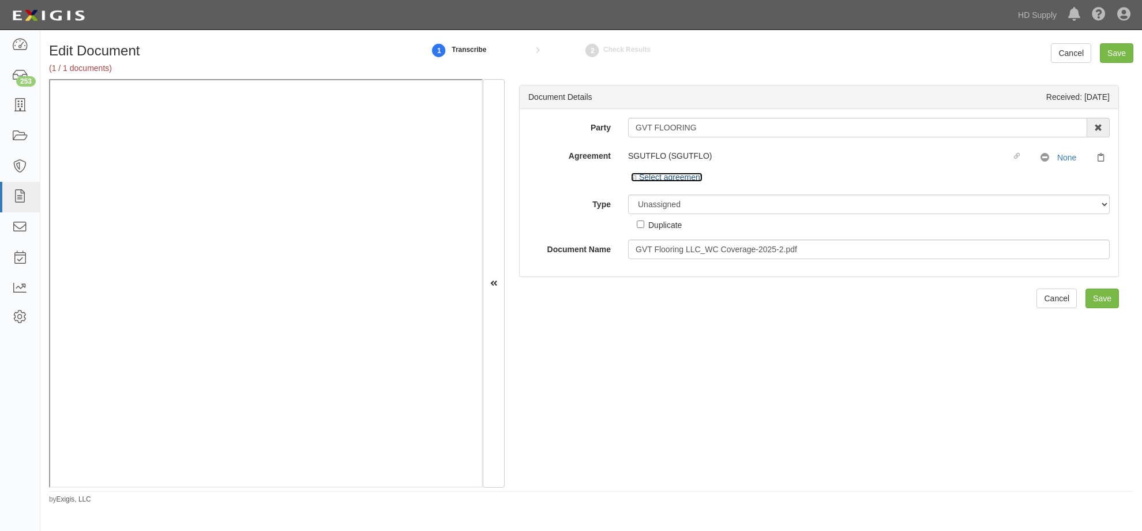
click at [632, 175] on icon at bounding box center [635, 178] width 8 height 6
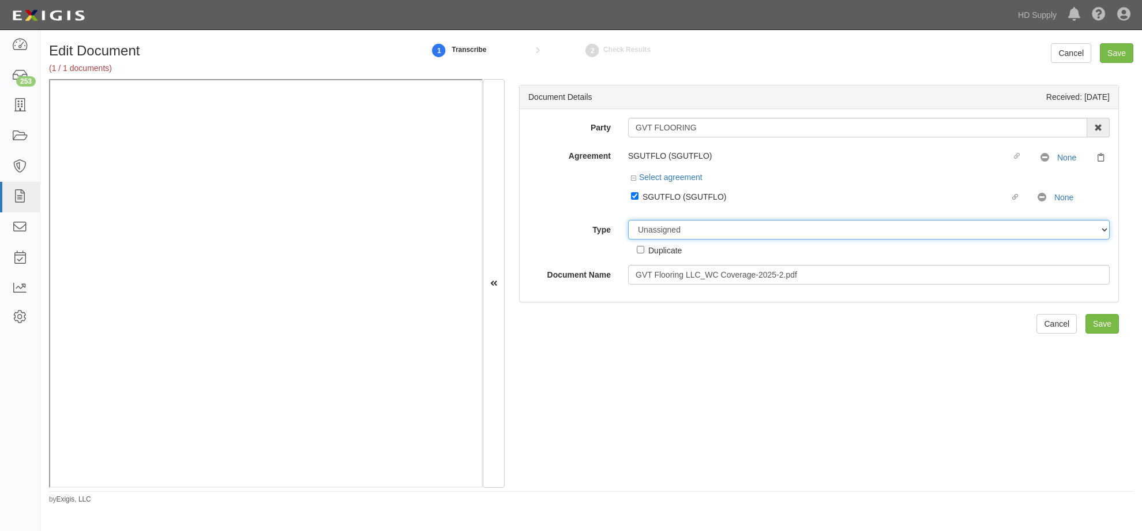
click at [663, 227] on select "Unassigned Binder Cancellation Notice Certificate Contract Endorsement Insuranc…" at bounding box center [869, 230] width 482 height 20
select select "CertificateDetail"
click at [628, 220] on select "Unassigned Binder Cancellation Notice Certificate Contract Endorsement Insuranc…" at bounding box center [869, 230] width 482 height 20
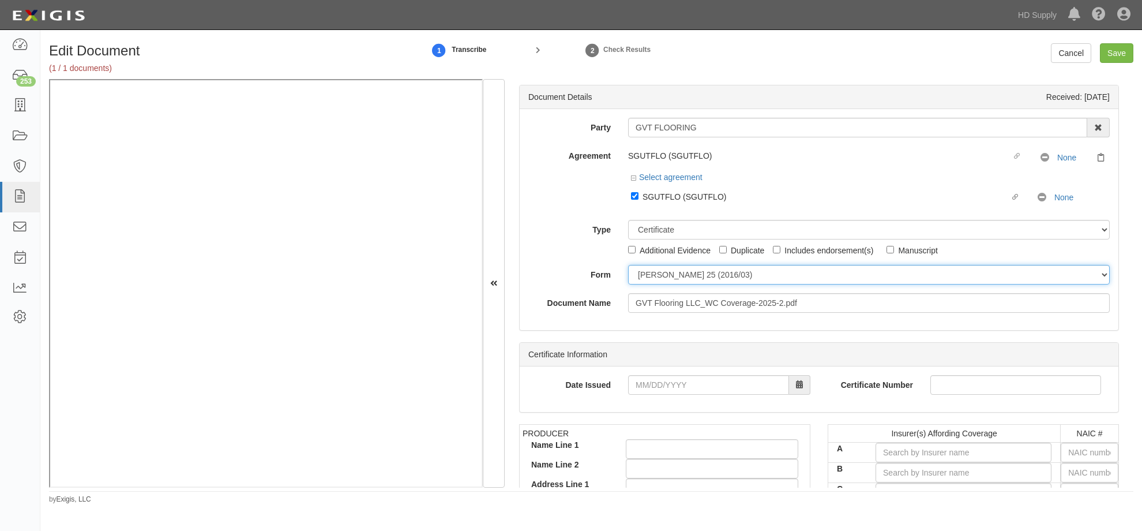
click at [650, 274] on select "[PERSON_NAME] 25 (2016/03) [PERSON_NAME] 101 [PERSON_NAME] 855 NY (2014/05) Gen…" at bounding box center [869, 275] width 482 height 20
select select "GeneralFormDetail"
click at [628, 265] on select "ACORD 25 (2016/03) ACORD 101 ACORD 855 NY (2014/05) General" at bounding box center [869, 275] width 482 height 20
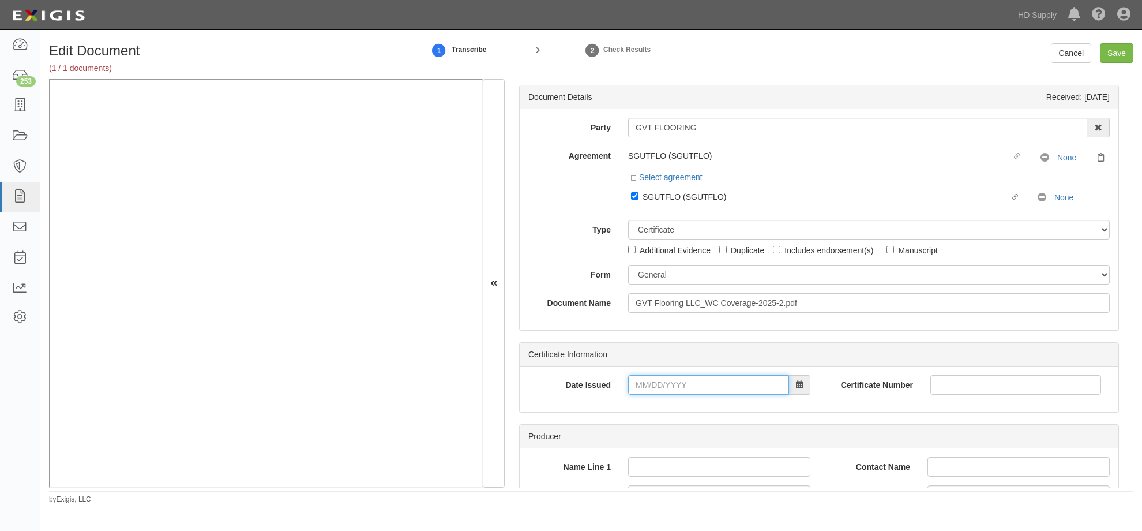
click at [636, 384] on input "Date Issued" at bounding box center [708, 385] width 161 height 20
type input "08/07/2025"
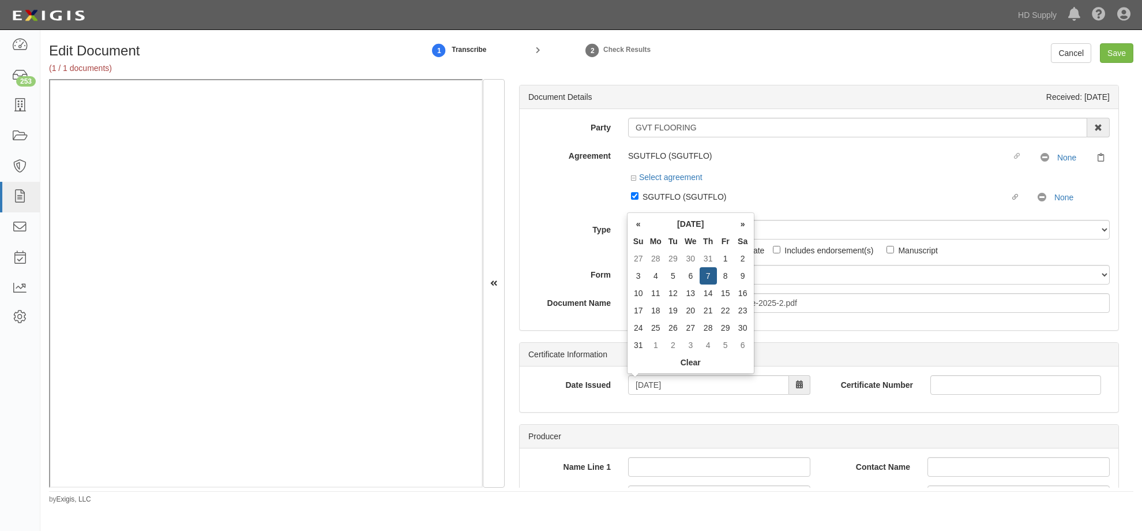
click at [620, 391] on div "08/07/2025" at bounding box center [720, 385] width 200 height 20
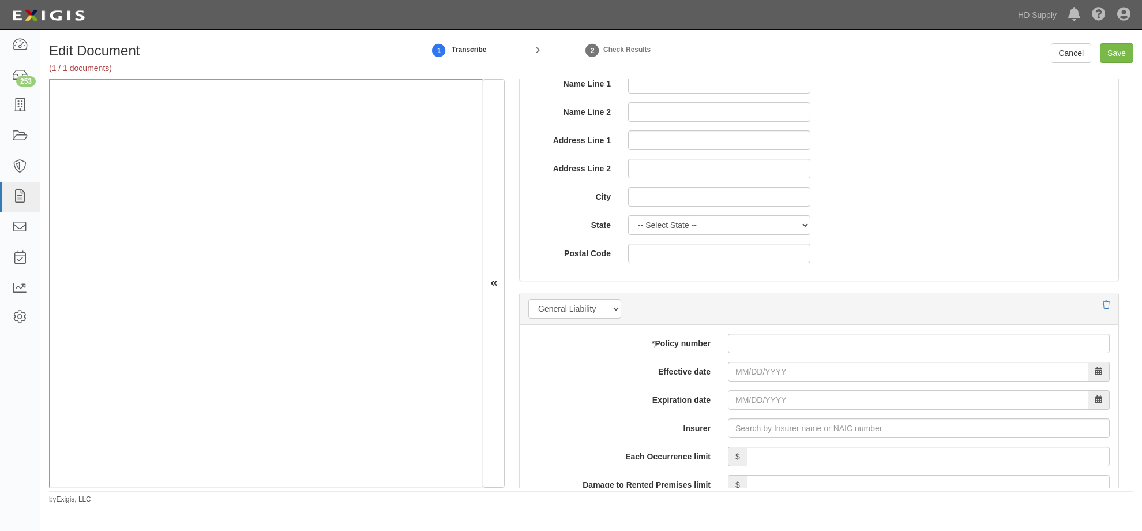
scroll to position [692, 0]
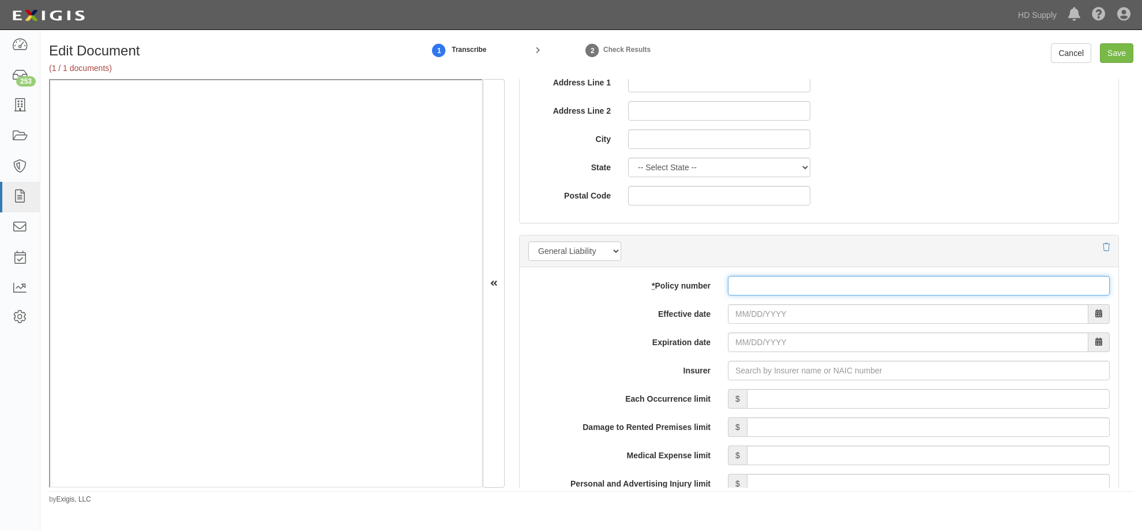
click at [745, 288] on input "* Policy number" at bounding box center [919, 286] width 382 height 20
type input "2acpga17s034639100"
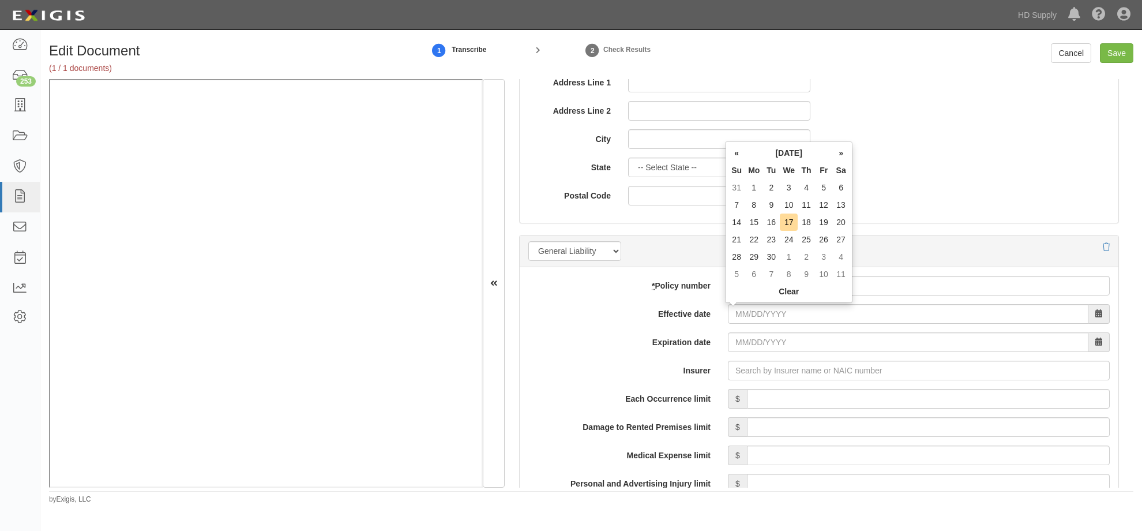
click at [740, 155] on th "«" at bounding box center [736, 152] width 17 height 17
click at [803, 203] on td "7" at bounding box center [806, 204] width 17 height 17
type input "08/07/2025"
type input "08/07/2026"
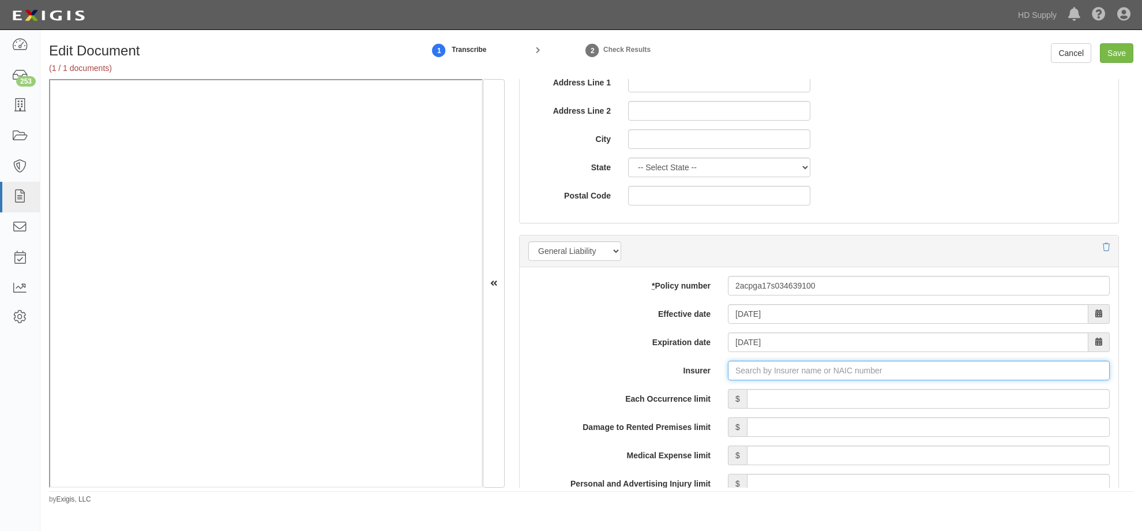
click at [745, 365] on input "Insurer" at bounding box center [919, 371] width 382 height 20
type input "180 Seguros S.A. (0) NR Rating"
type input "1"
click at [723, 391] on div "Accredited Specialty Insurance Company ( 16835 ) A- IX Rating" at bounding box center [777, 392] width 246 height 15
type input "Accredited Specialty Insurance Company (16835) A- IX Rating"
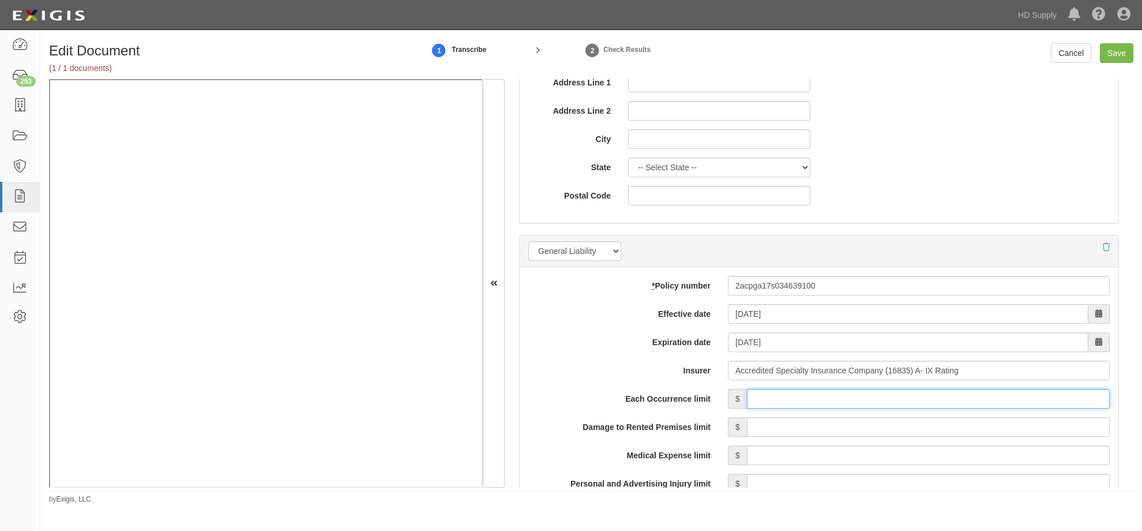
click at [806, 402] on input "Each Occurrence limit" at bounding box center [928, 399] width 363 height 20
type input "1,000,000"
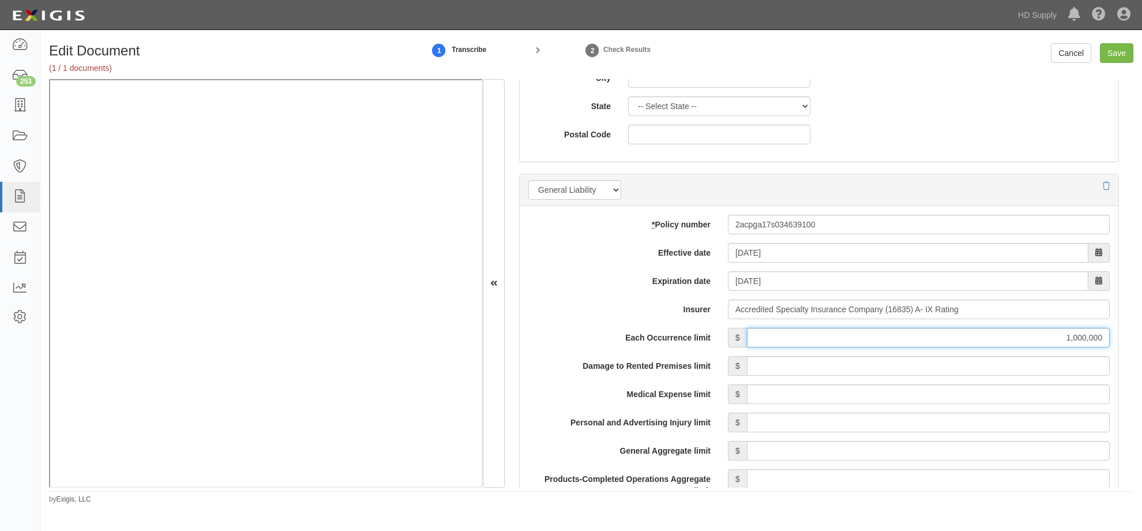
scroll to position [865, 0]
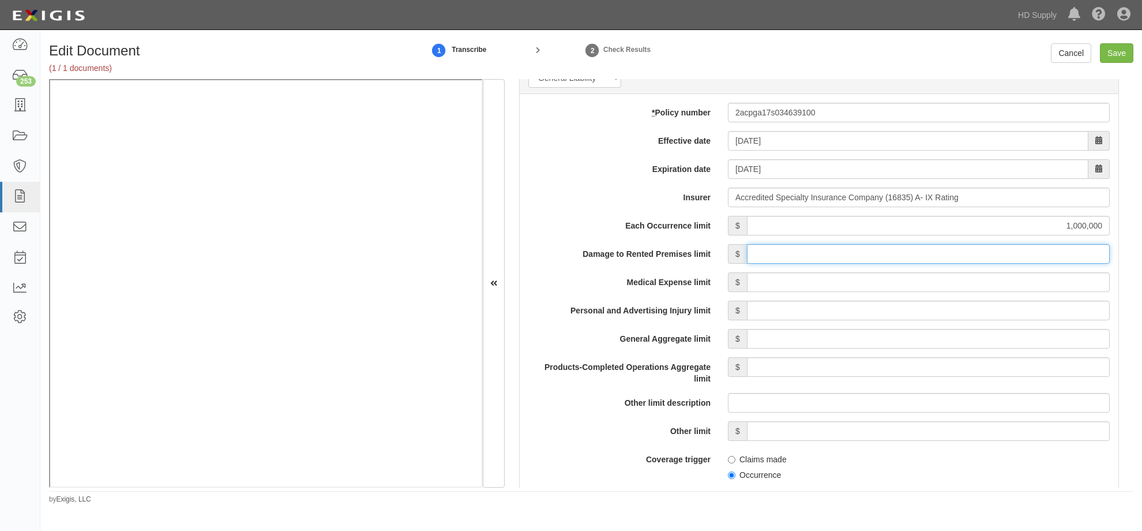
click at [1032, 252] on input "Damage to Rented Premises limit" at bounding box center [928, 254] width 363 height 20
type input "100,000"
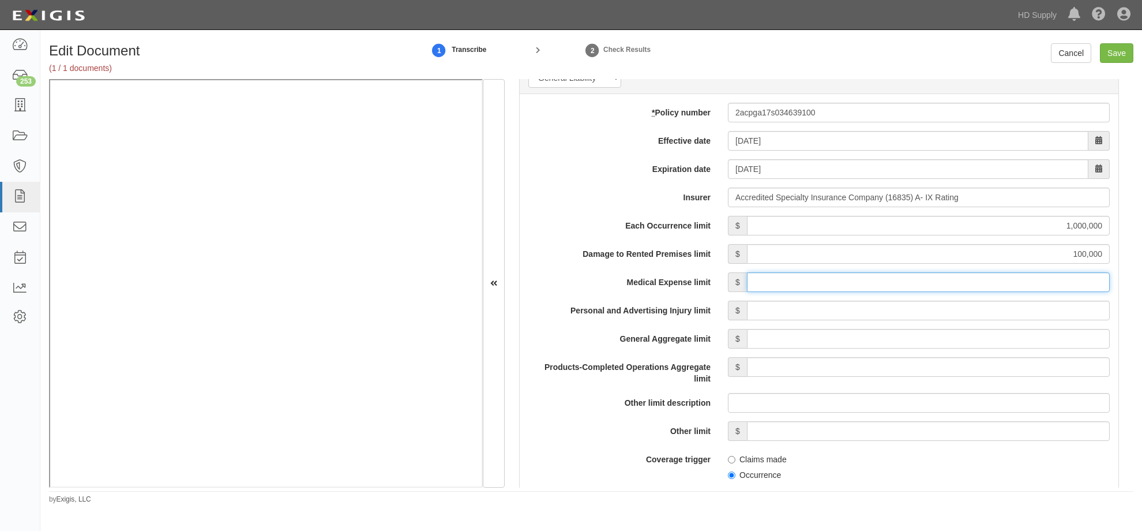
click at [964, 279] on input "Medical Expense limit" at bounding box center [928, 282] width 363 height 20
type input "5,000"
click at [954, 313] on input "Personal and Advertising Injury limit" at bounding box center [928, 311] width 363 height 20
type input "1,000,000"
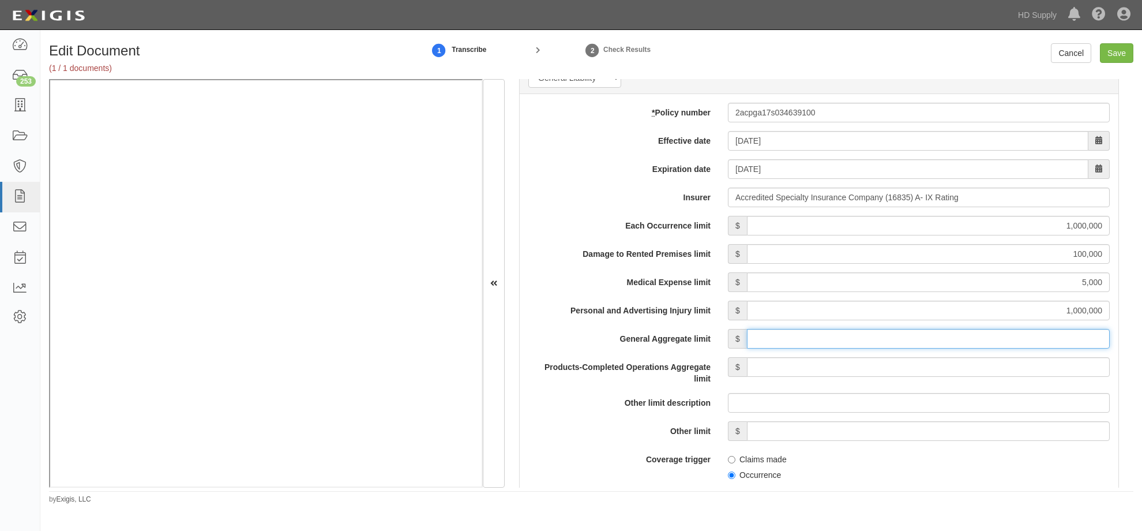
click at [969, 342] on input "General Aggregate limit" at bounding box center [928, 339] width 363 height 20
type input "2,000,000"
click at [961, 367] on input "Products-Completed Operations Aggregate limit" at bounding box center [928, 367] width 363 height 20
type input "2,000,000"
click at [731, 476] on input "Occurrence" at bounding box center [732, 475] width 8 height 8
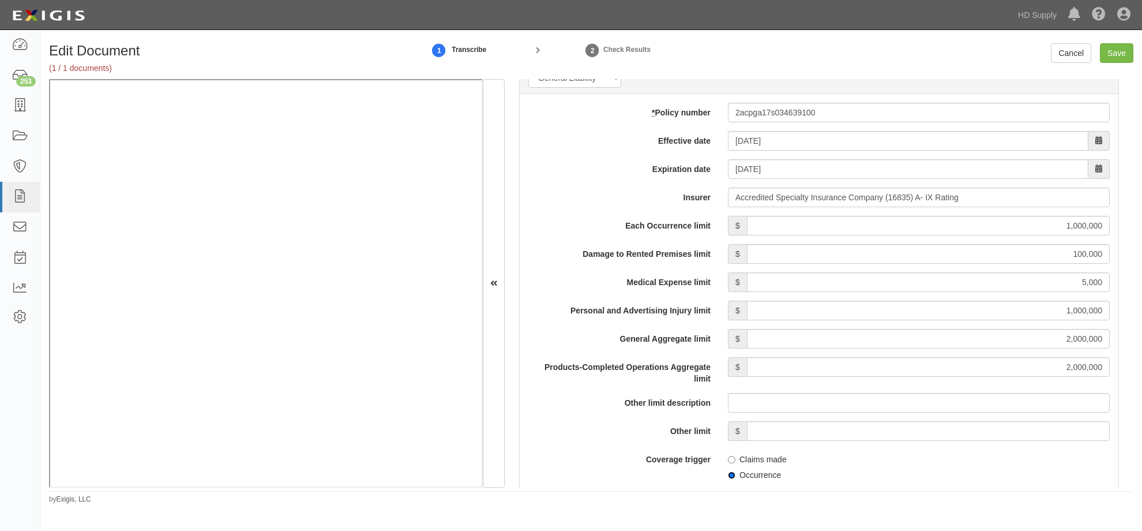
radio input "true"
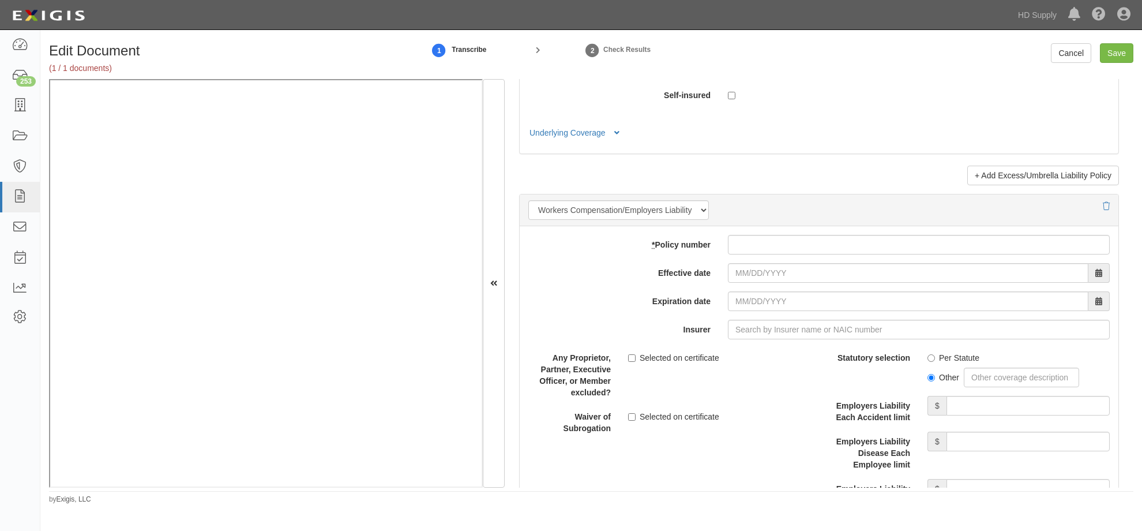
scroll to position [2770, 0]
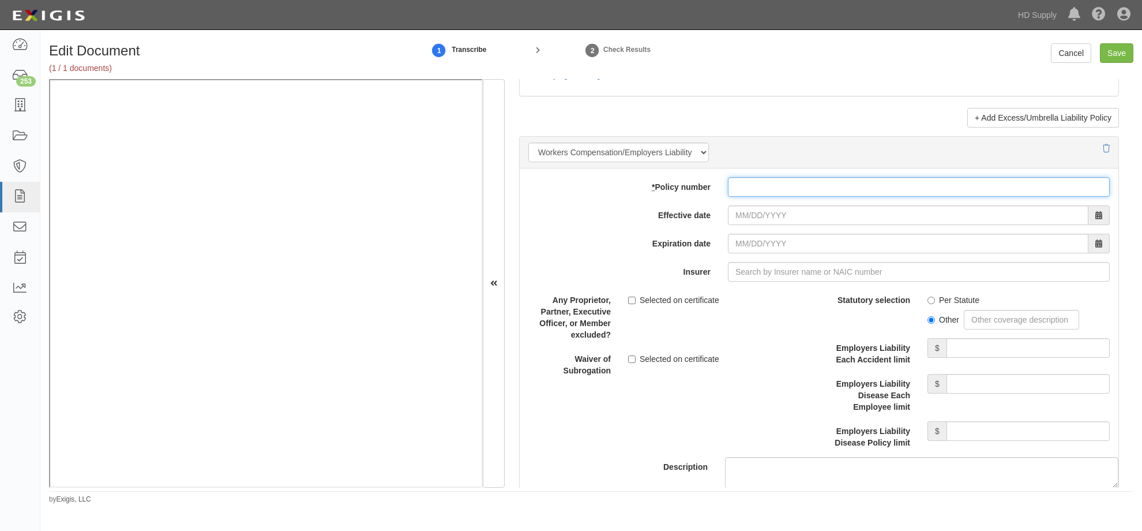
click at [756, 186] on input "* Policy number" at bounding box center [919, 187] width 382 height 20
type input "6s59uba408531525"
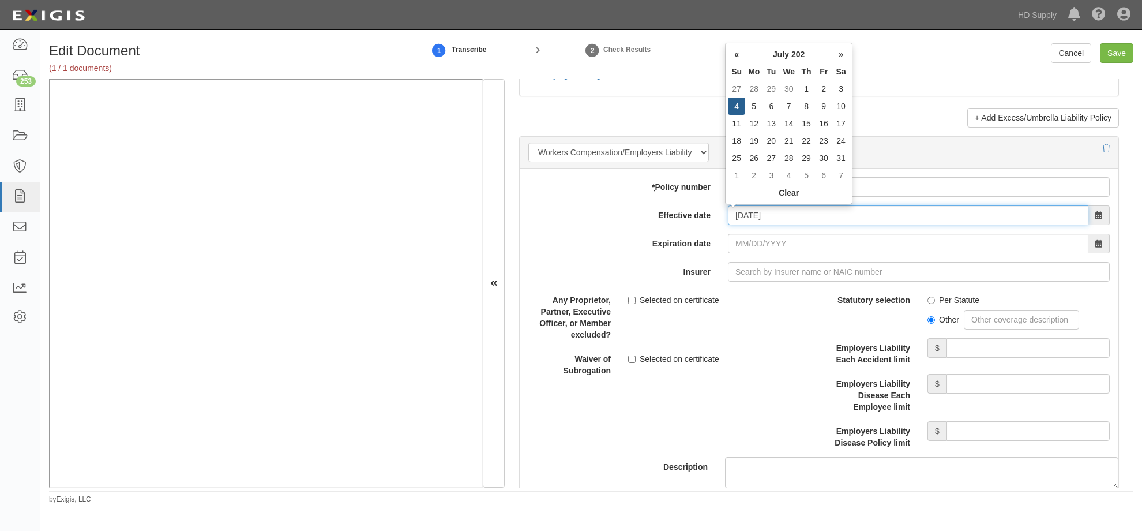
type input "07/04/2025"
type input "07/04/2026"
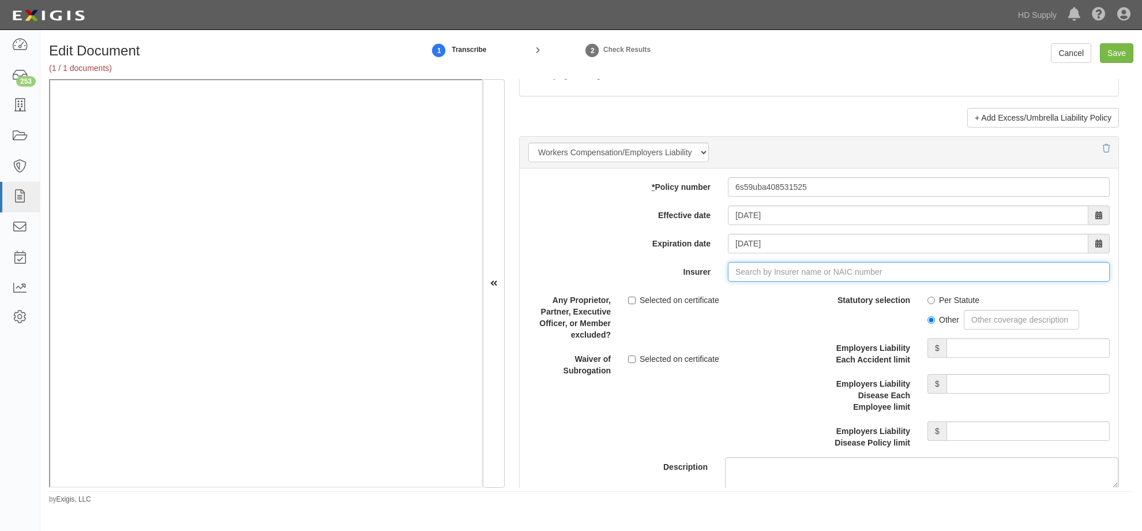
type input "21st Century Advantage Insurance Company (25232) NR Rating"
type input "2"
click at [736, 295] on div "Continental Casualty Company ( 20443 ) A XV Rating" at bounding box center [759, 293] width 210 height 15
type input "Continental Casualty Company (20443) A XV Rating"
click at [928, 300] on input "Per Statute" at bounding box center [932, 301] width 8 height 8
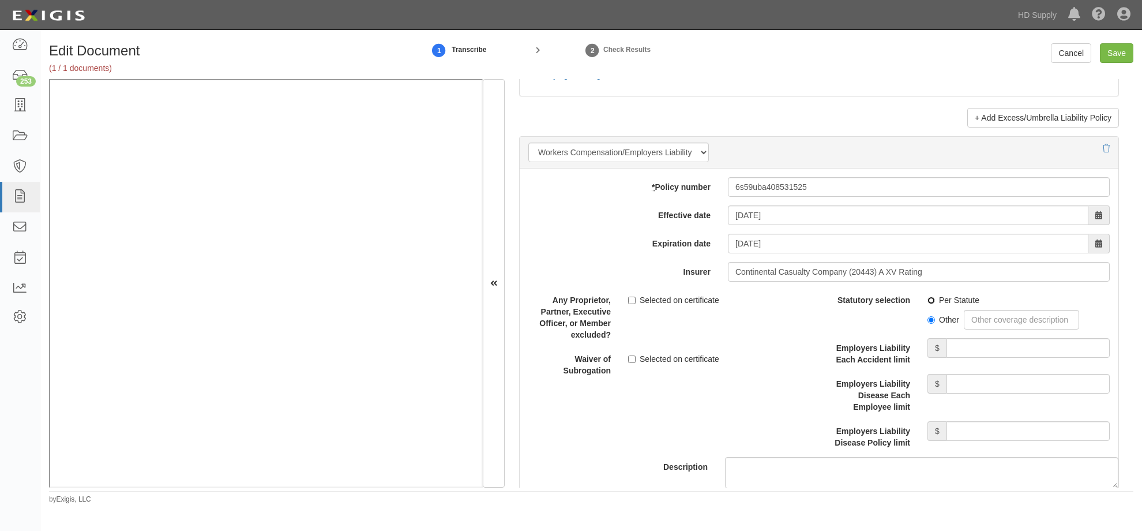
radio input "true"
click at [989, 343] on input "Employers Liability Each Accident limit" at bounding box center [1028, 348] width 163 height 20
type input "500,000"
click at [970, 386] on input "Employers Liability Disease Each Employee limit" at bounding box center [1028, 384] width 163 height 20
type input "500,000"
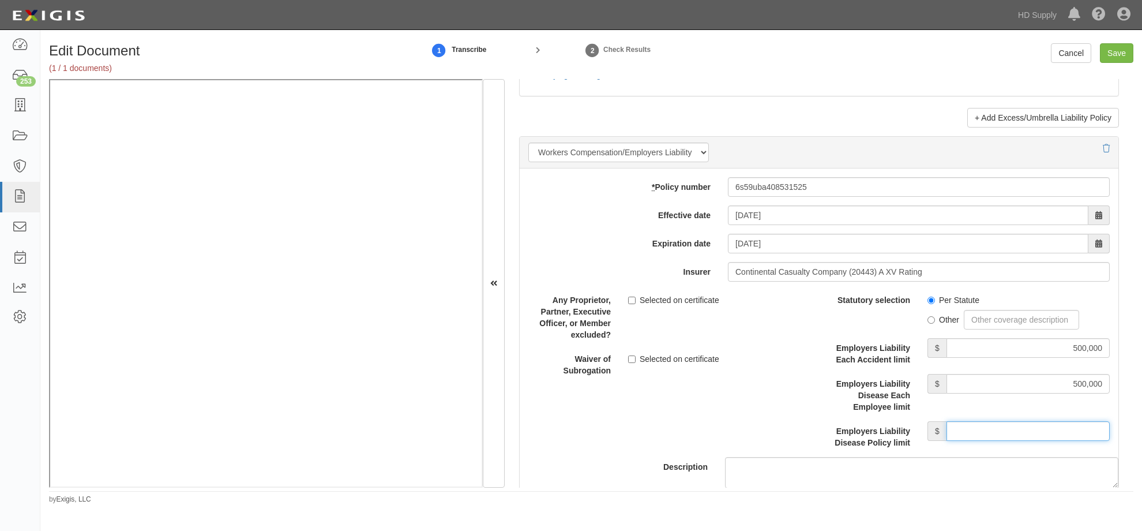
click at [991, 432] on input "Employers Liability Disease Policy limit" at bounding box center [1028, 431] width 163 height 20
type input "500,000"
click at [709, 385] on div "Any Proprietor, Partner, Executive Officer, or Member excluded? Selected on cer…" at bounding box center [669, 337] width 299 height 95
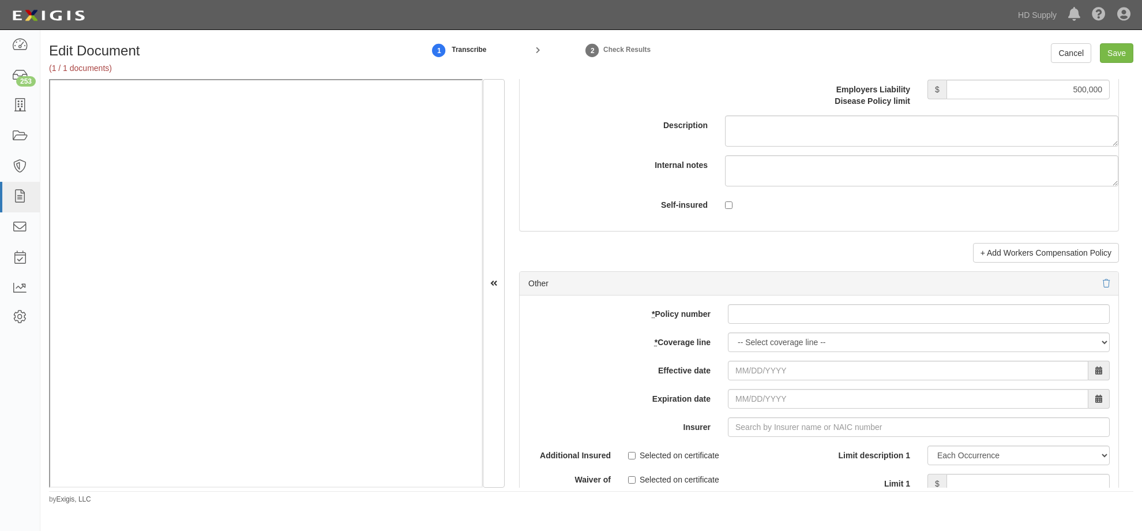
scroll to position [3116, 0]
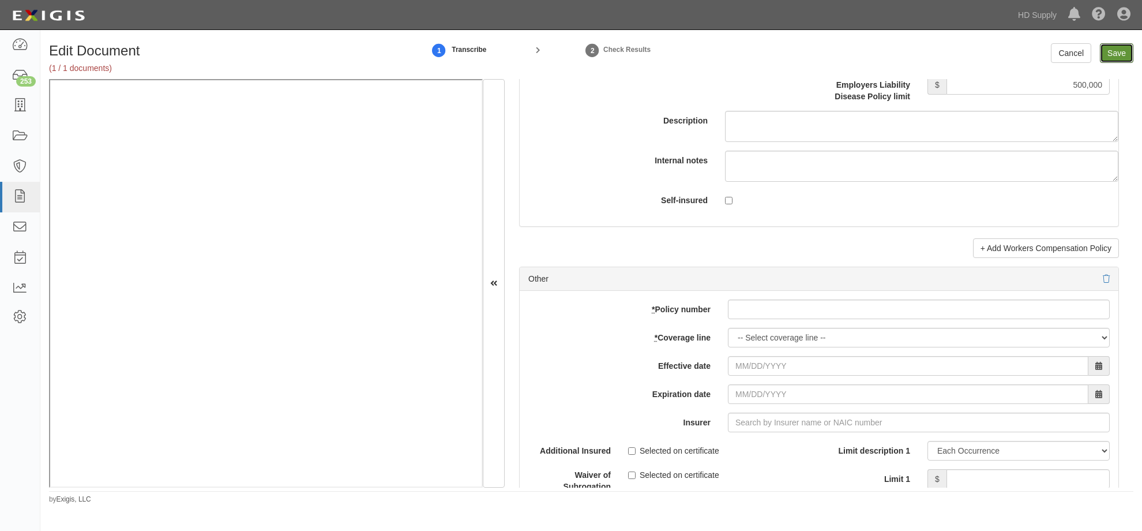
click at [1106, 58] on input "Save" at bounding box center [1116, 53] width 33 height 20
type input "1000000"
type input "100000"
type input "5000"
type input "1000000"
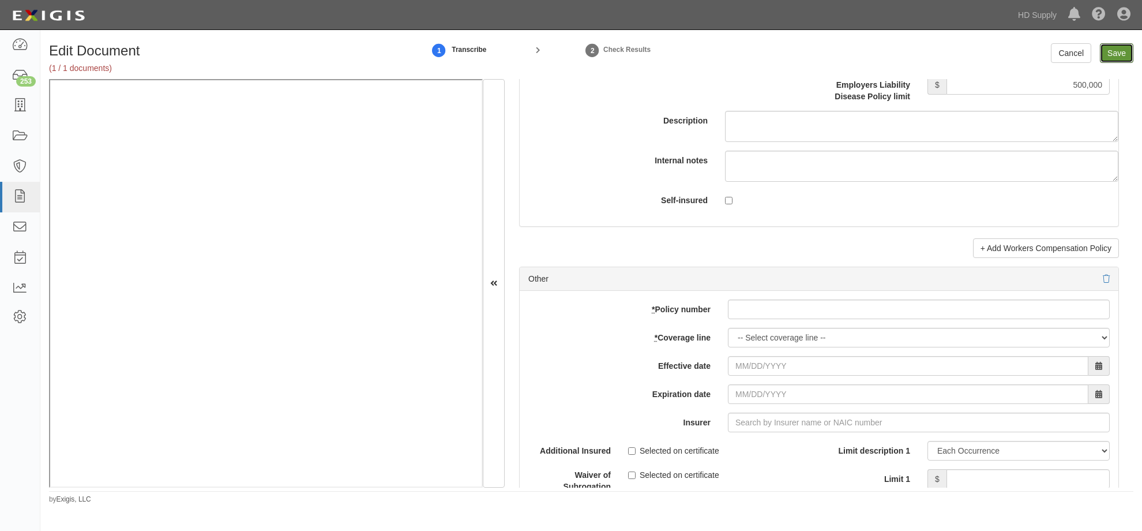
type input "2000000"
type input "500000"
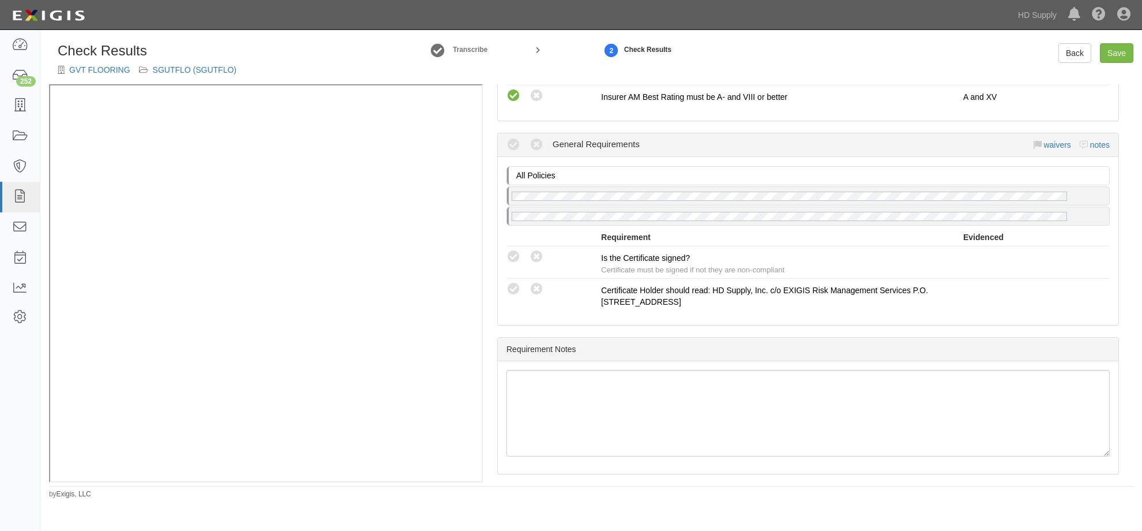
scroll to position [1011, 0]
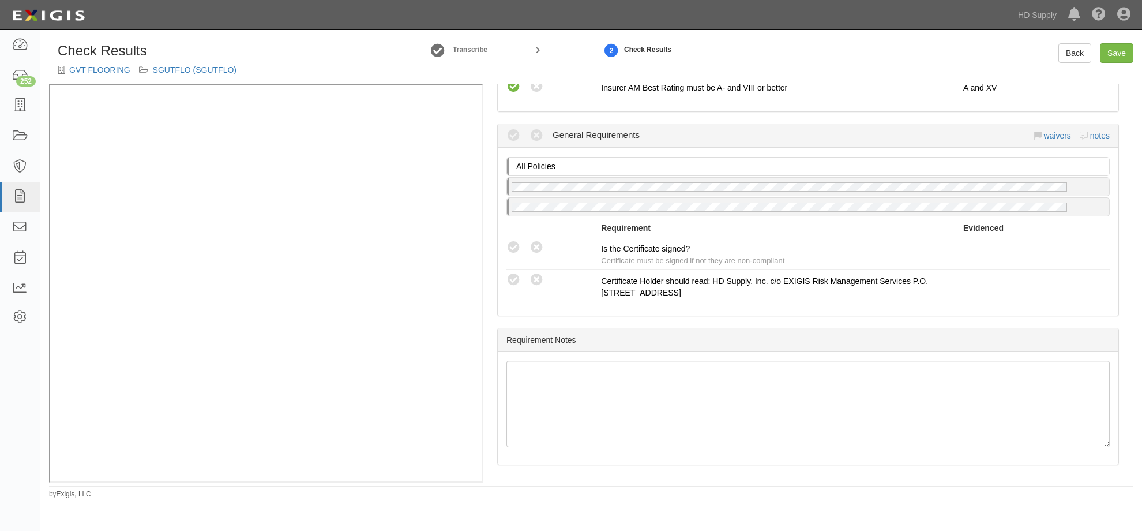
click at [514, 253] on icon at bounding box center [514, 248] width 14 height 14
radio input "true"
click at [753, 335] on div "Requirement Notes" at bounding box center [808, 340] width 621 height 24
click at [1108, 57] on link "Save" at bounding box center [1116, 53] width 33 height 20
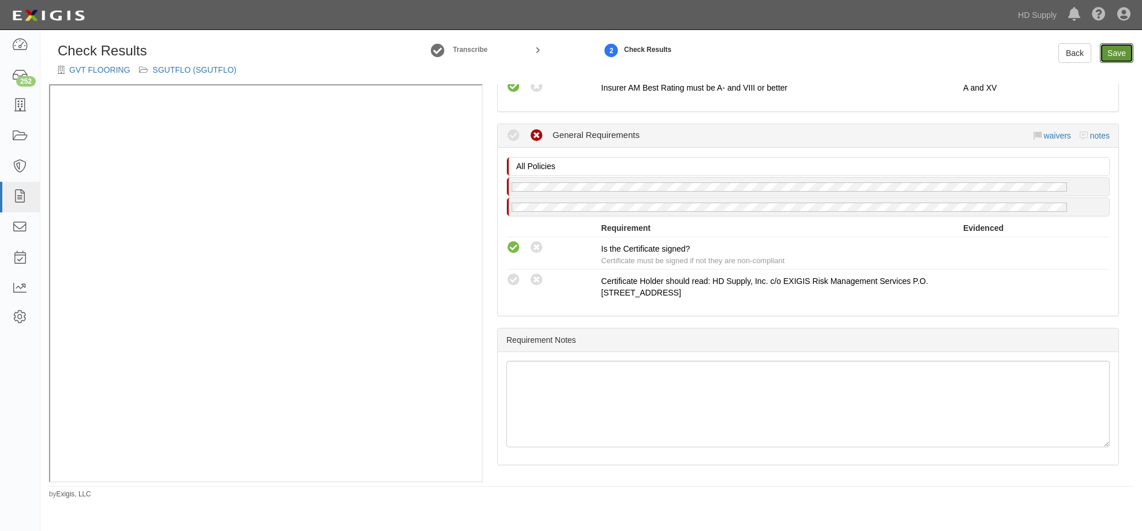
radio input "true"
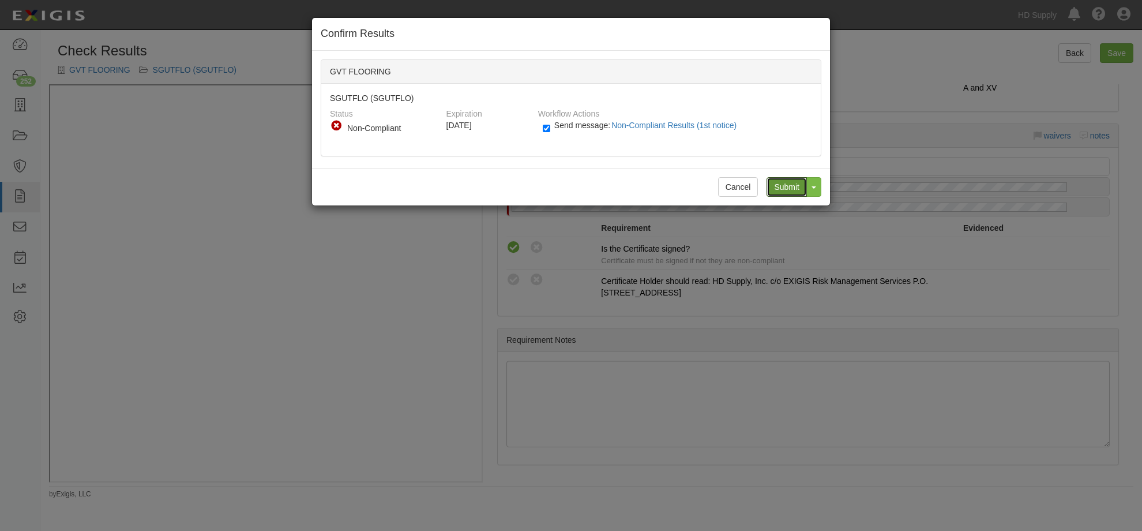
click at [778, 188] on input "Submit" at bounding box center [787, 187] width 40 height 20
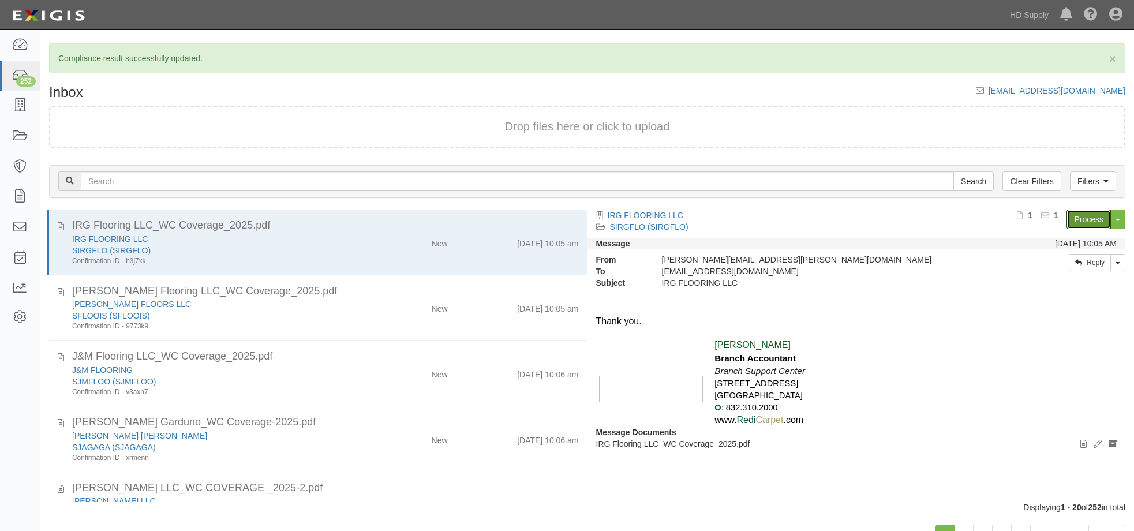
click at [1077, 216] on link "Process" at bounding box center [1088, 219] width 44 height 20
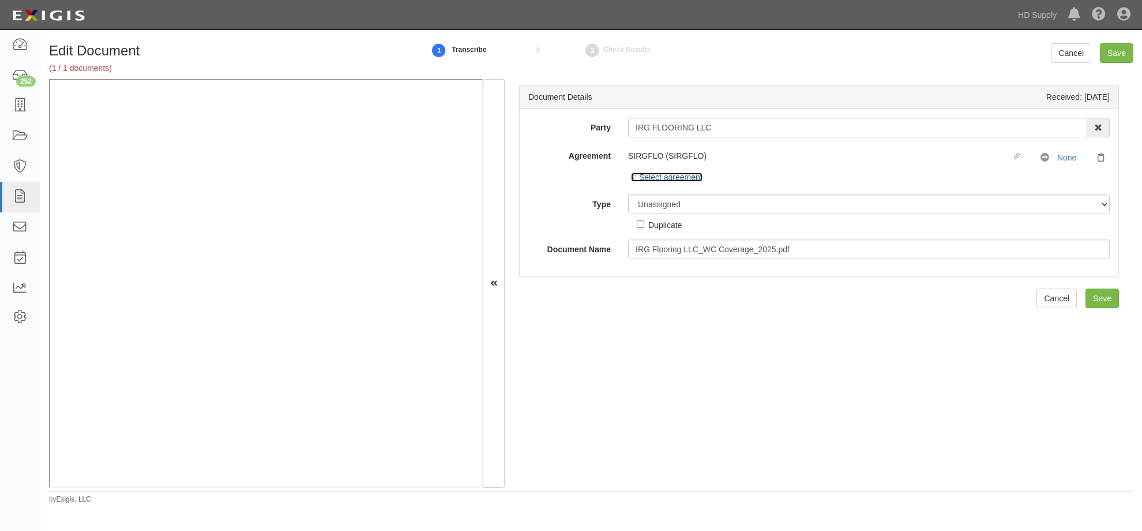
click at [634, 181] on link "Select agreement" at bounding box center [667, 177] width 72 height 9
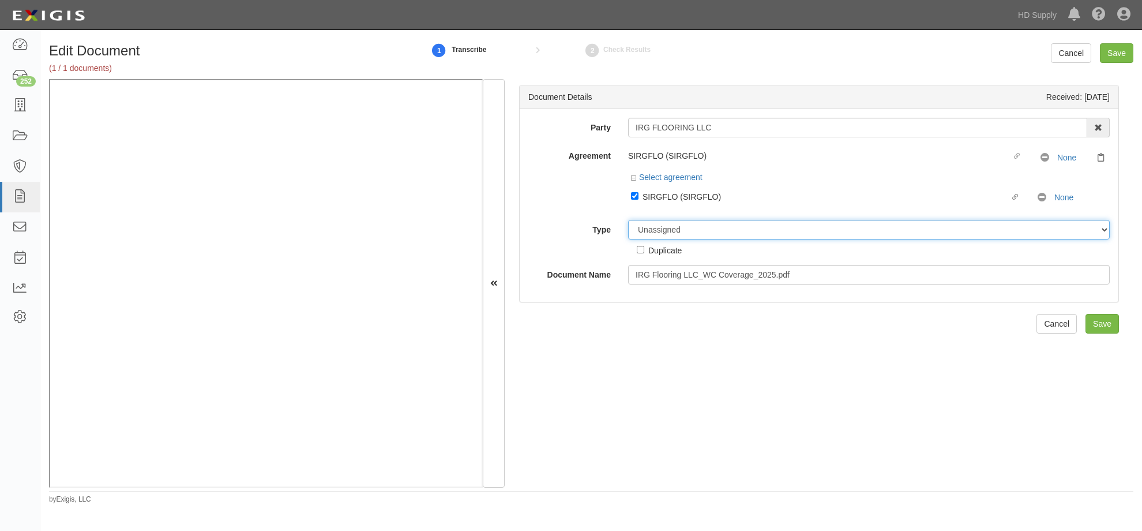
click at [656, 233] on select "Unassigned Binder Cancellation Notice Certificate Contract Endorsement Insuranc…" at bounding box center [869, 230] width 482 height 20
select select "CertificateDetail"
click at [628, 220] on select "Unassigned Binder Cancellation Notice Certificate Contract Endorsement Insuranc…" at bounding box center [869, 230] width 482 height 20
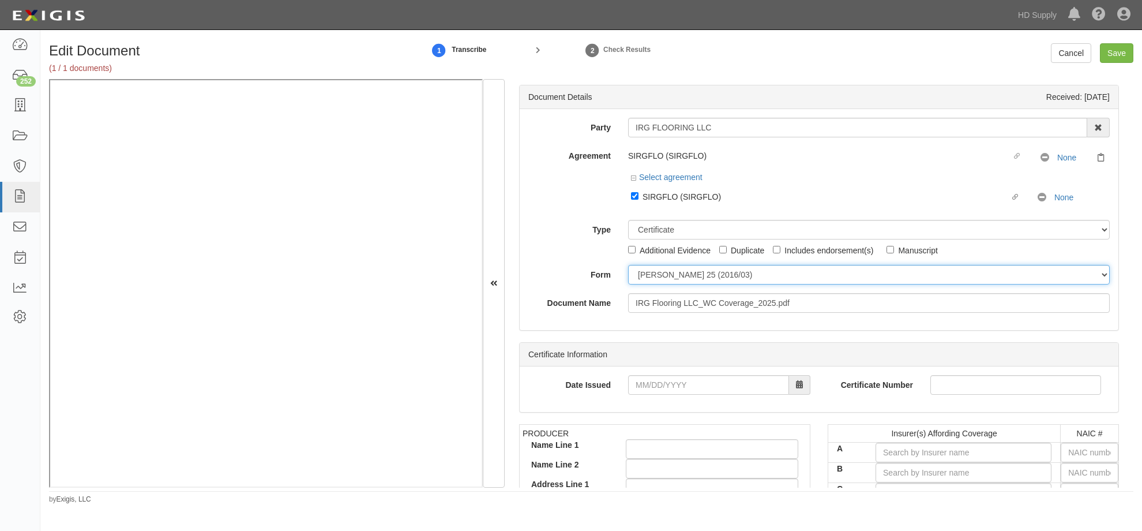
click at [662, 275] on select "ACORD 25 (2016/03) ACORD 101 ACORD 855 NY (2014/05) General" at bounding box center [869, 275] width 482 height 20
select select "GeneralFormDetail"
click at [628, 265] on select "ACORD 25 (2016/03) ACORD 101 ACORD 855 NY (2014/05) General" at bounding box center [869, 275] width 482 height 20
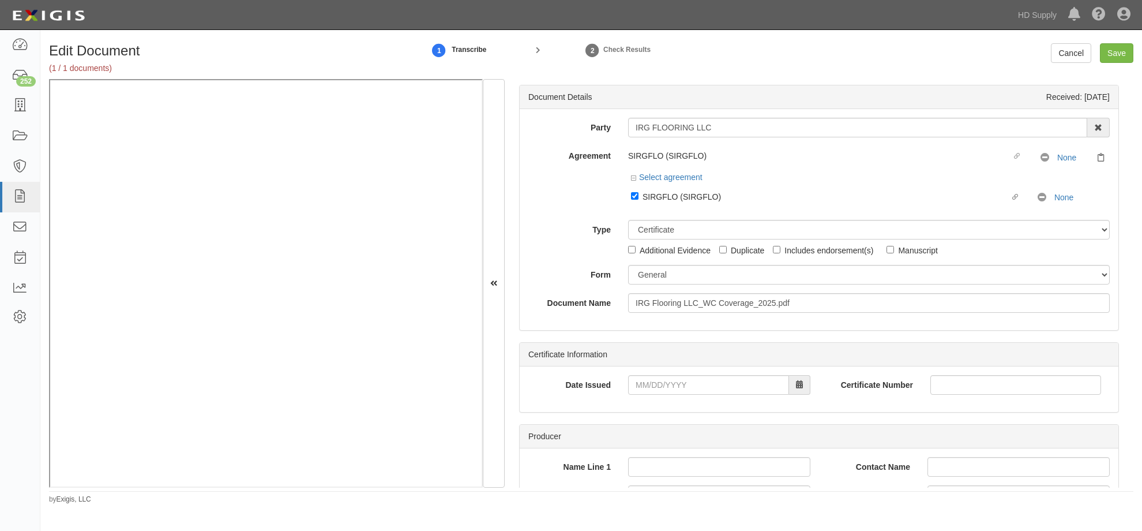
click at [626, 390] on div at bounding box center [720, 385] width 200 height 20
click at [646, 387] on input "Date Issued" at bounding box center [708, 385] width 161 height 20
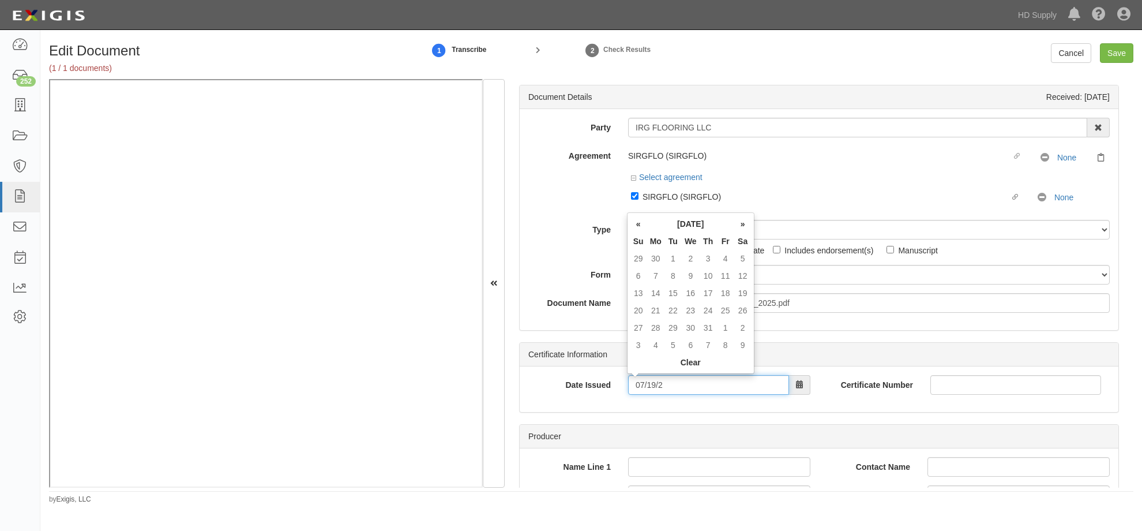
type input "07/19/0002"
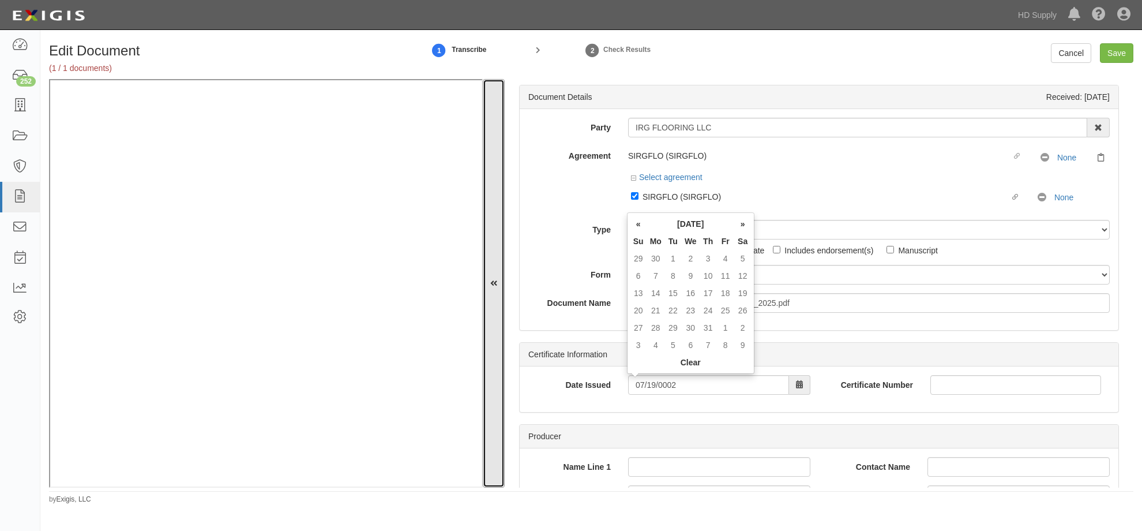
click at [501, 298] on button at bounding box center [494, 283] width 22 height 409
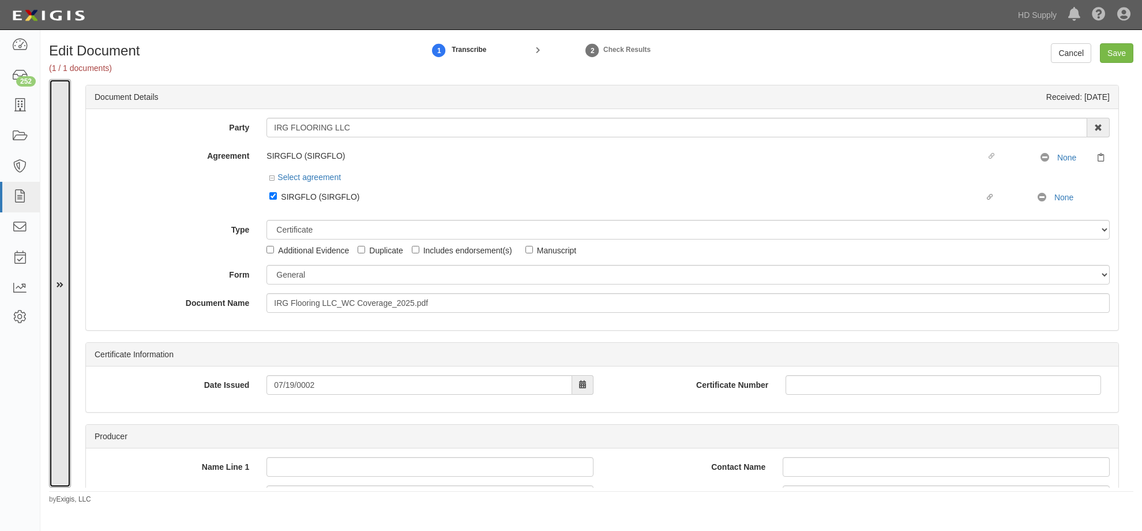
click at [58, 287] on icon at bounding box center [60, 284] width 7 height 8
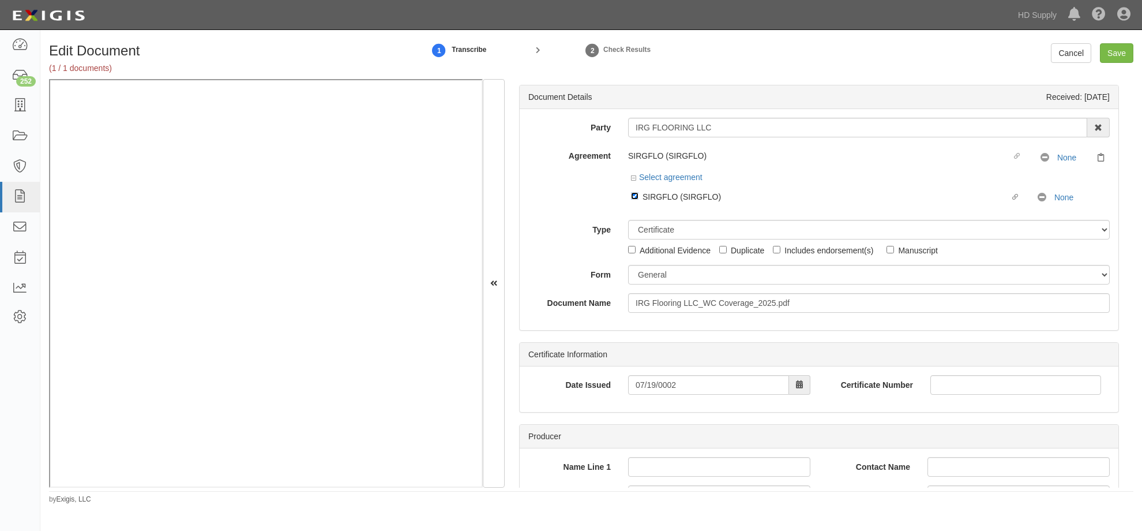
click at [632, 196] on input "Linked agreement SIRGFLO (SIRGFLO) Linked agreement" at bounding box center [635, 196] width 8 height 8
checkbox input "false"
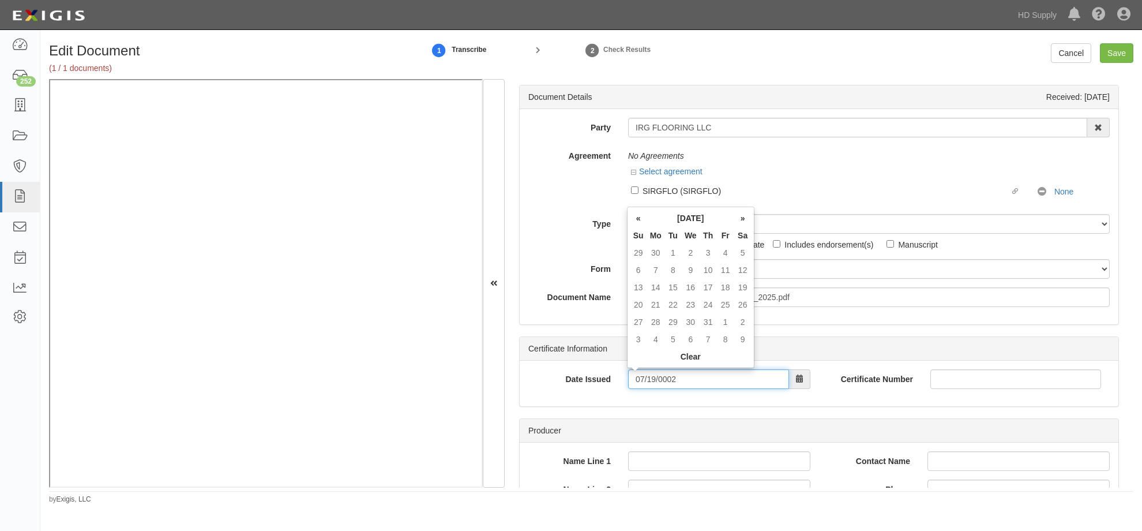
drag, startPoint x: 693, startPoint y: 373, endPoint x: 582, endPoint y: 371, distance: 111.4
click at [582, 371] on div "Date Issued 07/19/0002" at bounding box center [669, 379] width 299 height 20
click at [589, 319] on div "Party IRG FLOORING LLC 1888 MILLS 1888 MILLS - IMPORT 2 PATRICIA 12 2XL CORPORA…" at bounding box center [819, 216] width 599 height 215
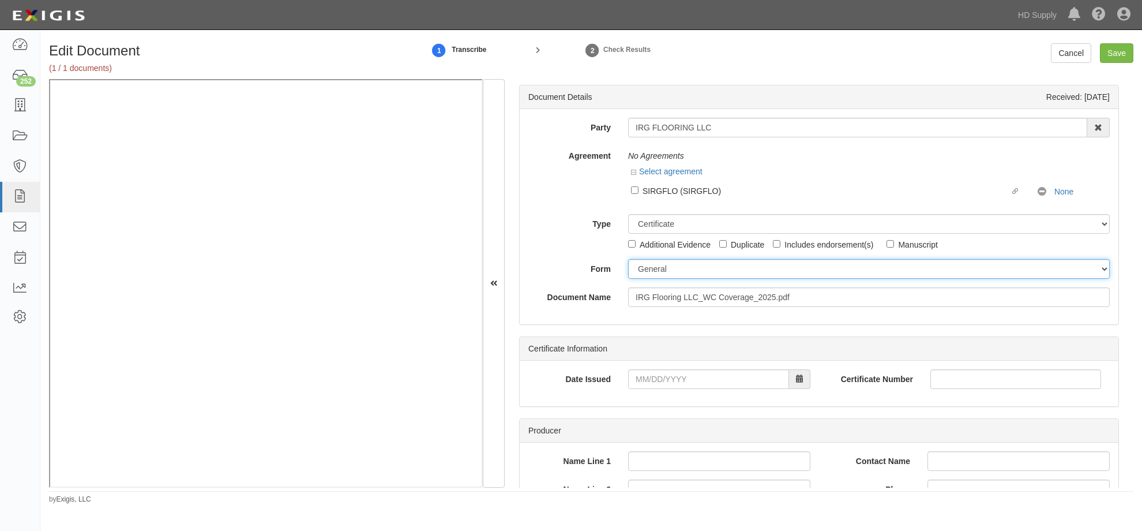
click at [651, 267] on select "ACORD 25 (2016/03) ACORD 101 ACORD 855 NY (2014/05) General" at bounding box center [869, 269] width 482 height 20
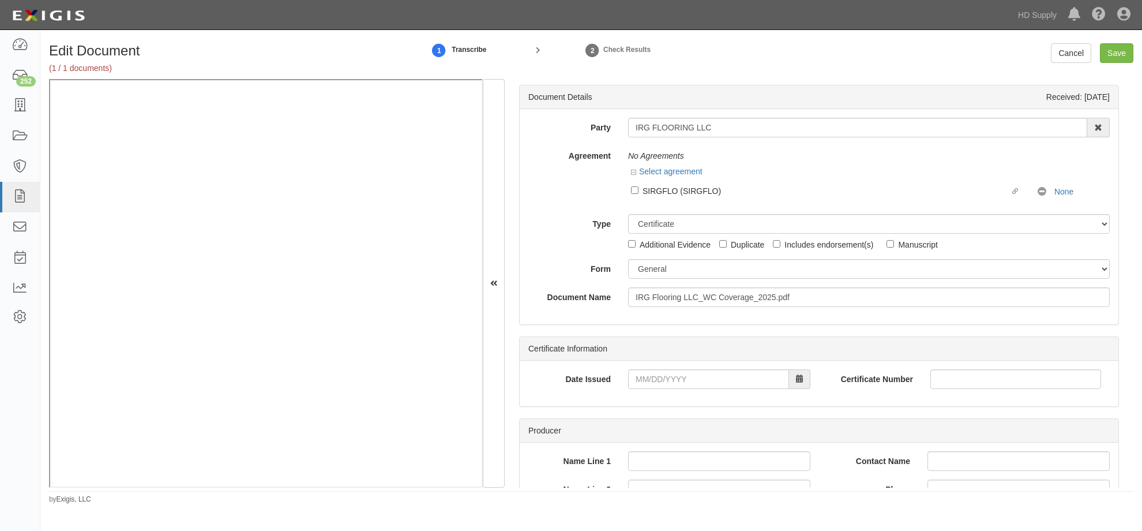
click at [574, 294] on label "Document Name" at bounding box center [570, 295] width 100 height 16
click at [628, 294] on input "IRG Flooring LLC_WC Coverage_2025.pdf" at bounding box center [869, 297] width 482 height 20
click at [642, 228] on select "Unassigned Binder Cancellation Notice Certificate Contract Endorsement Insuranc…" at bounding box center [869, 224] width 482 height 20
select select "OtherDetail"
click at [628, 214] on select "Unassigned Binder Cancellation Notice Certificate Contract Endorsement Insuranc…" at bounding box center [869, 224] width 482 height 20
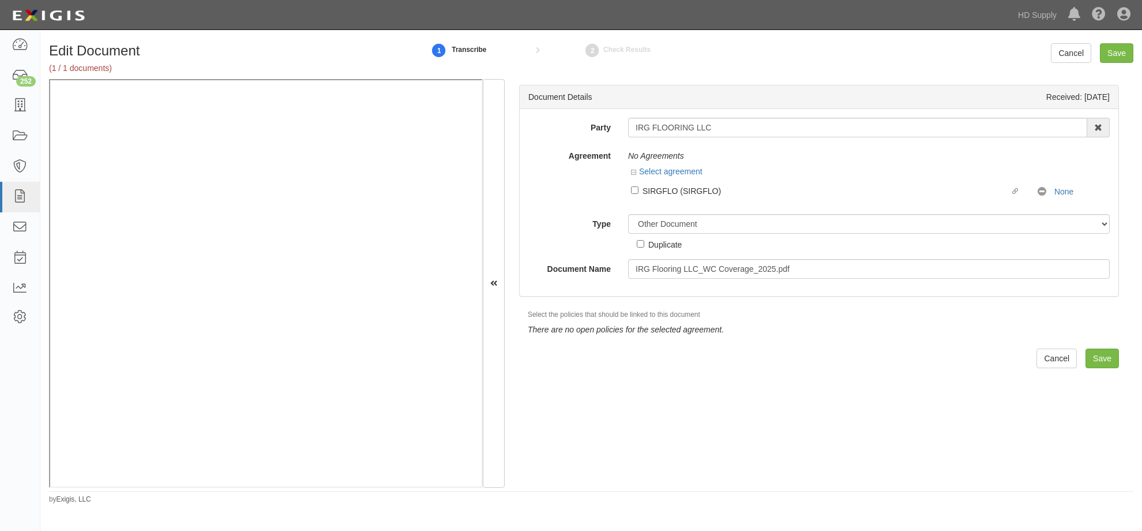
click at [559, 312] on small "Select the policies that should be linked to this document" at bounding box center [614, 314] width 173 height 8
click at [1107, 55] on input "Save" at bounding box center [1116, 53] width 33 height 20
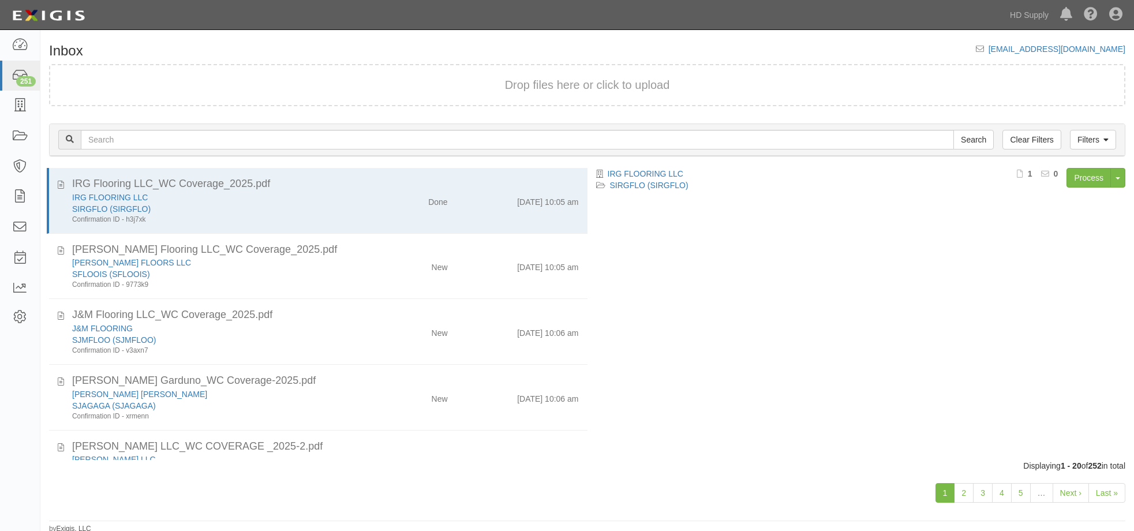
click at [476, 267] on div "[DATE] 10:05 am" at bounding box center [521, 265] width 131 height 16
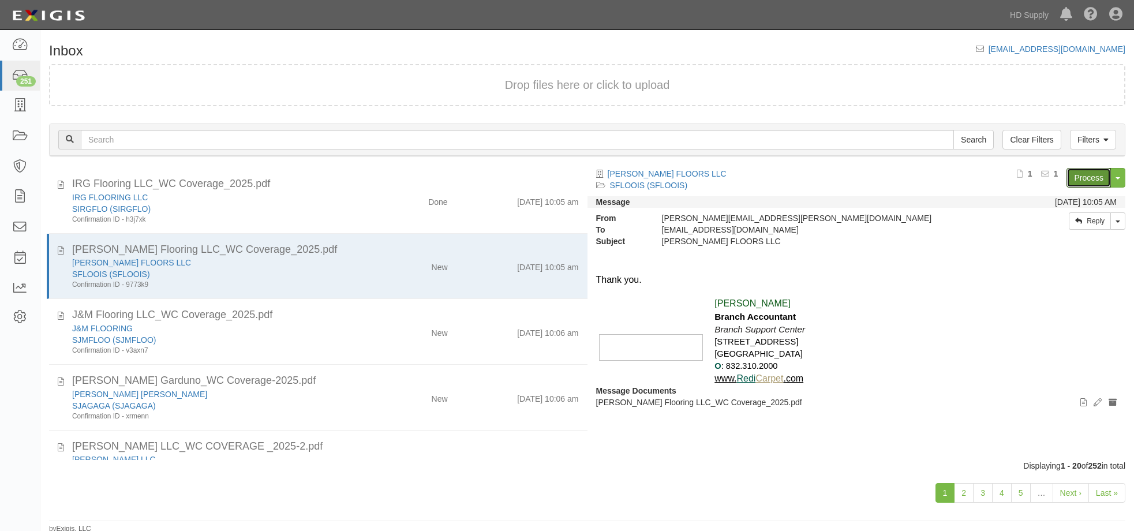
click at [1091, 174] on link "Process" at bounding box center [1088, 178] width 44 height 20
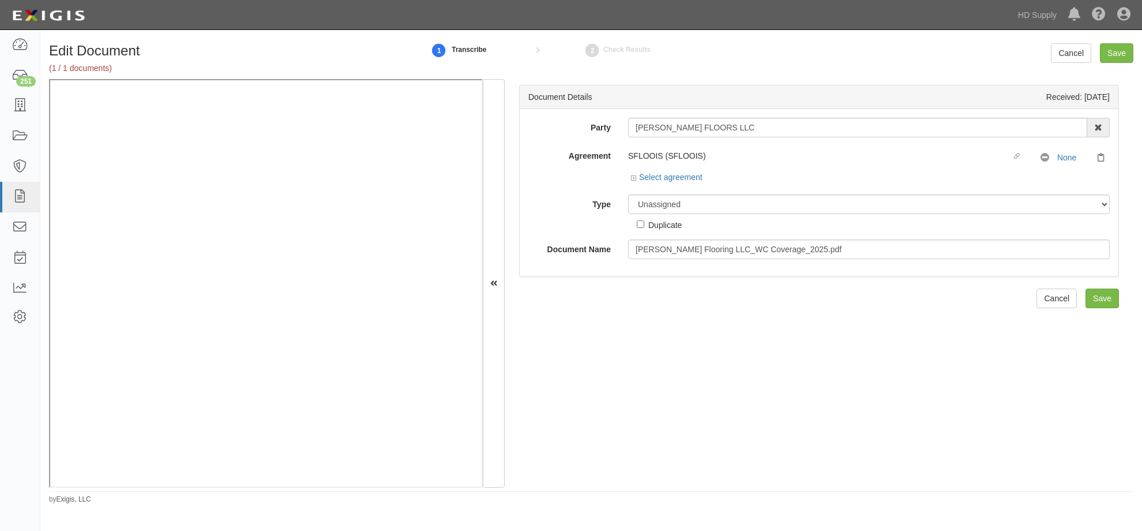
click at [573, 415] on div "Document Details Received: 09/10/2025 Party ISREAL RUBIO FLOORS LLC 1888 MILLS …" at bounding box center [819, 283] width 629 height 409
click at [634, 180] on icon at bounding box center [635, 178] width 8 height 6
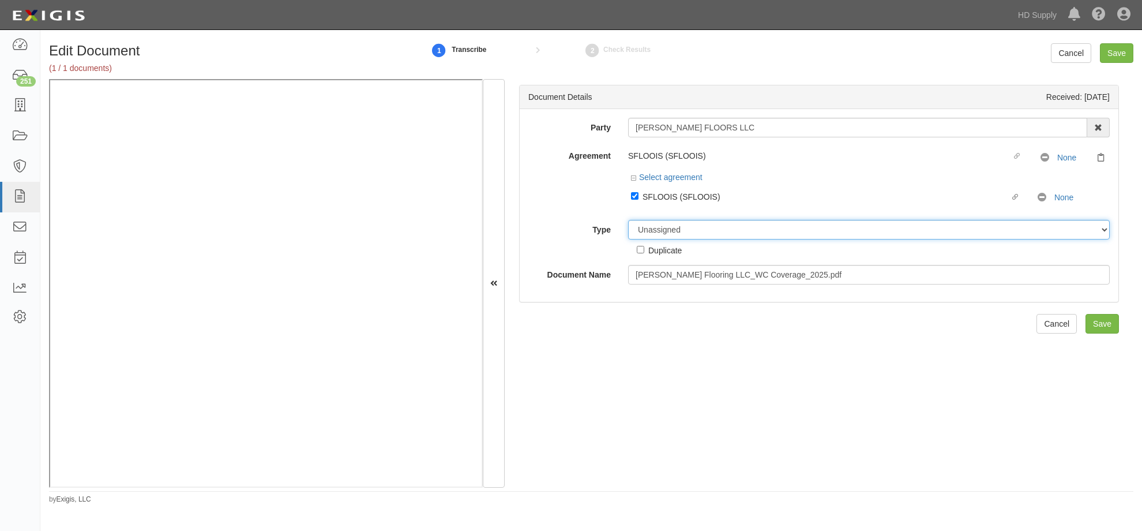
click at [683, 227] on select "Unassigned Binder Cancellation Notice Certificate Contract Endorsement Insuranc…" at bounding box center [869, 230] width 482 height 20
select select "CertificateDetail"
click at [628, 220] on select "Unassigned Binder Cancellation Notice Certificate Contract Endorsement Insuranc…" at bounding box center [869, 230] width 482 height 20
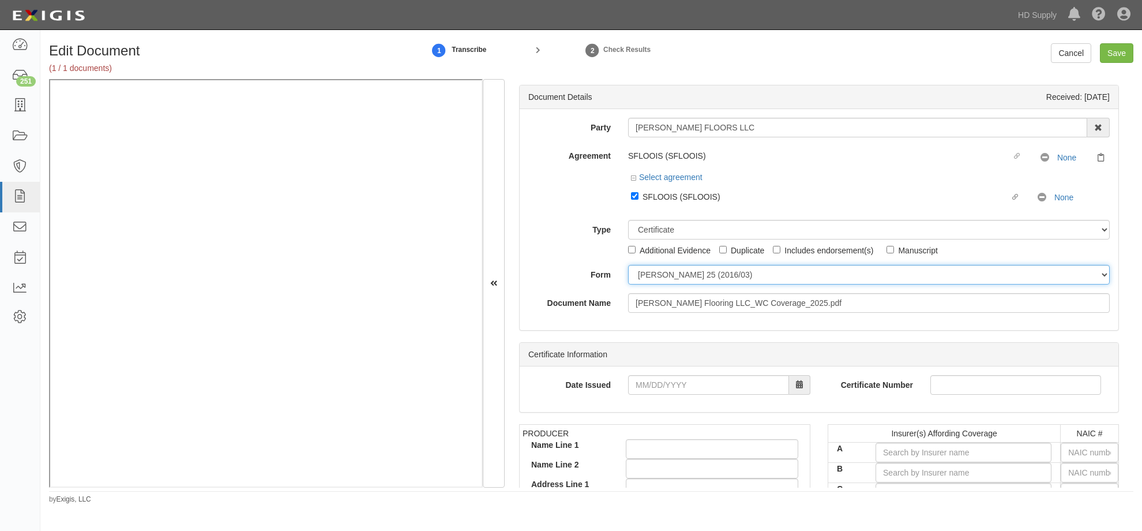
click at [653, 276] on select "ACORD 25 (2016/03) ACORD 101 ACORD 855 NY (2014/05) General" at bounding box center [869, 275] width 482 height 20
select select "GeneralFormDetail"
click at [628, 265] on select "ACORD 25 (2016/03) ACORD 101 ACORD 855 NY (2014/05) General" at bounding box center [869, 275] width 482 height 20
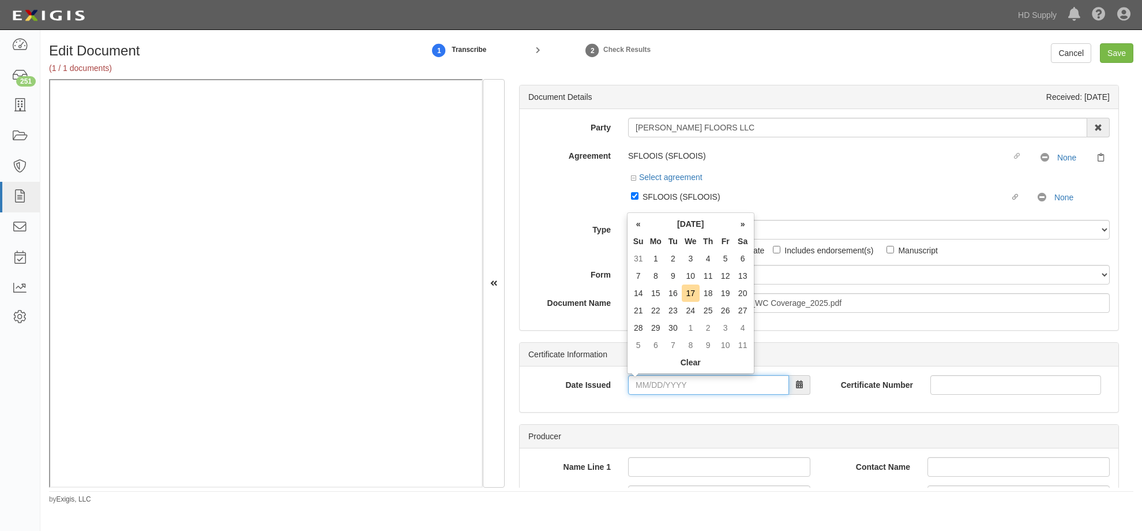
drag, startPoint x: 640, startPoint y: 389, endPoint x: 478, endPoint y: 382, distance: 162.9
click at [640, 389] on input "Date Issued" at bounding box center [708, 385] width 161 height 20
type input "03/19/2025"
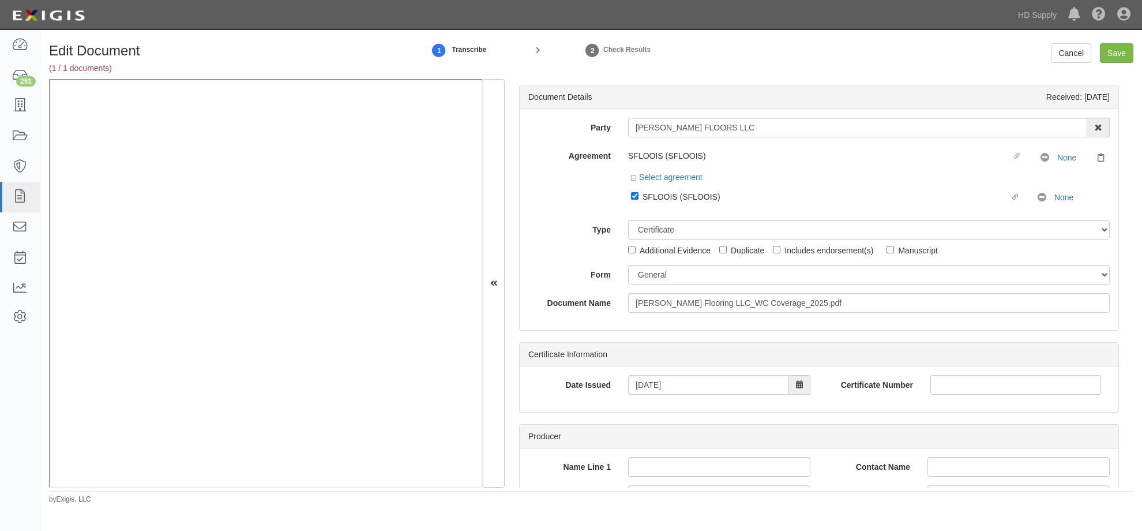
drag, startPoint x: 557, startPoint y: 434, endPoint x: 656, endPoint y: 415, distance: 101.1
click at [557, 434] on div "Producer" at bounding box center [819, 437] width 599 height 24
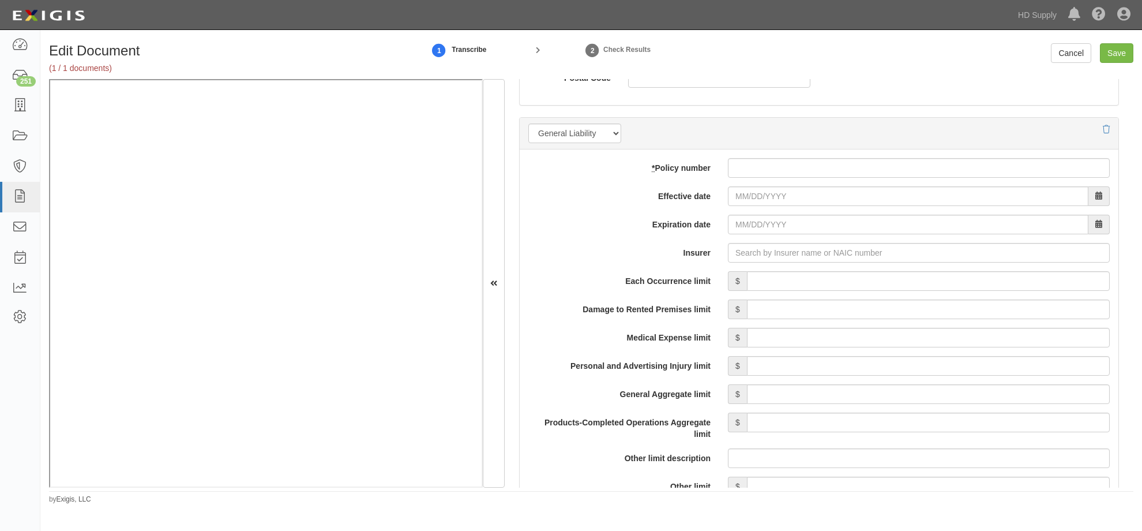
scroll to position [750, 0]
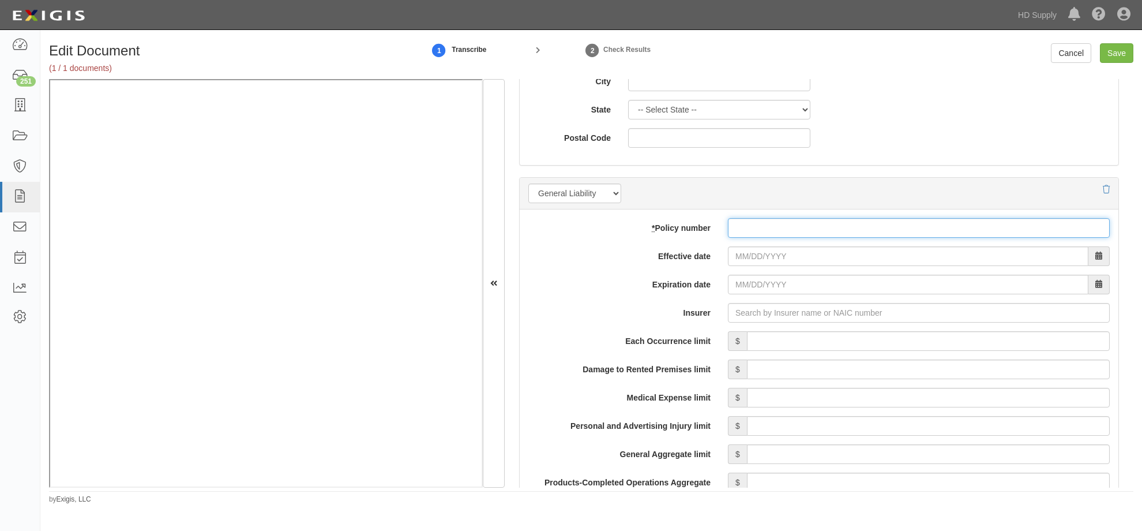
click at [759, 235] on input "* Policy number" at bounding box center [919, 228] width 382 height 20
type input "91kut4429"
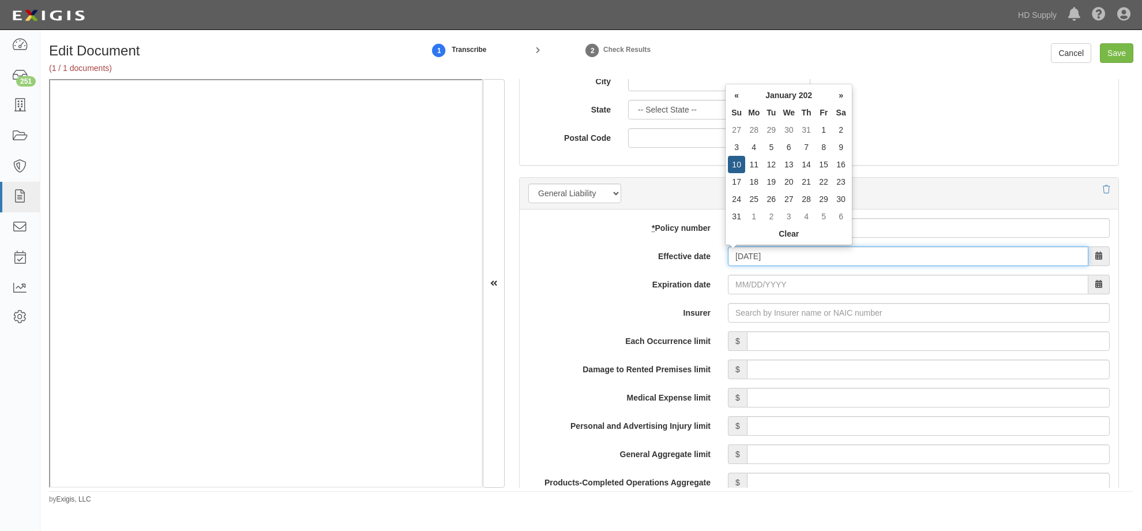
type input "01/10/0202"
type input "01/10/0203"
drag, startPoint x: 796, startPoint y: 250, endPoint x: 644, endPoint y: 251, distance: 152.3
click at [644, 251] on div "Effective date 01/10/0202" at bounding box center [819, 256] width 599 height 20
type input "01/10/2025"
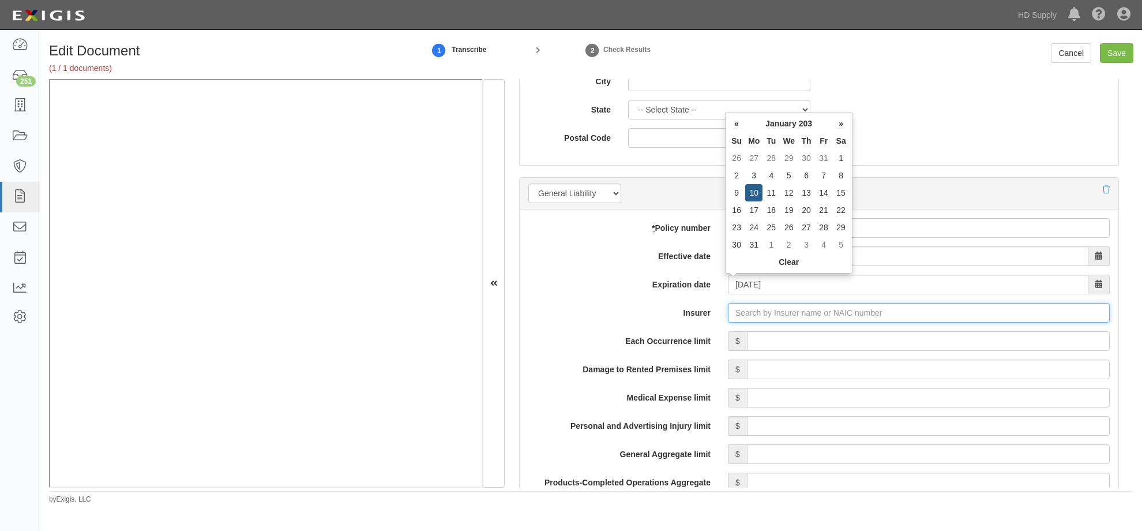
type input "01/10/0203"
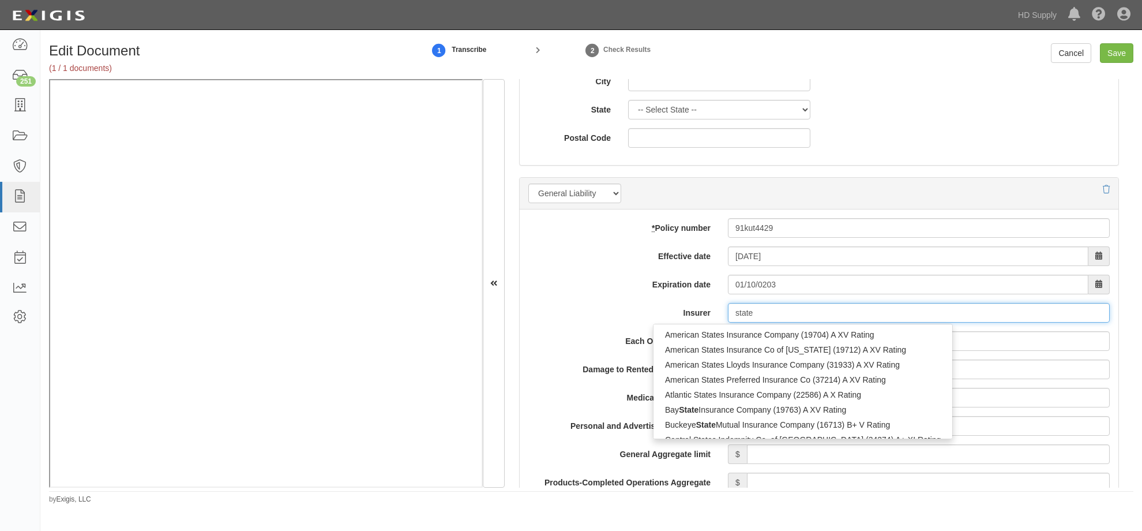
type input "state f"
type input "state farm County Mutual Ins Co of Texas (26816) A++ XV Rating"
type input "state farm"
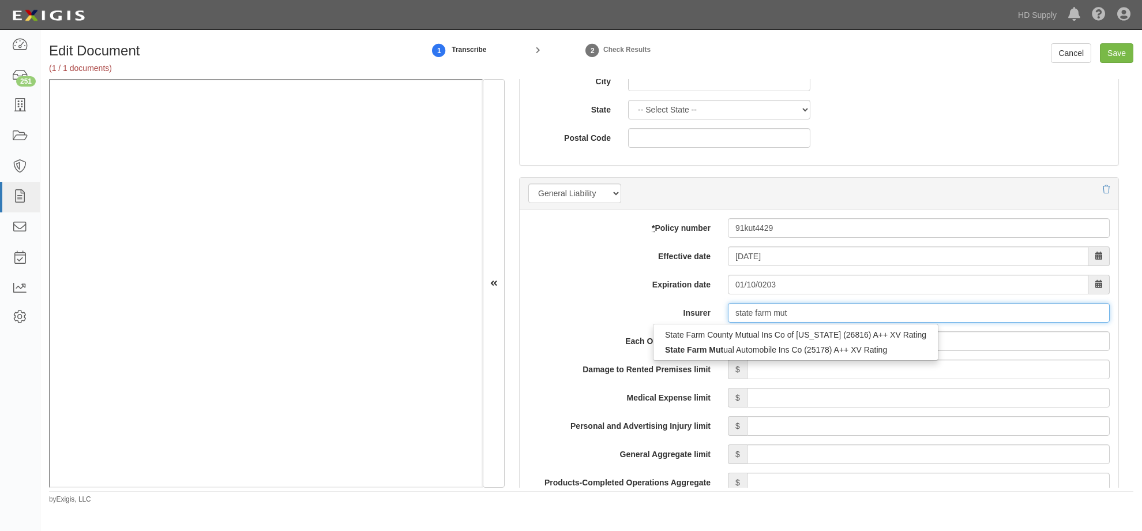
drag, startPoint x: 822, startPoint y: 312, endPoint x: 661, endPoint y: 317, distance: 161.0
click at [661, 317] on div "Insurer state farm mut state farm mut State Farm County Mutual Ins Co of Texas …" at bounding box center [819, 313] width 599 height 20
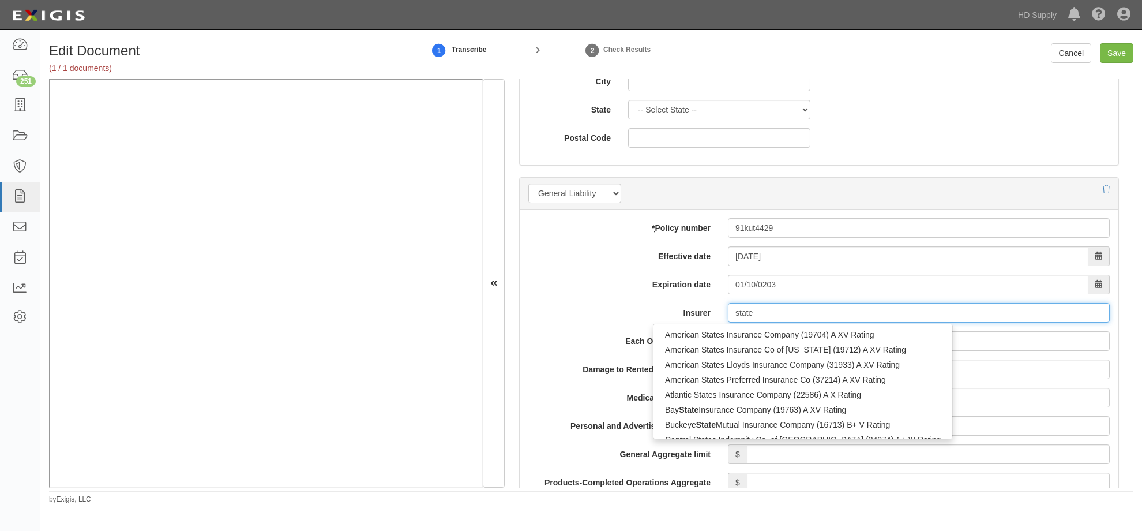
type input "state f"
type input "state farm County Mutual Ins Co of Texas (26816) A++ XV Rating"
type input "state farm"
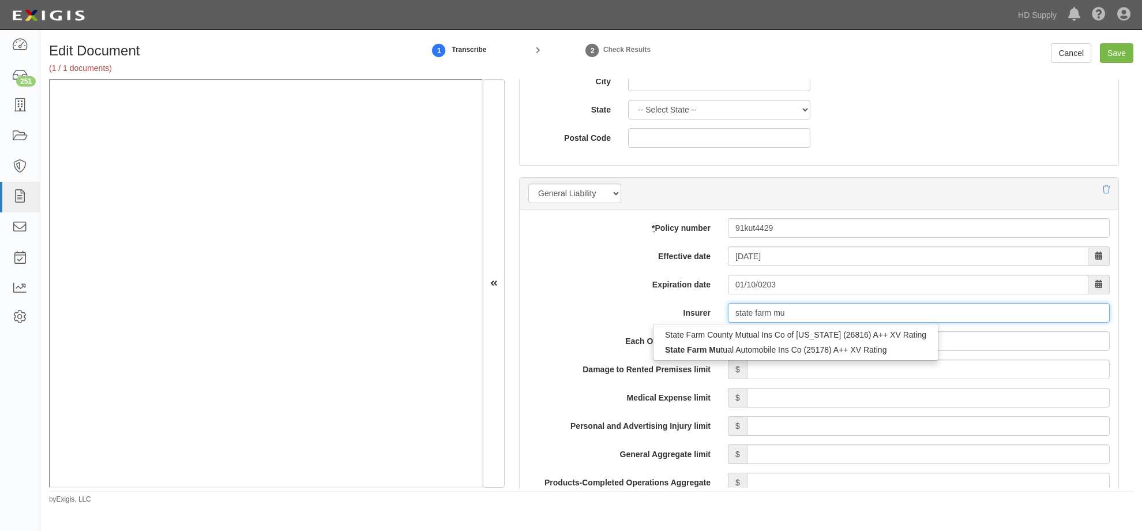
type input "state farm mu"
drag, startPoint x: 696, startPoint y: 439, endPoint x: 725, endPoint y: 426, distance: 32.0
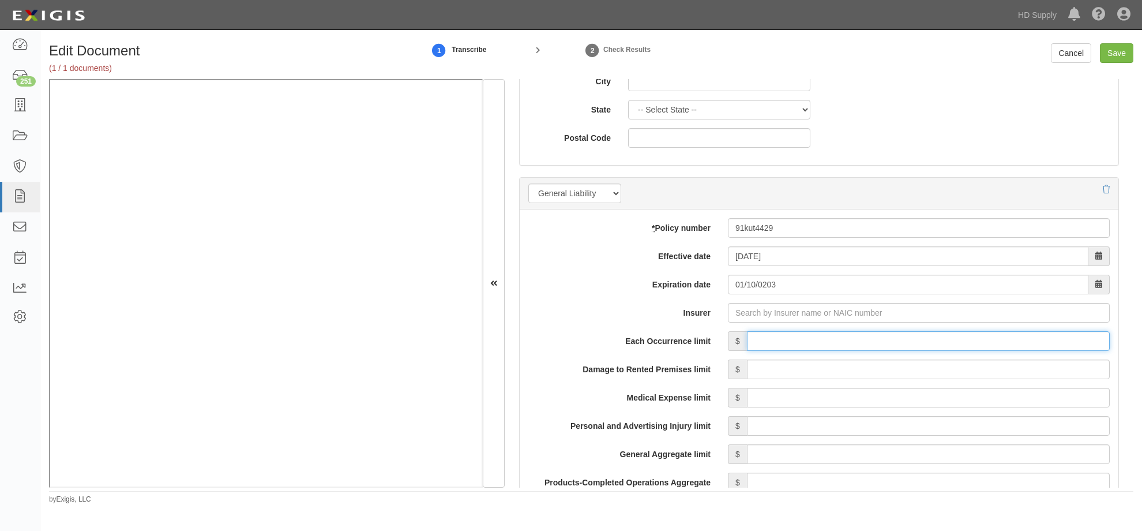
click at [773, 346] on input "Each Occurrence limit" at bounding box center [928, 341] width 363 height 20
type input "1,000,000"
click at [952, 369] on input "Damage to Rented Premises limit" at bounding box center [928, 369] width 363 height 20
type input "100,000"
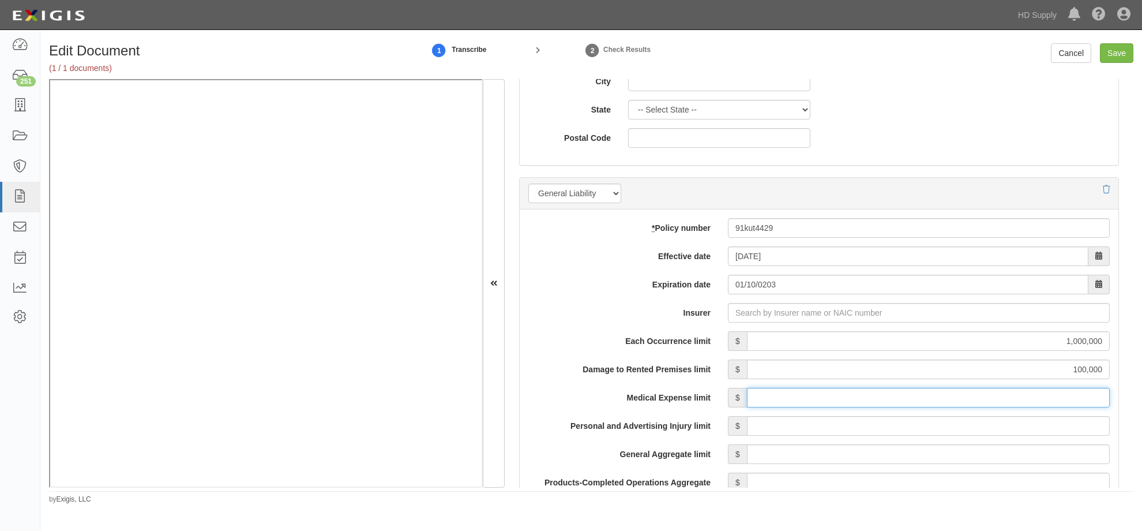
click at [972, 395] on input "Medical Expense limit" at bounding box center [928, 398] width 363 height 20
type input "5,000"
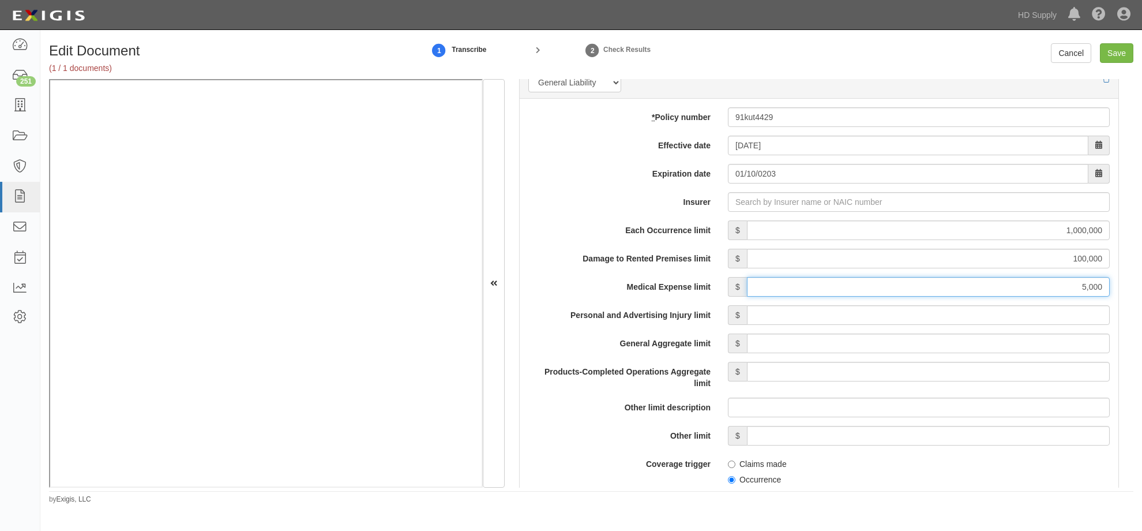
scroll to position [865, 0]
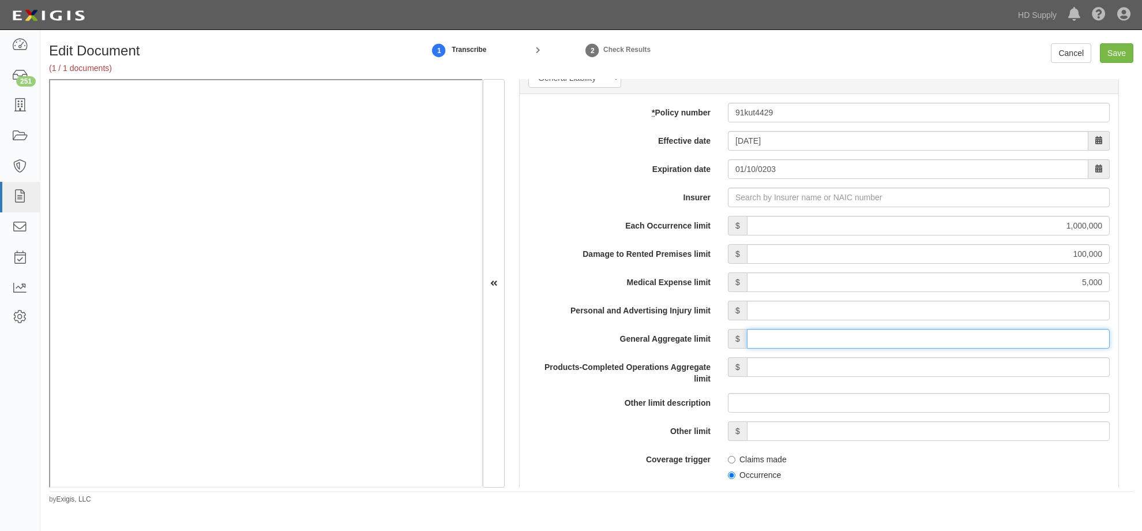
click at [906, 337] on input "General Aggregate limit" at bounding box center [928, 339] width 363 height 20
type input "2,000,000"
click at [919, 369] on input "Products-Completed Operations Aggregate limit" at bounding box center [928, 367] width 363 height 20
type input "2,000,000"
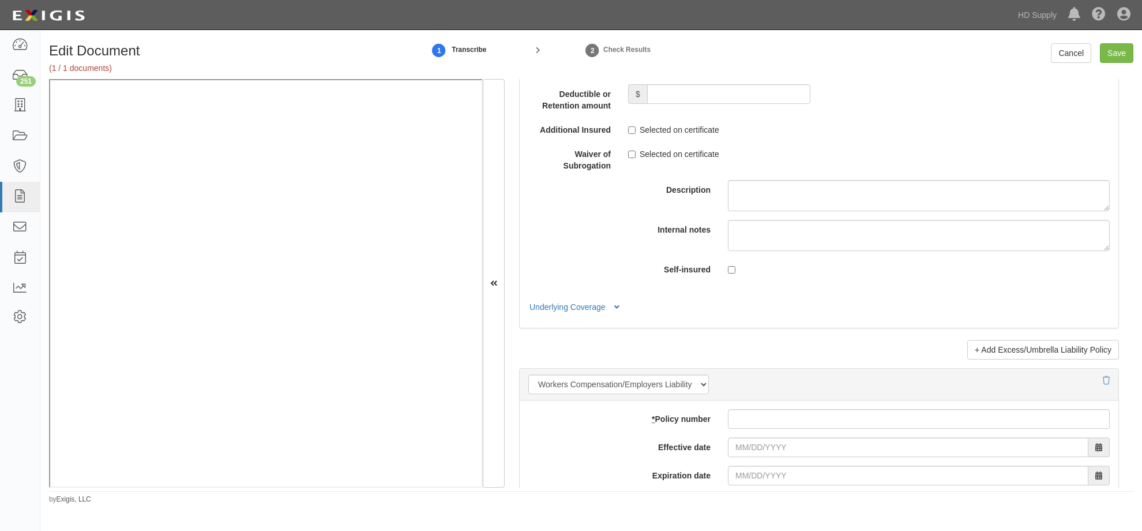
scroll to position [2539, 0]
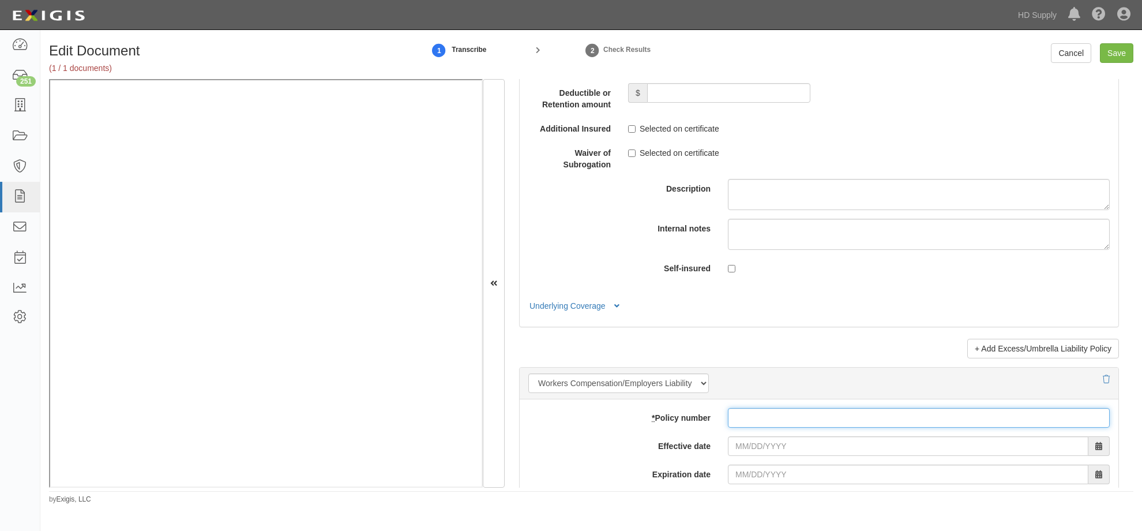
click at [768, 418] on input "* Policy number" at bounding box center [919, 418] width 382 height 20
drag, startPoint x: 775, startPoint y: 413, endPoint x: 773, endPoint y: 420, distance: 8.0
click at [774, 419] on input "0110" at bounding box center [919, 418] width 382 height 20
drag, startPoint x: 773, startPoint y: 420, endPoint x: 638, endPoint y: 418, distance: 135.0
click at [638, 418] on div "* Policy number 0110" at bounding box center [819, 418] width 599 height 20
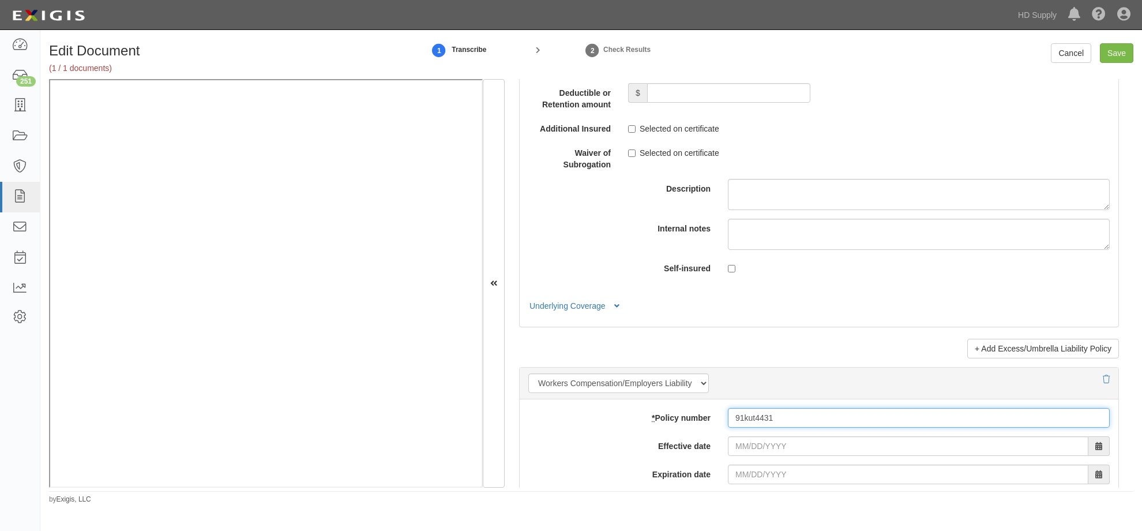
type input "91kut4431"
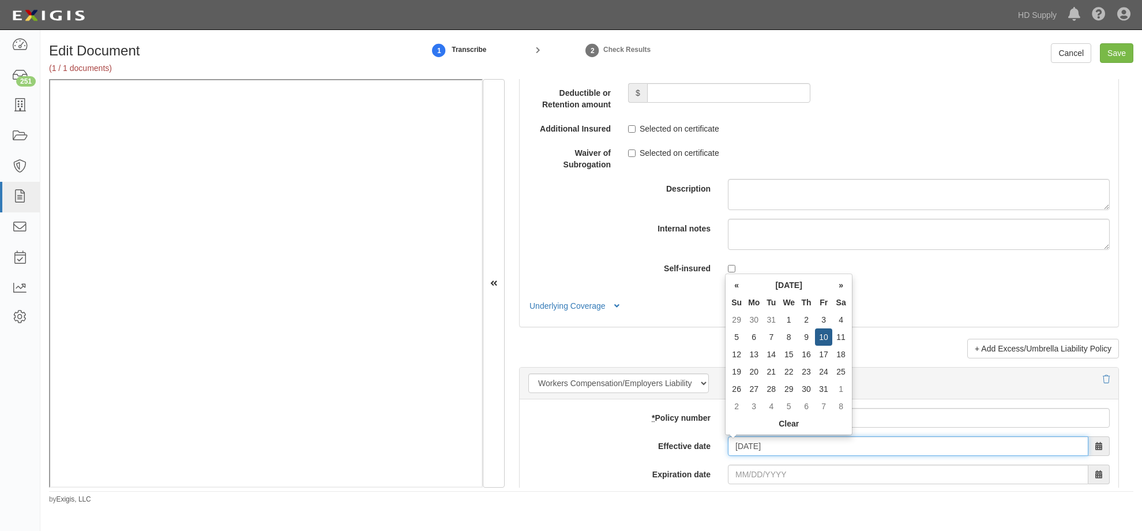
type input "01/10/2025"
type input "01/10/2026"
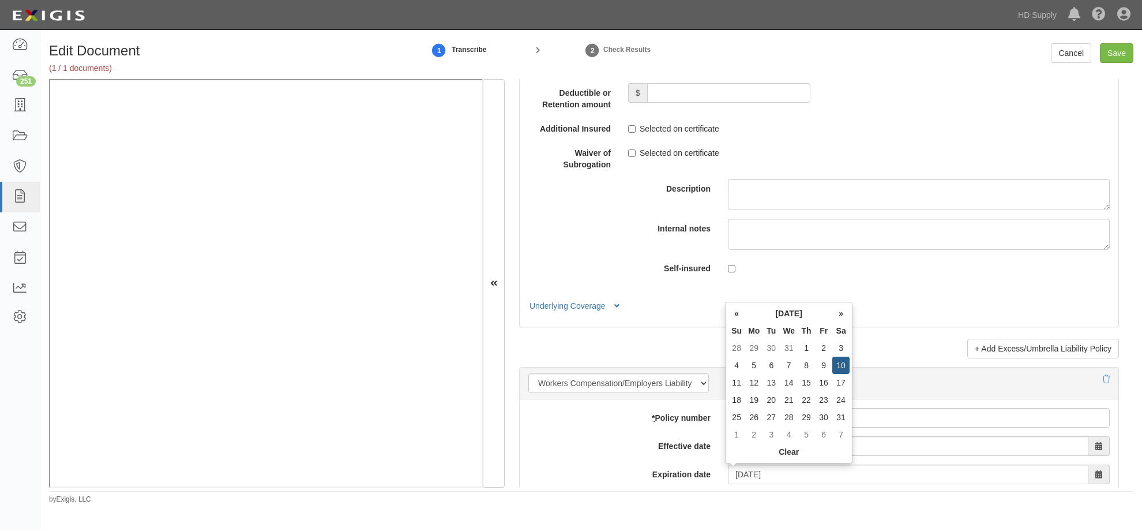
scroll to position [2758, 0]
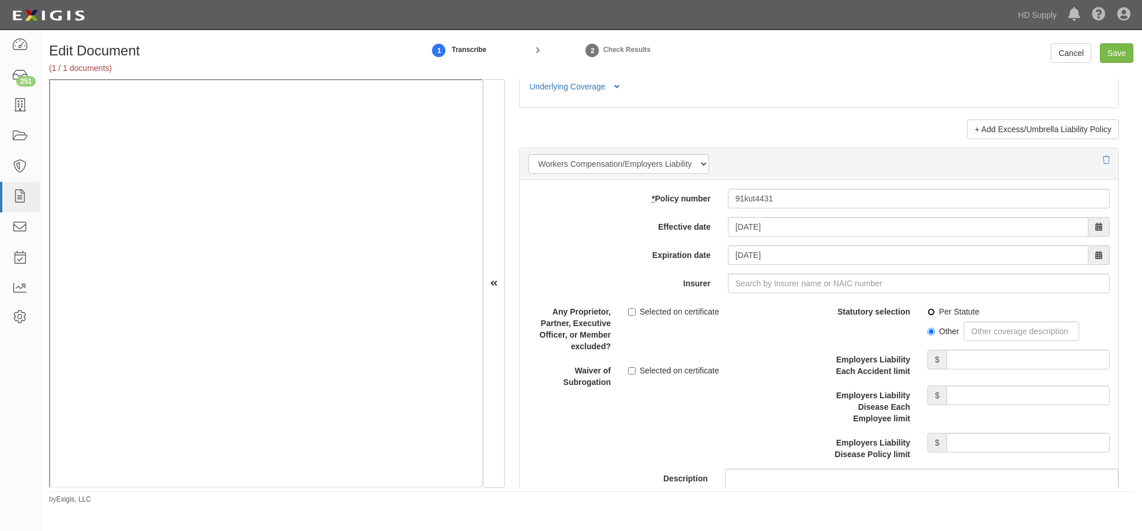
click at [928, 309] on input "Per Statute" at bounding box center [932, 312] width 8 height 8
radio input "true"
click at [981, 358] on input "Employers Liability Each Accident limit" at bounding box center [1028, 360] width 163 height 20
type input "1,000,000"
click at [980, 390] on input "Employers Liability Disease Each Employee limit" at bounding box center [1028, 395] width 163 height 20
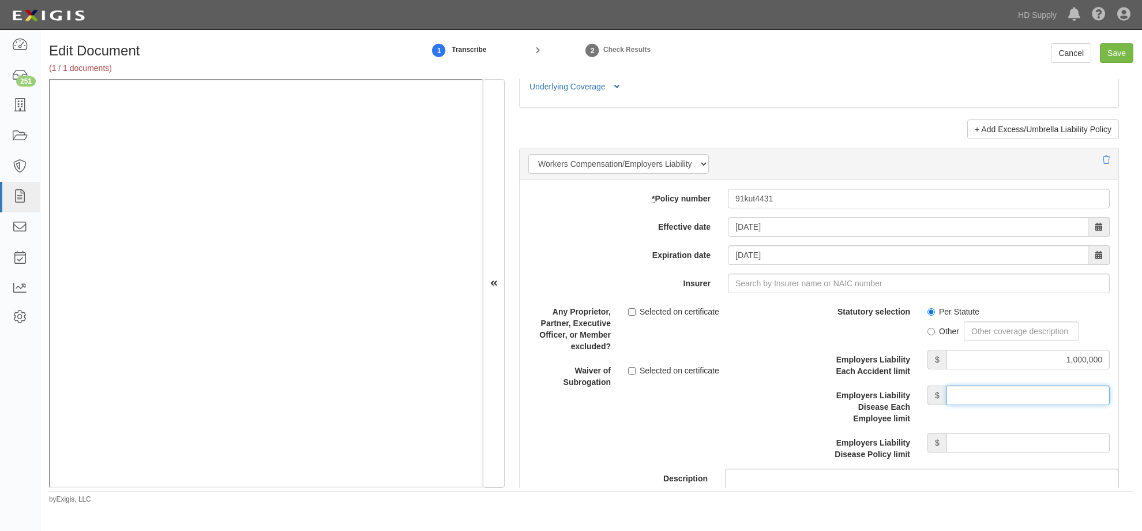
type input "1,000,000"
click at [994, 440] on input "Employers Liability Disease Policy limit" at bounding box center [1028, 443] width 163 height 20
type input "1,000,000"
drag, startPoint x: 731, startPoint y: 379, endPoint x: 737, endPoint y: 377, distance: 6.8
click at [736, 377] on div "Waiver of Subrogation Selected on certificate" at bounding box center [669, 374] width 299 height 27
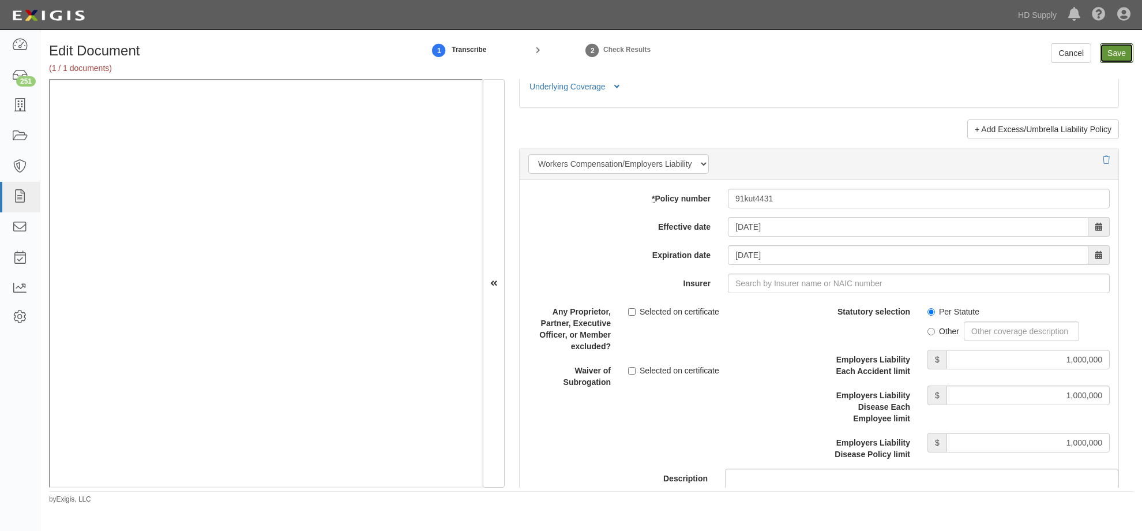
click at [1118, 49] on input "Save" at bounding box center [1116, 53] width 33 height 20
type input "1000000"
type input "100000"
type input "5000"
type input "2000000"
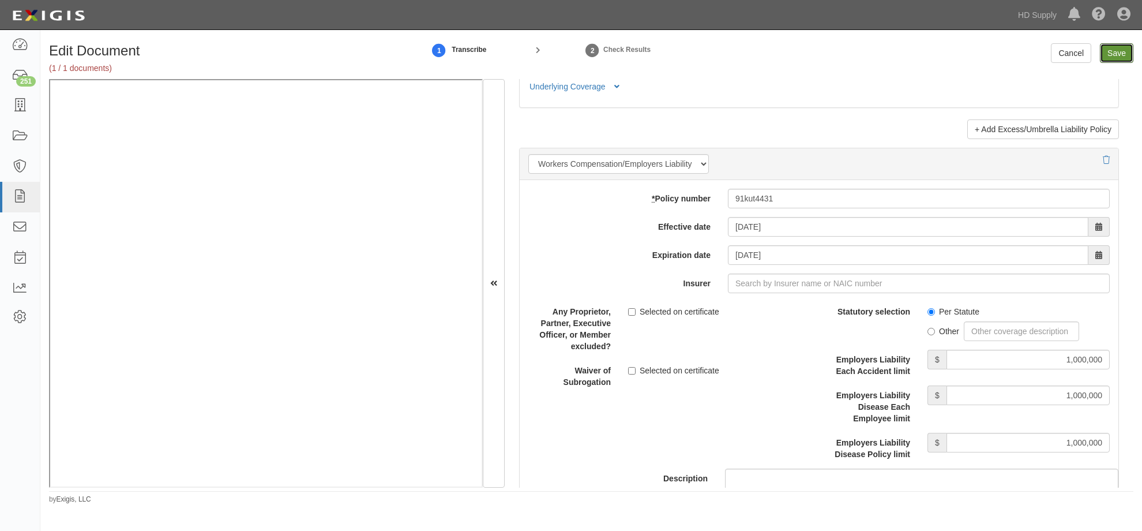
type input "2000000"
type input "1000000"
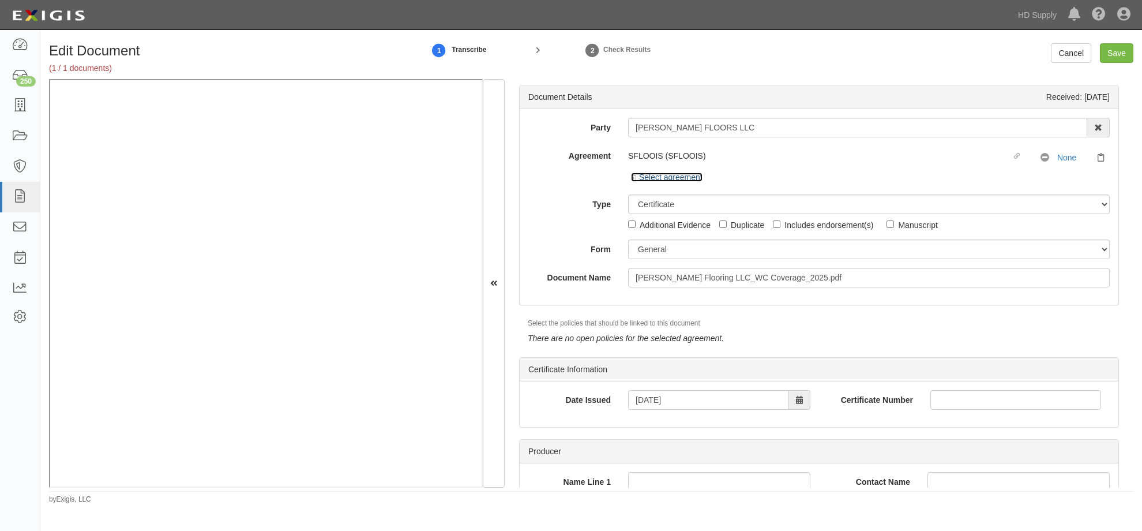
click at [634, 179] on icon at bounding box center [635, 178] width 8 height 6
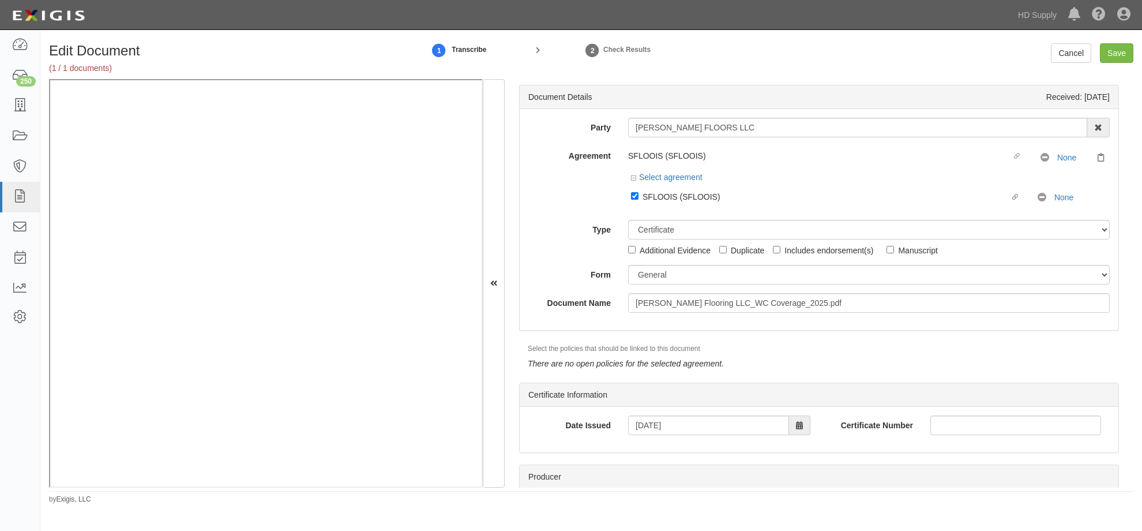
click at [589, 192] on div "Agreement SFLOOIS (SFLOOIS) Linked agreement No Coverage None Select agreement …" at bounding box center [819, 178] width 599 height 65
click at [568, 198] on div "Agreement SFLOOIS (SFLOOIS) Linked agreement No Coverage None Select agreement …" at bounding box center [819, 178] width 599 height 65
click at [541, 238] on div "Type Unassigned Binder Cancellation Notice Certificate Contract Endorsement Ins…" at bounding box center [819, 238] width 599 height 36
click at [198, 58] on div "Edit Document (1 / 1 documents)" at bounding box center [224, 61] width 368 height 36
click at [1070, 58] on link "Cancel" at bounding box center [1071, 53] width 40 height 20
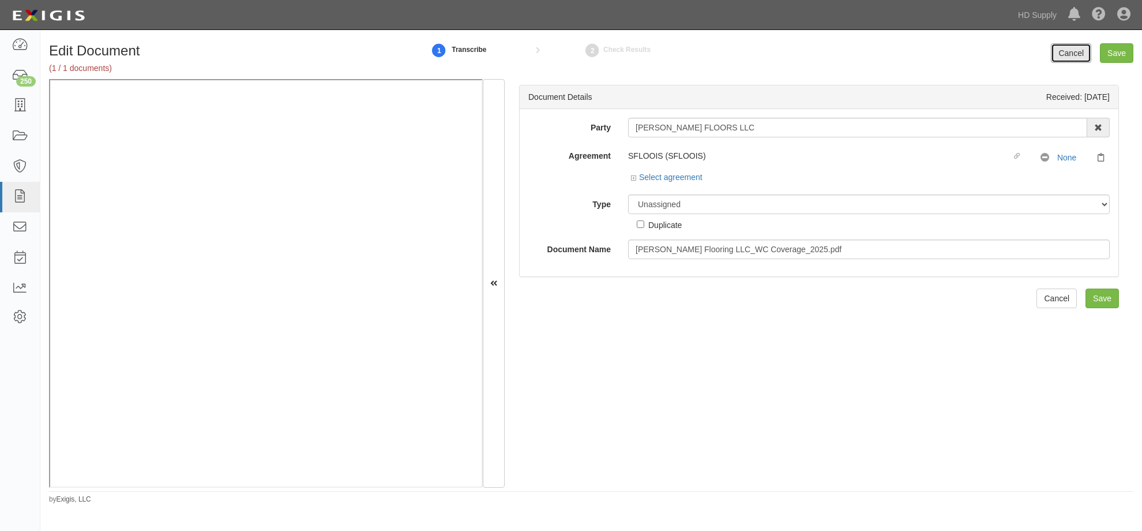
click at [1084, 51] on link "Cancel" at bounding box center [1071, 53] width 40 height 20
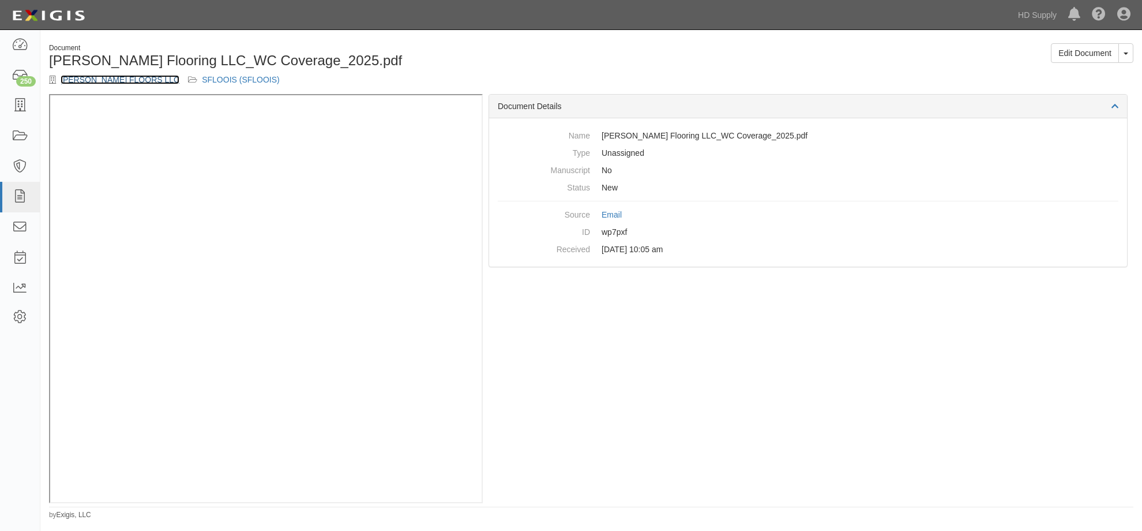
click at [105, 80] on link "[PERSON_NAME] FLOORS LLC" at bounding box center [120, 79] width 119 height 9
